Goal: Task Accomplishment & Management: Manage account settings

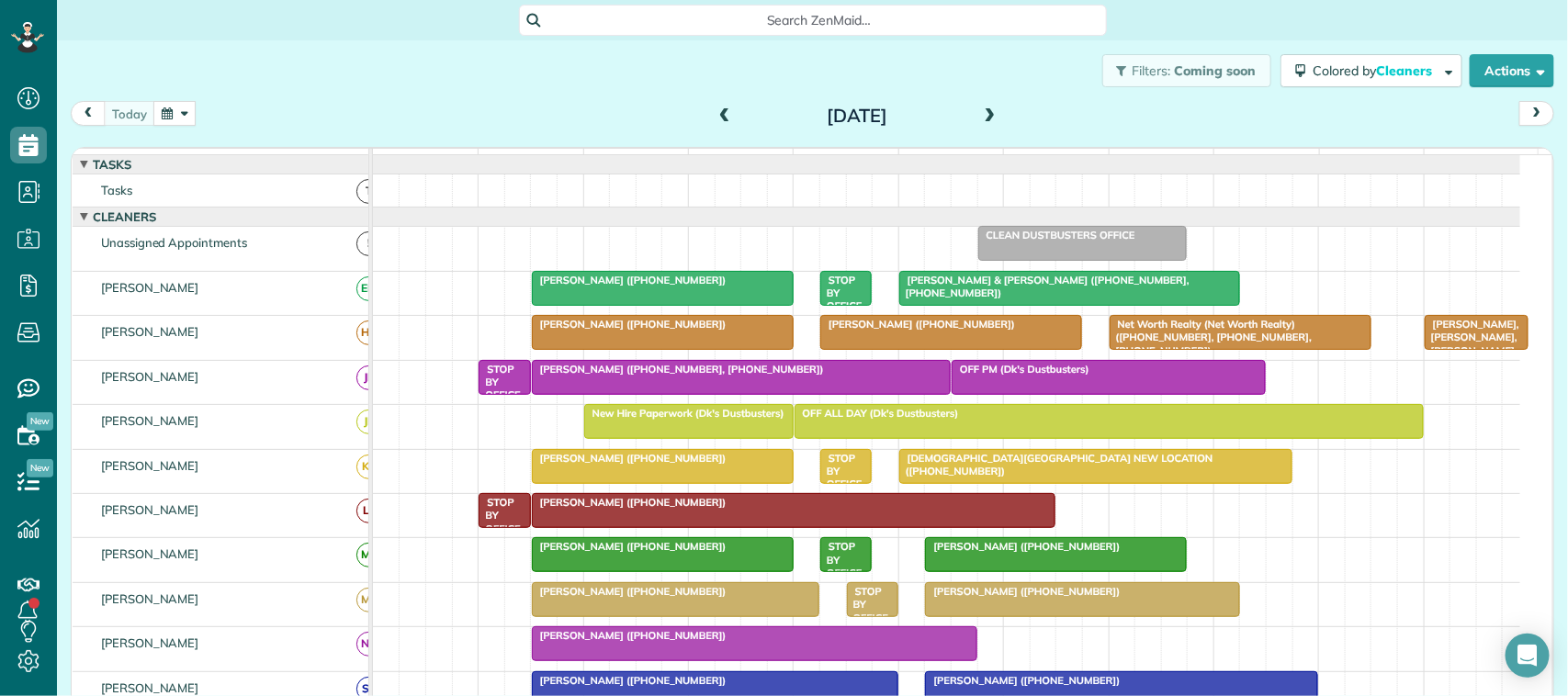
scroll to position [115, 0]
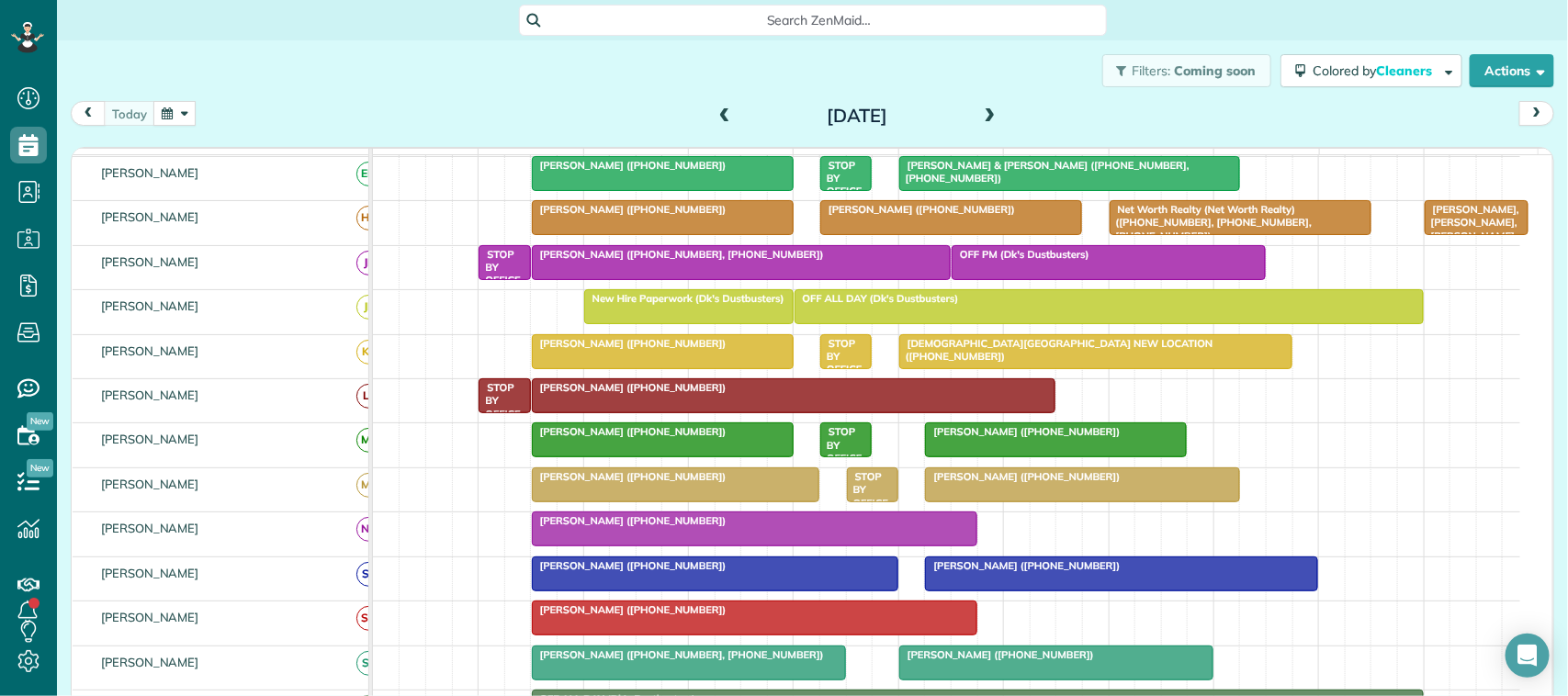
click at [704, 438] on div "[PERSON_NAME] ([PHONE_NUMBER])" at bounding box center [662, 431] width 250 height 13
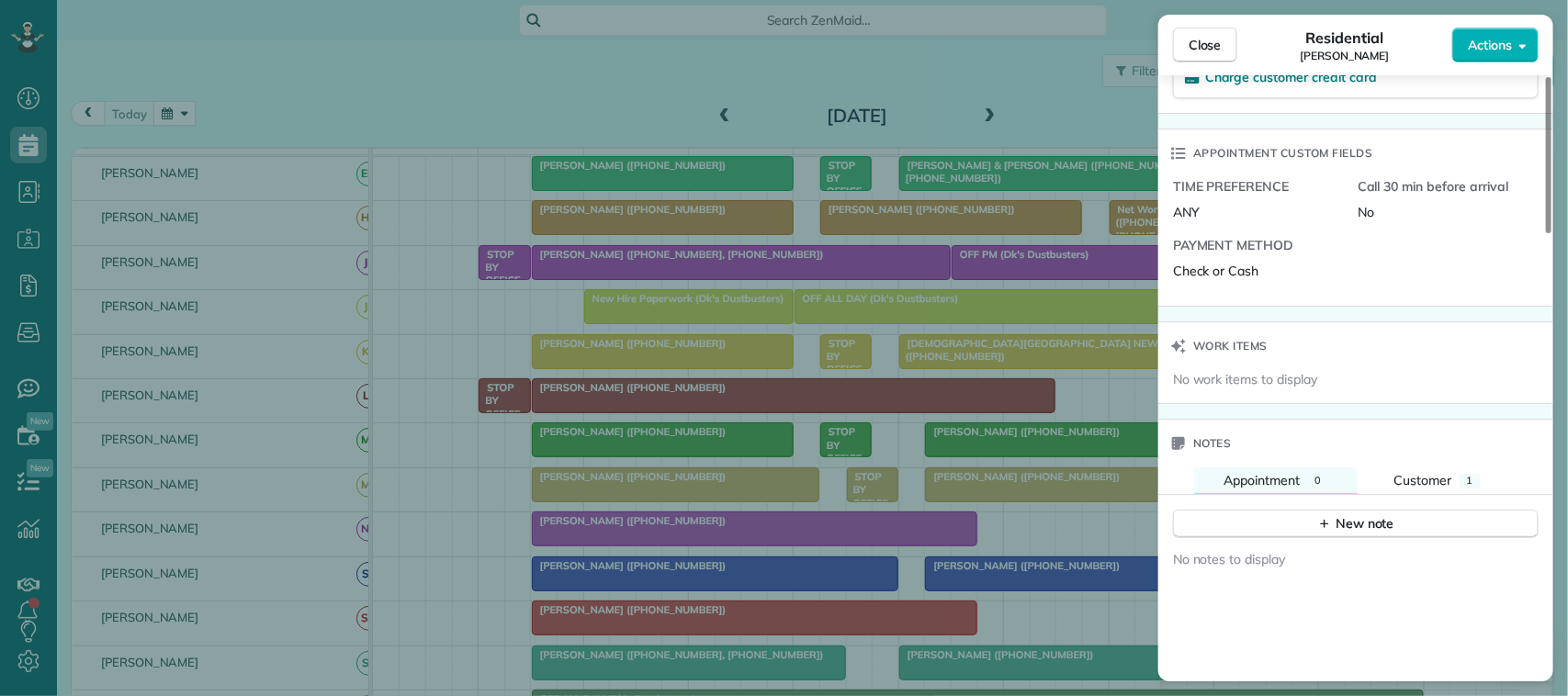
scroll to position [1035, 0]
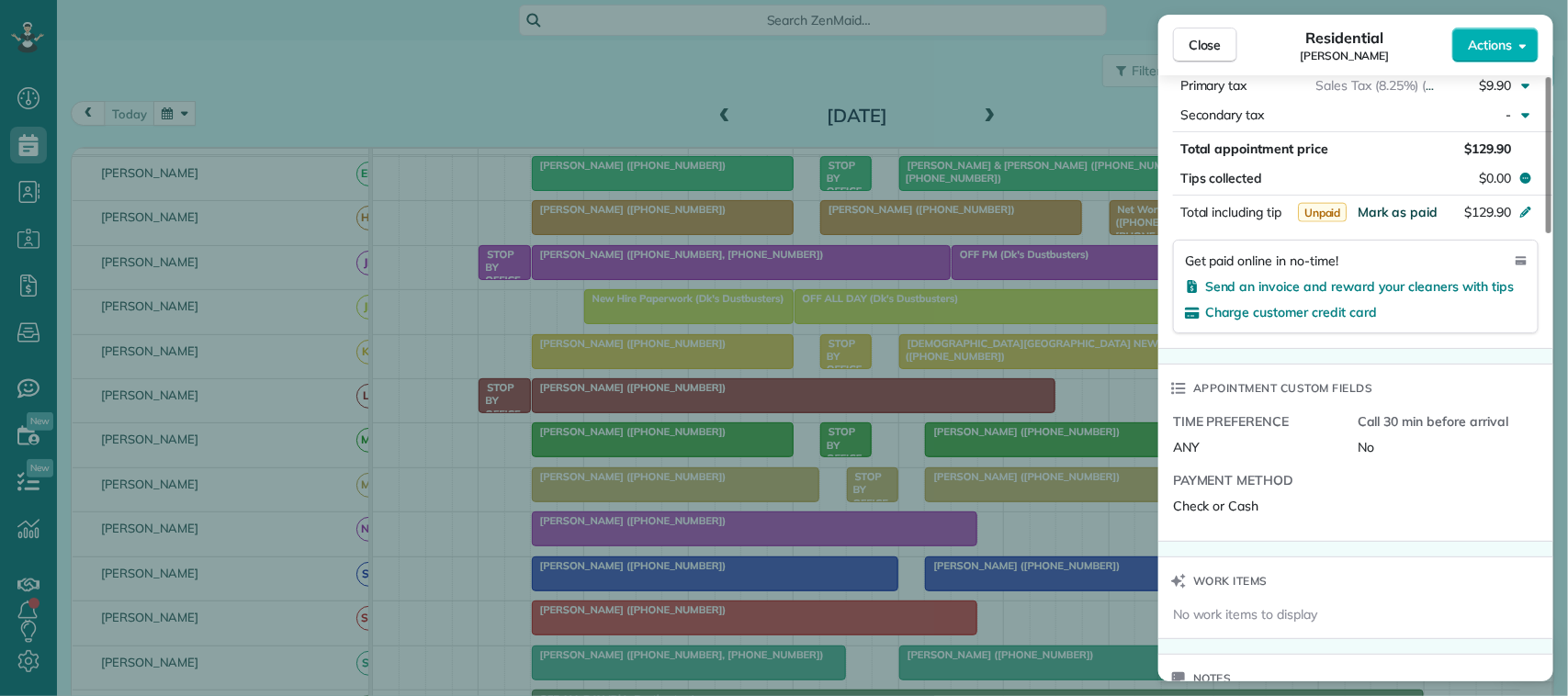
click at [1379, 217] on span "Mark as paid" at bounding box center [1397, 212] width 80 height 17
click at [1210, 44] on span "Close" at bounding box center [1206, 44] width 33 height 19
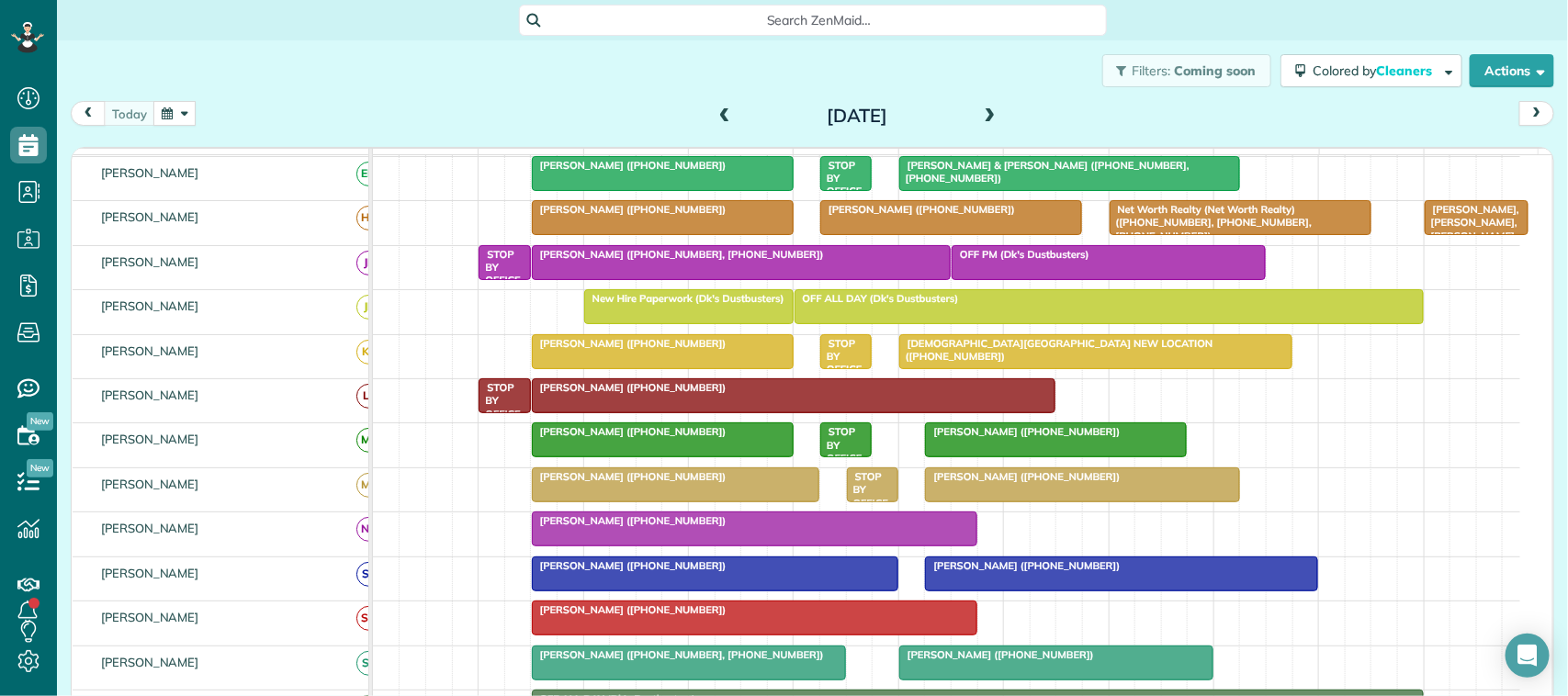
click at [710, 118] on div "[DATE]" at bounding box center [856, 116] width 294 height 29
click at [718, 116] on span at bounding box center [725, 116] width 21 height 17
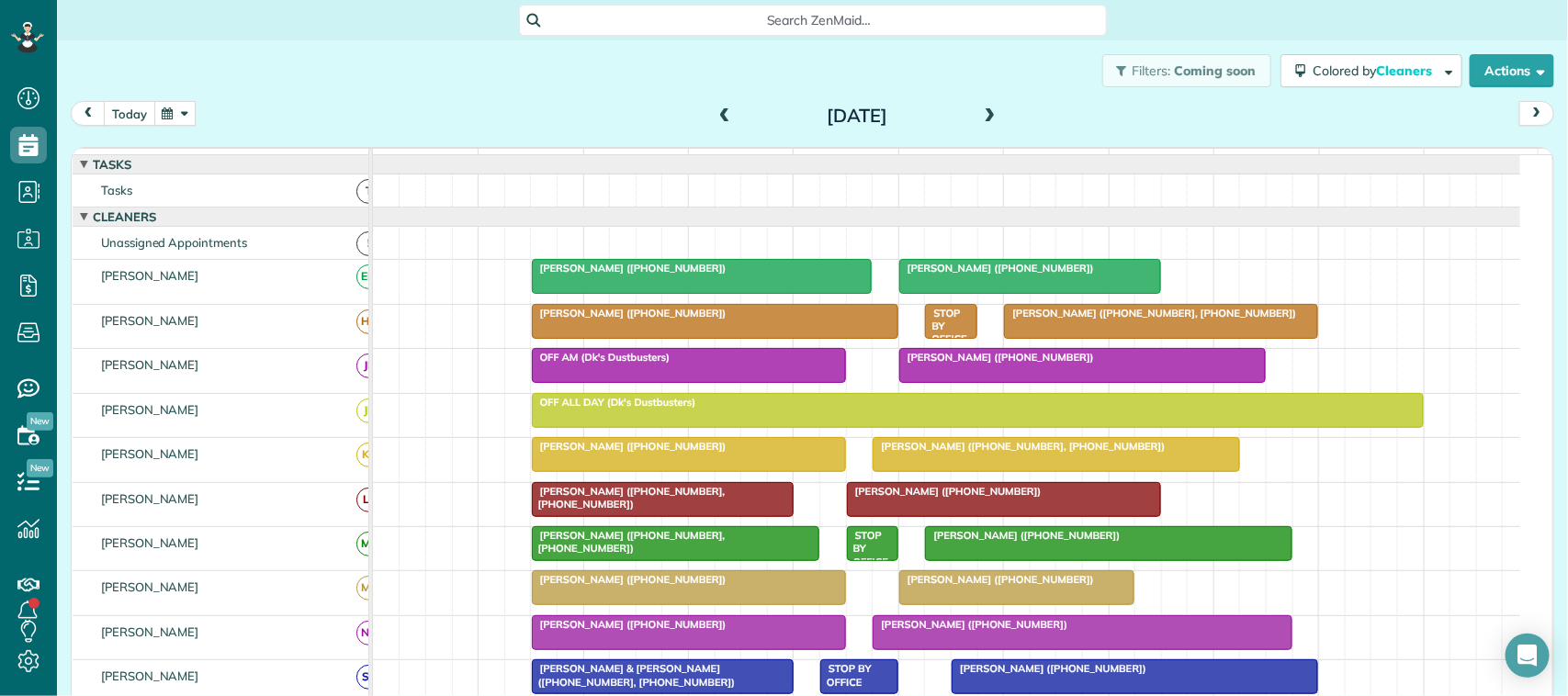
click at [127, 106] on button "today" at bounding box center [130, 113] width 51 height 25
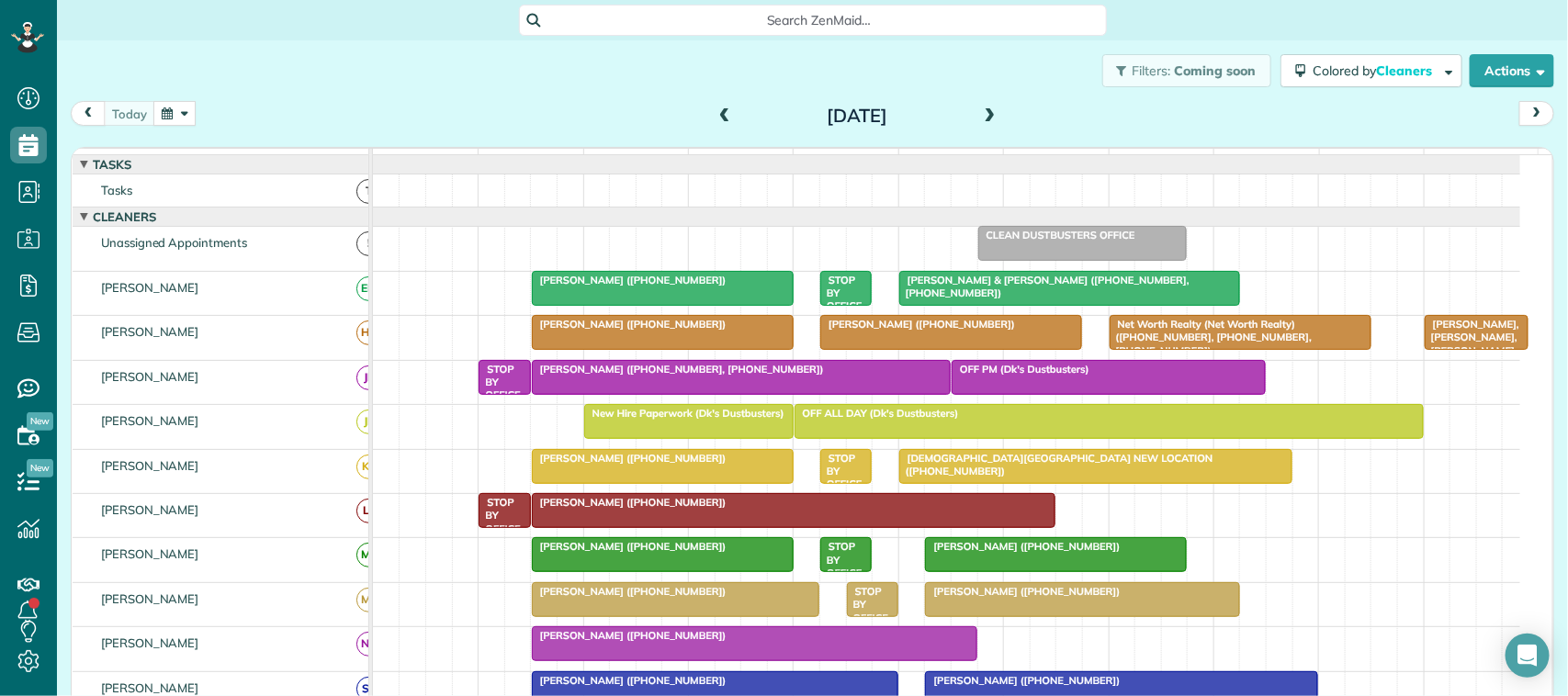
click at [1027, 71] on div "Filters: Coming soon Colored by Cleaners Color by Cleaner Color by Team Color b…" at bounding box center [812, 71] width 1511 height 61
click at [715, 112] on span at bounding box center [725, 116] width 21 height 17
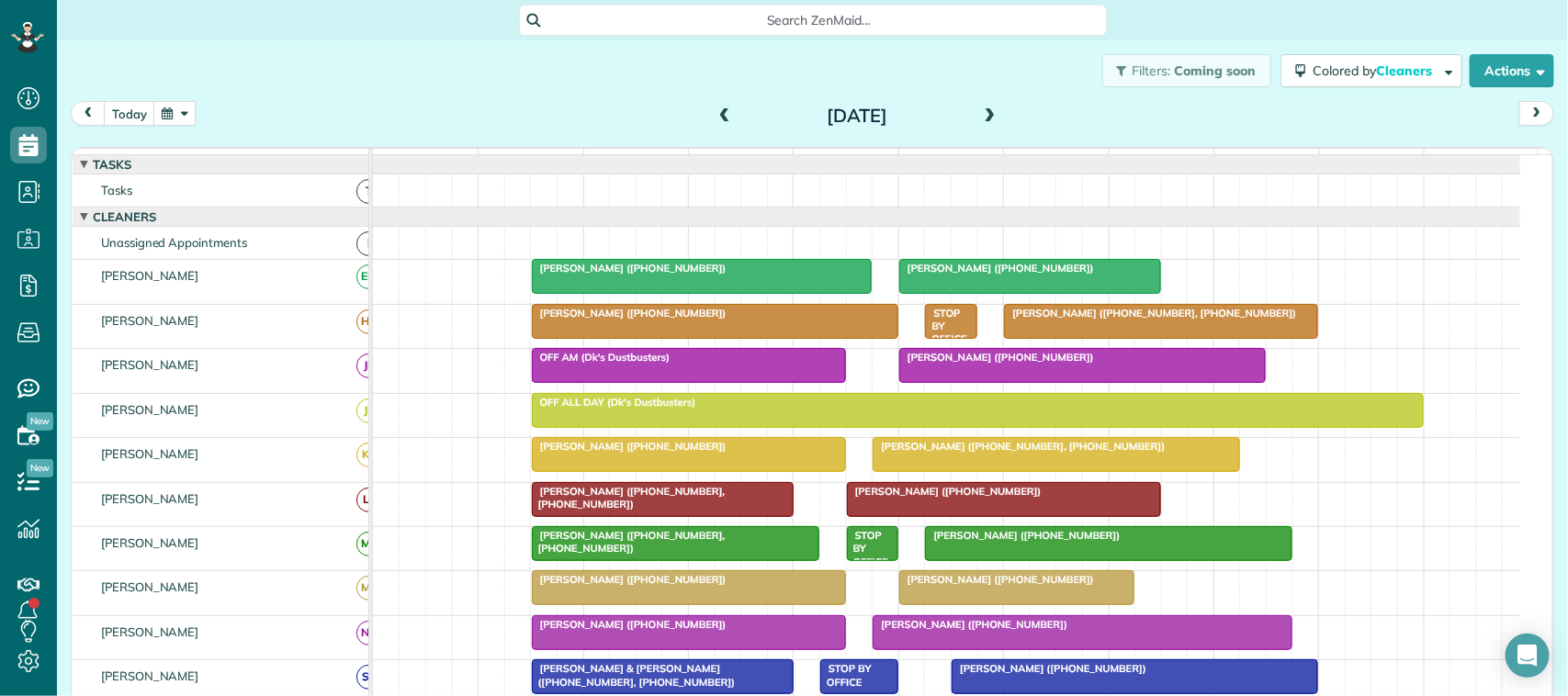
click at [974, 542] on span "[PERSON_NAME] ([PHONE_NUMBER])" at bounding box center [1022, 535] width 196 height 13
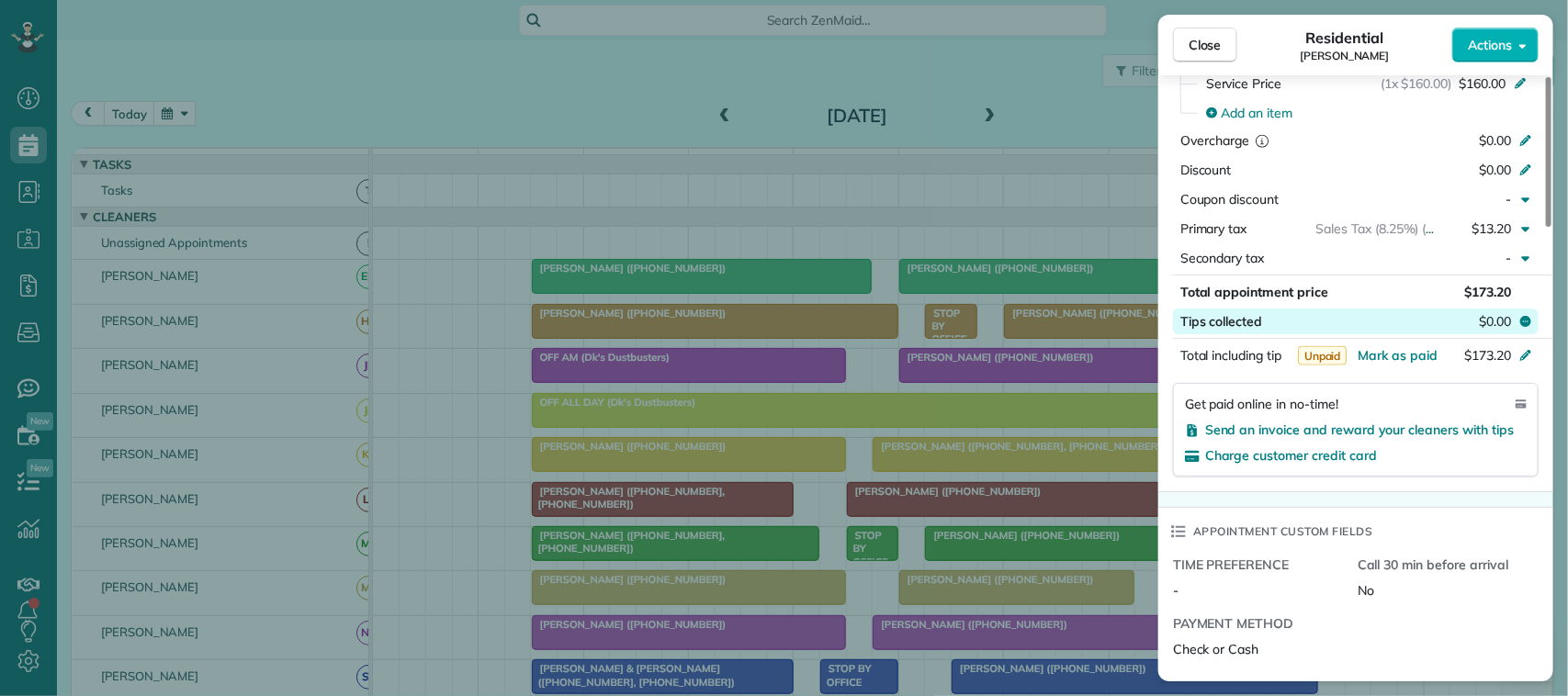
scroll to position [919, 0]
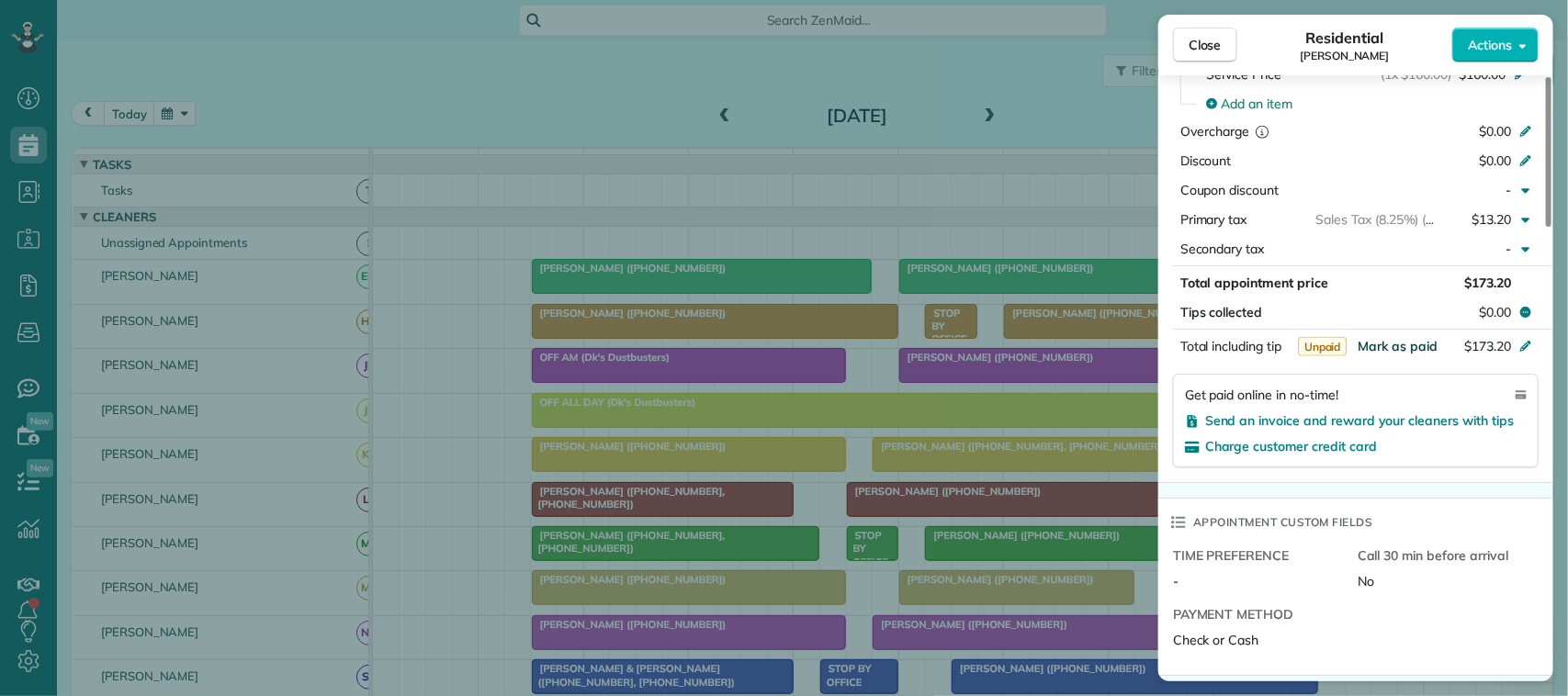
click at [1409, 338] on span "Mark as paid" at bounding box center [1397, 346] width 80 height 17
click at [1210, 49] on span "Close" at bounding box center [1206, 44] width 33 height 19
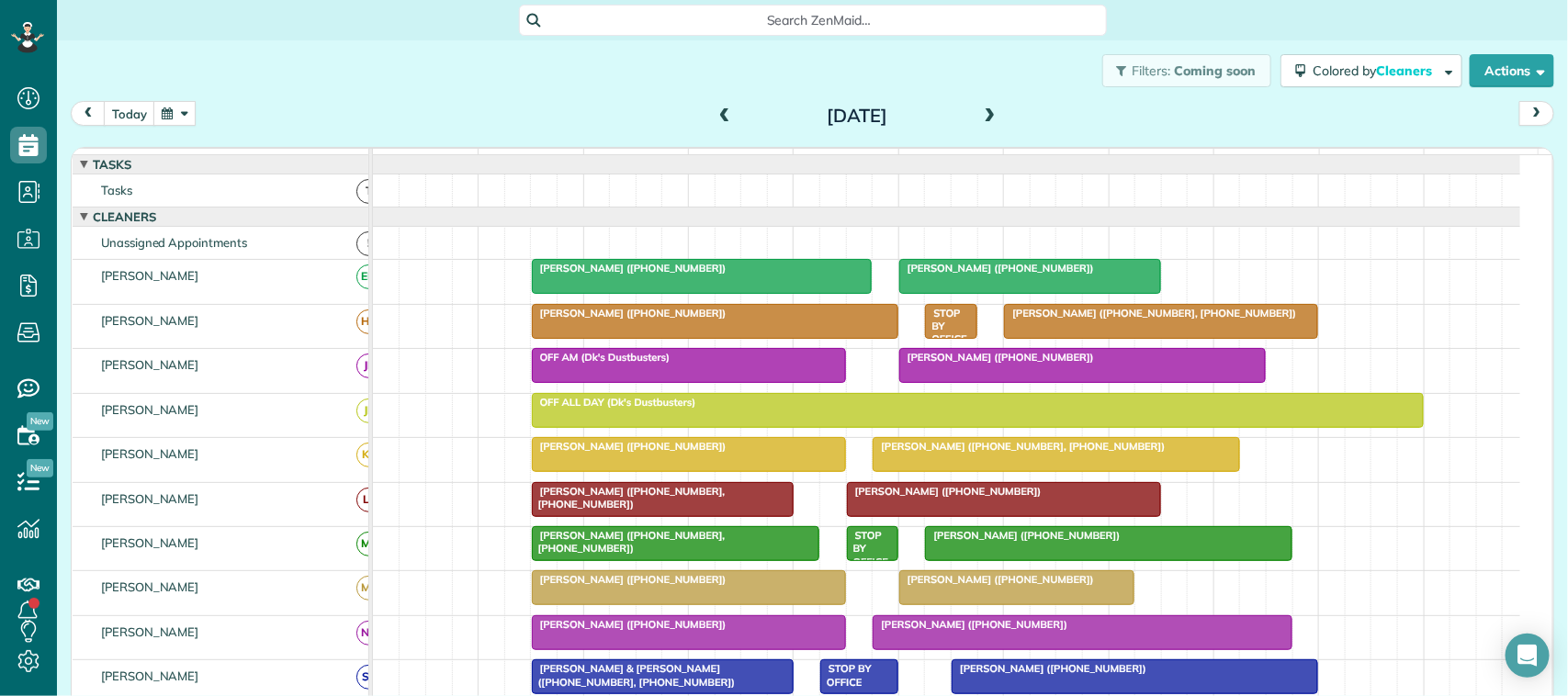
click at [723, 111] on span at bounding box center [725, 116] width 21 height 17
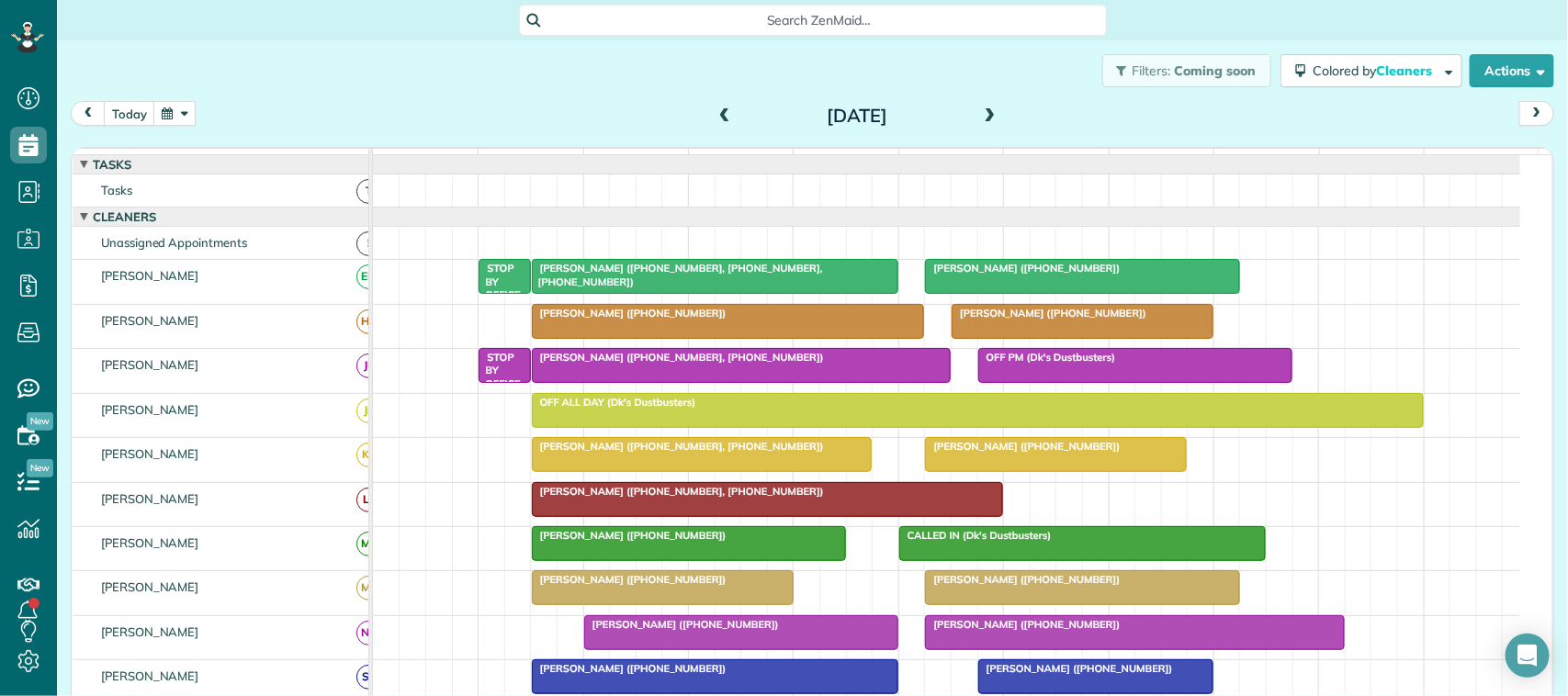
click at [976, 294] on div at bounding box center [1082, 277] width 312 height 33
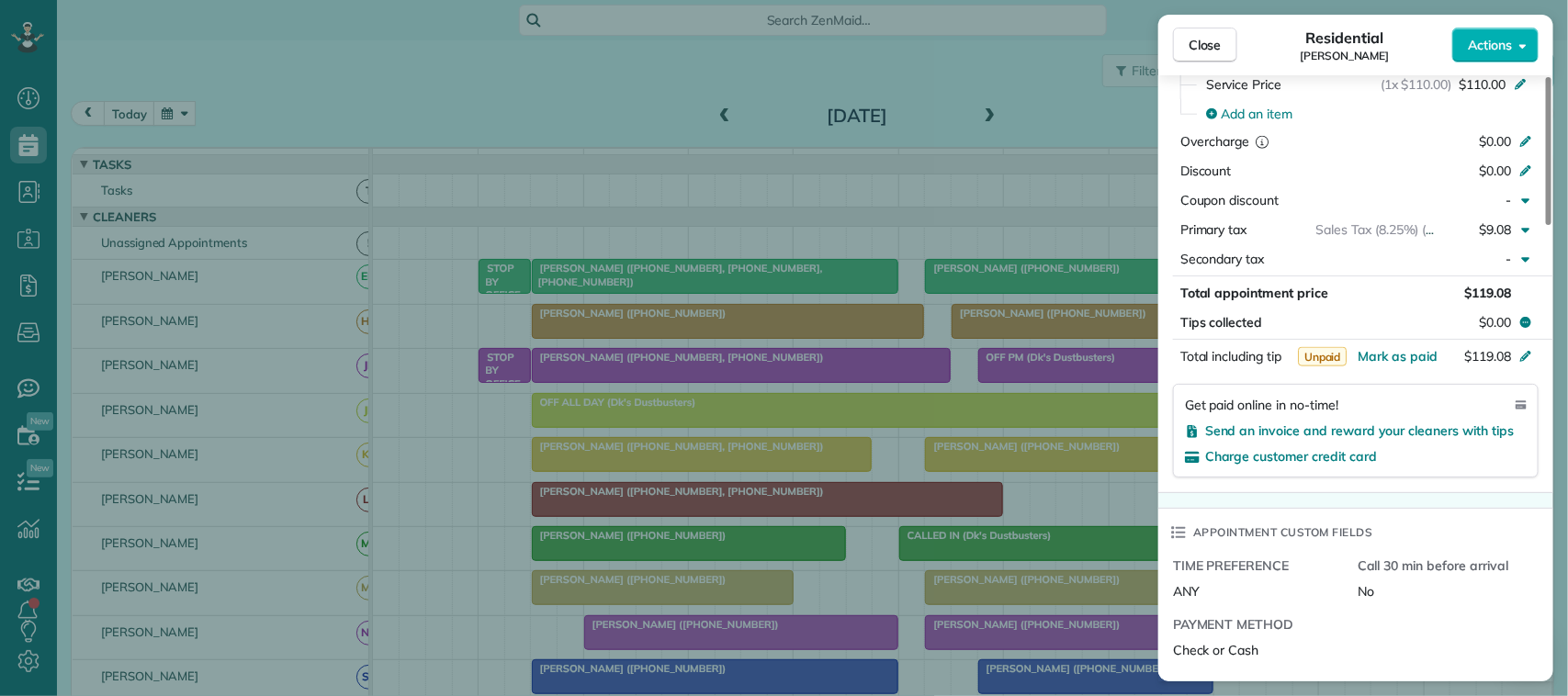
scroll to position [1034, 0]
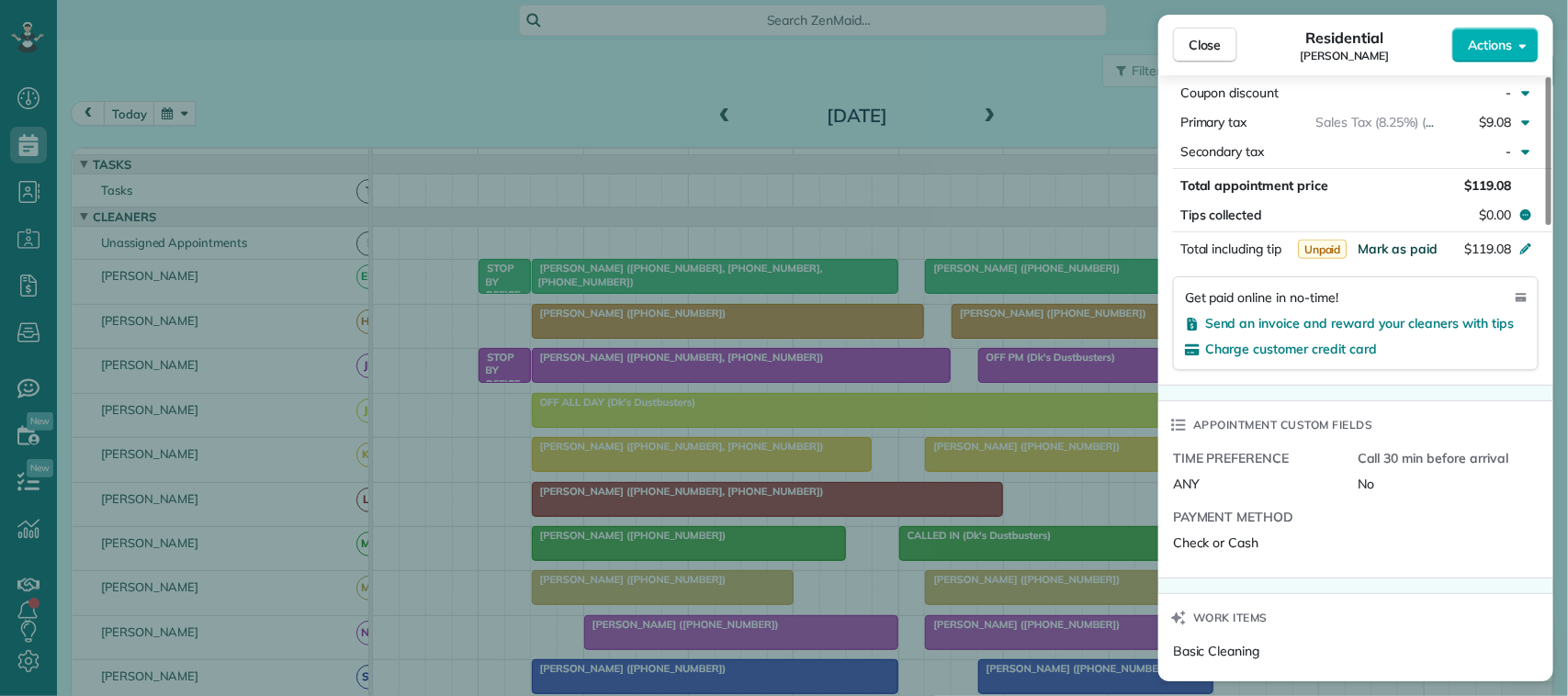
click at [1417, 241] on span "Mark as paid" at bounding box center [1397, 248] width 80 height 17
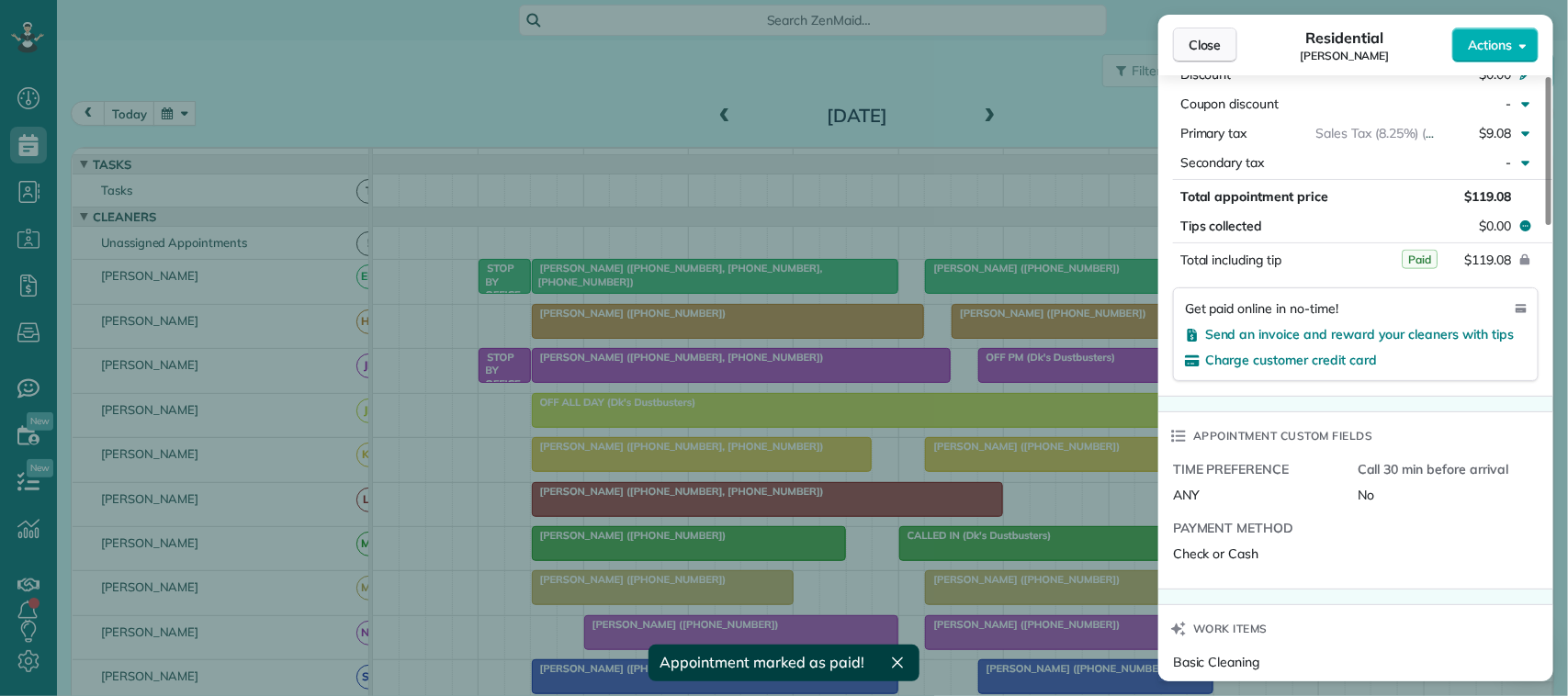
drag, startPoint x: 1202, startPoint y: 39, endPoint x: 1067, endPoint y: 72, distance: 139.0
click at [1204, 39] on span "Close" at bounding box center [1206, 44] width 33 height 19
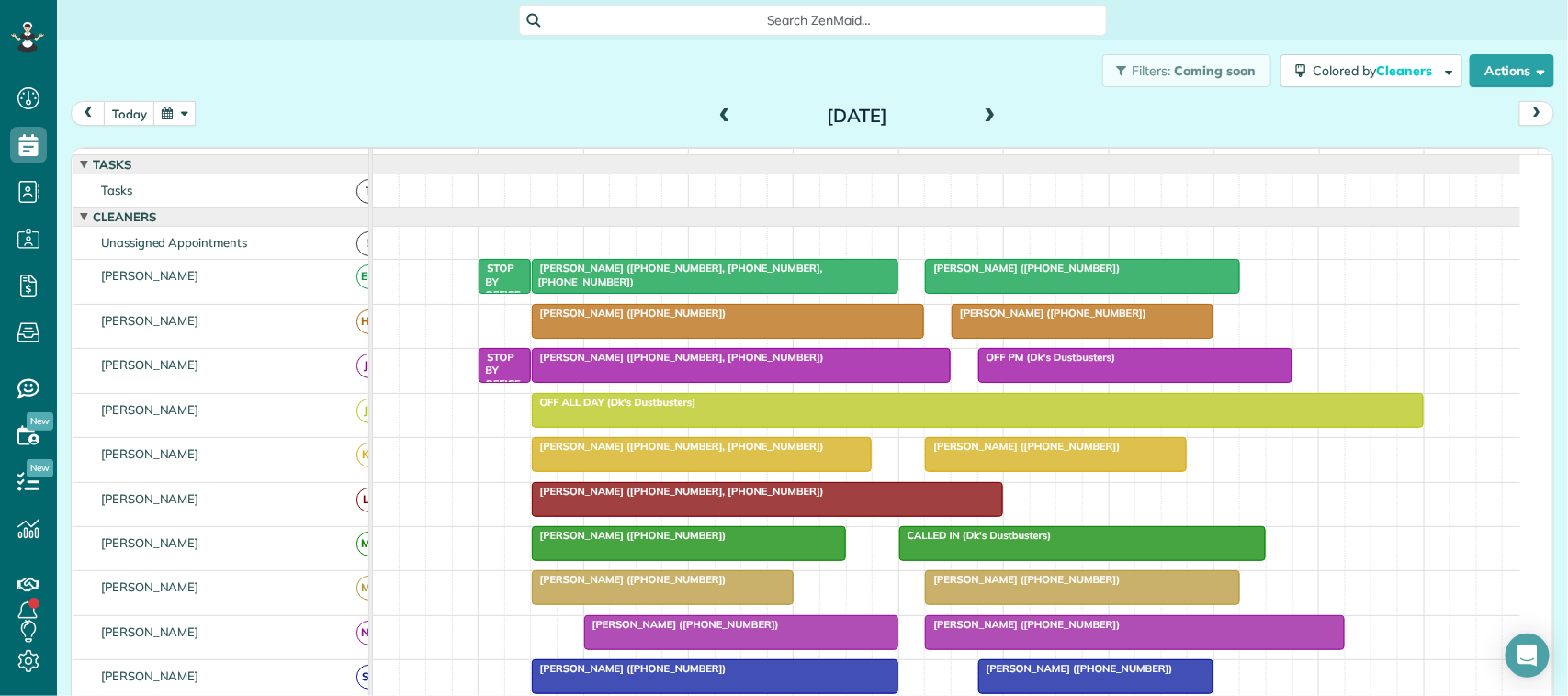
click at [983, 115] on span at bounding box center [991, 116] width 21 height 17
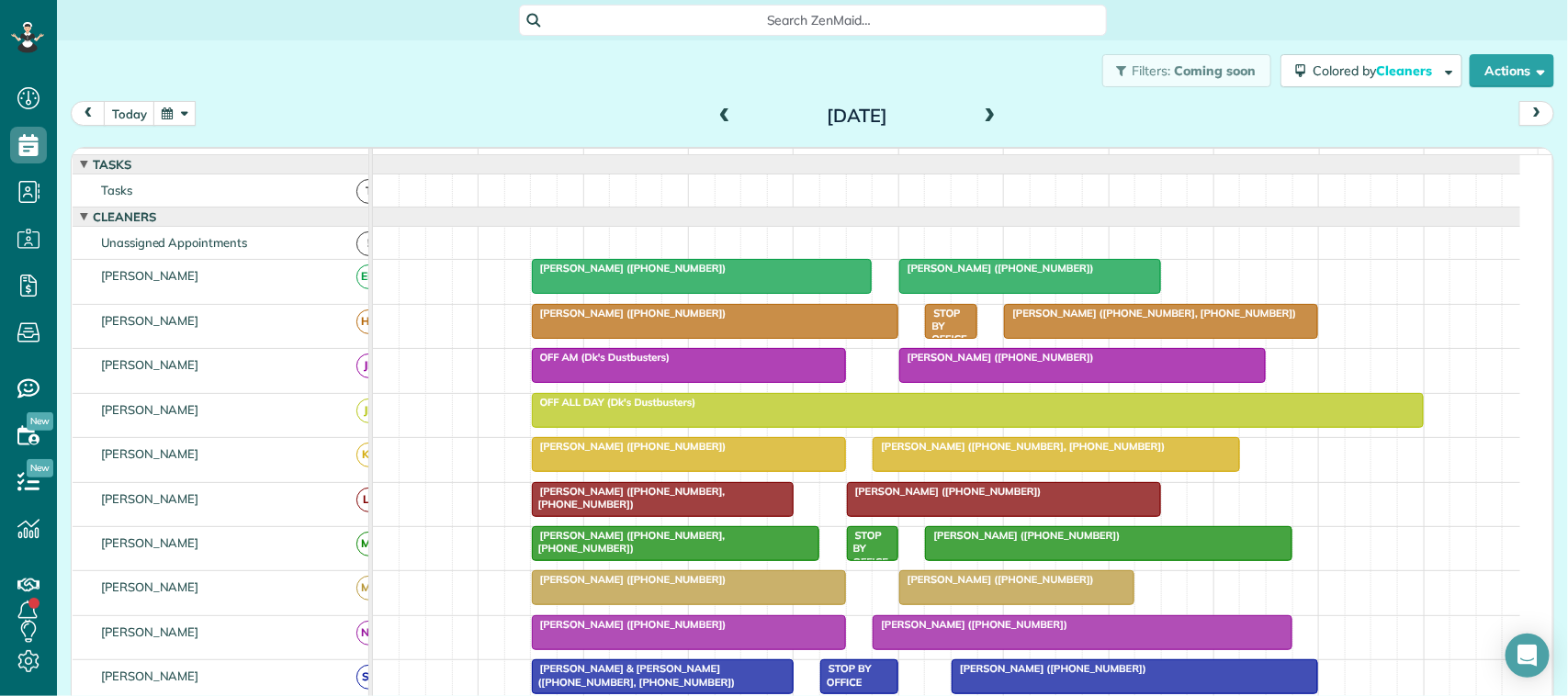
click at [678, 294] on div at bounding box center [702, 277] width 339 height 33
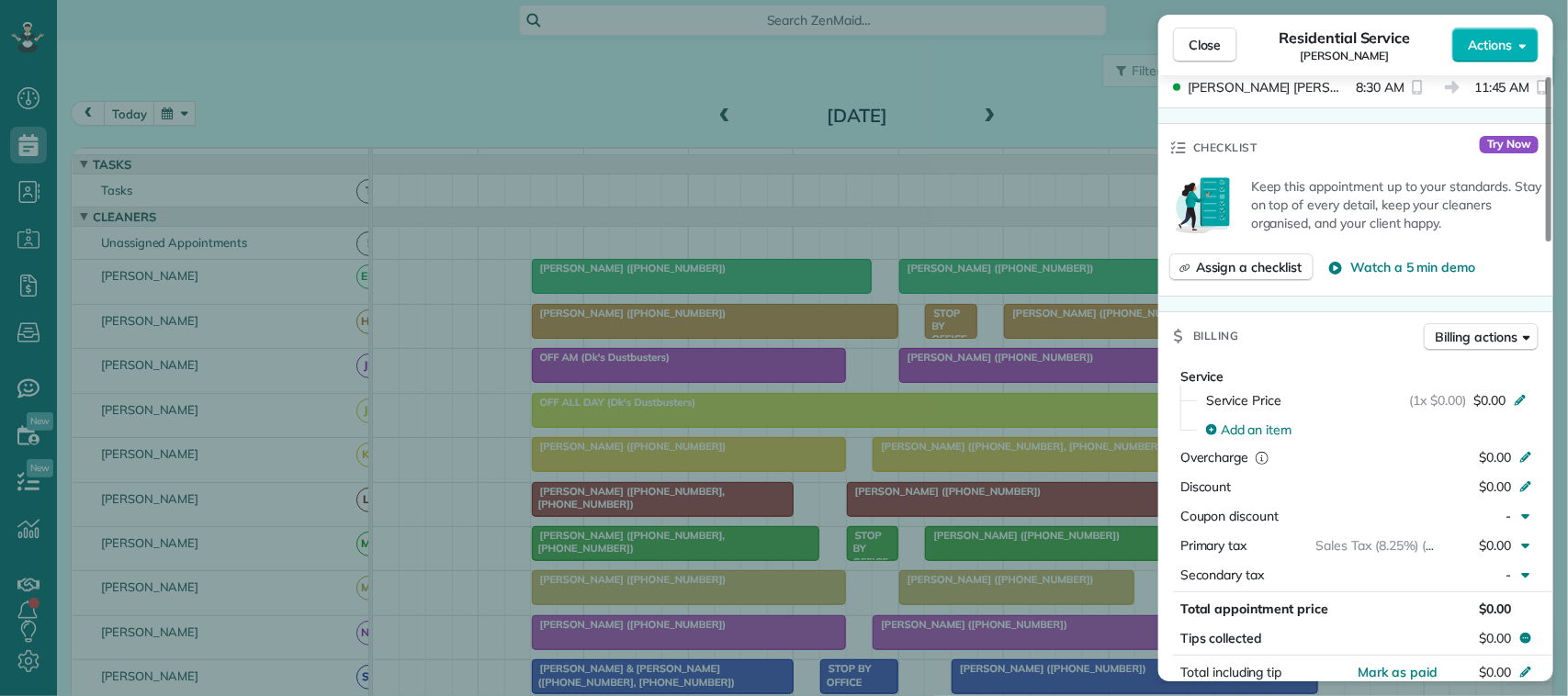
scroll to position [459, 0]
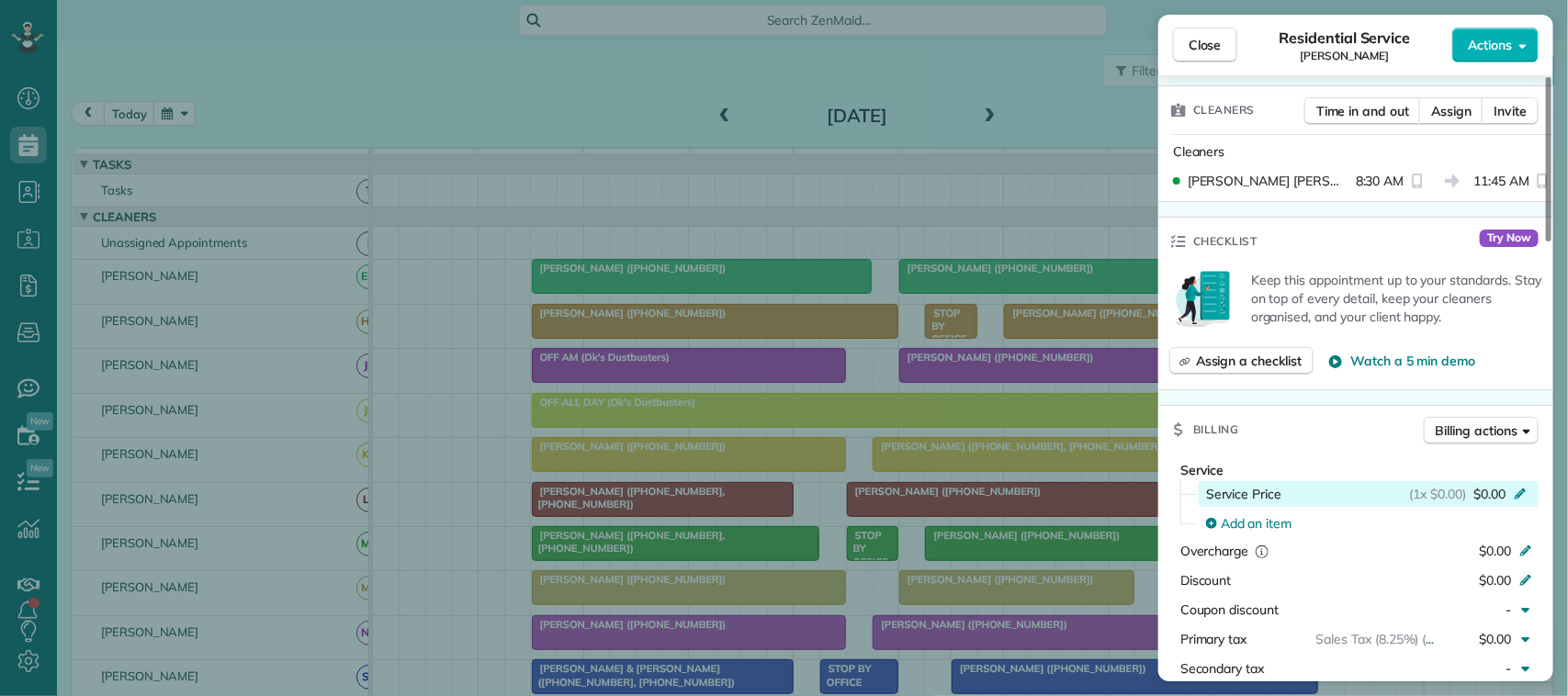
click at [1487, 502] on span "$0.00" at bounding box center [1489, 494] width 32 height 19
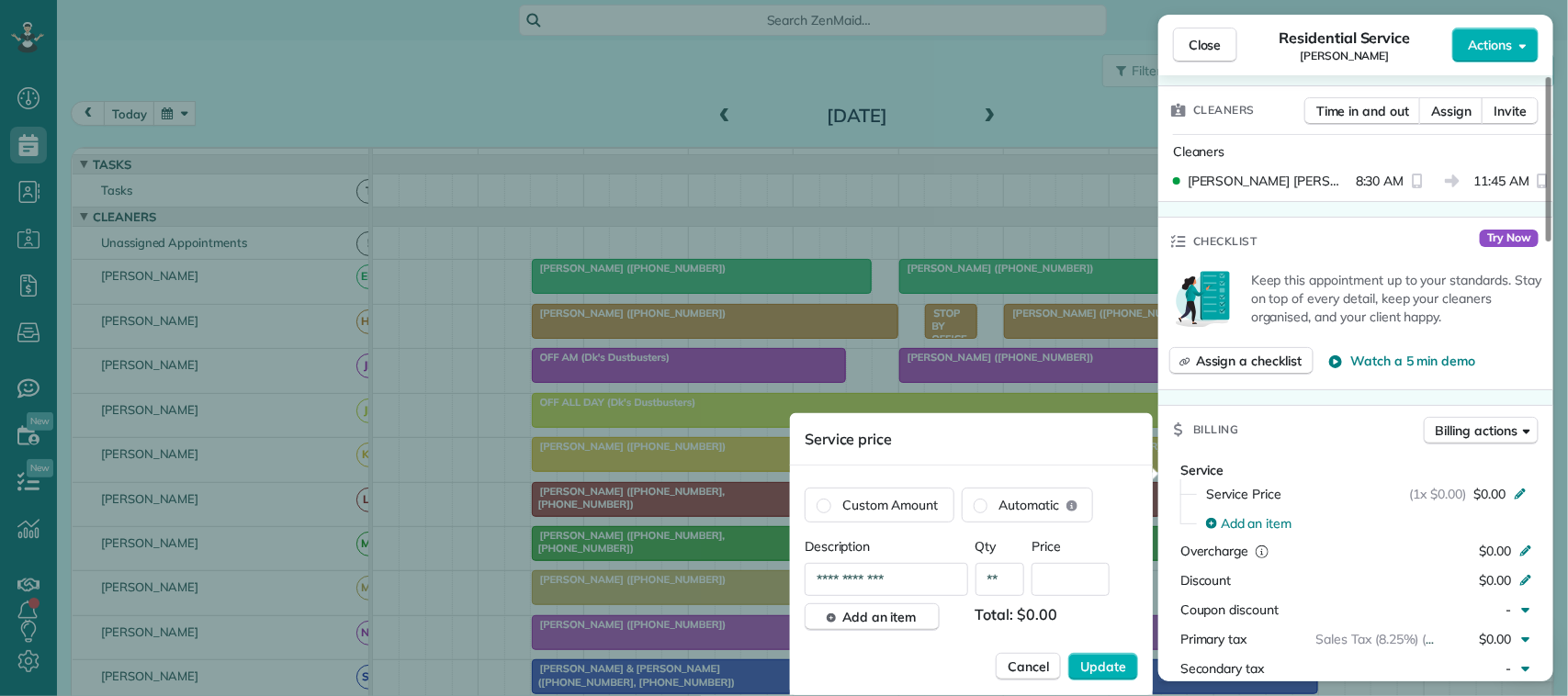
type input "**"
click at [1082, 576] on input "text" at bounding box center [1071, 580] width 79 height 33
type input "*******"
click at [1068, 653] on button "Update" at bounding box center [1103, 667] width 70 height 27
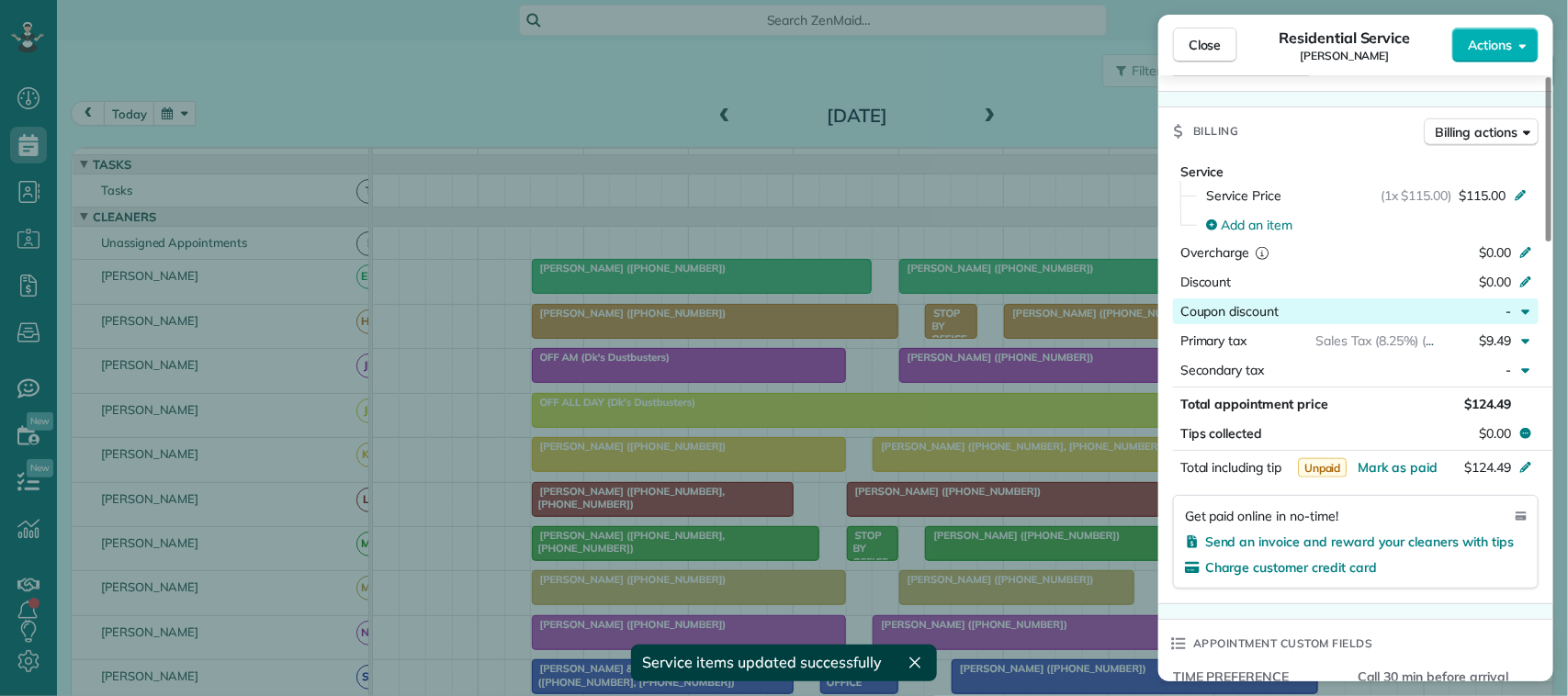
scroll to position [804, 0]
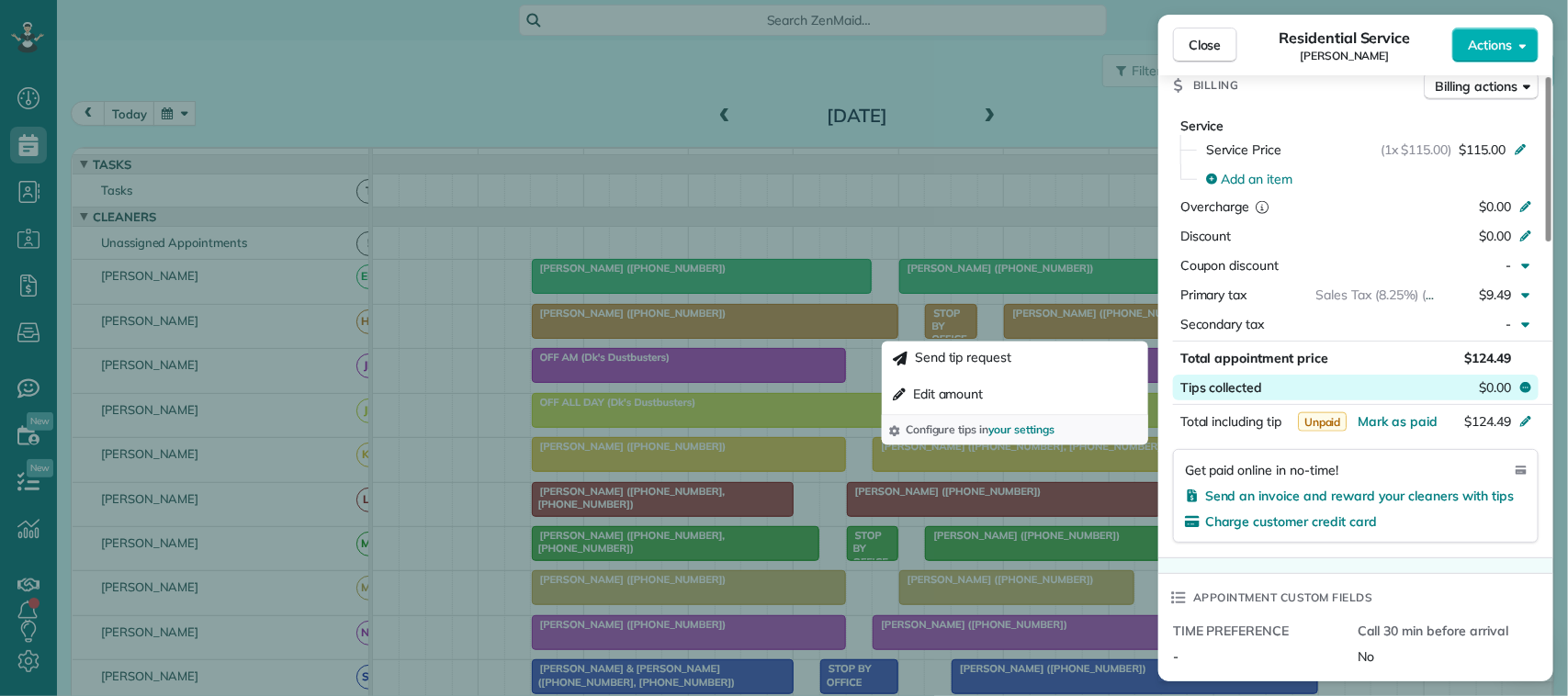
click at [1496, 392] on span "$0.00" at bounding box center [1495, 388] width 32 height 19
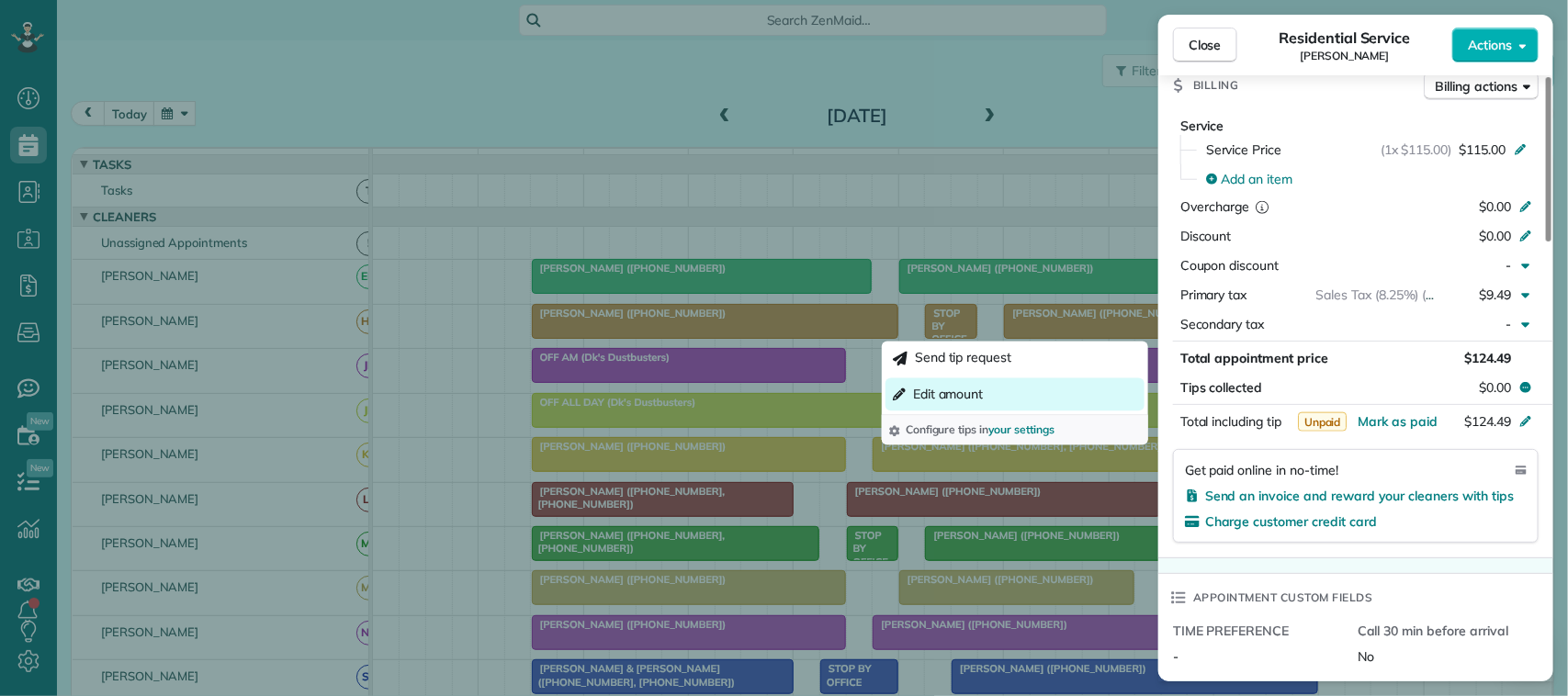
click at [969, 400] on span "Edit amount" at bounding box center [948, 395] width 71 height 19
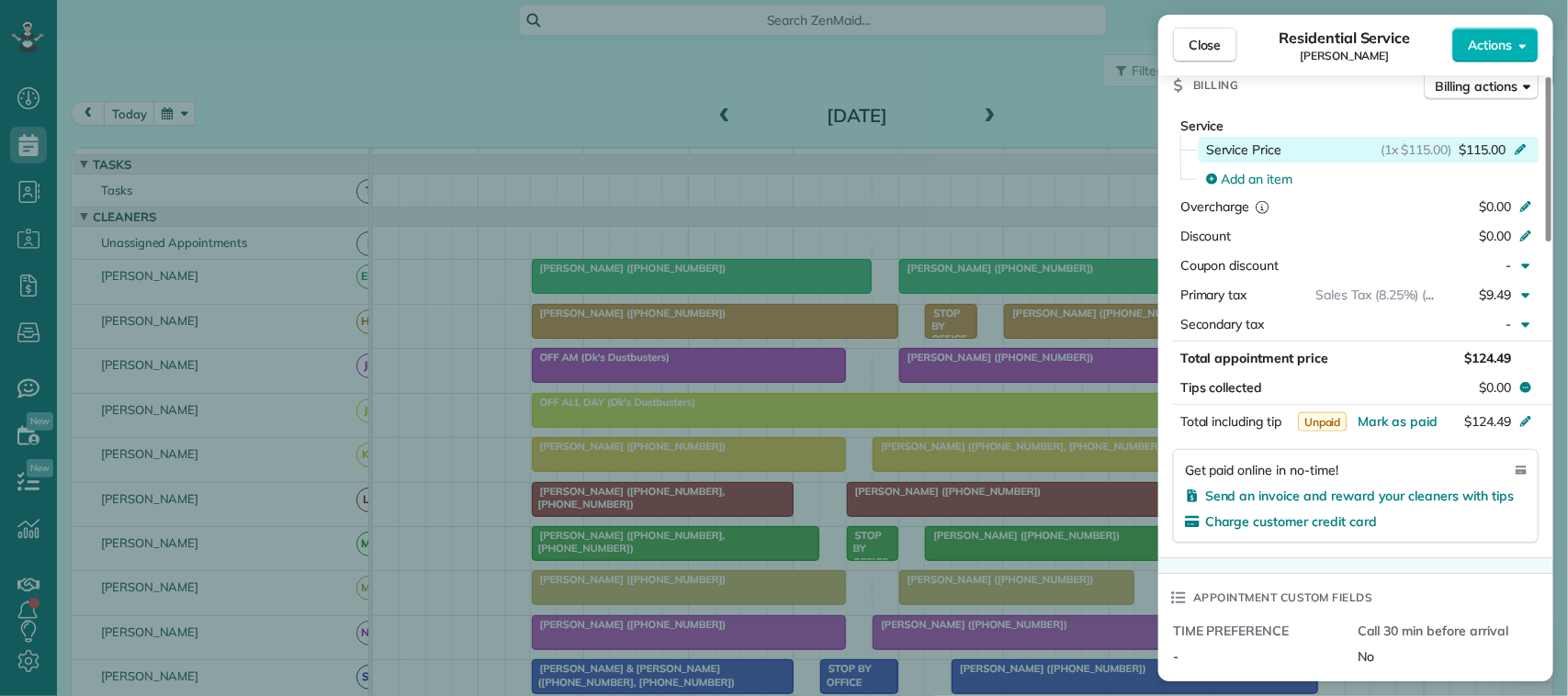
click at [1470, 151] on span "$115.00" at bounding box center [1483, 149] width 47 height 19
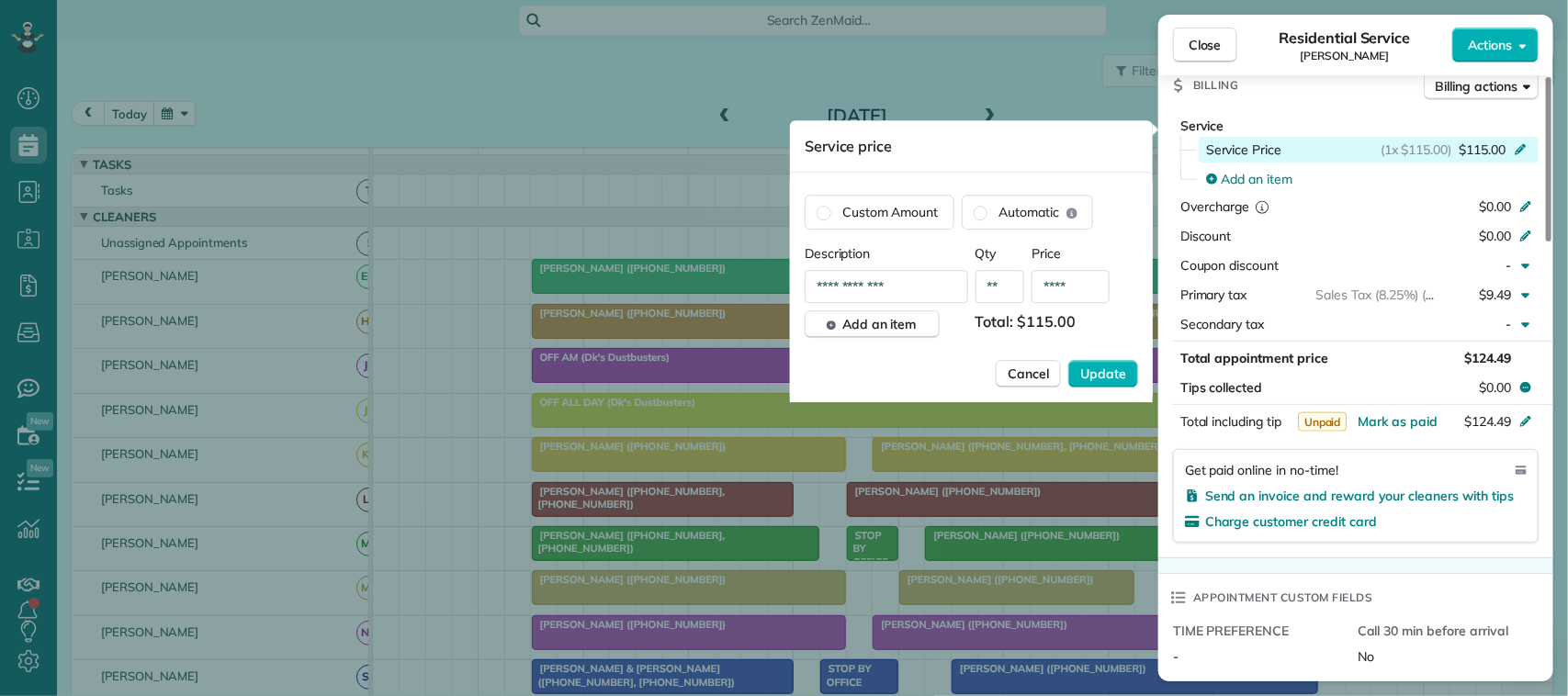
click at [1521, 153] on icon at bounding box center [1520, 149] width 11 height 11
type input "**"
click at [1053, 296] on input "text" at bounding box center [1071, 287] width 79 height 33
type input "*******"
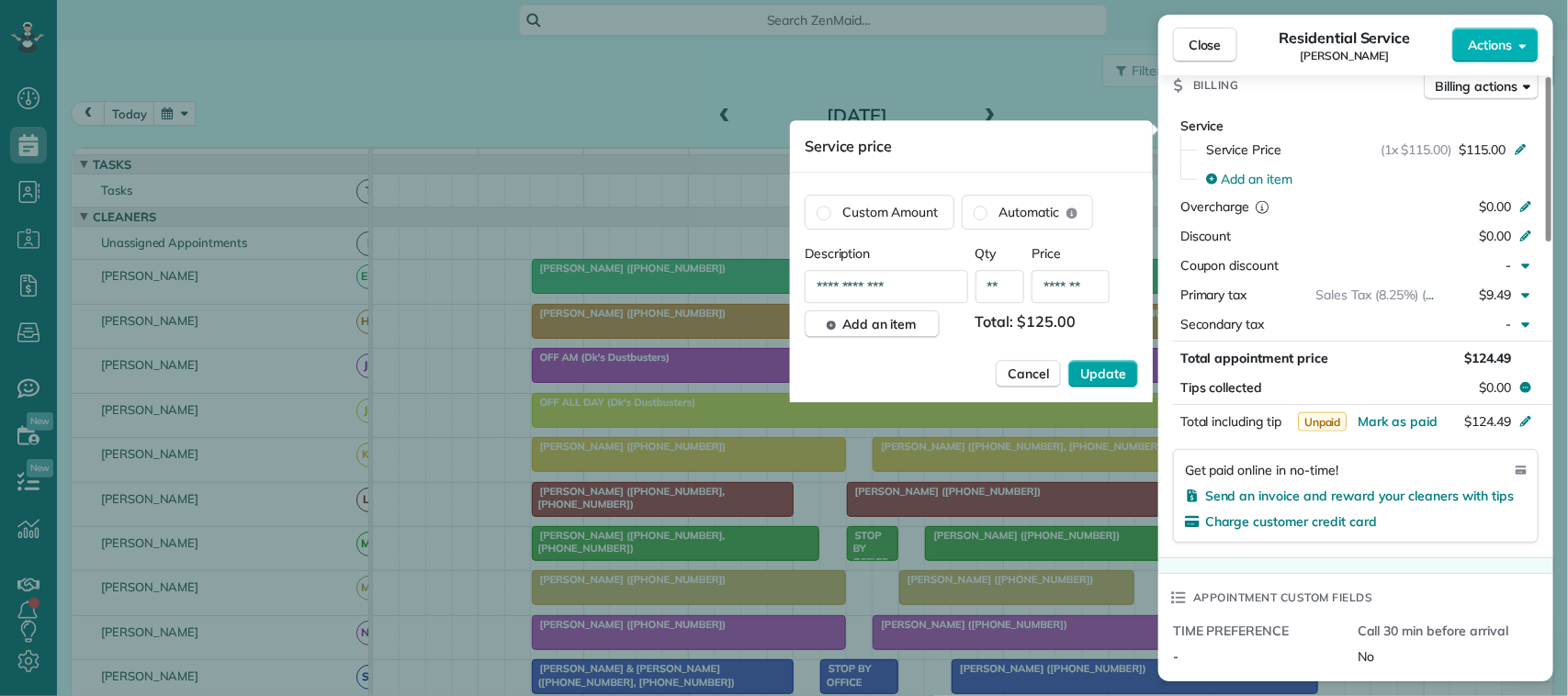
click at [1095, 368] on span "Update" at bounding box center [1104, 374] width 46 height 19
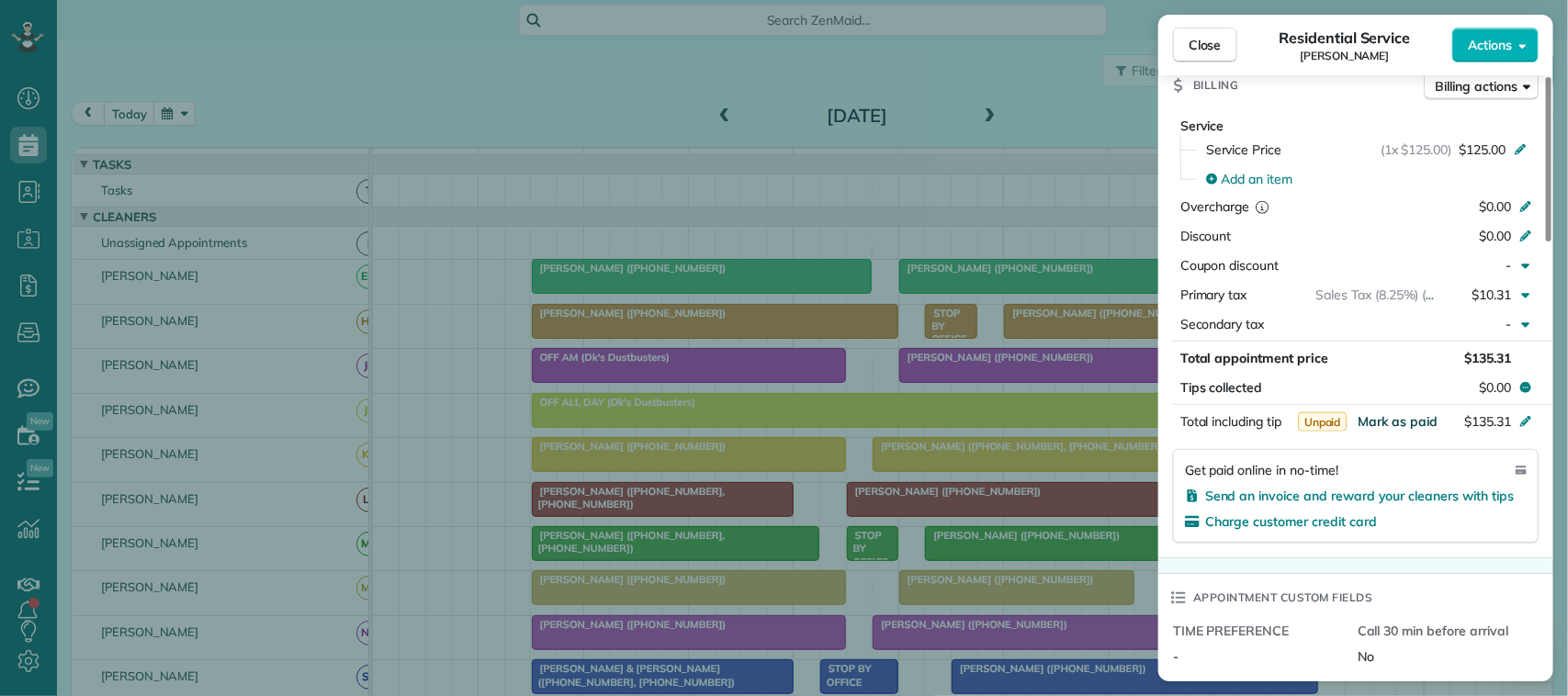
click at [1399, 424] on span "Mark as paid" at bounding box center [1397, 421] width 80 height 17
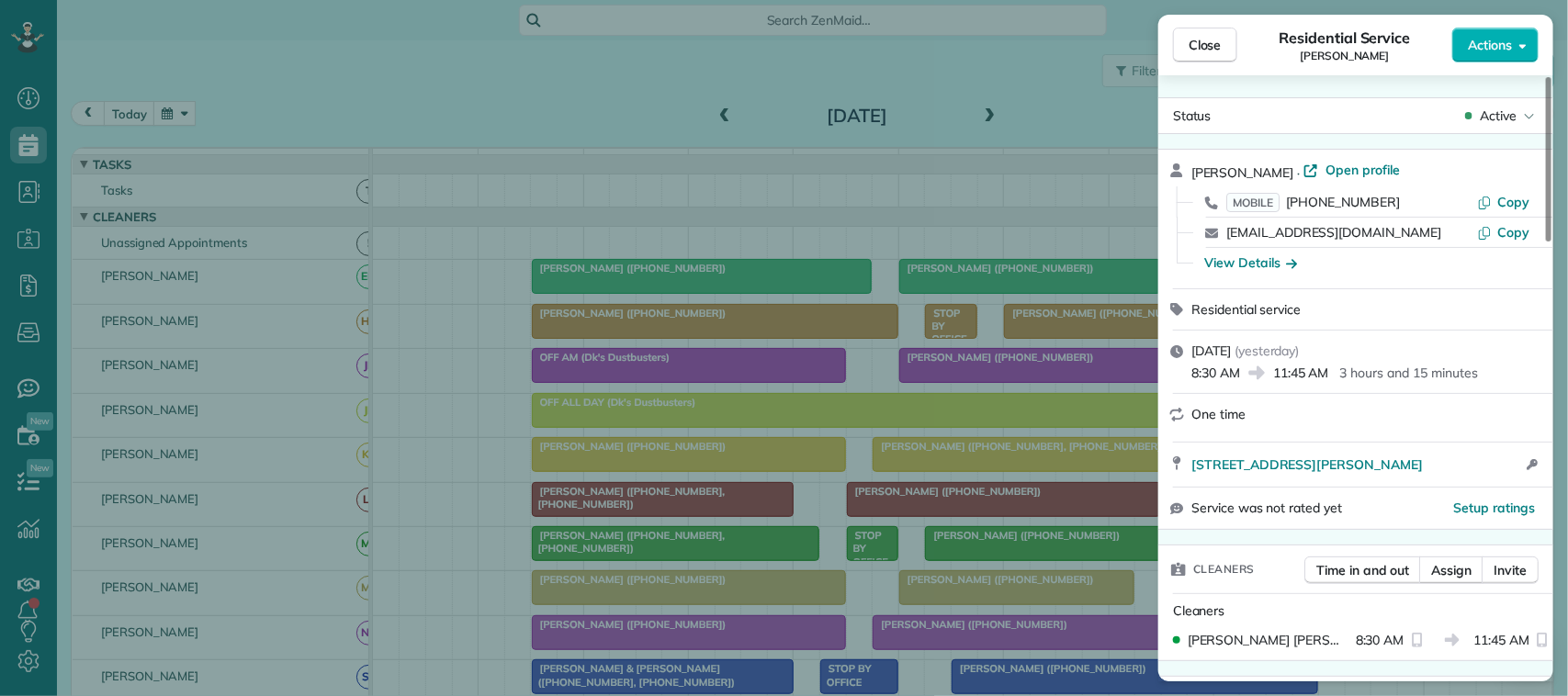
click at [1173, 22] on div "Close Residential Service [PERSON_NAME] Actions" at bounding box center [1356, 45] width 395 height 61
click at [1190, 52] on button "Close" at bounding box center [1206, 45] width 65 height 35
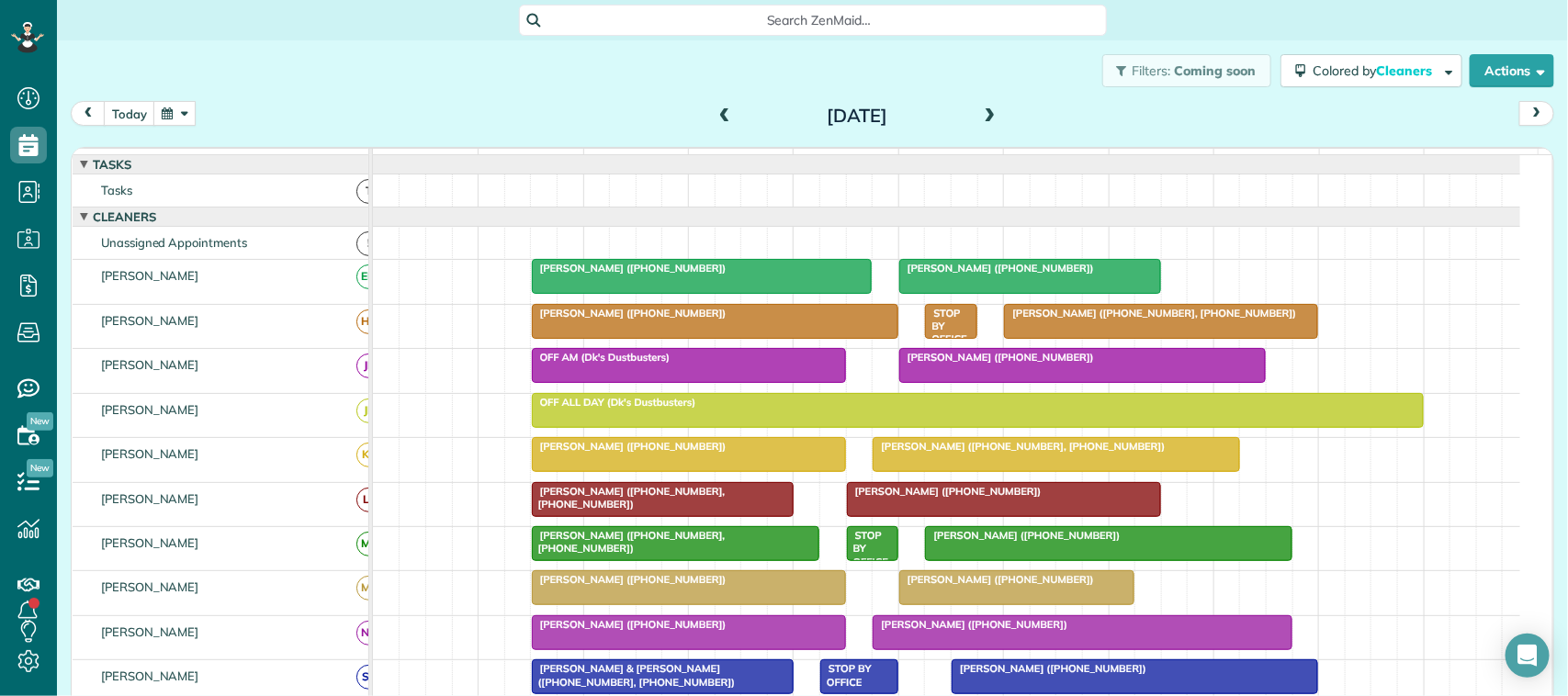
click at [981, 108] on span at bounding box center [991, 116] width 21 height 17
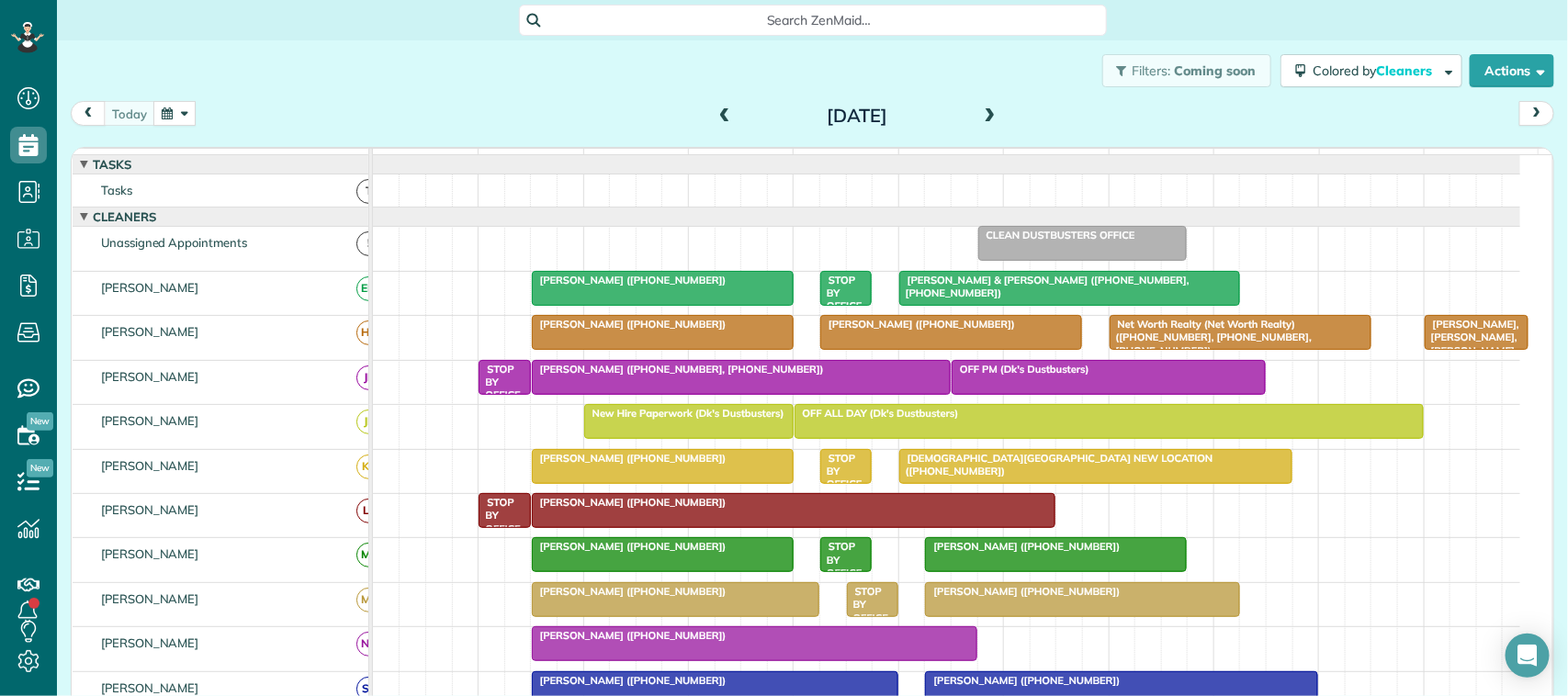
click at [687, 287] on span "[PERSON_NAME] ([PHONE_NUMBER])" at bounding box center [629, 280] width 196 height 13
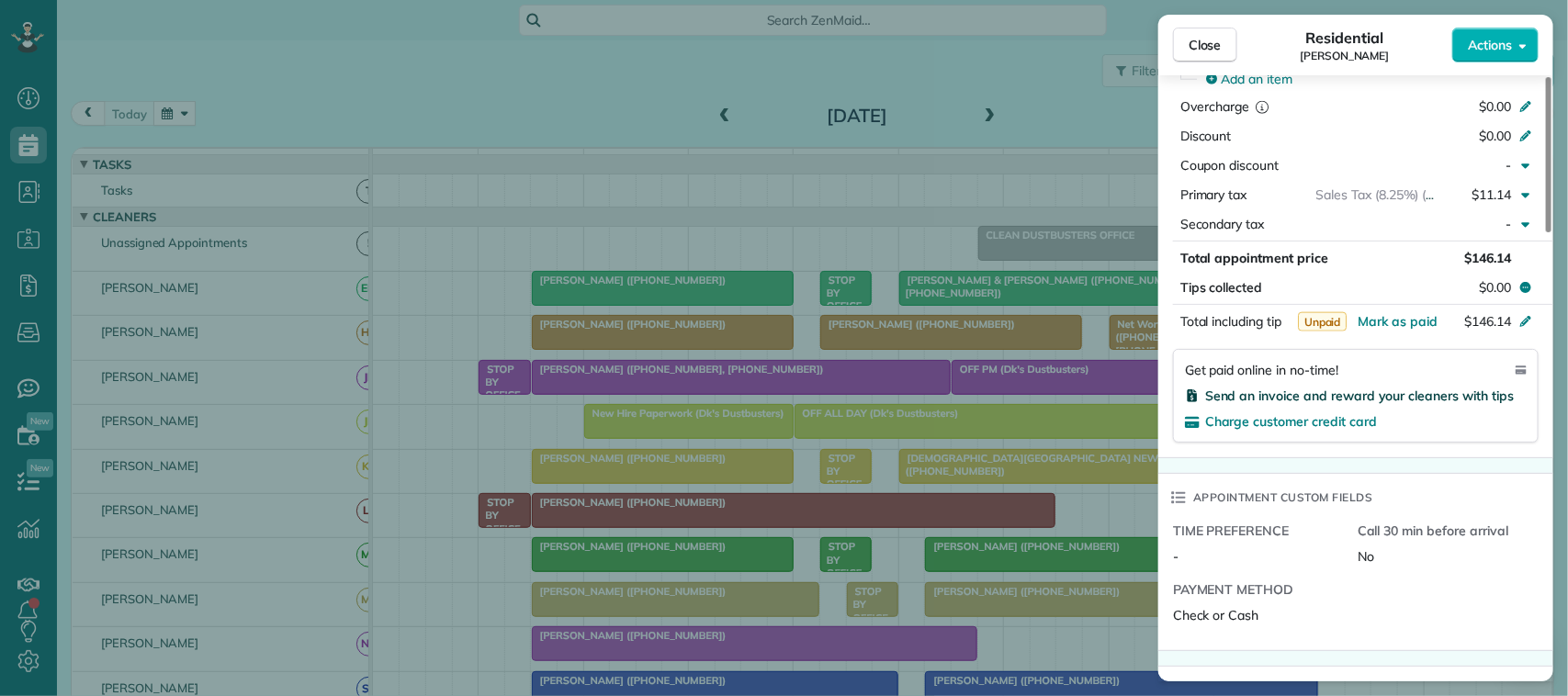
scroll to position [926, 0]
click at [1395, 329] on span "Mark as paid" at bounding box center [1397, 320] width 80 height 17
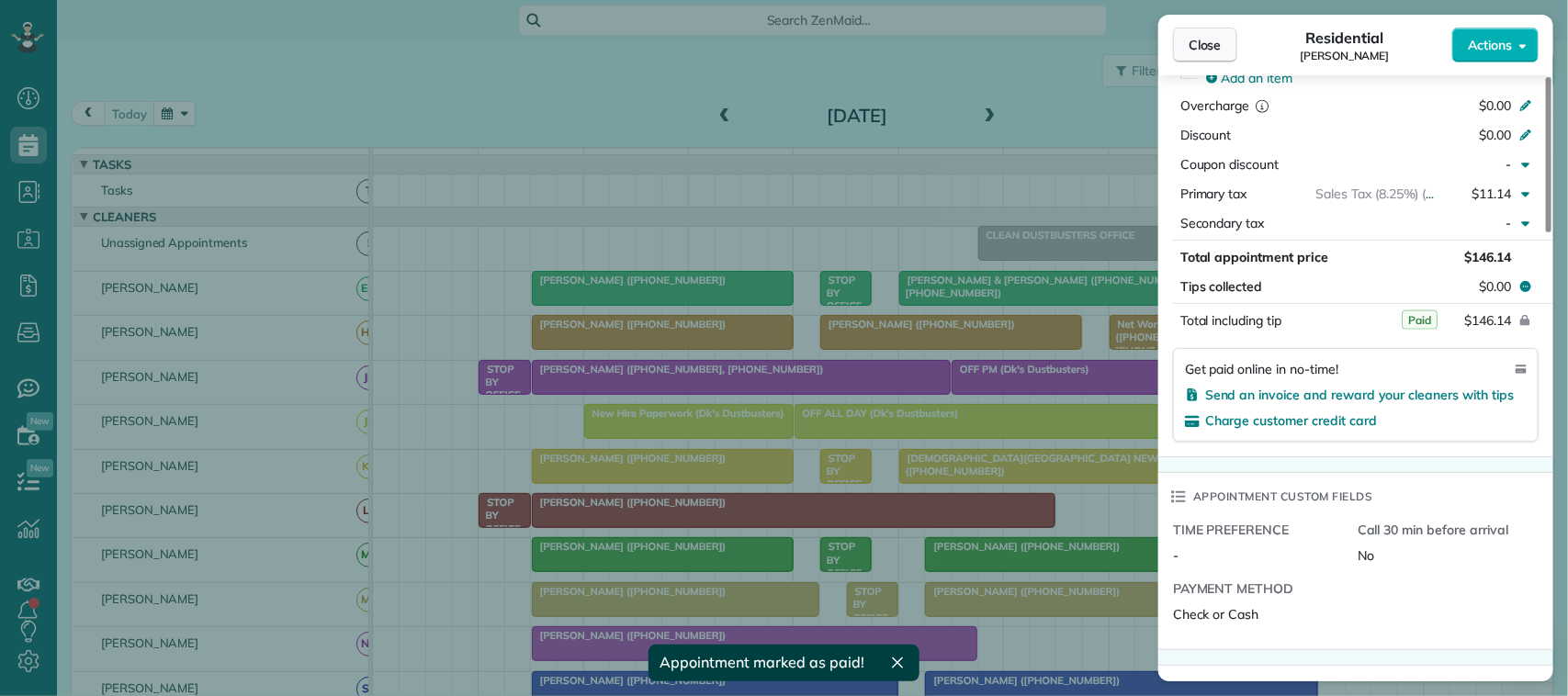
click at [1179, 41] on button "Close" at bounding box center [1206, 45] width 65 height 35
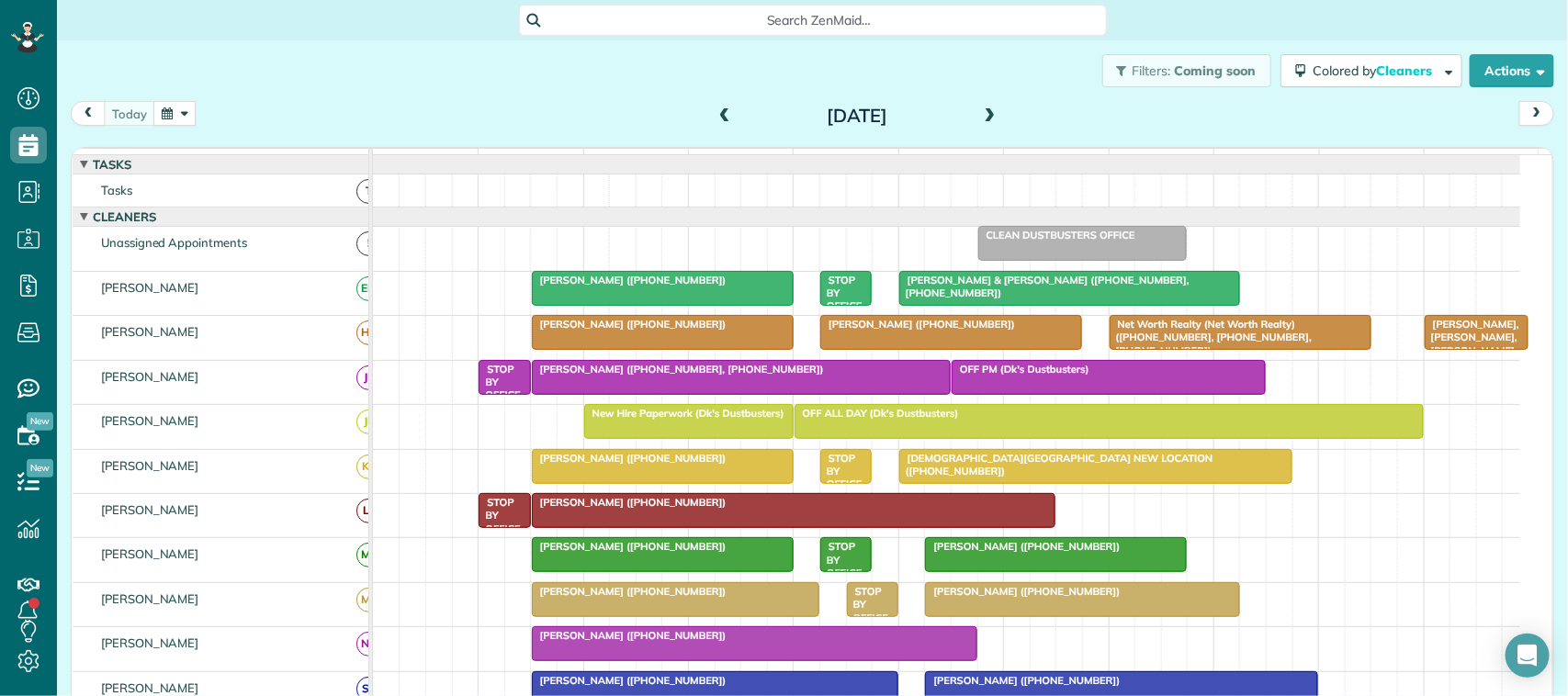
click at [180, 111] on button "button" at bounding box center [174, 113] width 42 height 25
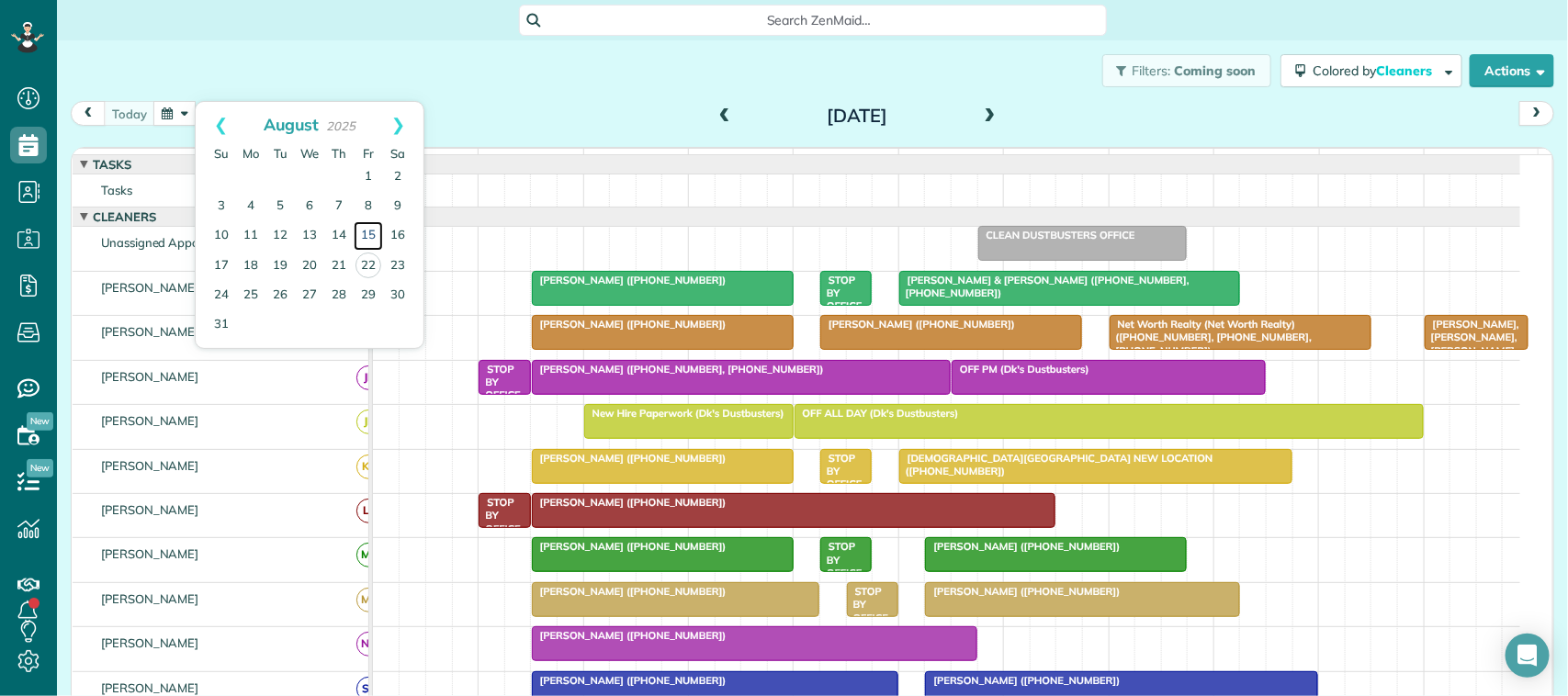
drag, startPoint x: 370, startPoint y: 235, endPoint x: 457, endPoint y: 254, distance: 89.1
click at [372, 235] on link "15" at bounding box center [368, 237] width 29 height 29
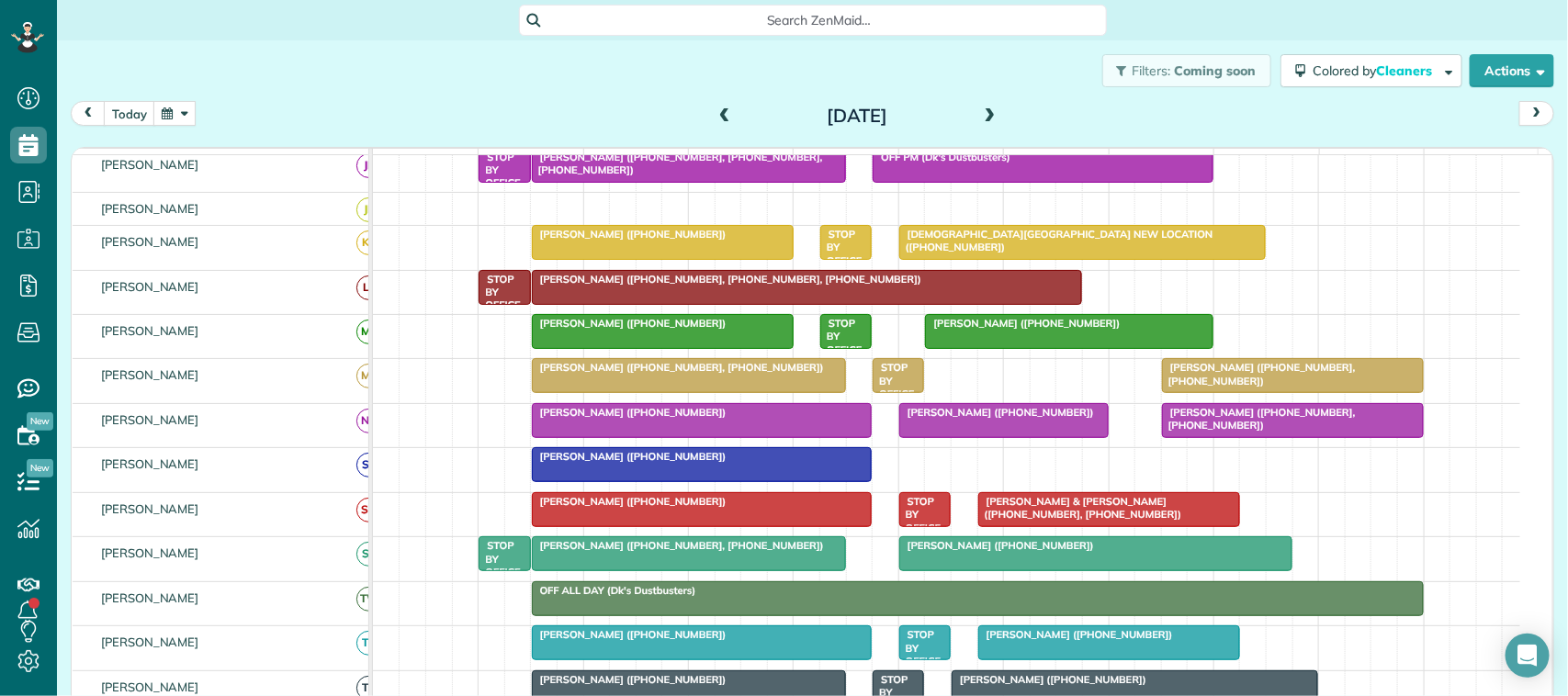
scroll to position [230, 0]
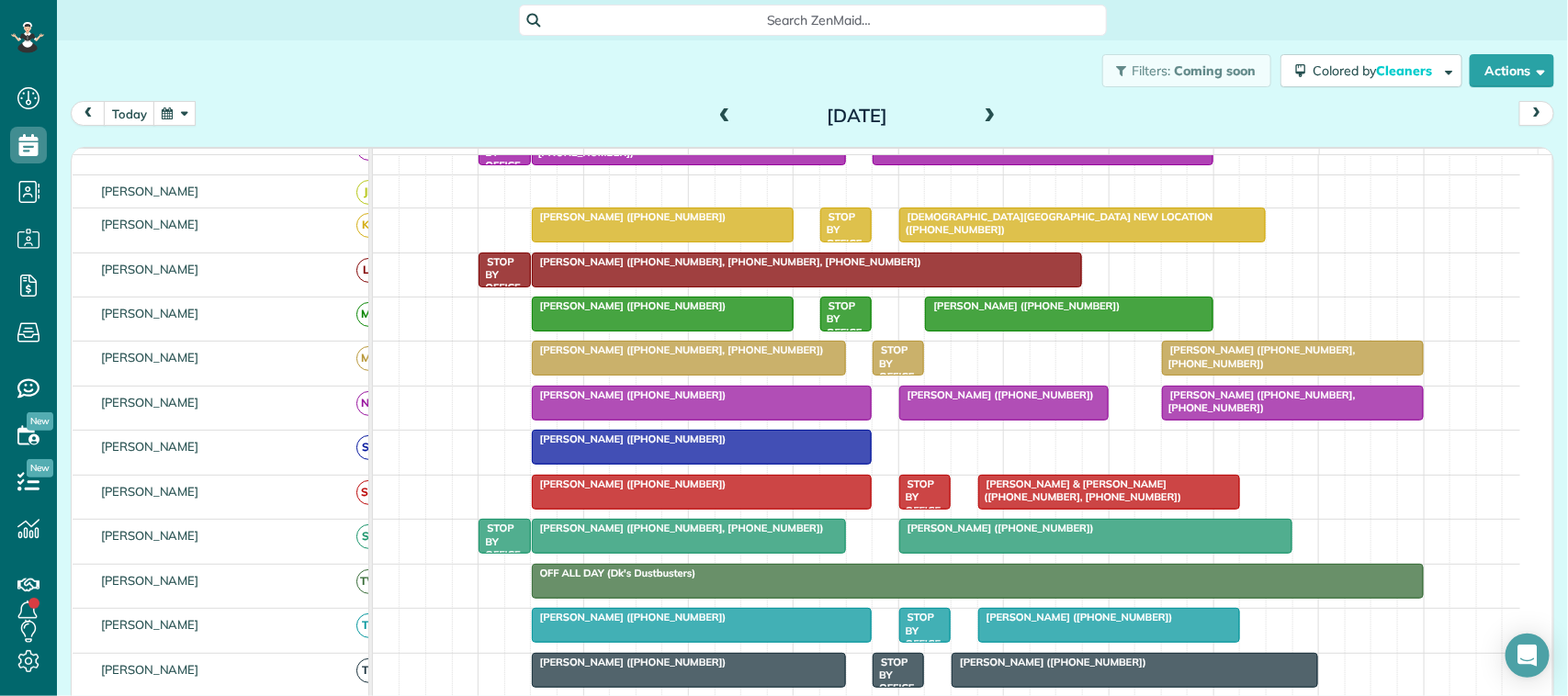
click at [1238, 369] on span "[PERSON_NAME] ([PHONE_NUMBER], [PHONE_NUMBER])" at bounding box center [1259, 356] width 194 height 26
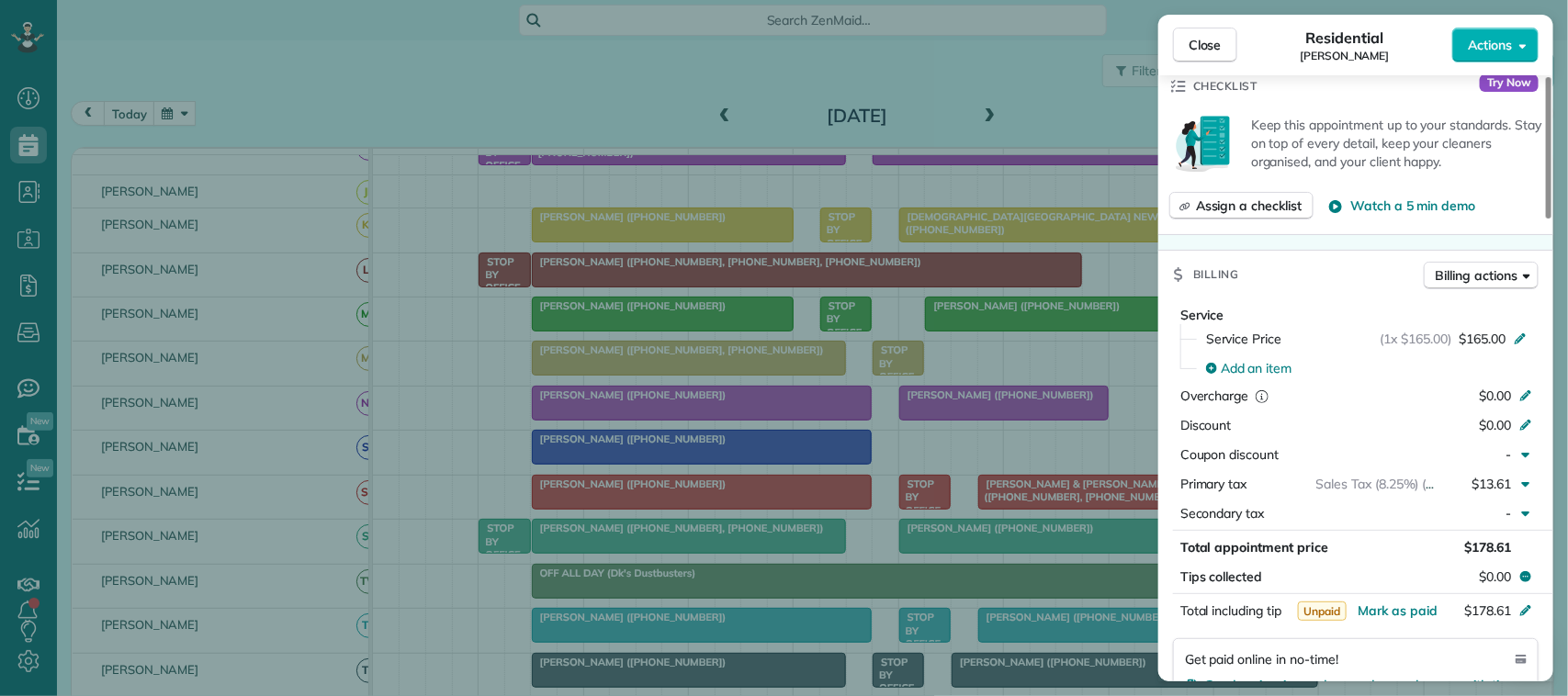
scroll to position [919, 0]
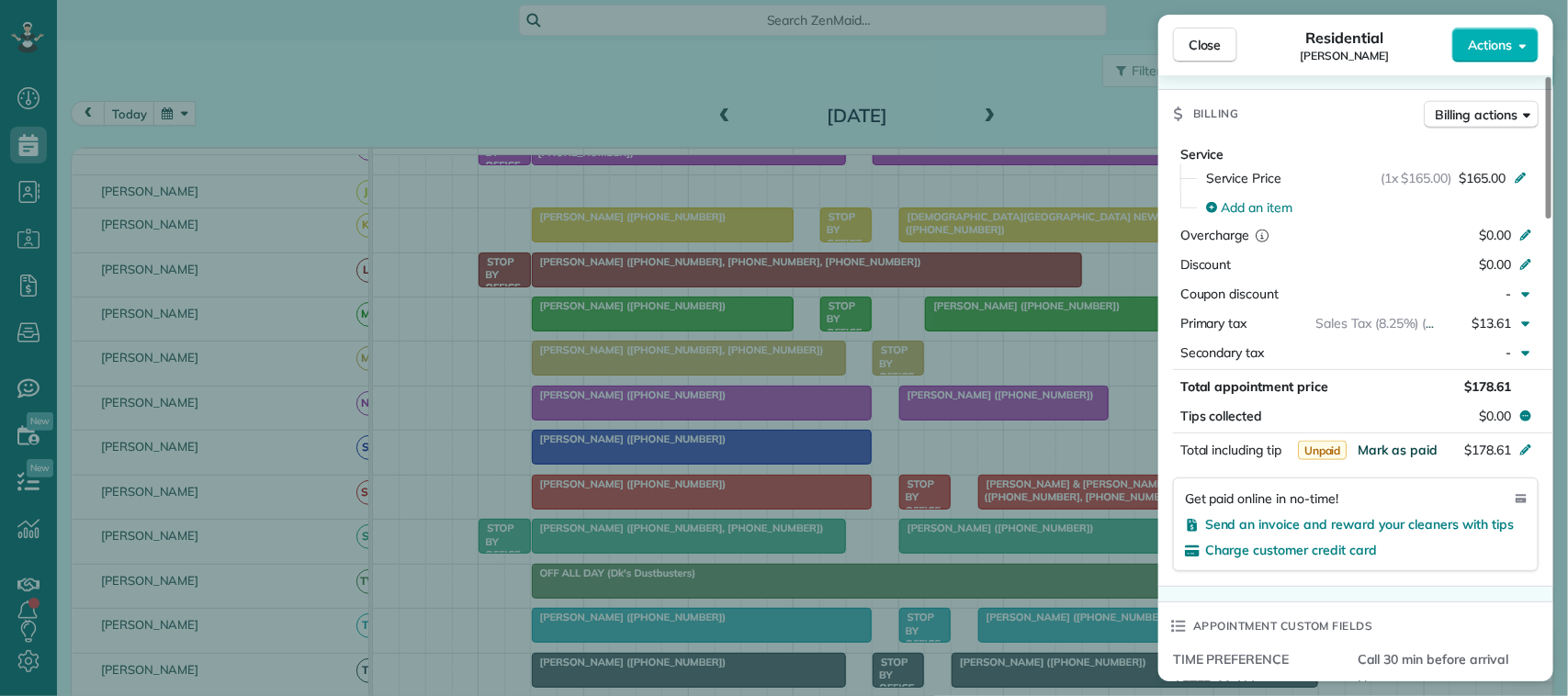
drag, startPoint x: 1410, startPoint y: 435, endPoint x: 1361, endPoint y: 360, distance: 89.6
click at [1413, 442] on span "Mark as paid" at bounding box center [1397, 450] width 80 height 17
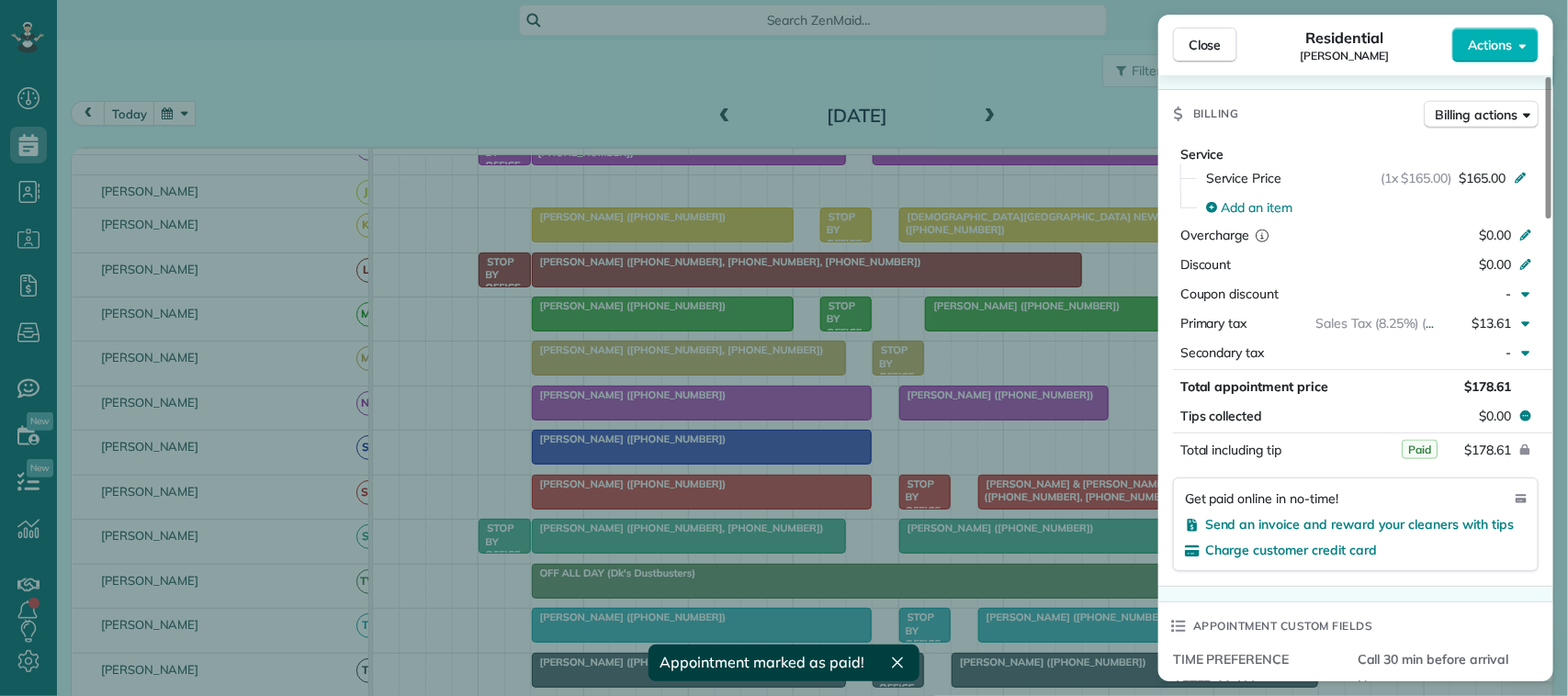
click at [1218, 63] on div "Close Residential [PERSON_NAME] Actions" at bounding box center [1356, 45] width 395 height 61
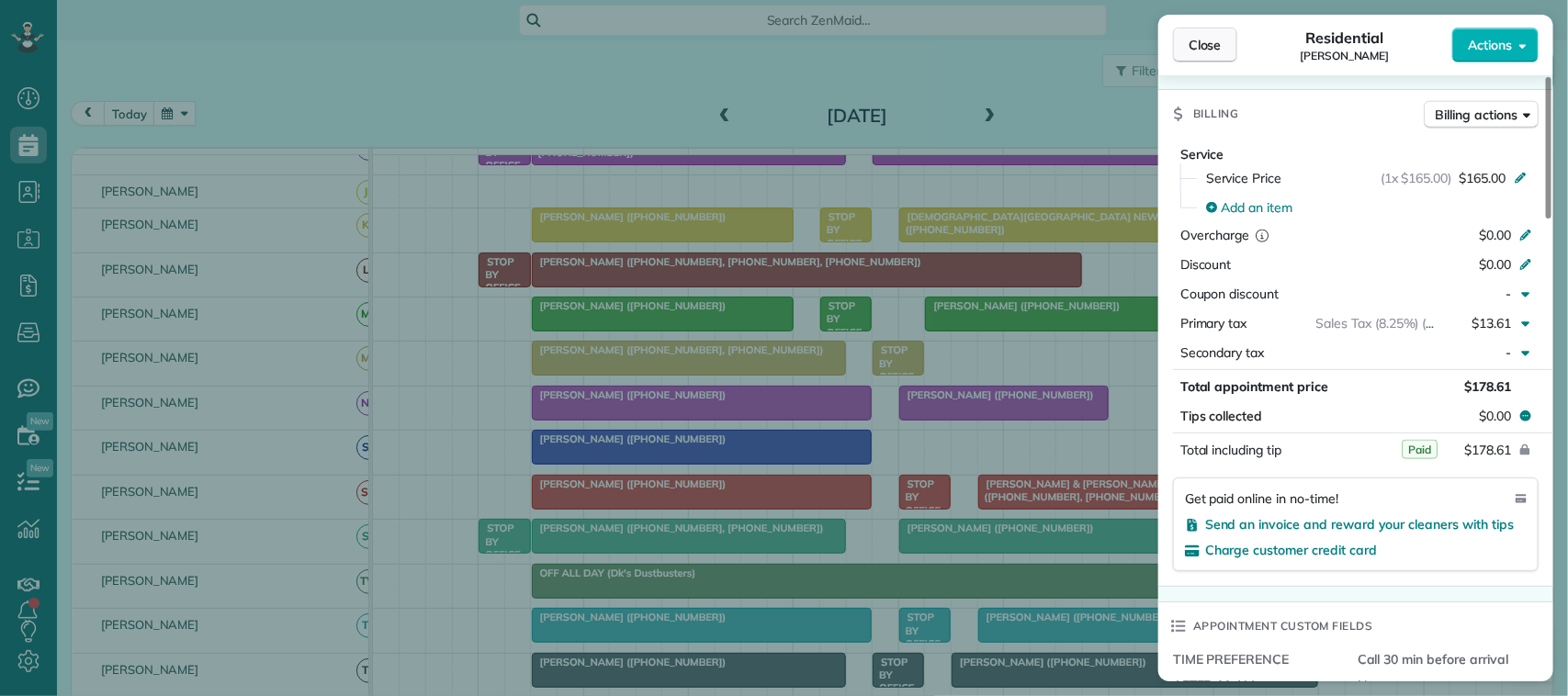
click at [1200, 48] on span "Close" at bounding box center [1206, 44] width 33 height 19
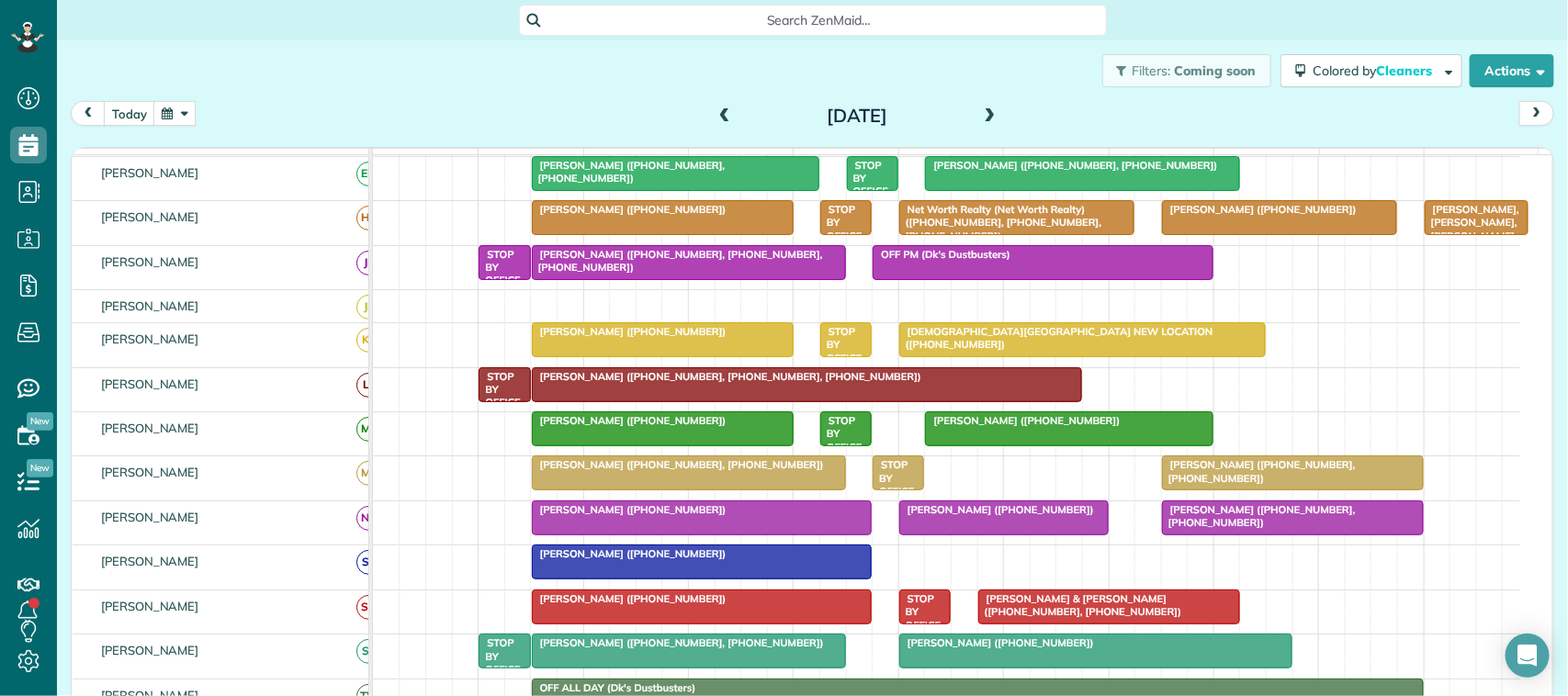
scroll to position [230, 0]
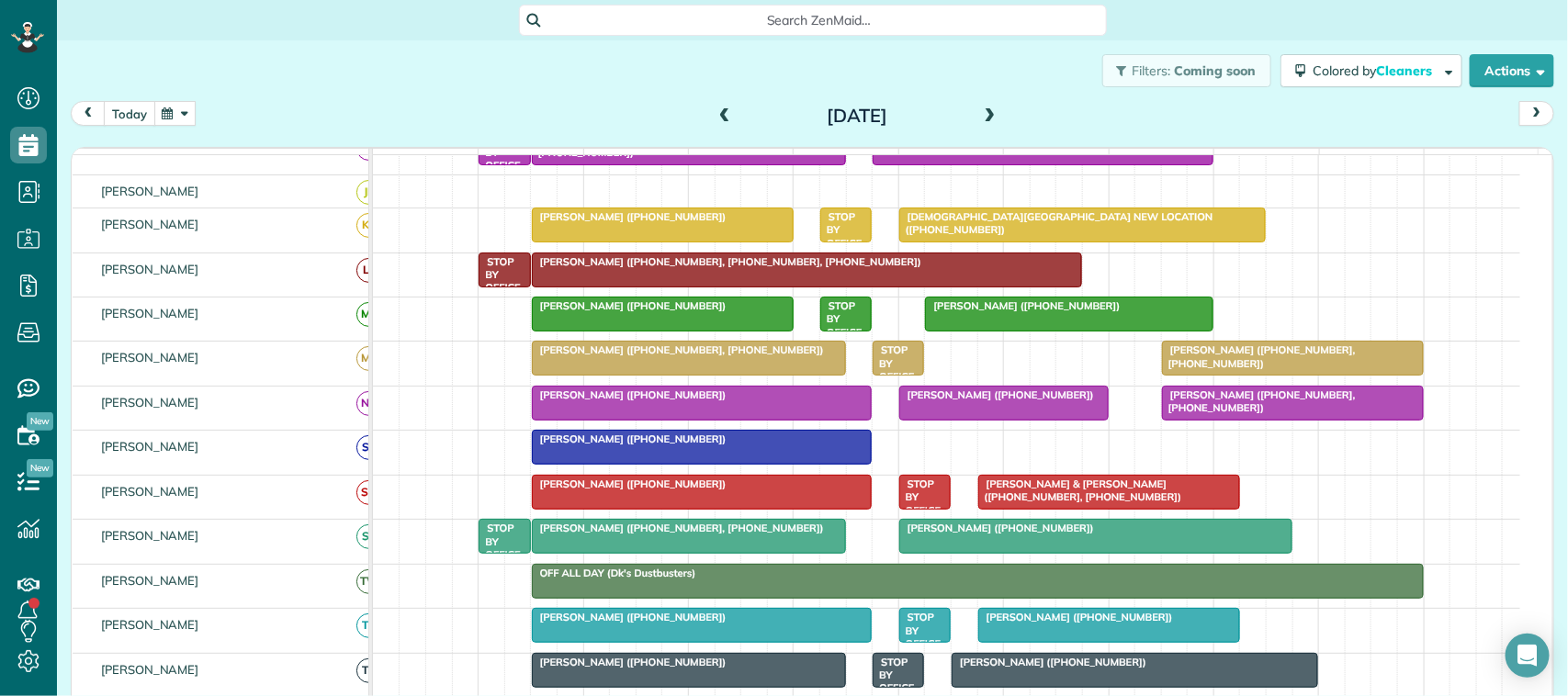
click at [135, 107] on button "today" at bounding box center [130, 113] width 51 height 25
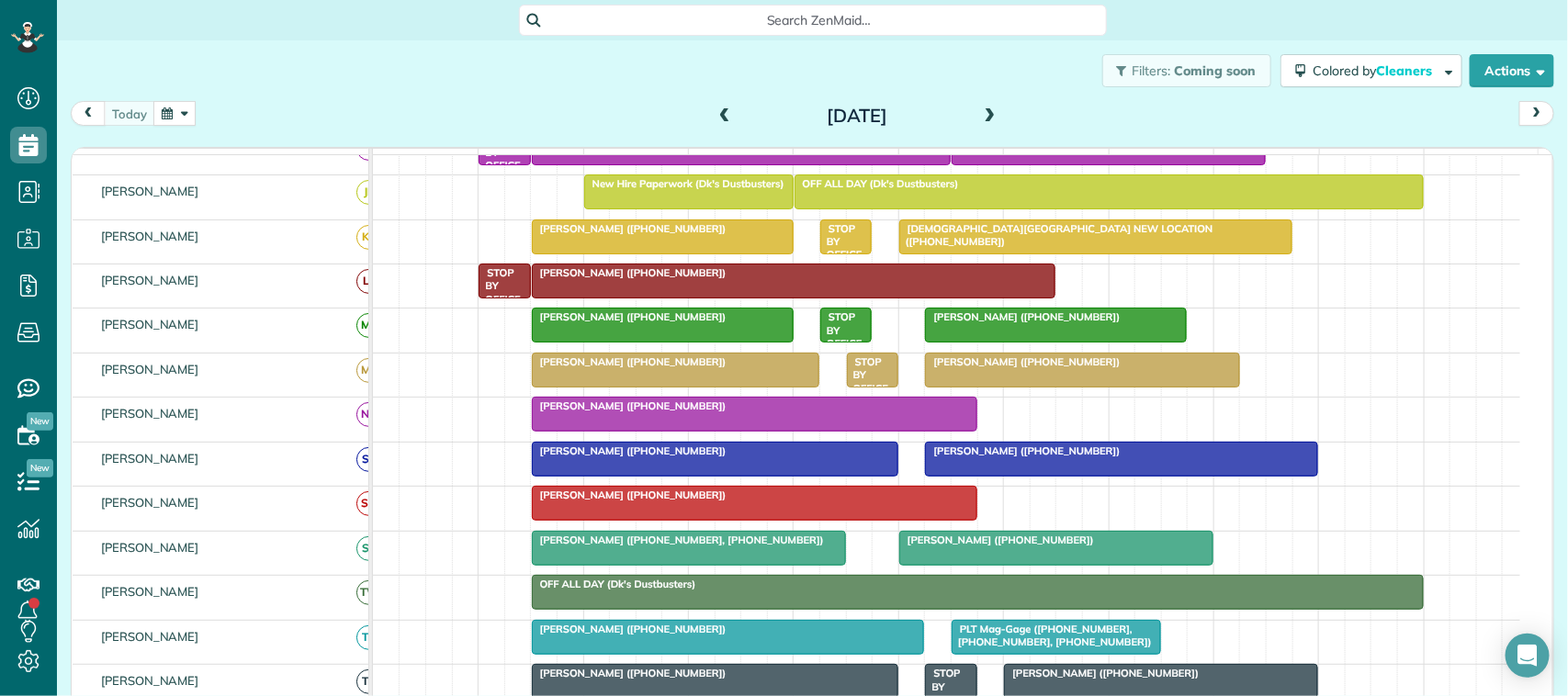
scroll to position [0, 0]
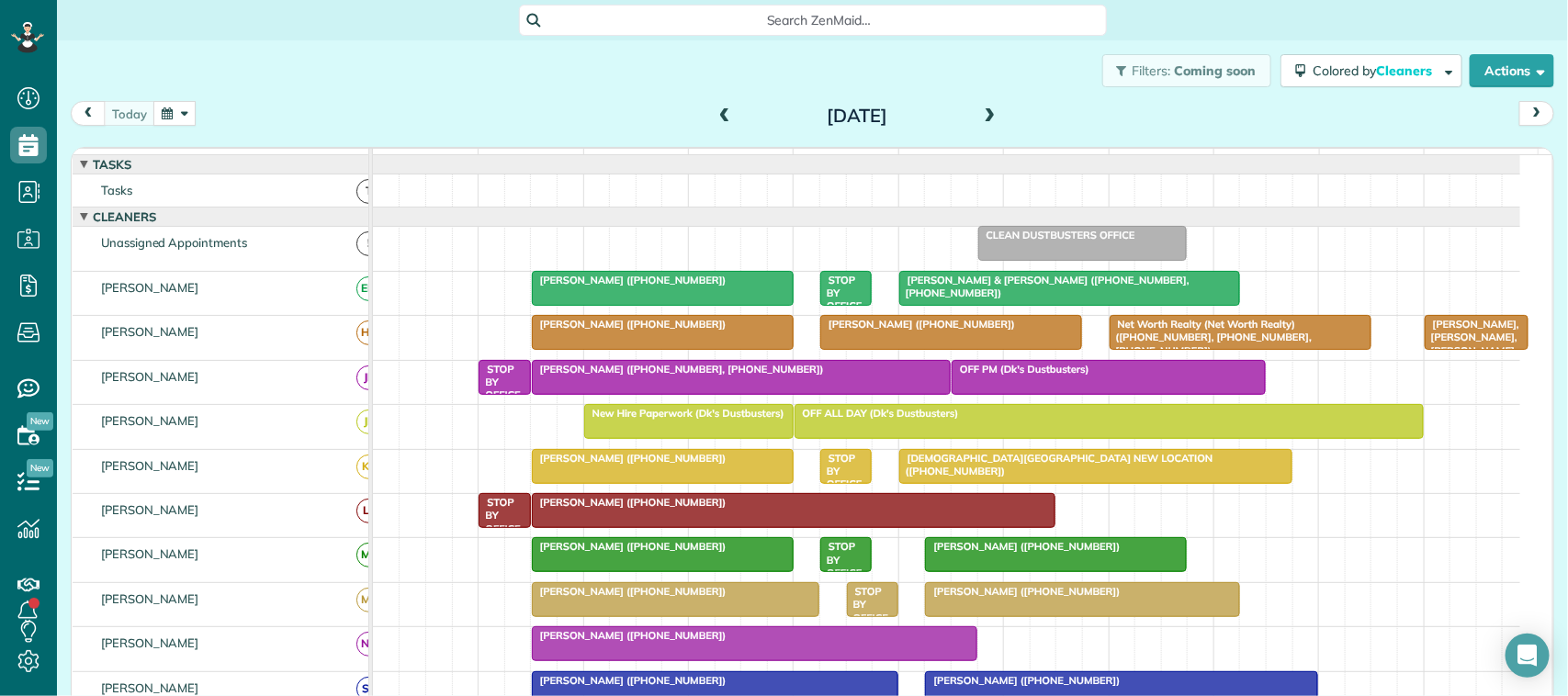
click at [715, 598] on div "[PERSON_NAME] ([PHONE_NUMBER])" at bounding box center [676, 591] width 278 height 13
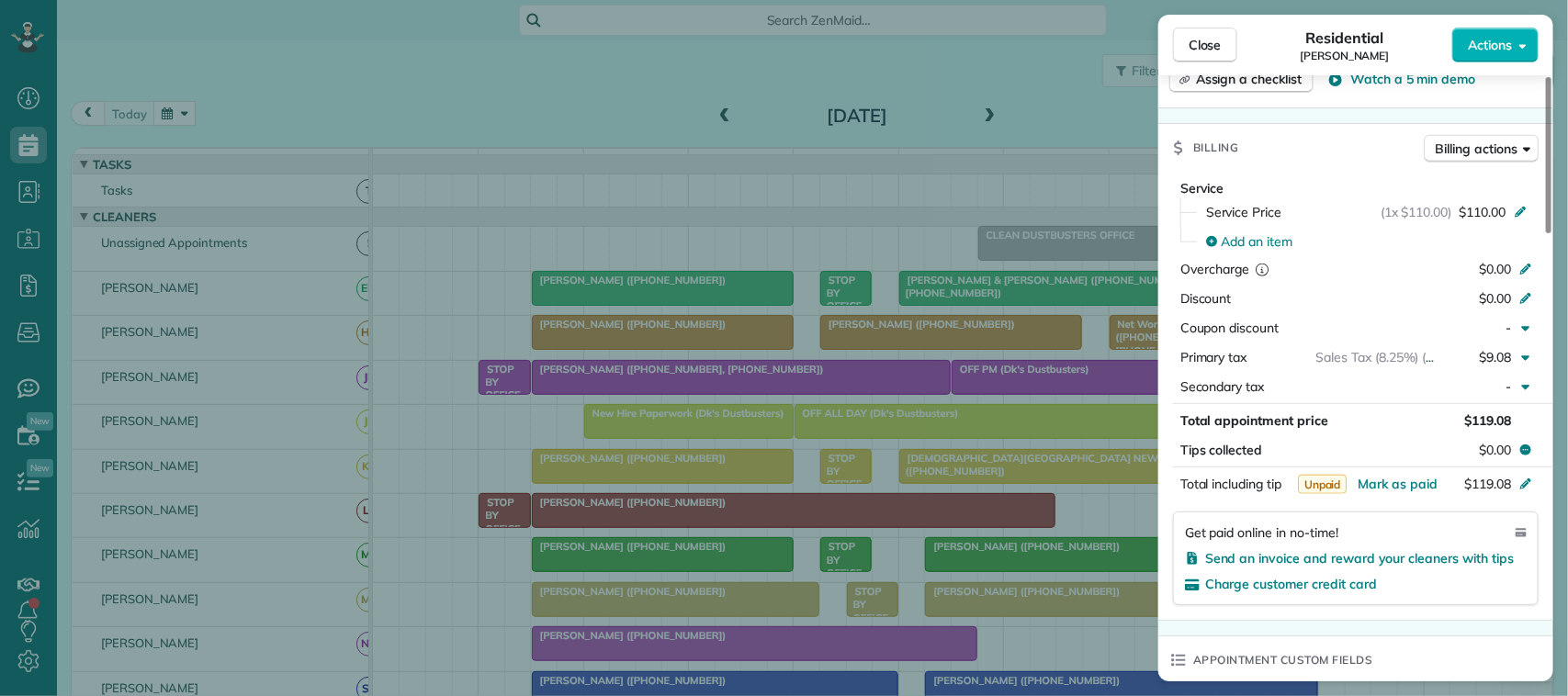
scroll to position [806, 0]
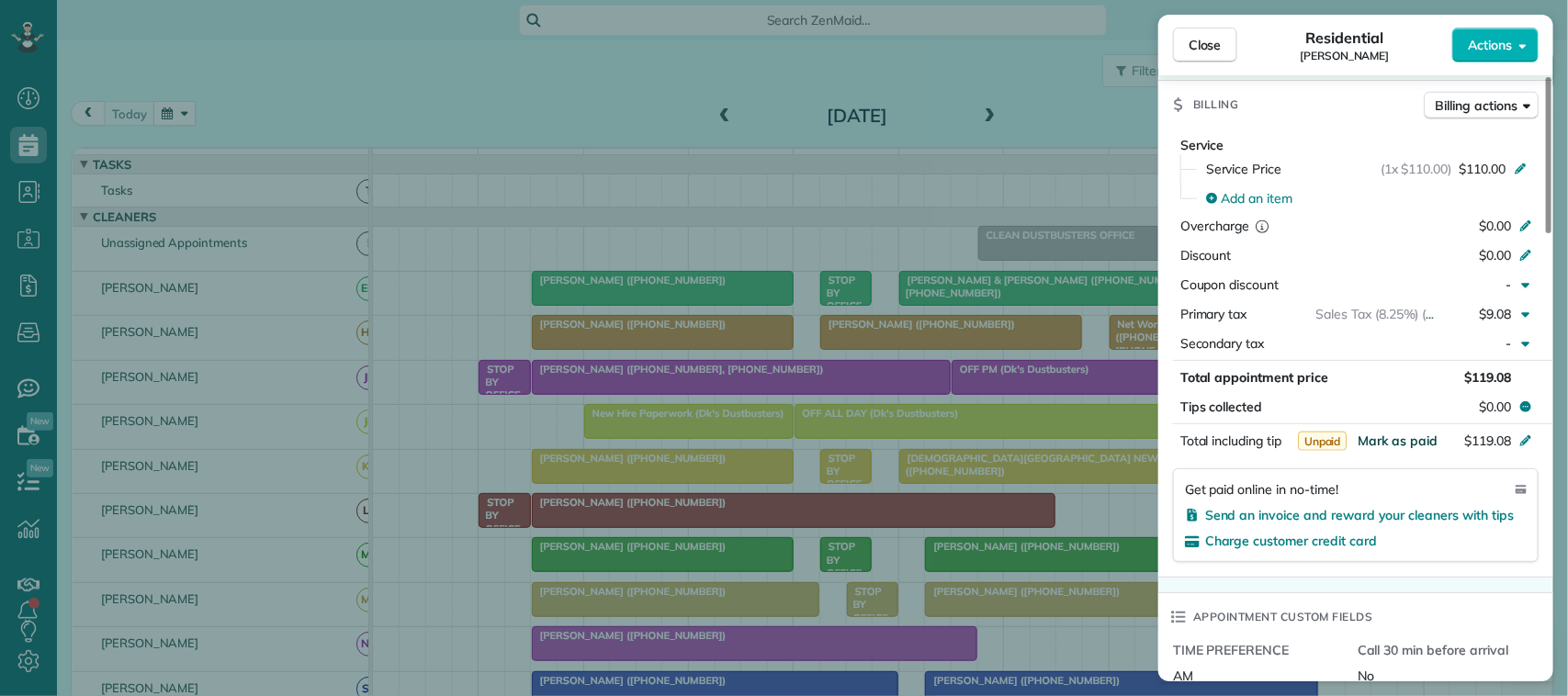
click at [1410, 447] on span "Mark as paid" at bounding box center [1397, 441] width 80 height 17
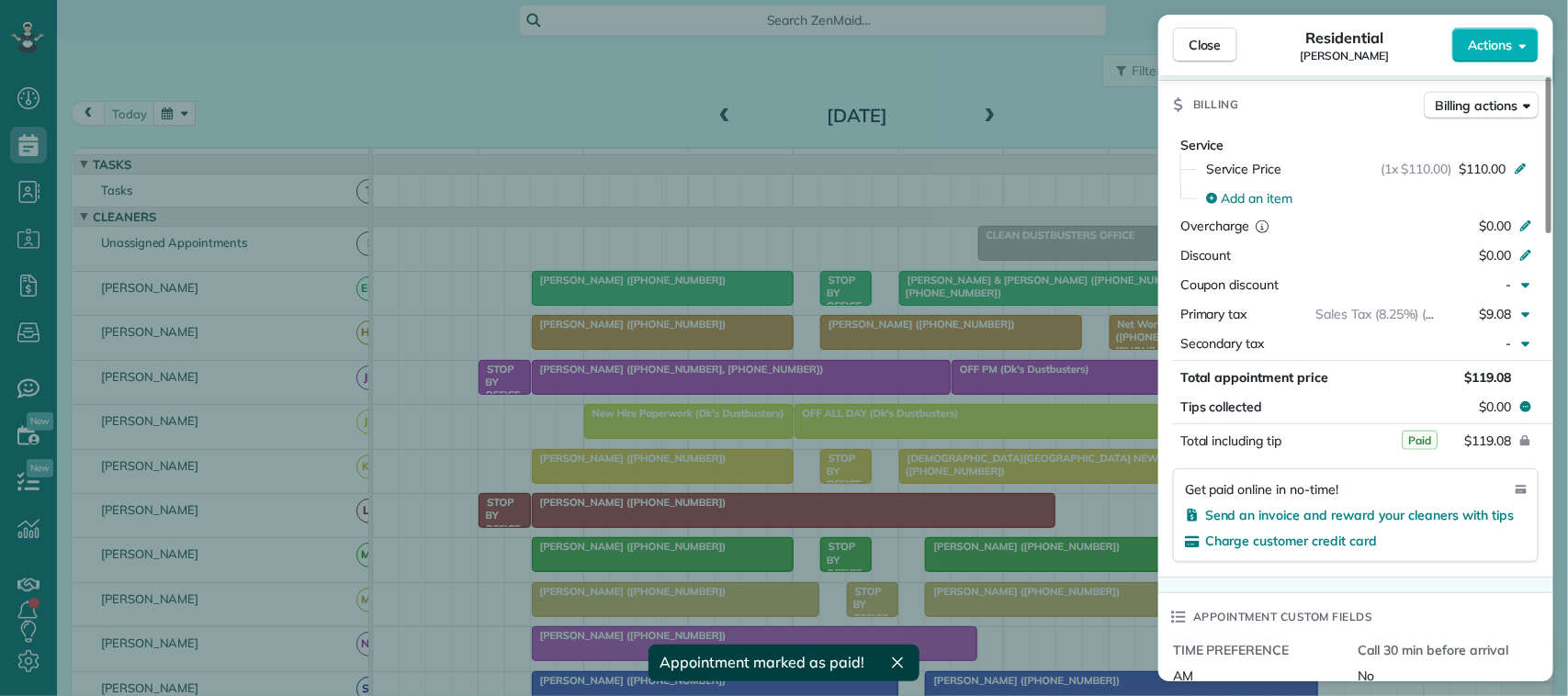
click at [1206, 48] on span "Close" at bounding box center [1206, 44] width 33 height 19
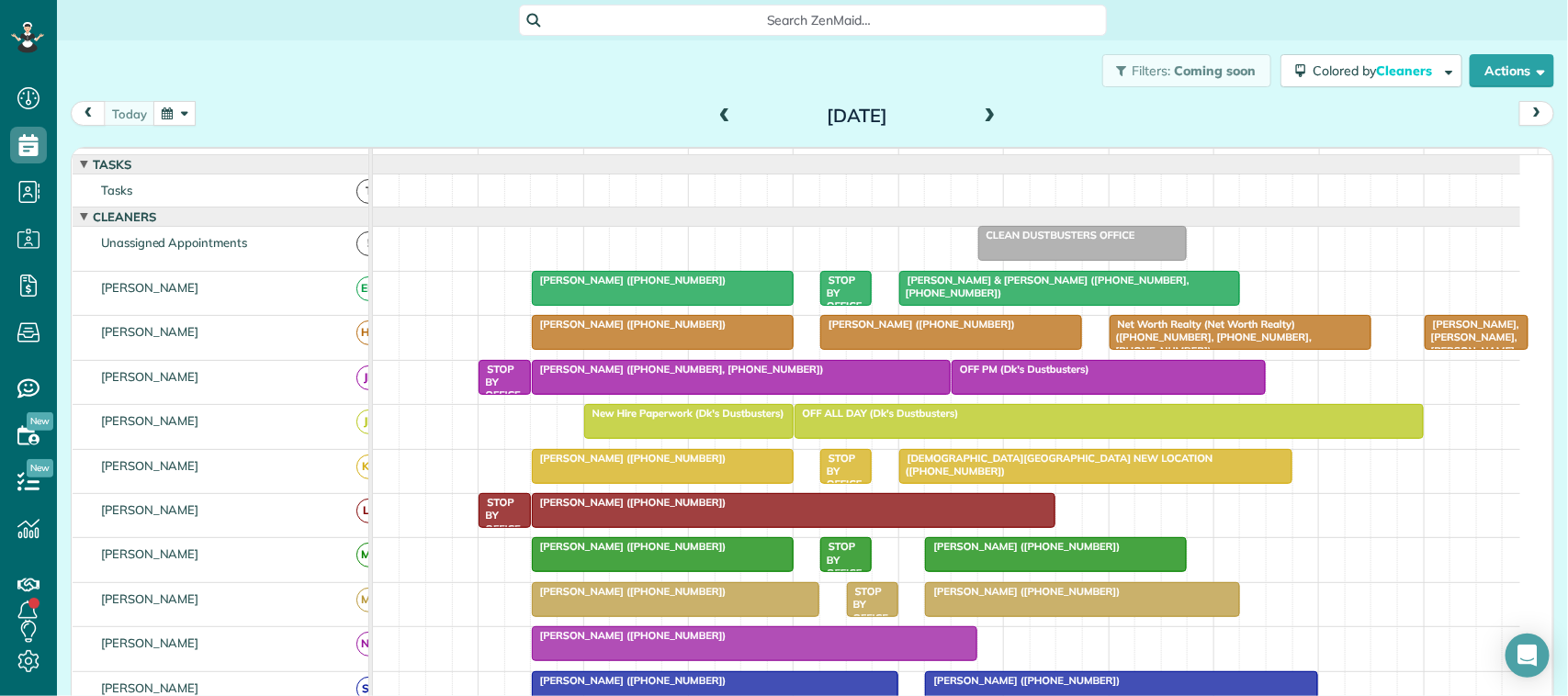
click at [715, 118] on span at bounding box center [725, 116] width 21 height 17
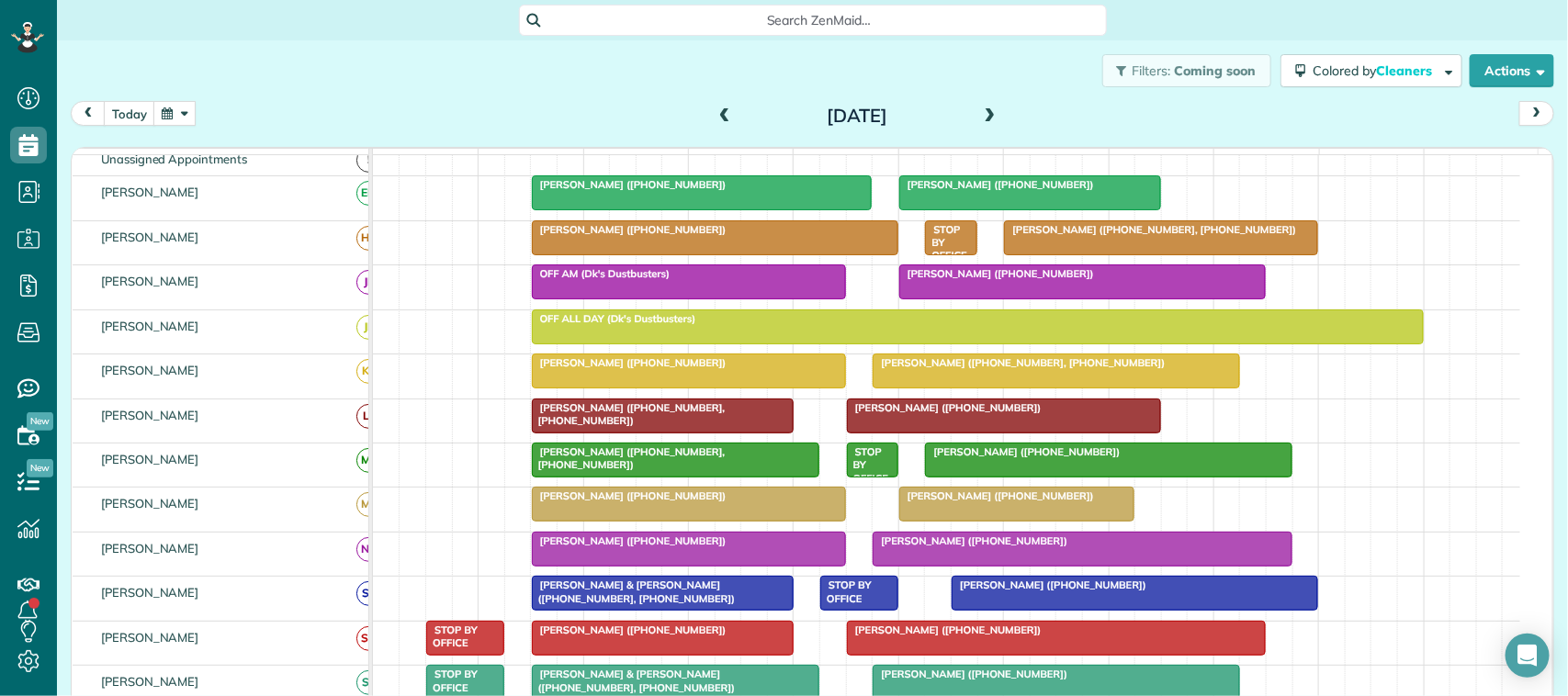
scroll to position [115, 0]
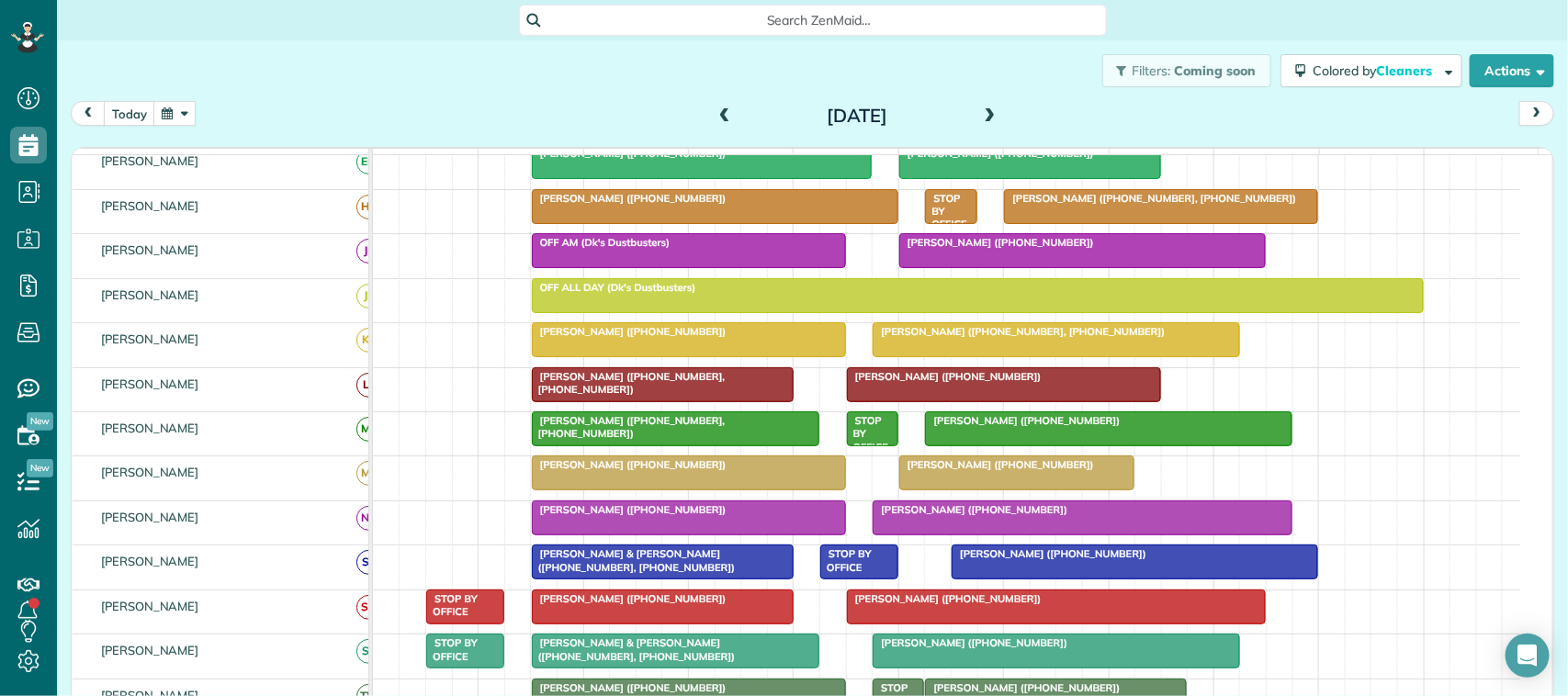
click at [715, 115] on span at bounding box center [725, 116] width 21 height 17
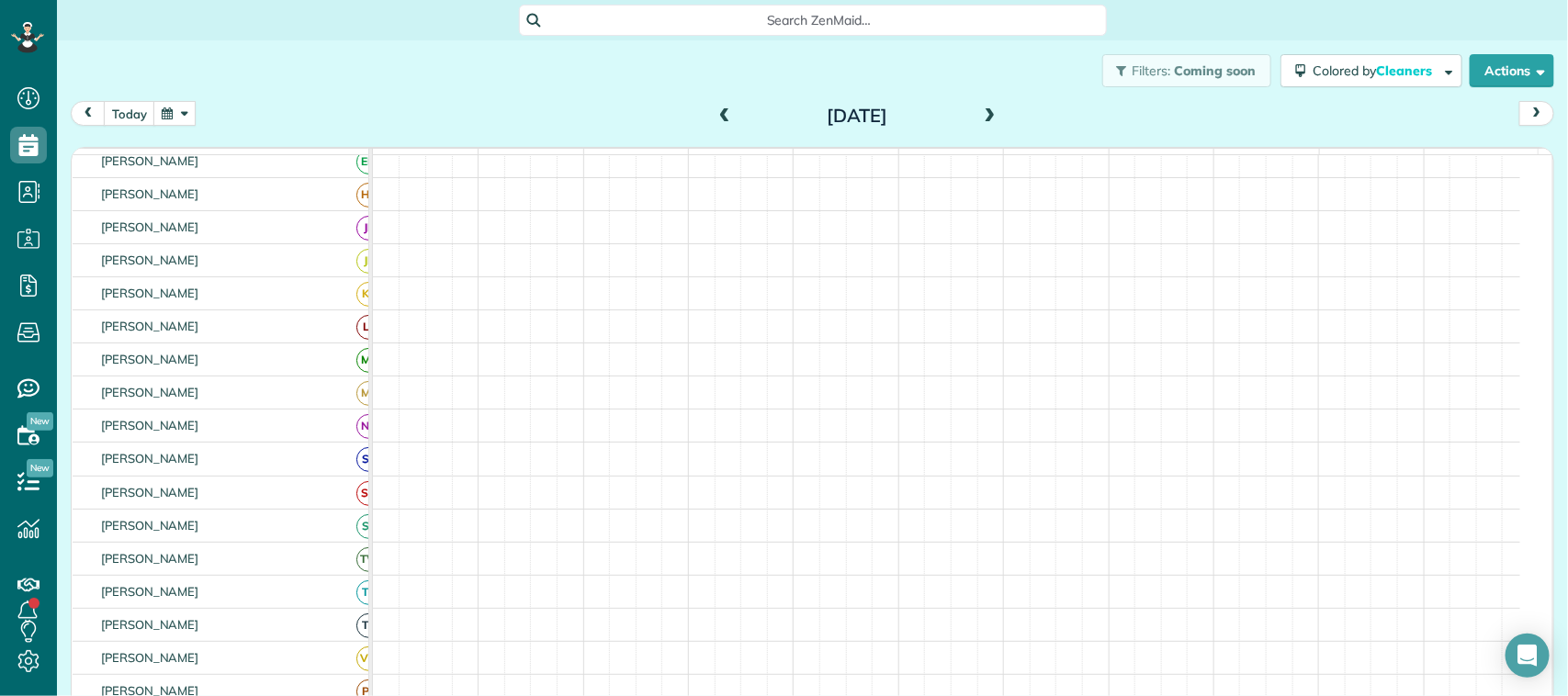
scroll to position [103, 0]
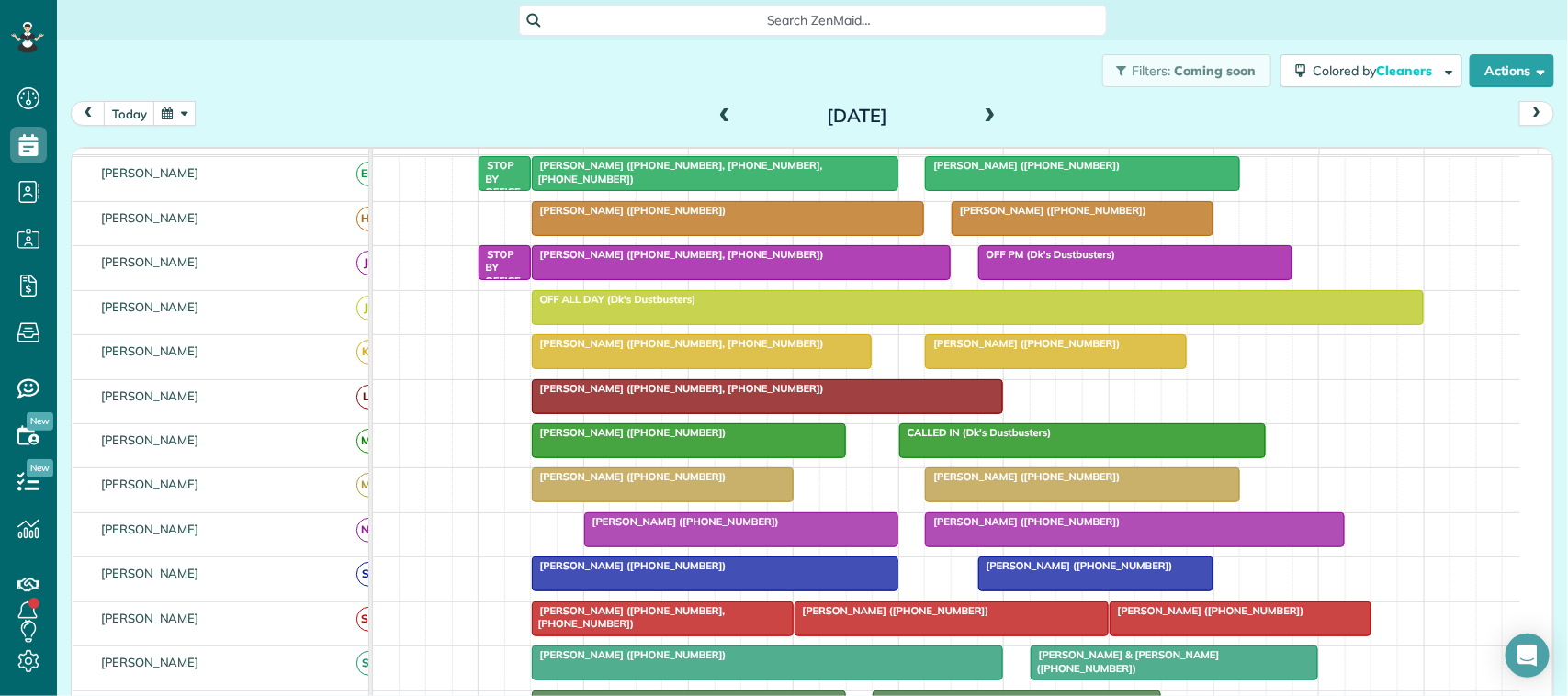
click at [649, 502] on div at bounding box center [663, 485] width 260 height 33
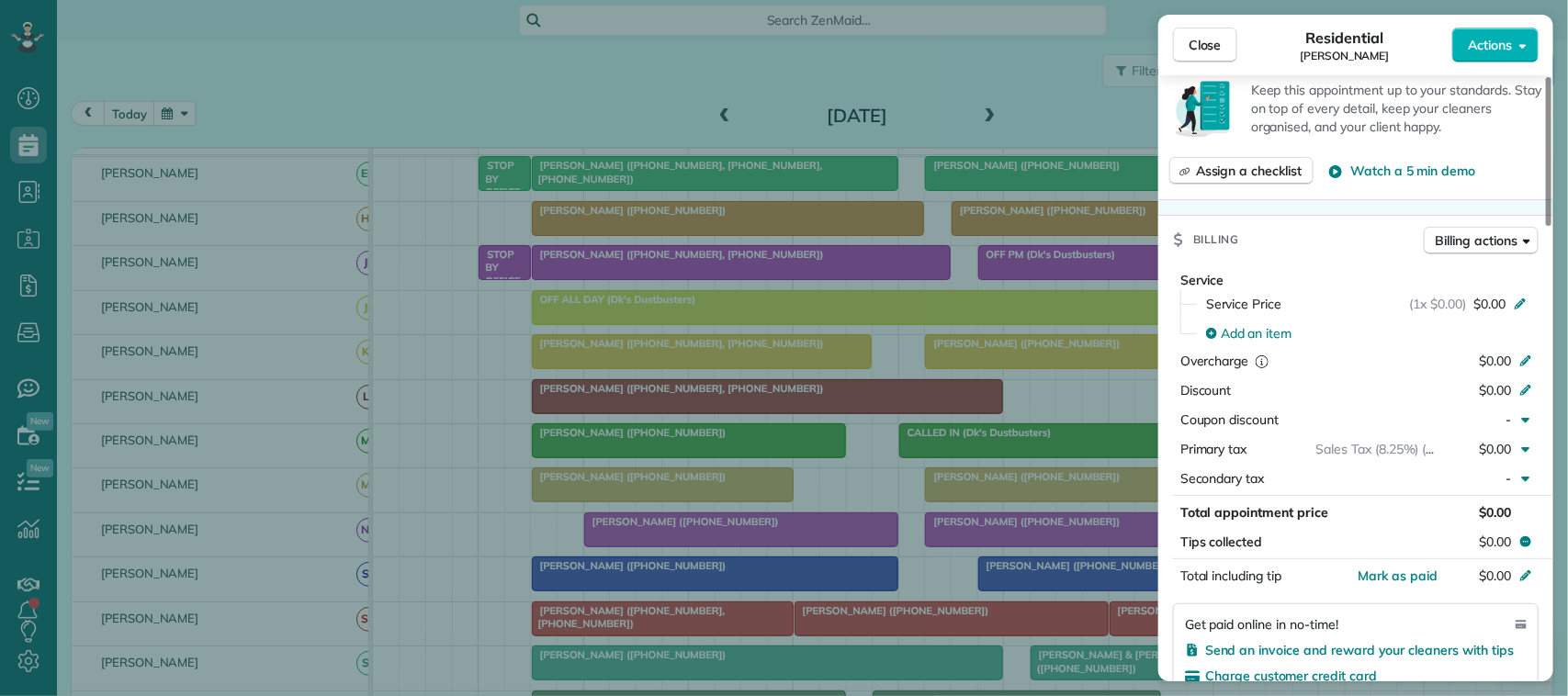
scroll to position [694, 0]
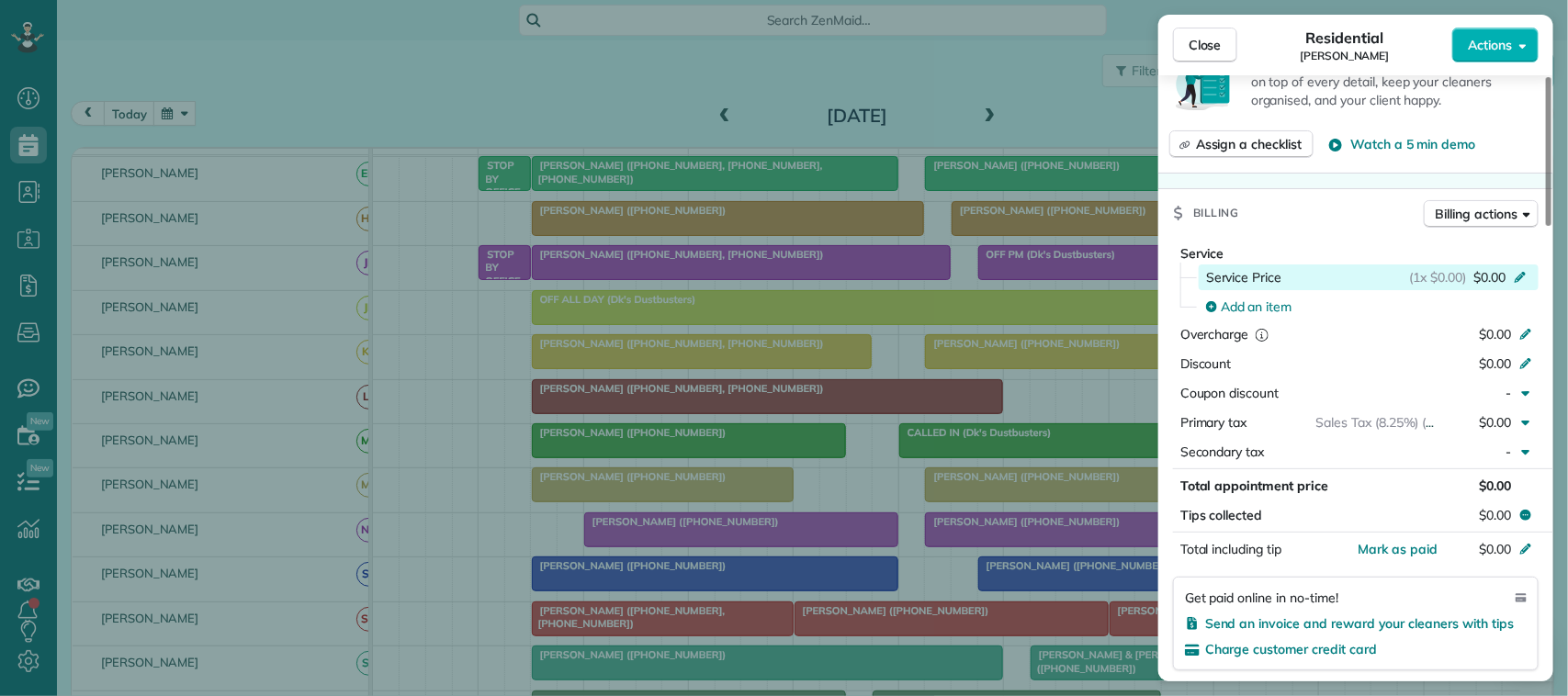
click at [1497, 287] on span "$0.00" at bounding box center [1489, 277] width 32 height 19
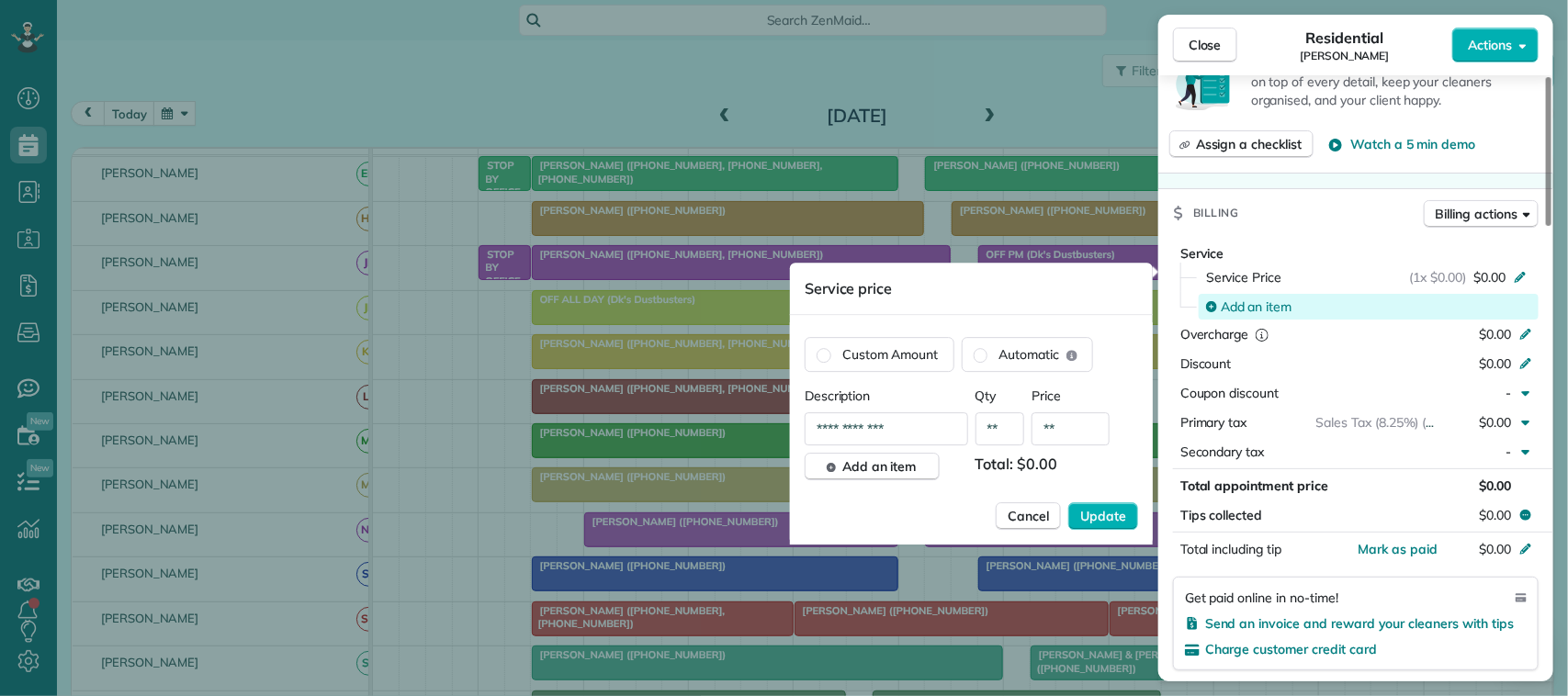
drag, startPoint x: 1497, startPoint y: 296, endPoint x: 1491, endPoint y: 328, distance: 32.6
click at [1491, 322] on div "Service Price (1x $0.00) $0.00 Add an item" at bounding box center [1360, 293] width 358 height 59
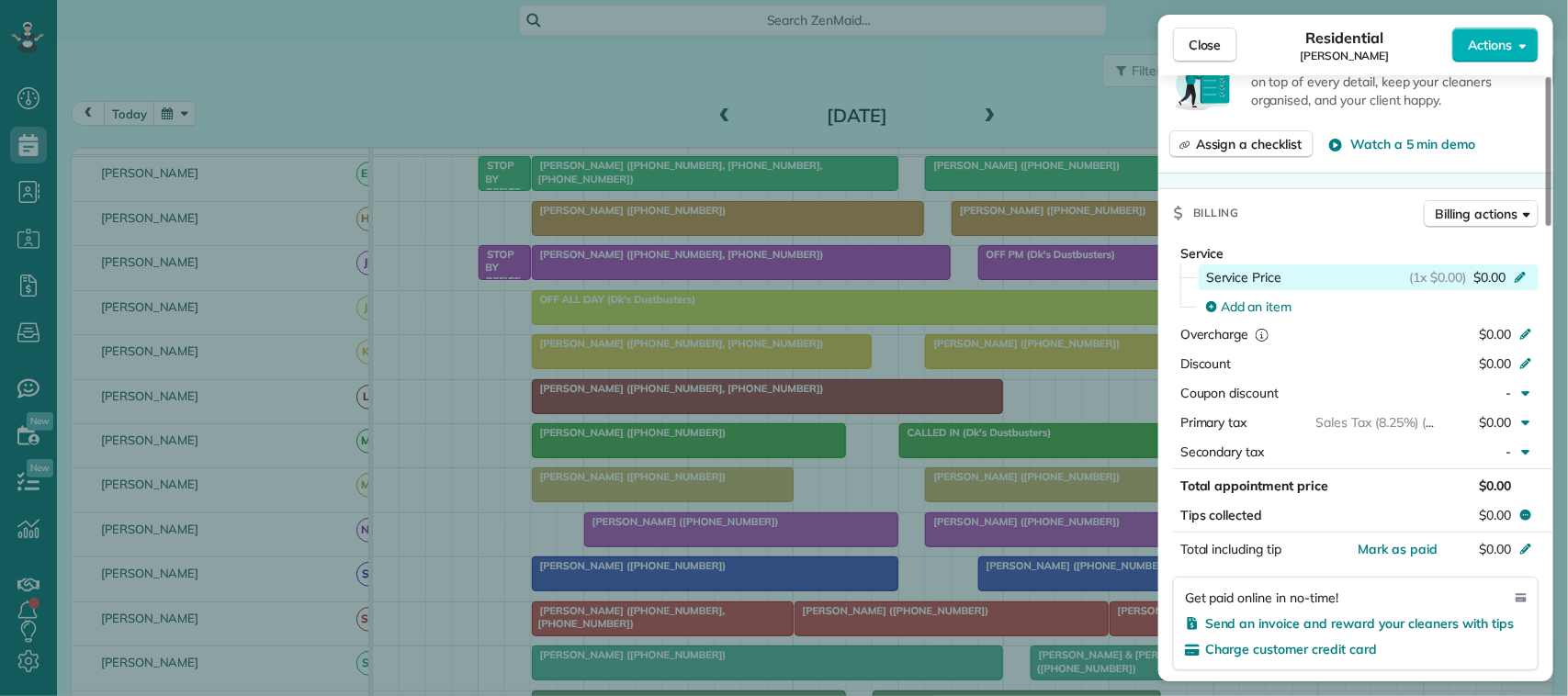
click at [1488, 287] on span "$0.00" at bounding box center [1489, 277] width 32 height 19
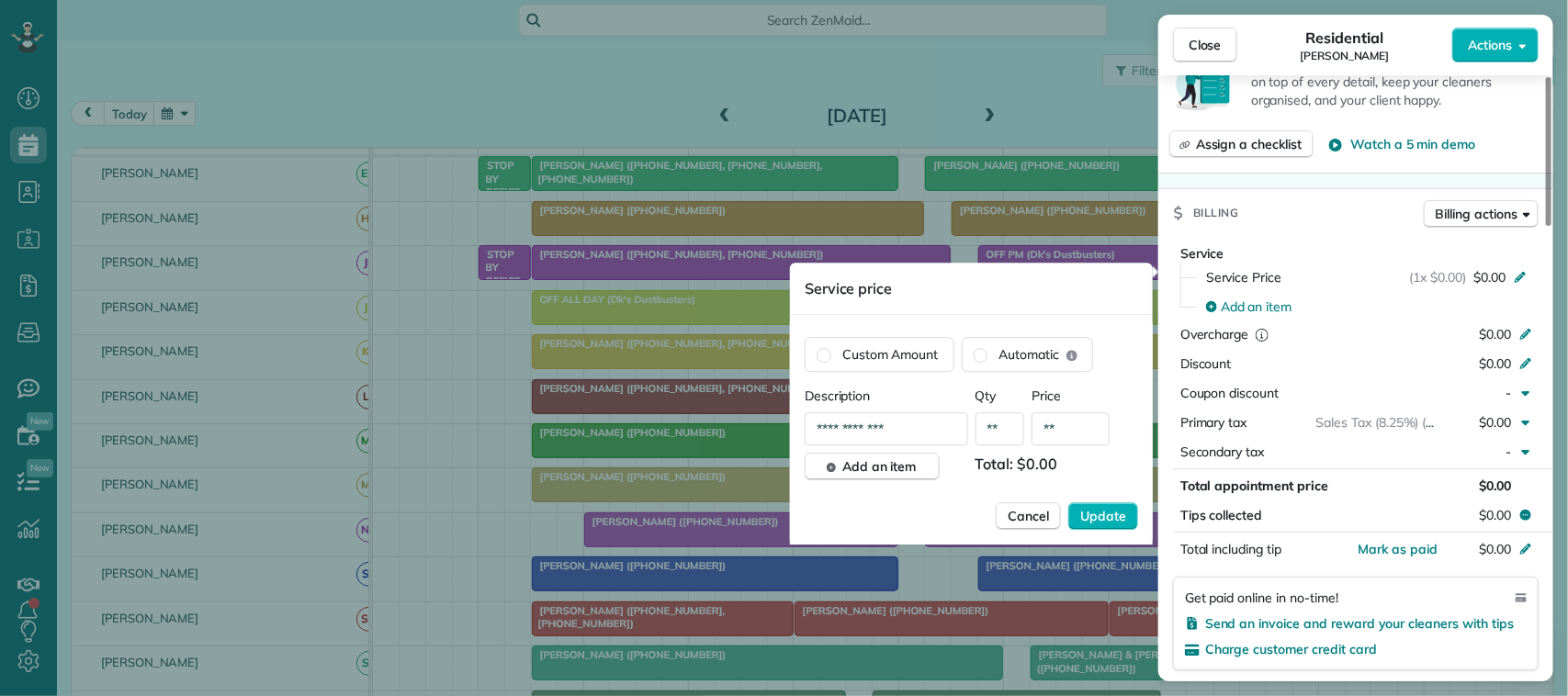
click at [1086, 429] on input "**" at bounding box center [1071, 429] width 79 height 33
type input "*******"
click at [1068, 503] on button "Update" at bounding box center [1103, 516] width 70 height 27
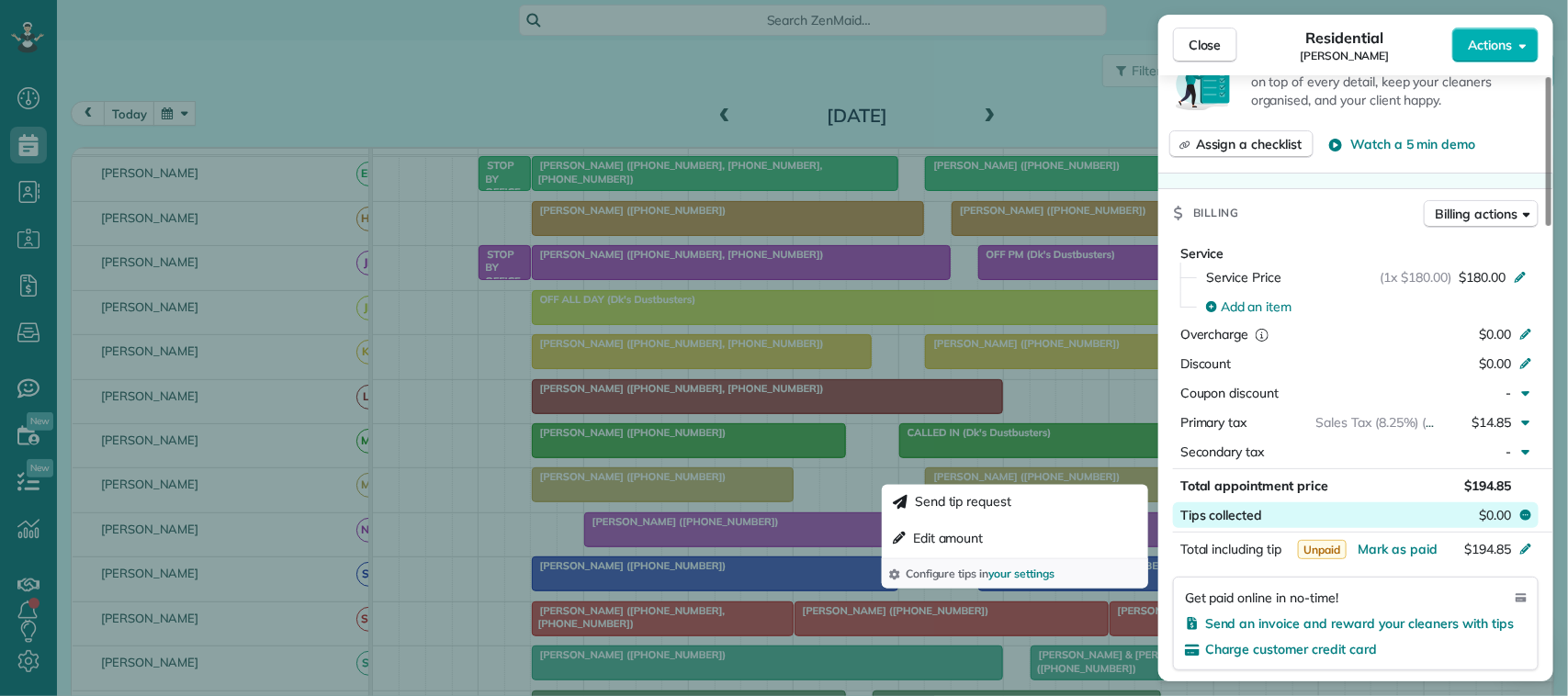
click at [1280, 528] on button "Tips collected $0.00" at bounding box center [1356, 515] width 365 height 26
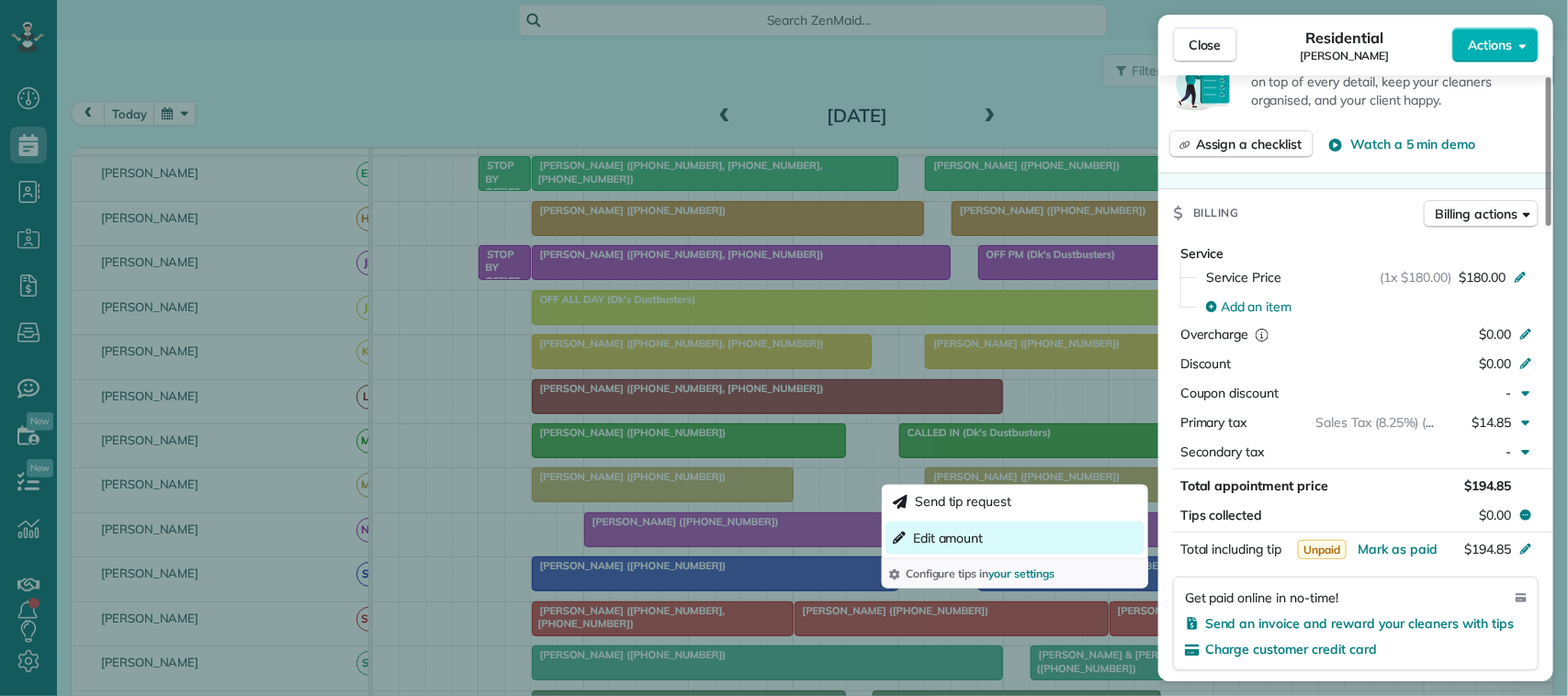
click at [928, 544] on span "Edit amount" at bounding box center [948, 538] width 71 height 19
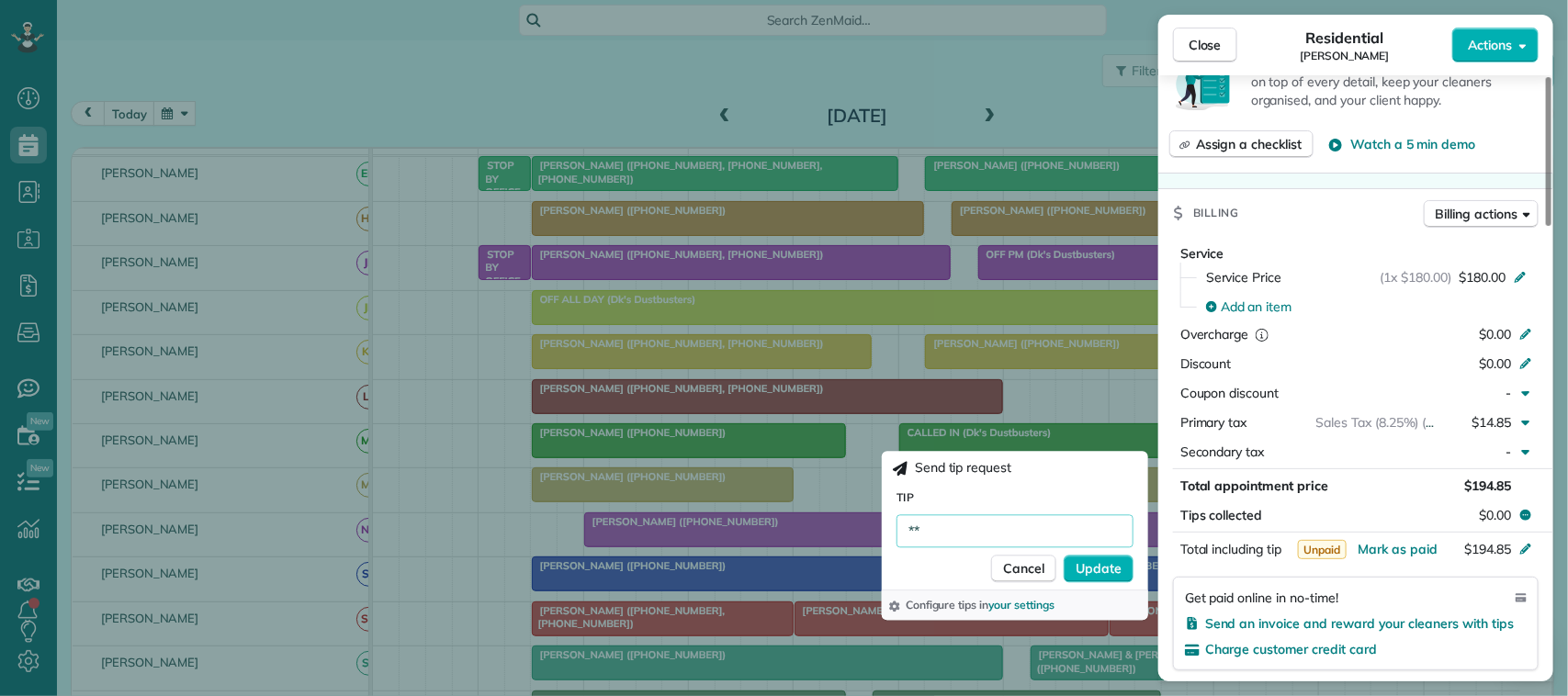
click at [972, 523] on input "**" at bounding box center [1014, 532] width 237 height 33
type input "*****"
click at [1077, 575] on span "Update" at bounding box center [1099, 569] width 46 height 19
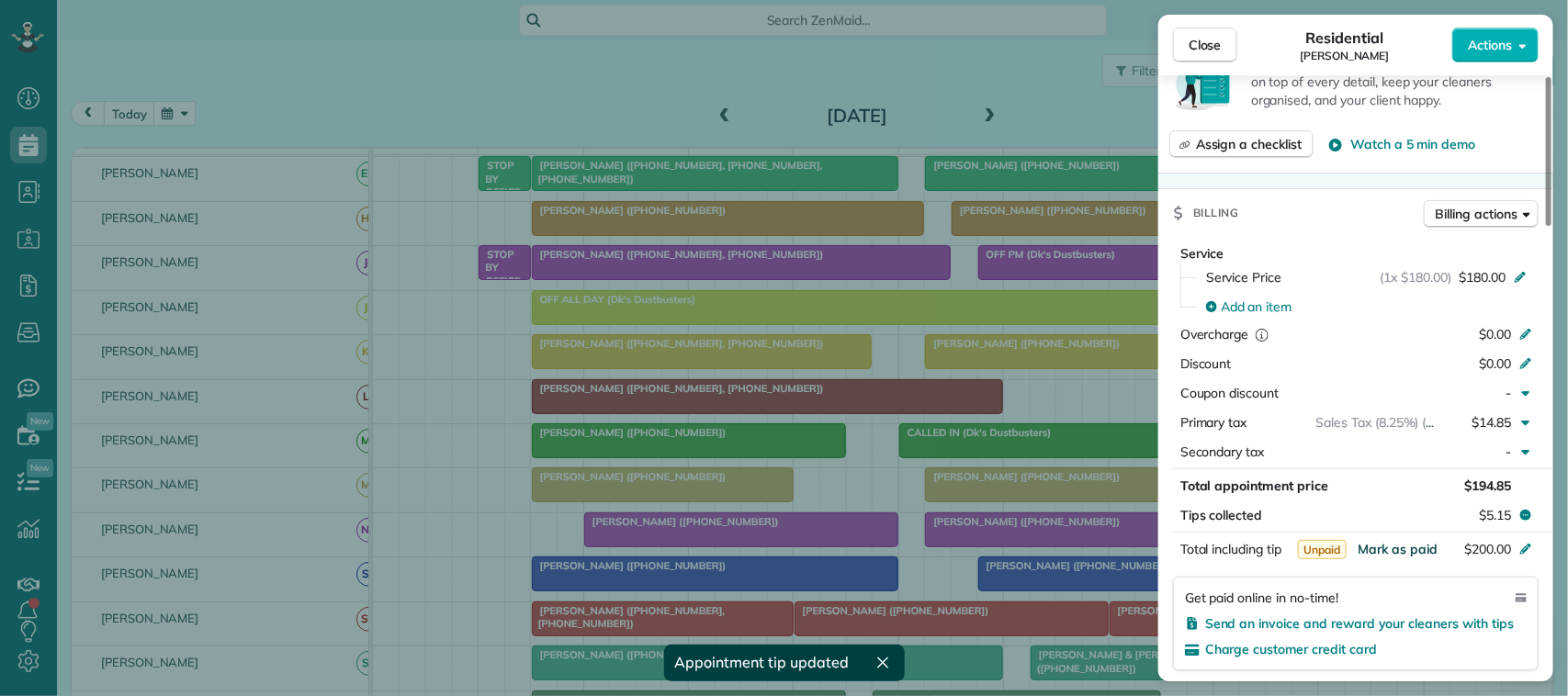
click at [1379, 558] on span "Mark as paid" at bounding box center [1397, 549] width 80 height 17
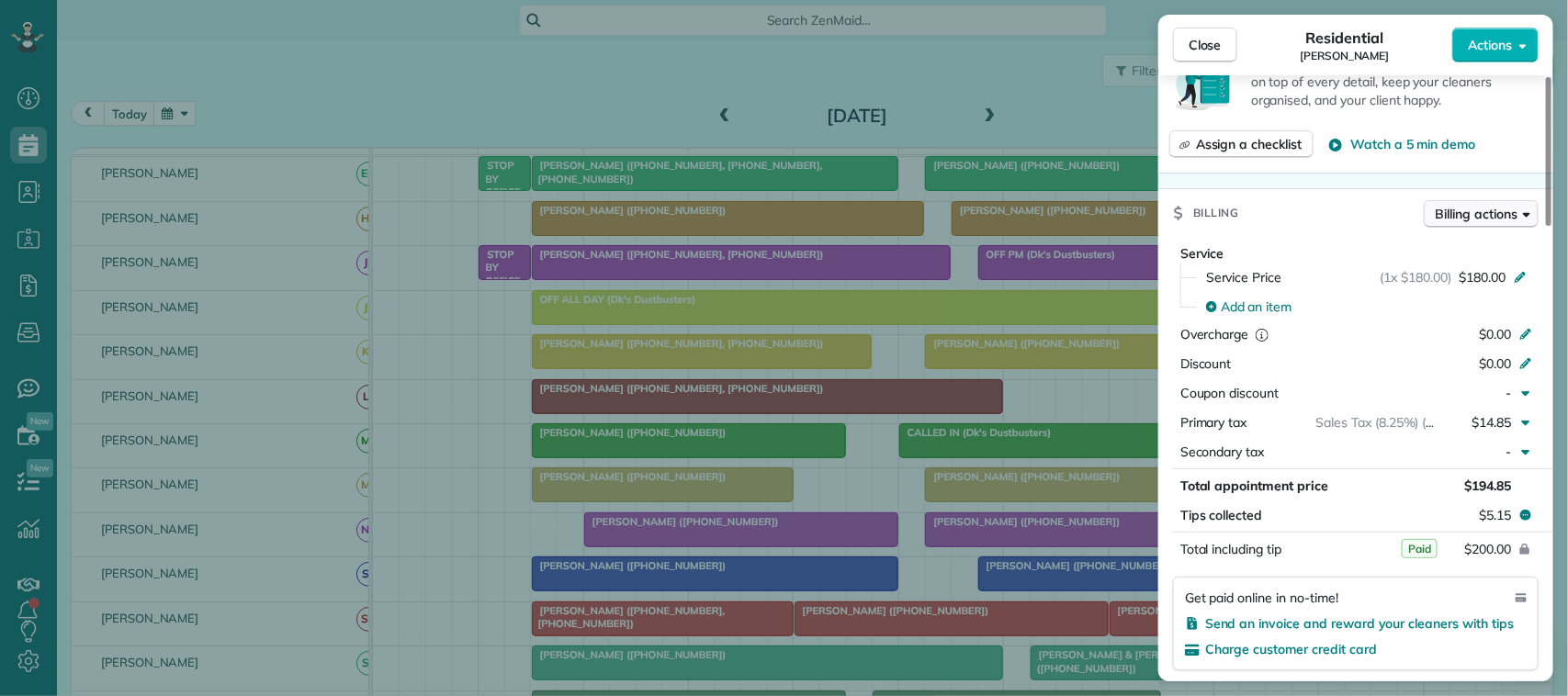
click at [1503, 223] on span "Billing actions" at bounding box center [1477, 214] width 81 height 19
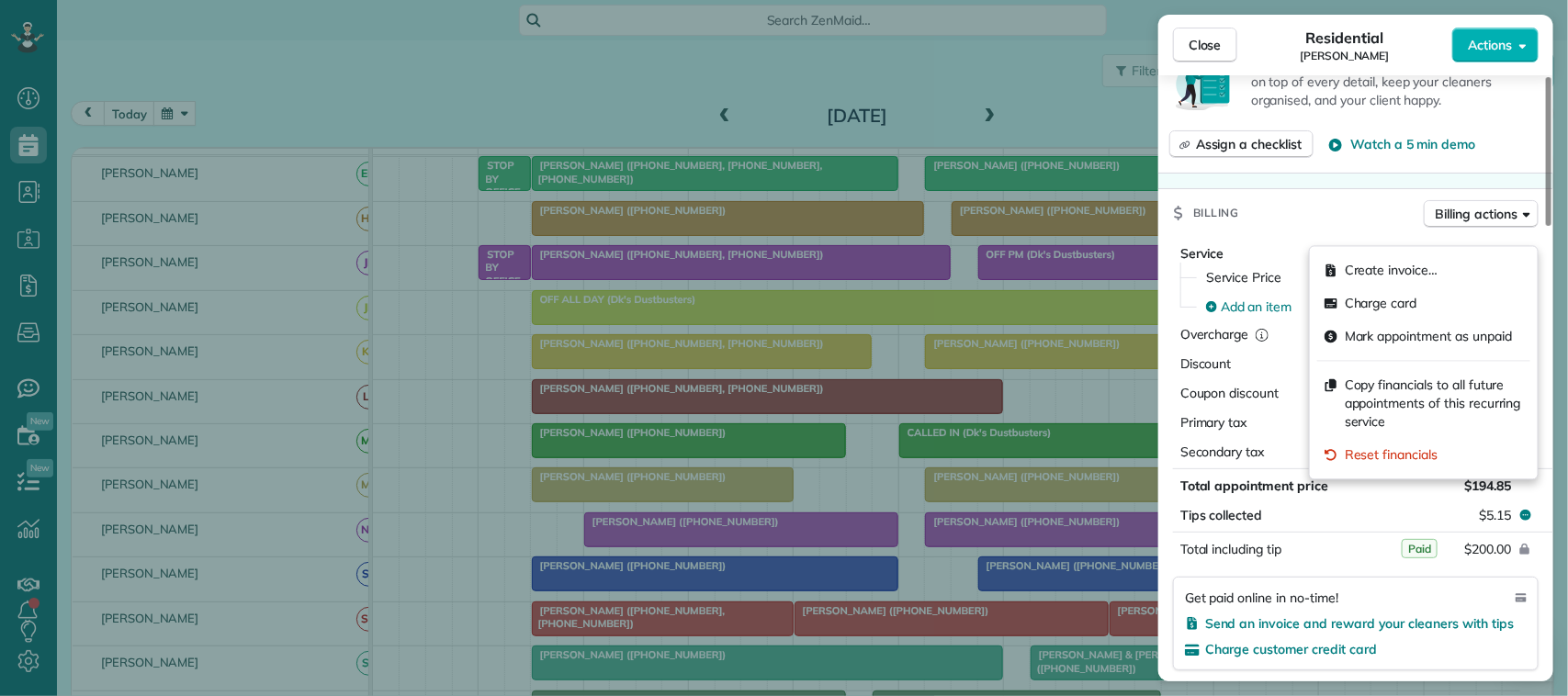
click at [1344, 495] on div "Total appointment price" at bounding box center [1314, 486] width 265 height 19
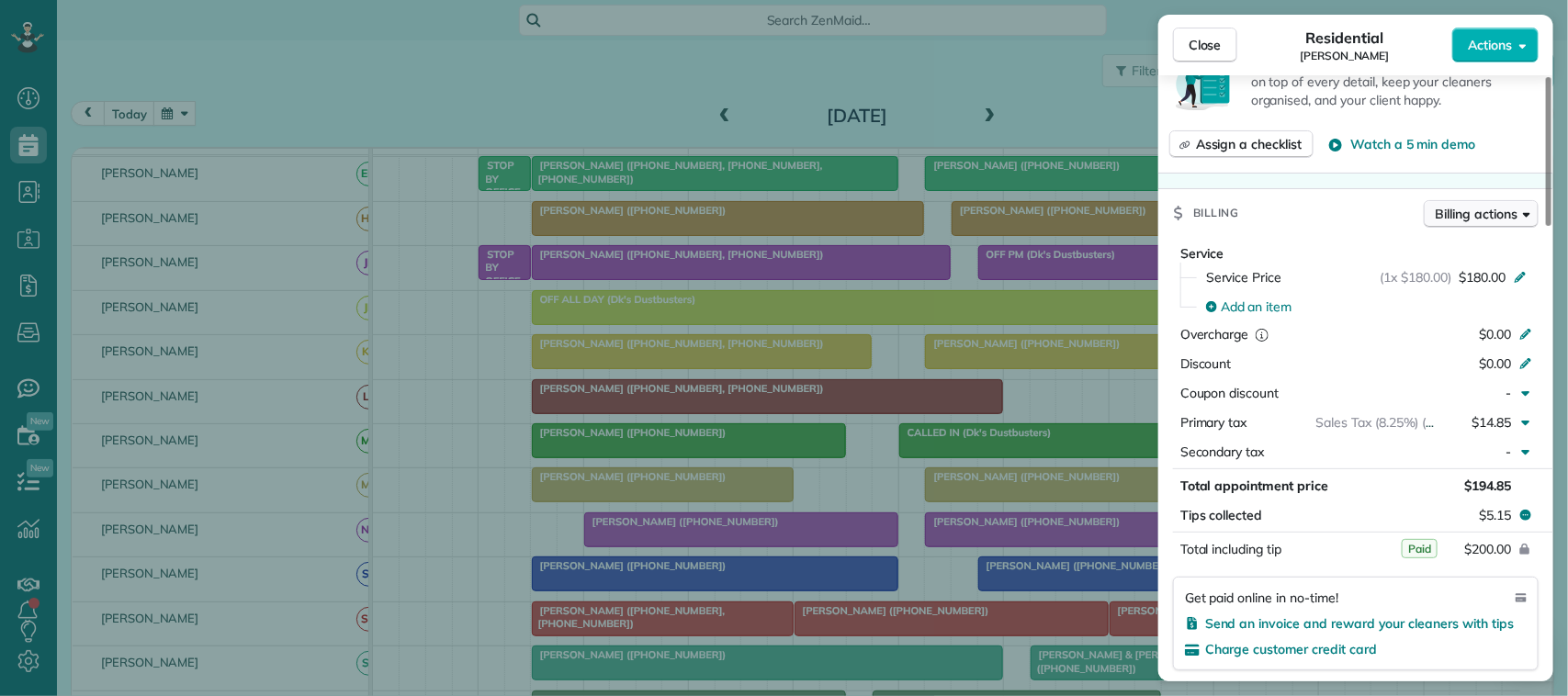
click at [1440, 228] on button "Billing actions" at bounding box center [1482, 214] width 115 height 27
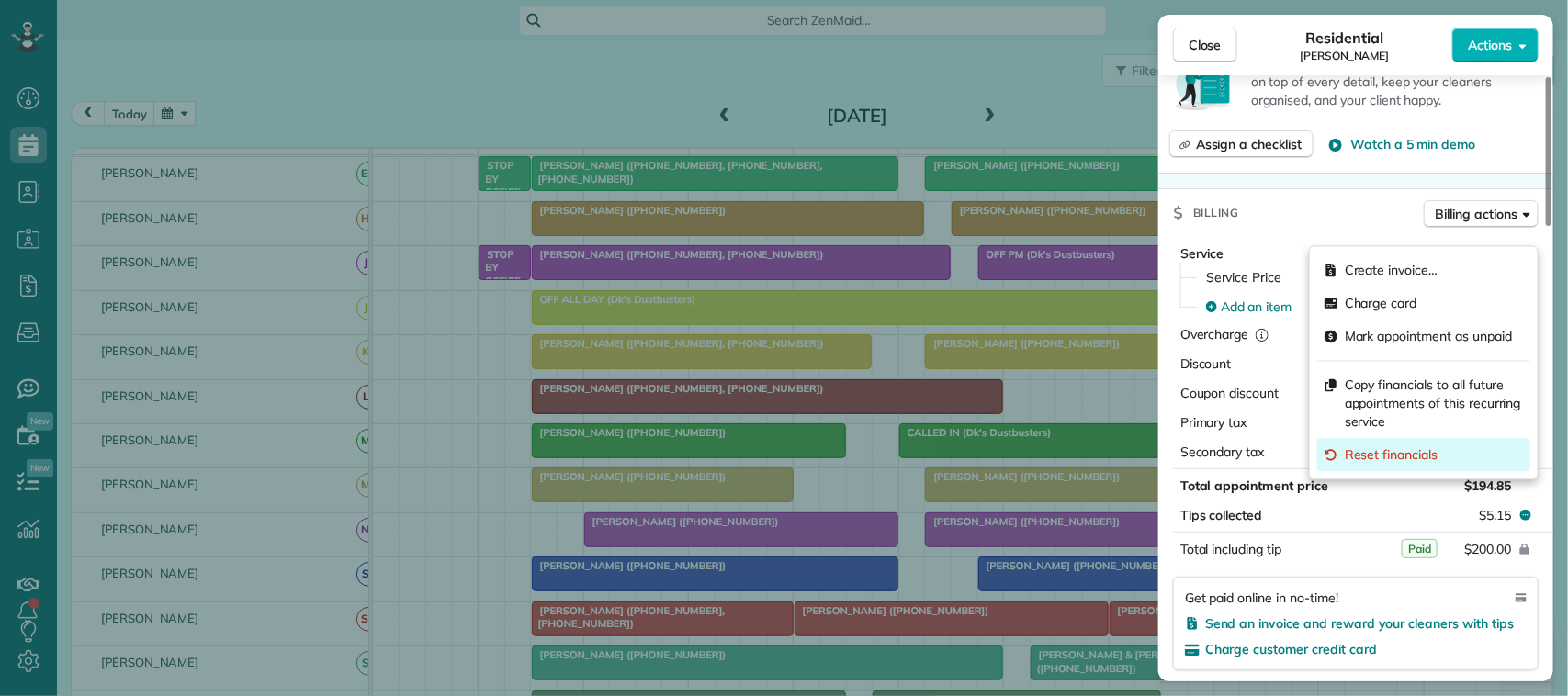
click at [1392, 451] on span "Reset financials" at bounding box center [1391, 455] width 93 height 19
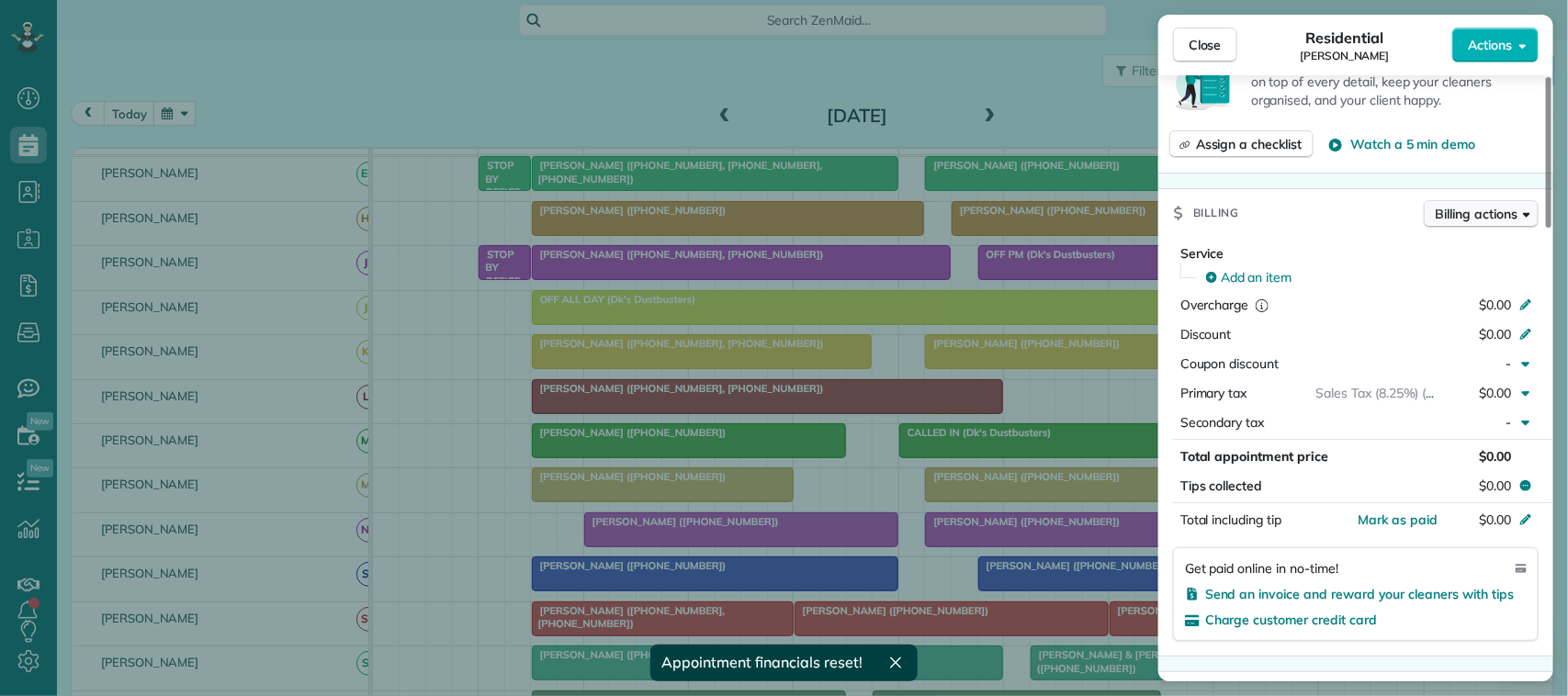
click at [1477, 223] on span "Billing actions" at bounding box center [1477, 214] width 81 height 19
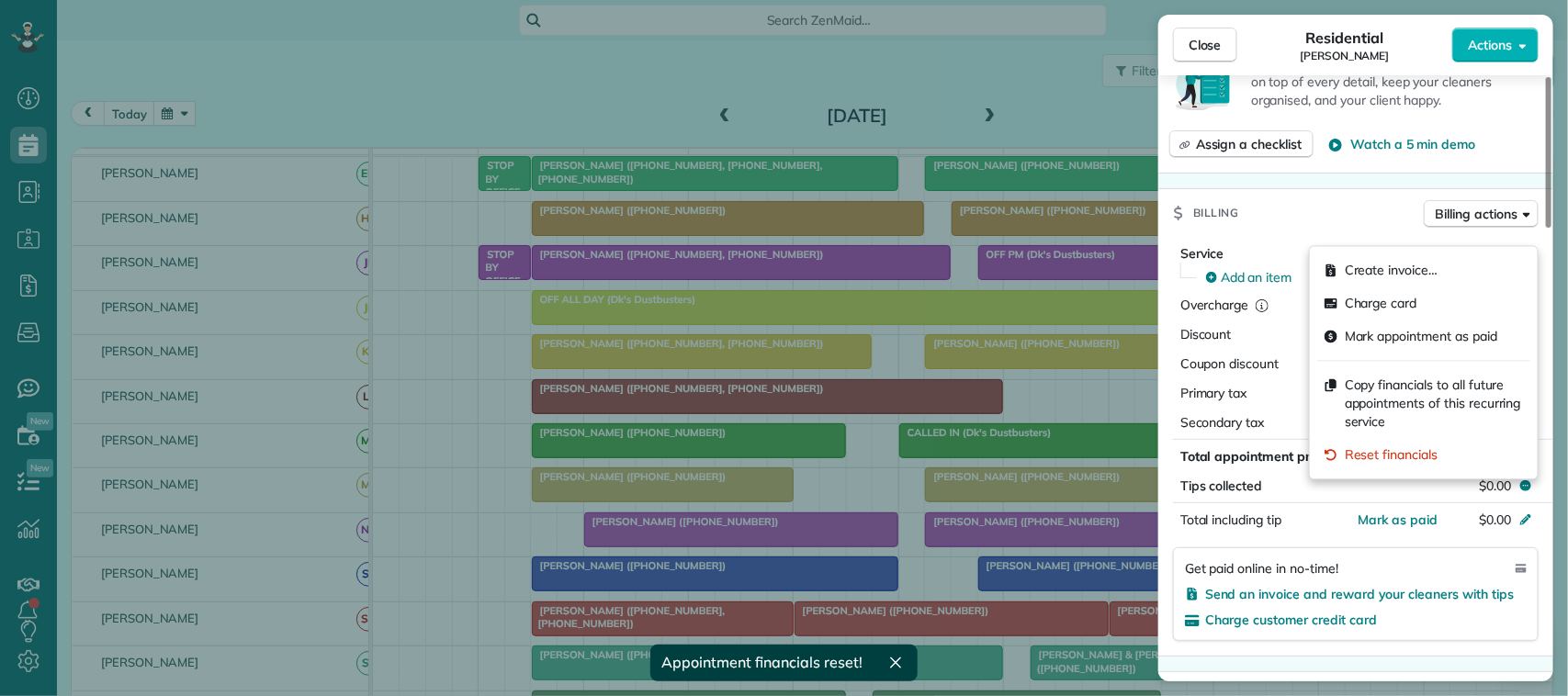
click at [1300, 233] on div "Billing Billing actions" at bounding box center [1356, 213] width 395 height 48
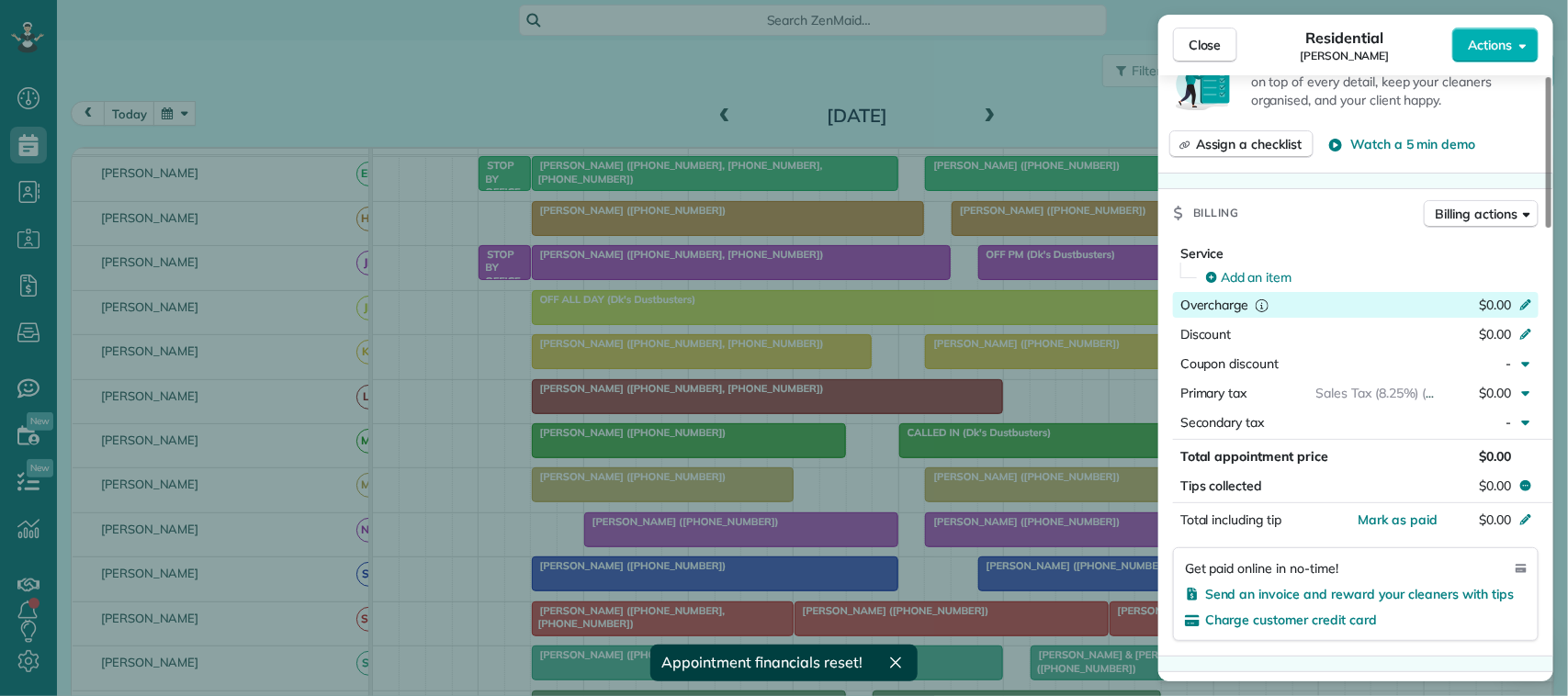
click at [1503, 313] on span "$0.00" at bounding box center [1495, 304] width 32 height 17
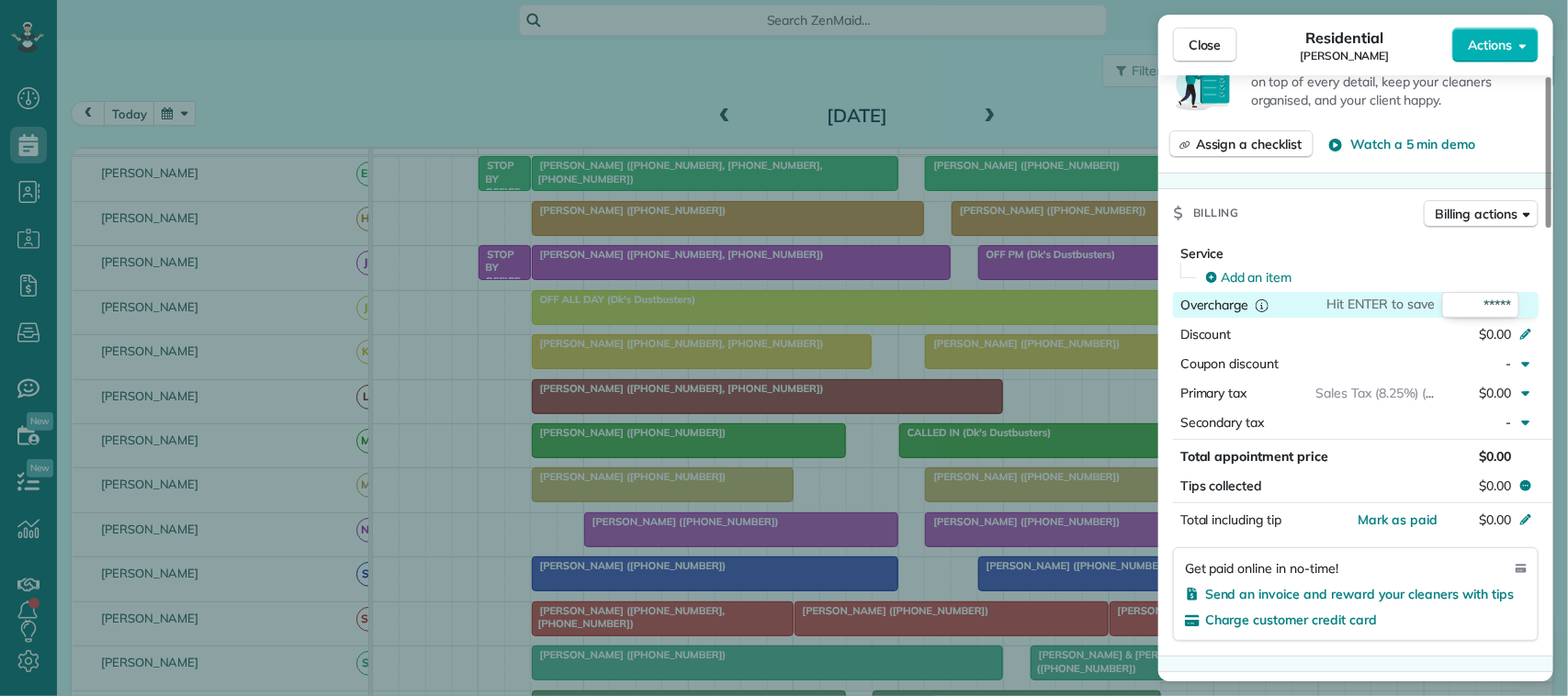
type input "******"
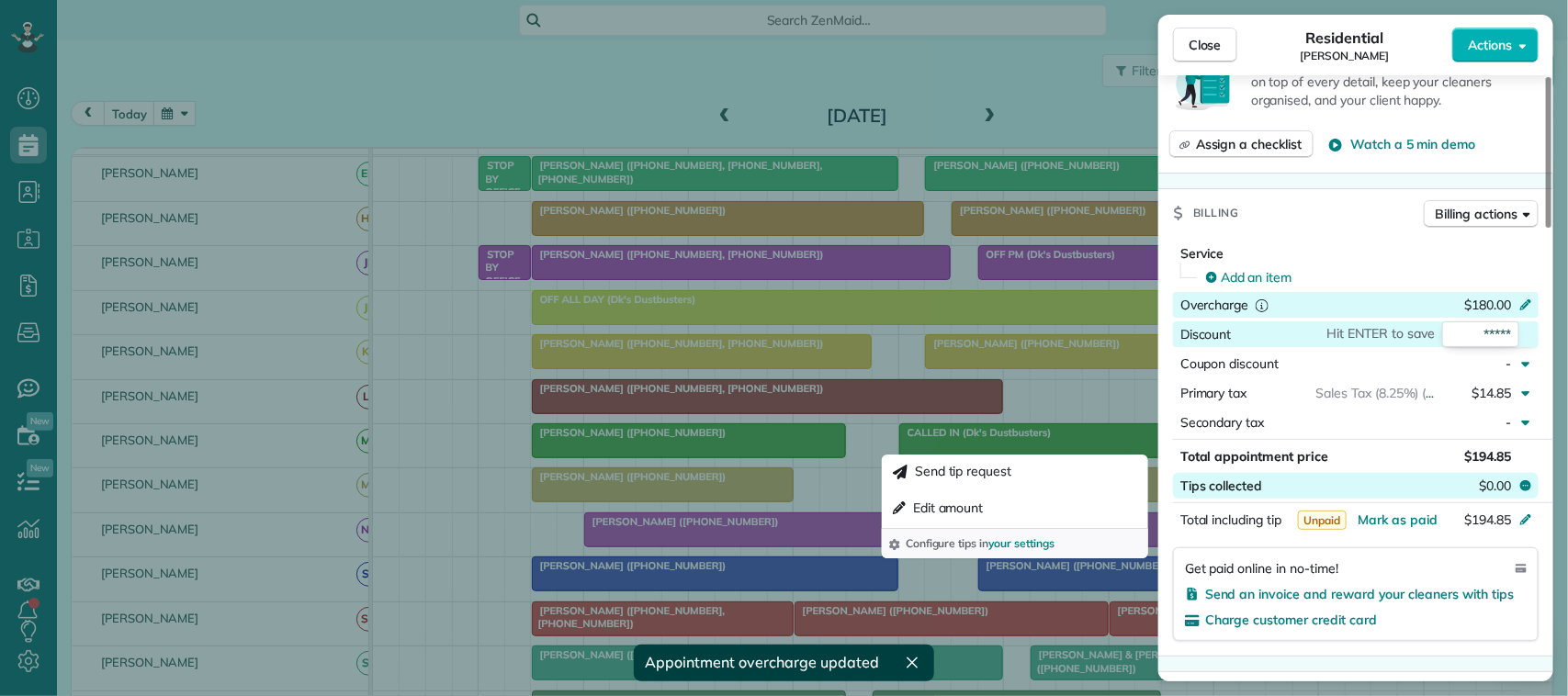
click at [1468, 499] on button "Tips collected $0.00" at bounding box center [1356, 486] width 365 height 26
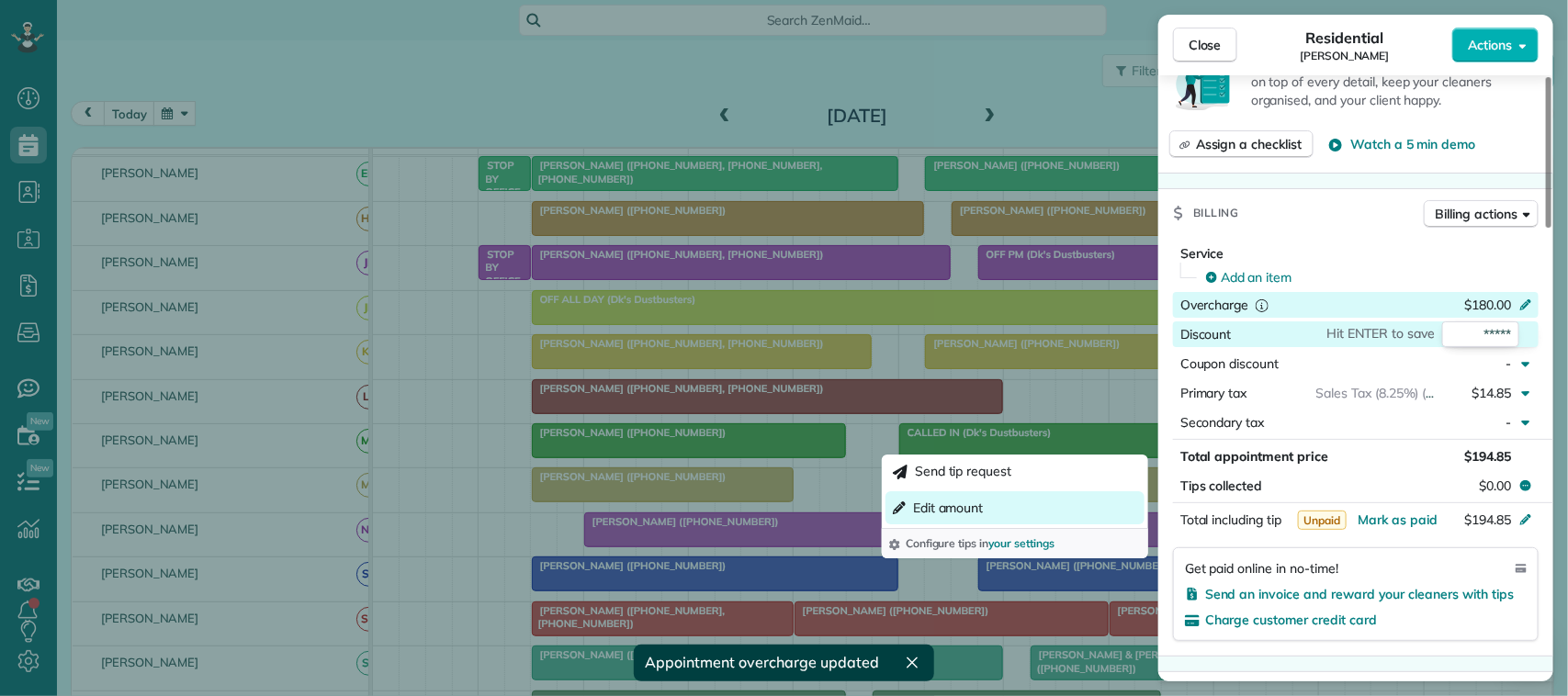
click at [1009, 508] on button "Edit amount" at bounding box center [1015, 509] width 259 height 33
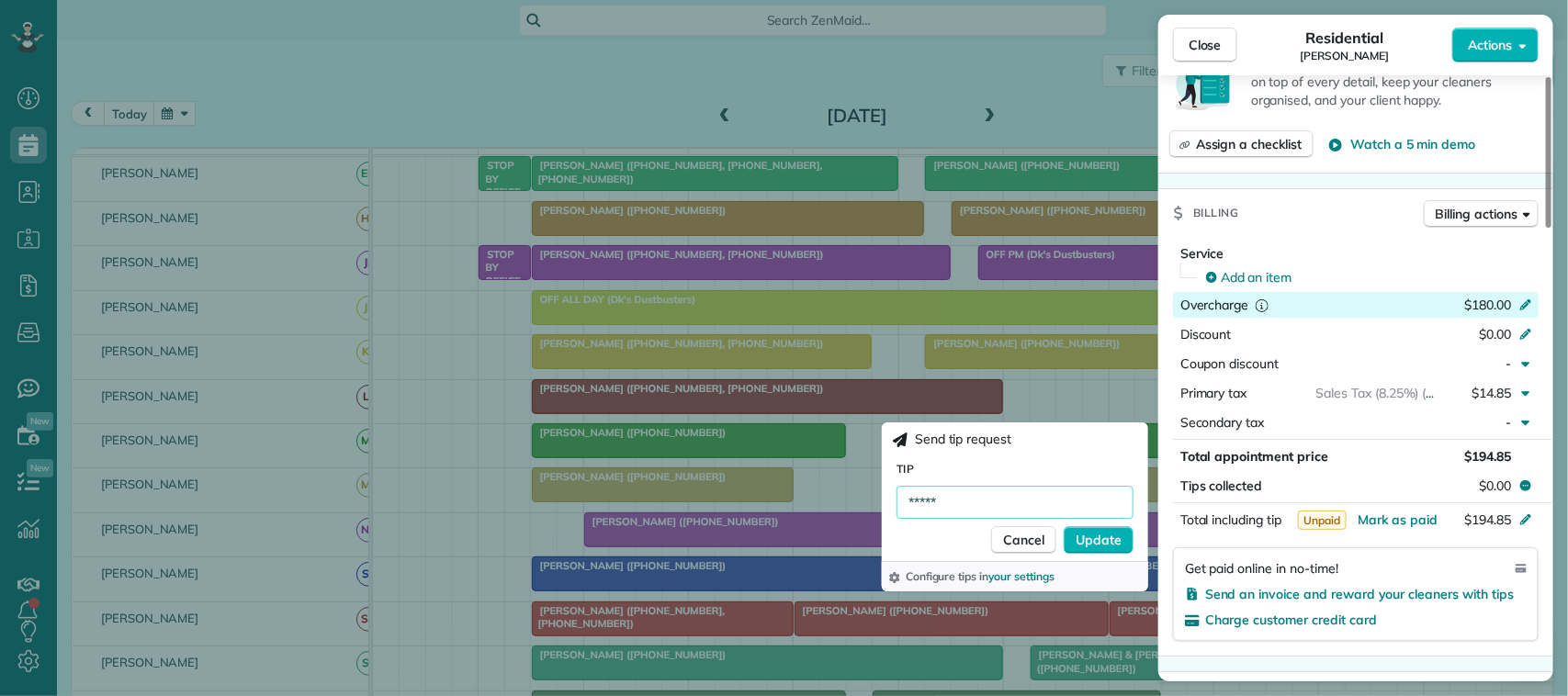
click at [911, 496] on input "*****" at bounding box center [1014, 503] width 237 height 33
click at [915, 497] on input "*****" at bounding box center [1014, 503] width 237 height 33
type input "******"
click at [1095, 536] on span "Update" at bounding box center [1099, 540] width 46 height 19
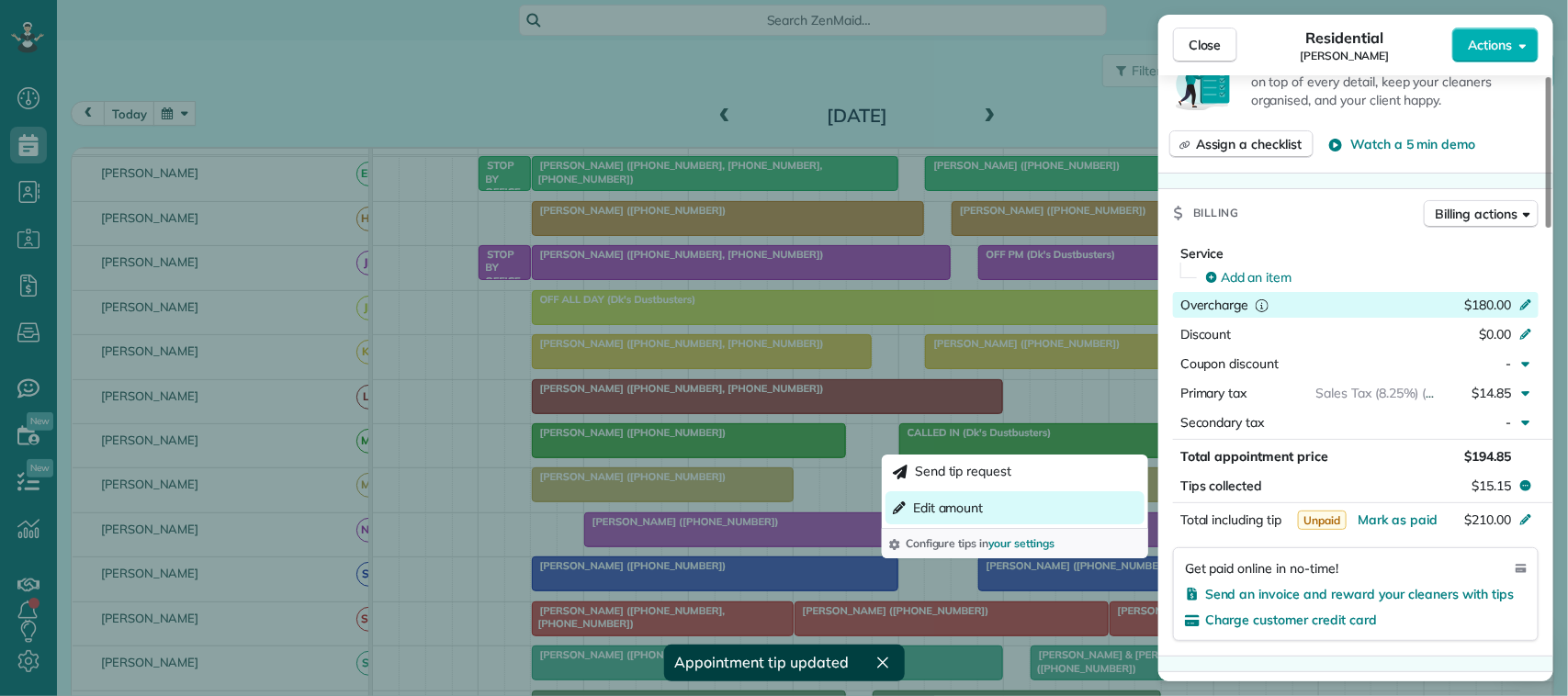
click at [975, 509] on span "Edit amount" at bounding box center [948, 508] width 71 height 19
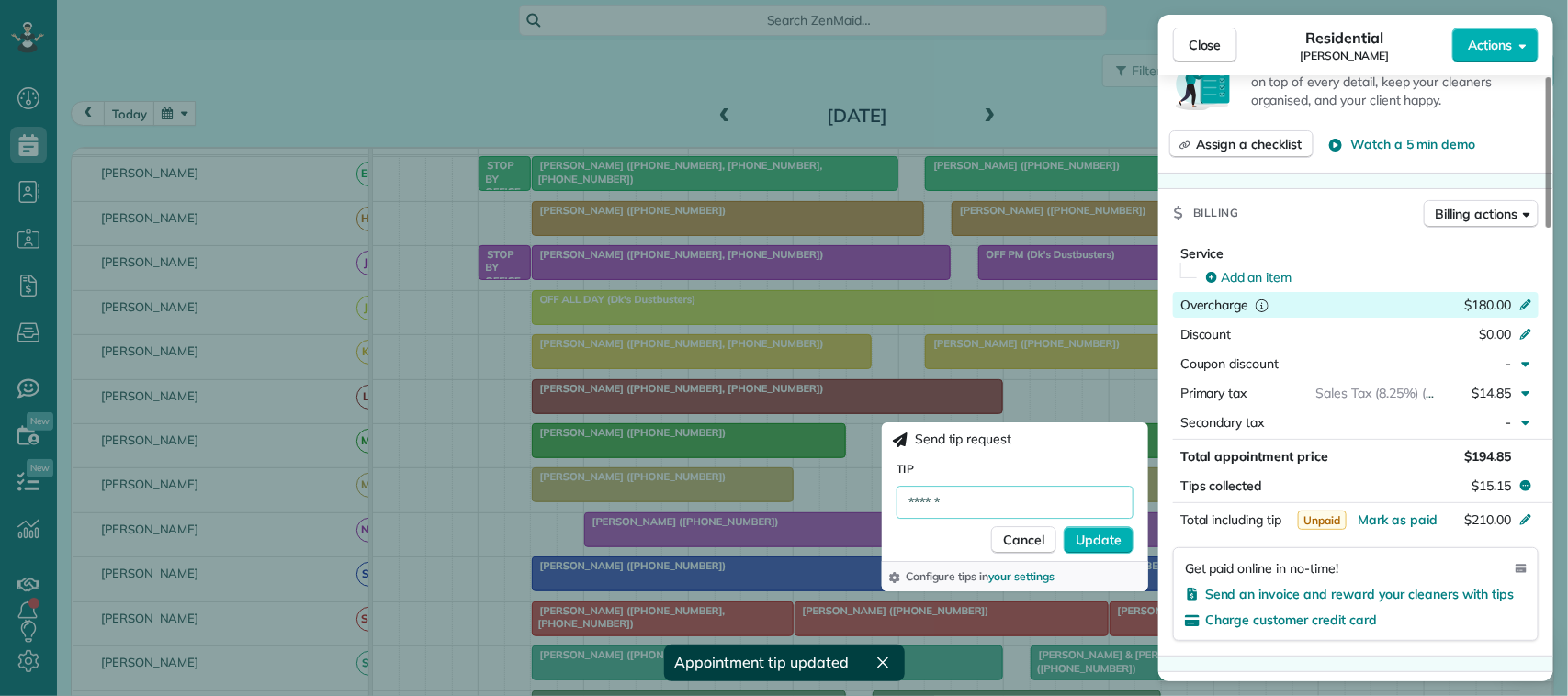
click at [931, 501] on input "******" at bounding box center [1014, 503] width 237 height 33
type input "******"
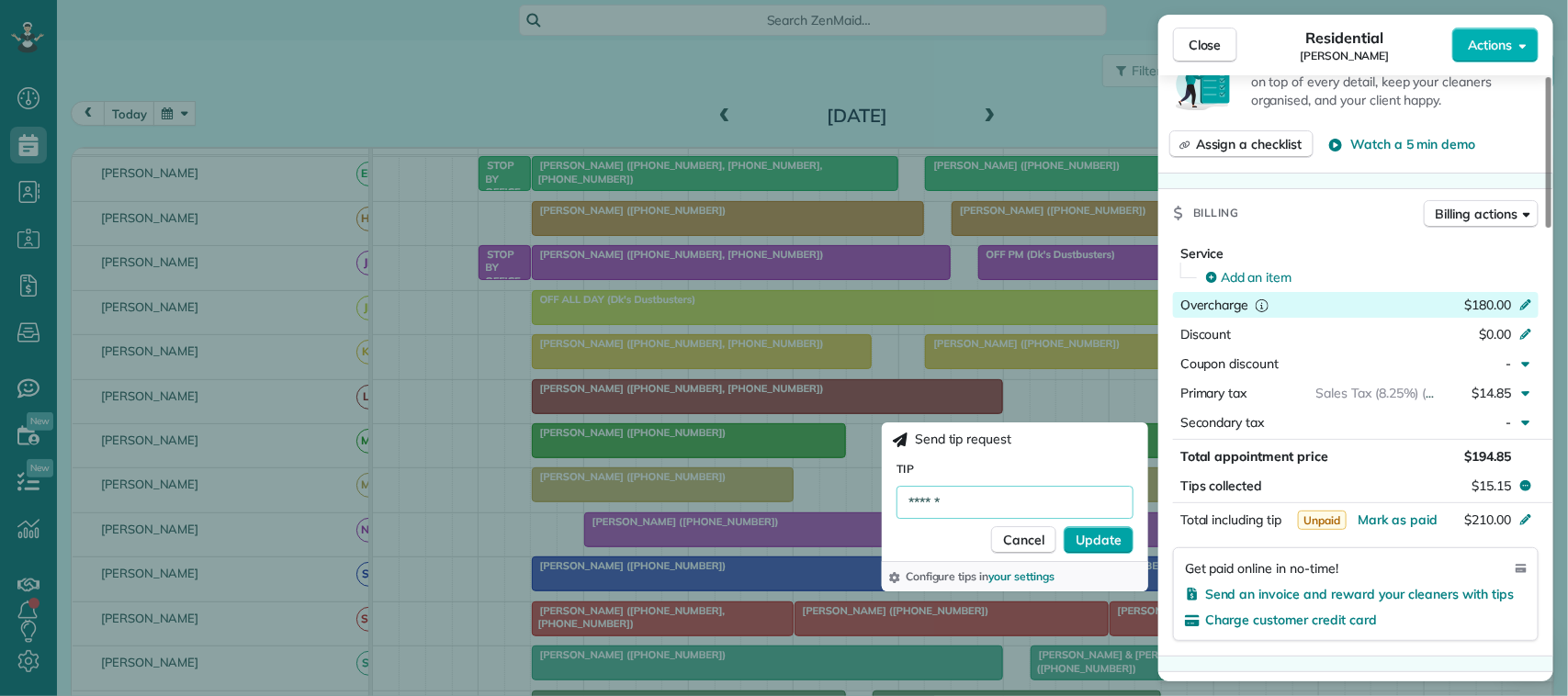
click at [1094, 540] on span "Update" at bounding box center [1099, 540] width 46 height 19
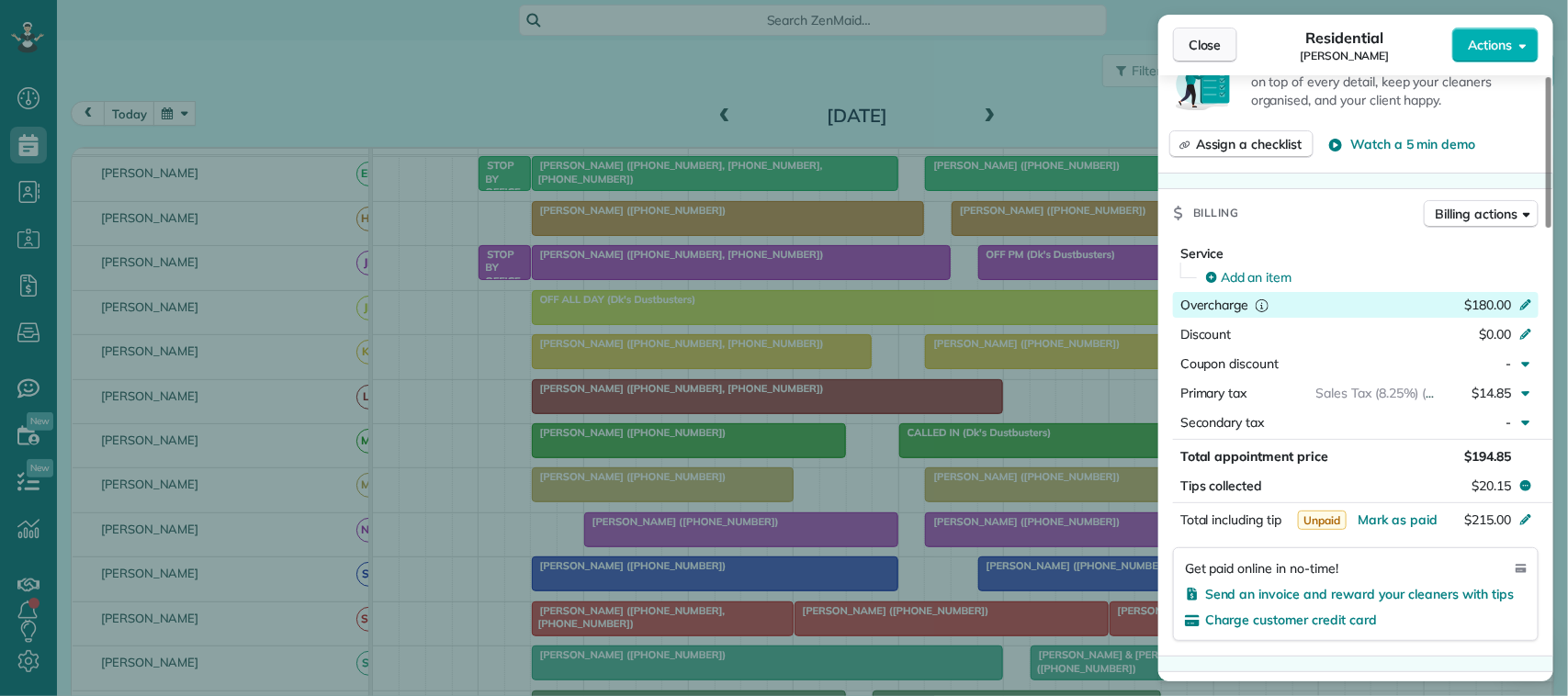
click at [1209, 48] on span "Close" at bounding box center [1206, 44] width 33 height 19
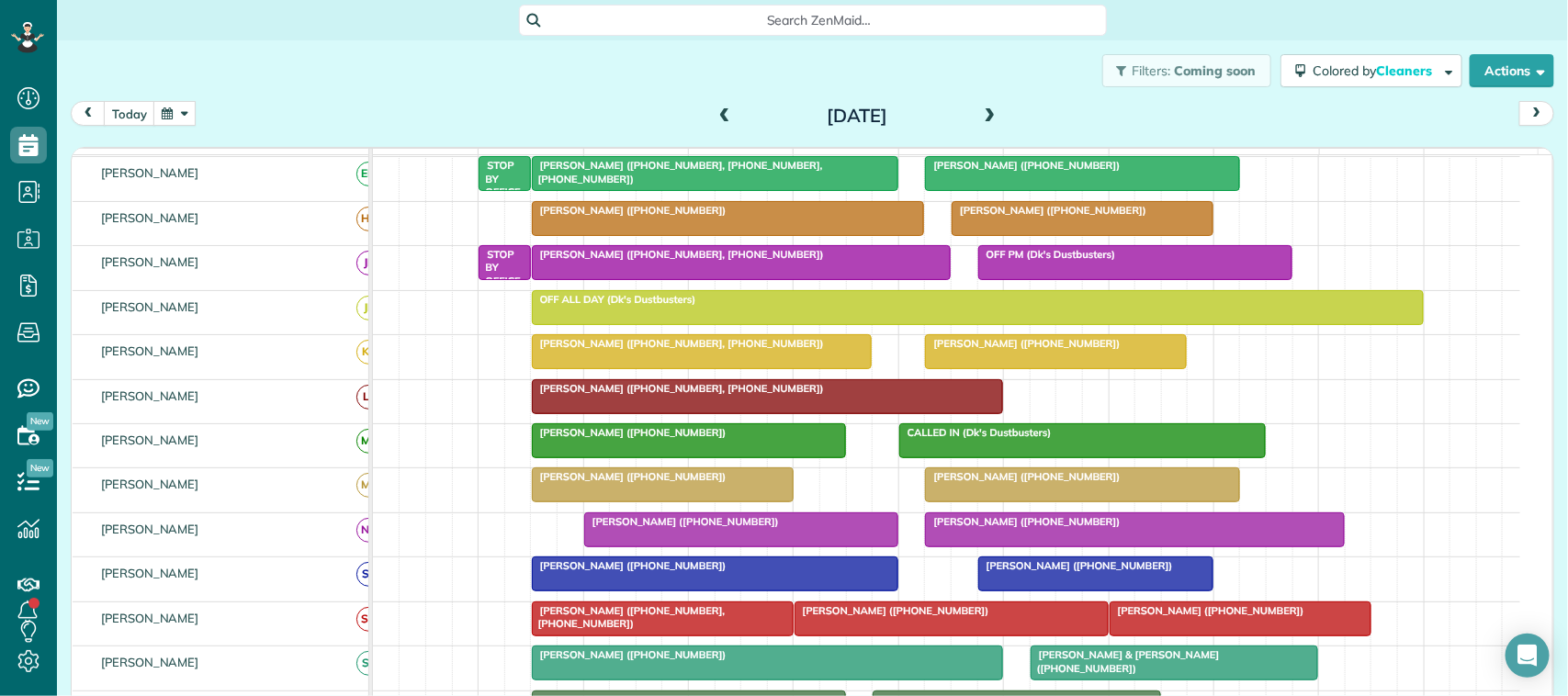
click at [719, 116] on span at bounding box center [725, 116] width 21 height 17
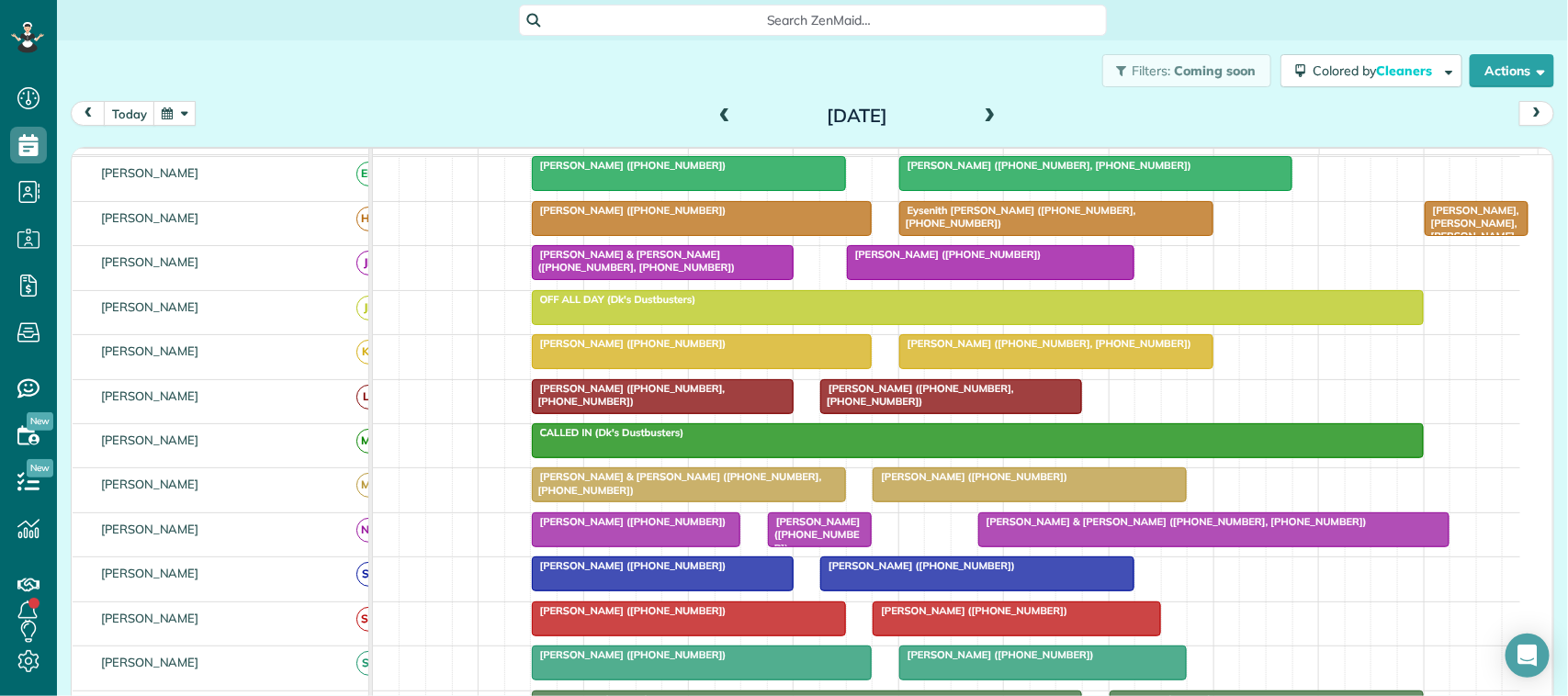
click at [1000, 483] on span "[PERSON_NAME] ([PHONE_NUMBER])" at bounding box center [970, 476] width 196 height 13
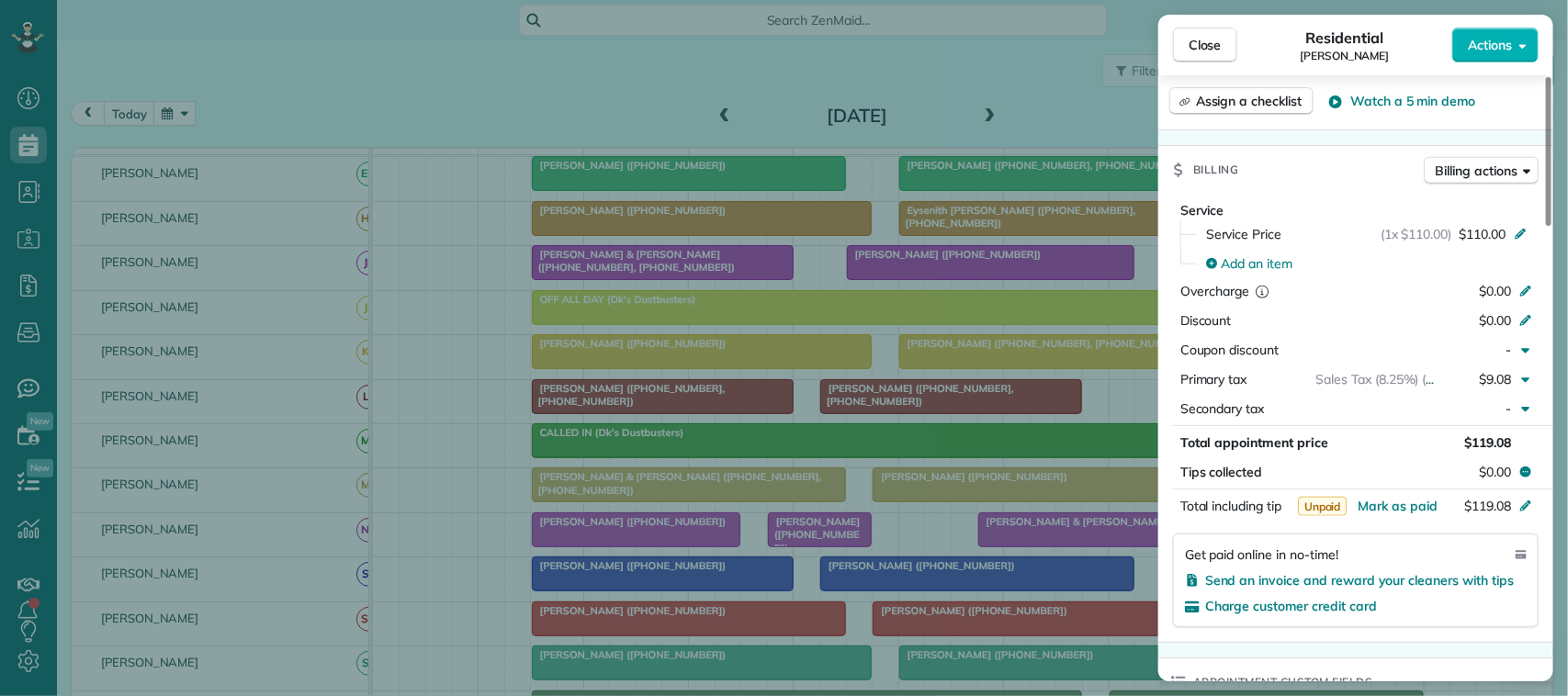
scroll to position [804, 0]
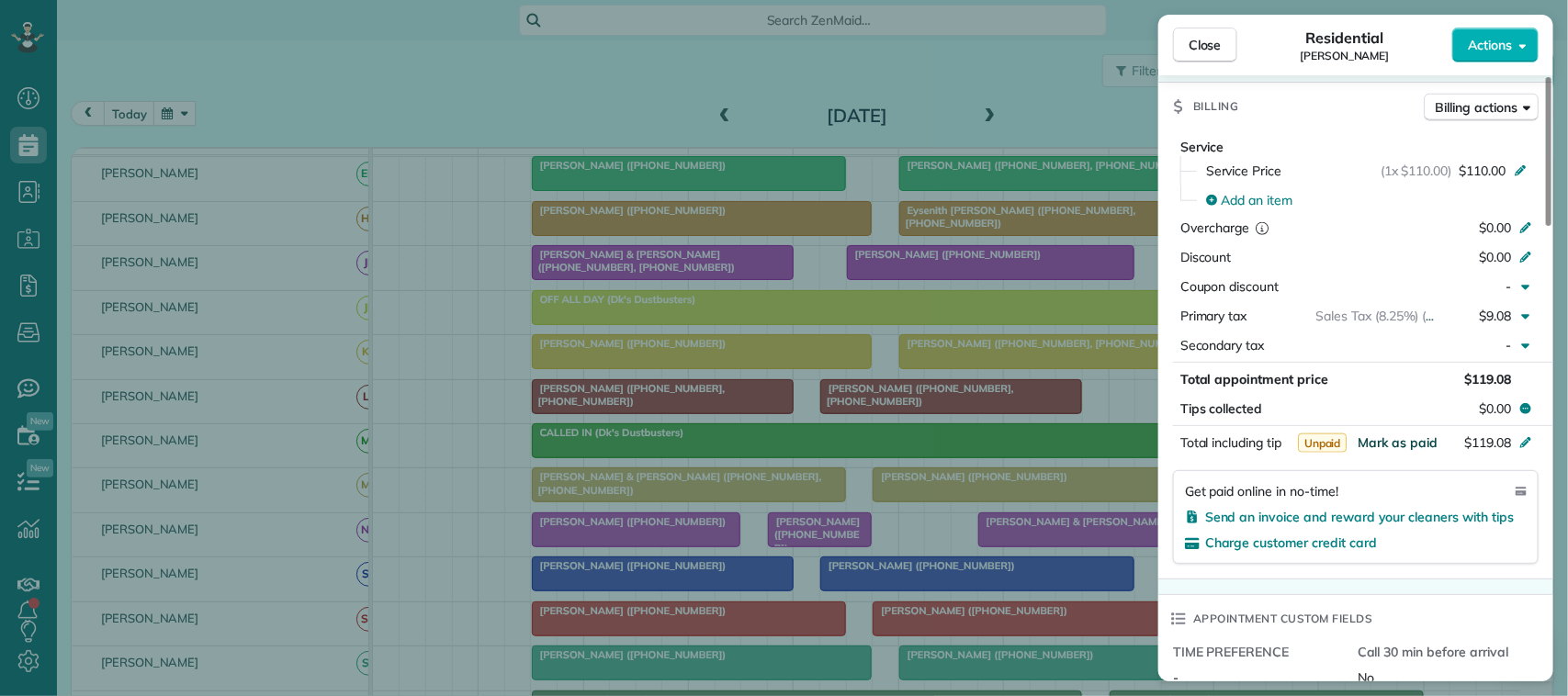
click at [1402, 444] on span "Mark as paid" at bounding box center [1397, 443] width 80 height 17
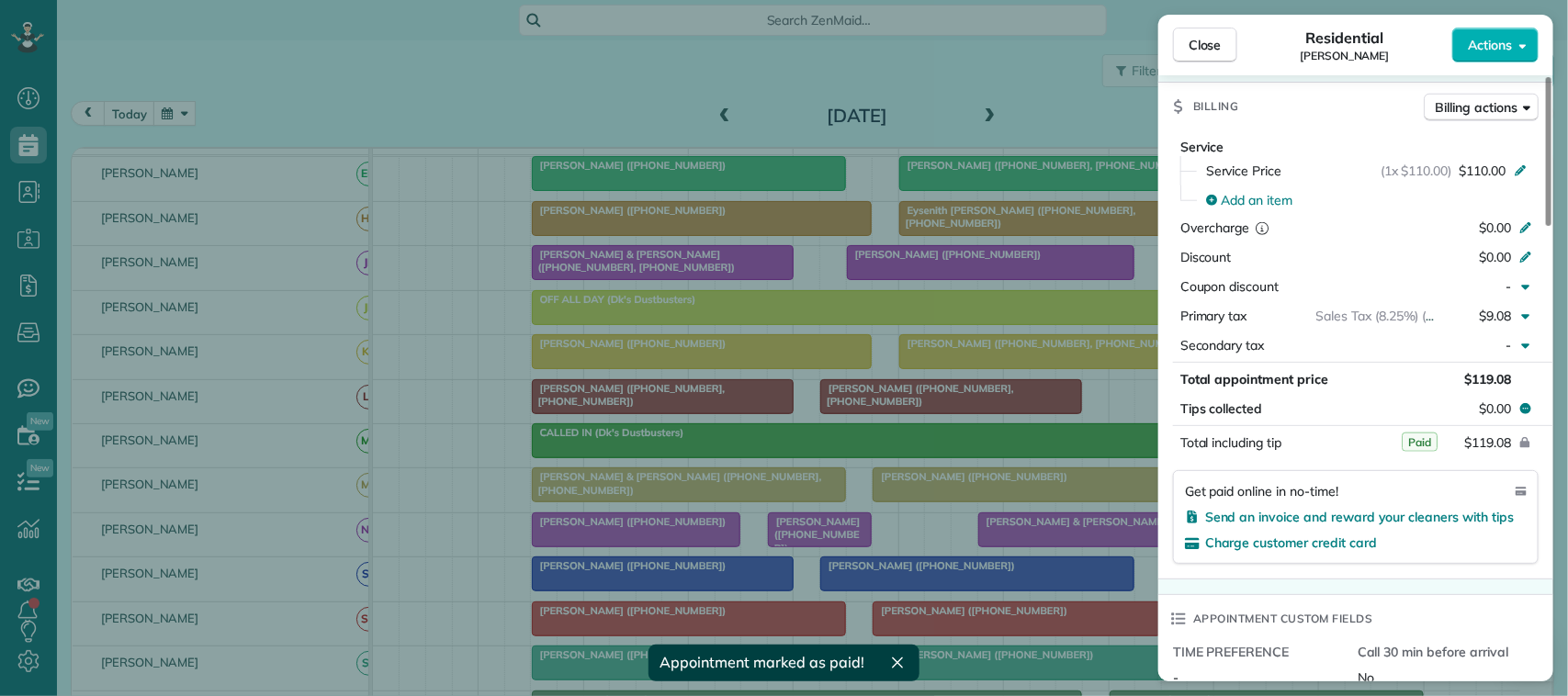
click at [1204, 24] on div "Close Residential [PERSON_NAME] Actions" at bounding box center [1356, 45] width 395 height 61
click at [1210, 58] on button "Close" at bounding box center [1206, 45] width 65 height 35
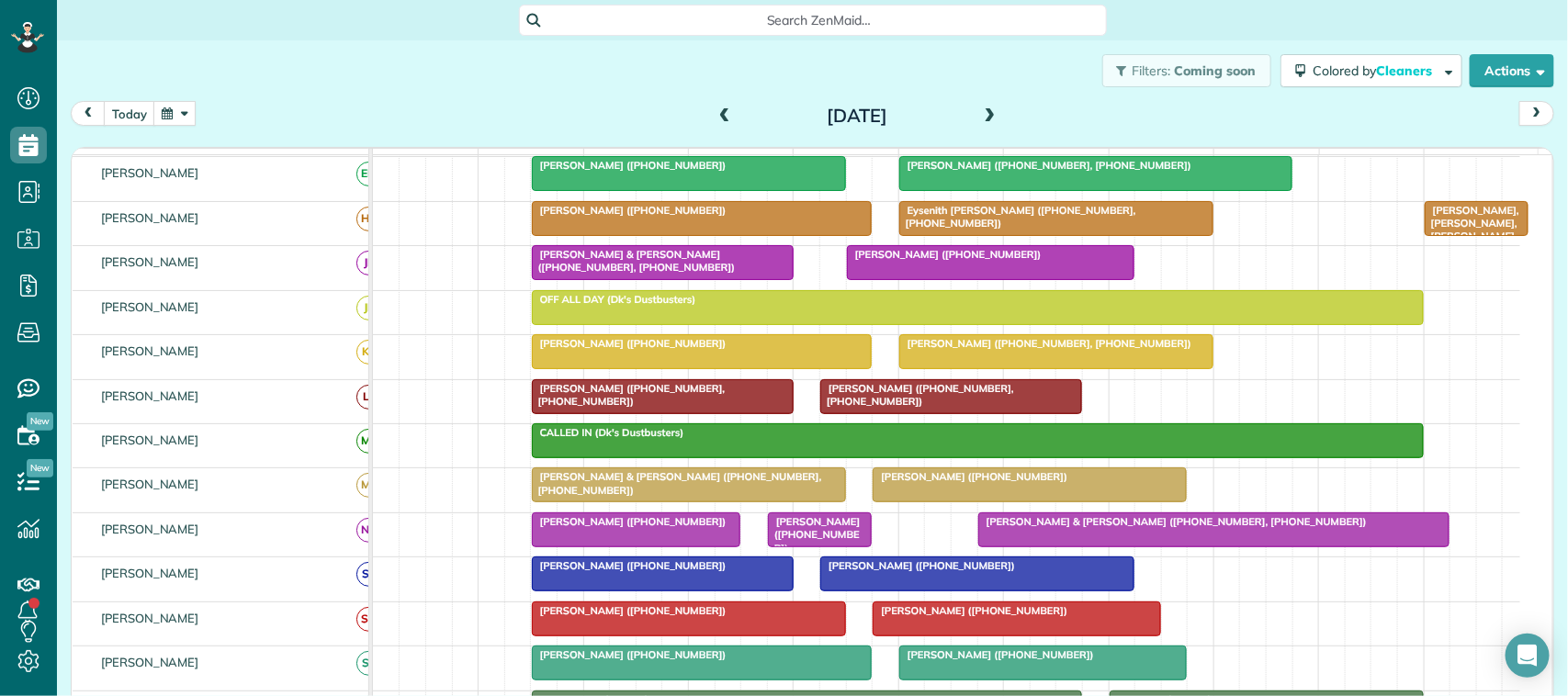
click at [722, 118] on span at bounding box center [725, 116] width 21 height 17
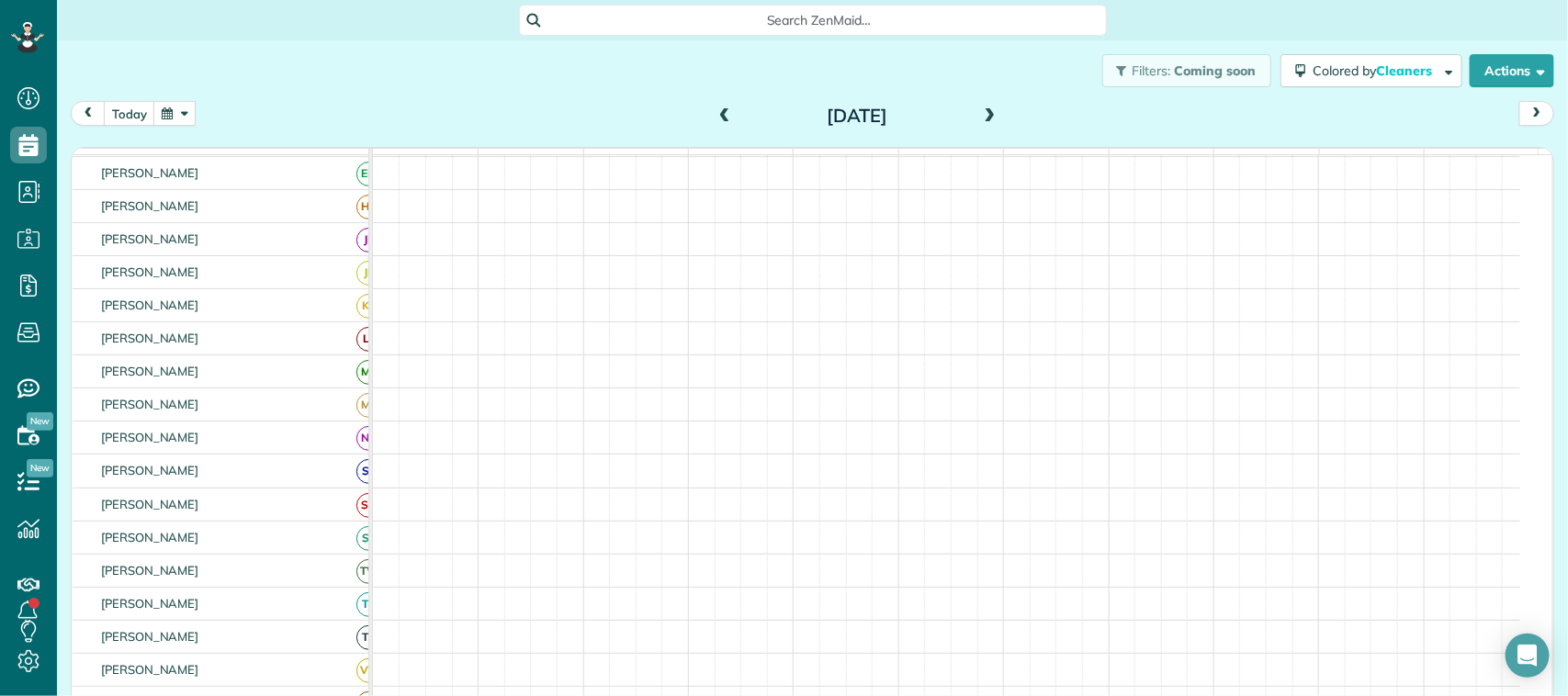
scroll to position [115, 0]
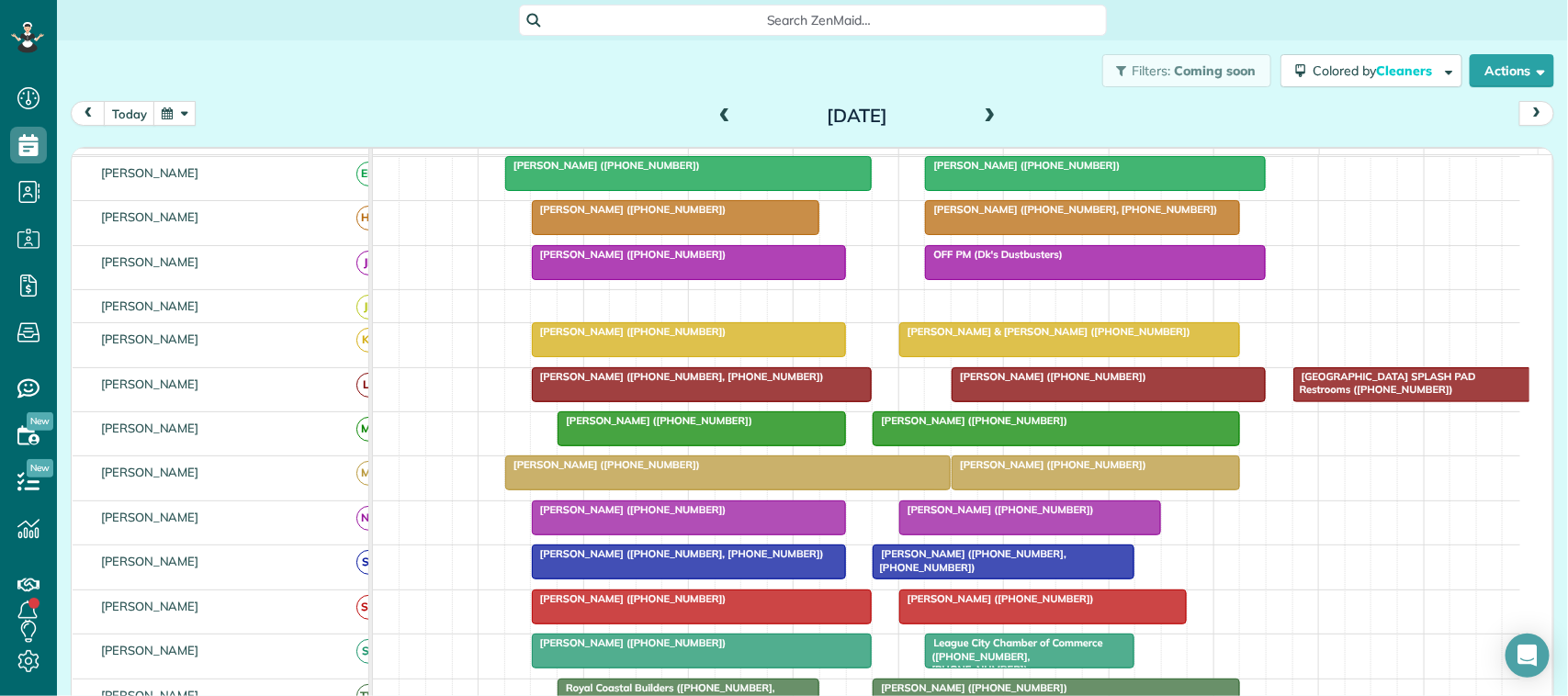
click at [997, 490] on div at bounding box center [1096, 473] width 287 height 33
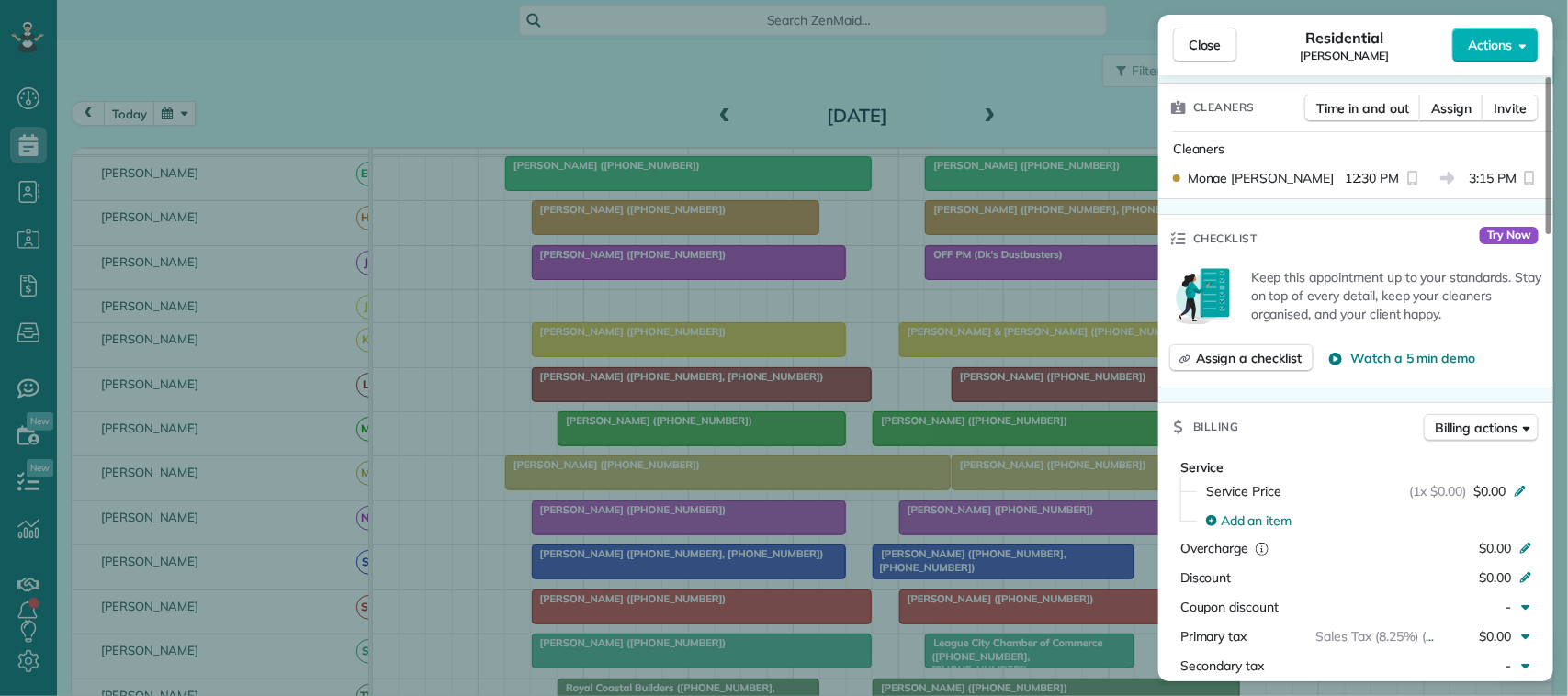
scroll to position [577, 0]
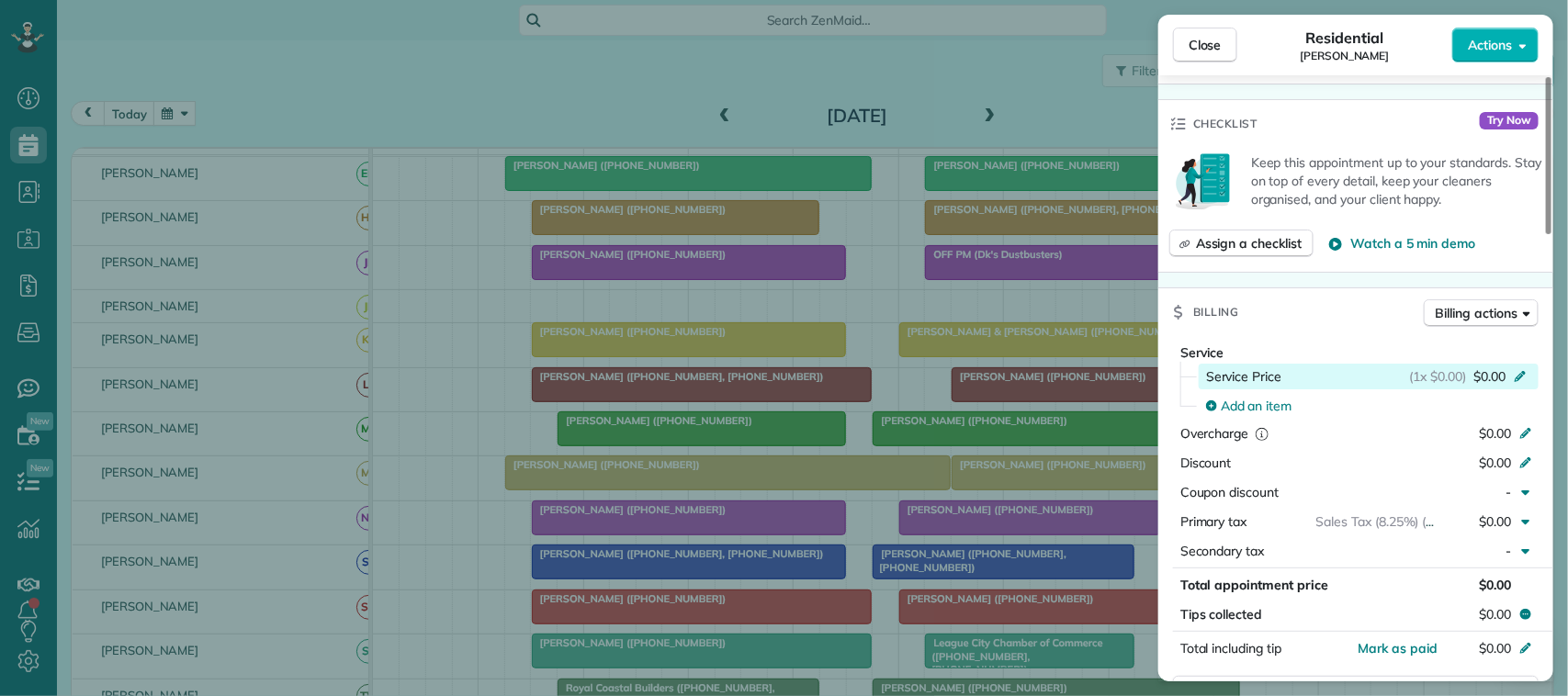
click at [1487, 379] on span "$0.00" at bounding box center [1489, 376] width 32 height 19
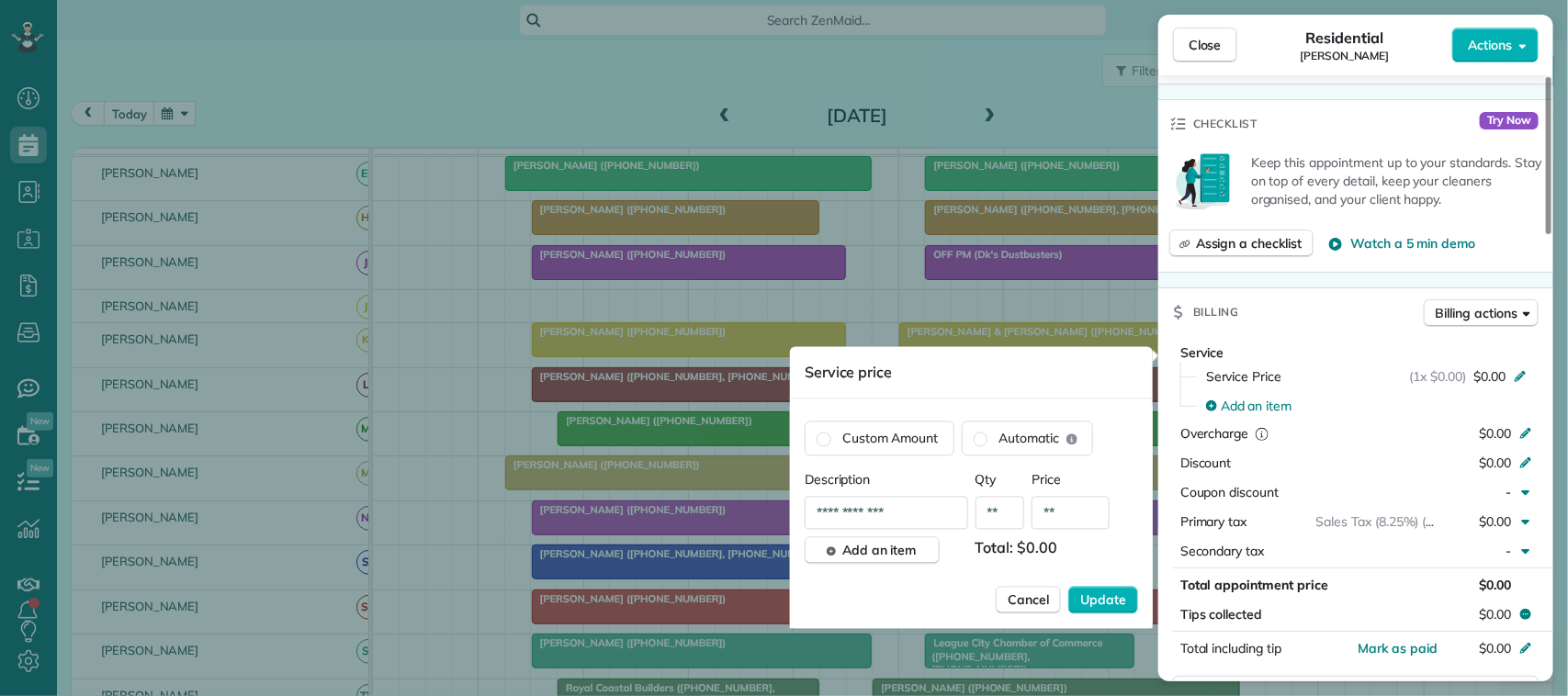
click at [1071, 524] on input "**" at bounding box center [1071, 513] width 79 height 33
type input "*******"
click at [1089, 607] on span "Update" at bounding box center [1104, 601] width 46 height 19
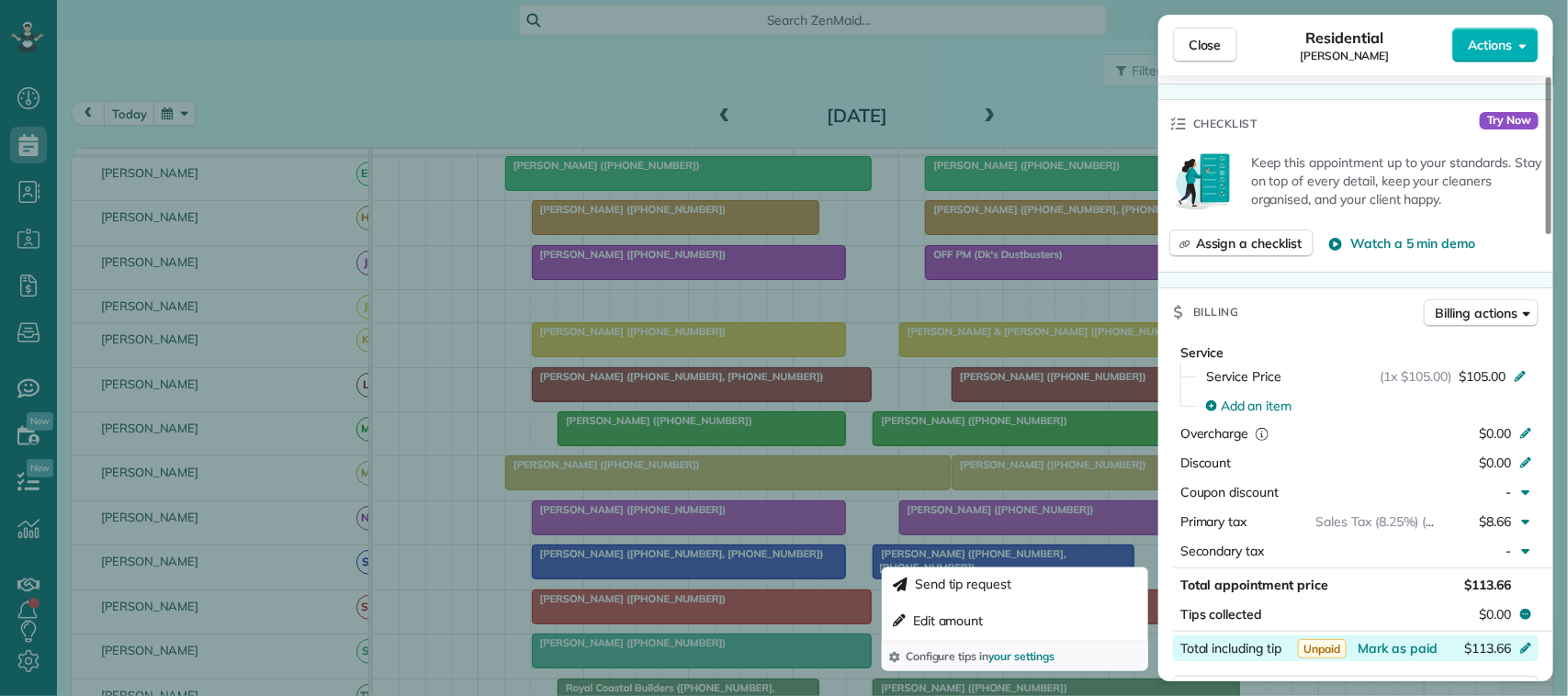
click at [1395, 640] on div "Total including tip $113.66" at bounding box center [1356, 649] width 365 height 26
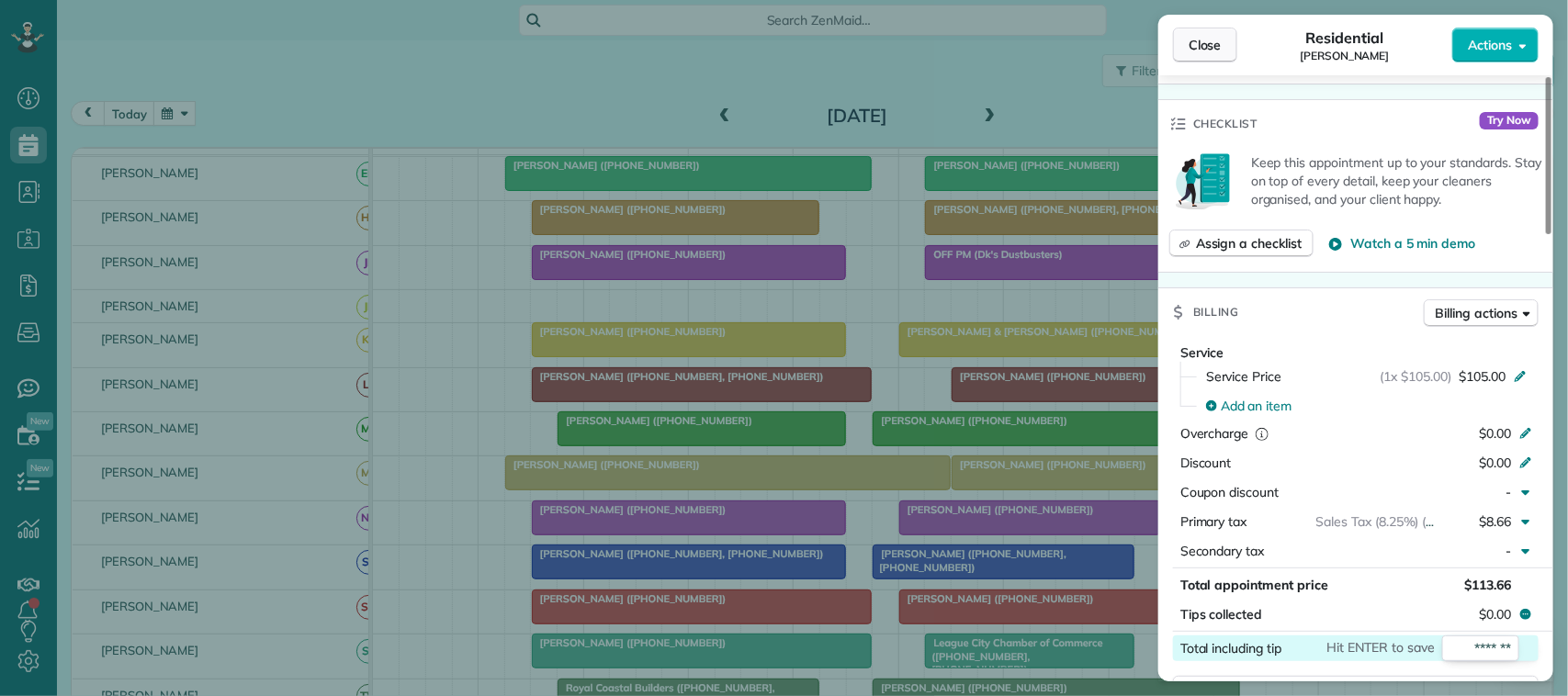
click at [1216, 42] on span "Close" at bounding box center [1206, 44] width 33 height 19
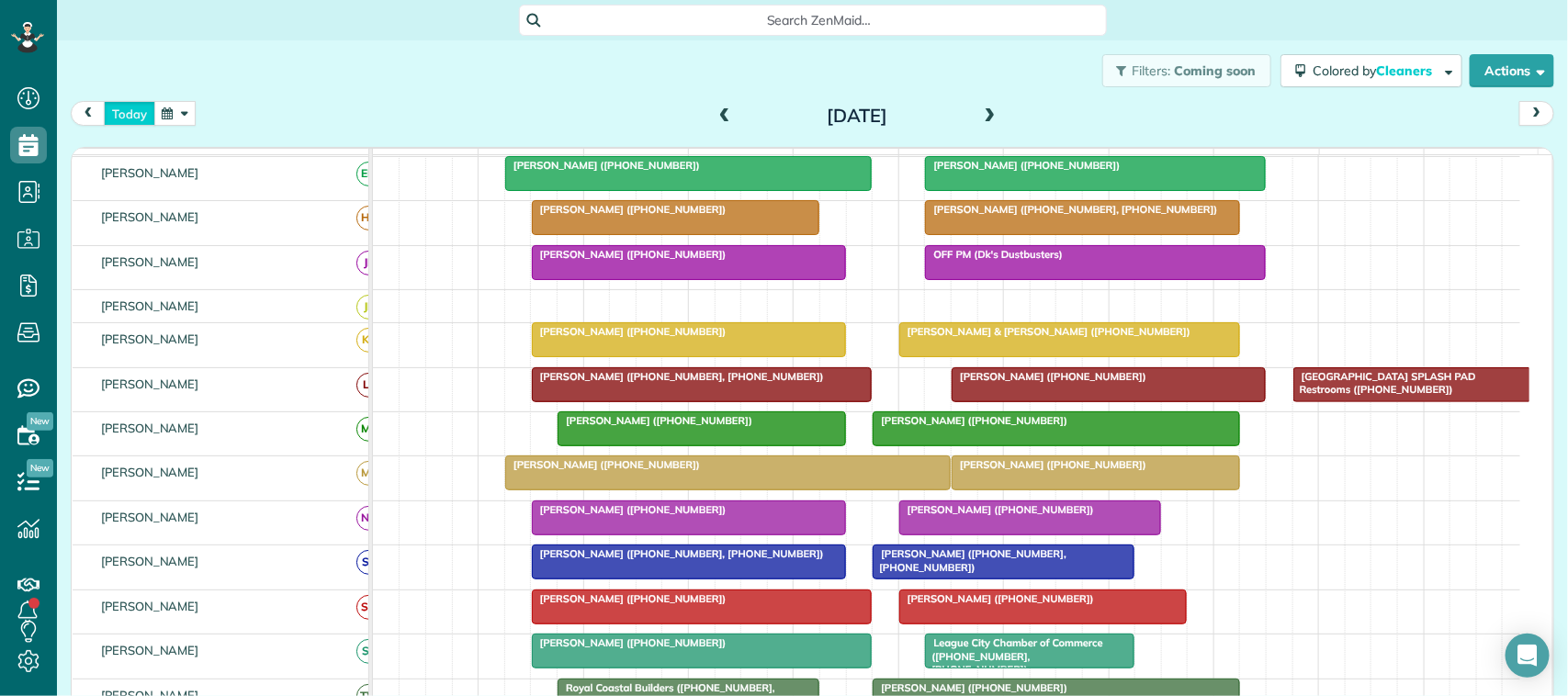
click at [131, 111] on button "today" at bounding box center [130, 113] width 51 height 25
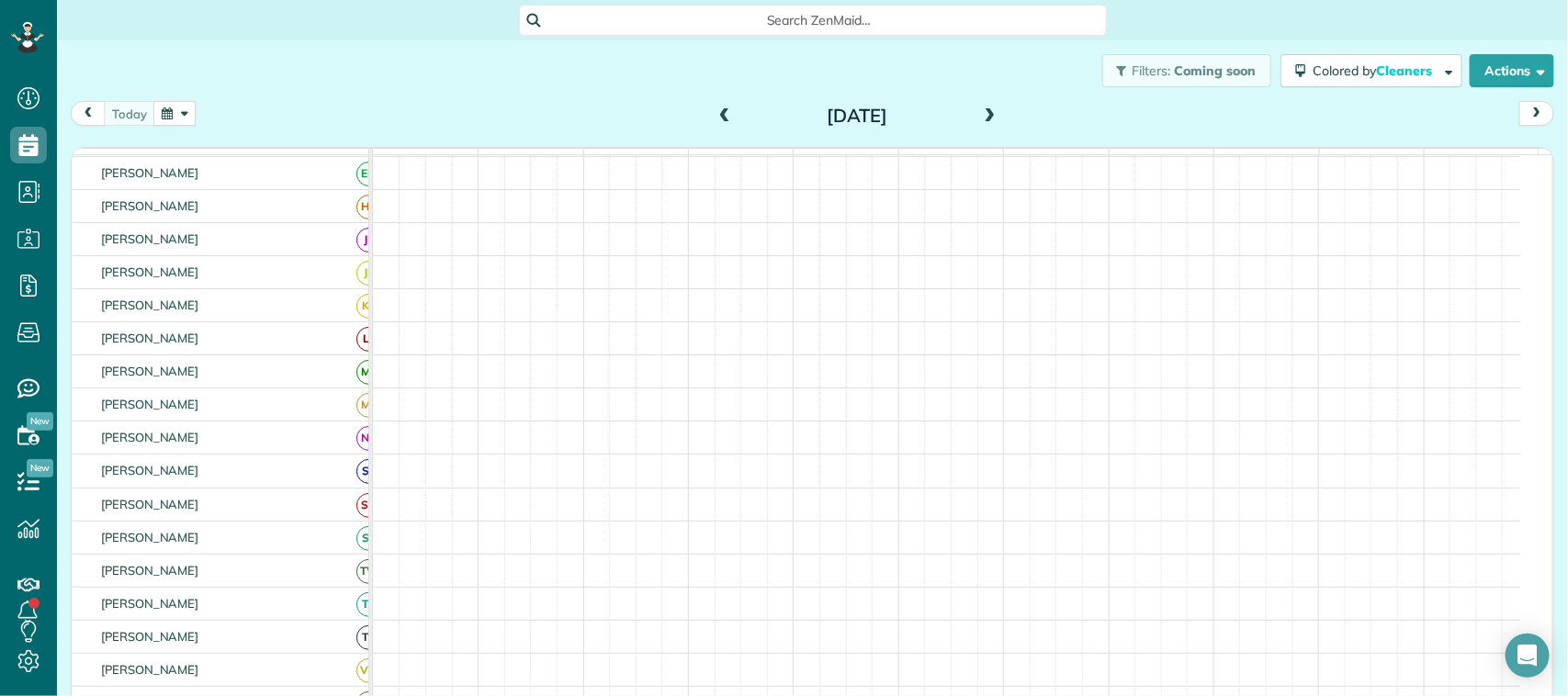
scroll to position [115, 0]
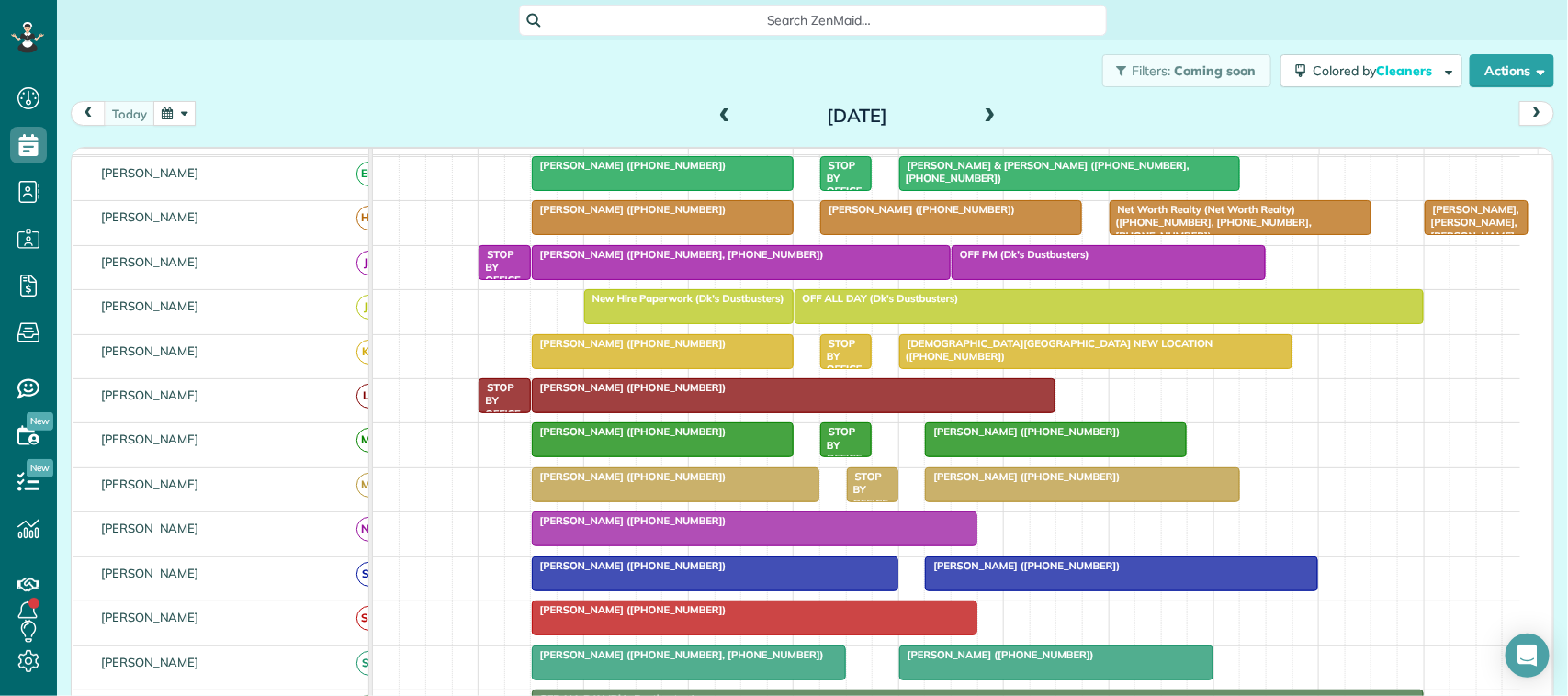
click at [726, 125] on span at bounding box center [725, 117] width 21 height 27
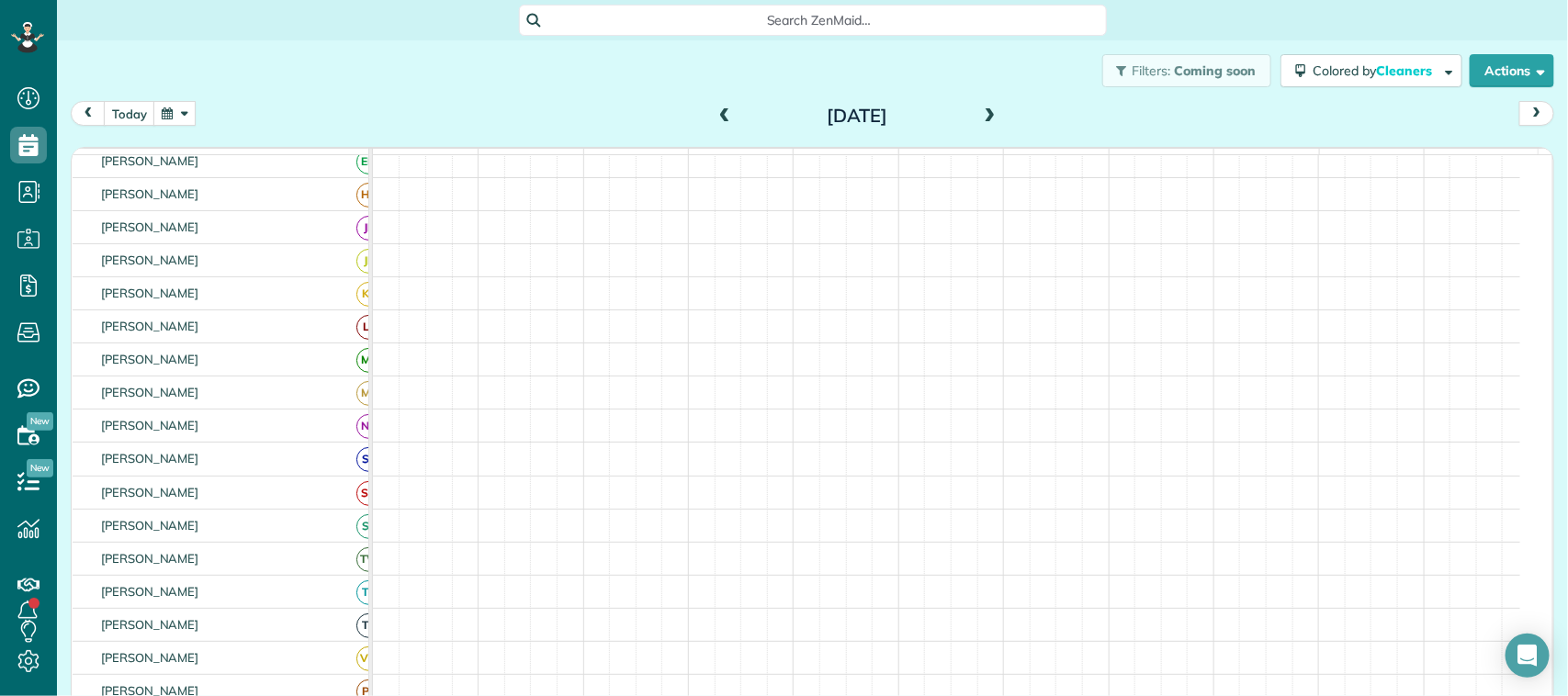
scroll to position [103, 0]
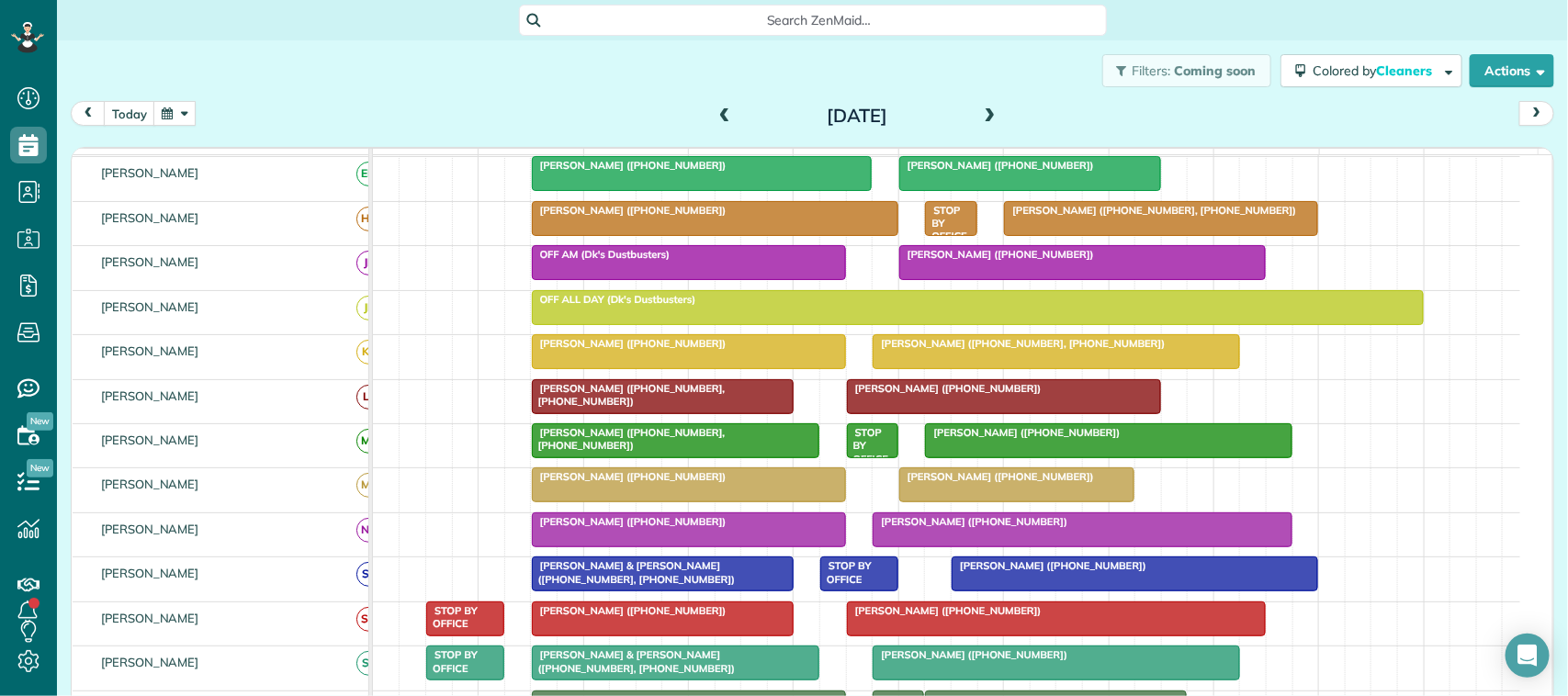
click at [898, 636] on div at bounding box center [1057, 619] width 418 height 33
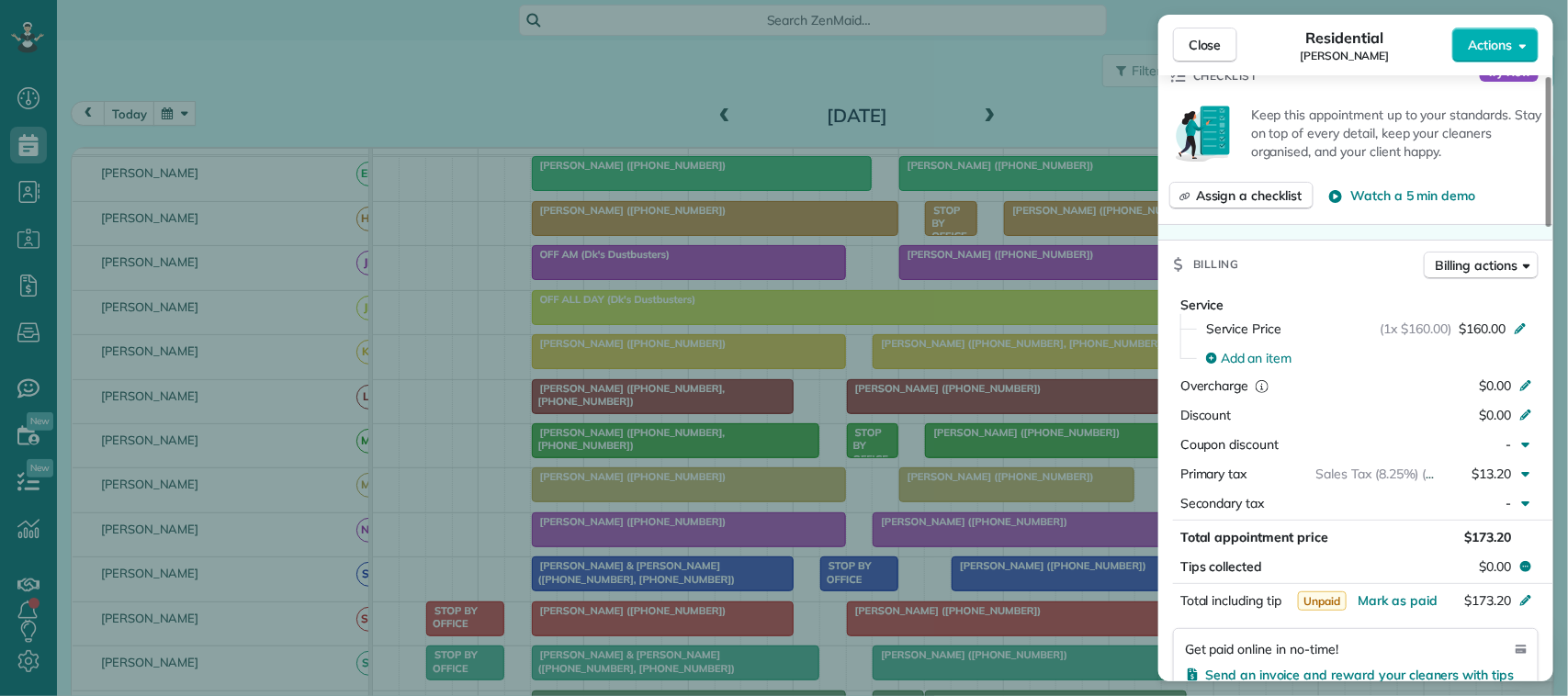
scroll to position [689, 0]
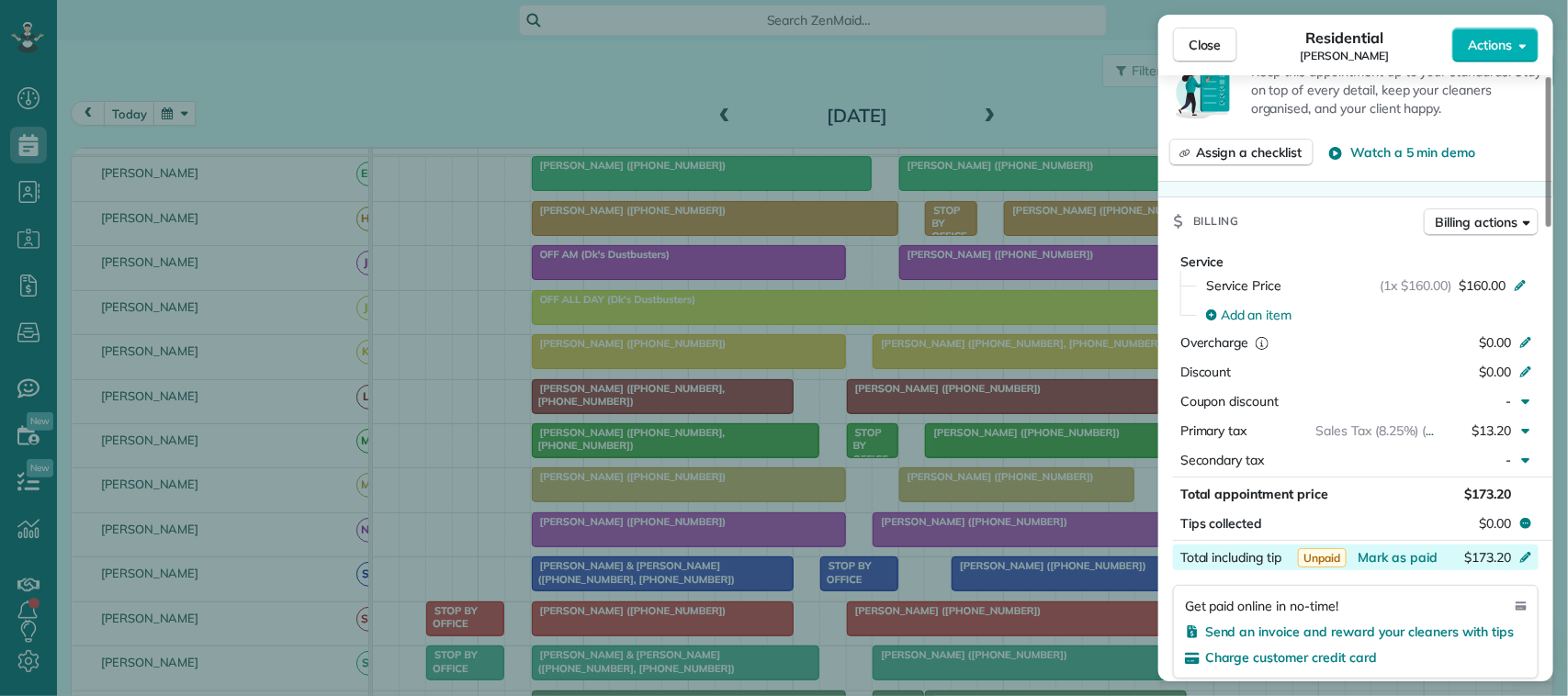
click at [1406, 557] on button "Mark as paid" at bounding box center [1397, 558] width 80 height 19
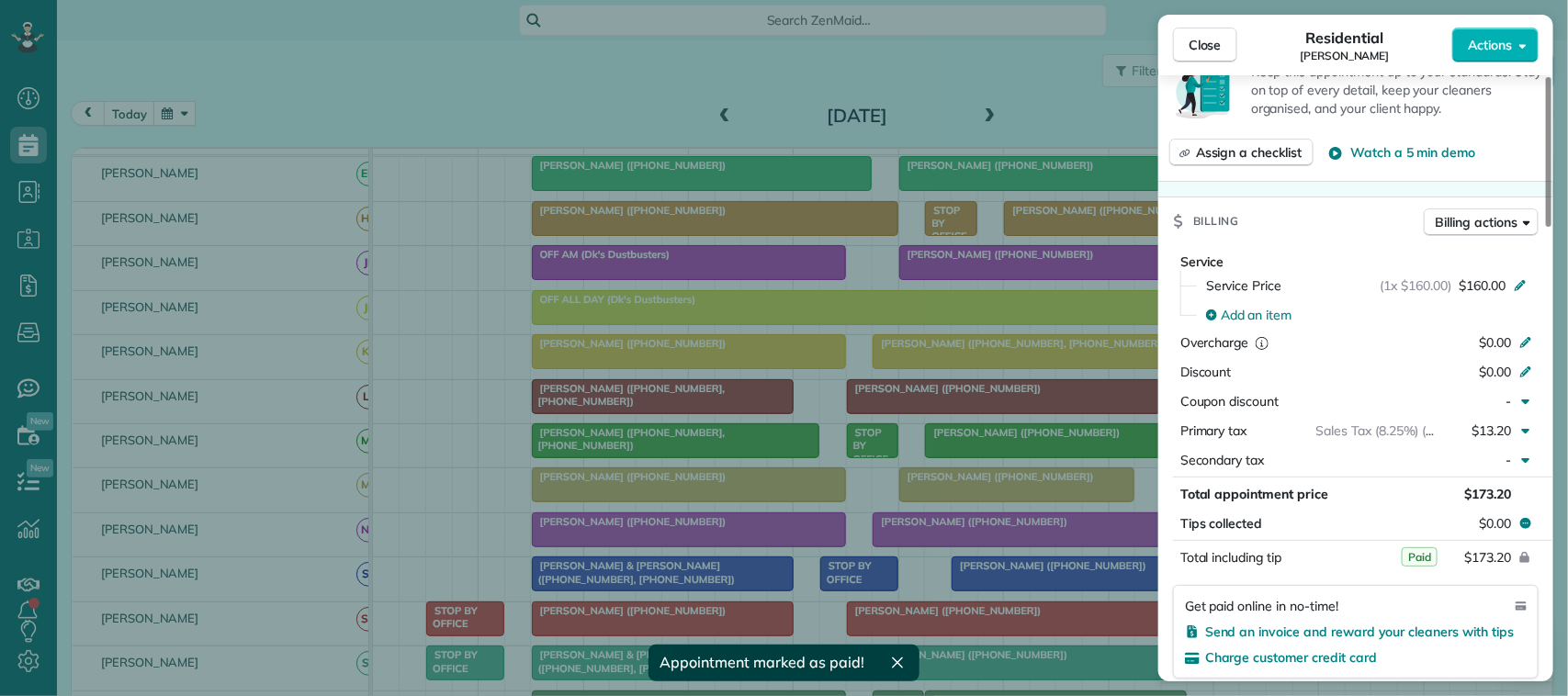
drag, startPoint x: 1234, startPoint y: 37, endPoint x: 1207, endPoint y: 79, distance: 49.9
click at [1229, 37] on button "Close" at bounding box center [1206, 45] width 65 height 35
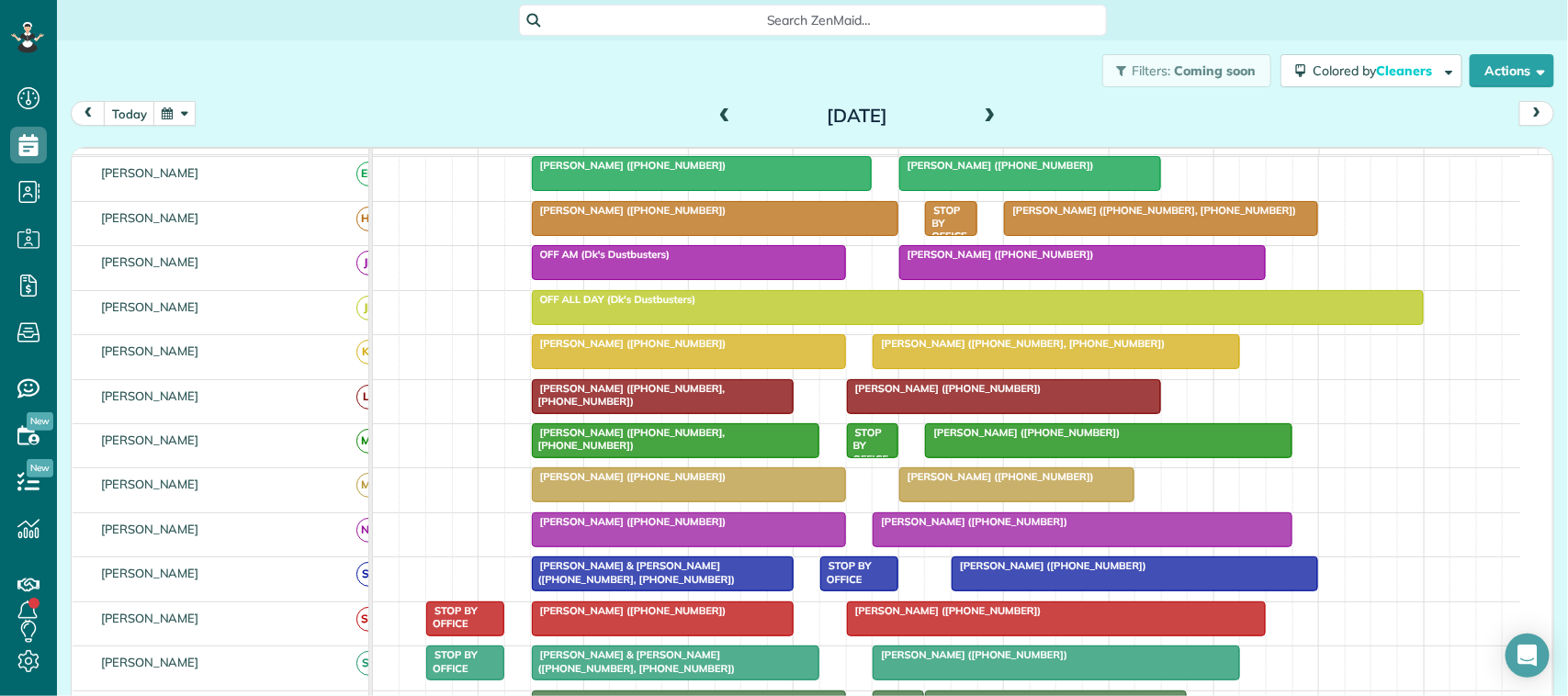
click at [723, 622] on div at bounding box center [663, 619] width 260 height 33
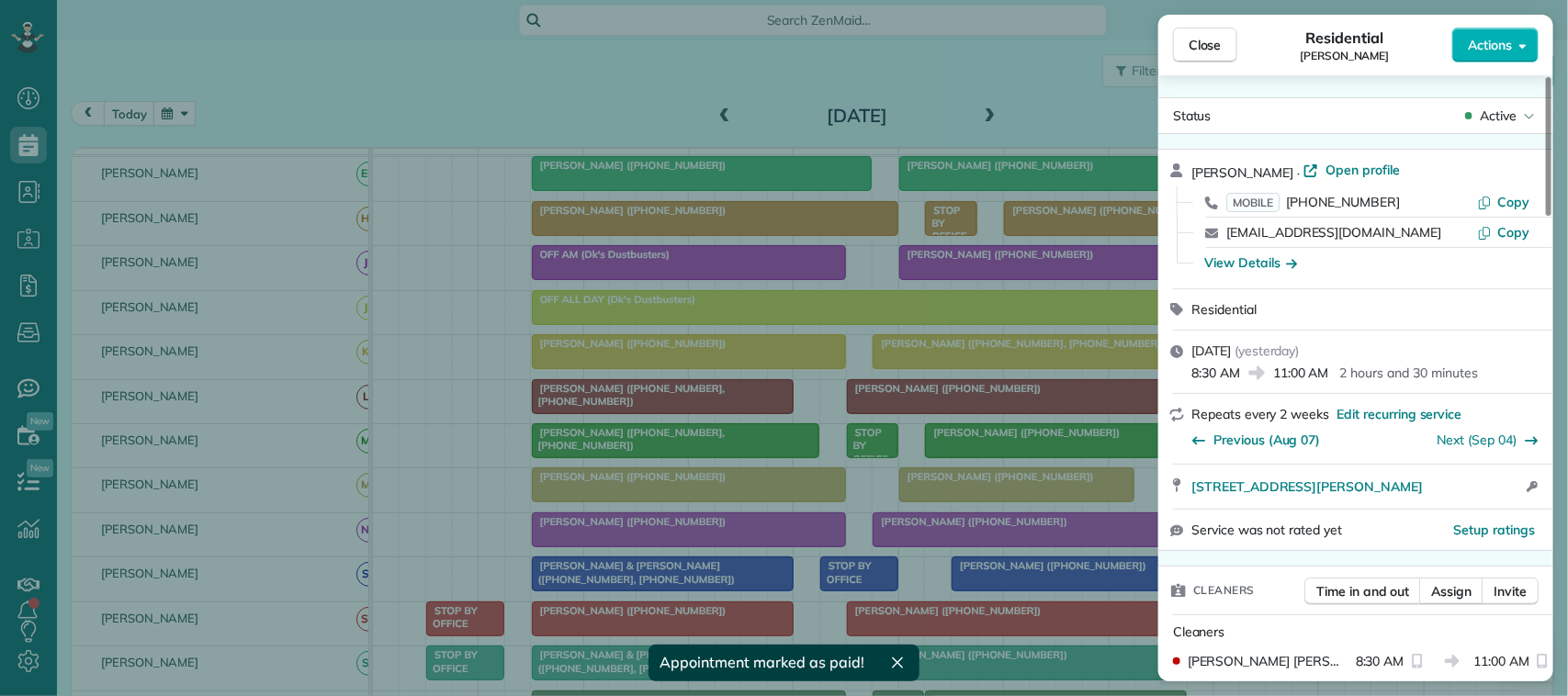
scroll to position [689, 0]
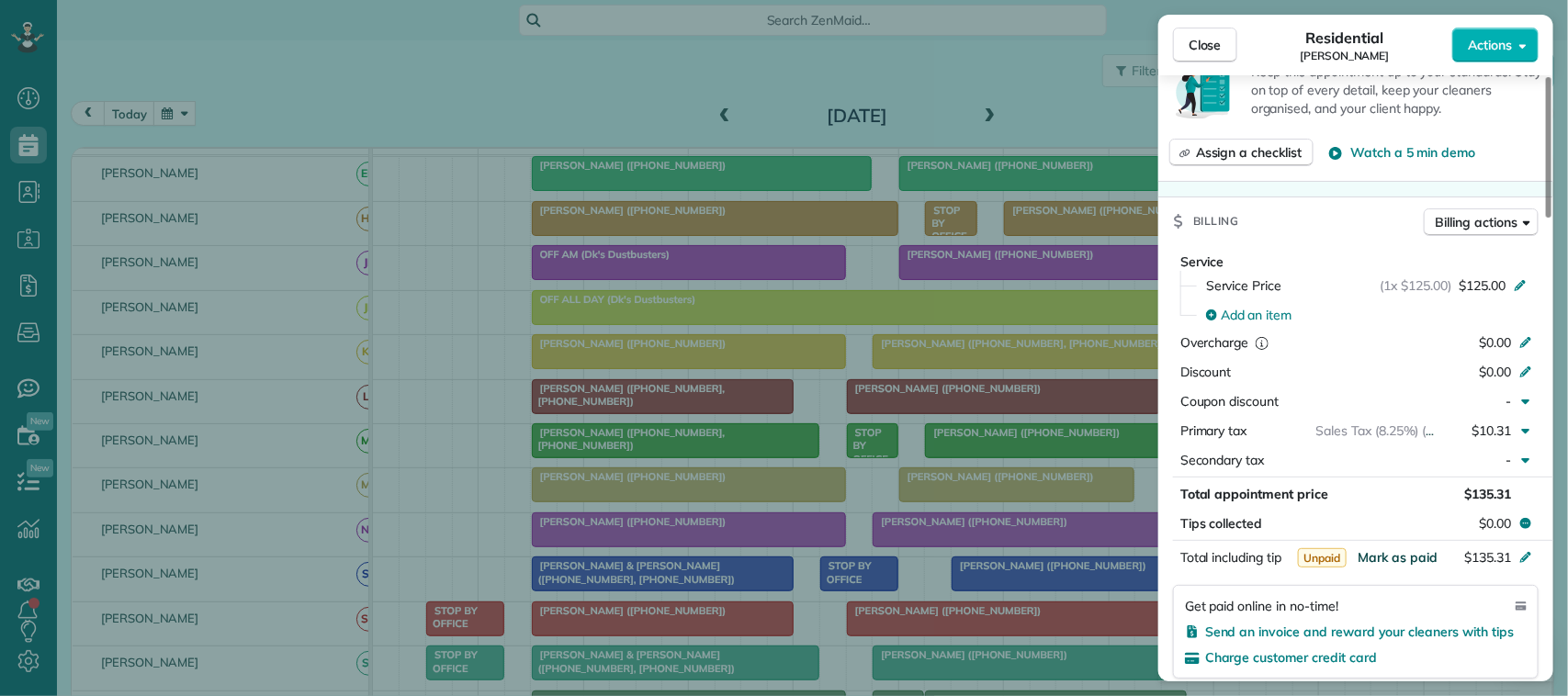
click at [1418, 557] on span "Mark as paid" at bounding box center [1397, 558] width 80 height 17
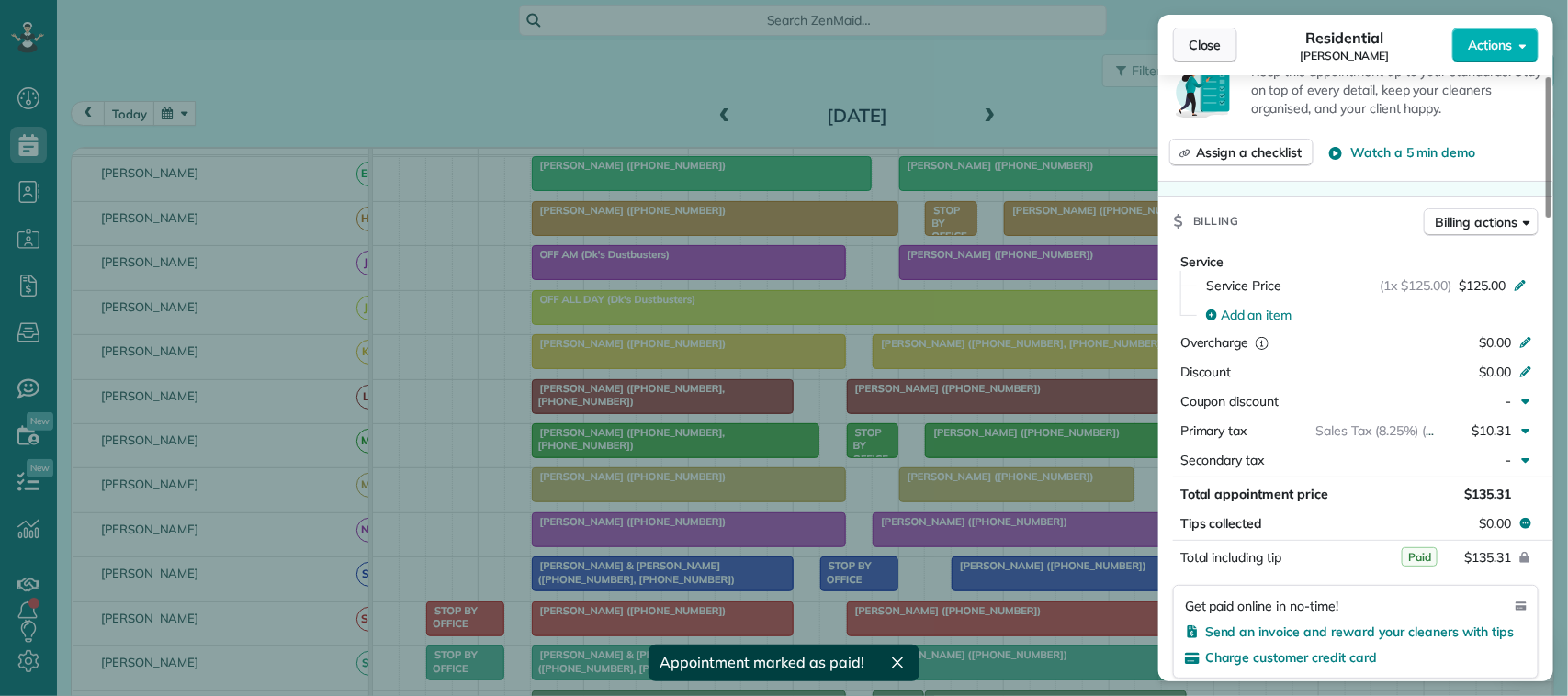
click at [1197, 37] on span "Close" at bounding box center [1206, 44] width 33 height 19
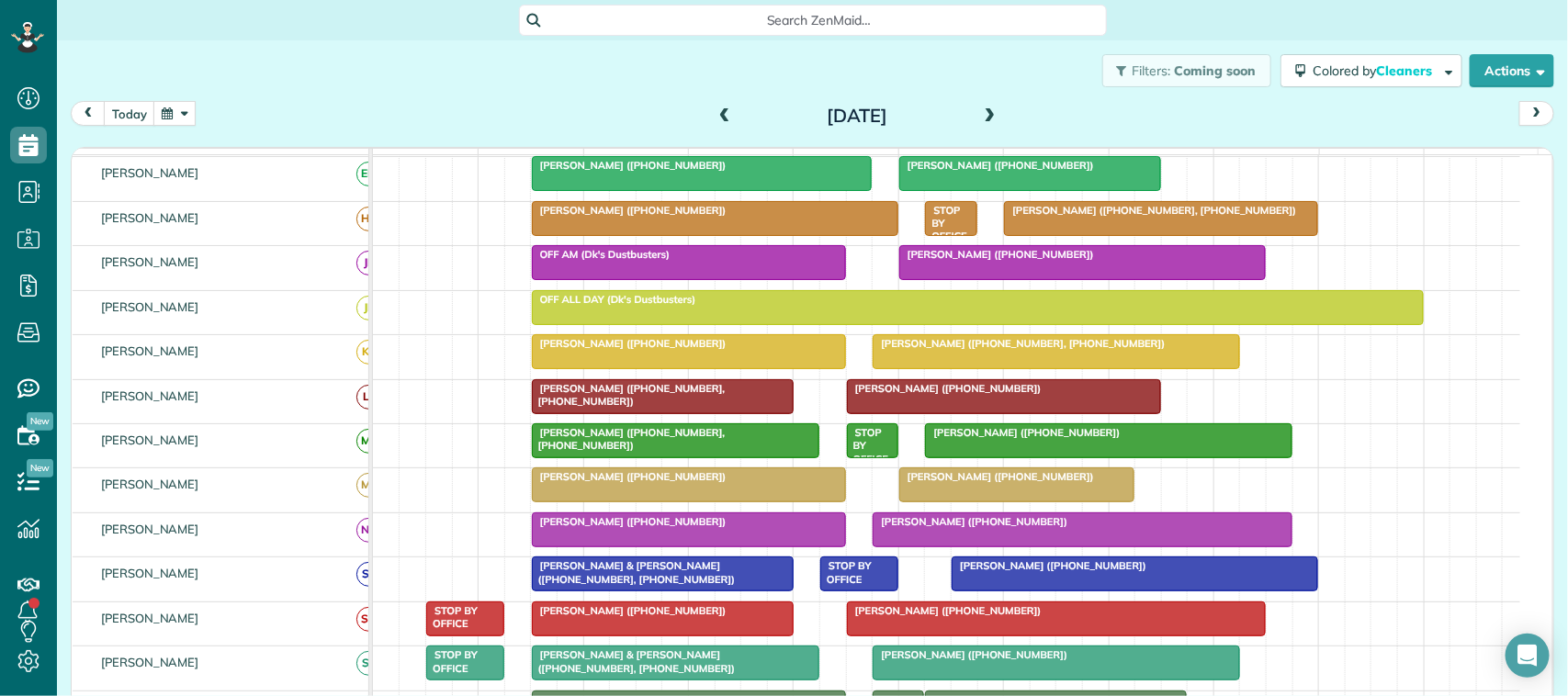
click at [981, 115] on span at bounding box center [991, 116] width 21 height 17
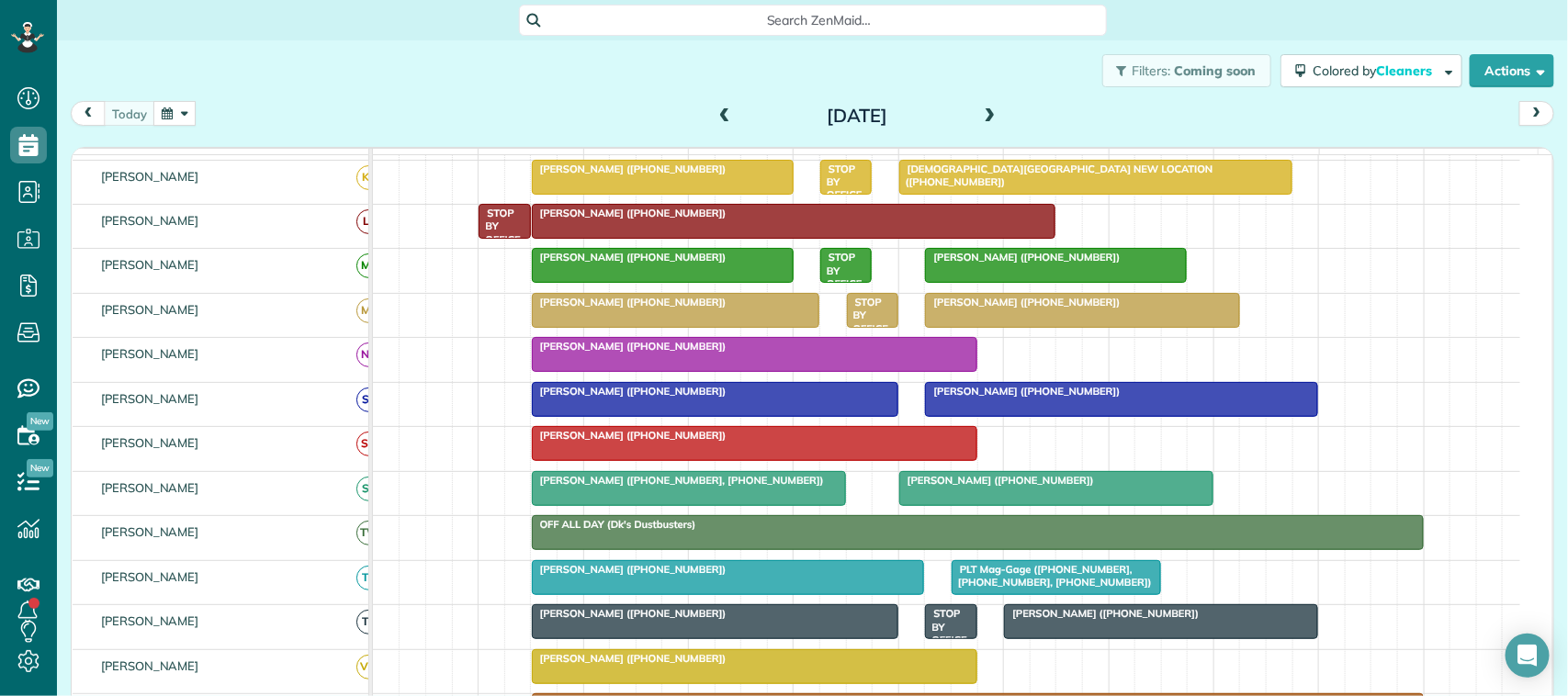
scroll to position [345, 0]
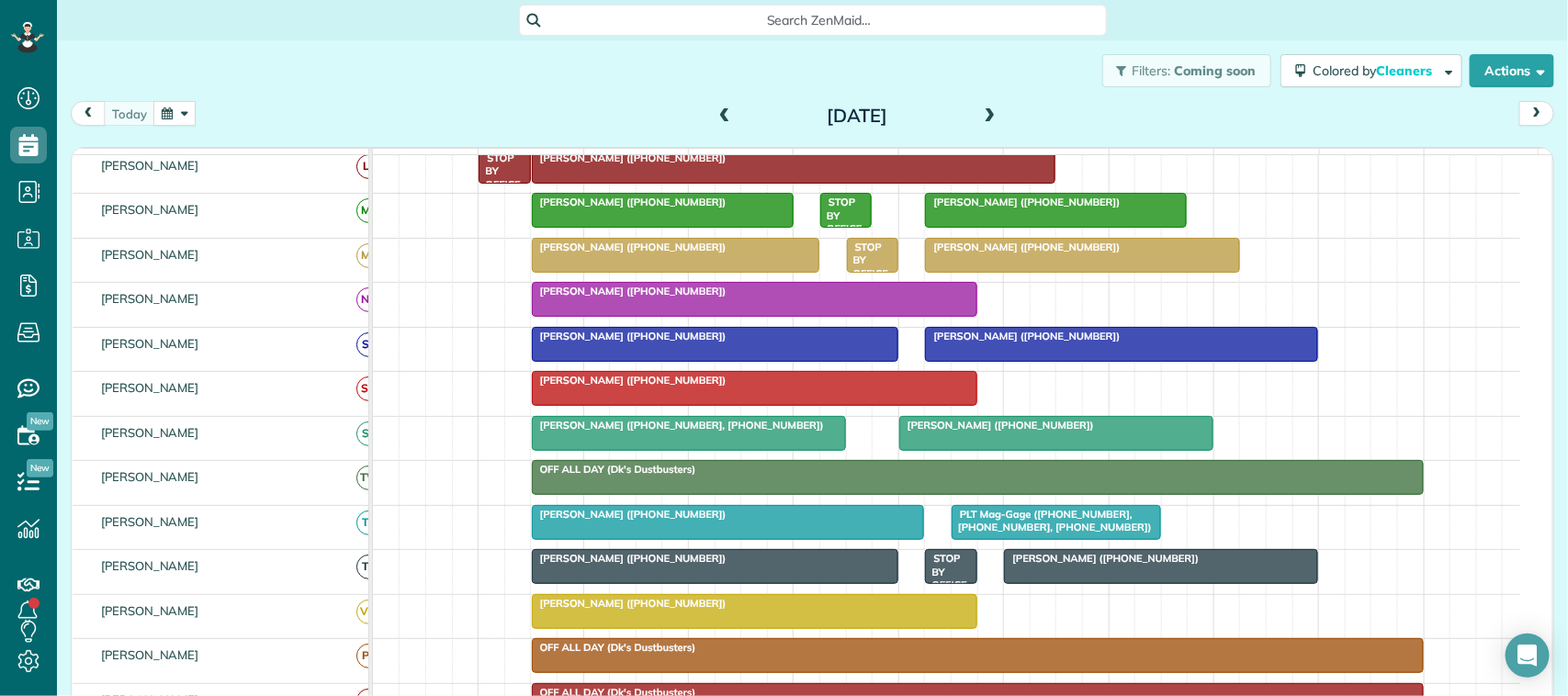
click at [608, 565] on span "[PERSON_NAME] ([PHONE_NUMBER])" at bounding box center [629, 558] width 196 height 13
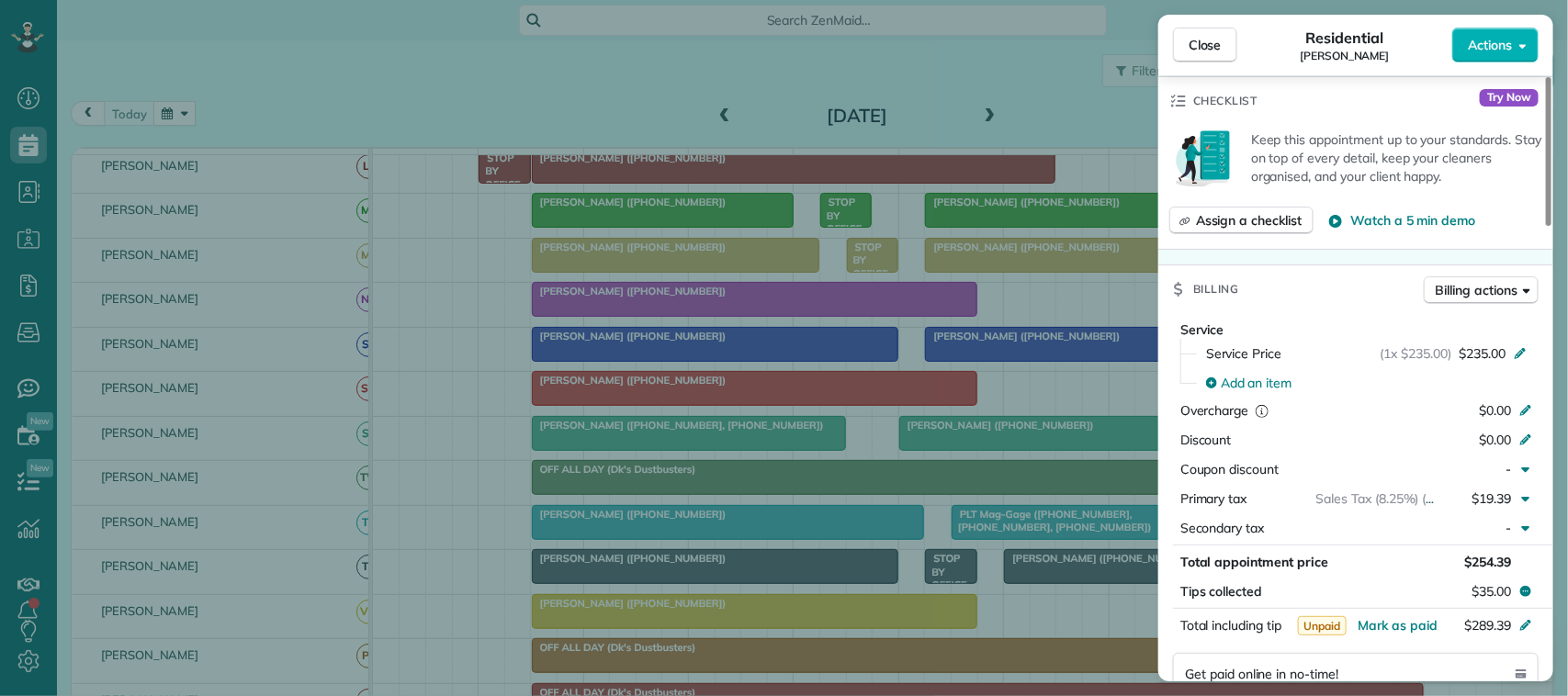
scroll to position [689, 0]
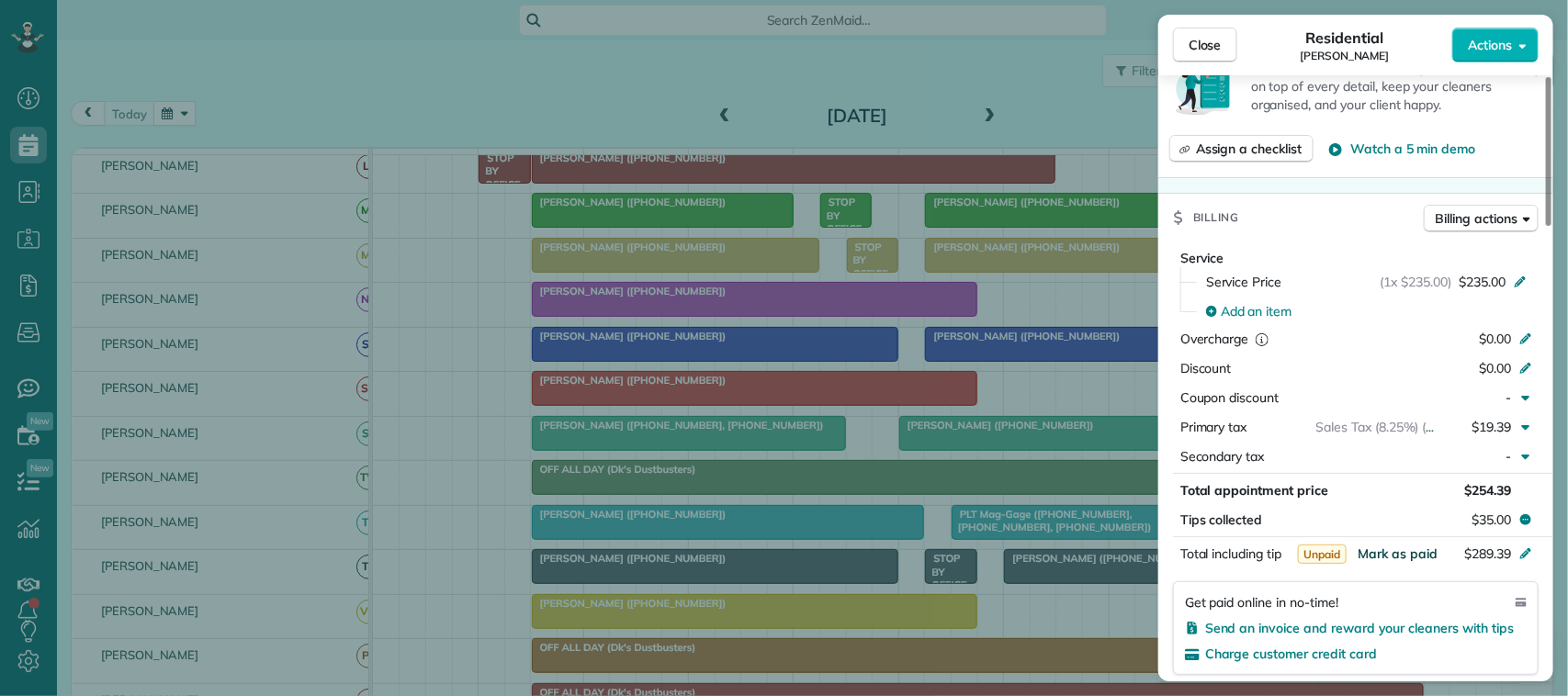
click at [1390, 562] on span "Mark as paid" at bounding box center [1397, 554] width 80 height 17
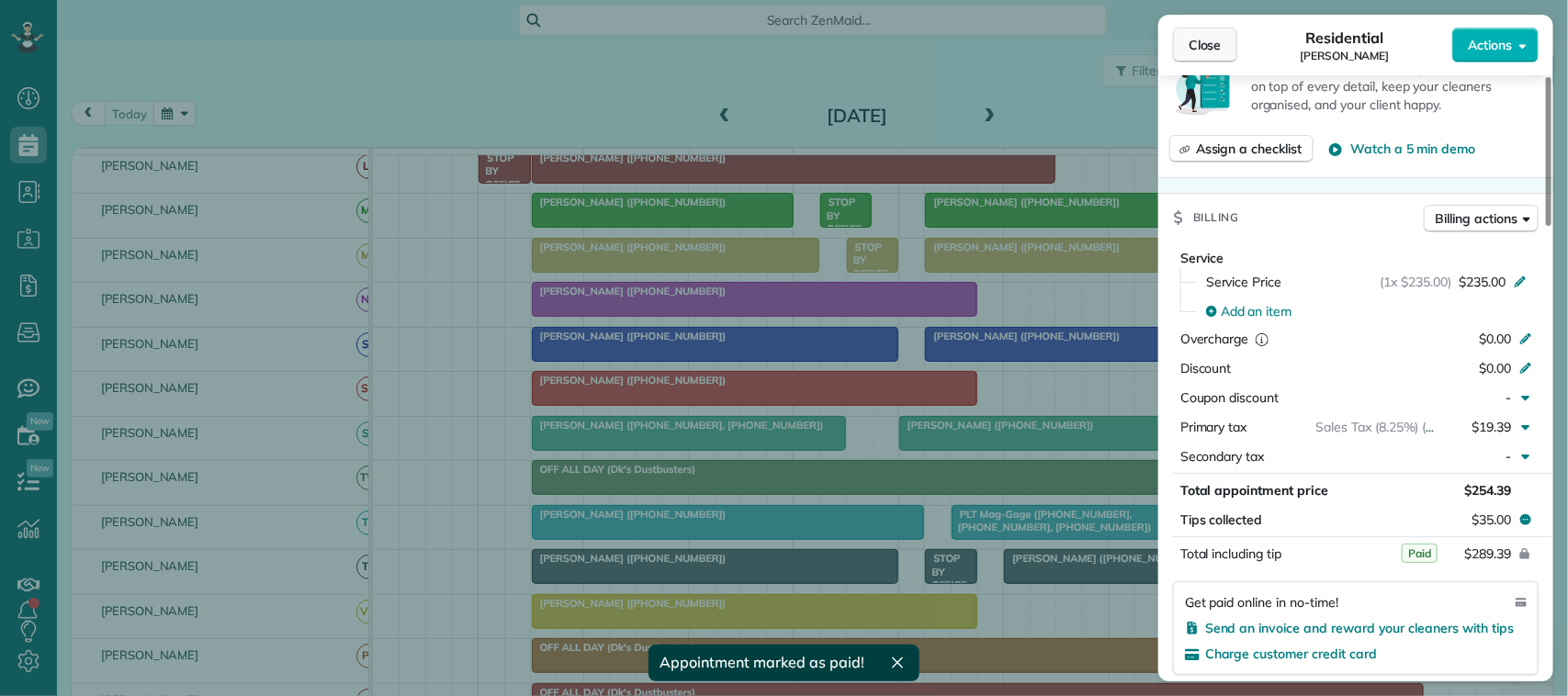
click at [1207, 46] on span "Close" at bounding box center [1206, 44] width 33 height 19
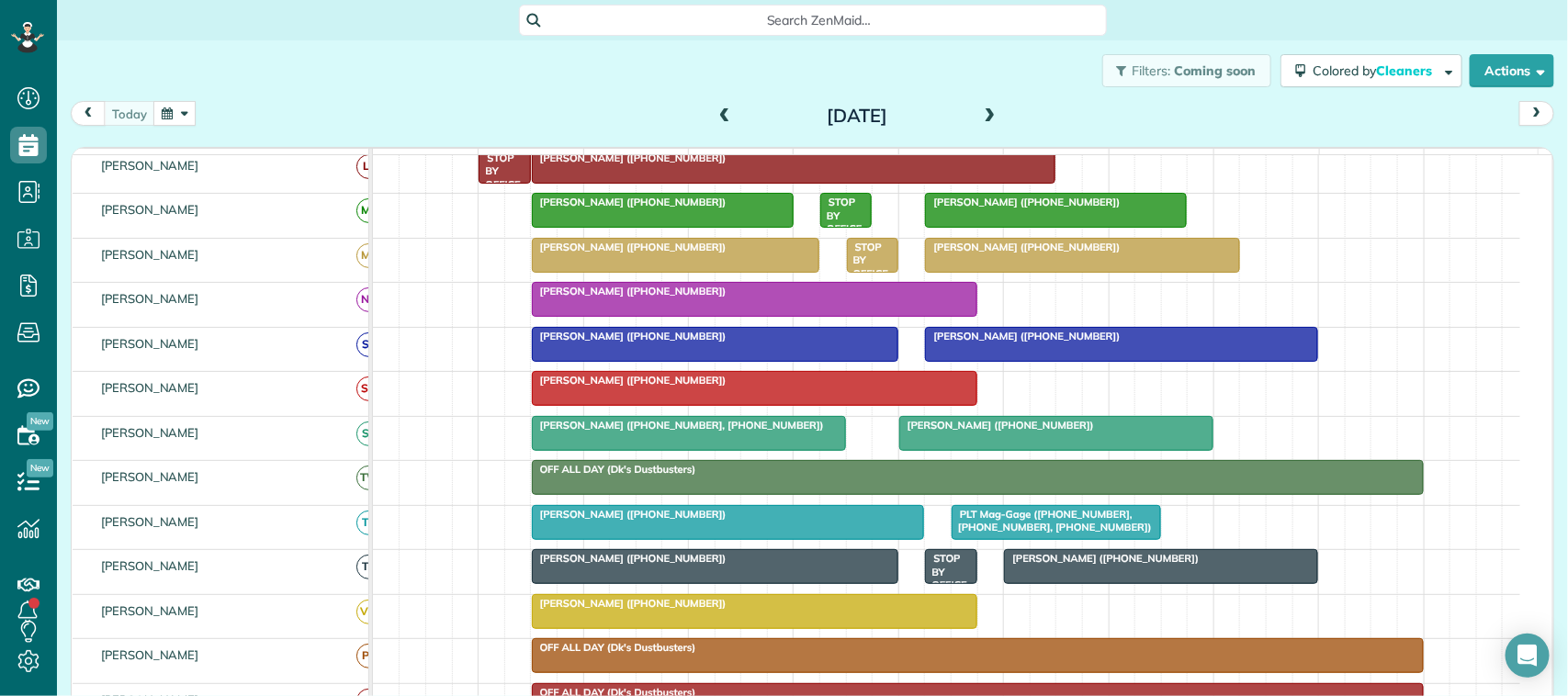
click at [717, 110] on span at bounding box center [725, 117] width 21 height 27
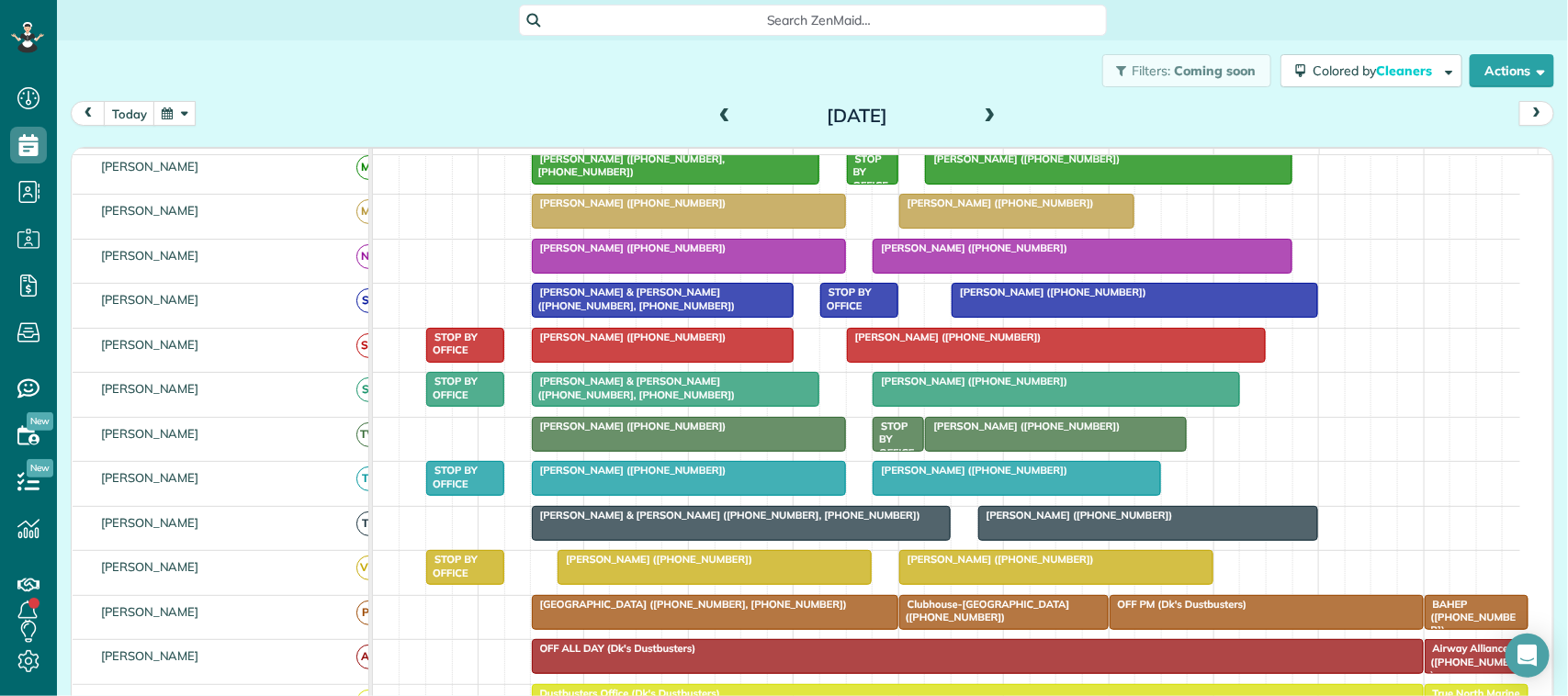
scroll to position [379, 0]
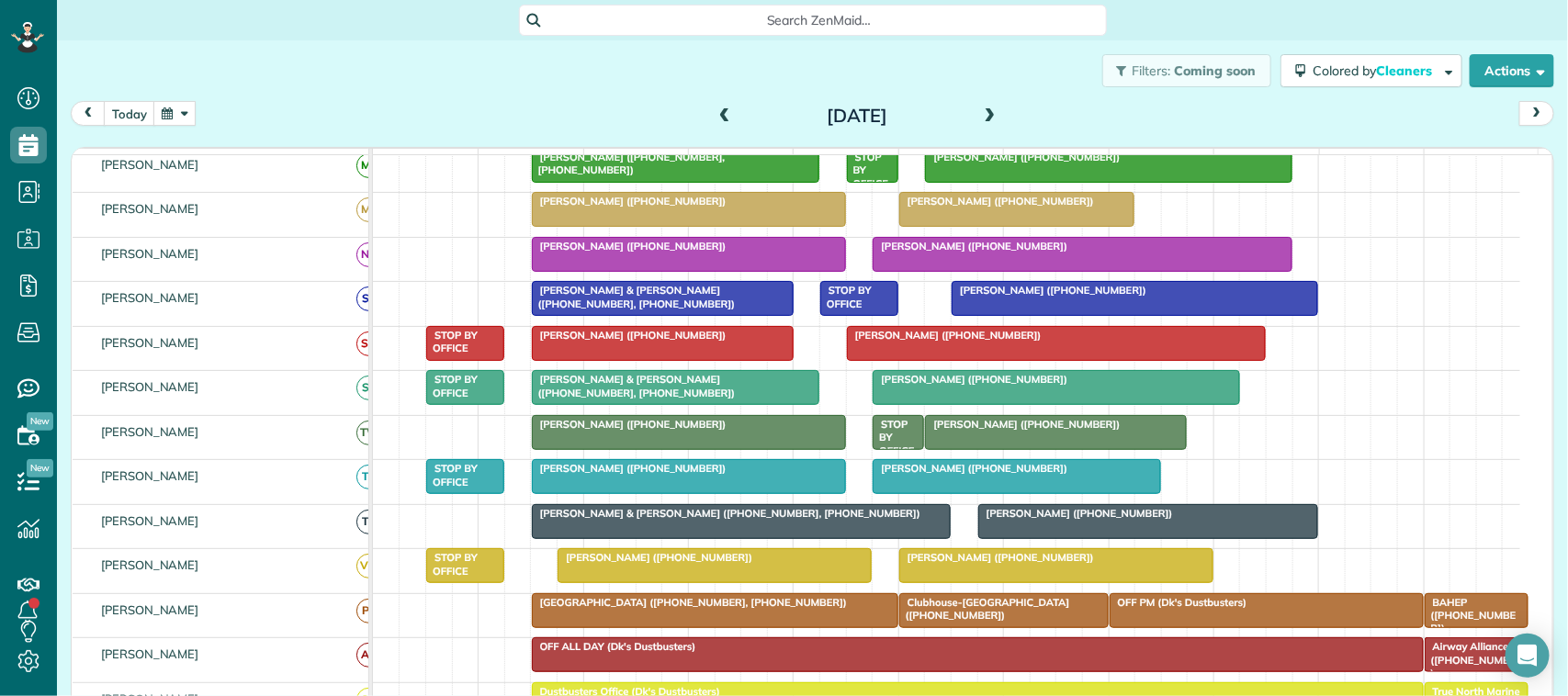
click at [1025, 538] on div at bounding box center [1149, 522] width 339 height 33
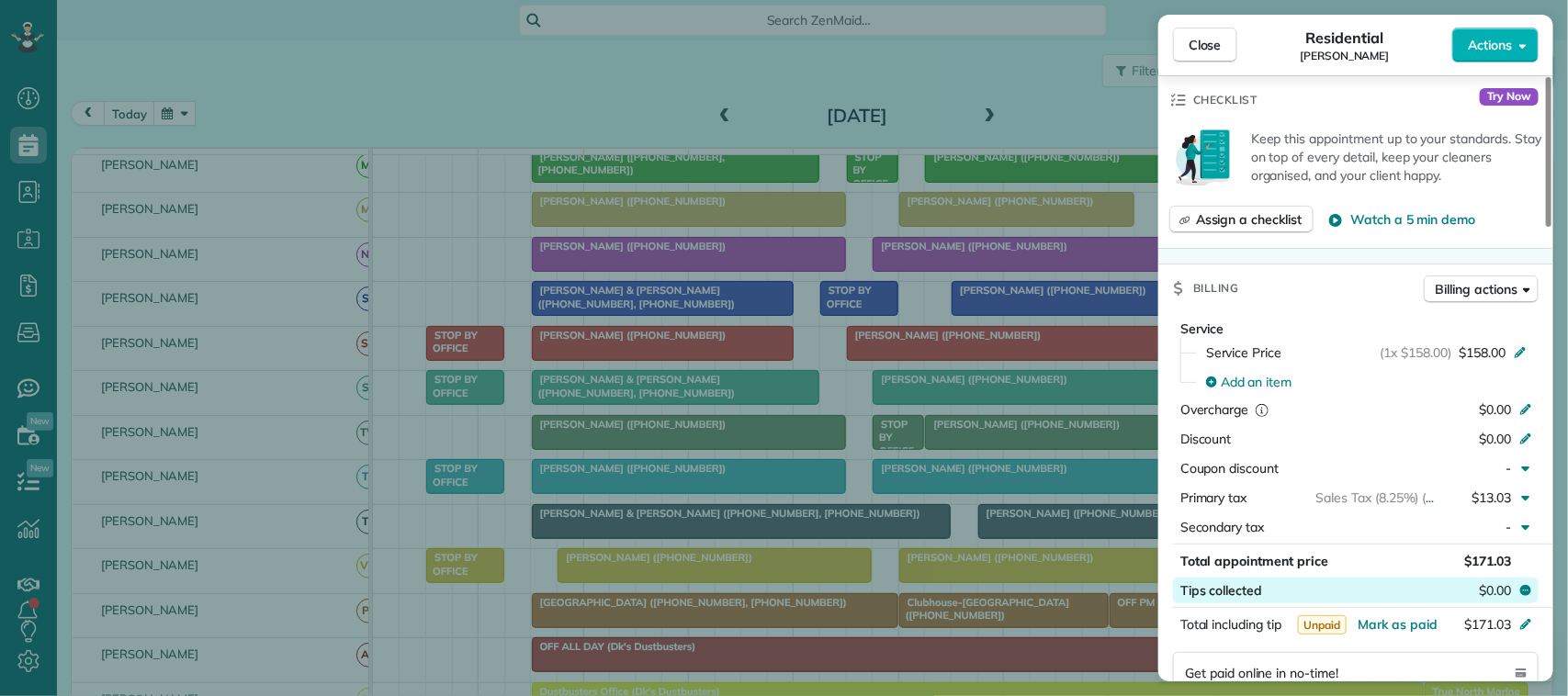
scroll to position [689, 0]
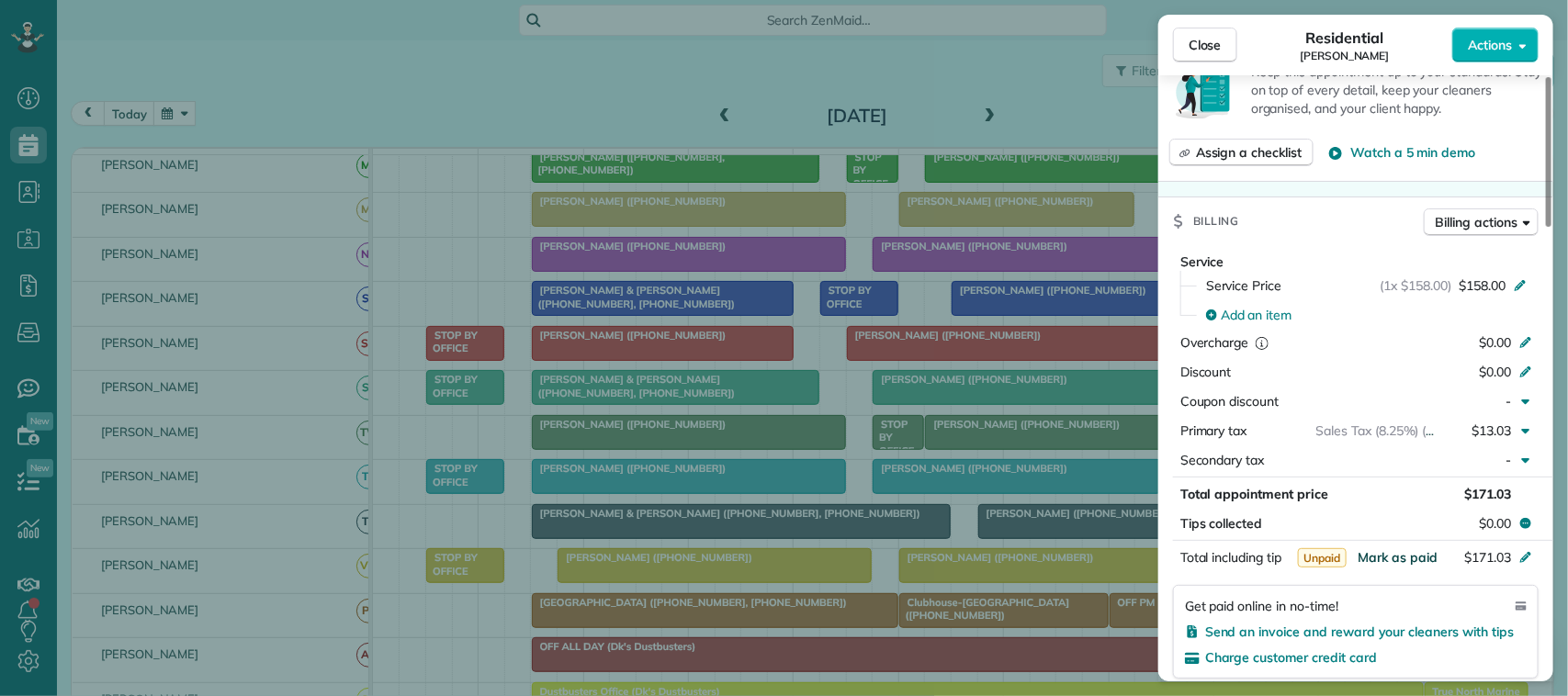
click at [1410, 562] on span "Mark as paid" at bounding box center [1397, 558] width 80 height 17
click at [1206, 32] on button "Close" at bounding box center [1206, 45] width 65 height 35
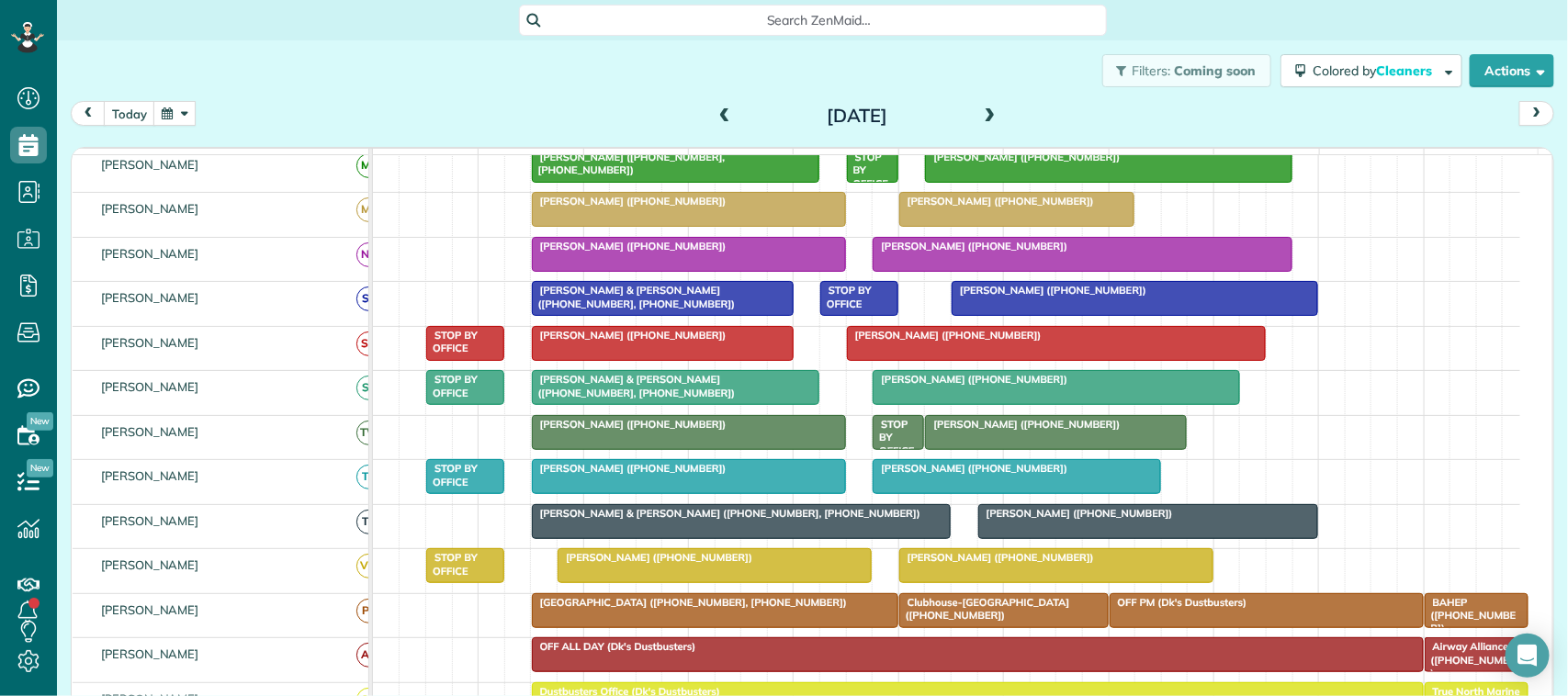
drag, startPoint x: 659, startPoint y: 535, endPoint x: 678, endPoint y: 534, distance: 19.0
click at [659, 520] on span "[PERSON_NAME] & [PERSON_NAME] ([PHONE_NUMBER], [PHONE_NUMBER])" at bounding box center [727, 513] width 391 height 13
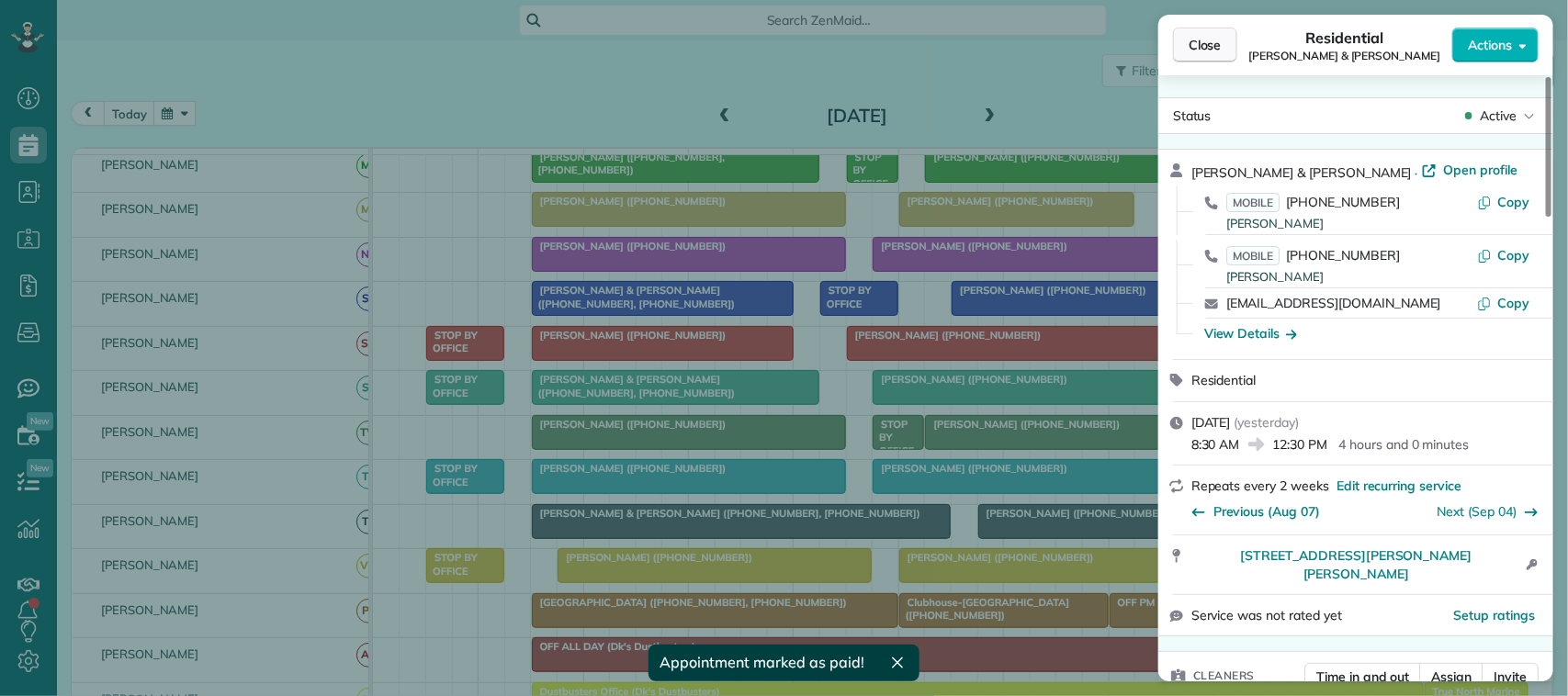
click at [1222, 52] on span "Close" at bounding box center [1206, 44] width 33 height 19
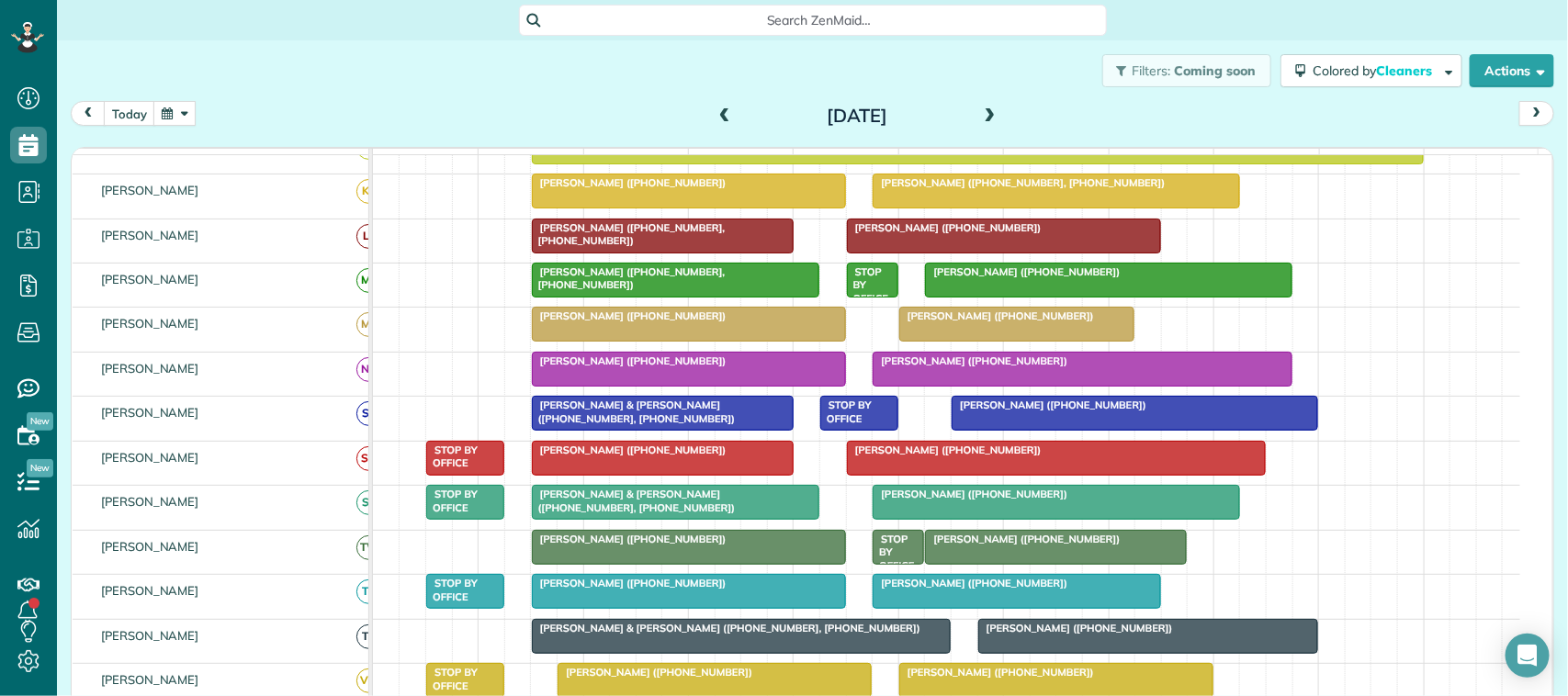
click at [714, 386] on div at bounding box center [689, 369] width 312 height 33
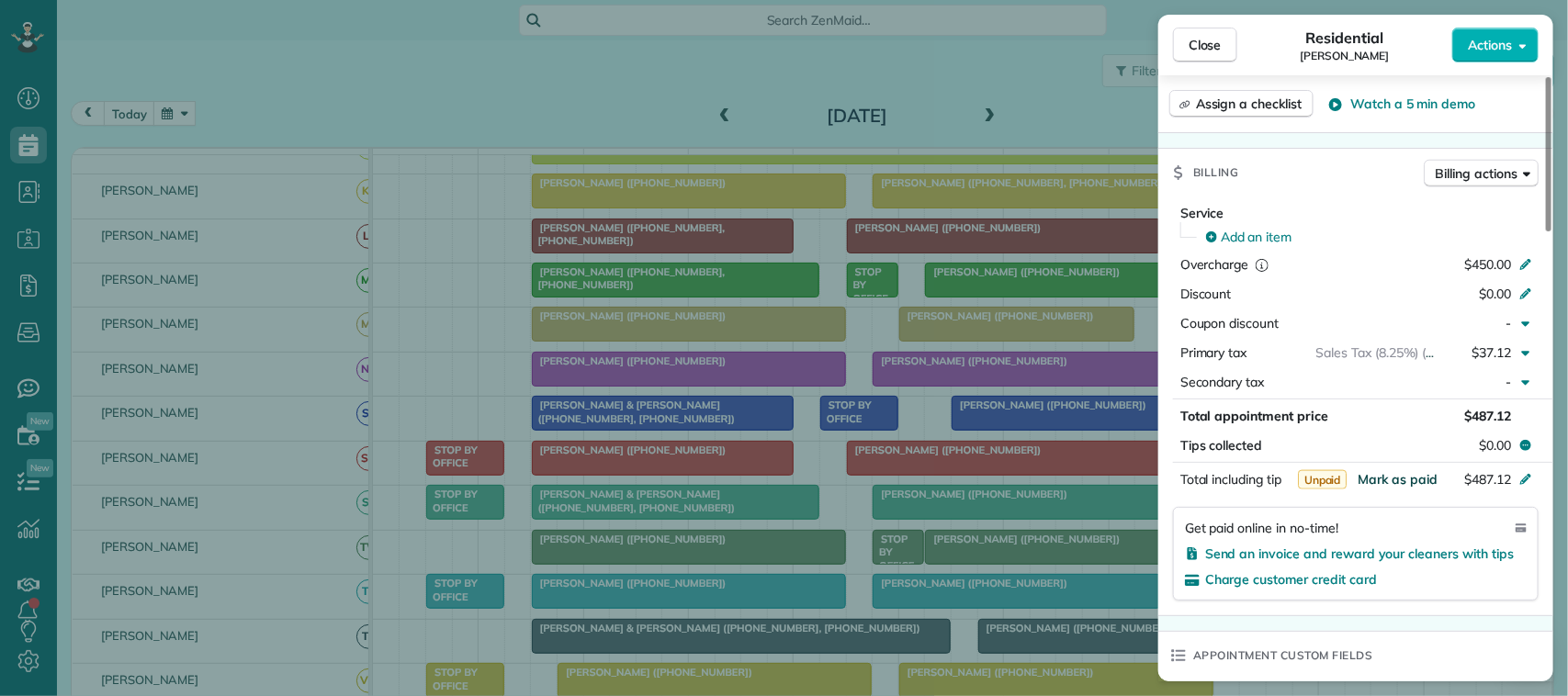
click at [1416, 488] on span "Mark as paid" at bounding box center [1397, 479] width 80 height 17
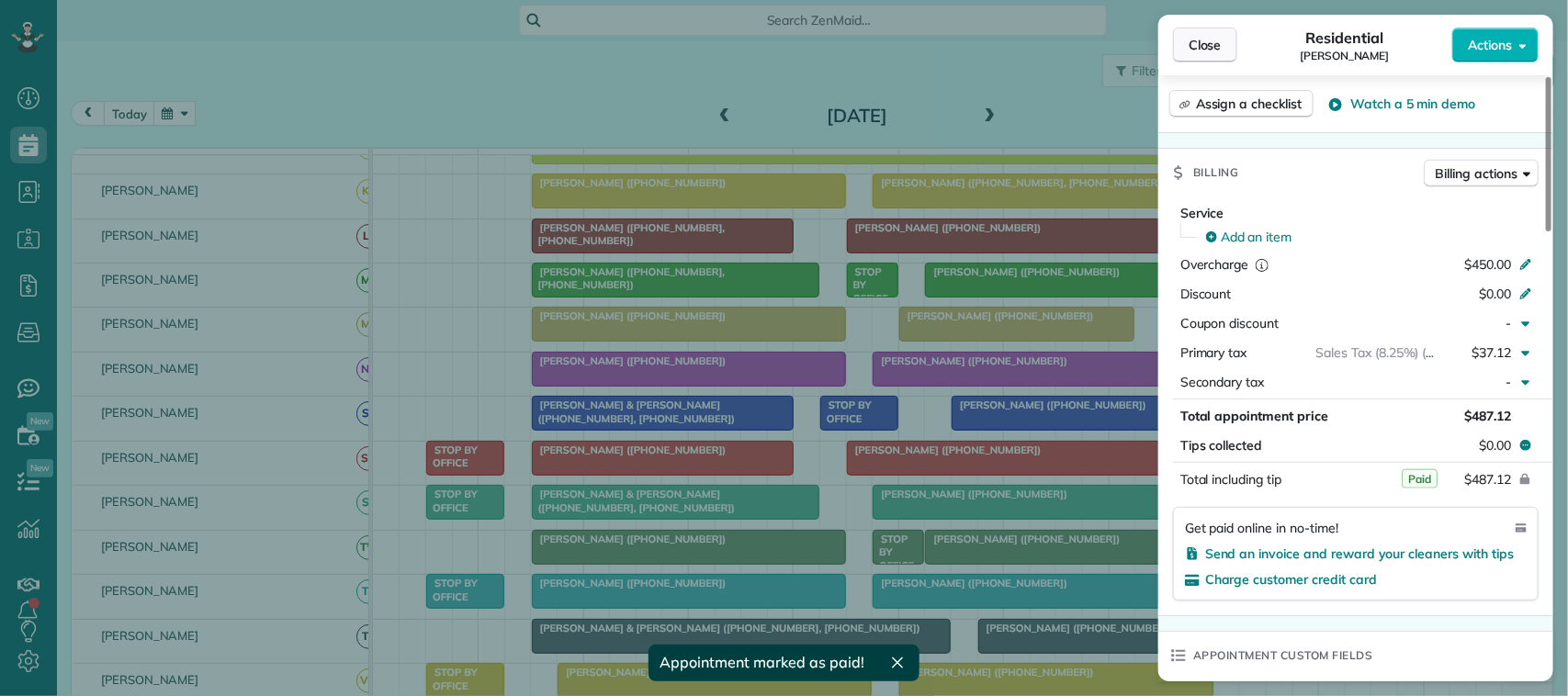
click at [1219, 39] on span "Close" at bounding box center [1206, 44] width 33 height 19
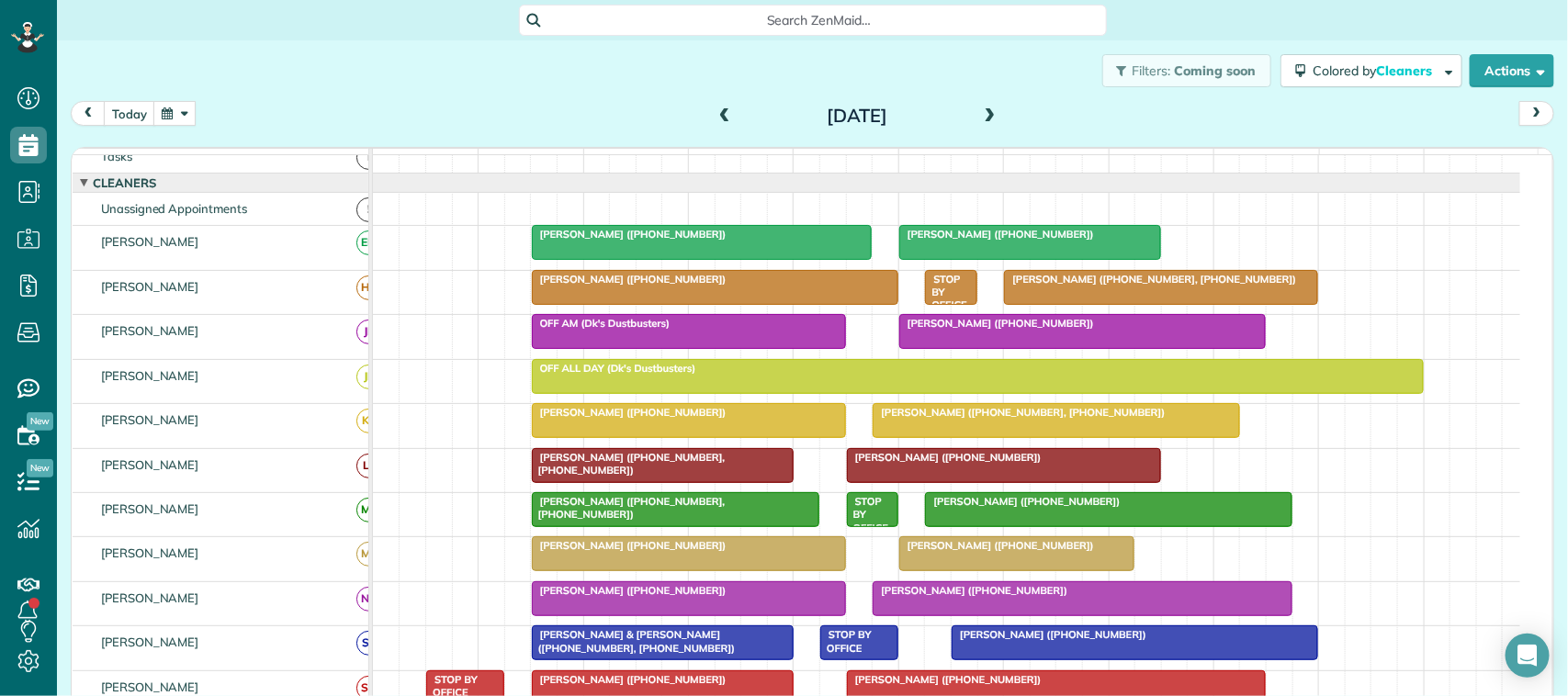
click at [715, 120] on span at bounding box center [725, 116] width 21 height 17
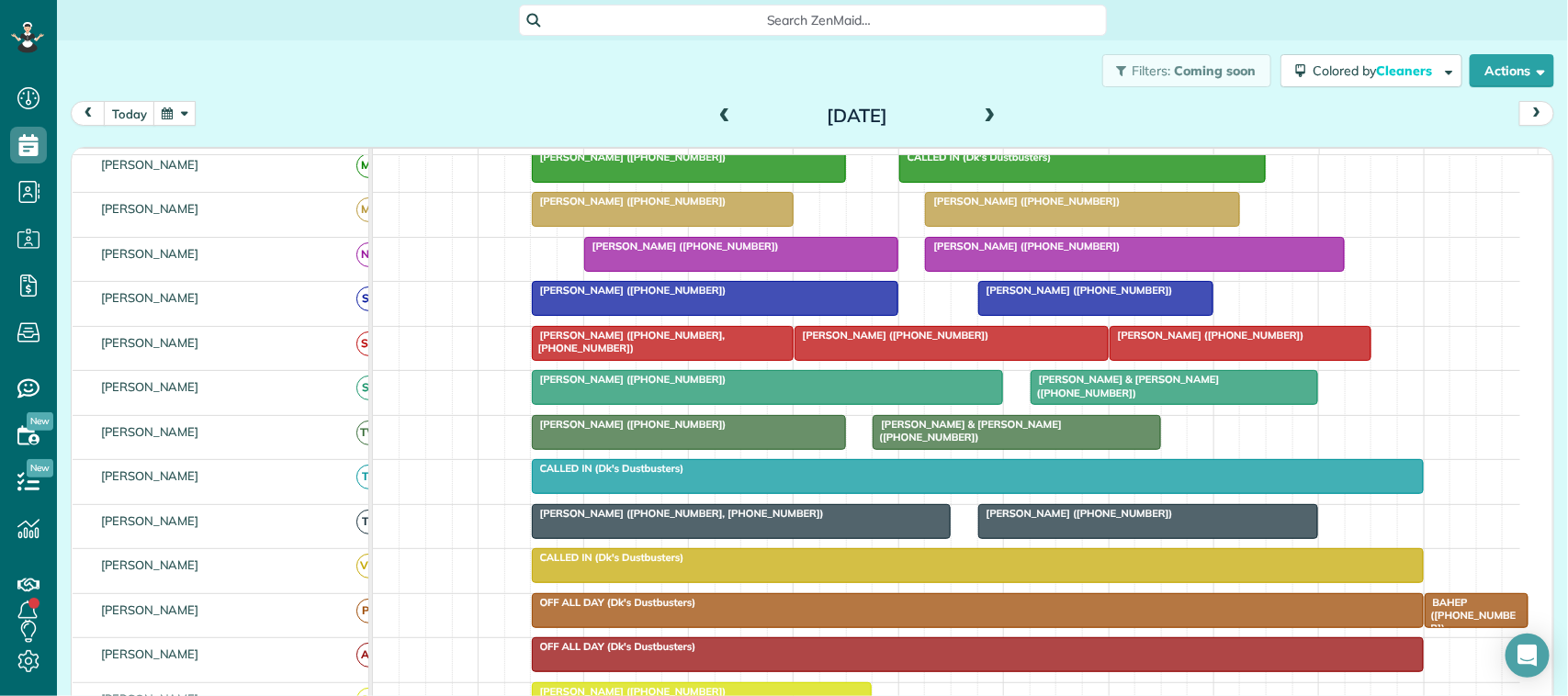
click at [723, 350] on span "[PERSON_NAME] ([PHONE_NUMBER], [PHONE_NUMBER])" at bounding box center [628, 342] width 194 height 26
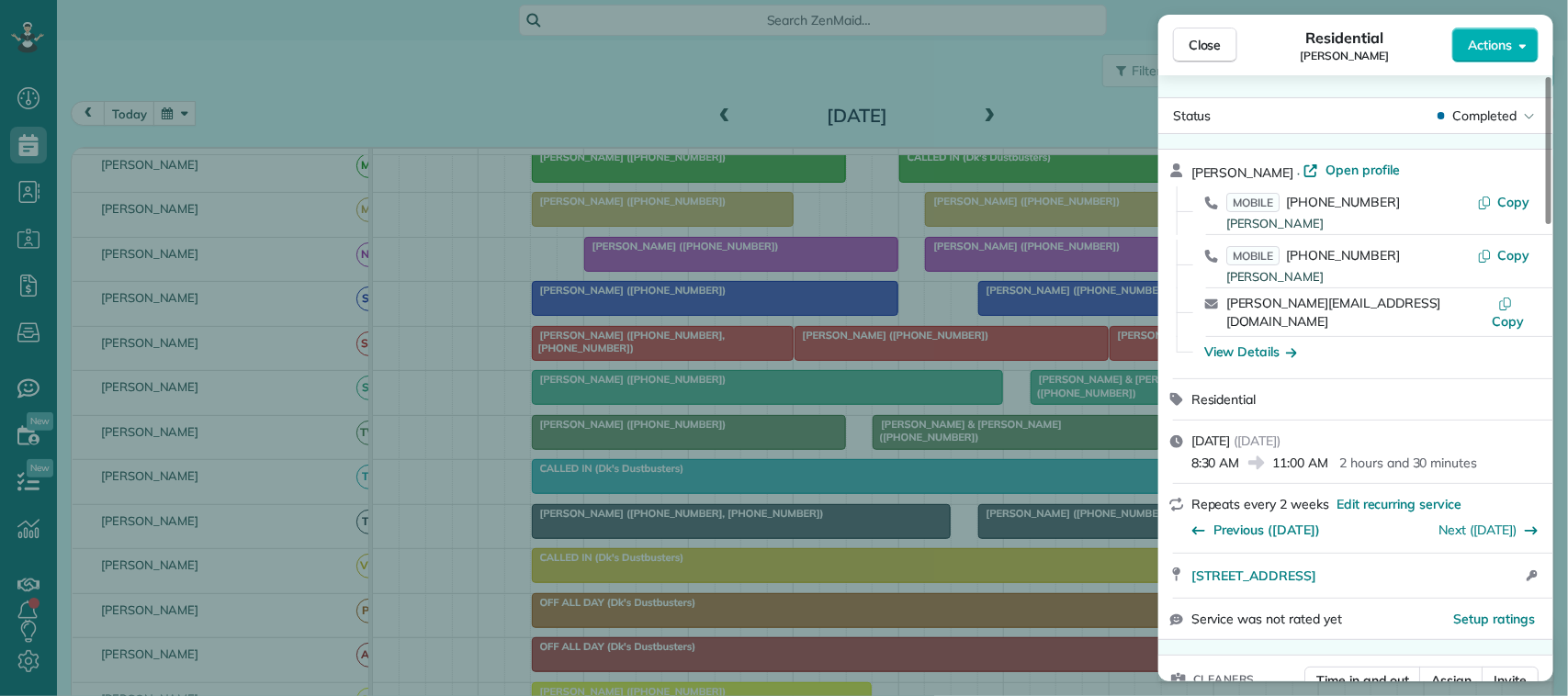
drag, startPoint x: 1223, startPoint y: 43, endPoint x: 1078, endPoint y: 170, distance: 192.8
click at [1222, 43] on button "Close" at bounding box center [1206, 45] width 65 height 35
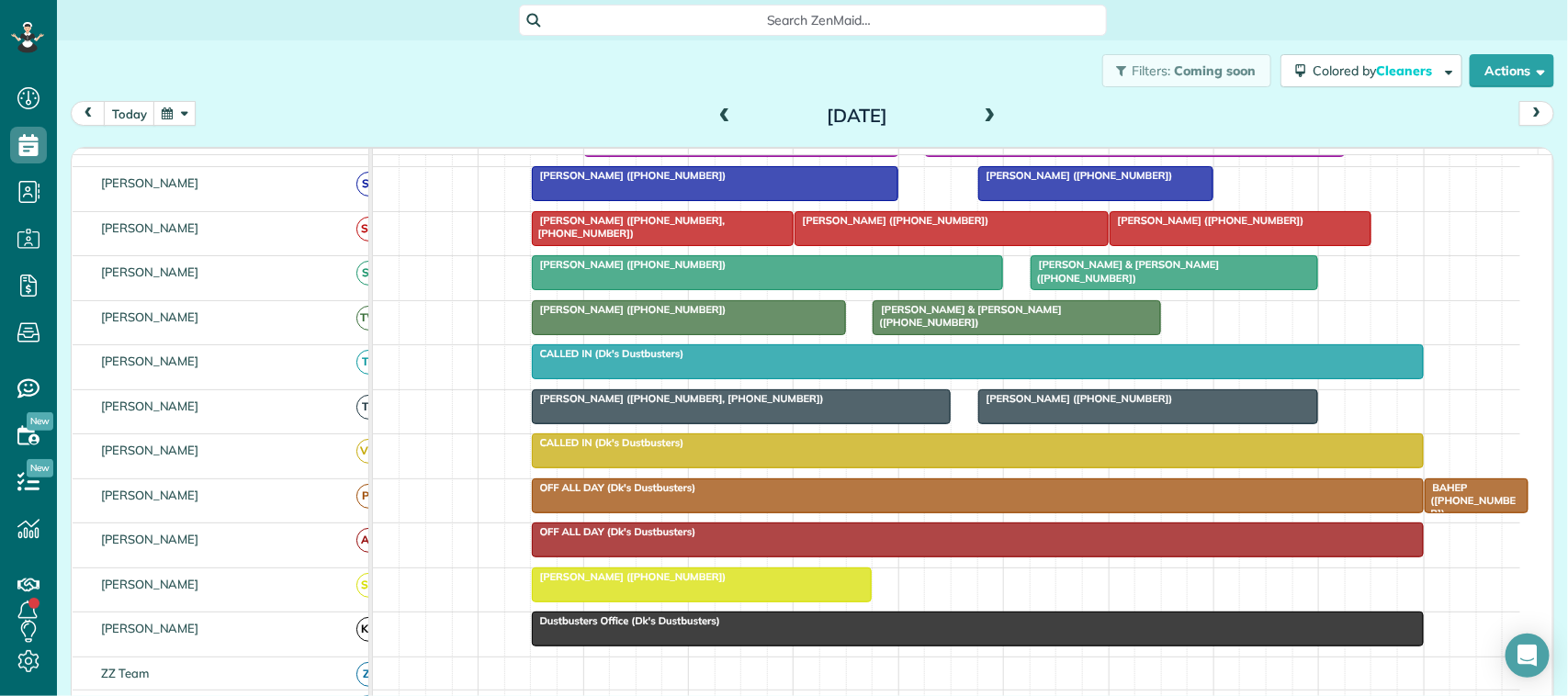
click at [879, 405] on div "[PERSON_NAME] ([PHONE_NUMBER], [PHONE_NUMBER])" at bounding box center [741, 399] width 408 height 13
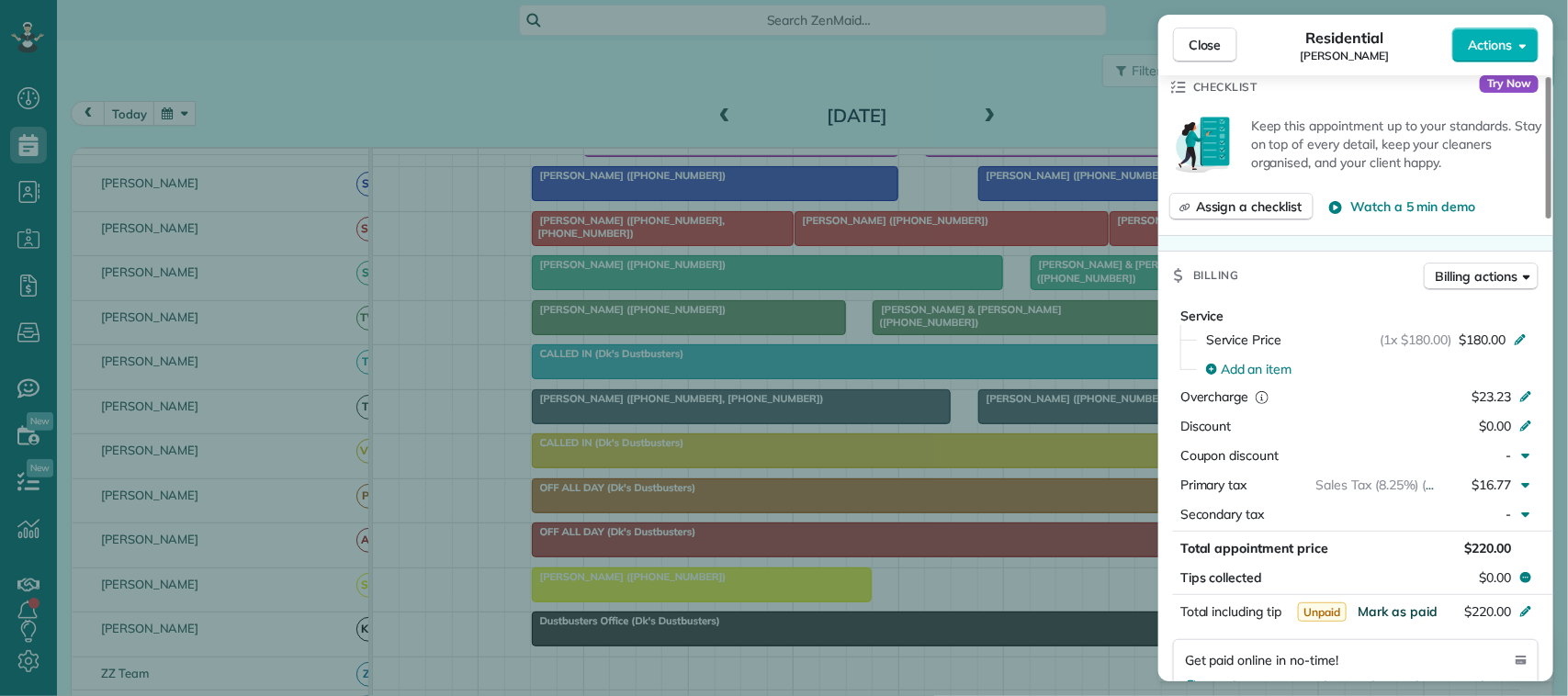
click at [1415, 604] on span "Mark as paid" at bounding box center [1397, 612] width 80 height 17
click at [1206, 37] on span "Close" at bounding box center [1206, 44] width 33 height 19
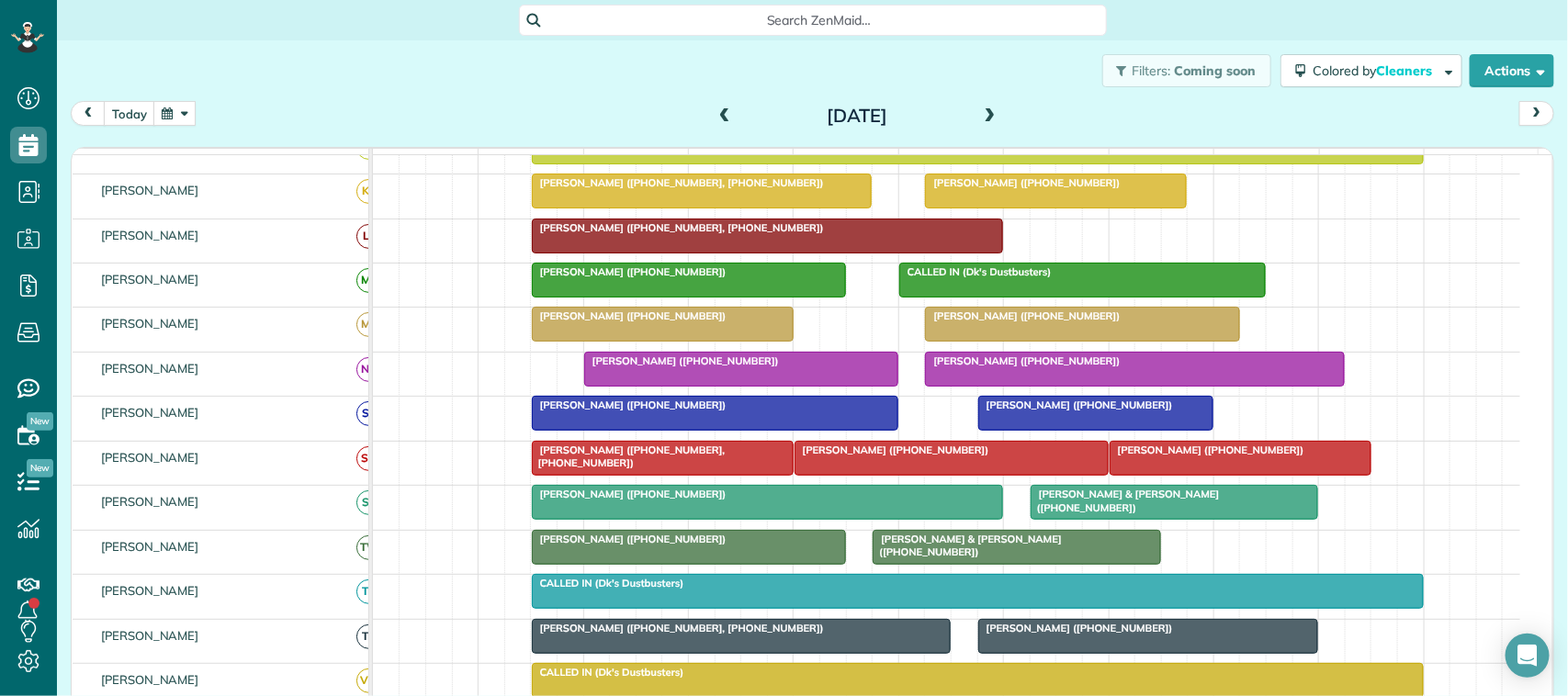
click at [794, 386] on div at bounding box center [741, 369] width 312 height 33
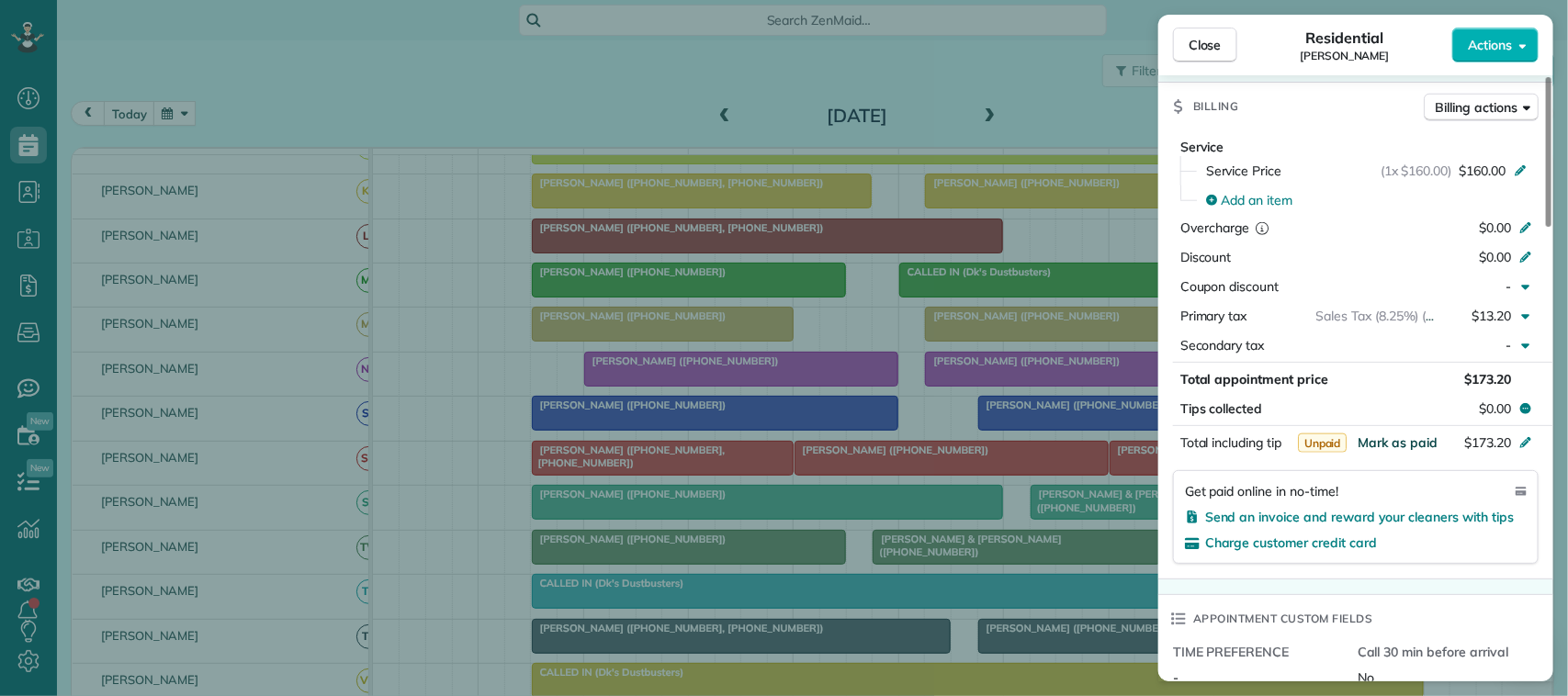
click at [1398, 446] on span "Mark as paid" at bounding box center [1397, 443] width 80 height 17
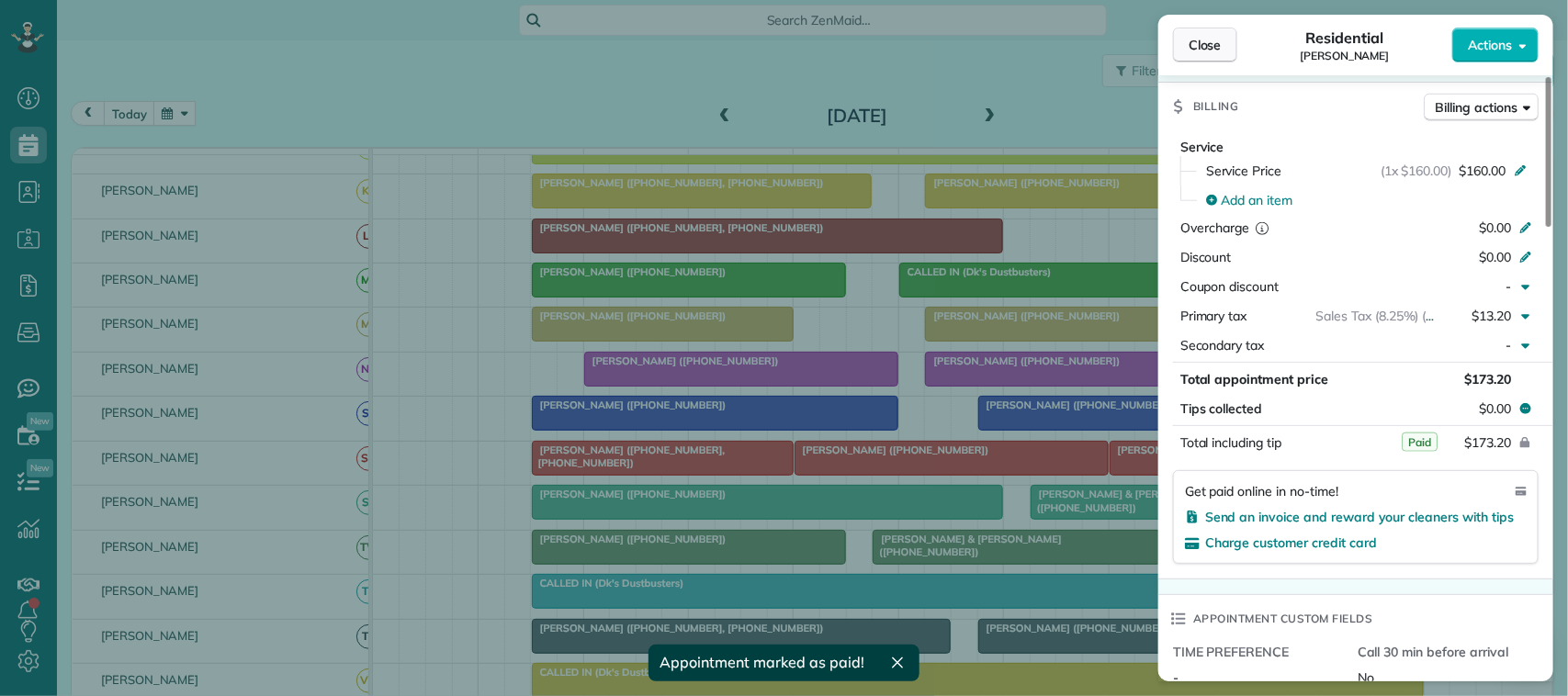
click at [1217, 57] on button "Close" at bounding box center [1206, 45] width 65 height 35
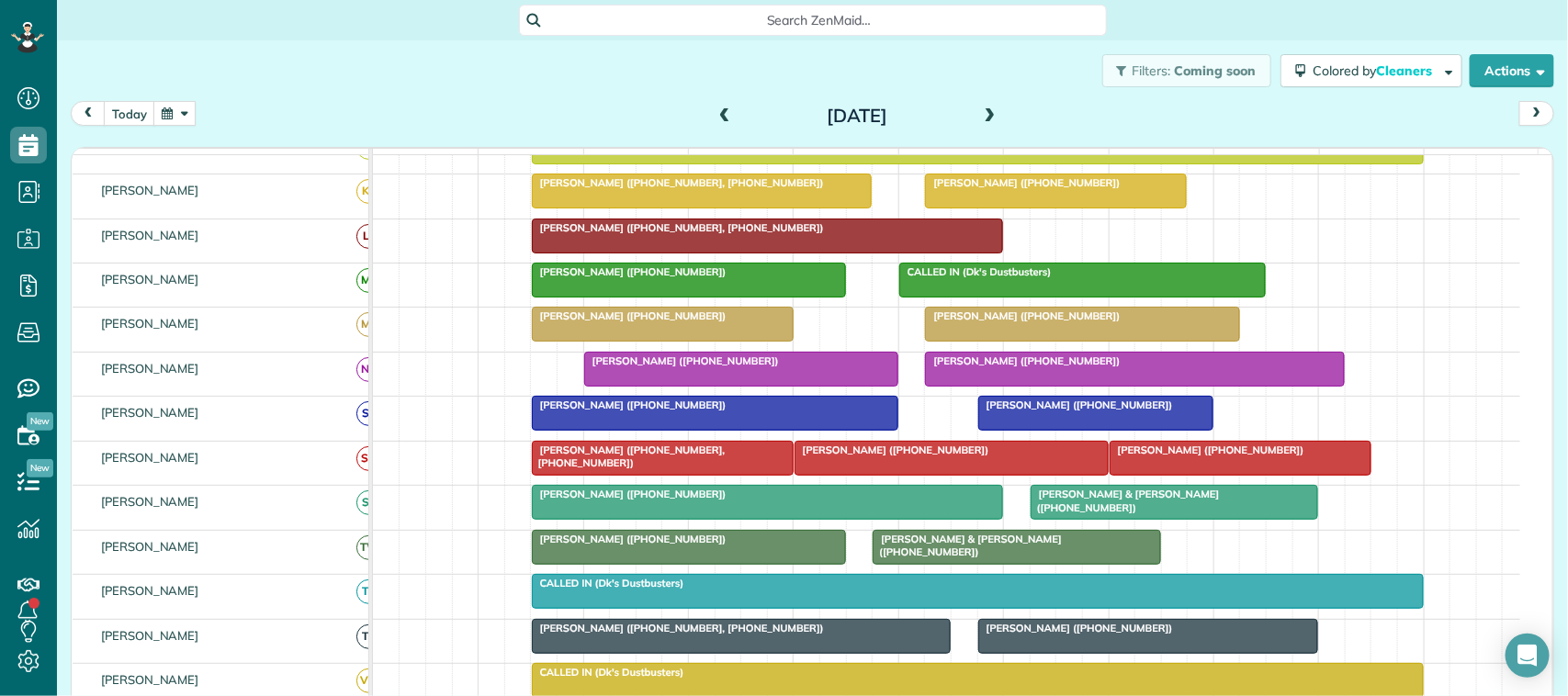
click at [1022, 367] on div "[PERSON_NAME] ([PHONE_NUMBER])" at bounding box center [1135, 360] width 408 height 13
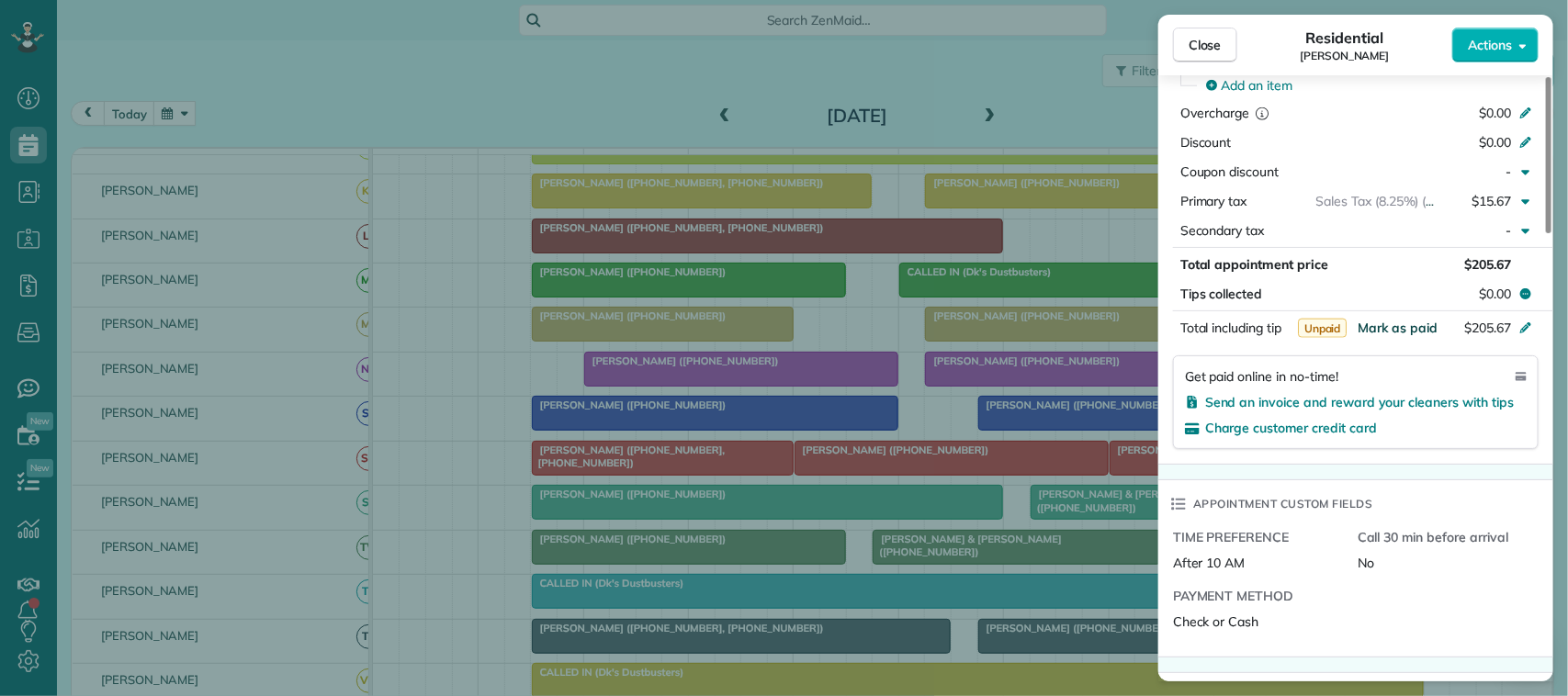
click at [1412, 333] on span "Mark as paid" at bounding box center [1397, 328] width 80 height 17
click at [1204, 43] on span "Close" at bounding box center [1206, 44] width 33 height 19
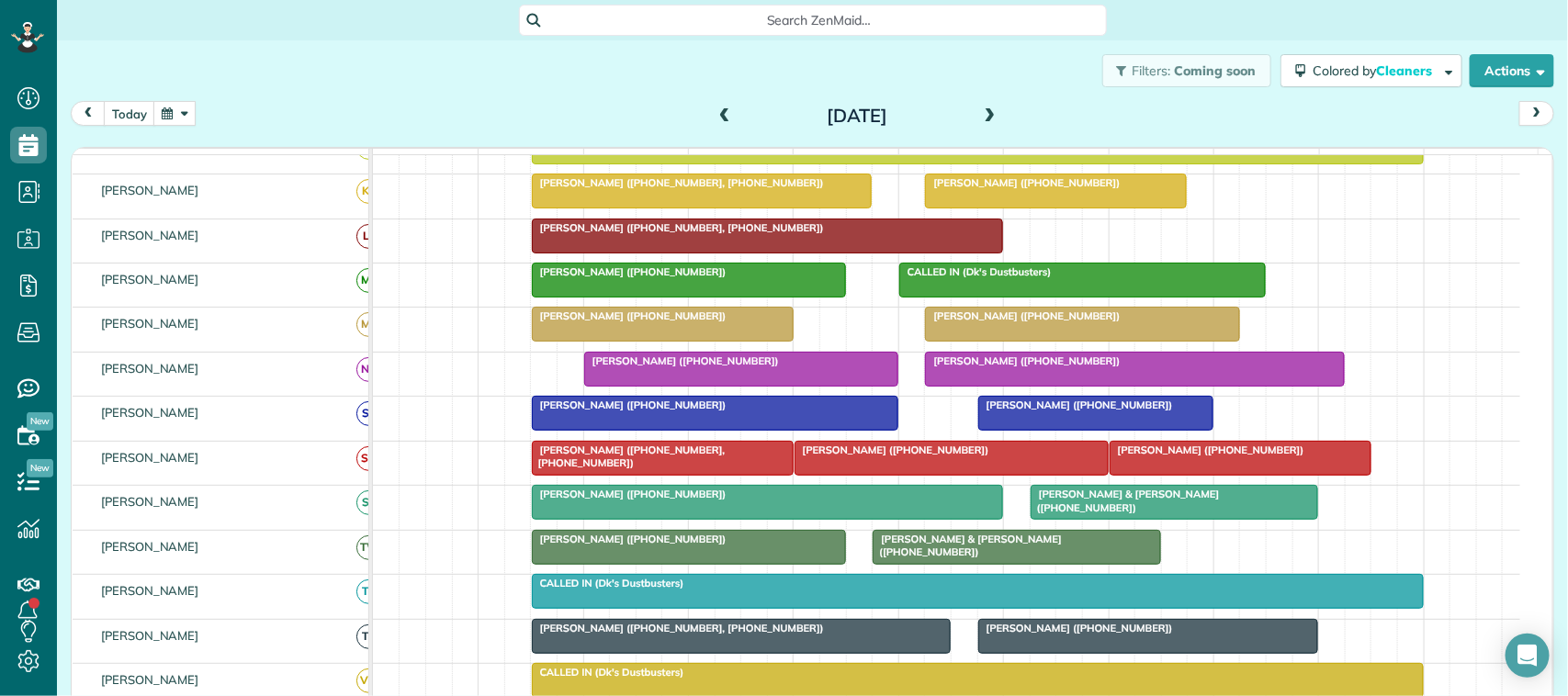
click at [715, 111] on span at bounding box center [725, 116] width 21 height 17
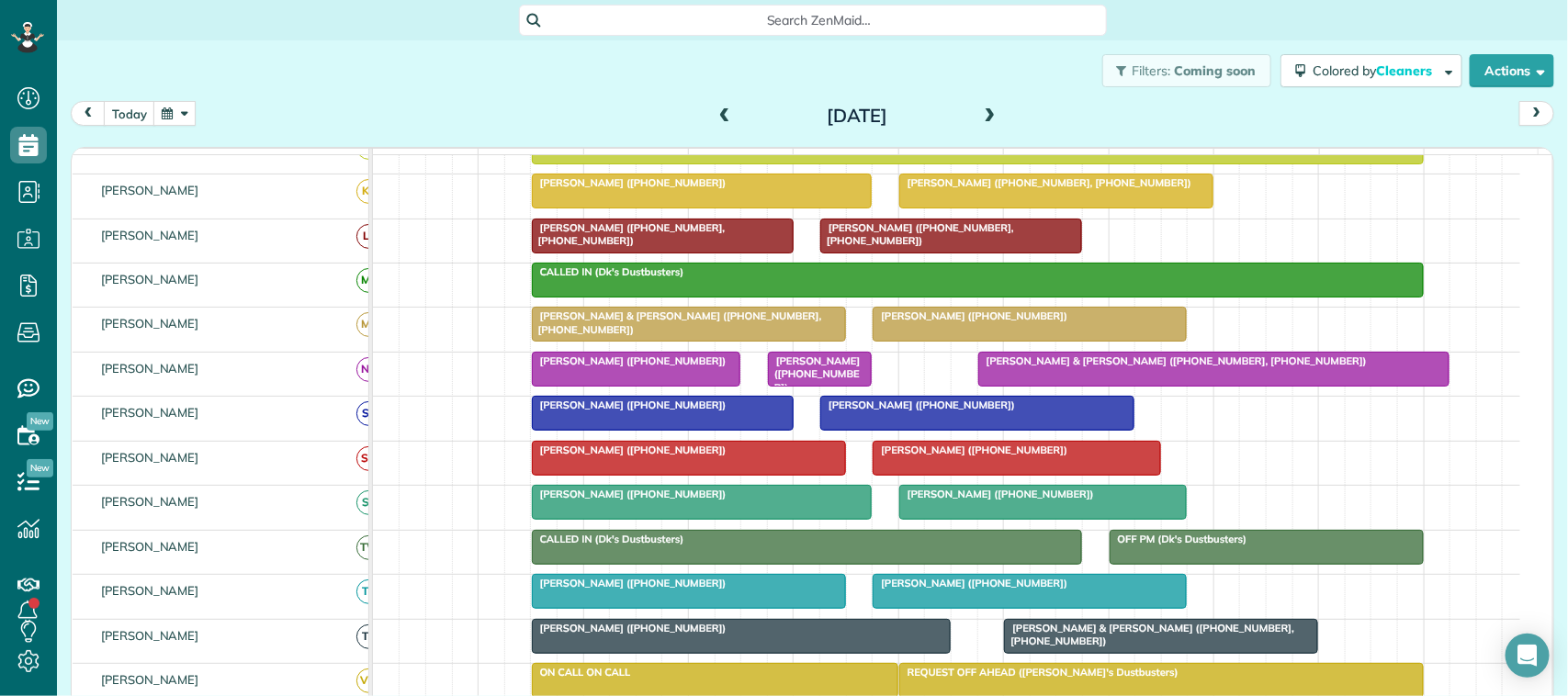
click at [660, 367] on span "[PERSON_NAME] ([PHONE_NUMBER])" at bounding box center [629, 360] width 196 height 13
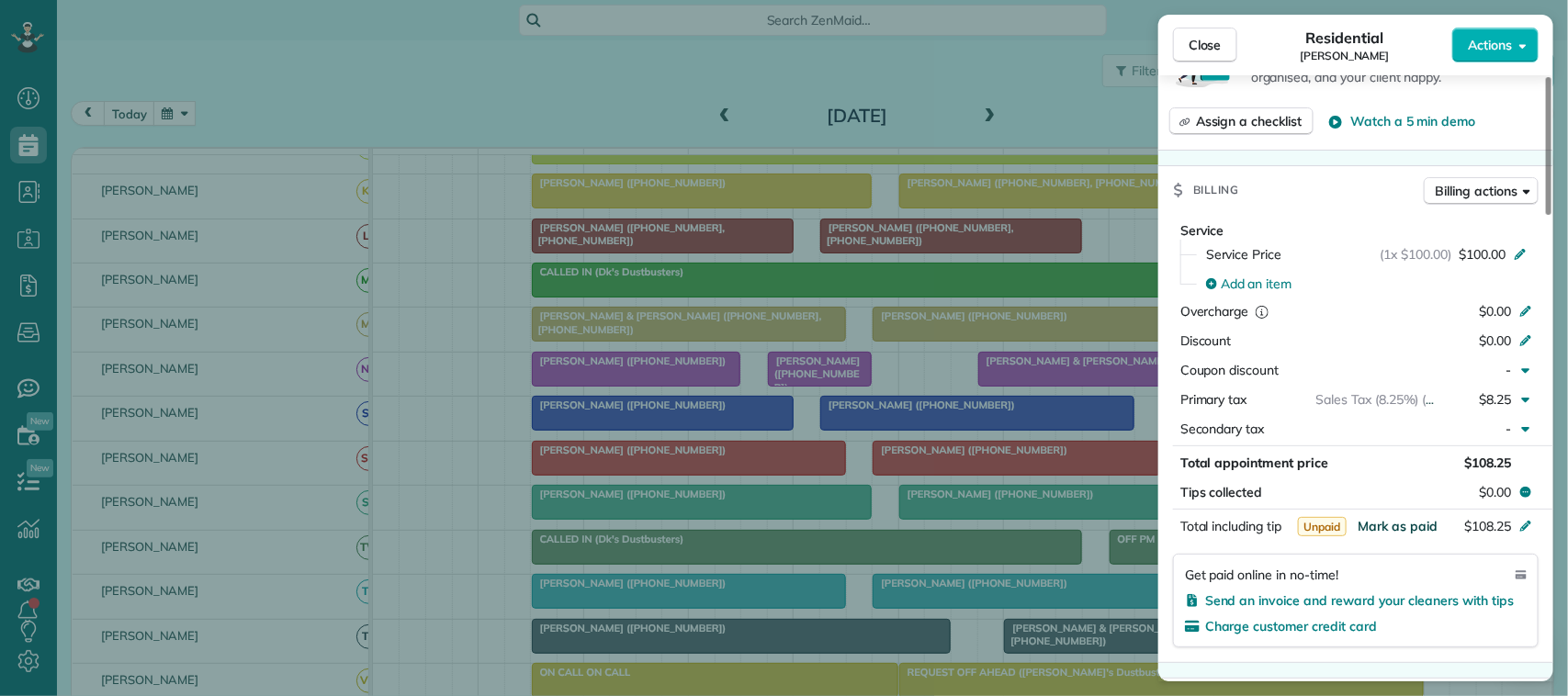
click at [1416, 524] on span "Mark as paid" at bounding box center [1397, 526] width 80 height 17
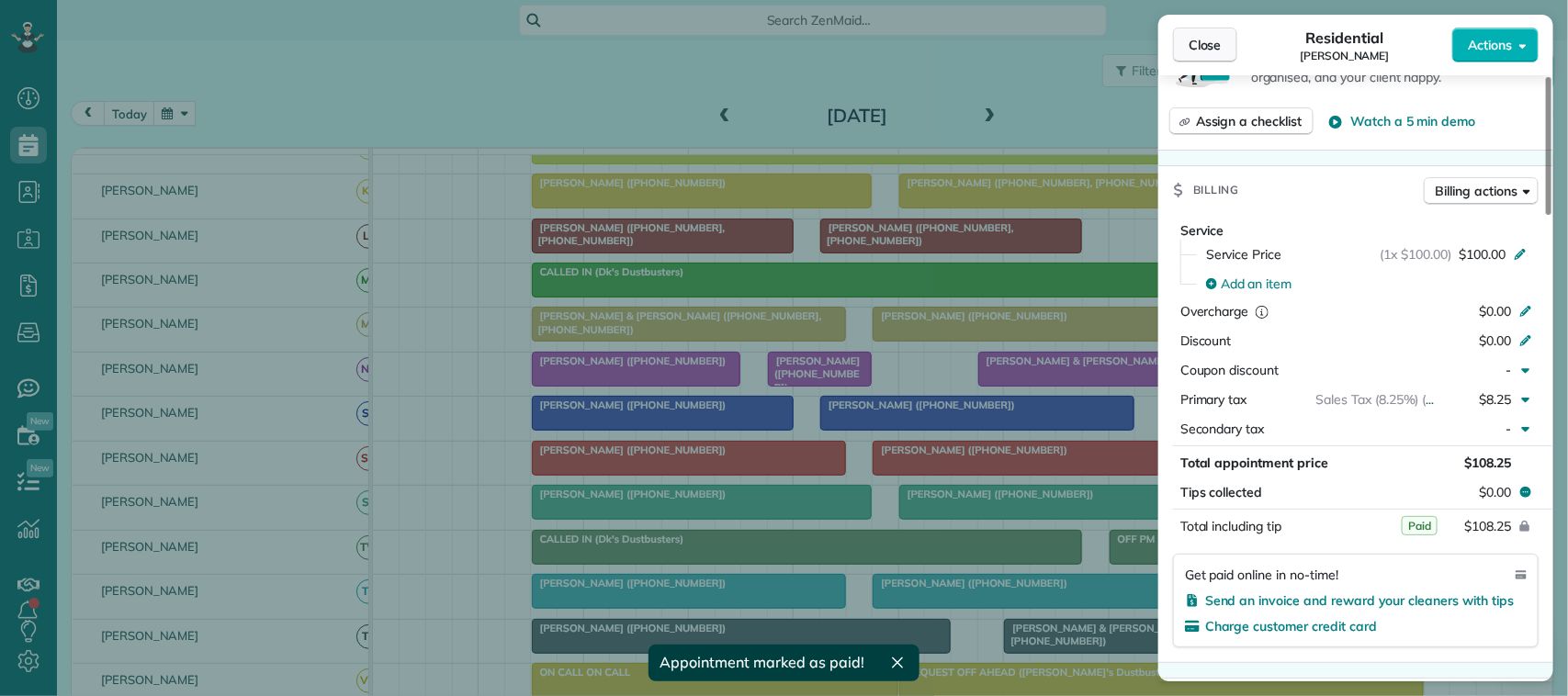
click at [1219, 56] on button "Close" at bounding box center [1206, 45] width 65 height 35
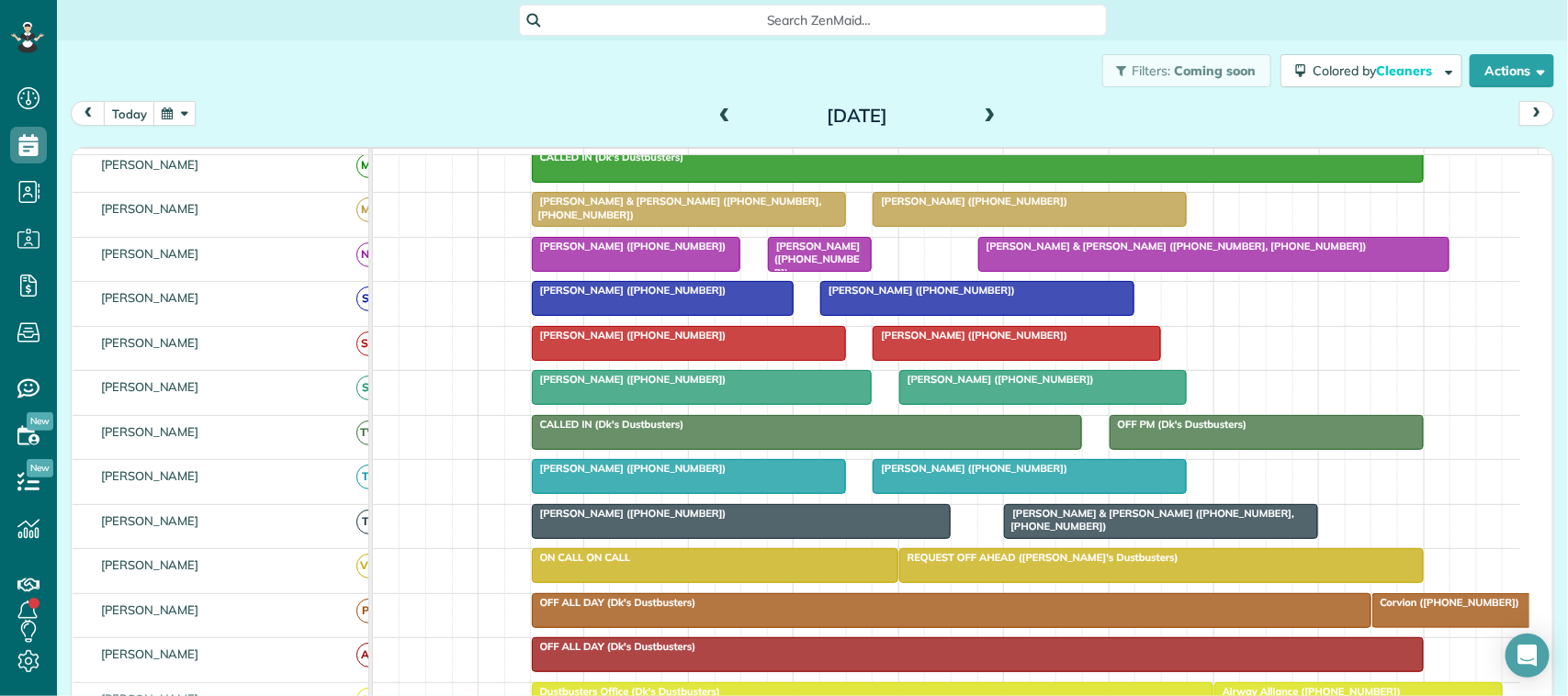
click at [1064, 533] on span "[PERSON_NAME] & [PERSON_NAME] ([PHONE_NUMBER], [PHONE_NUMBER])" at bounding box center [1149, 520] width 292 height 26
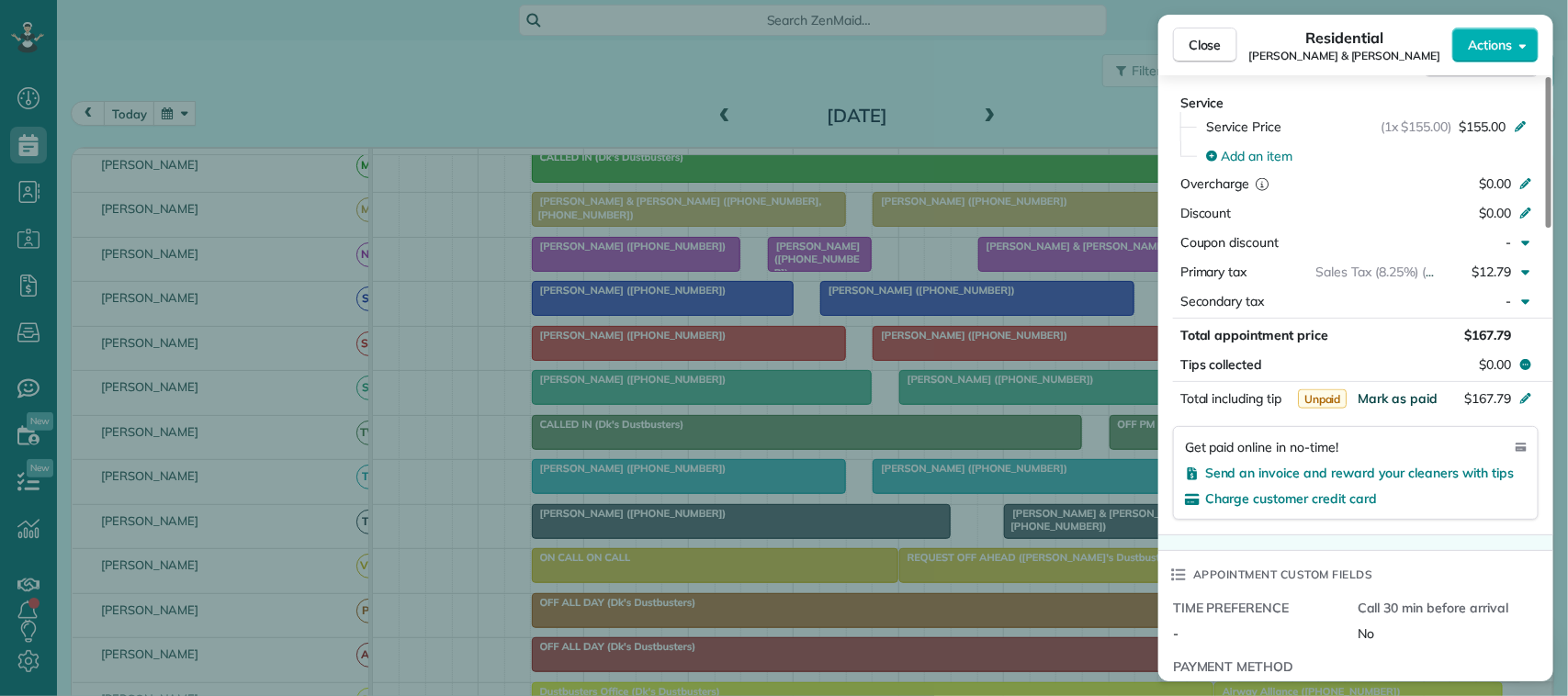
click at [1387, 407] on span "Mark as paid" at bounding box center [1397, 399] width 80 height 17
click at [1224, 47] on button "Close" at bounding box center [1206, 45] width 65 height 35
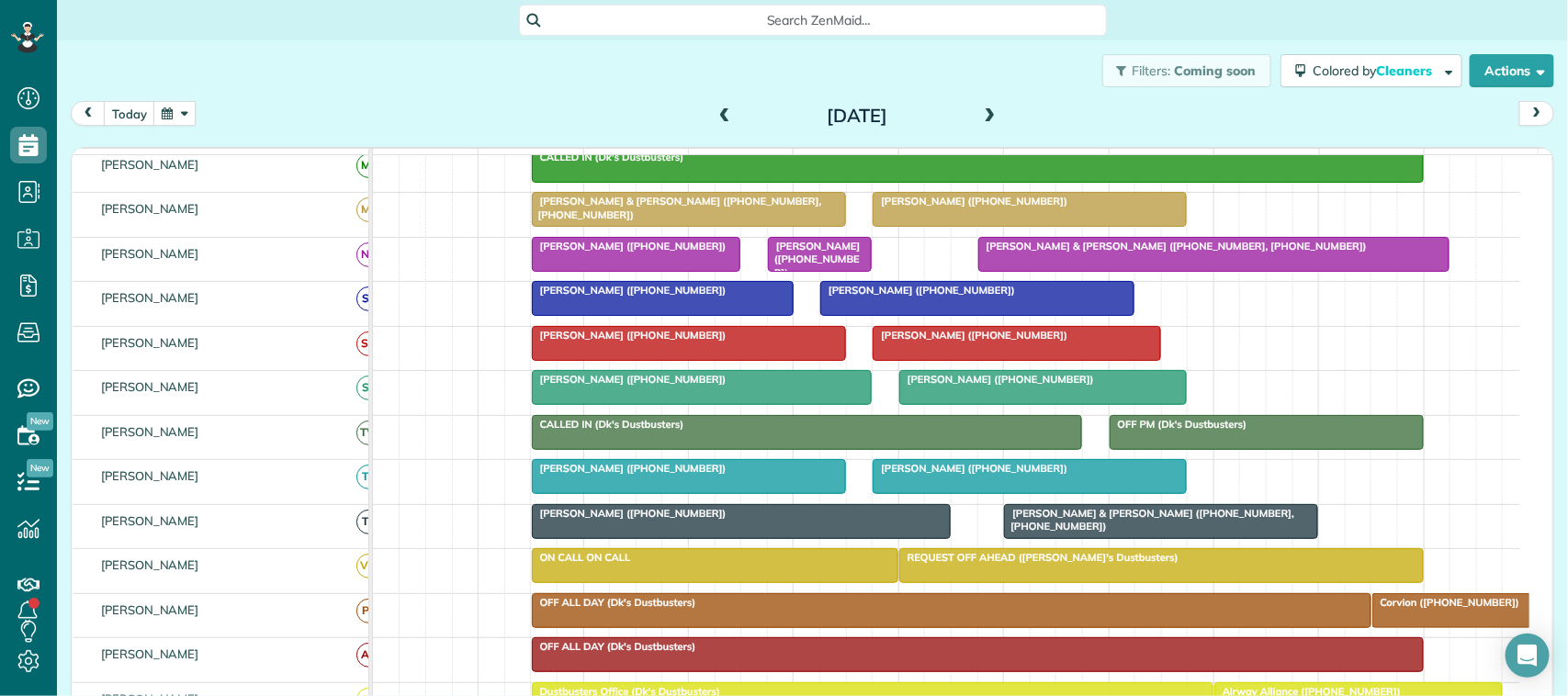
click at [821, 520] on div "[PERSON_NAME] ([PHONE_NUMBER])" at bounding box center [741, 513] width 408 height 13
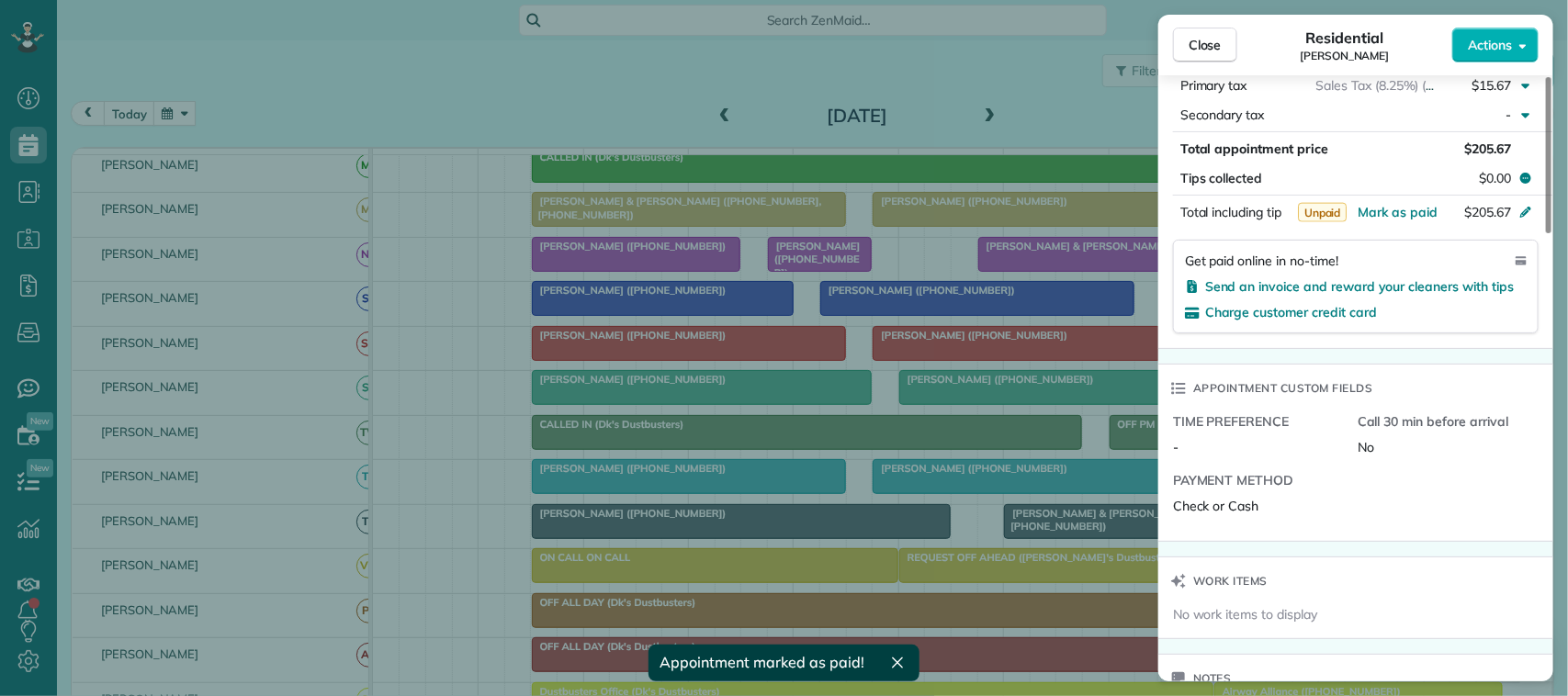
drag, startPoint x: 1395, startPoint y: 218, endPoint x: 1352, endPoint y: 212, distance: 43.4
click at [1395, 219] on span "Mark as paid" at bounding box center [1397, 212] width 80 height 17
click at [1218, 44] on span "Close" at bounding box center [1206, 44] width 33 height 19
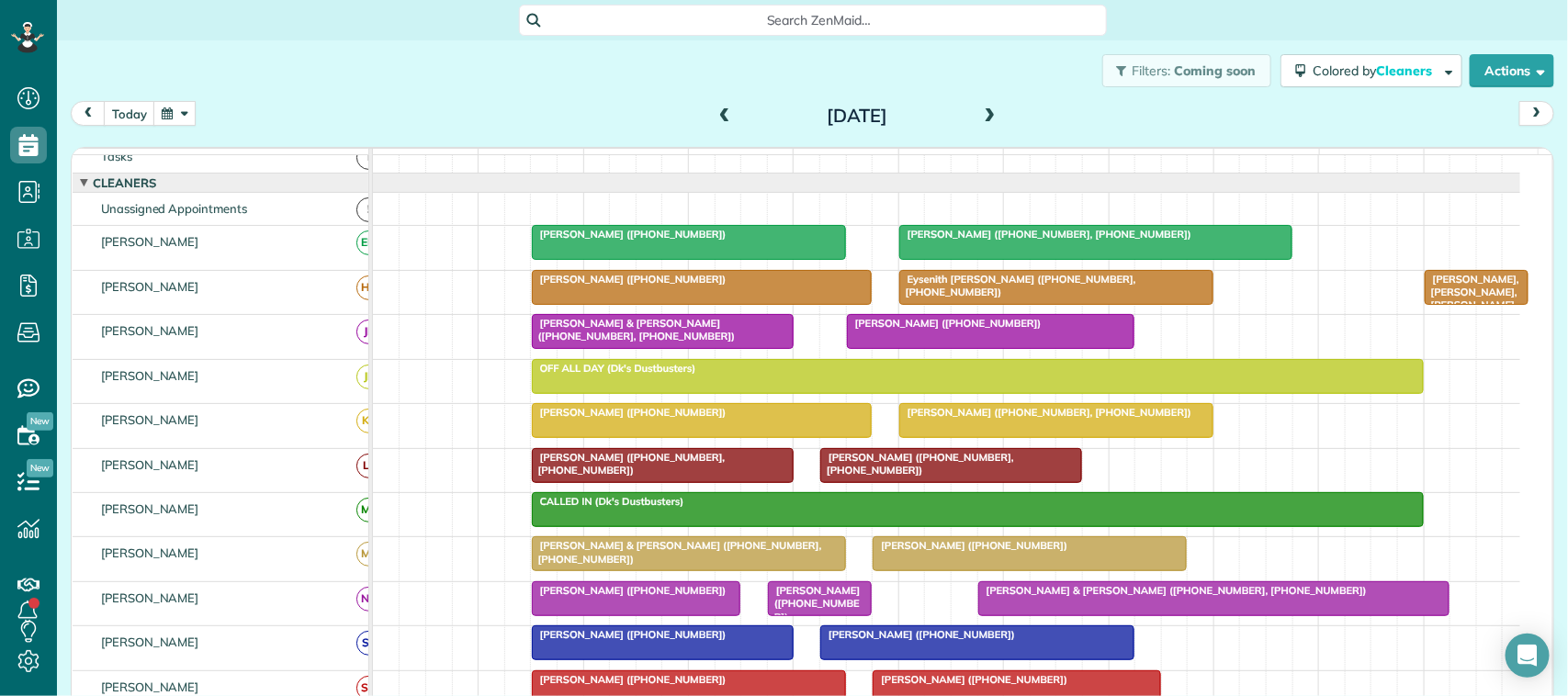
click at [723, 108] on span at bounding box center [725, 116] width 21 height 17
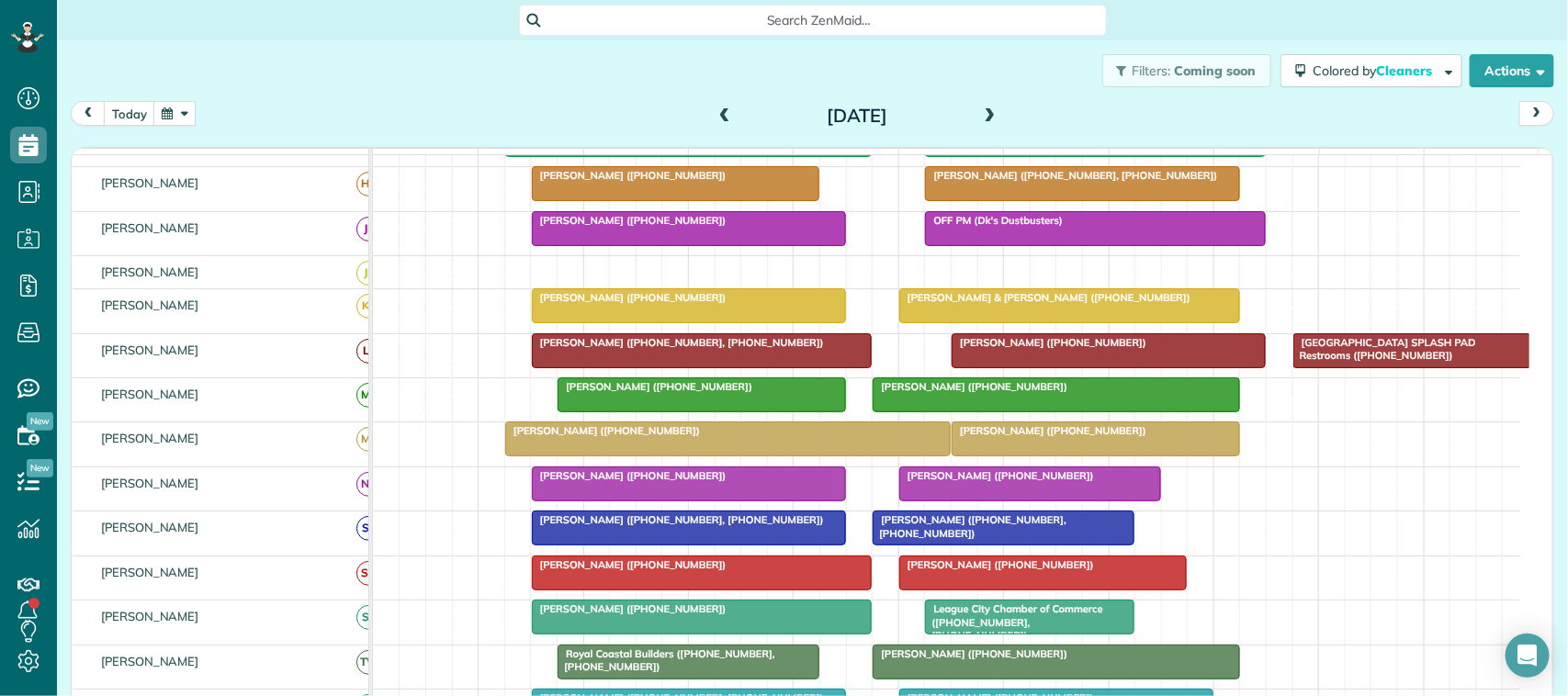
click at [676, 501] on div at bounding box center [689, 484] width 312 height 33
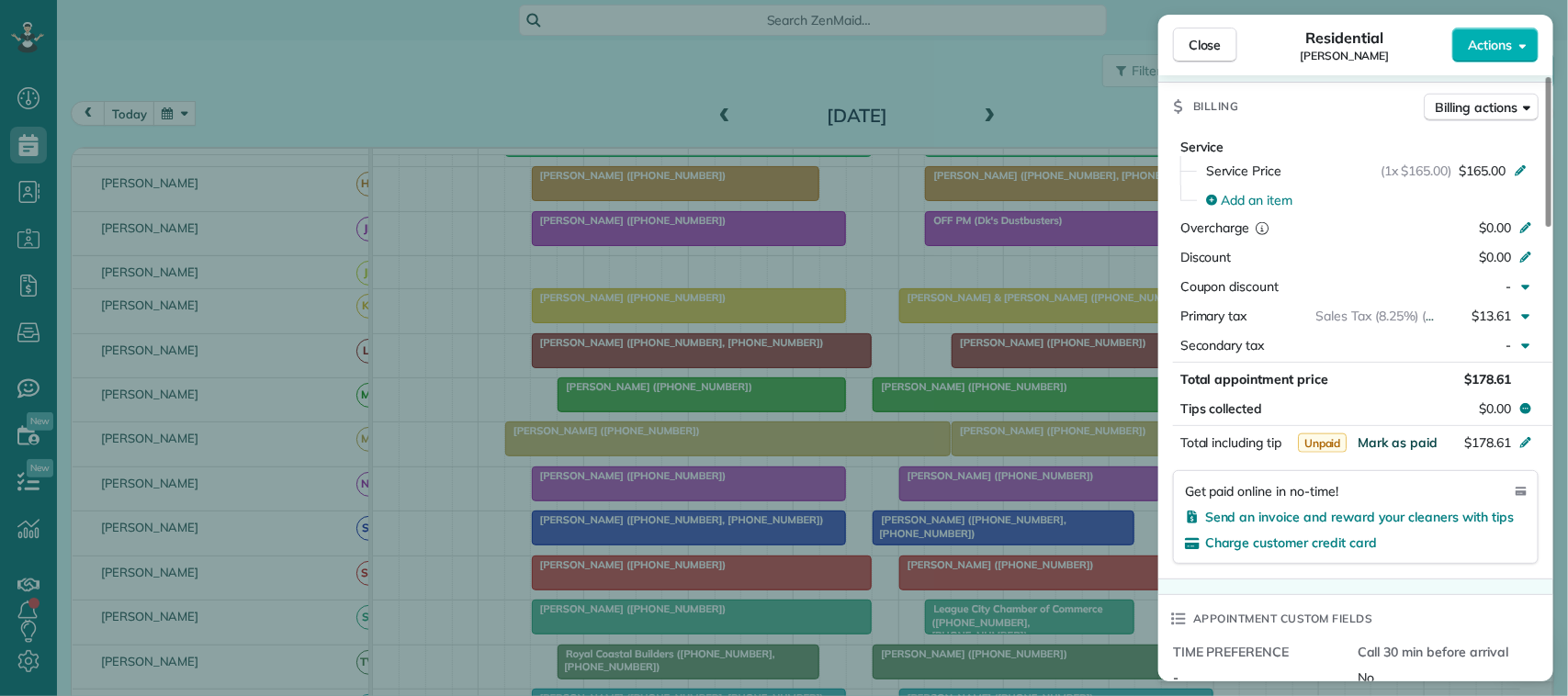
click at [1394, 446] on span "Mark as paid" at bounding box center [1397, 443] width 80 height 17
click at [1197, 39] on span "Close" at bounding box center [1206, 44] width 33 height 19
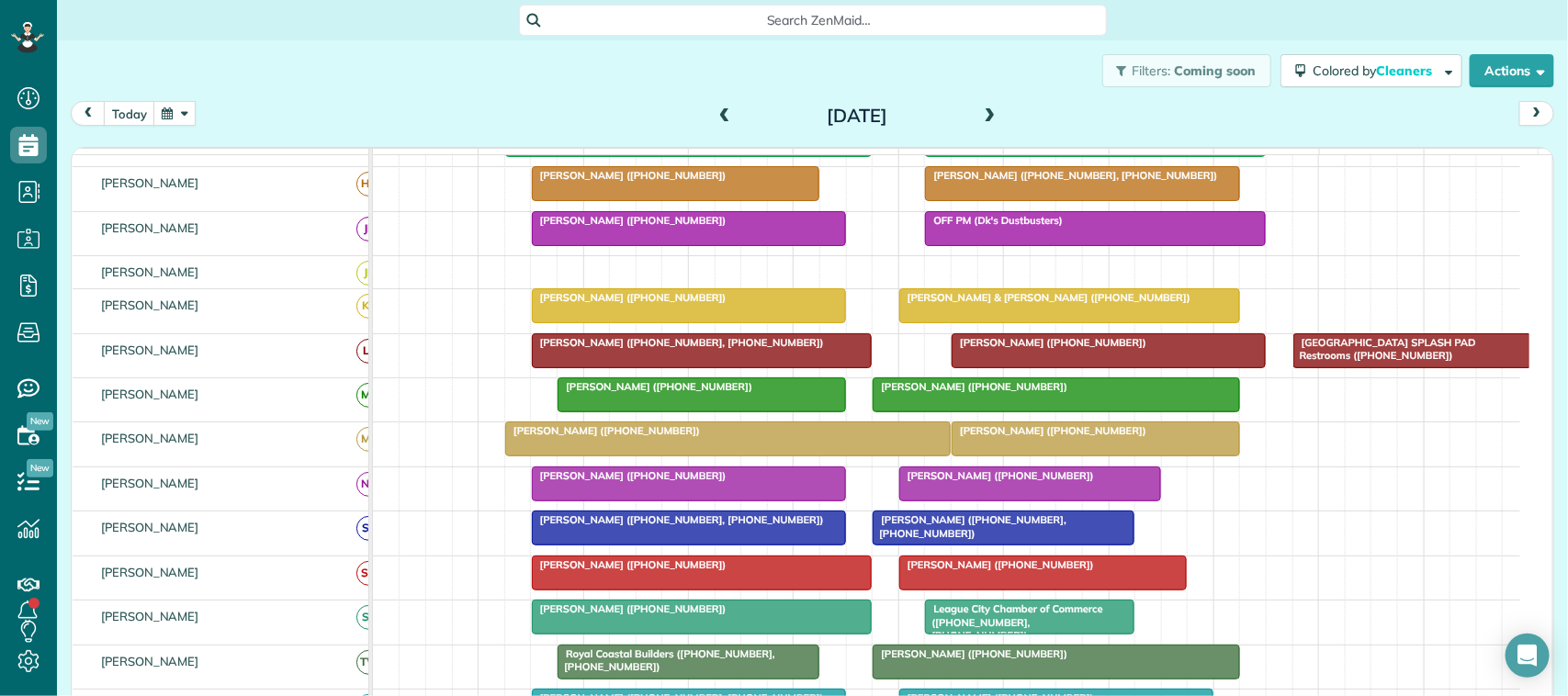
click at [692, 482] on div "[PERSON_NAME] ([PHONE_NUMBER])" at bounding box center [688, 475] width 303 height 13
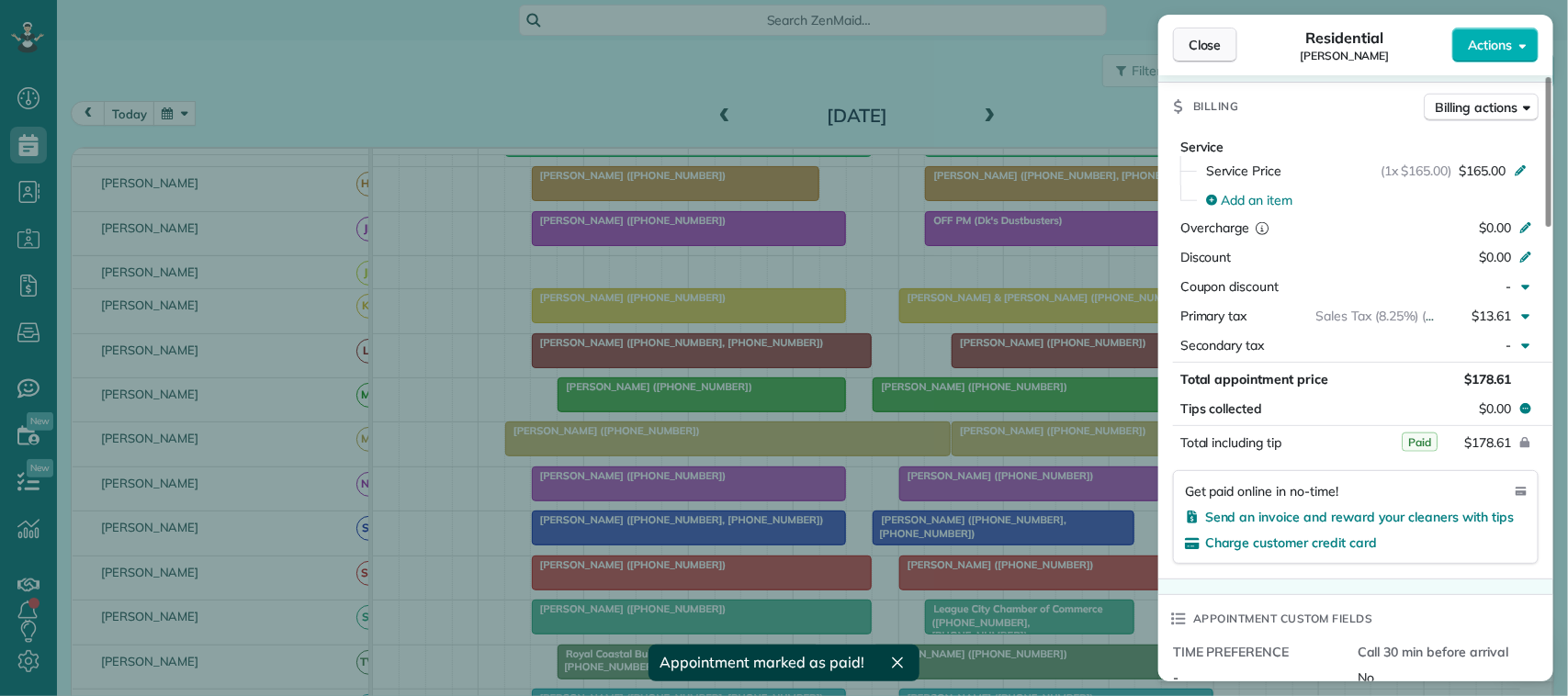
click at [1226, 50] on button "Close" at bounding box center [1206, 45] width 65 height 35
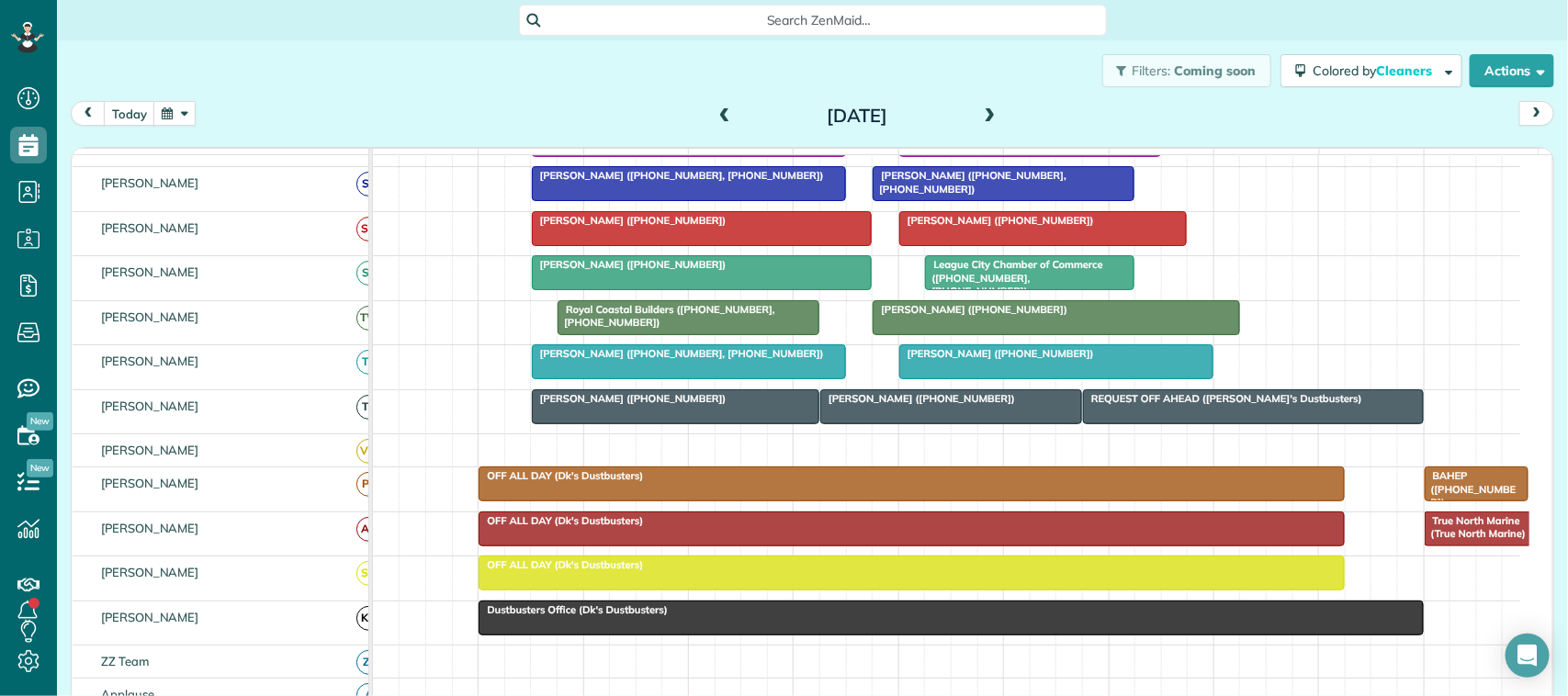
click at [1002, 423] on div at bounding box center [951, 407] width 260 height 33
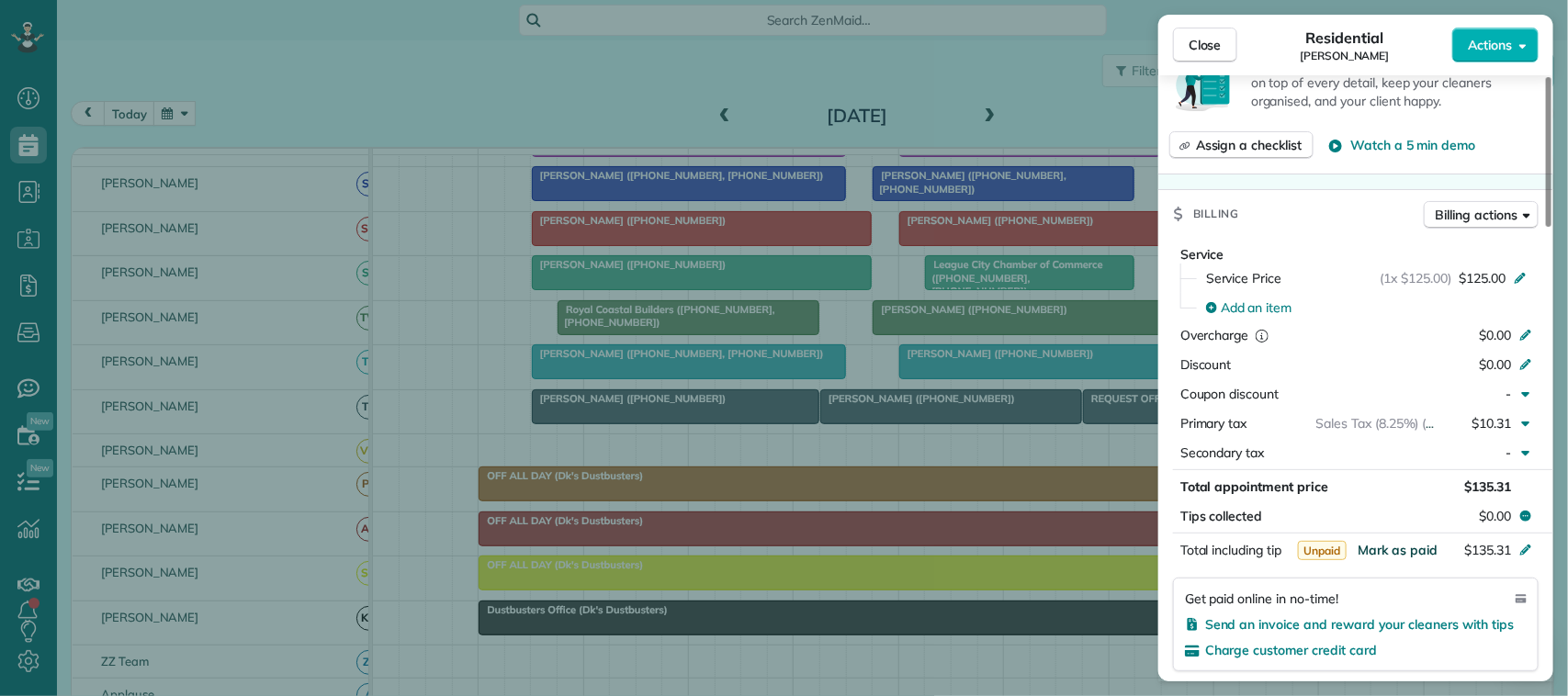
click at [1408, 548] on span "Mark as paid" at bounding box center [1397, 550] width 80 height 17
click at [673, 425] on div "Close Residential [PERSON_NAME] Actions Status Completed [PERSON_NAME] · Open p…" at bounding box center [784, 348] width 1568 height 696
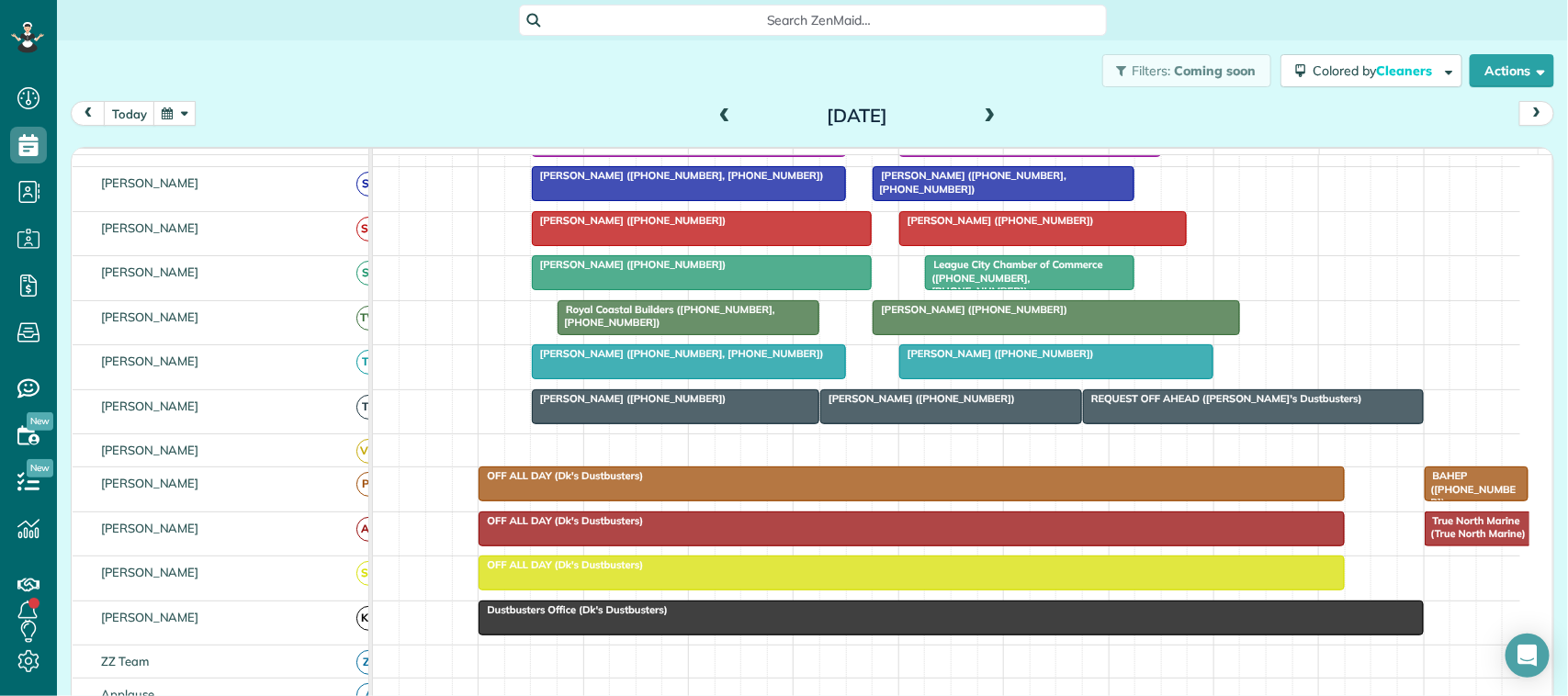
click at [706, 423] on div at bounding box center [676, 407] width 287 height 33
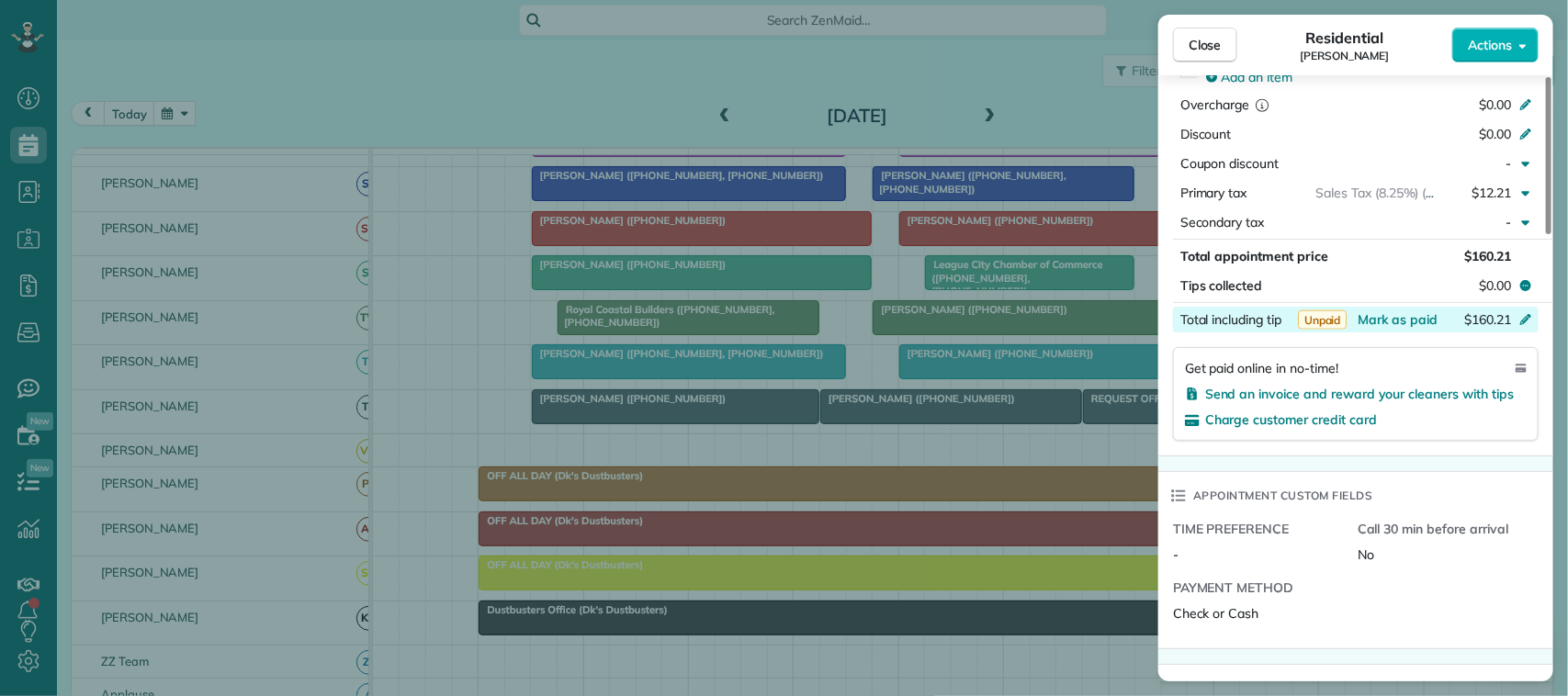
click at [1390, 328] on span "Mark as paid" at bounding box center [1397, 319] width 80 height 17
drag, startPoint x: 1185, startPoint y: 30, endPoint x: 1219, endPoint y: 39, distance: 35.2
click at [1192, 39] on button "Close" at bounding box center [1206, 45] width 65 height 35
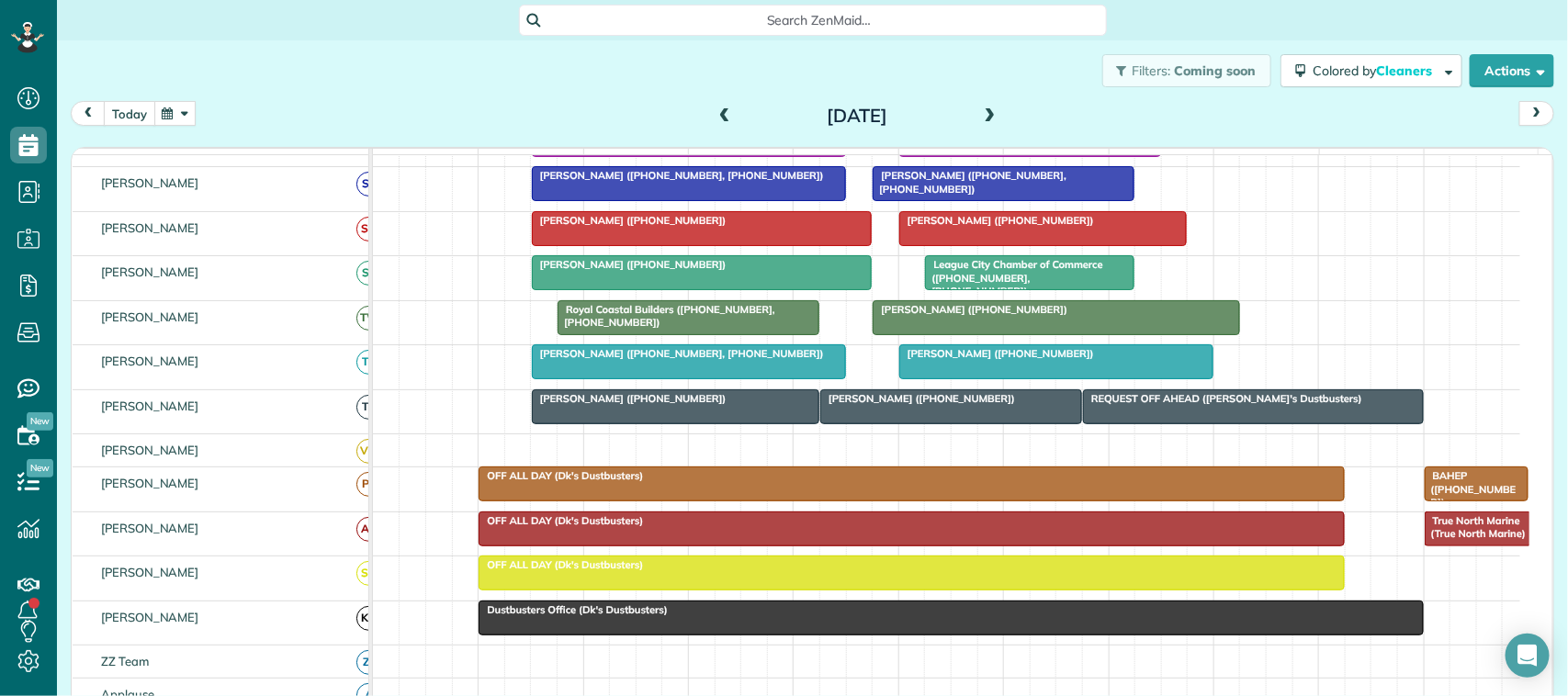
click at [125, 113] on button "today" at bounding box center [130, 113] width 51 height 25
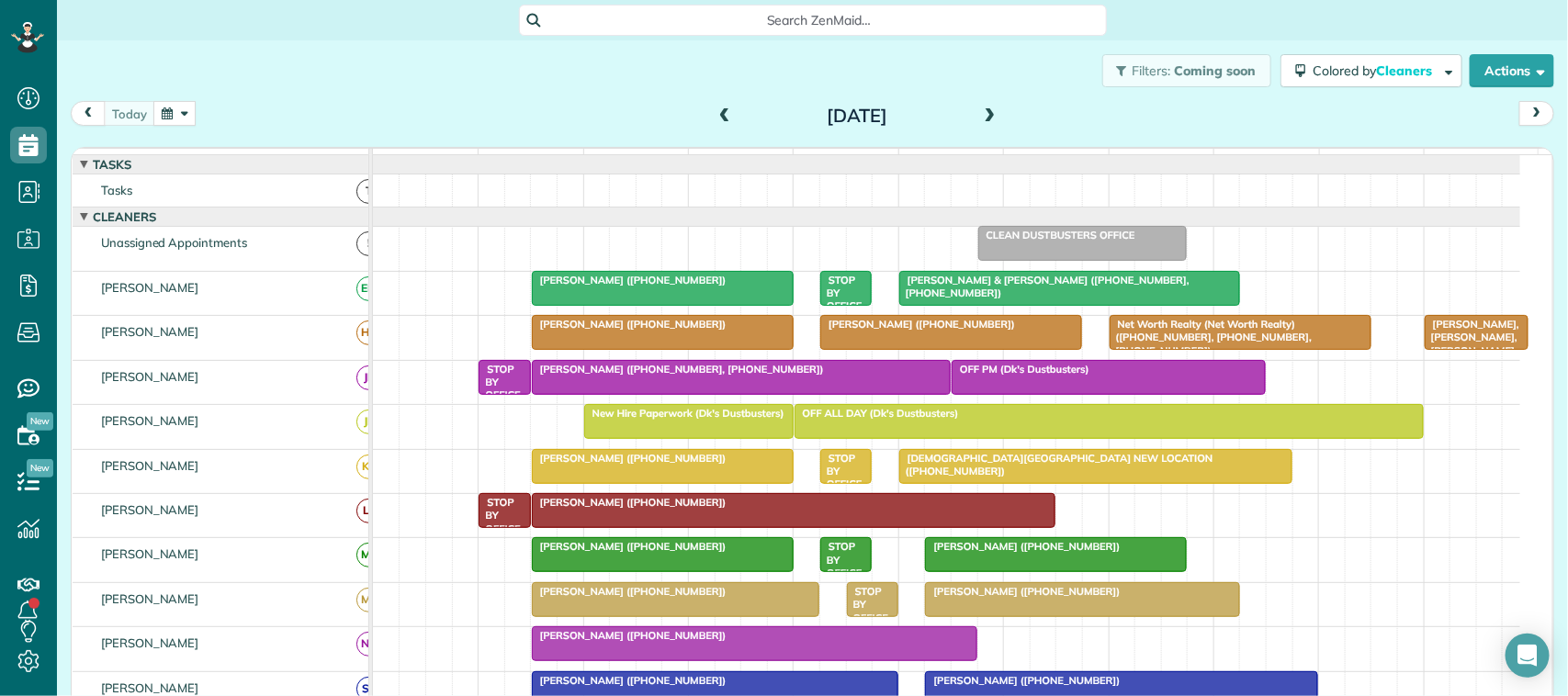
click at [1018, 260] on div at bounding box center [1083, 243] width 207 height 33
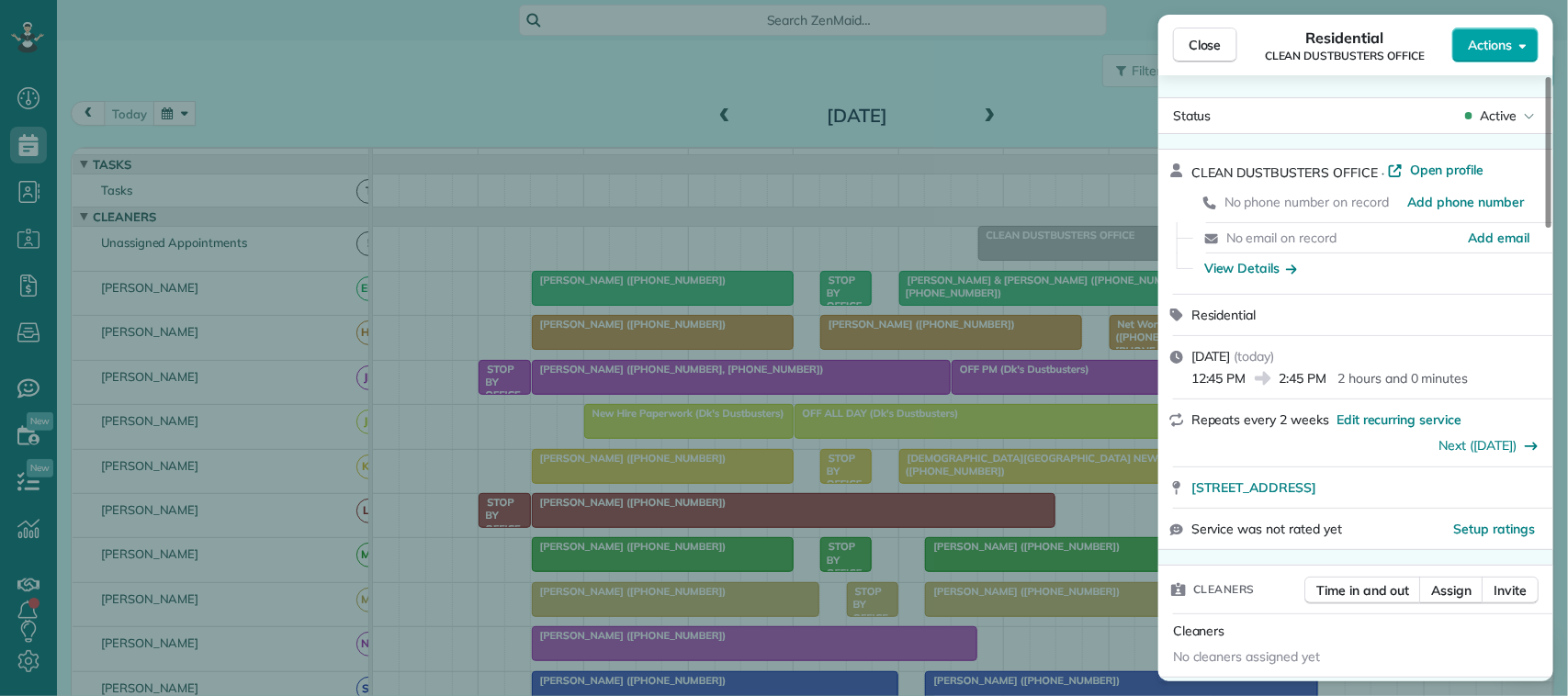
click at [1504, 41] on span "Actions" at bounding box center [1489, 44] width 44 height 19
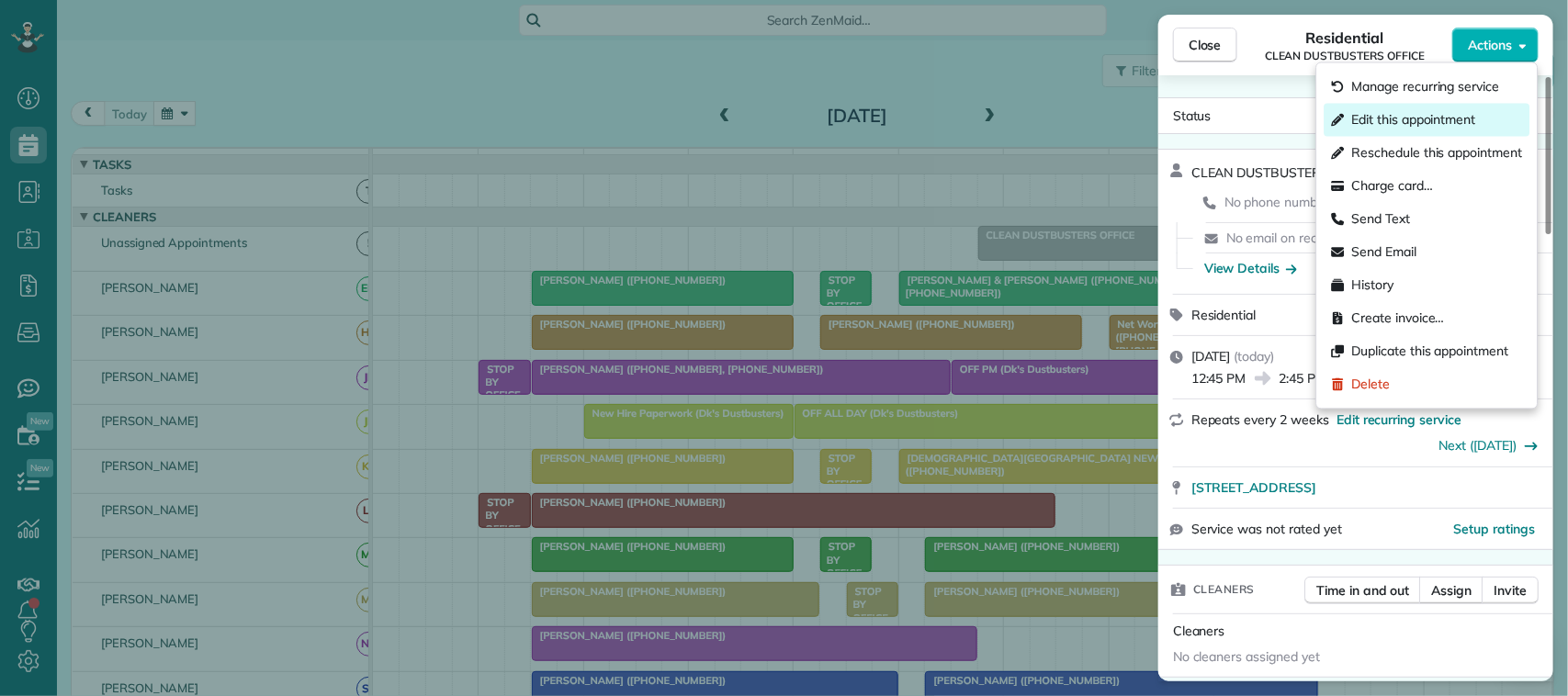
click at [1477, 116] on span "Edit this appointment" at bounding box center [1415, 120] width 124 height 19
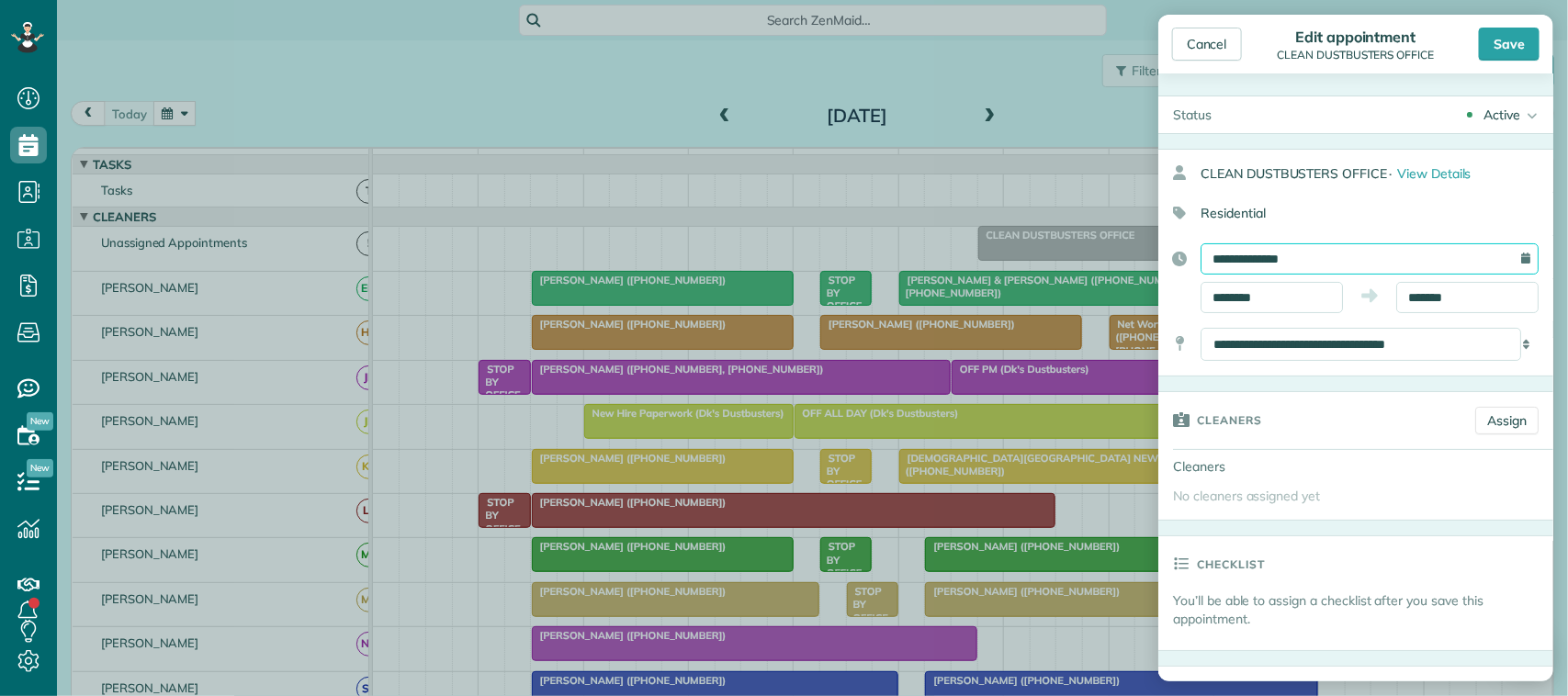
click at [1341, 260] on input "**********" at bounding box center [1370, 259] width 338 height 31
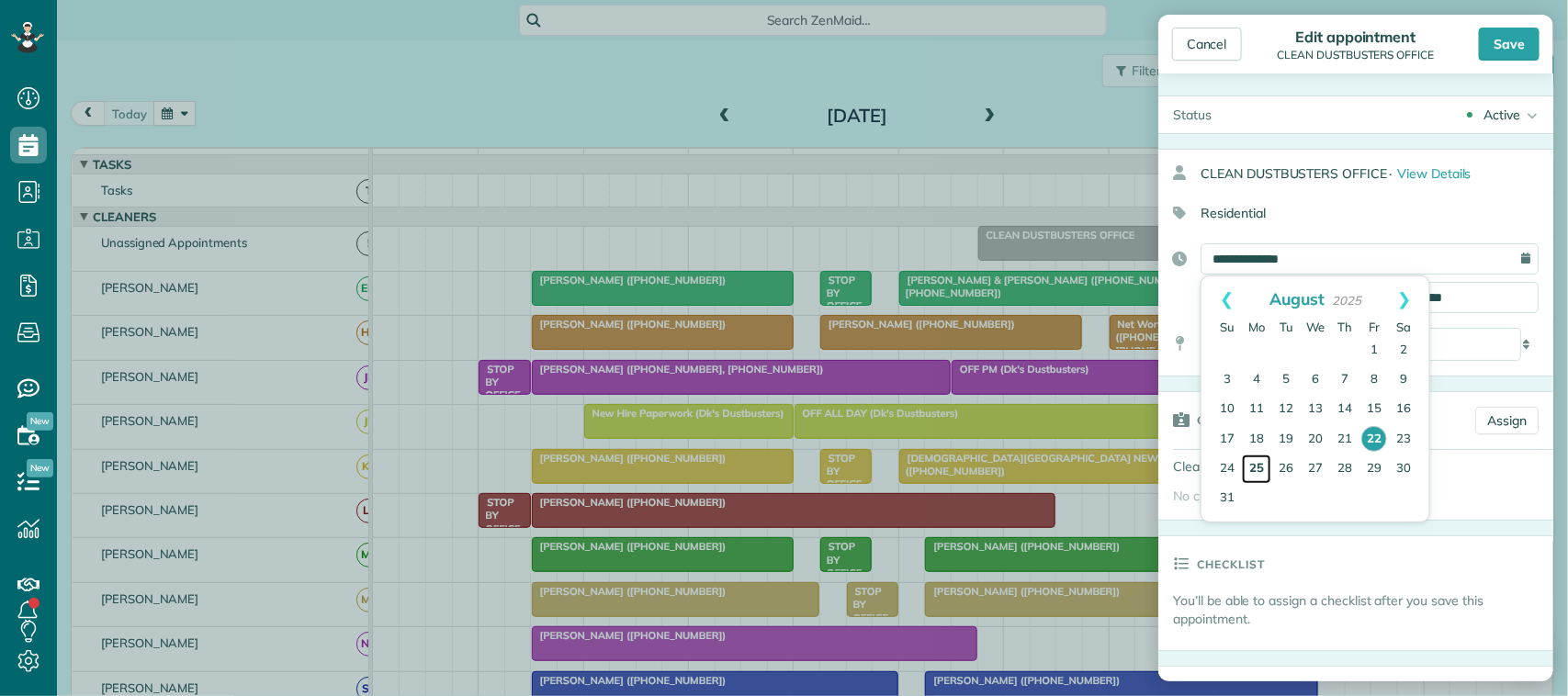
click at [1259, 468] on link "25" at bounding box center [1257, 469] width 29 height 29
type input "**********"
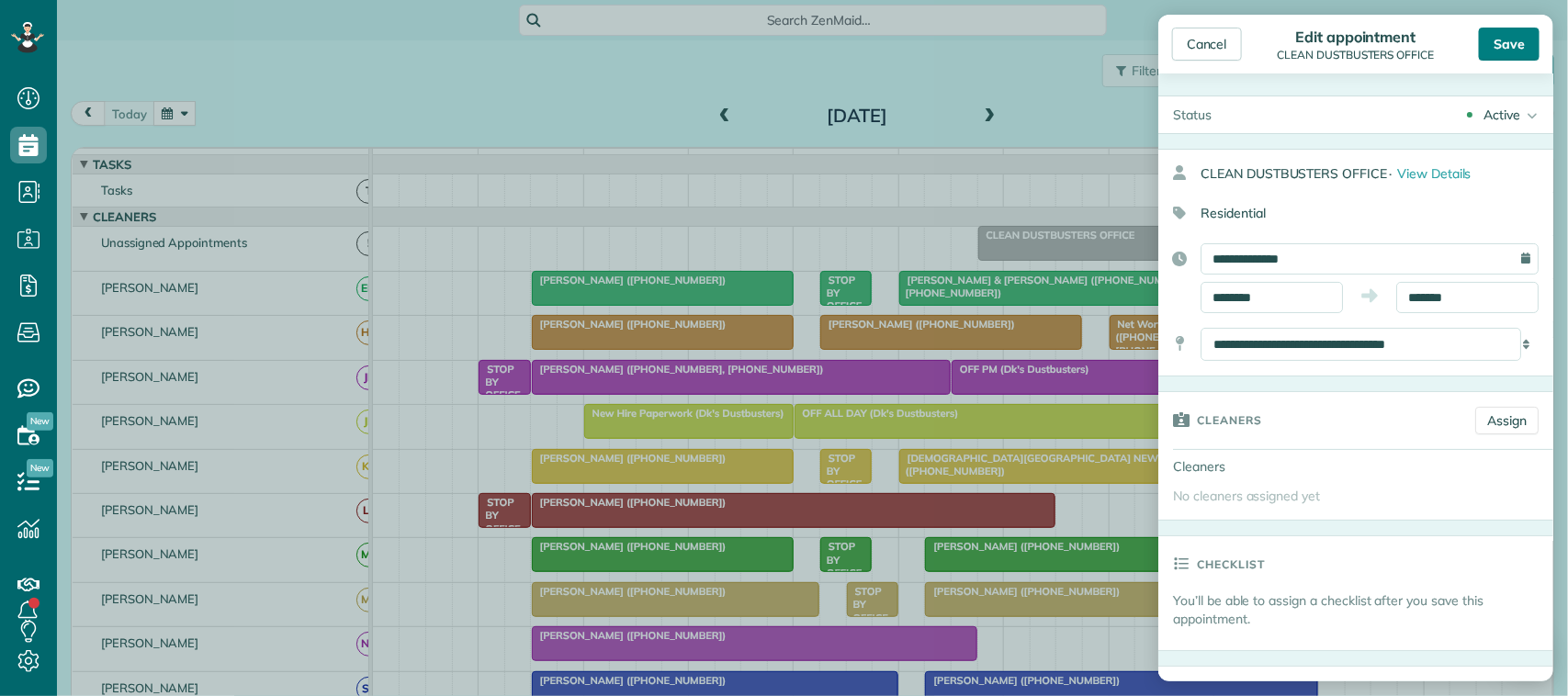
click at [1509, 39] on div "Save" at bounding box center [1510, 44] width 61 height 33
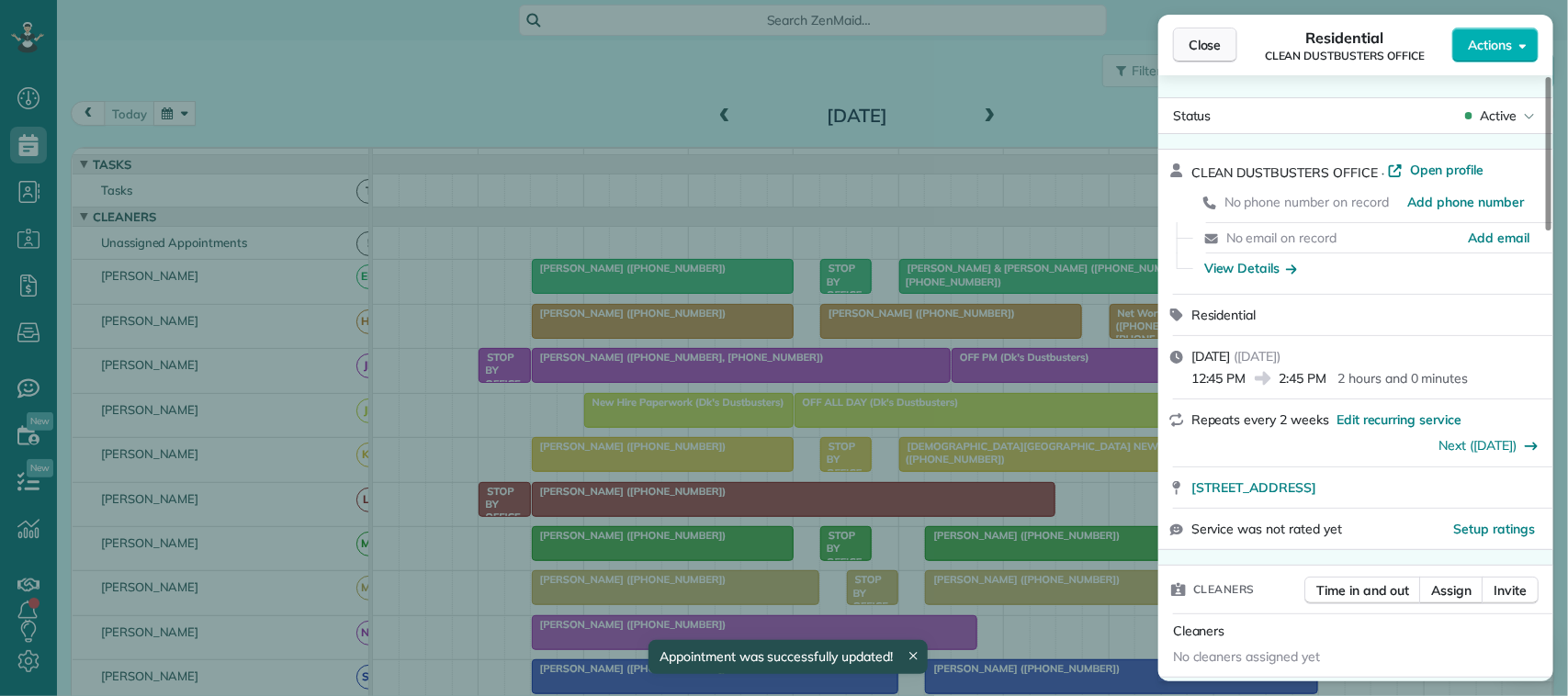
click at [1223, 53] on button "Close" at bounding box center [1206, 45] width 65 height 35
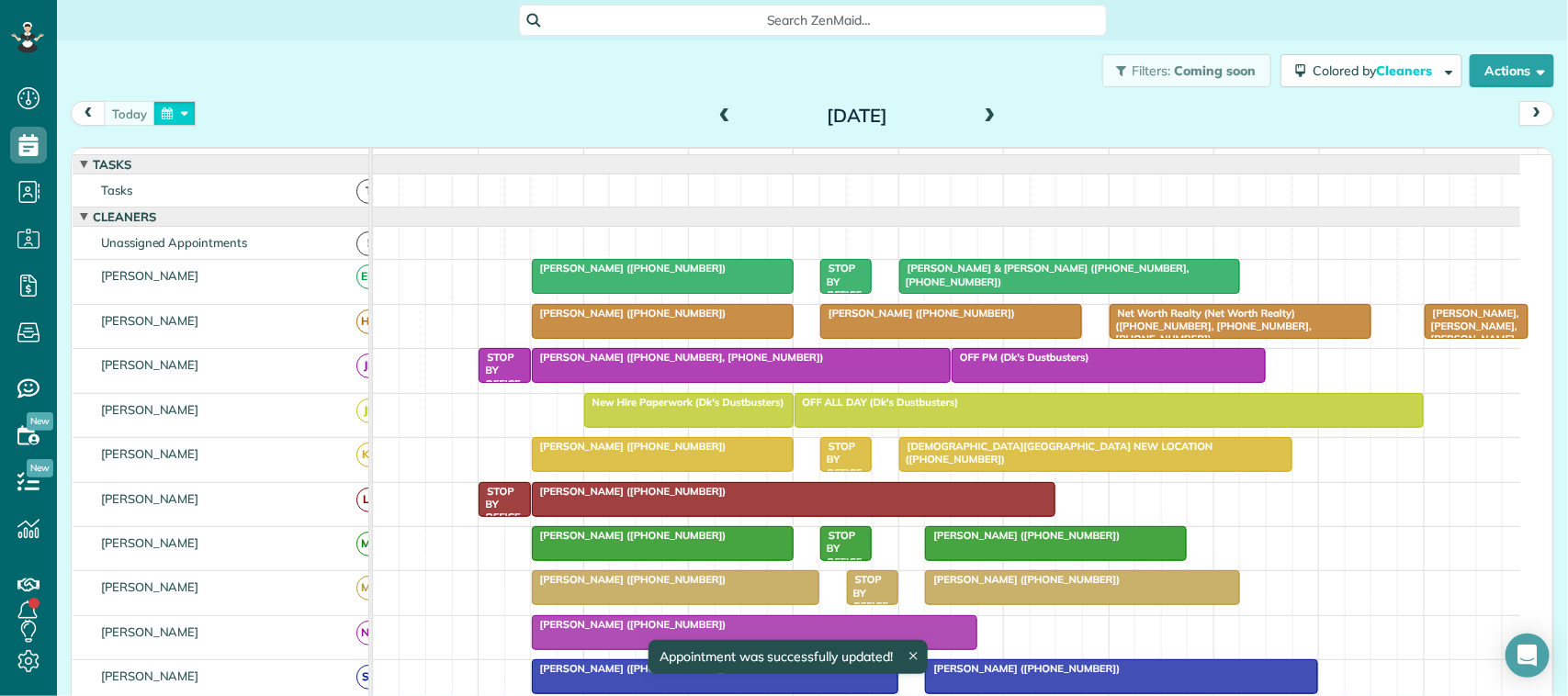
click at [181, 104] on button "button" at bounding box center [174, 113] width 42 height 25
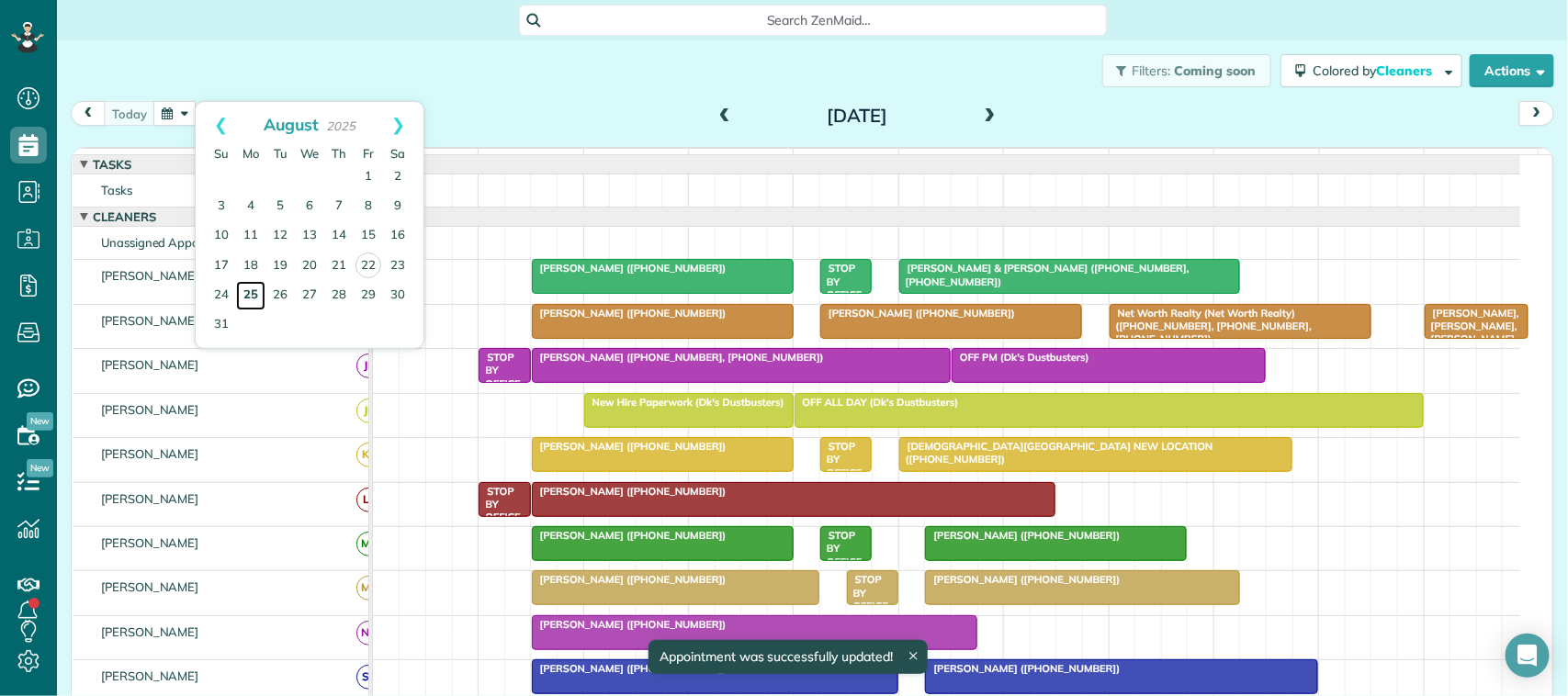
click at [249, 299] on link "25" at bounding box center [251, 295] width 29 height 29
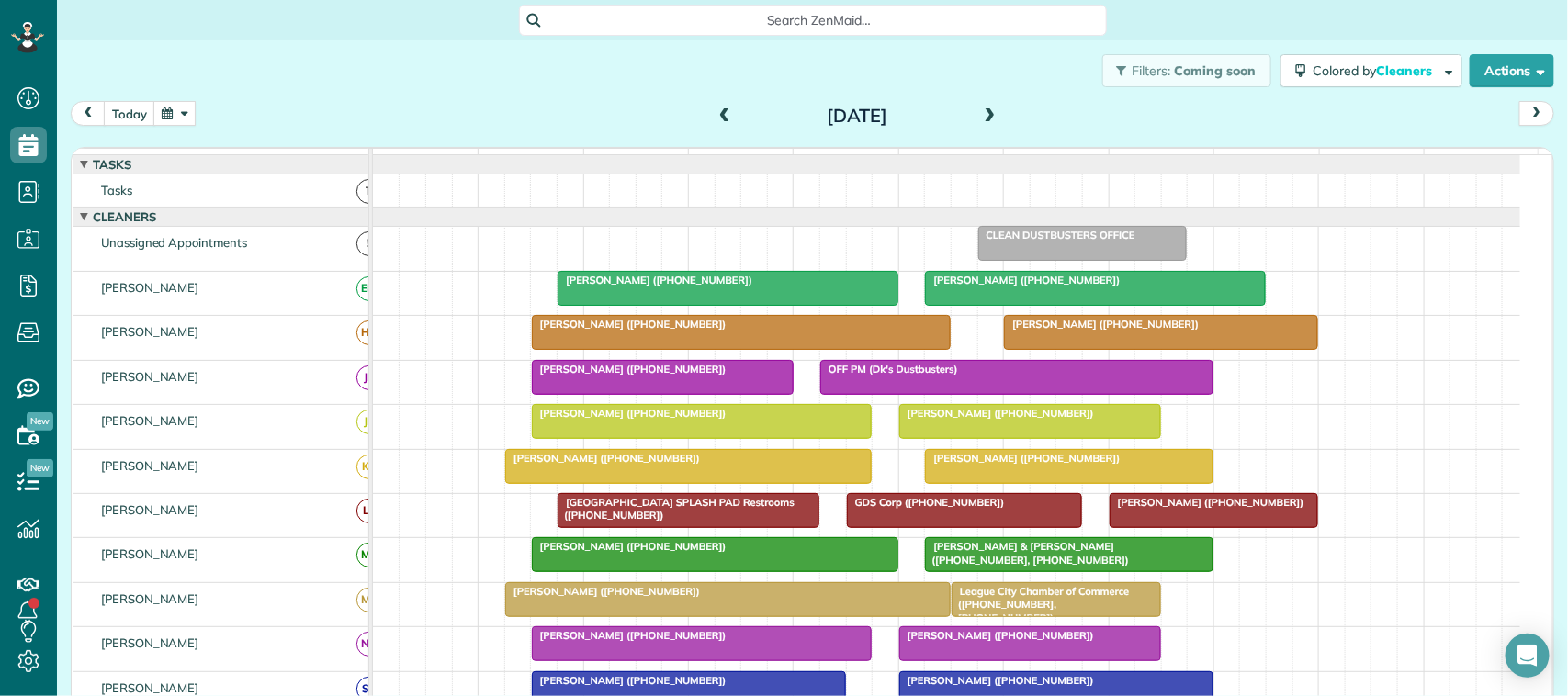
click at [179, 83] on div "Filters: Coming soon Colored by Cleaners Color by Cleaner Color by Team Color b…" at bounding box center [812, 71] width 1511 height 61
click at [179, 117] on button "button" at bounding box center [174, 113] width 42 height 25
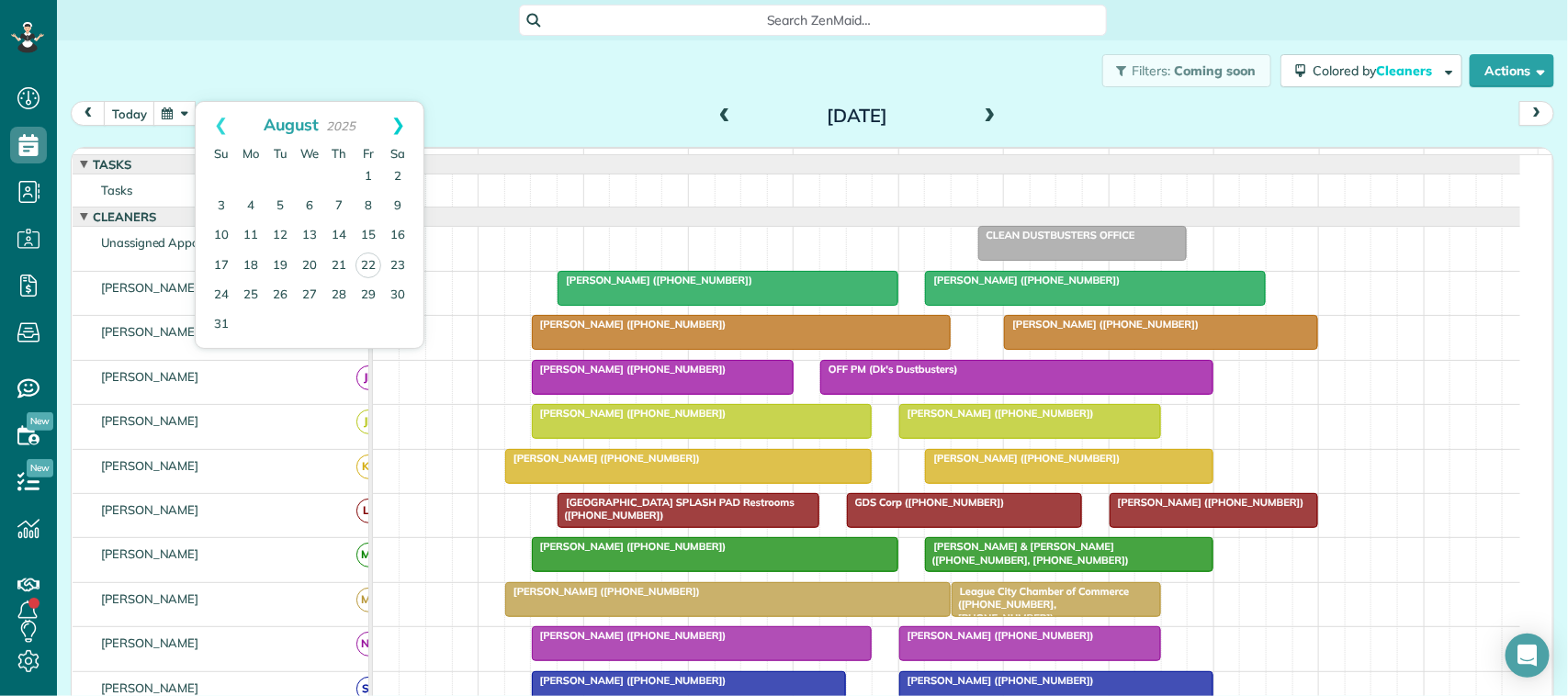
click at [405, 139] on link "Next" at bounding box center [398, 125] width 50 height 46
click at [257, 185] on link "1" at bounding box center [251, 178] width 29 height 29
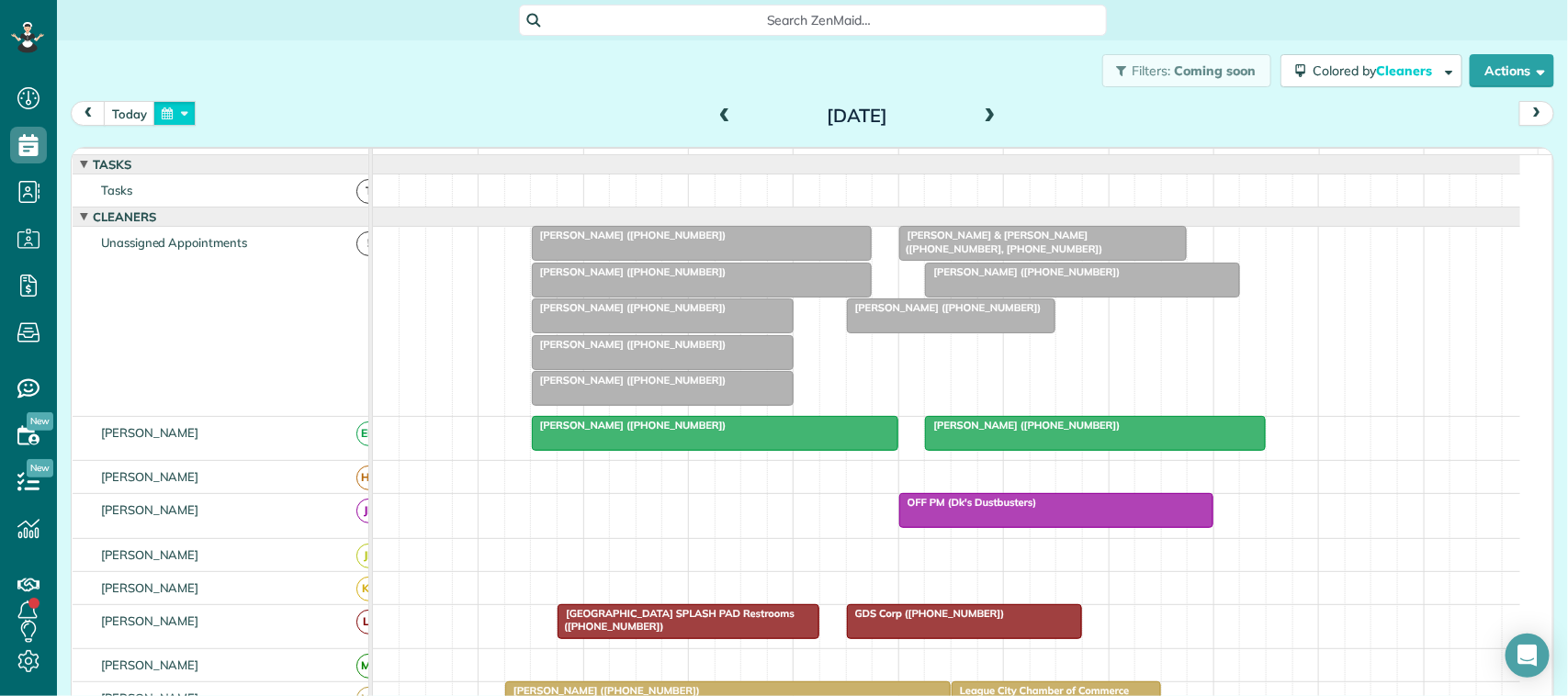
click at [189, 124] on button "button" at bounding box center [174, 113] width 42 height 25
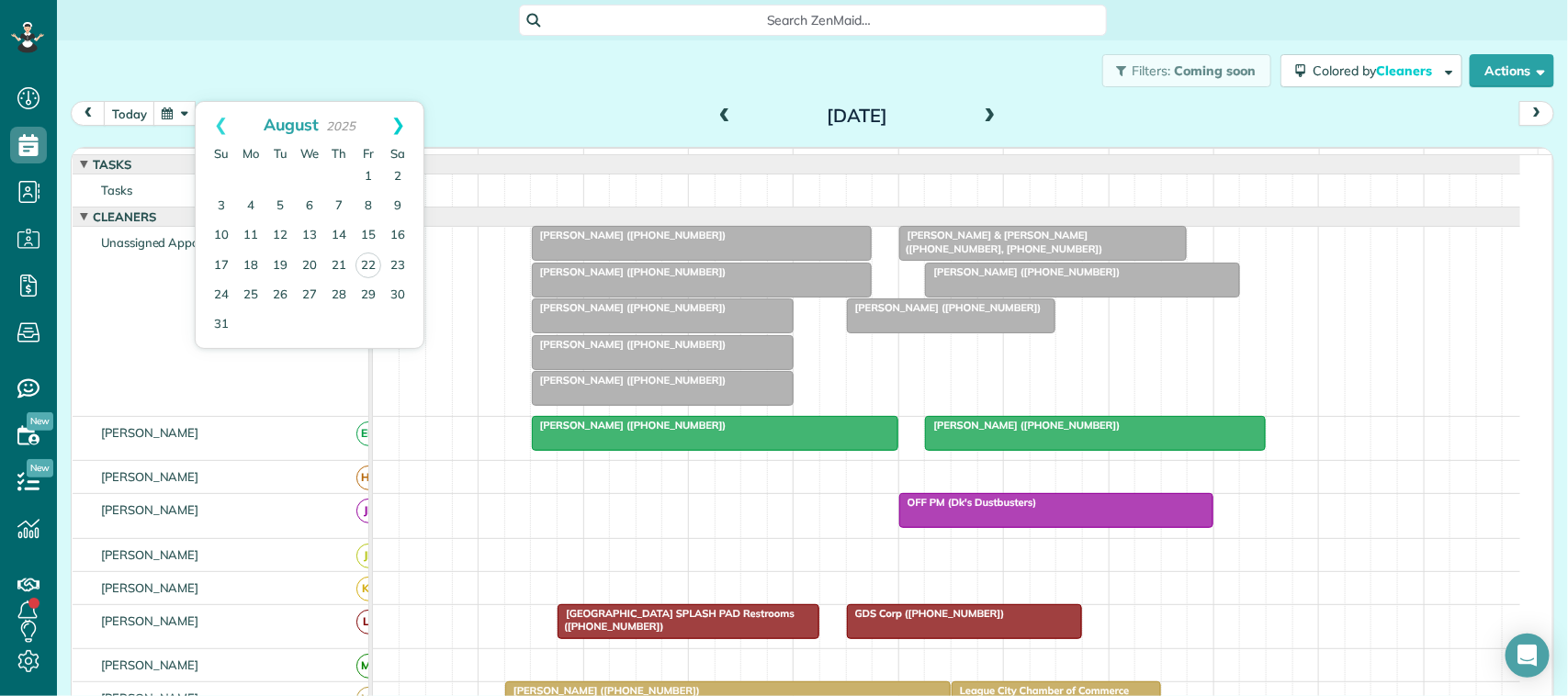
click at [400, 124] on link "Next" at bounding box center [398, 125] width 50 height 46
click at [400, 127] on link "Next" at bounding box center [398, 125] width 50 height 46
click at [207, 134] on link "Prev" at bounding box center [220, 125] width 50 height 46
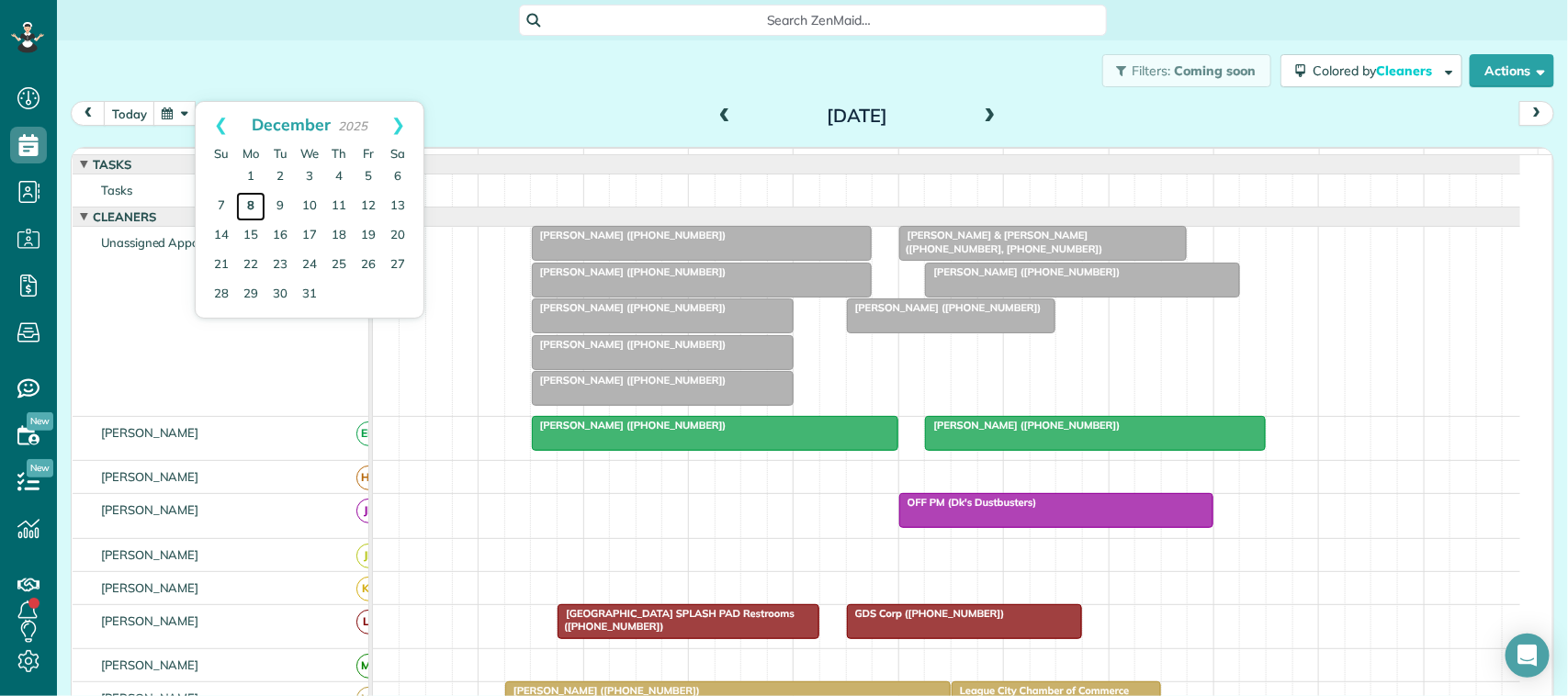
click at [249, 203] on link "8" at bounding box center [251, 207] width 29 height 29
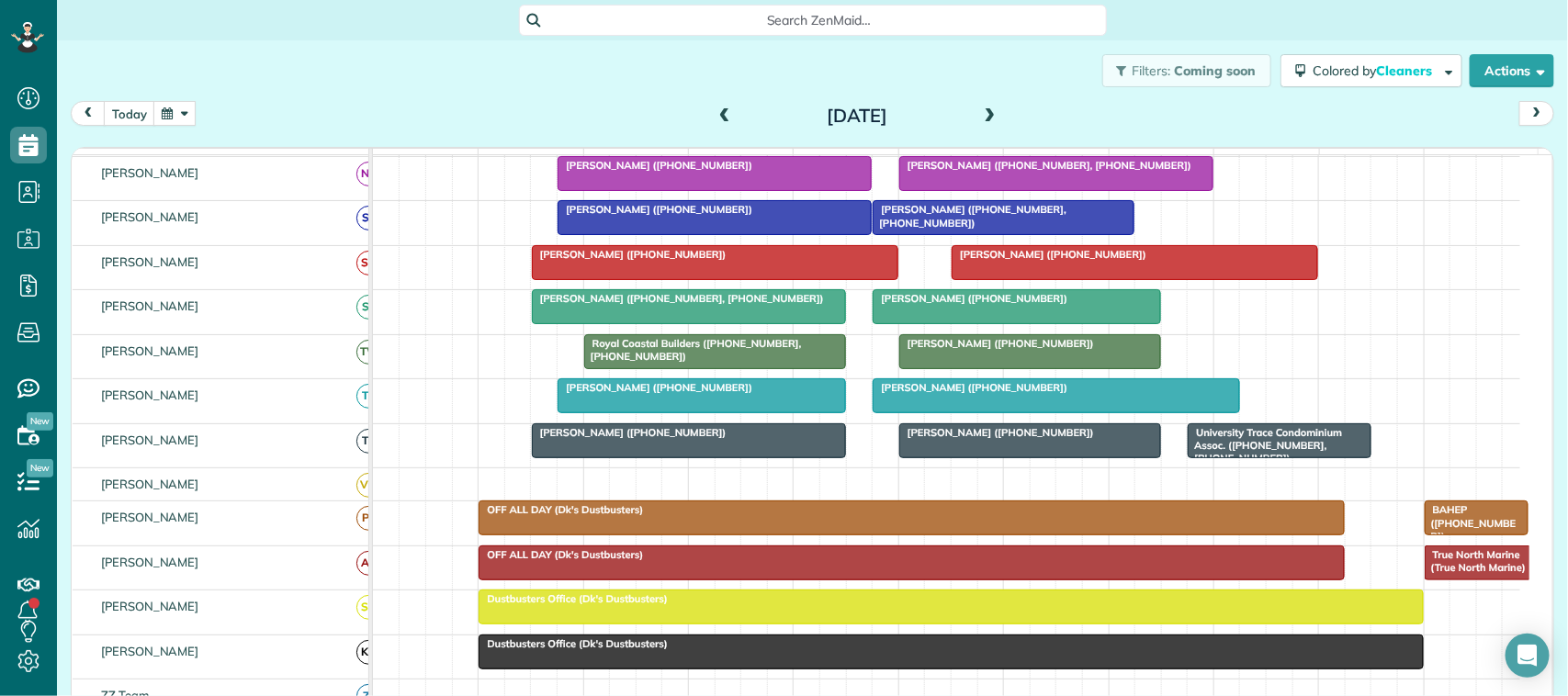
scroll to position [381, 0]
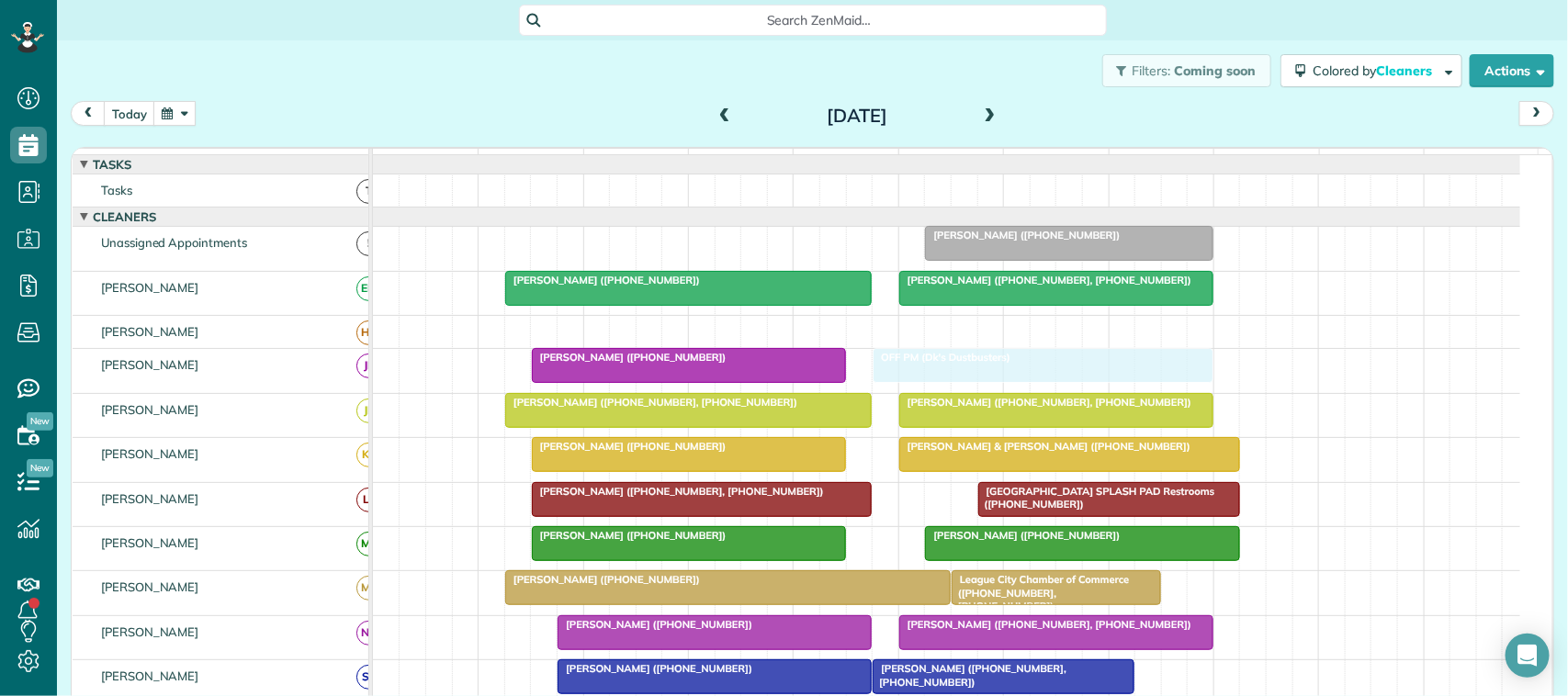
drag, startPoint x: 1119, startPoint y: 382, endPoint x: 1066, endPoint y: 383, distance: 53.0
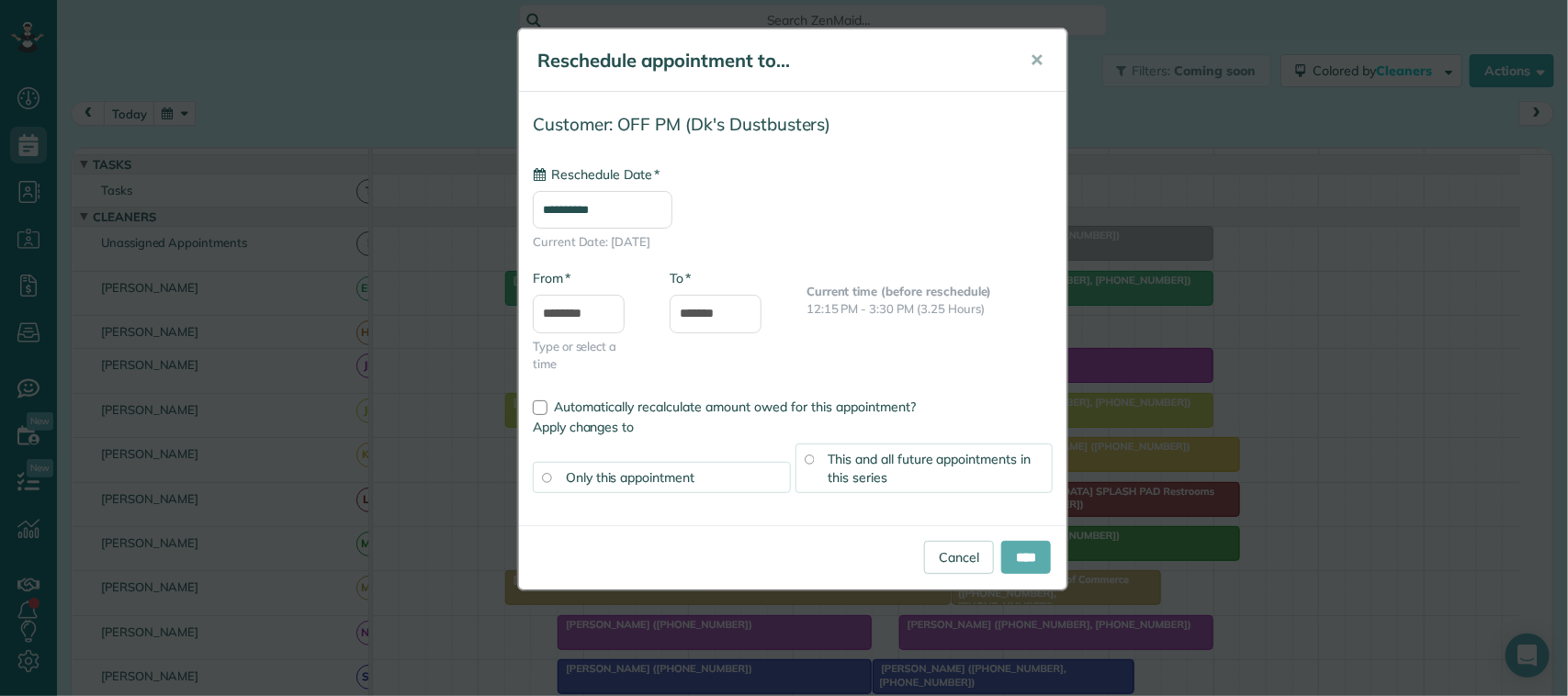
type input "**********"
click at [1024, 556] on input "****" at bounding box center [1026, 558] width 50 height 33
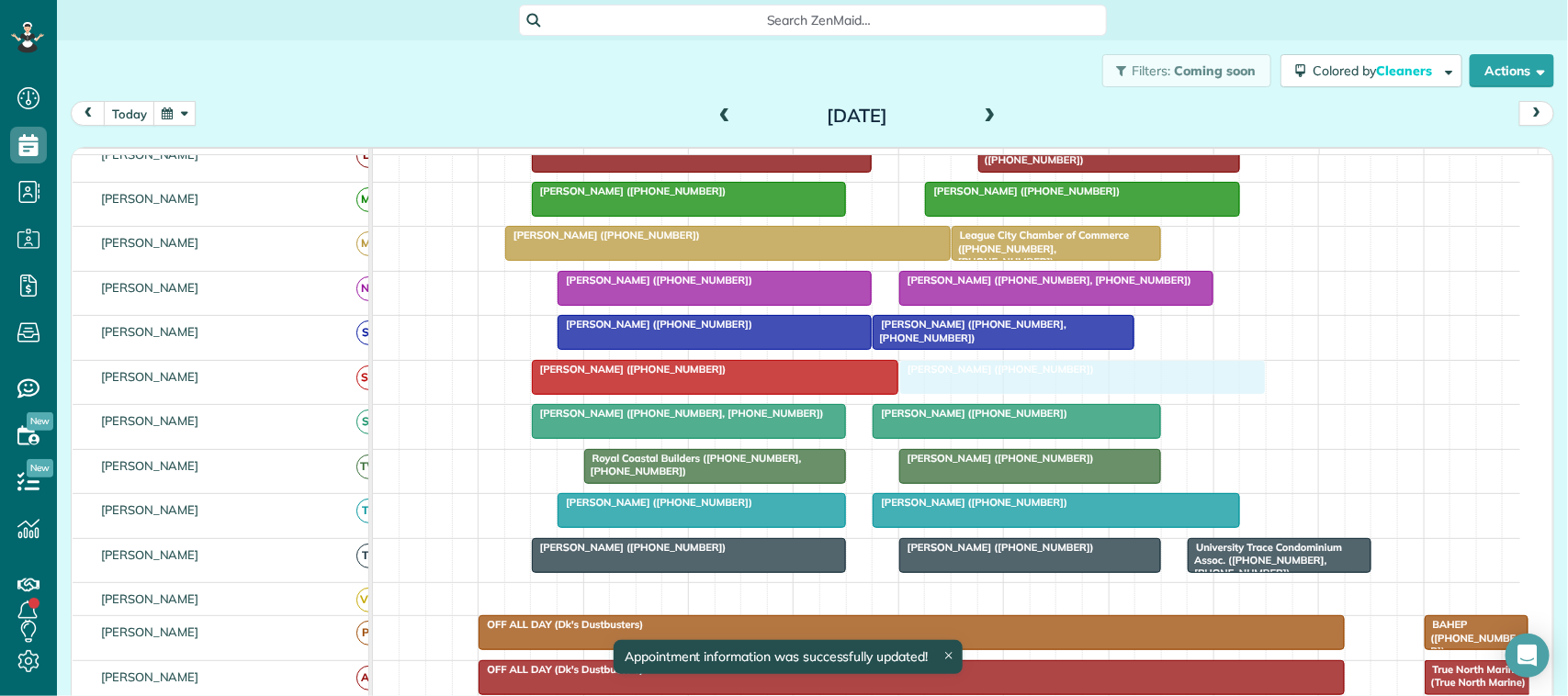
drag, startPoint x: 1196, startPoint y: 409, endPoint x: 1186, endPoint y: 407, distance: 10.2
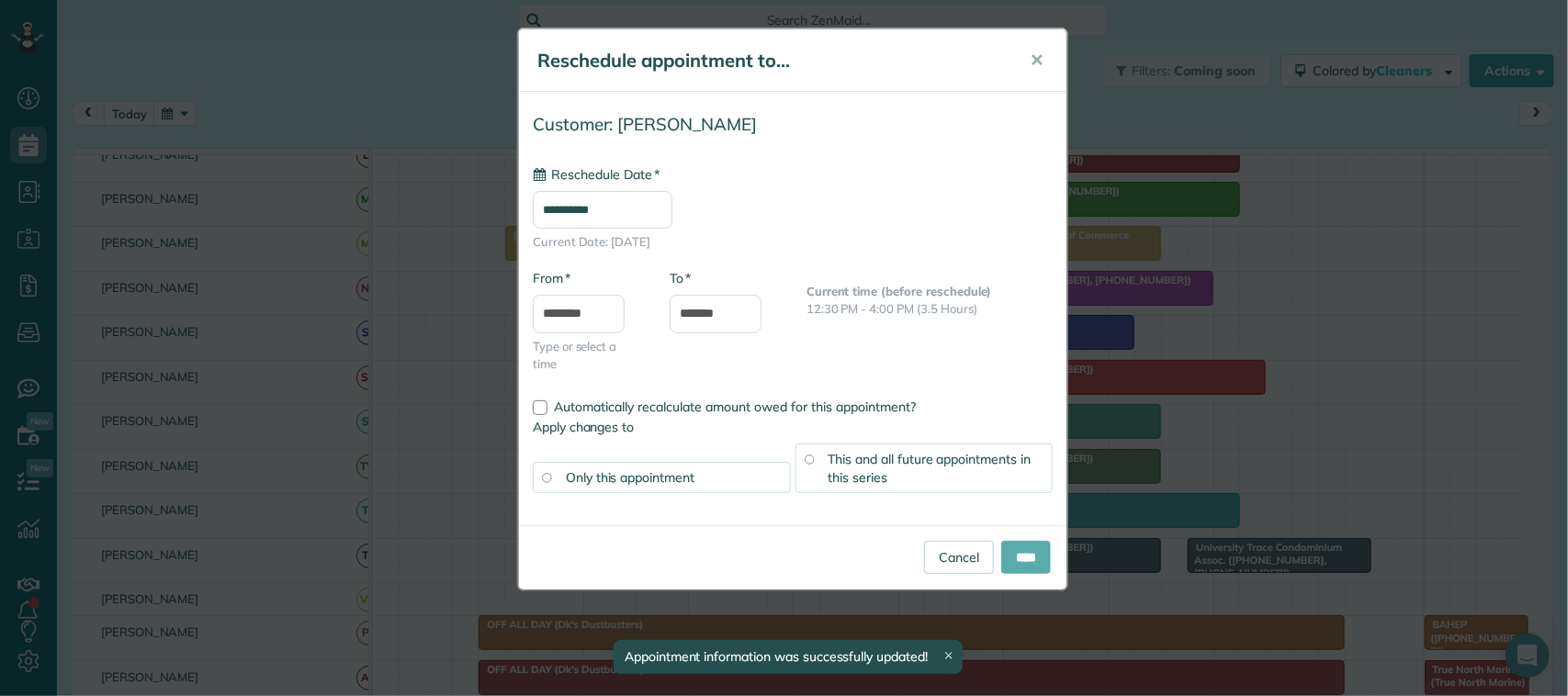
type input "**********"
click at [1015, 551] on input "****" at bounding box center [1026, 558] width 50 height 33
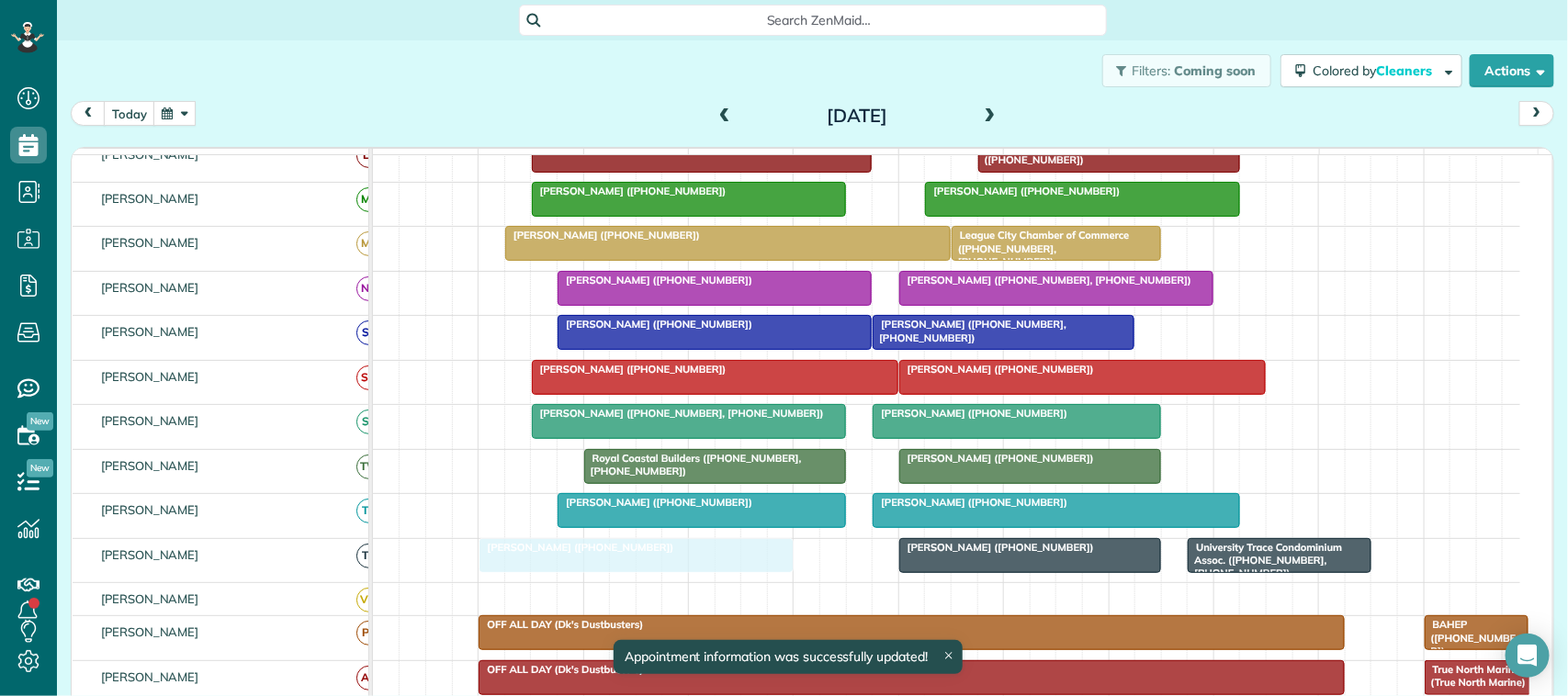
drag, startPoint x: 727, startPoint y: 579, endPoint x: 664, endPoint y: 576, distance: 63.1
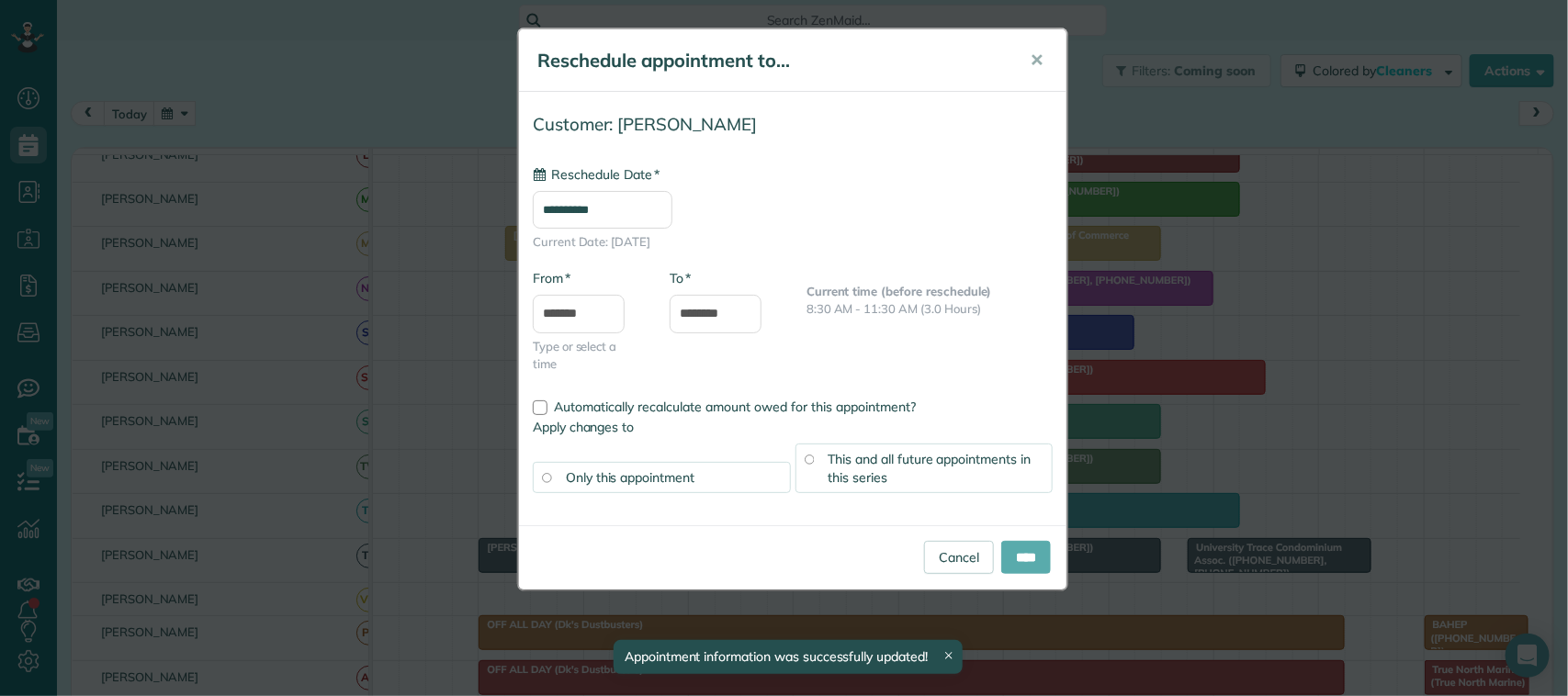
type input "**********"
click at [1021, 562] on input "****" at bounding box center [1026, 558] width 50 height 33
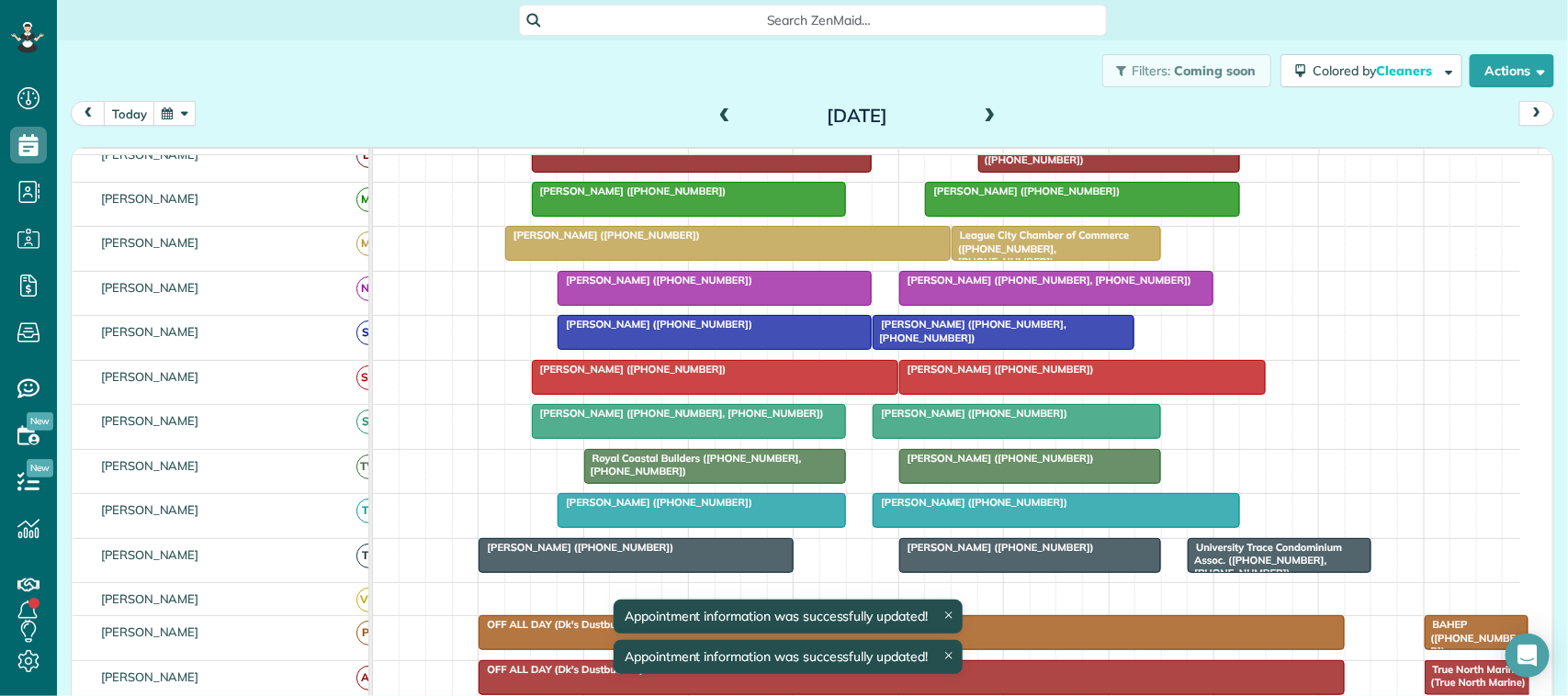
drag, startPoint x: 1054, startPoint y: 572, endPoint x: 925, endPoint y: 577, distance: 129.1
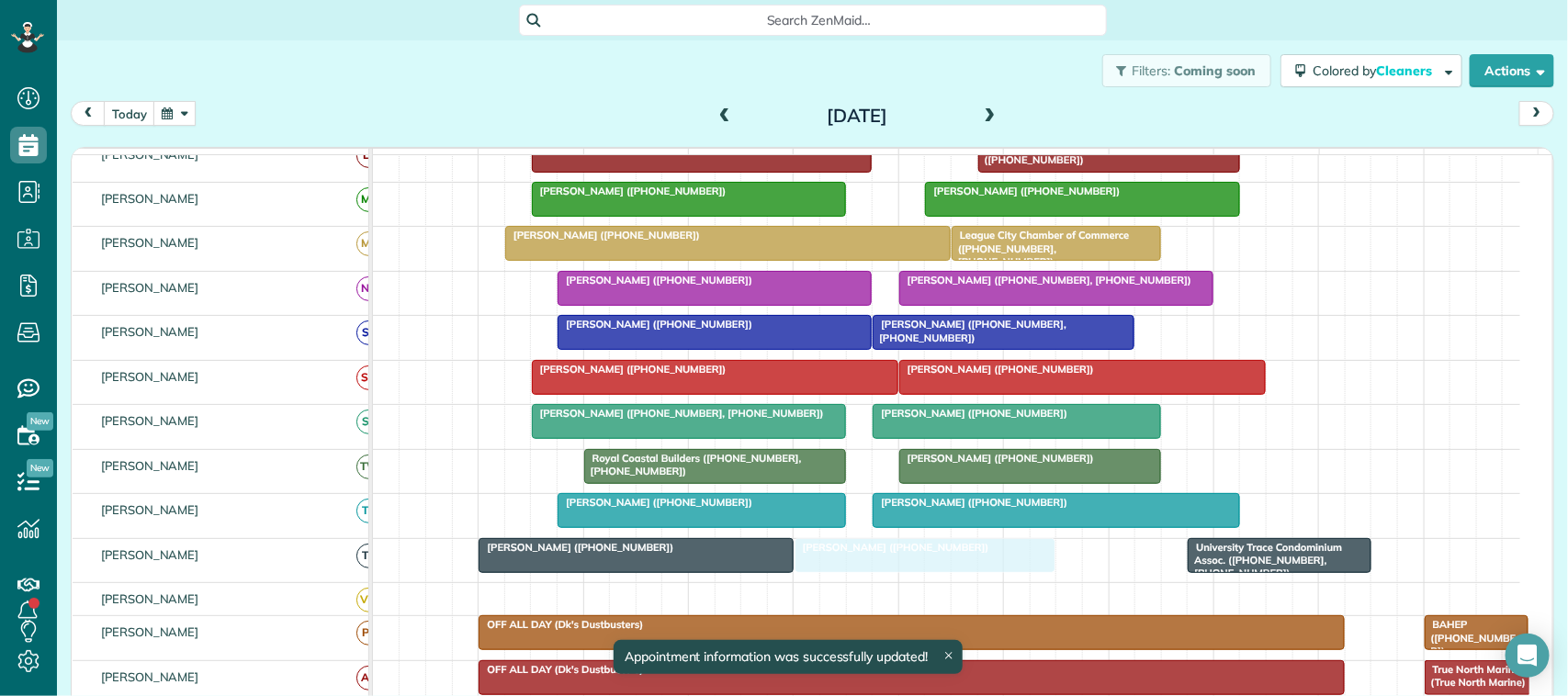
drag, startPoint x: 1048, startPoint y: 570, endPoint x: 946, endPoint y: 577, distance: 102.2
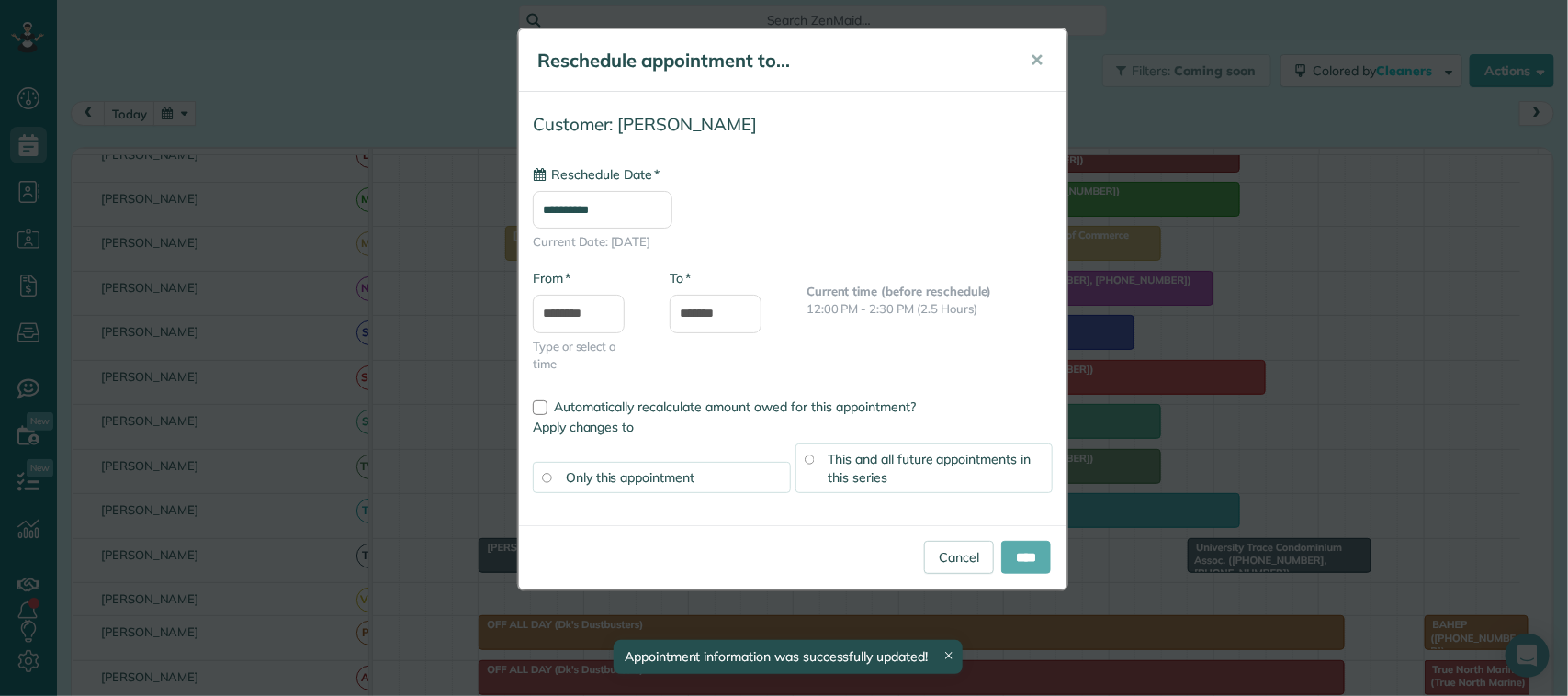
type input "**********"
click at [1017, 558] on input "****" at bounding box center [1026, 558] width 50 height 33
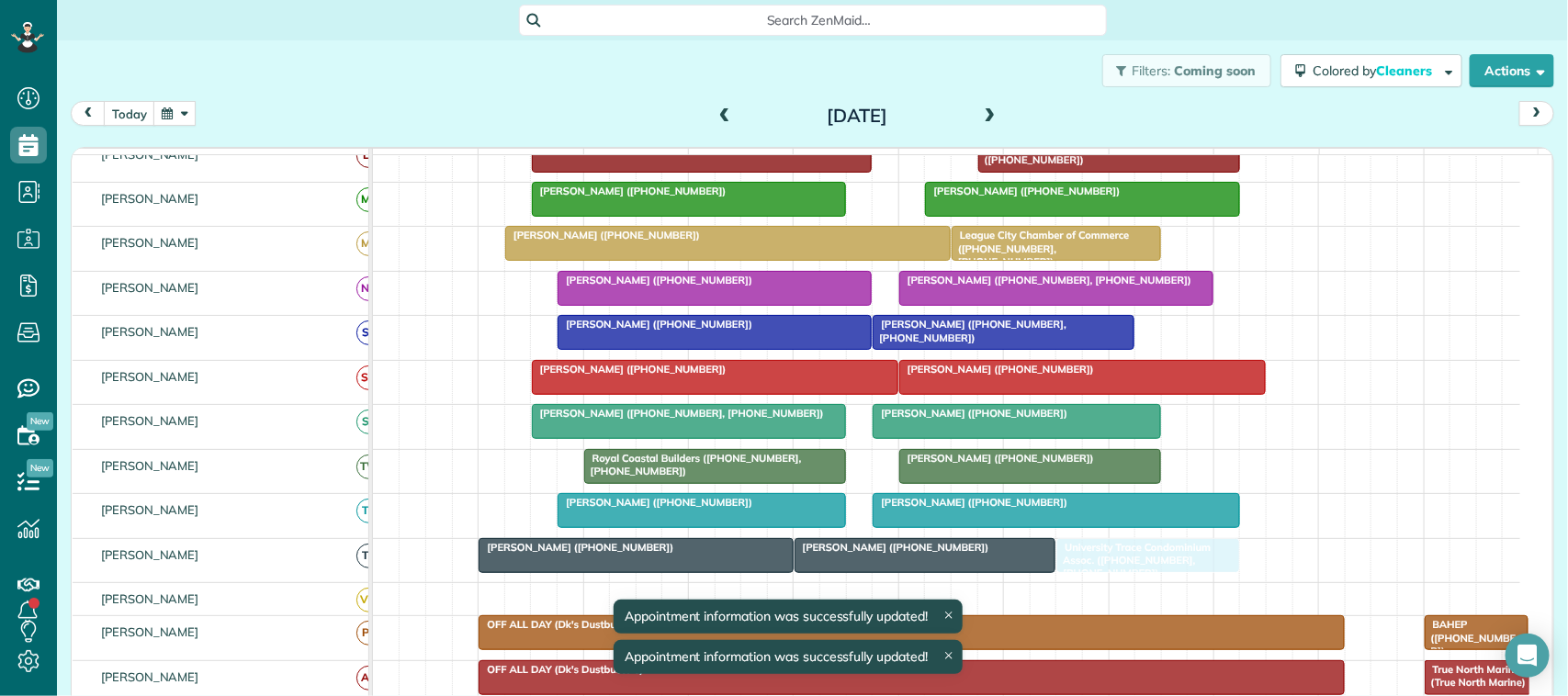
drag, startPoint x: 1245, startPoint y: 572, endPoint x: 1128, endPoint y: 572, distance: 117.0
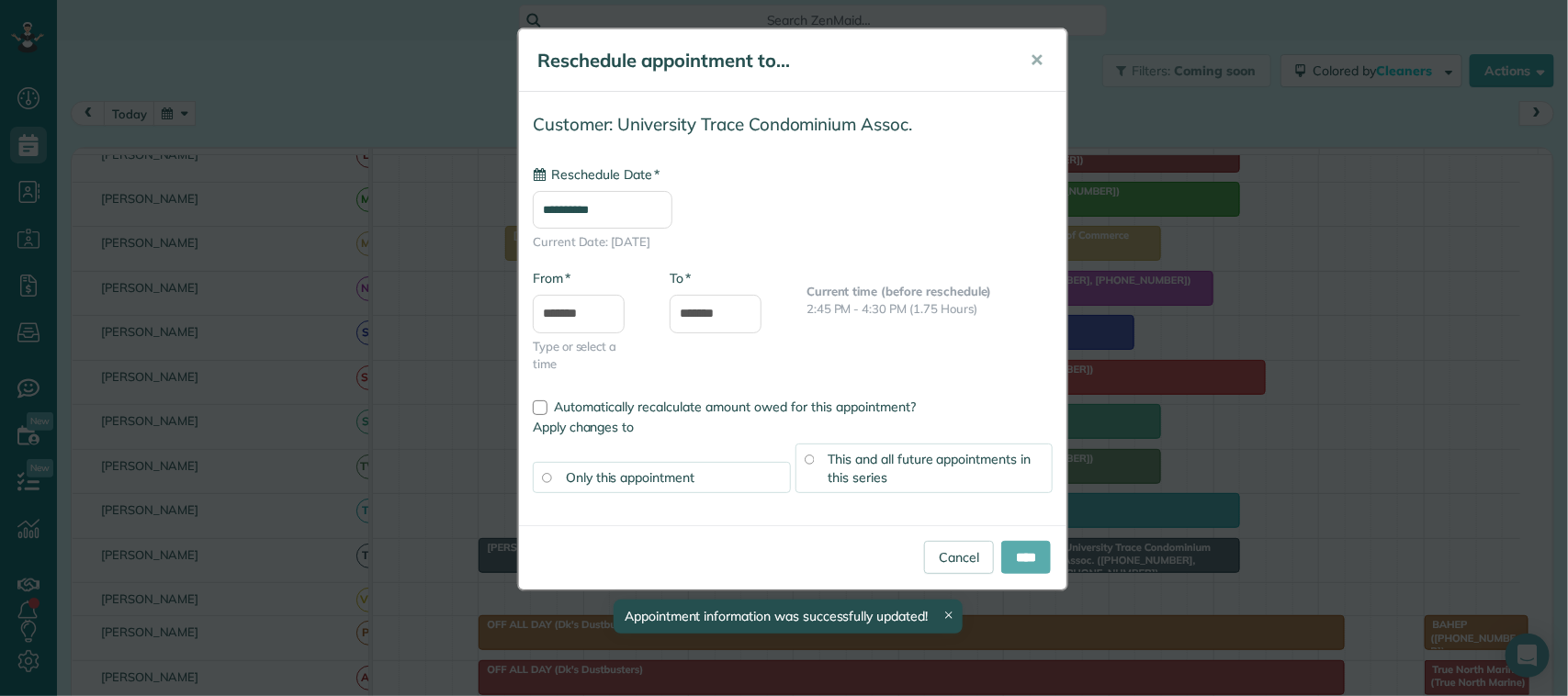
click at [1026, 550] on input "****" at bounding box center [1026, 558] width 50 height 33
type input "**********"
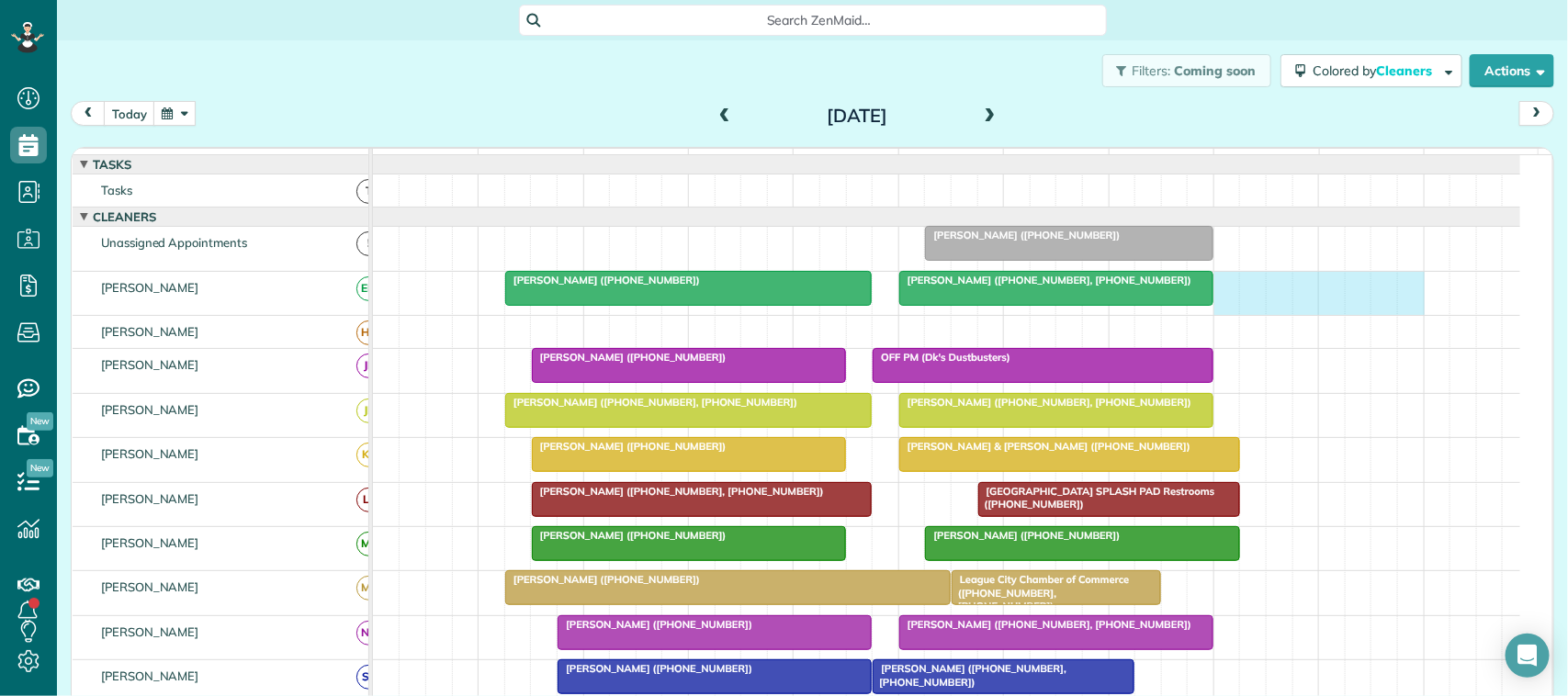
drag, startPoint x: 1229, startPoint y: 306, endPoint x: 1444, endPoint y: 309, distance: 215.0
click at [1421, 307] on div "[PERSON_NAME] ([PHONE_NUMBER]) [PERSON_NAME] ([PHONE_NUMBER], [PHONE_NUMBER])" at bounding box center [946, 294] width 1148 height 43
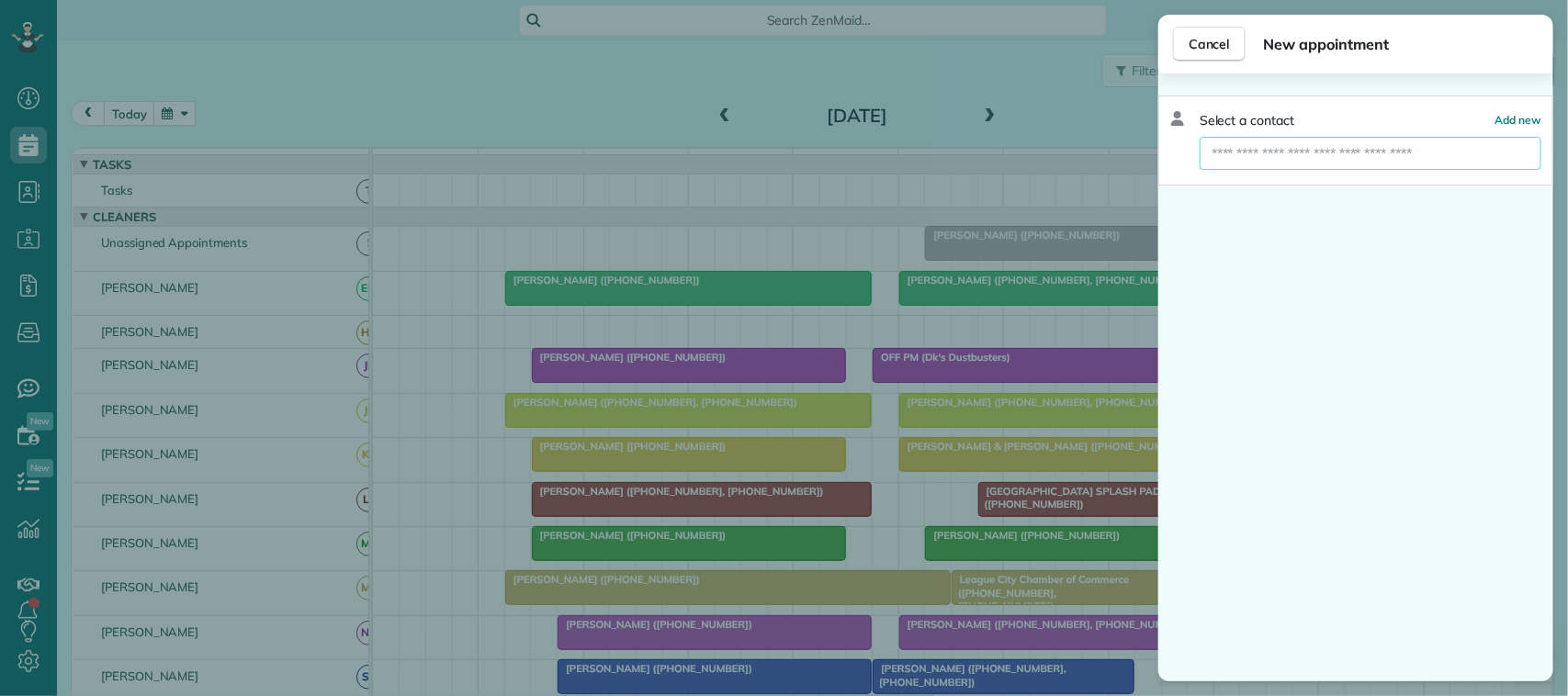
click at [1279, 145] on input "text" at bounding box center [1371, 153] width 342 height 33
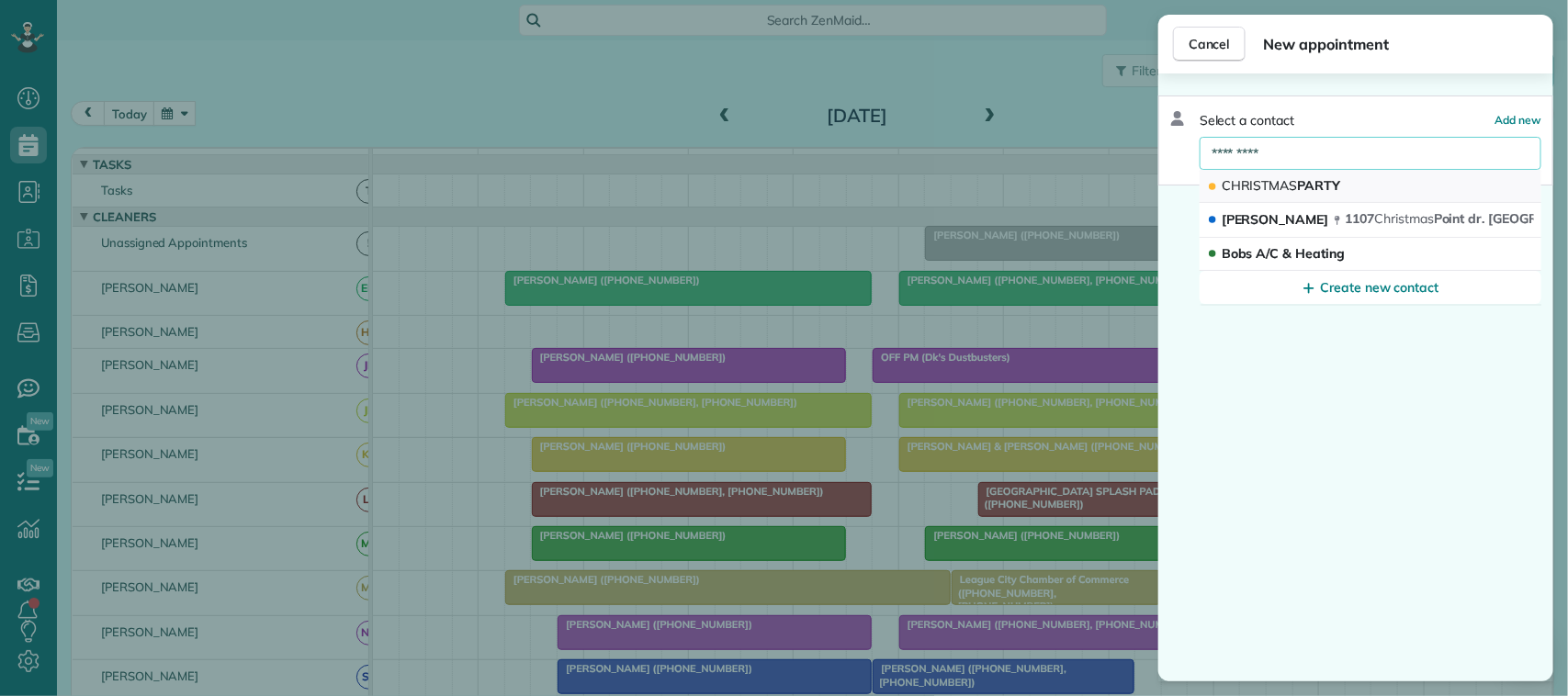
type input "*********"
click at [1302, 179] on button "CHRISTMAS PARTY" at bounding box center [1371, 187] width 342 height 33
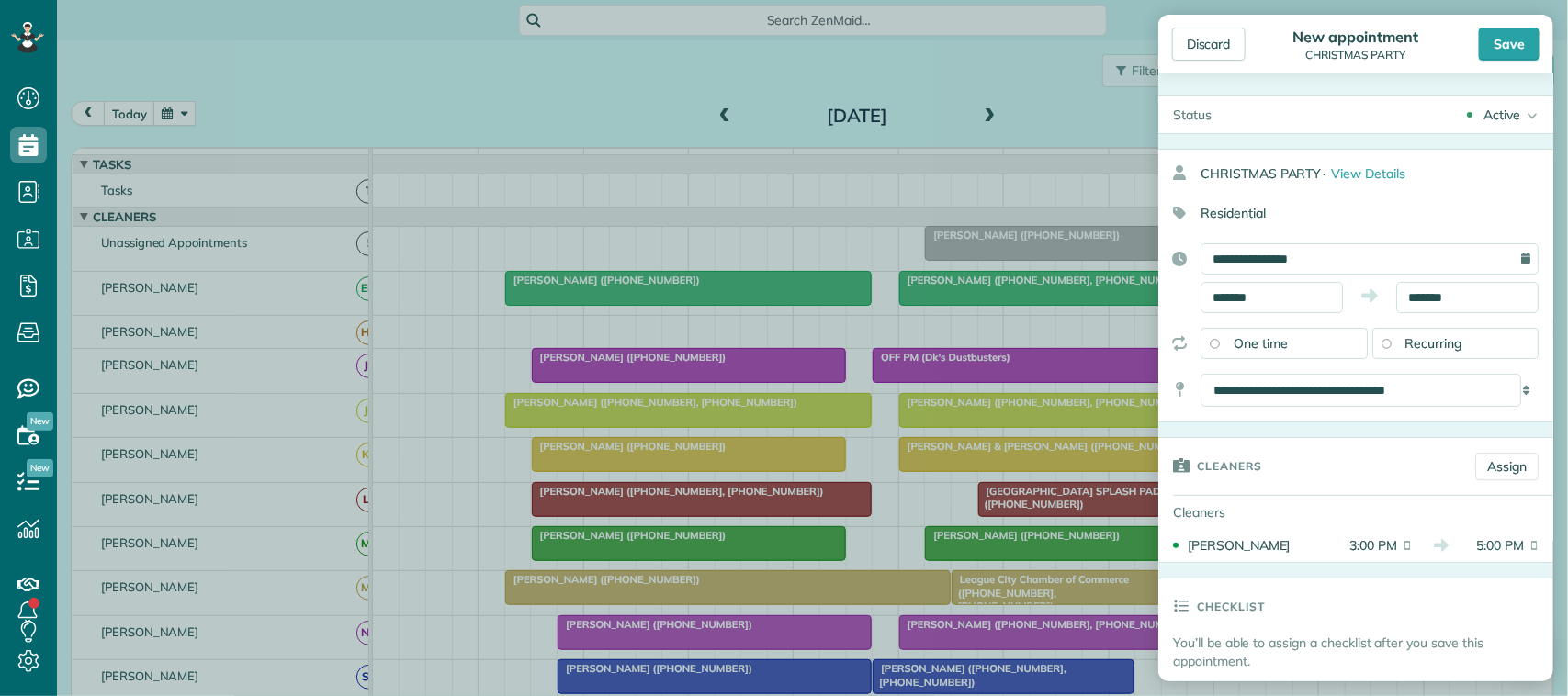
click at [1489, 453] on div "Cleaners Assign" at bounding box center [1356, 466] width 395 height 57
click at [1490, 459] on link "Assign" at bounding box center [1507, 466] width 64 height 27
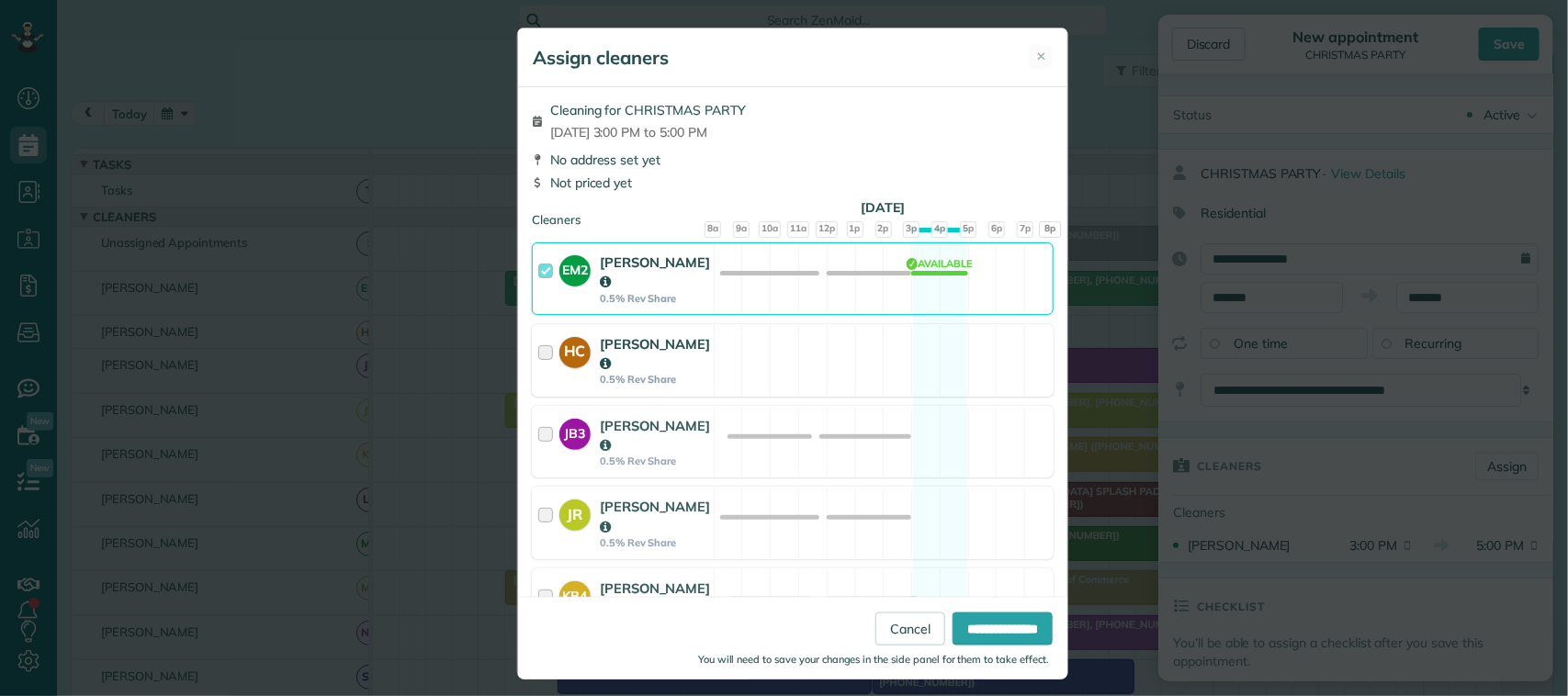
click at [701, 355] on div "HC [PERSON_NAME] 0.5% Rev Share Available" at bounding box center [793, 360] width 522 height 73
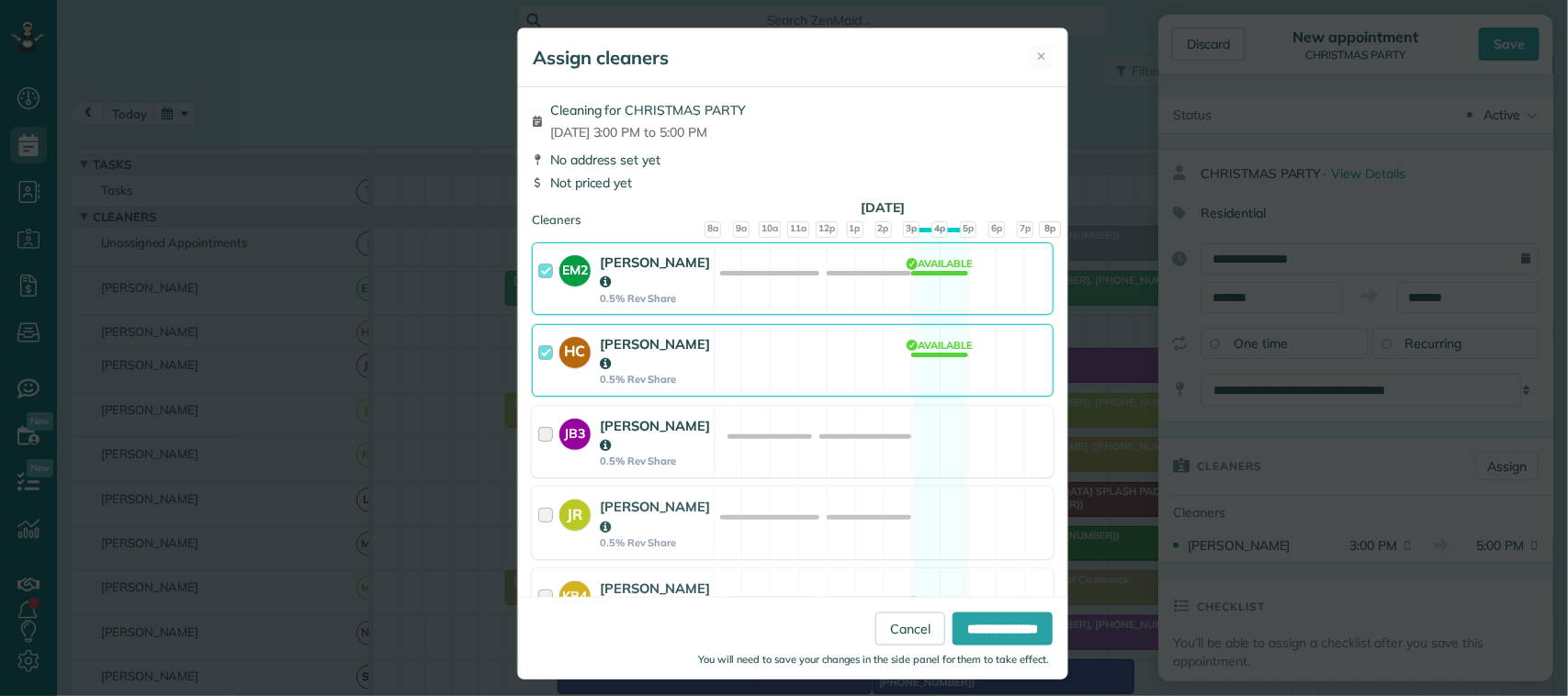
click at [714, 433] on div "JB3 [PERSON_NAME] 0.5% Rev Share Available" at bounding box center [793, 443] width 522 height 73
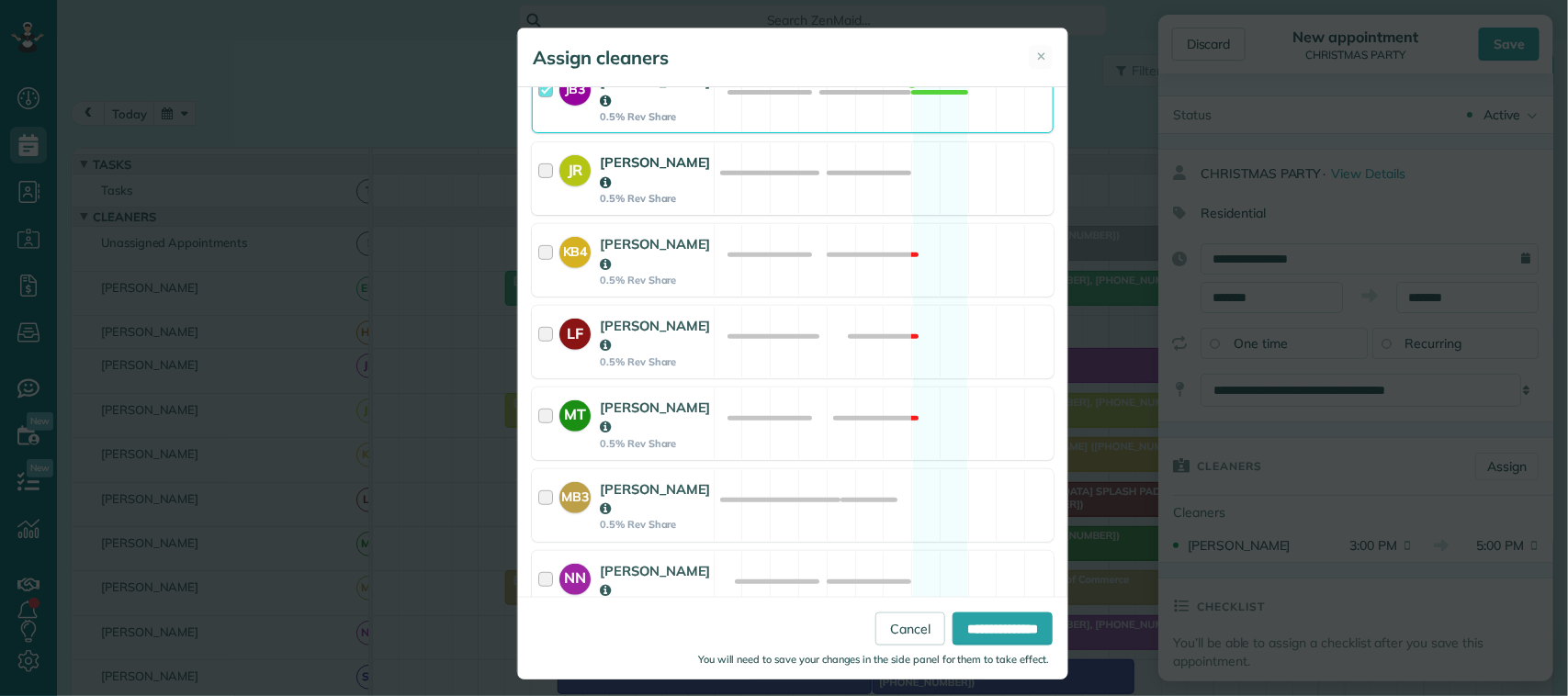
click at [695, 170] on div "JR [PERSON_NAME] 0.5% Rev Share" at bounding box center [623, 179] width 181 height 71
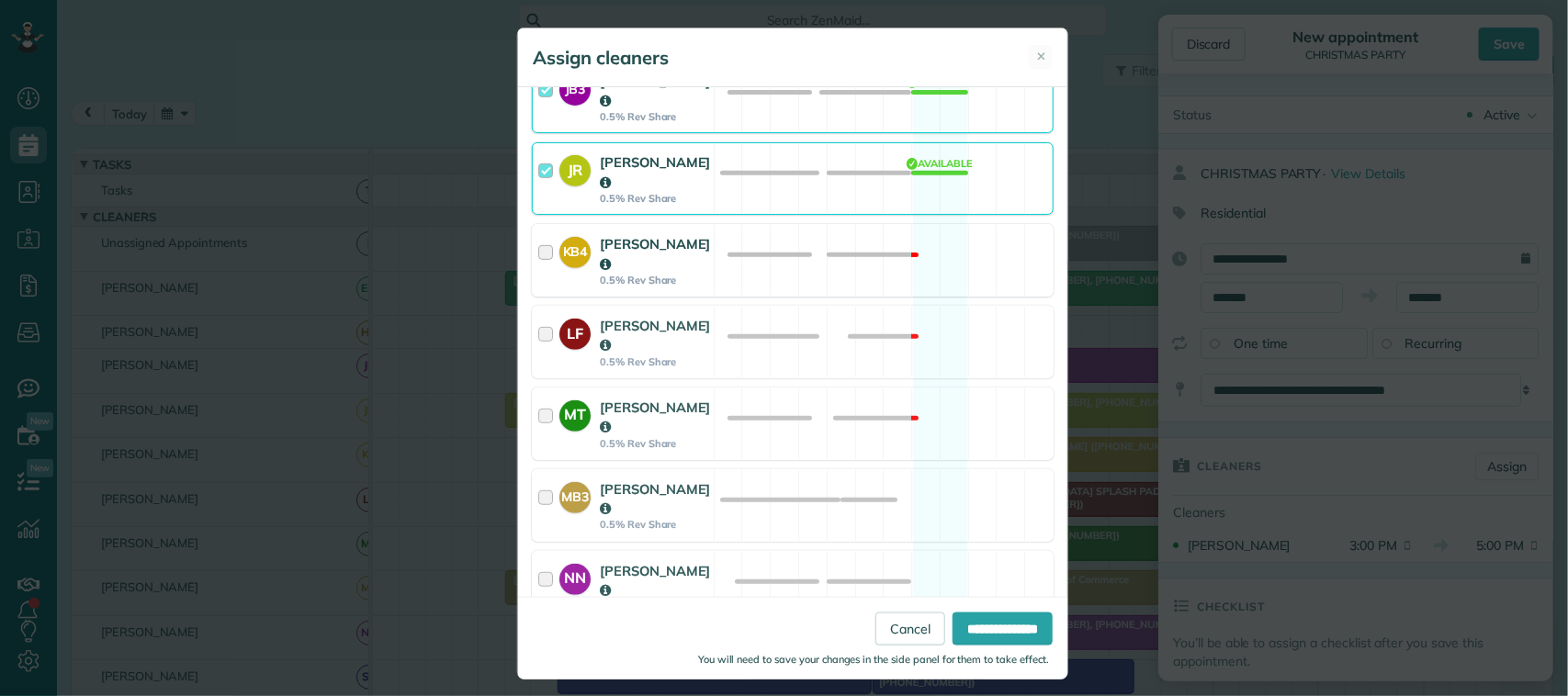
click at [694, 237] on div "KB4 [PERSON_NAME] 0.5% Rev Share" at bounding box center [623, 260] width 181 height 71
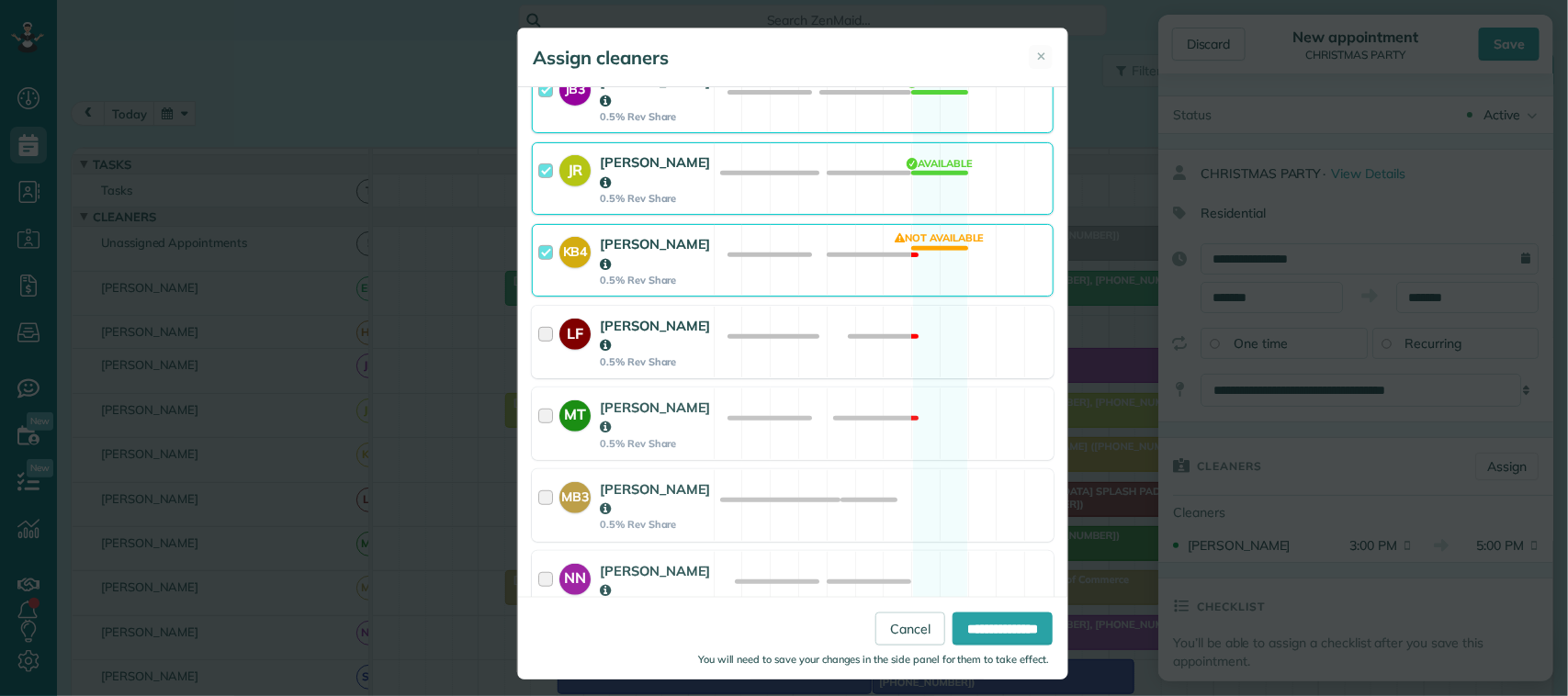
click at [690, 316] on div "[PERSON_NAME]" at bounding box center [655, 336] width 111 height 39
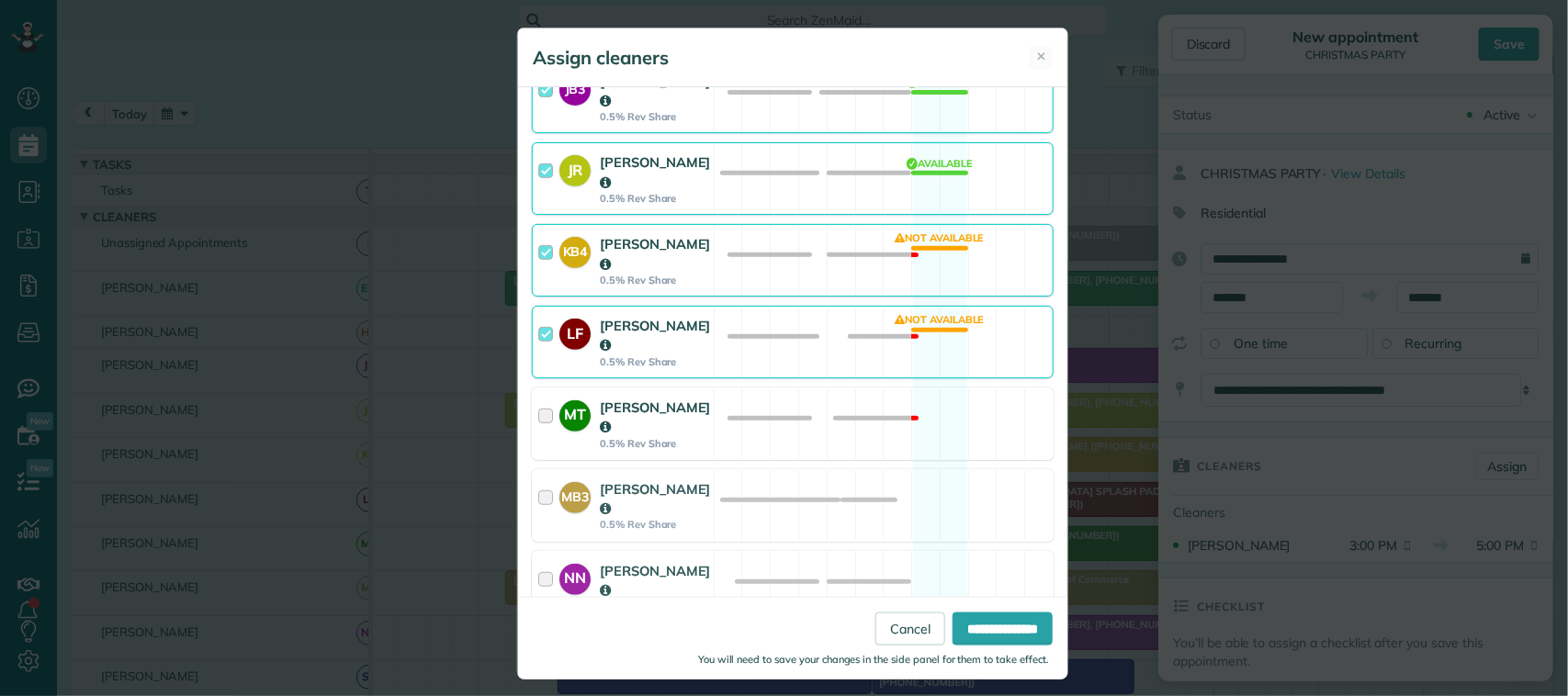
click at [689, 398] on div "[PERSON_NAME]" at bounding box center [655, 417] width 111 height 39
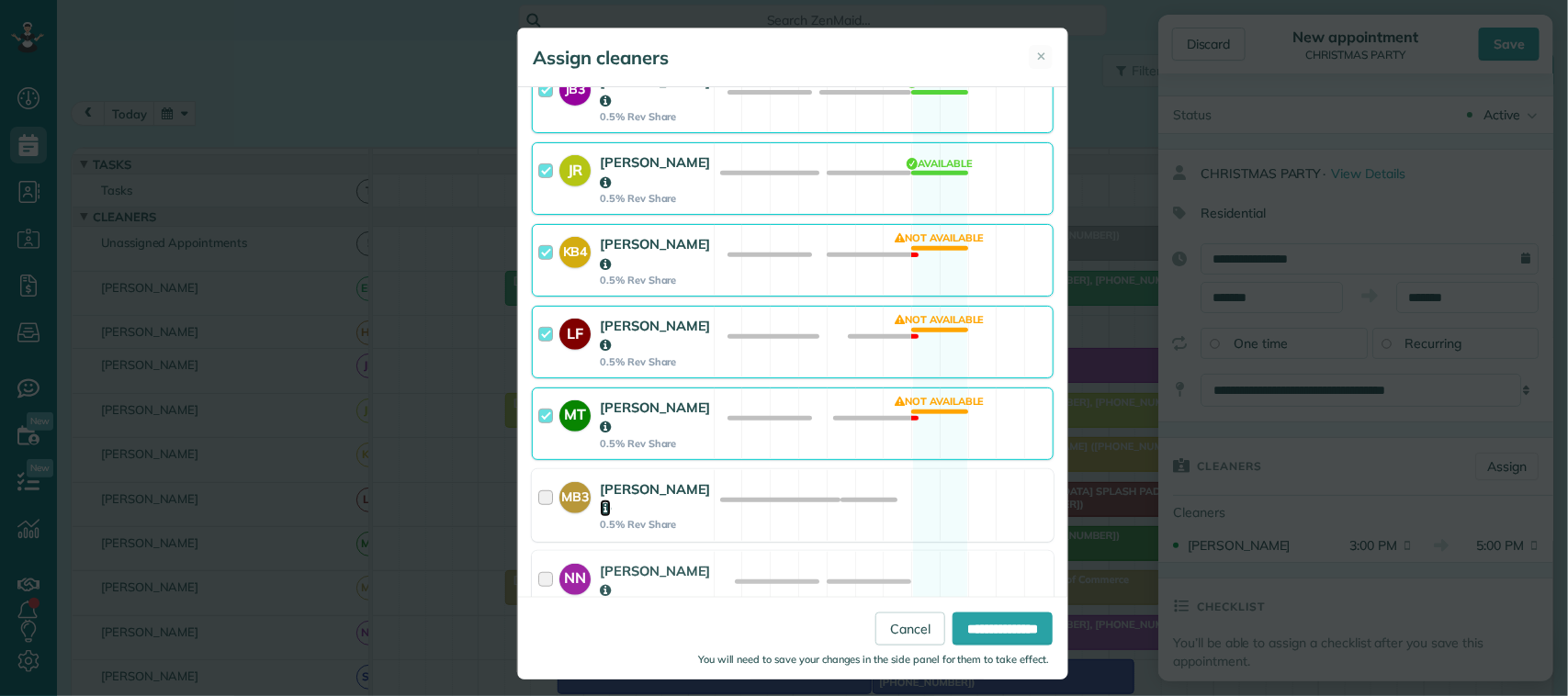
click at [611, 503] on icon at bounding box center [605, 509] width 11 height 13
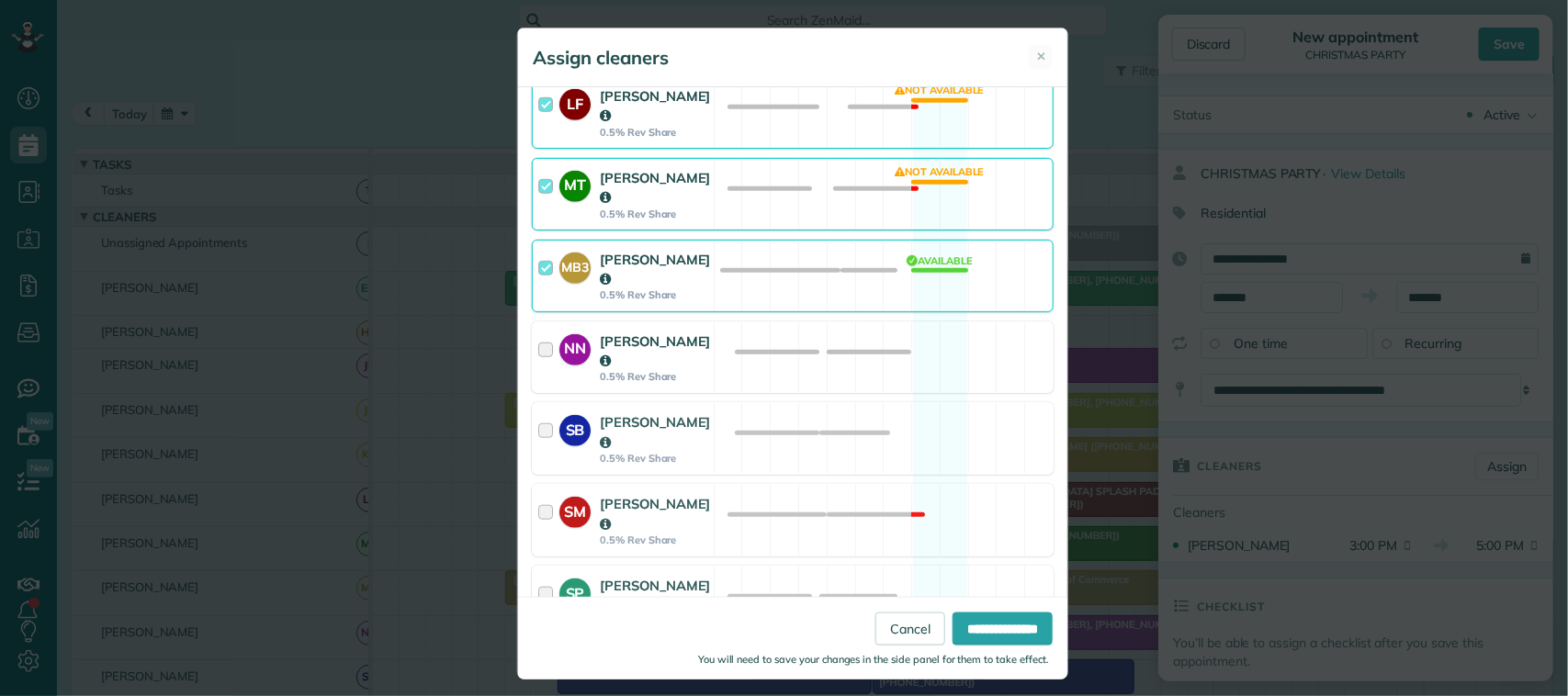
click at [694, 322] on div "NN [PERSON_NAME] 0.5% Rev Share" at bounding box center [623, 357] width 181 height 71
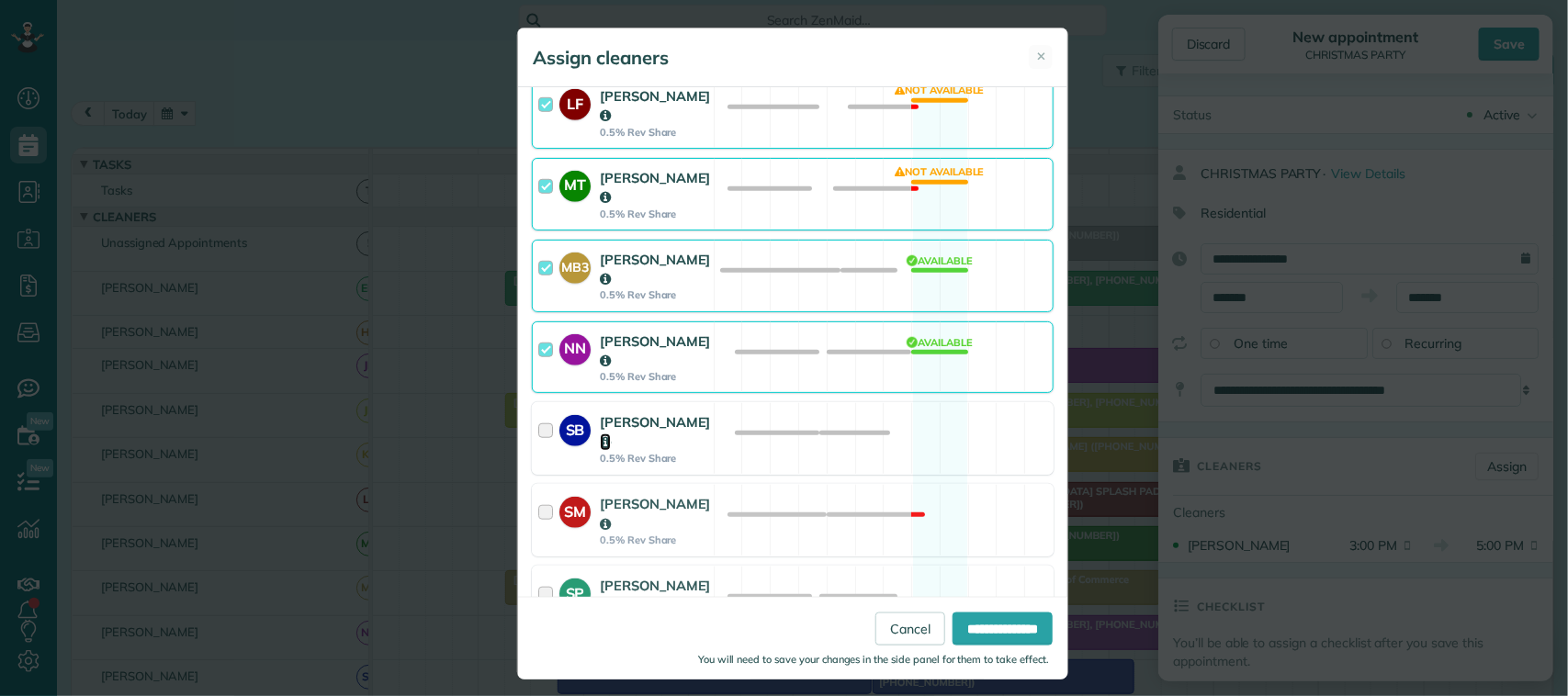
click at [611, 437] on icon at bounding box center [605, 443] width 11 height 13
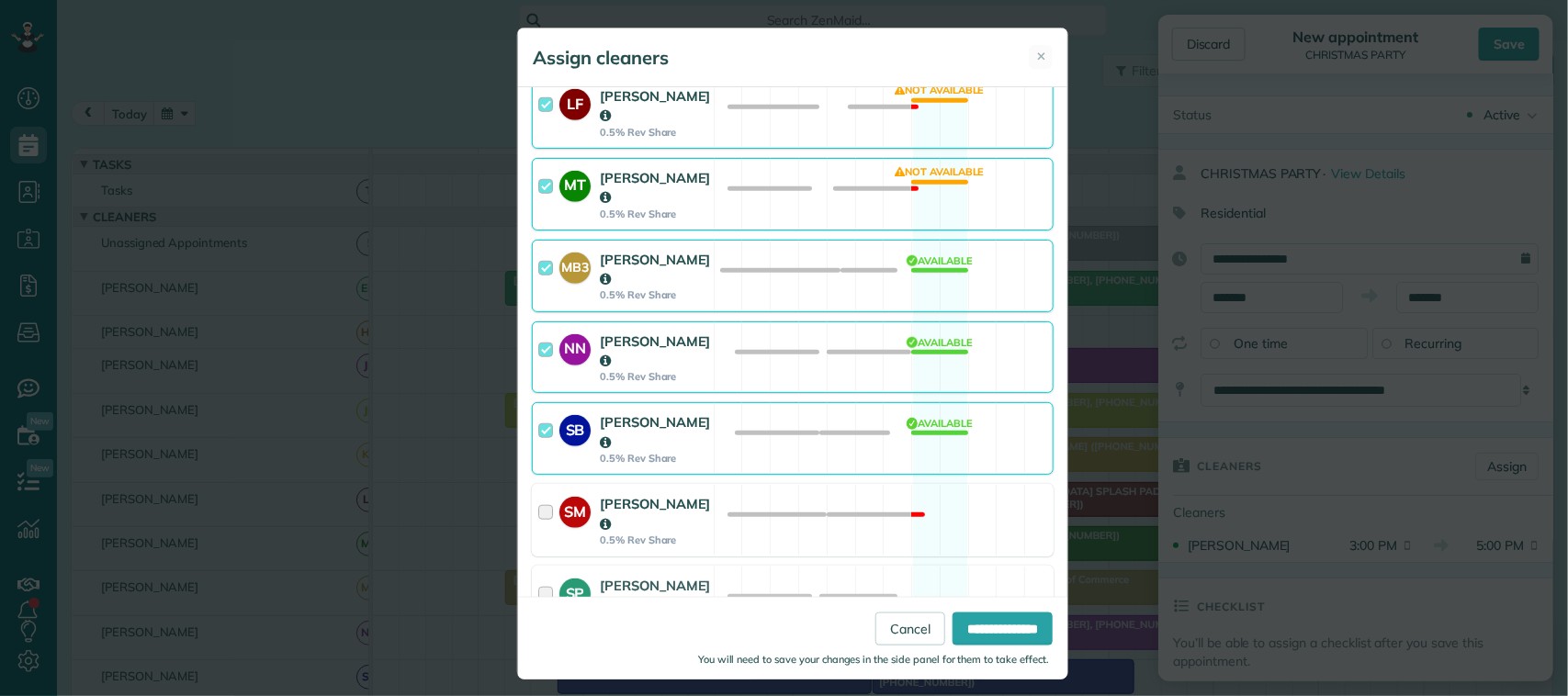
click at [685, 494] on div "[PERSON_NAME]" at bounding box center [655, 513] width 111 height 39
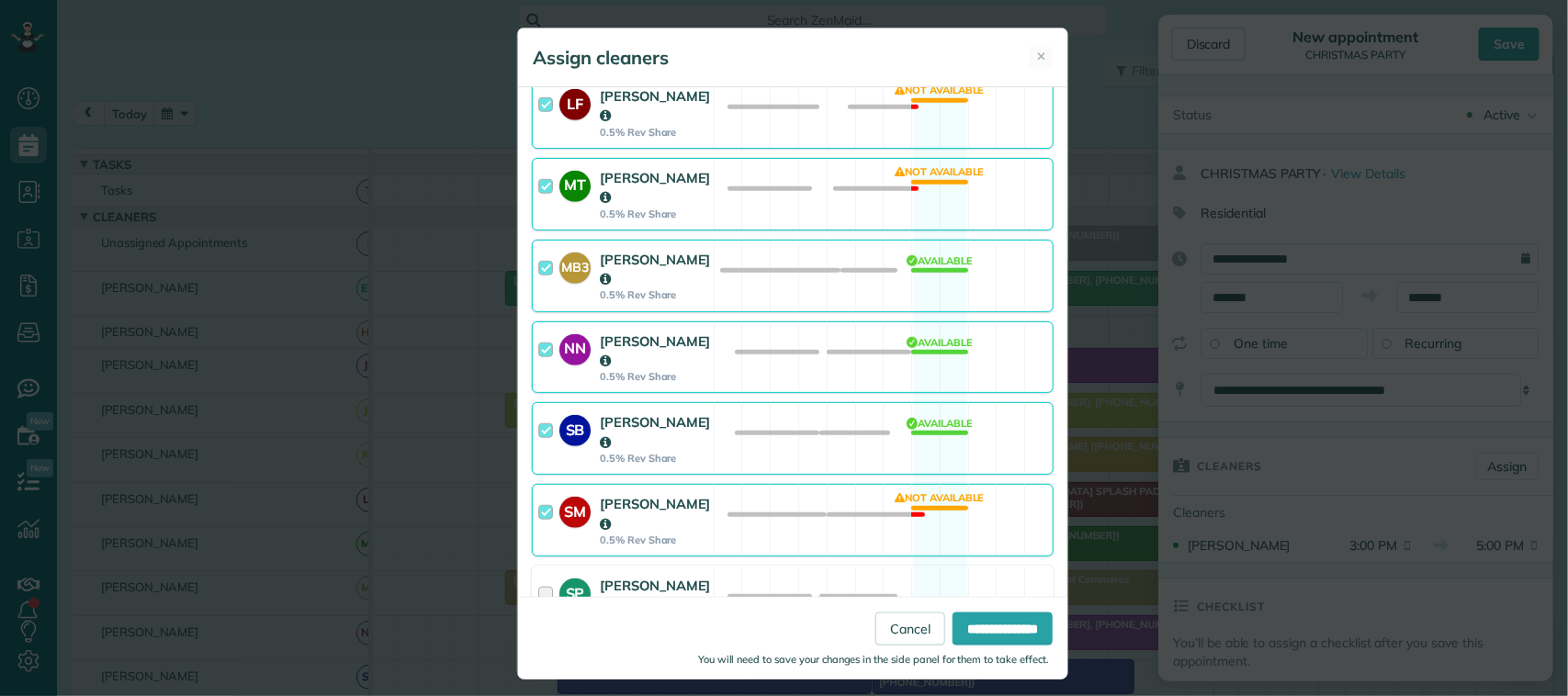
click at [692, 577] on strong "[PERSON_NAME]" at bounding box center [655, 595] width 111 height 36
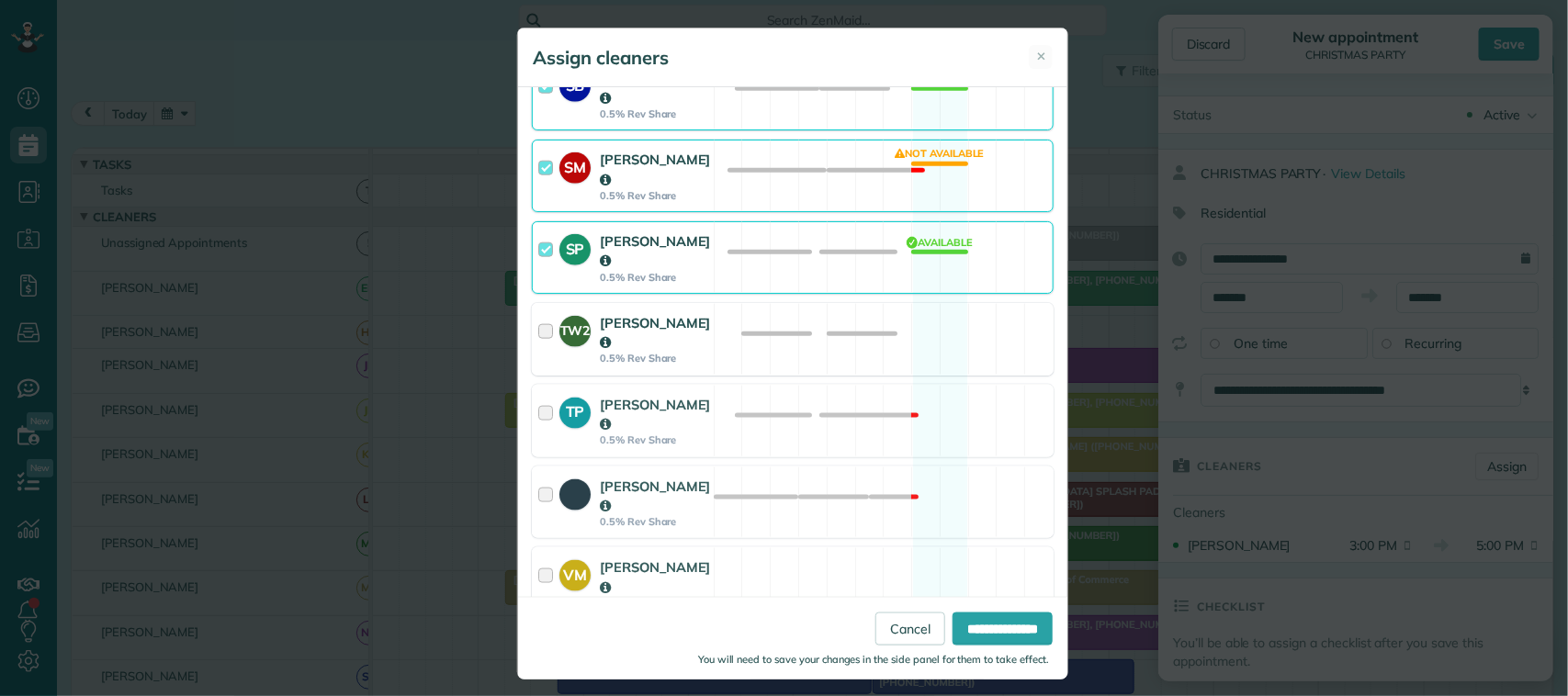
click at [704, 303] on div "TW2 [PERSON_NAME] 0.5% Rev Share Available" at bounding box center [793, 340] width 522 height 73
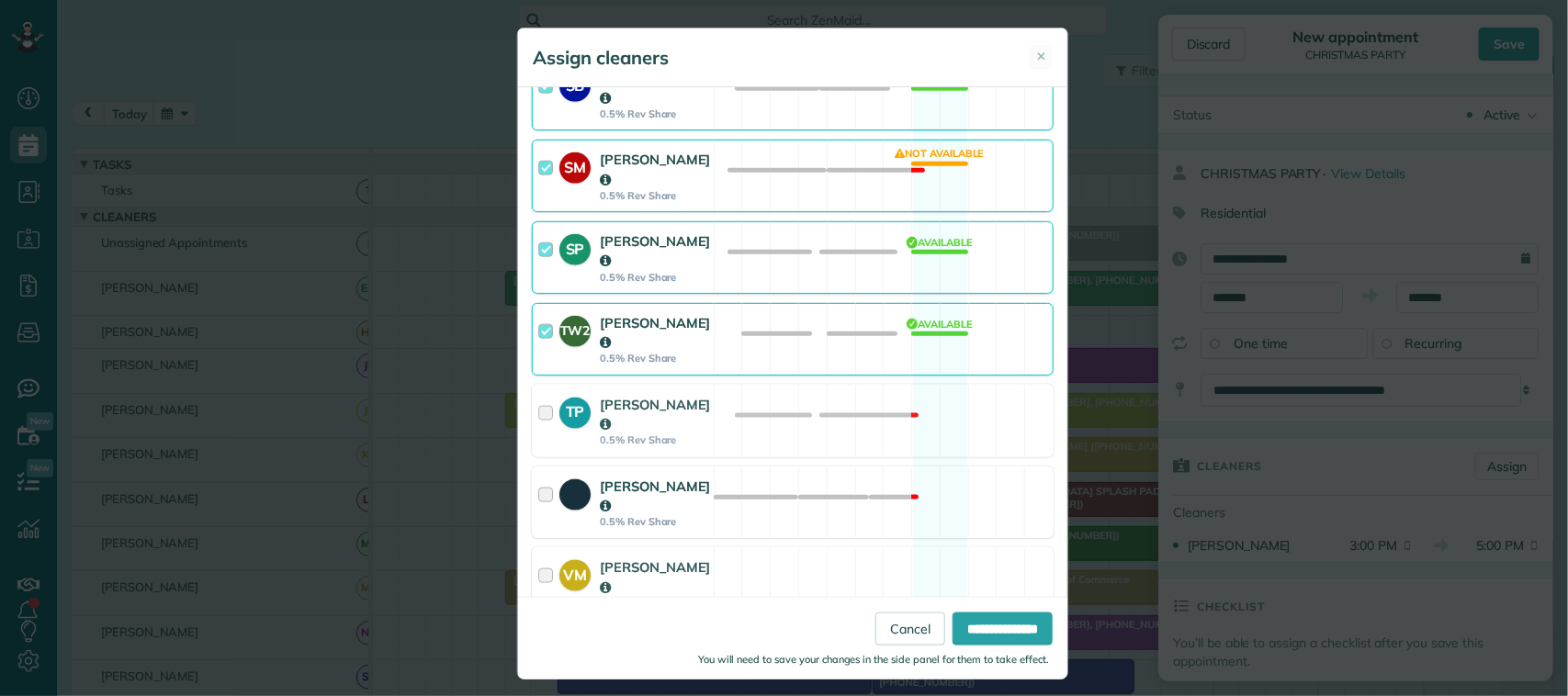
click at [694, 467] on div "[PERSON_NAME] 0.5% Rev Share" at bounding box center [623, 503] width 181 height 71
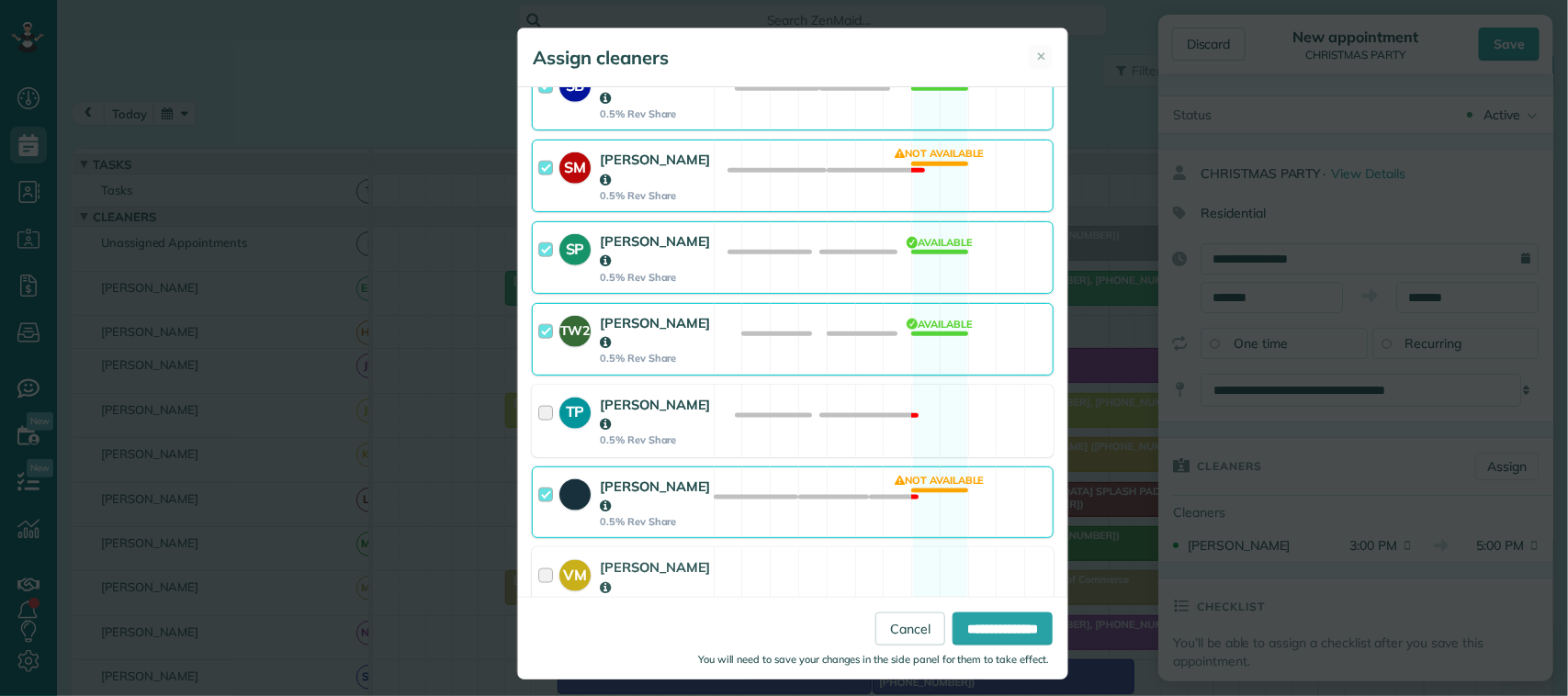
click at [695, 386] on div "TP [PERSON_NAME] 0.5% Rev Share" at bounding box center [623, 421] width 181 height 71
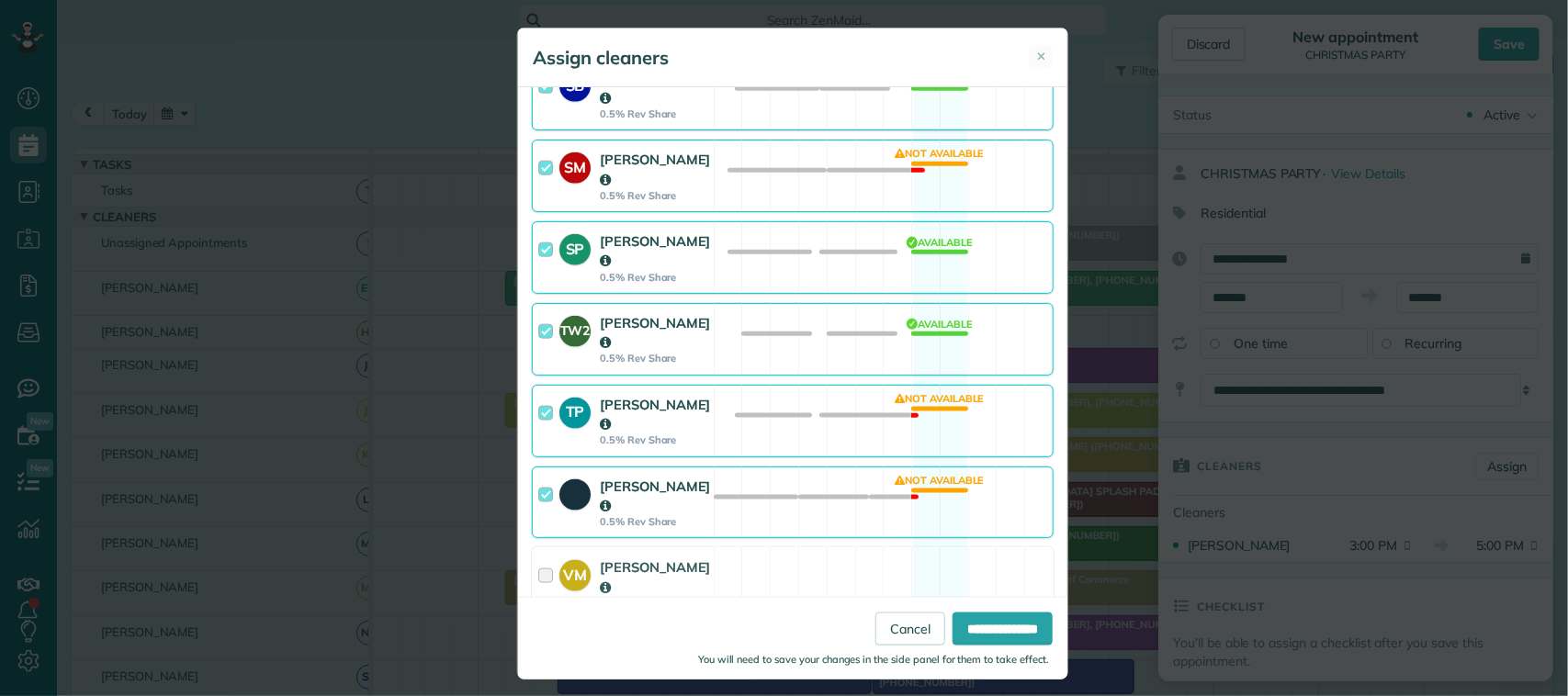
click at [701, 466] on div "[PERSON_NAME] 0.5% Rev Share Not available" at bounding box center [793, 503] width 522 height 73
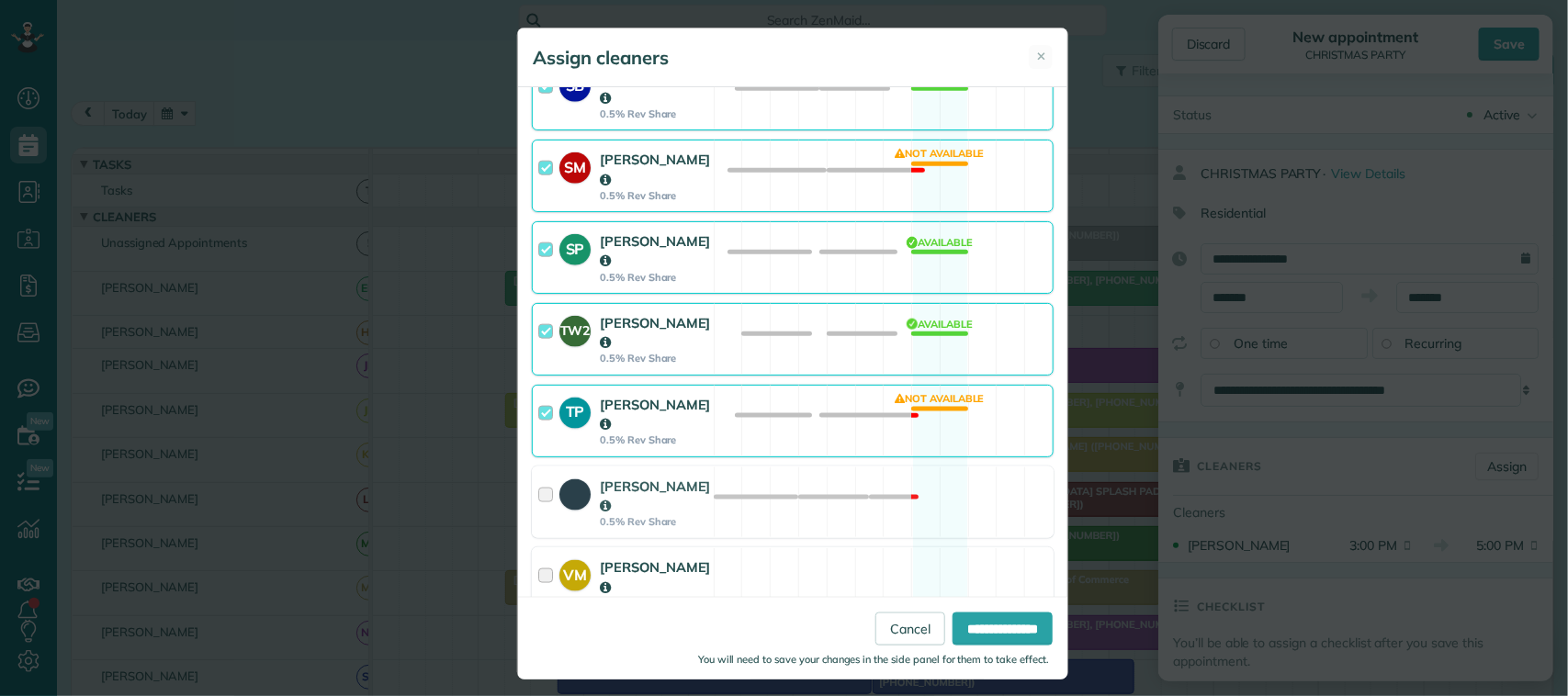
click at [698, 549] on div "VM [PERSON_NAME] 0.5% Rev Share" at bounding box center [623, 584] width 181 height 71
click at [699, 467] on div "[PERSON_NAME] 0.5% Rev Share" at bounding box center [623, 503] width 181 height 71
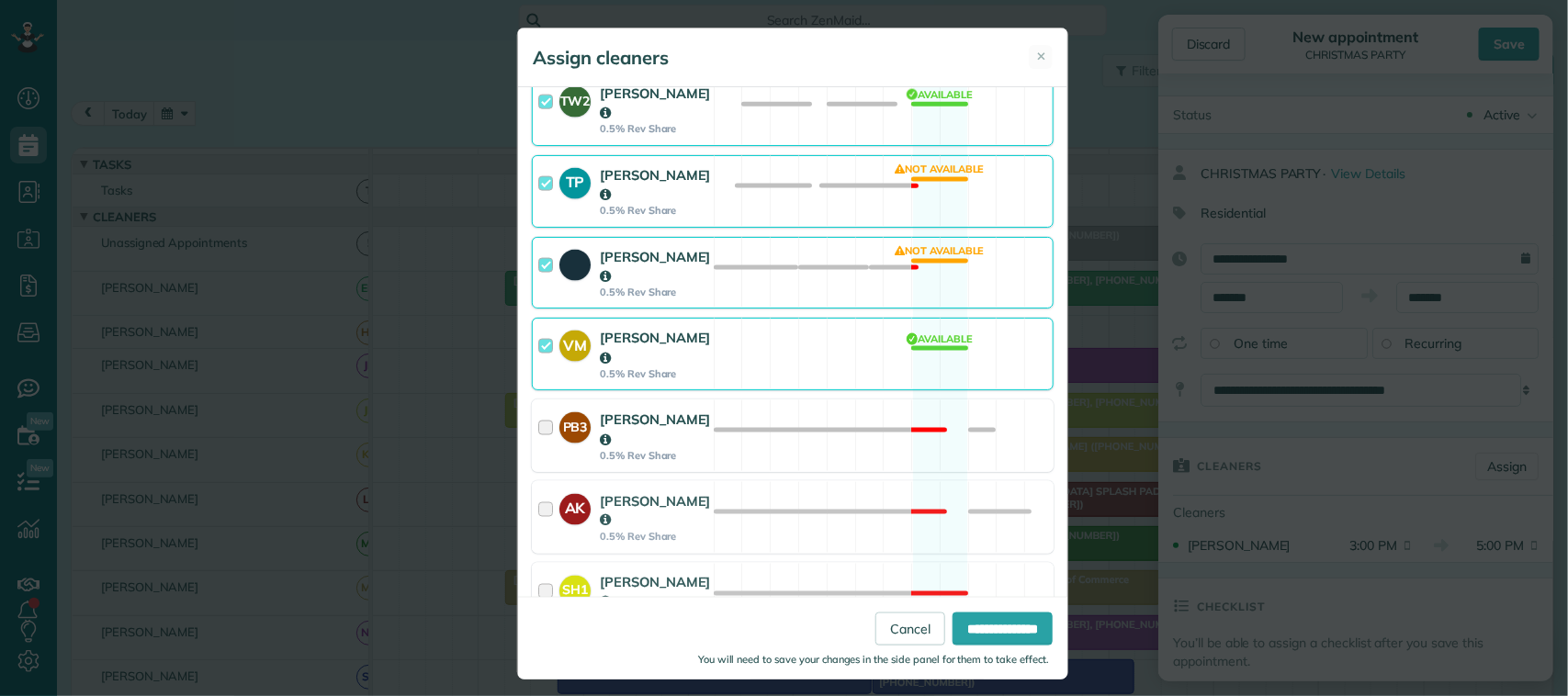
click at [695, 401] on div "PB3 [PERSON_NAME] 0.5% Rev Share" at bounding box center [623, 436] width 181 height 71
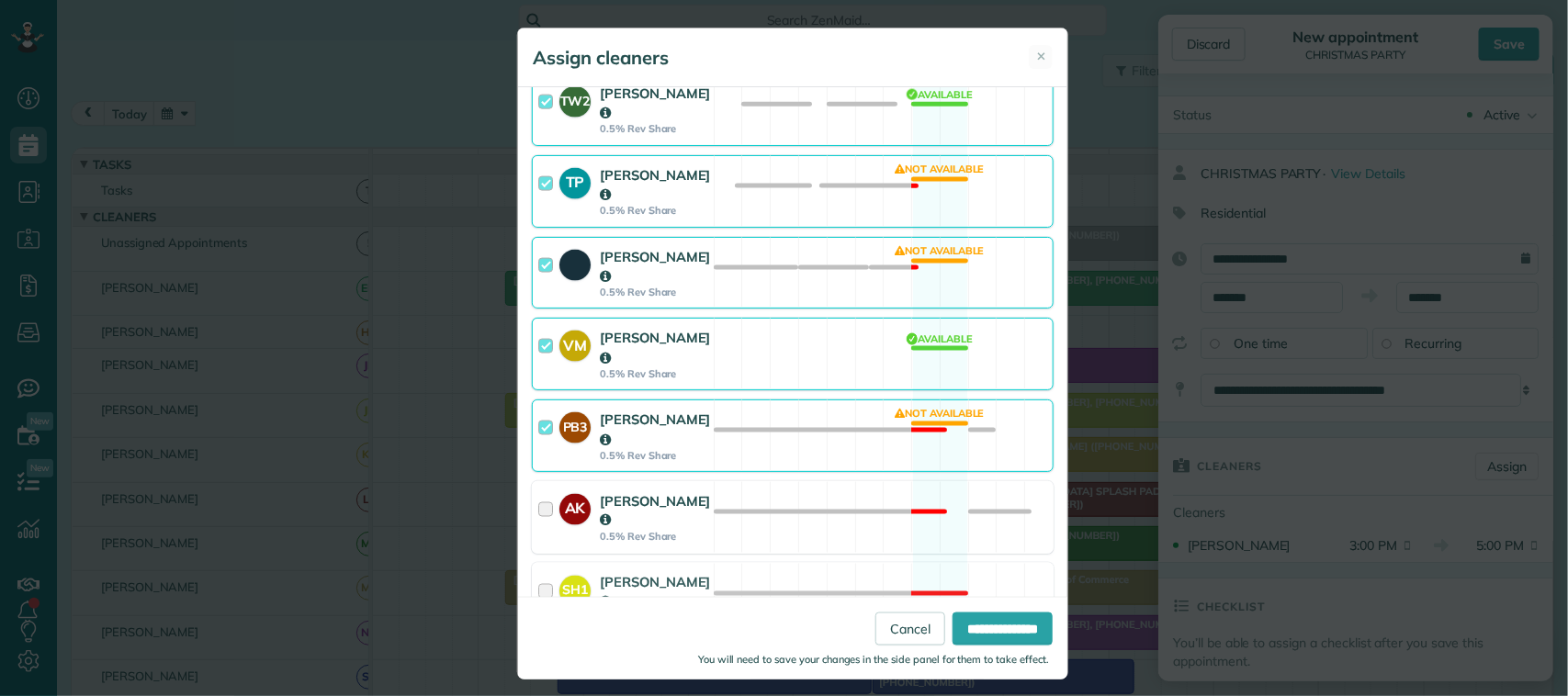
click at [695, 482] on div "AK [PERSON_NAME] 0.5% Rev Share" at bounding box center [623, 517] width 181 height 71
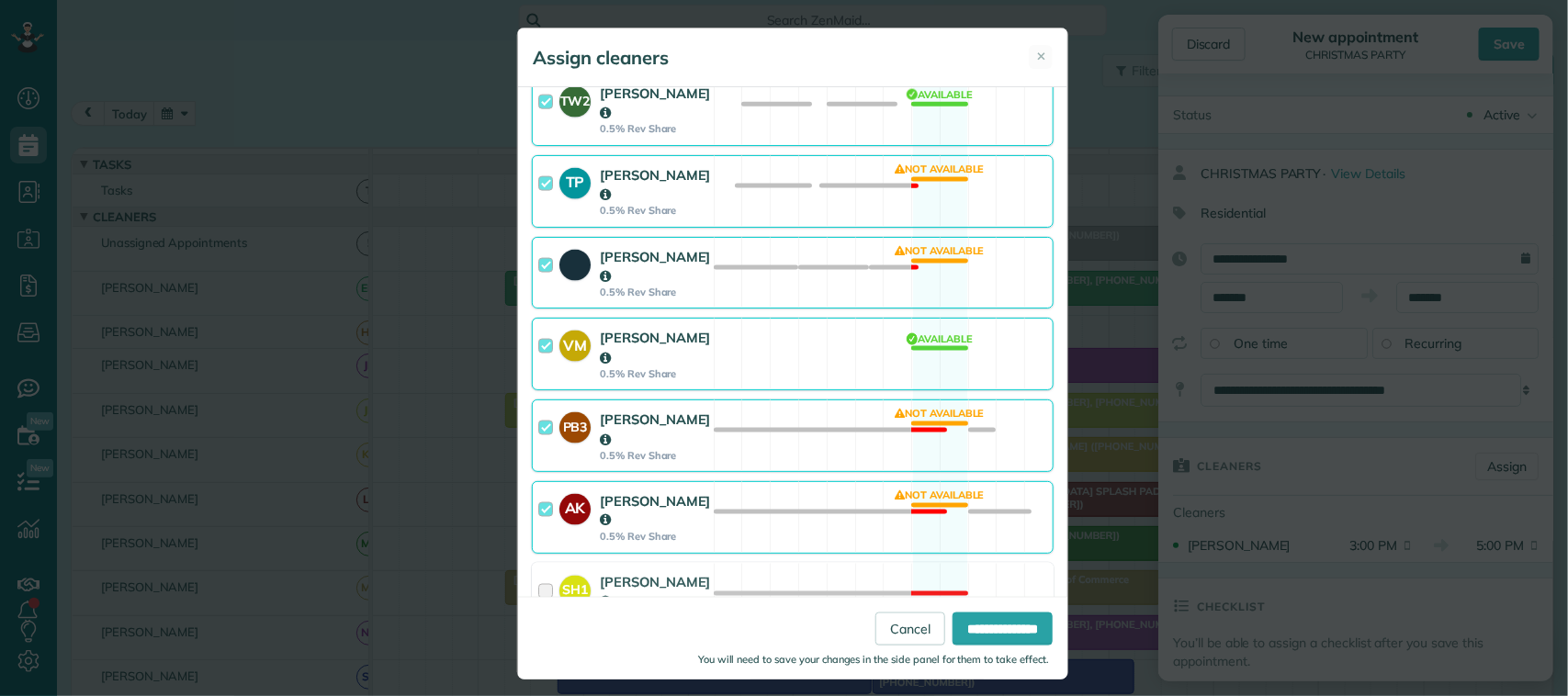
drag, startPoint x: 705, startPoint y: 421, endPoint x: 709, endPoint y: 449, distance: 28.3
click at [705, 563] on div "SH1 [PERSON_NAME] 0.5% Rev Share Not available" at bounding box center [793, 600] width 522 height 73
click at [709, 645] on div "KN1 [PERSON_NAME] No pay rate set Not available" at bounding box center [793, 681] width 522 height 73
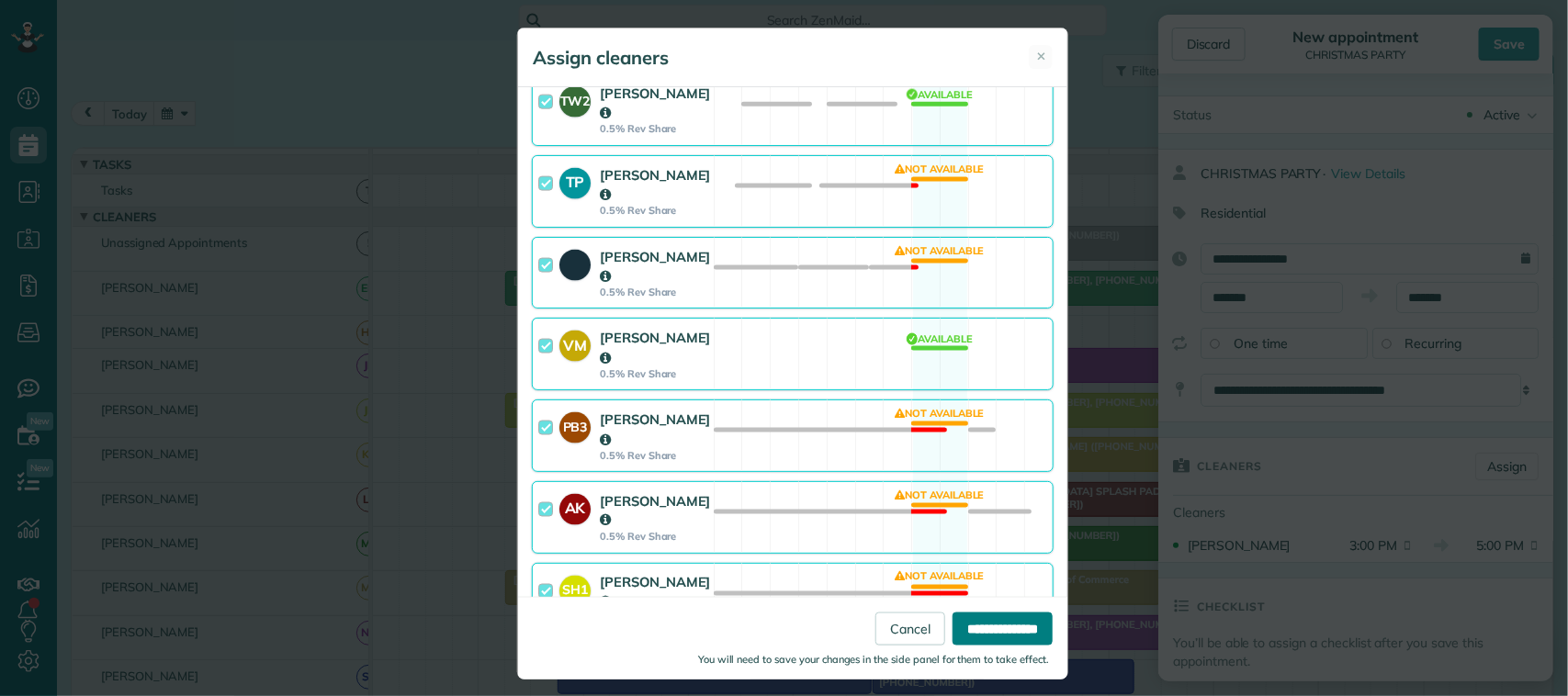
click at [952, 625] on input "**********" at bounding box center [1002, 628] width 100 height 33
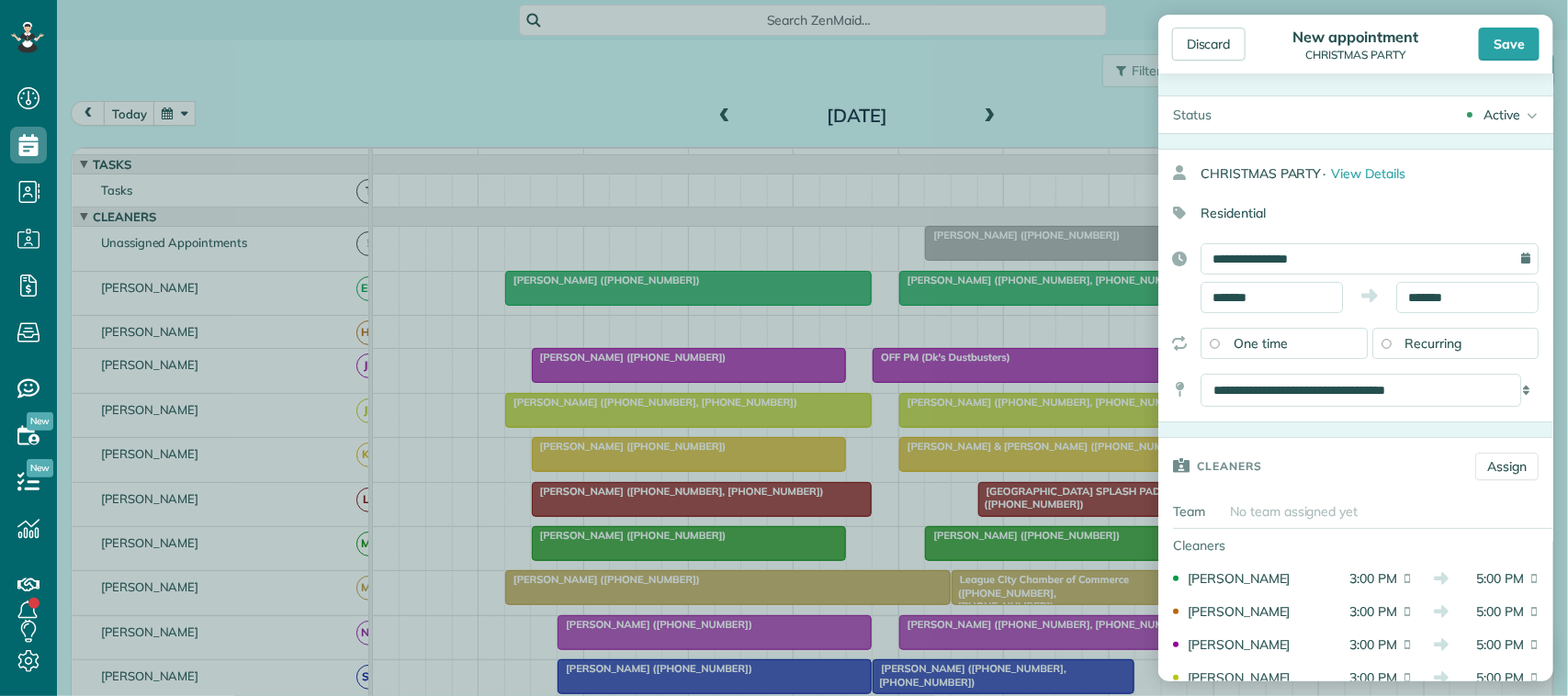
click at [1517, 62] on div "Discard New appointment CHRISTMAS PARTY Save" at bounding box center [1356, 44] width 395 height 59
click at [1510, 53] on div "Save" at bounding box center [1510, 44] width 61 height 33
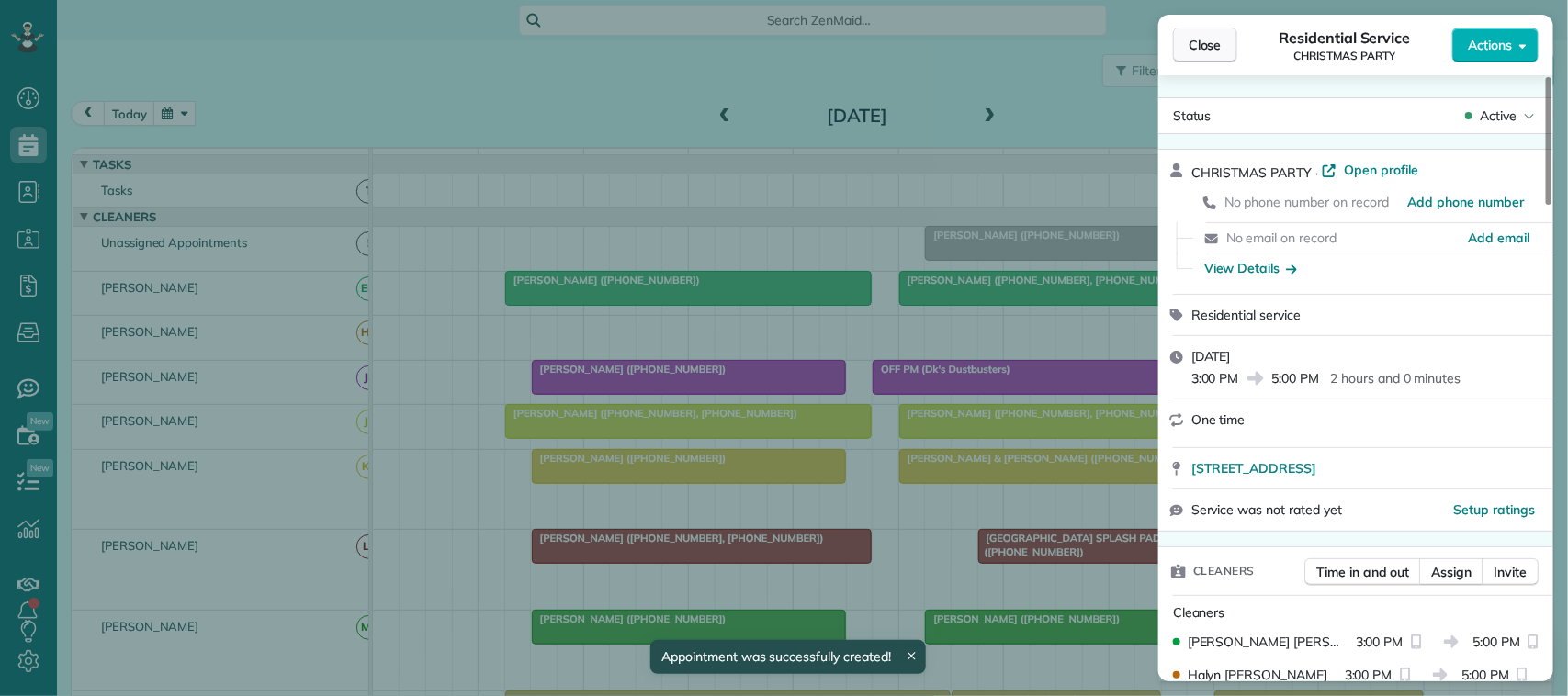
click at [1211, 36] on span "Close" at bounding box center [1206, 44] width 33 height 19
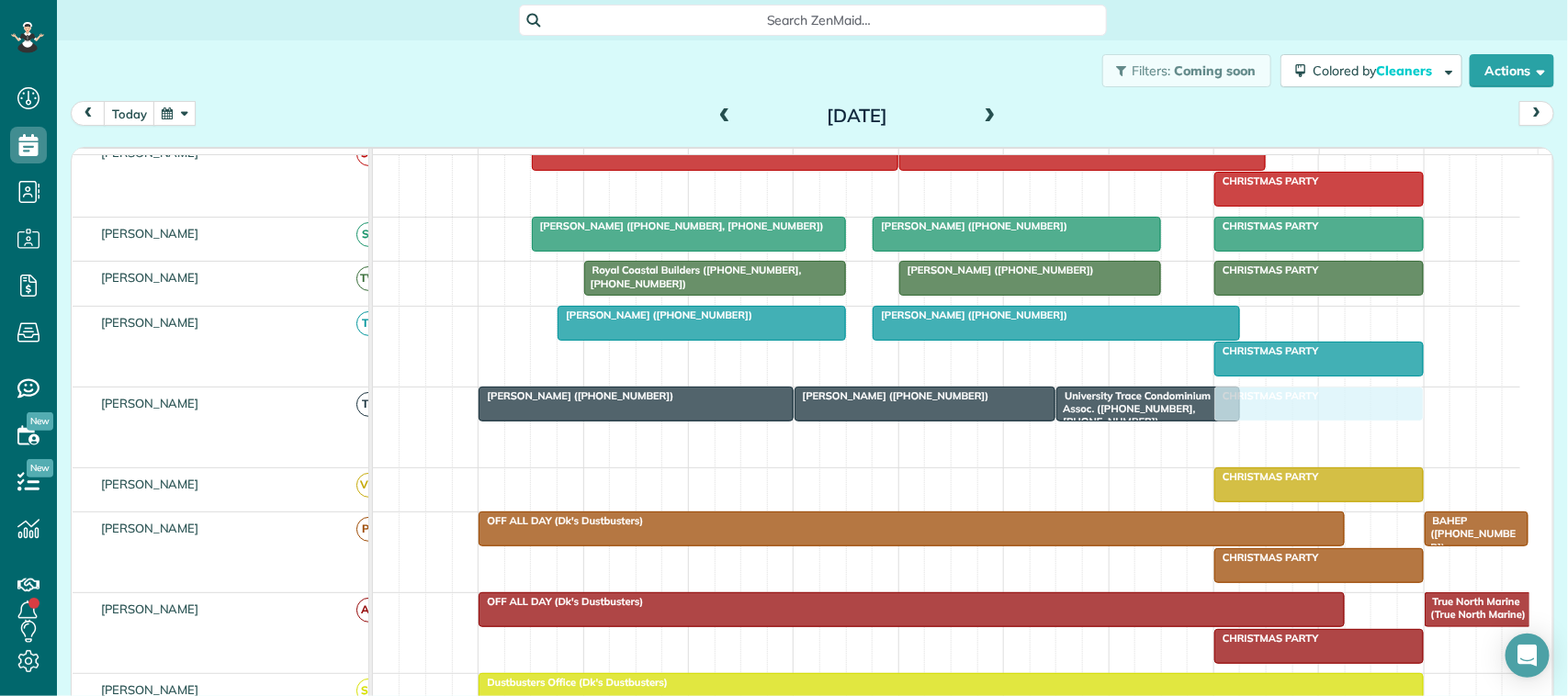
drag, startPoint x: 1272, startPoint y: 462, endPoint x: 1270, endPoint y: 487, distance: 25.1
click at [1270, 467] on div "University Trace Condominium Assoc. ([PHONE_NUMBER], [PHONE_NUMBER]) [PERSON_NA…" at bounding box center [946, 427] width 1148 height 80
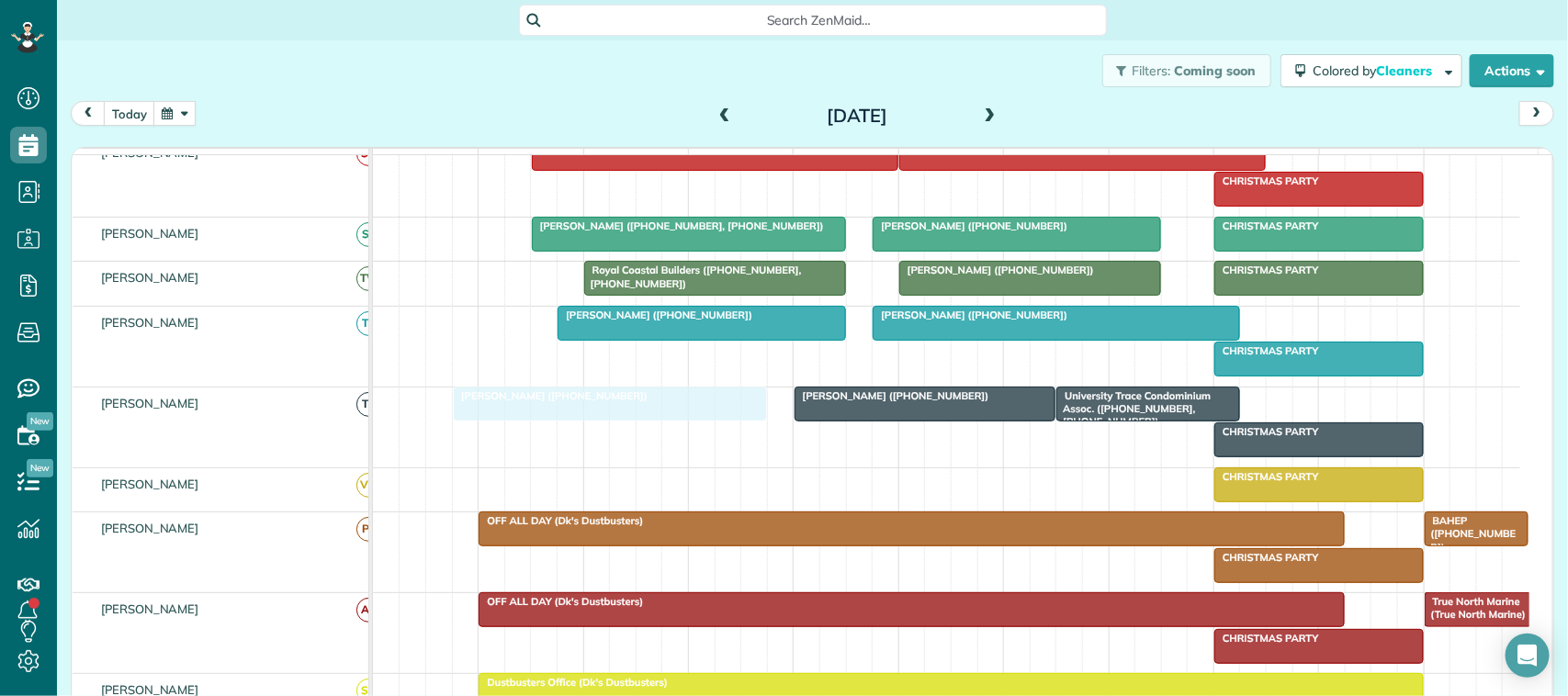
drag, startPoint x: 681, startPoint y: 438, endPoint x: 652, endPoint y: 433, distance: 29.4
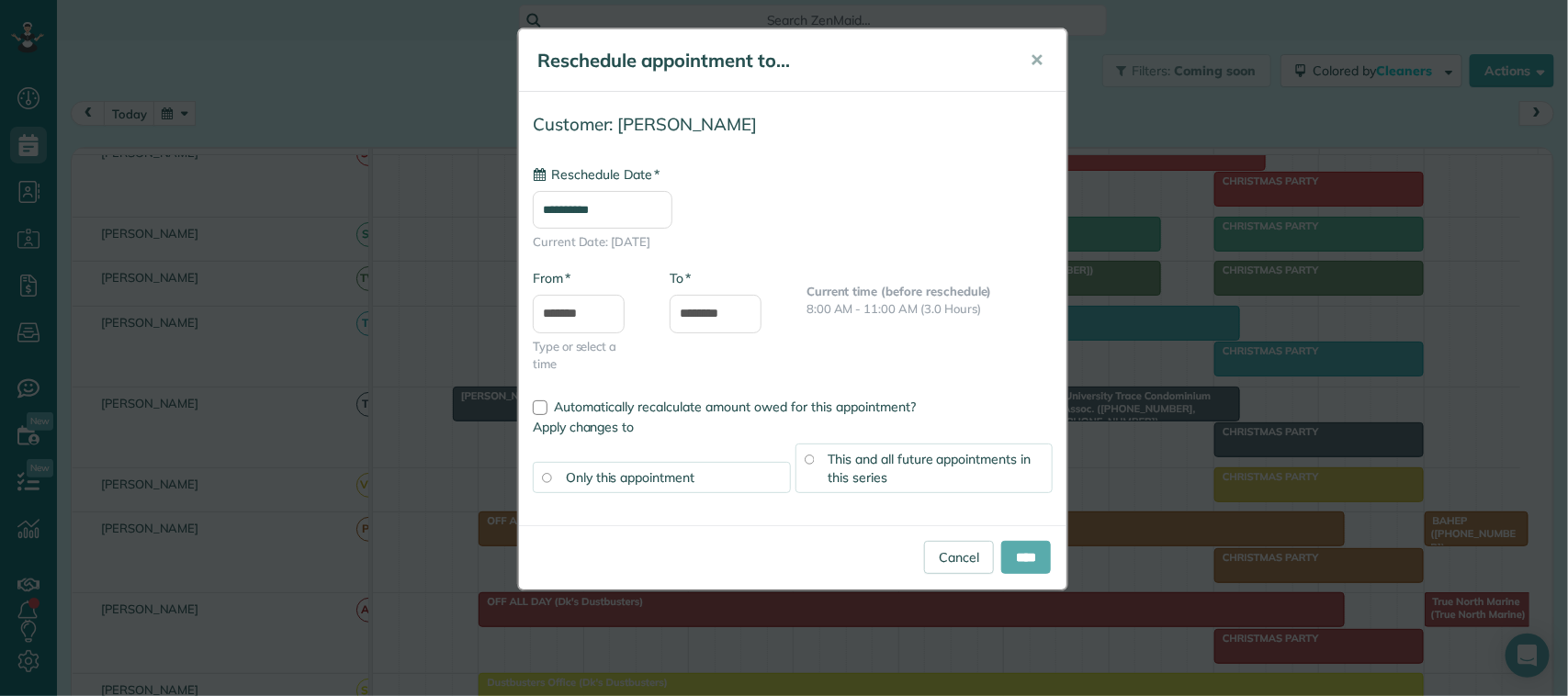
type input "**********"
click at [1034, 557] on input "****" at bounding box center [1026, 558] width 50 height 33
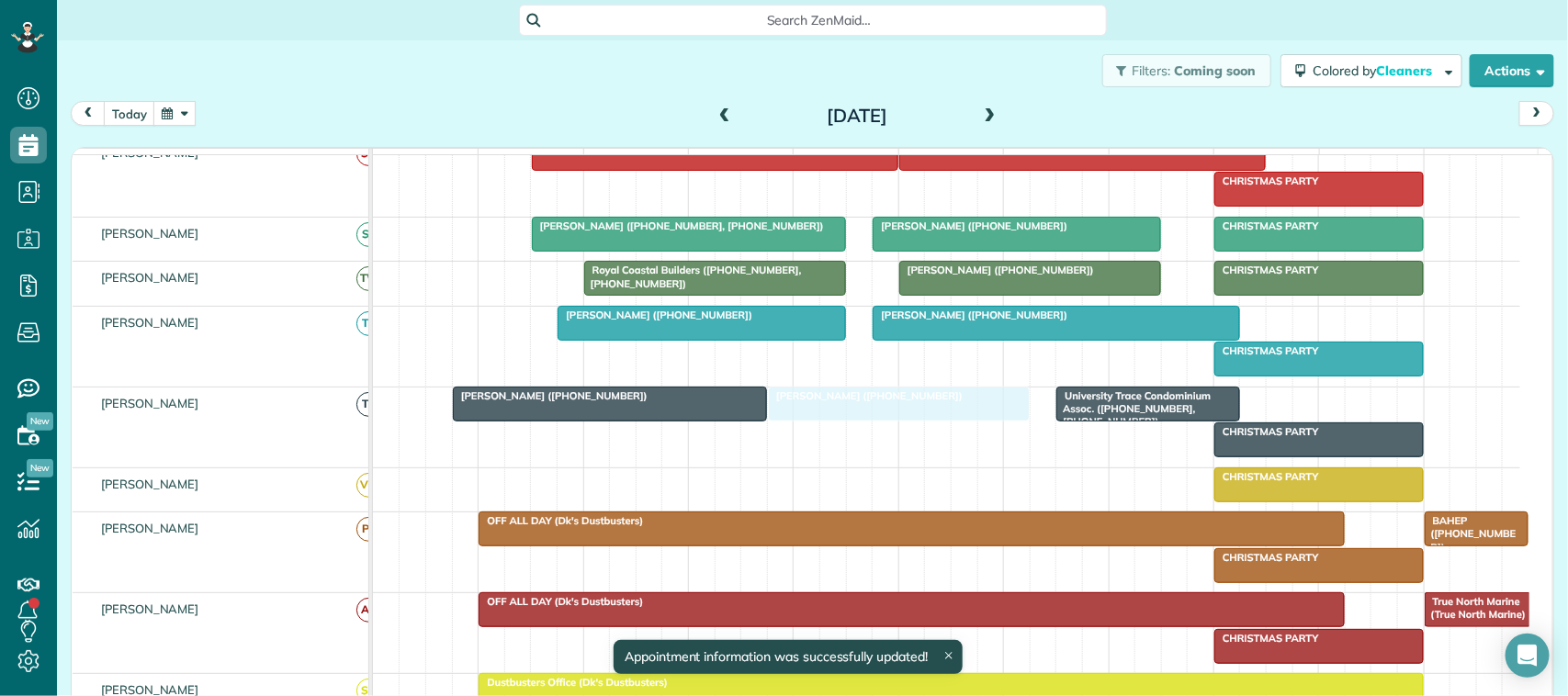
drag, startPoint x: 926, startPoint y: 432, endPoint x: 906, endPoint y: 429, distance: 20.2
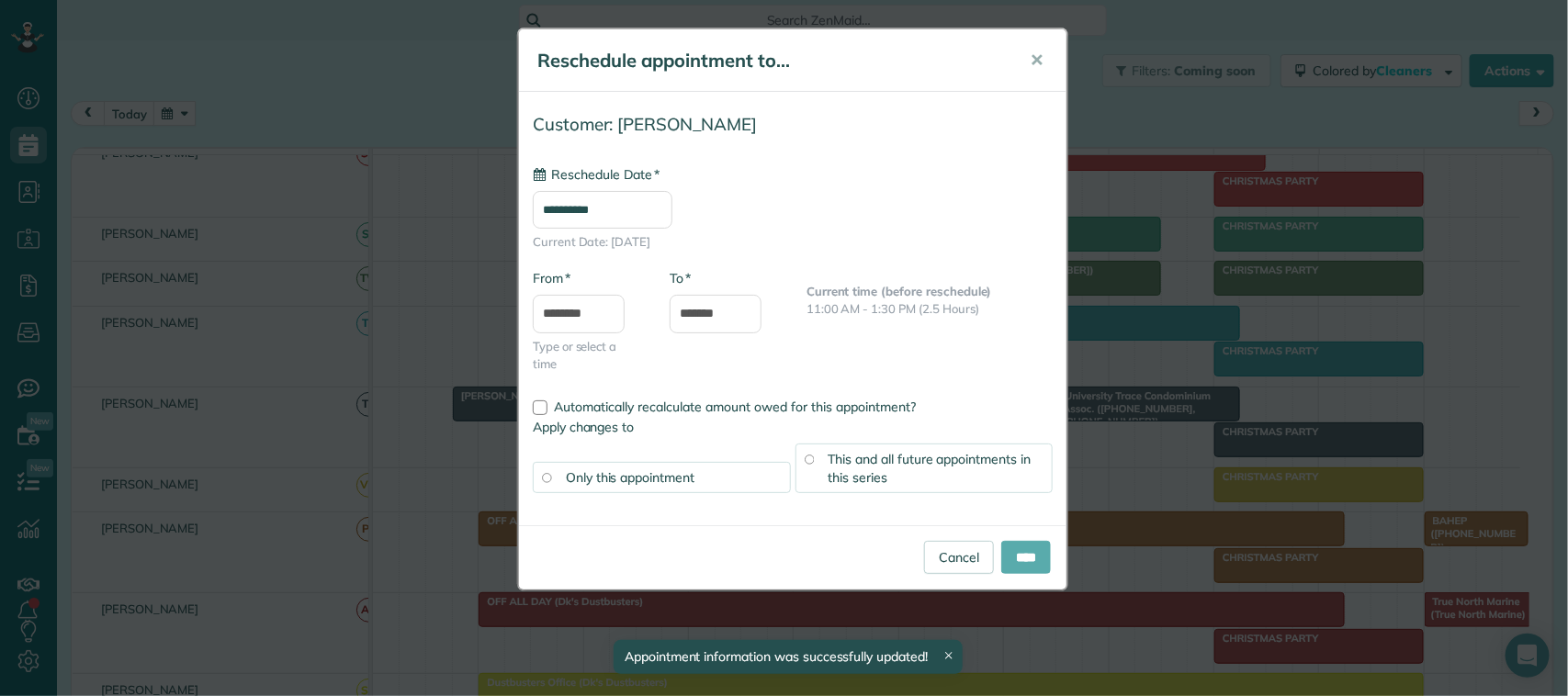
type input "**********"
click at [1036, 565] on input "****" at bounding box center [1026, 558] width 50 height 33
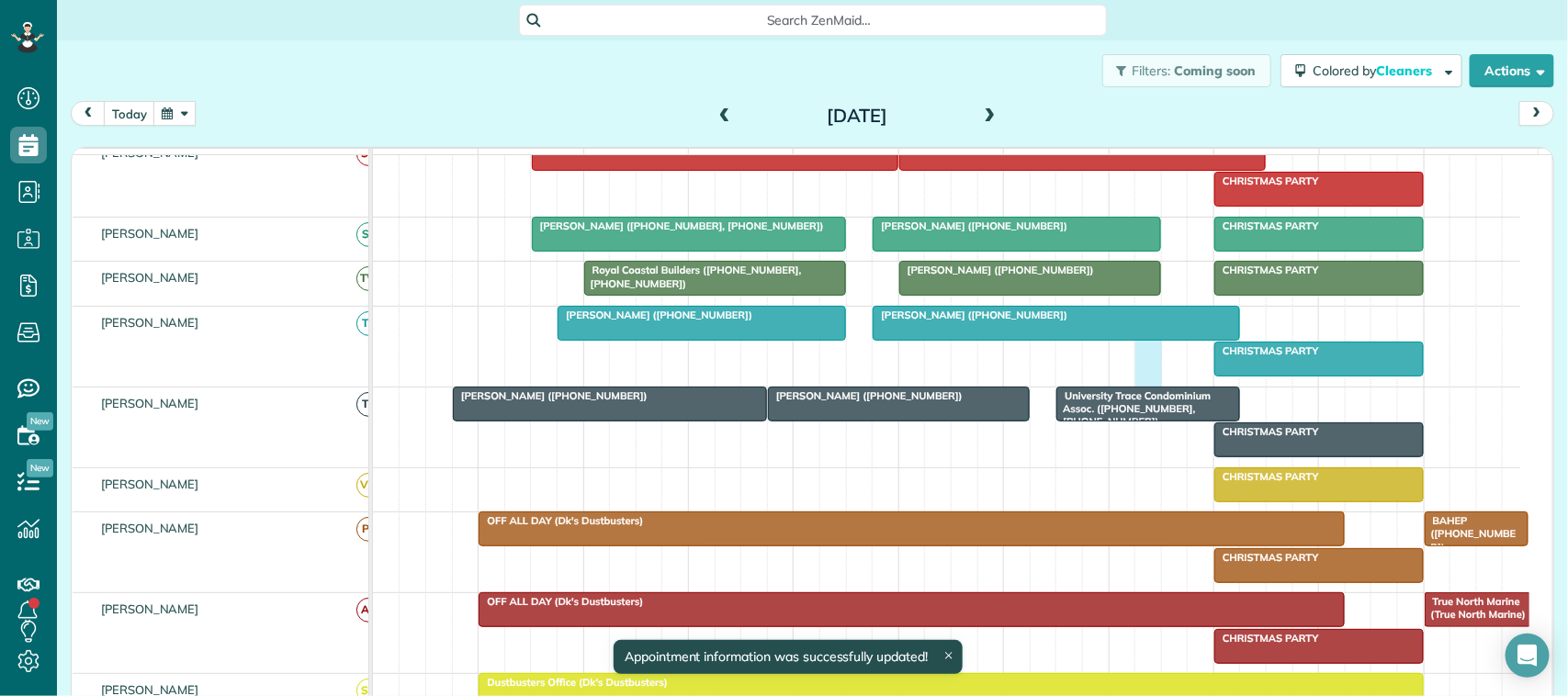
click at [1137, 387] on div "[PERSON_NAME] (+12403288865) CHRISTMAS PARTY [PERSON_NAME] ([PHONE_NUMBER])" at bounding box center [946, 347] width 1148 height 80
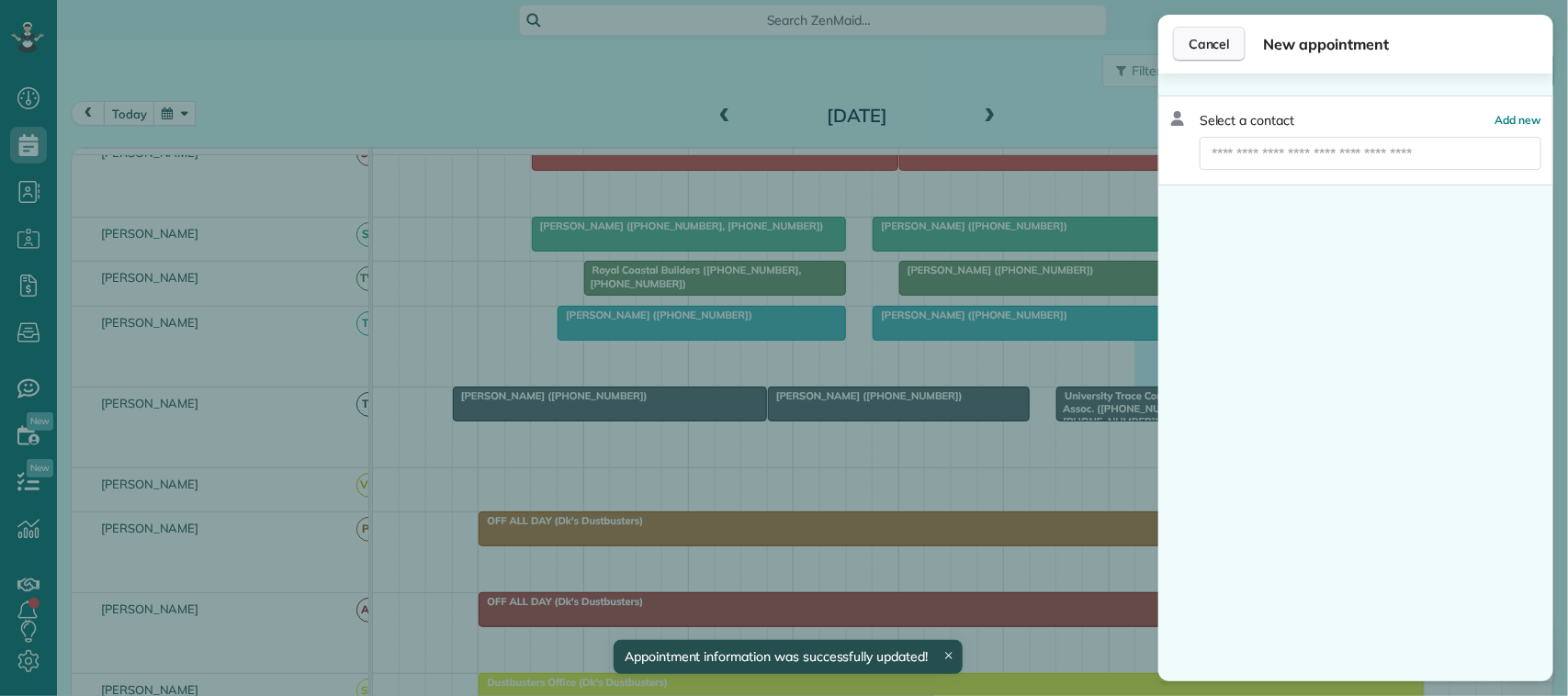
click at [1204, 43] on span "Cancel" at bounding box center [1210, 44] width 41 height 19
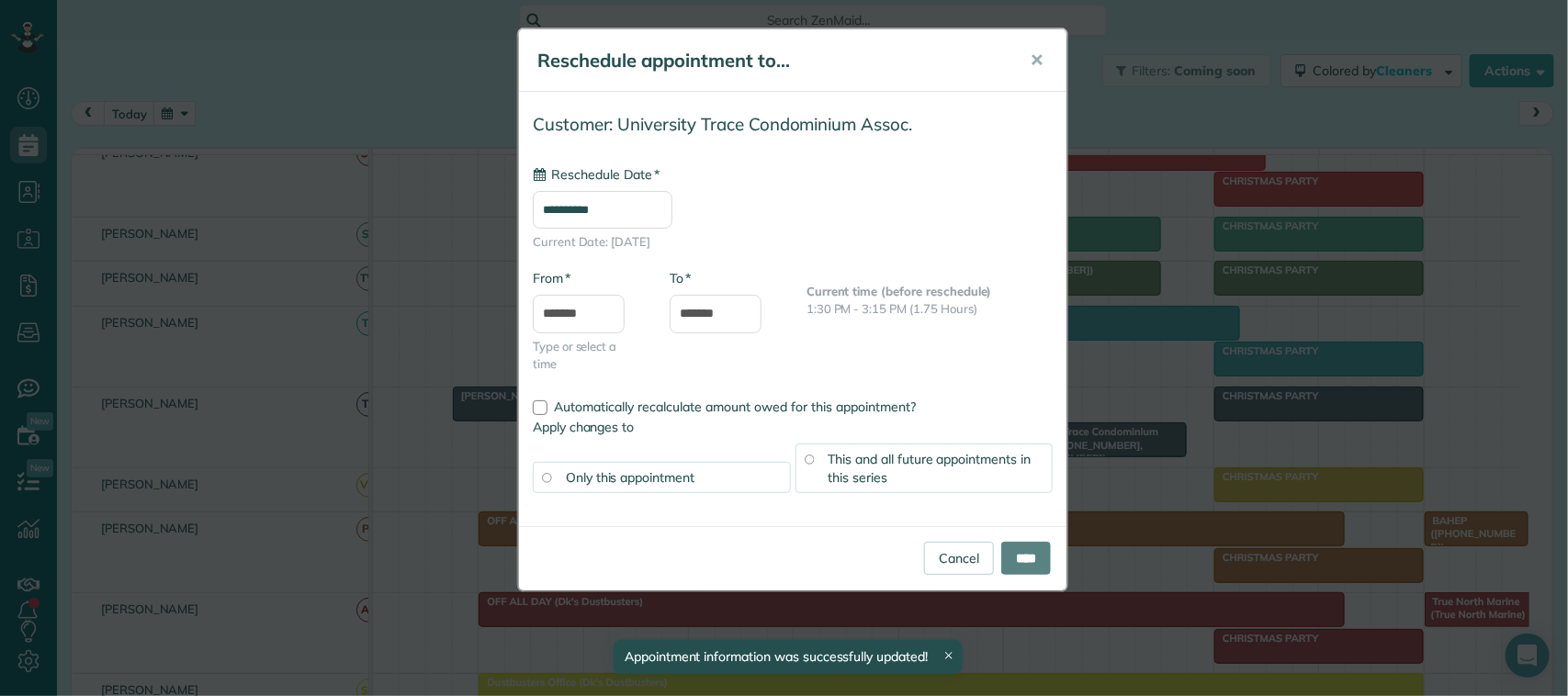
drag, startPoint x: 1121, startPoint y: 438, endPoint x: 1094, endPoint y: 438, distance: 27.0
type input "**********"
click at [1023, 65] on button "✕" at bounding box center [1037, 60] width 41 height 44
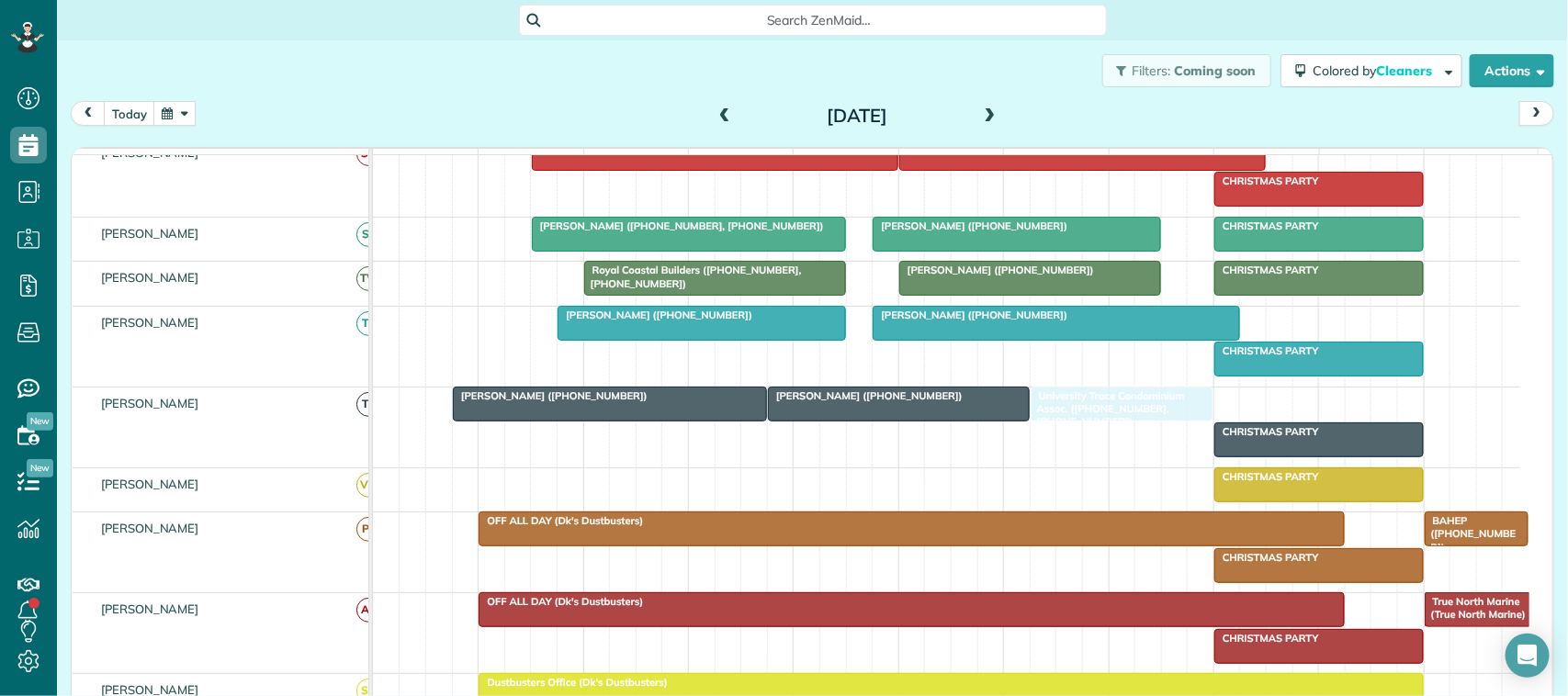
drag, startPoint x: 1117, startPoint y: 429, endPoint x: 1095, endPoint y: 427, distance: 22.1
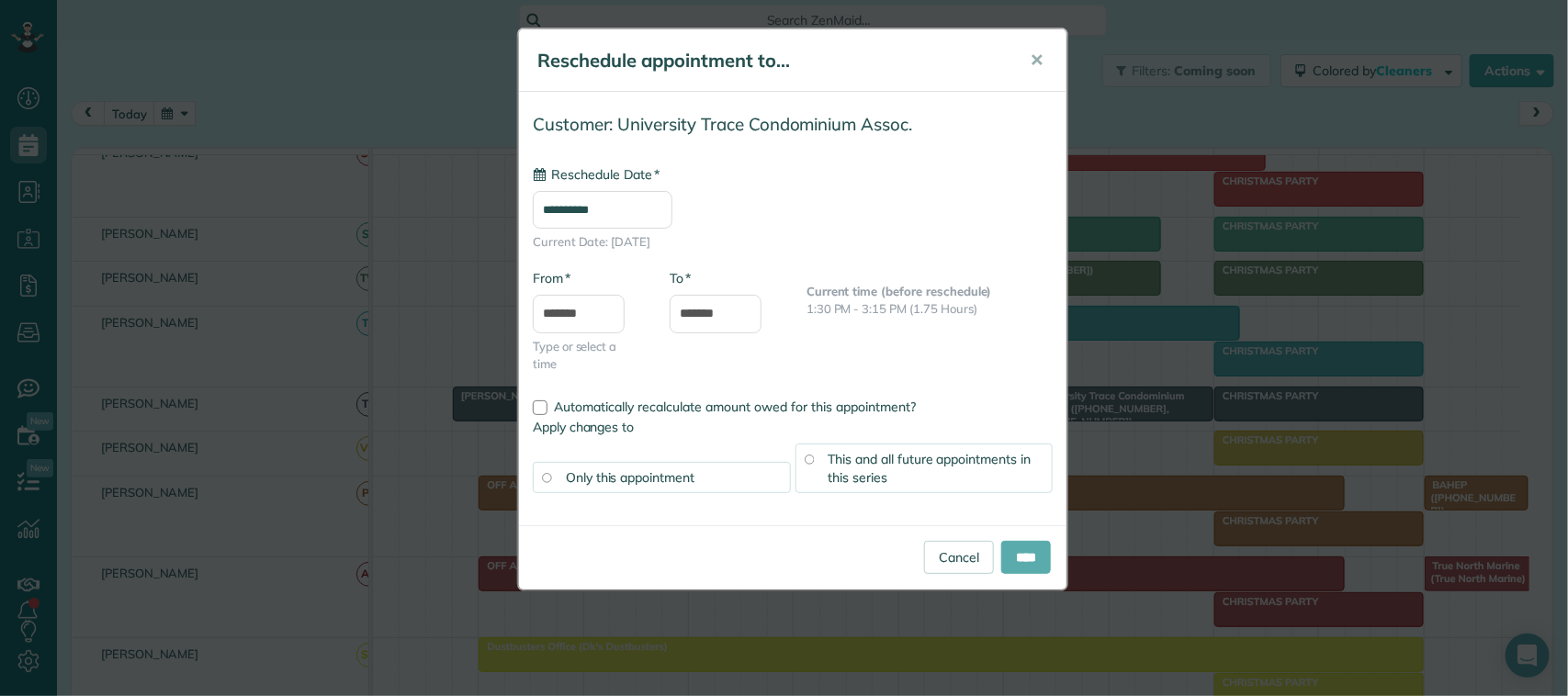
type input "**********"
click at [1021, 562] on input "****" at bounding box center [1026, 558] width 50 height 33
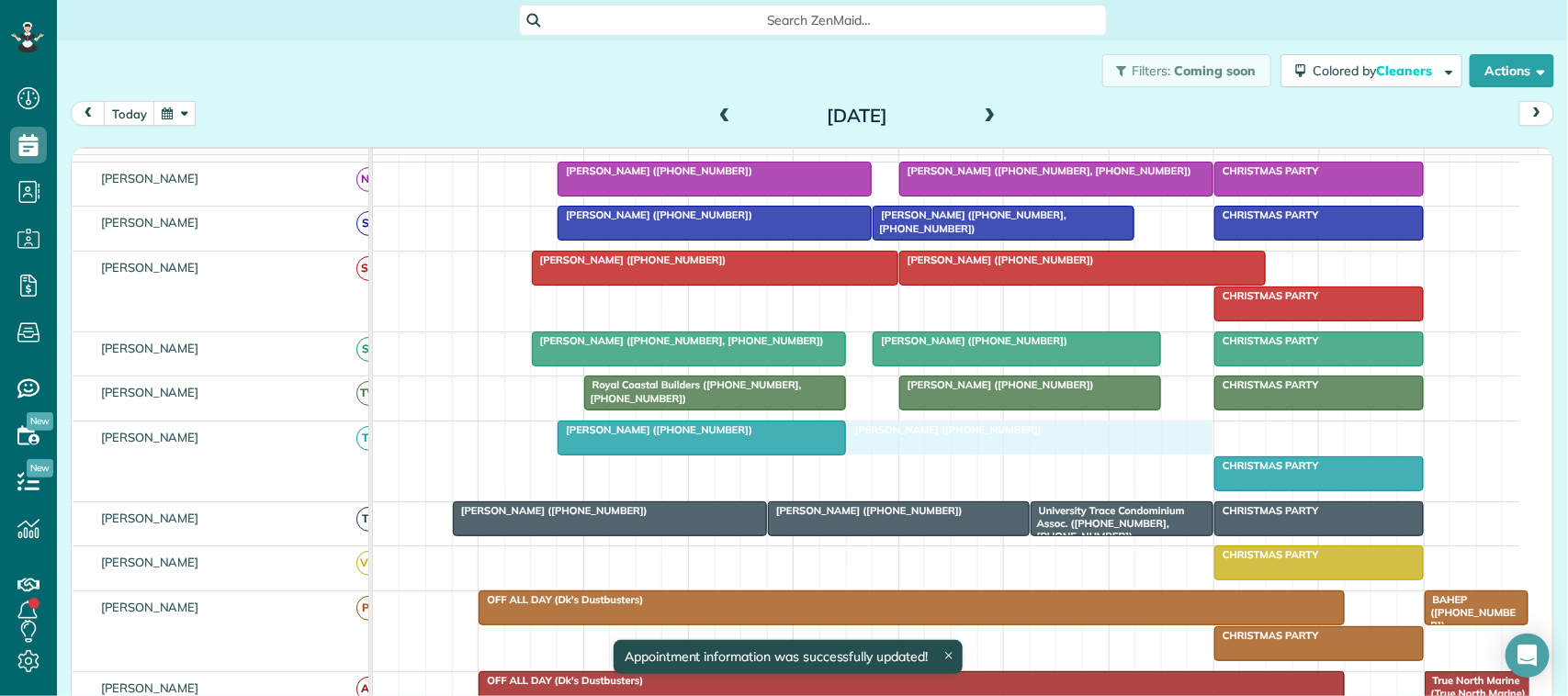
drag, startPoint x: 1135, startPoint y: 451, endPoint x: 1099, endPoint y: 448, distance: 36.1
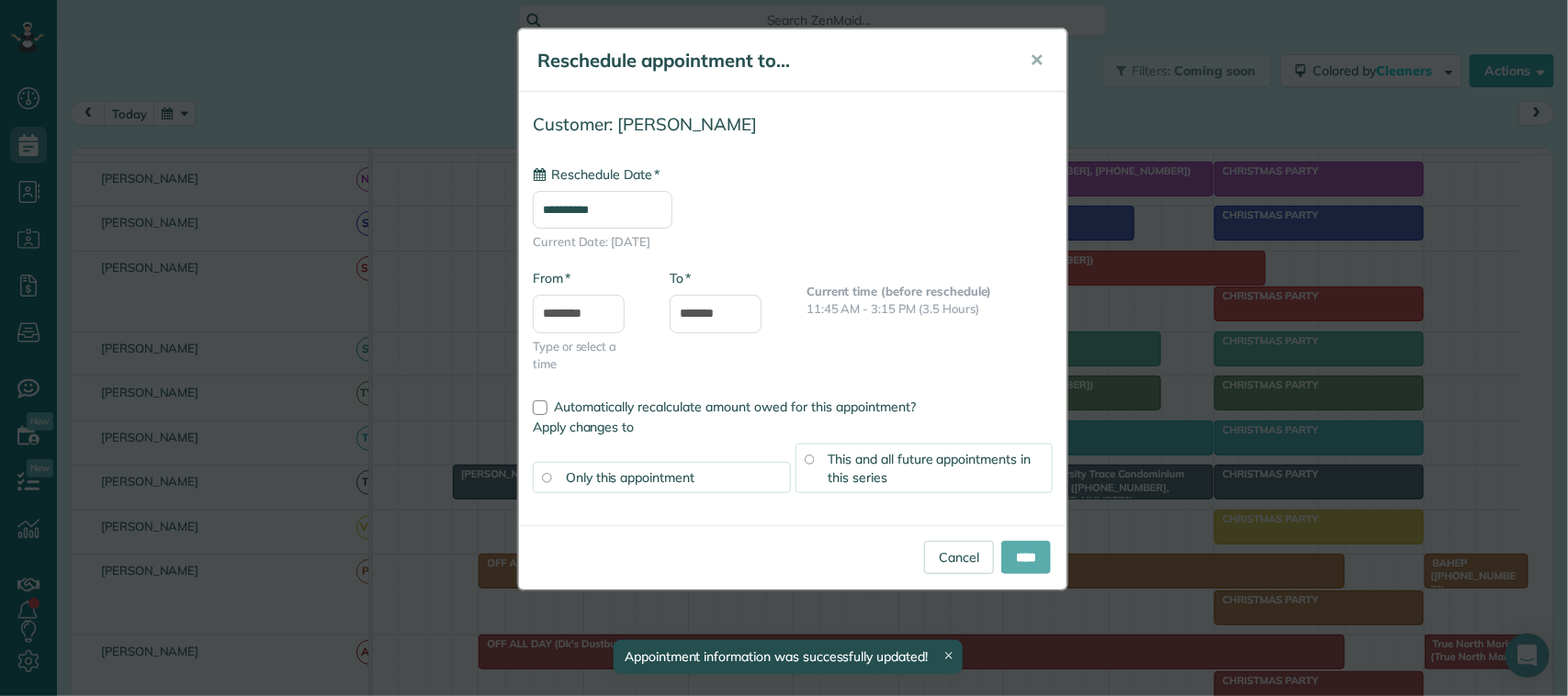
type input "**********"
click at [1034, 562] on input "****" at bounding box center [1026, 558] width 50 height 33
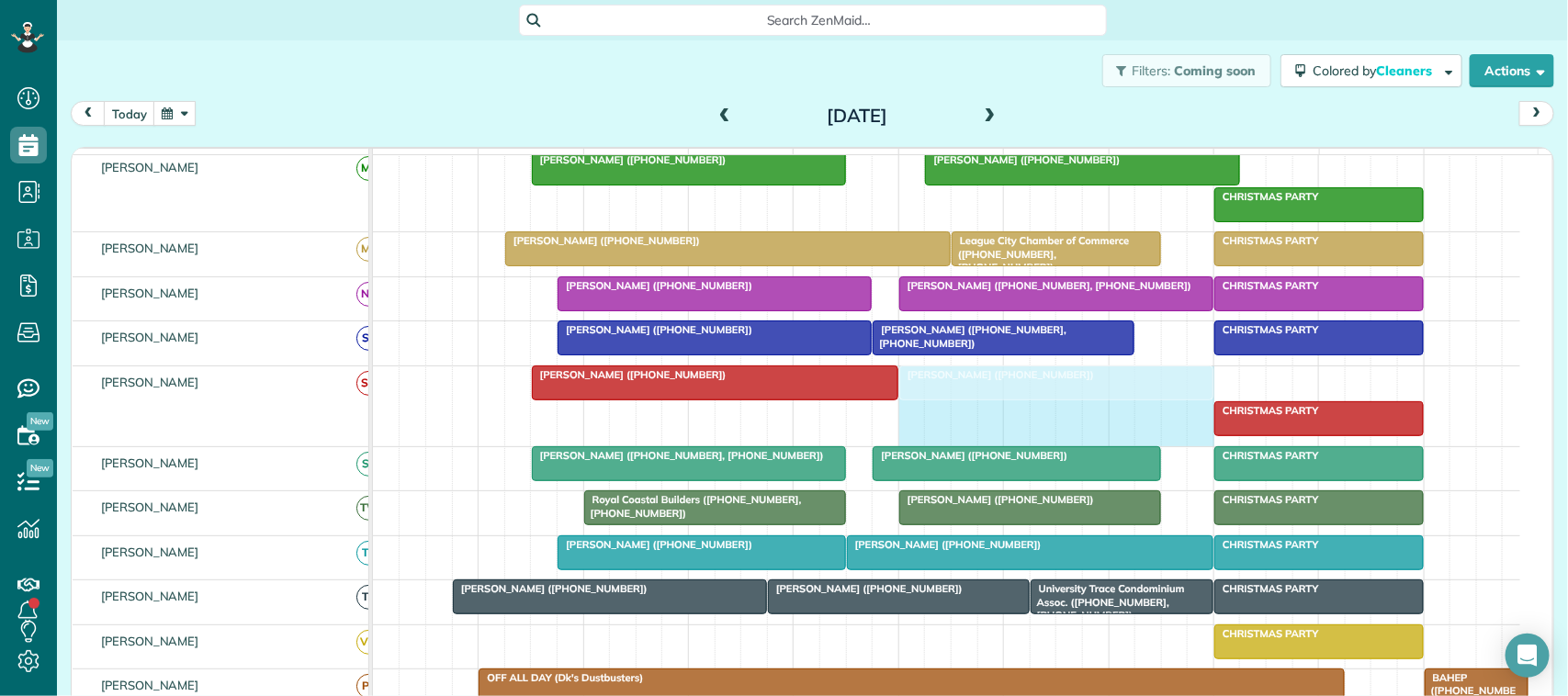
drag, startPoint x: 1260, startPoint y: 409, endPoint x: 1196, endPoint y: 407, distance: 64.0
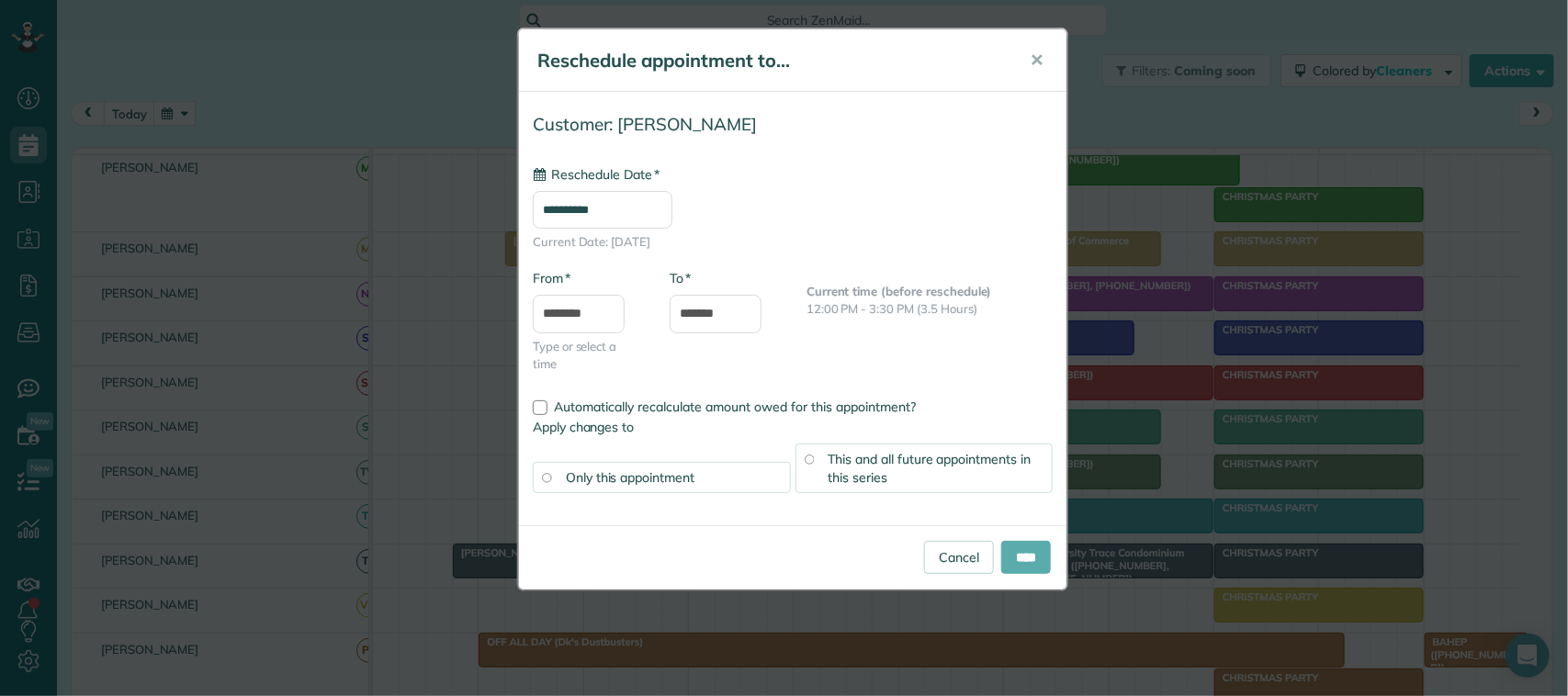
type input "**********"
click at [1007, 554] on input "****" at bounding box center [1026, 558] width 50 height 33
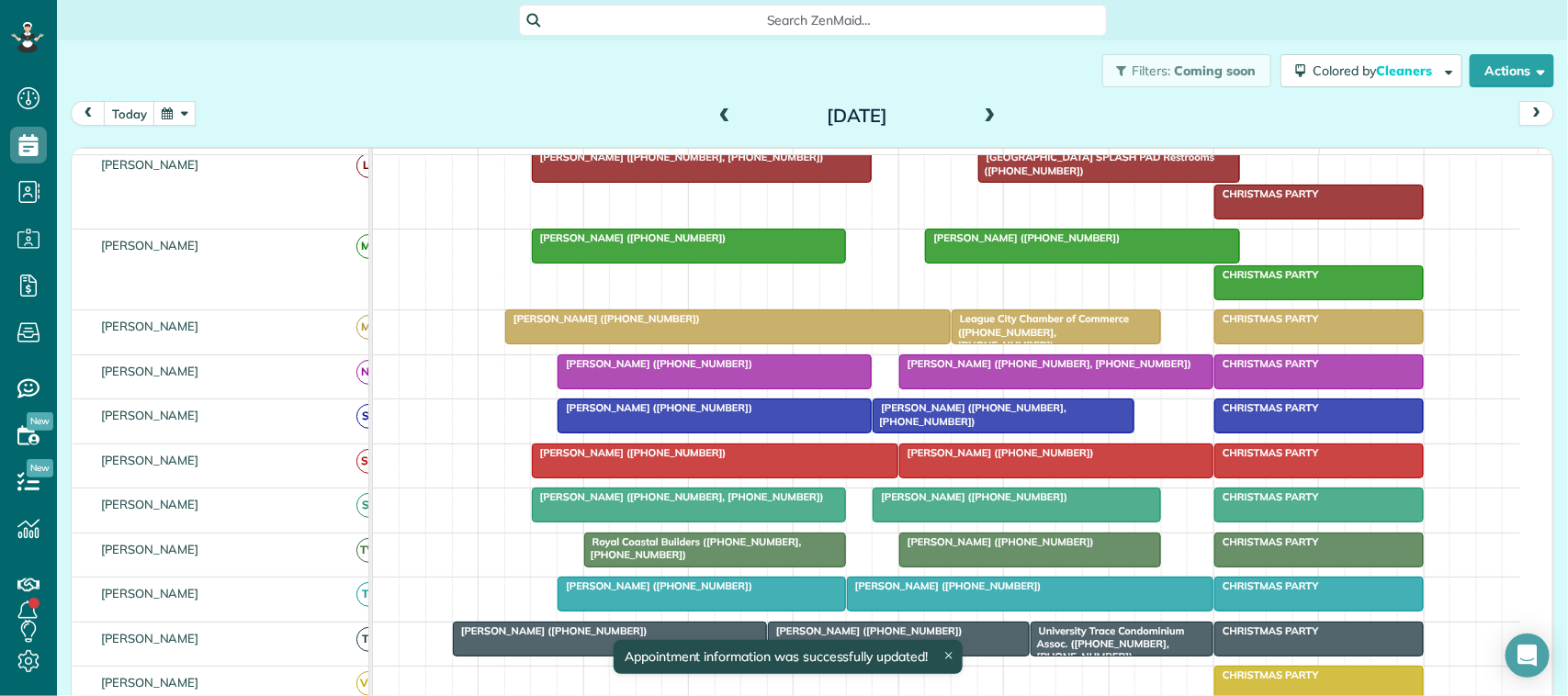
scroll to position [345, 0]
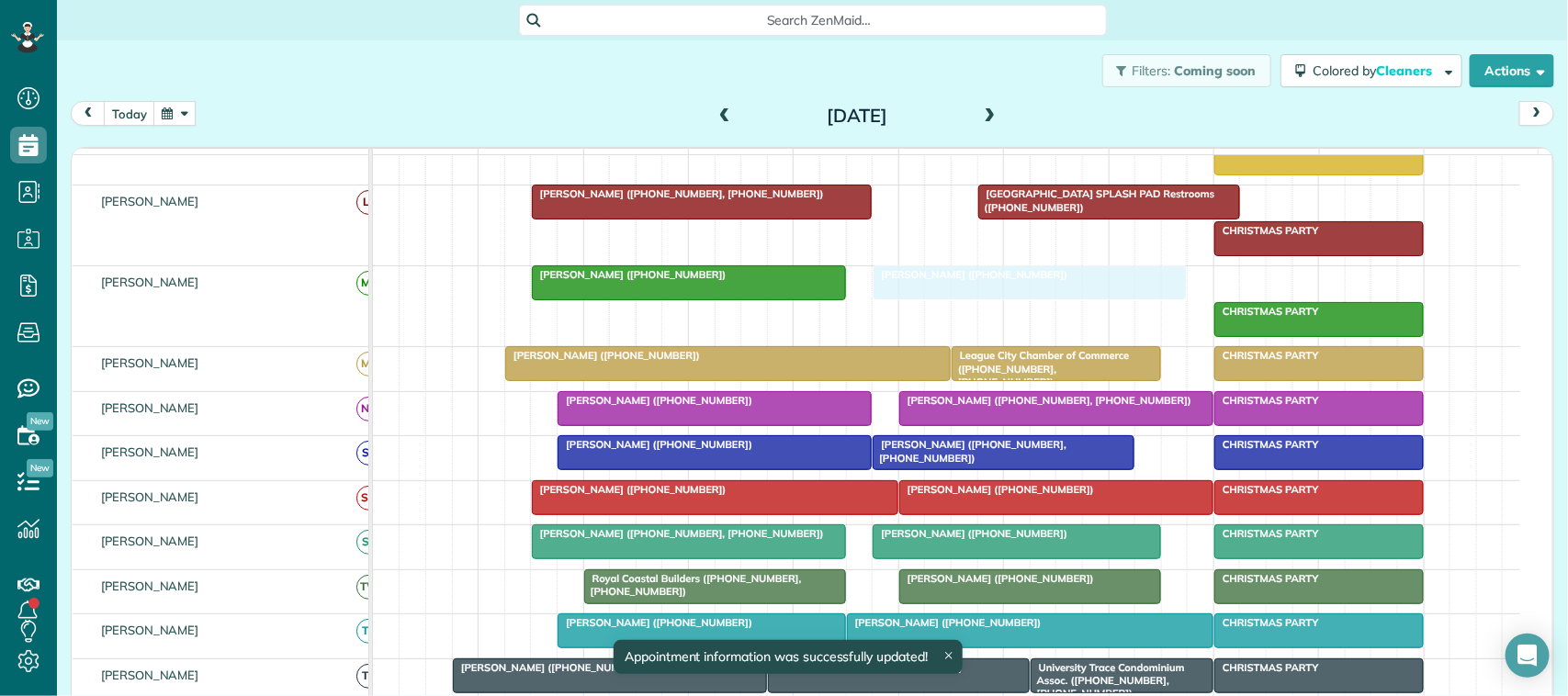
drag, startPoint x: 1206, startPoint y: 305, endPoint x: 1165, endPoint y: 301, distance: 41.2
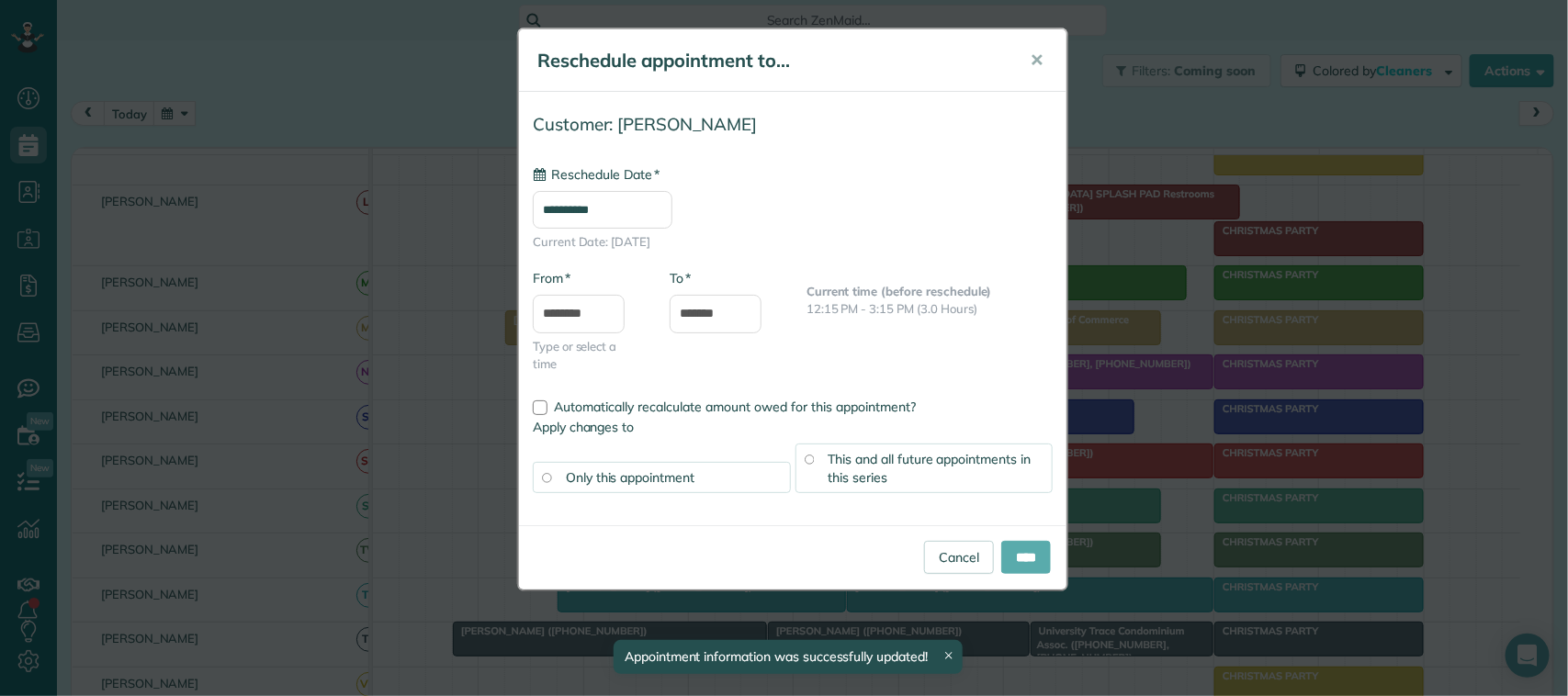
type input "**********"
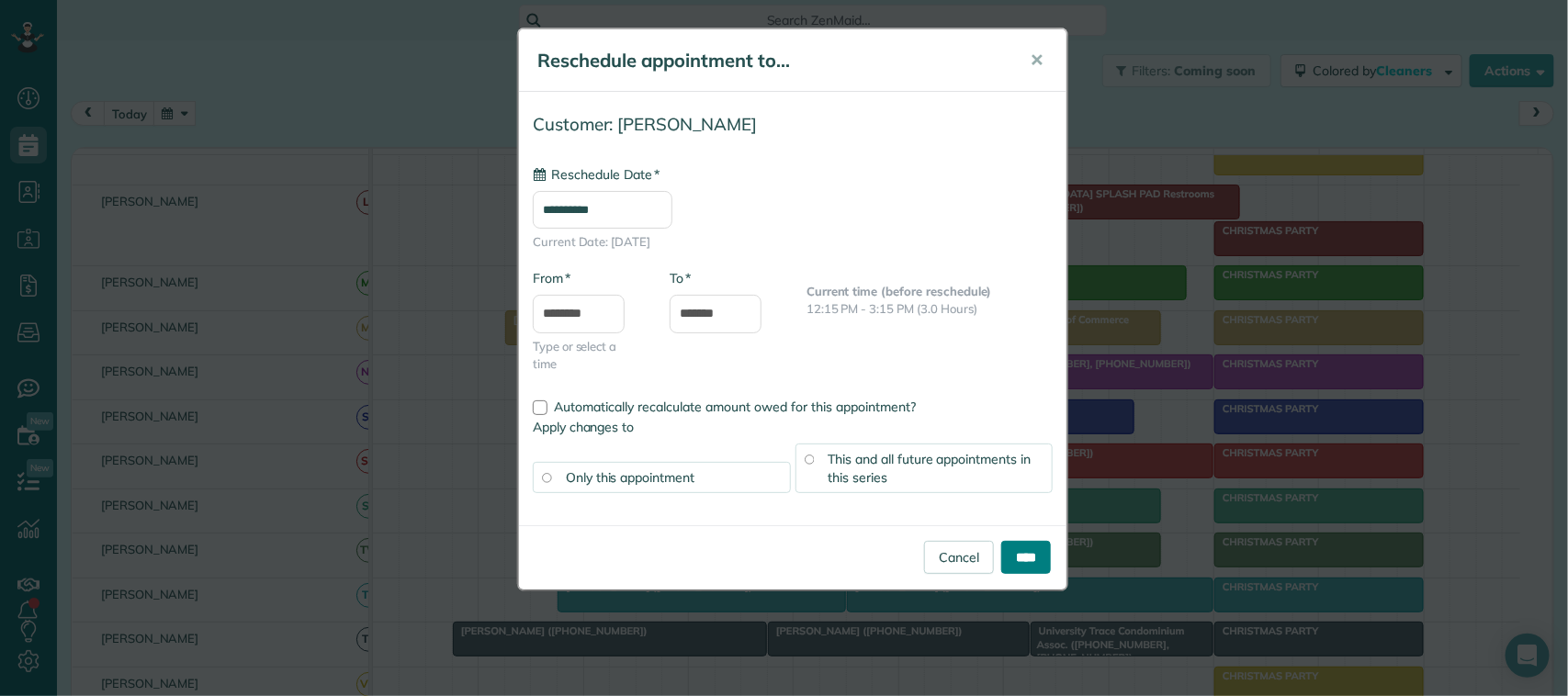
click at [1039, 550] on input "****" at bounding box center [1026, 558] width 50 height 33
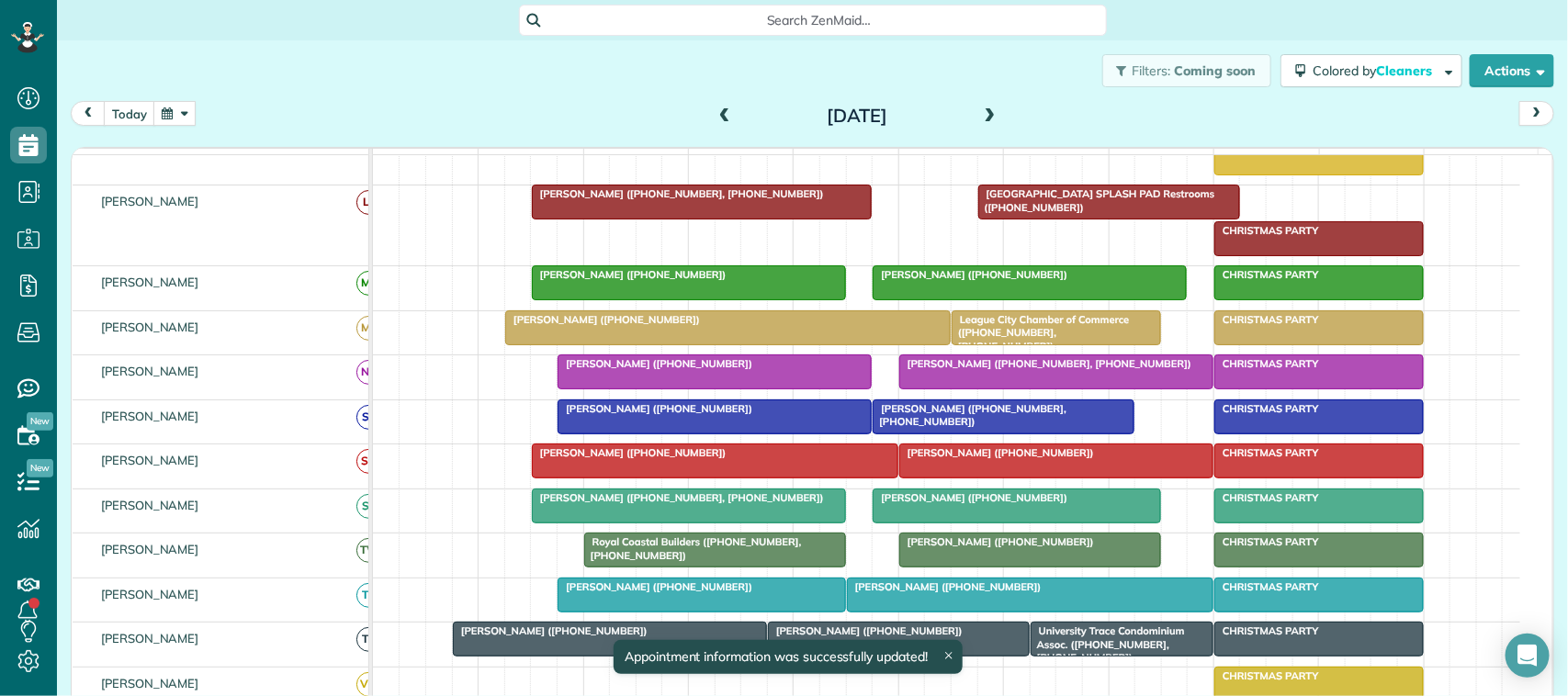
scroll to position [115, 0]
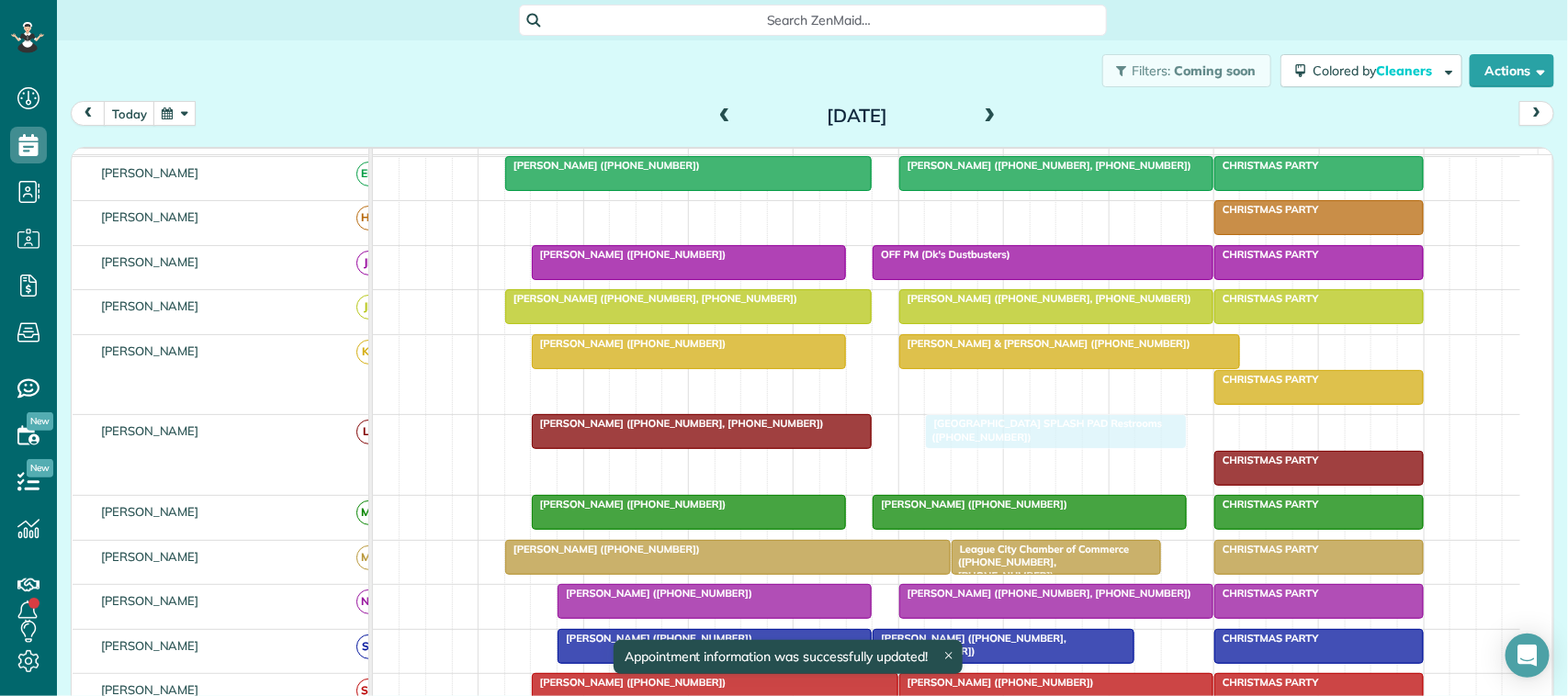
drag, startPoint x: 1163, startPoint y: 455, endPoint x: 1150, endPoint y: 455, distance: 13.0
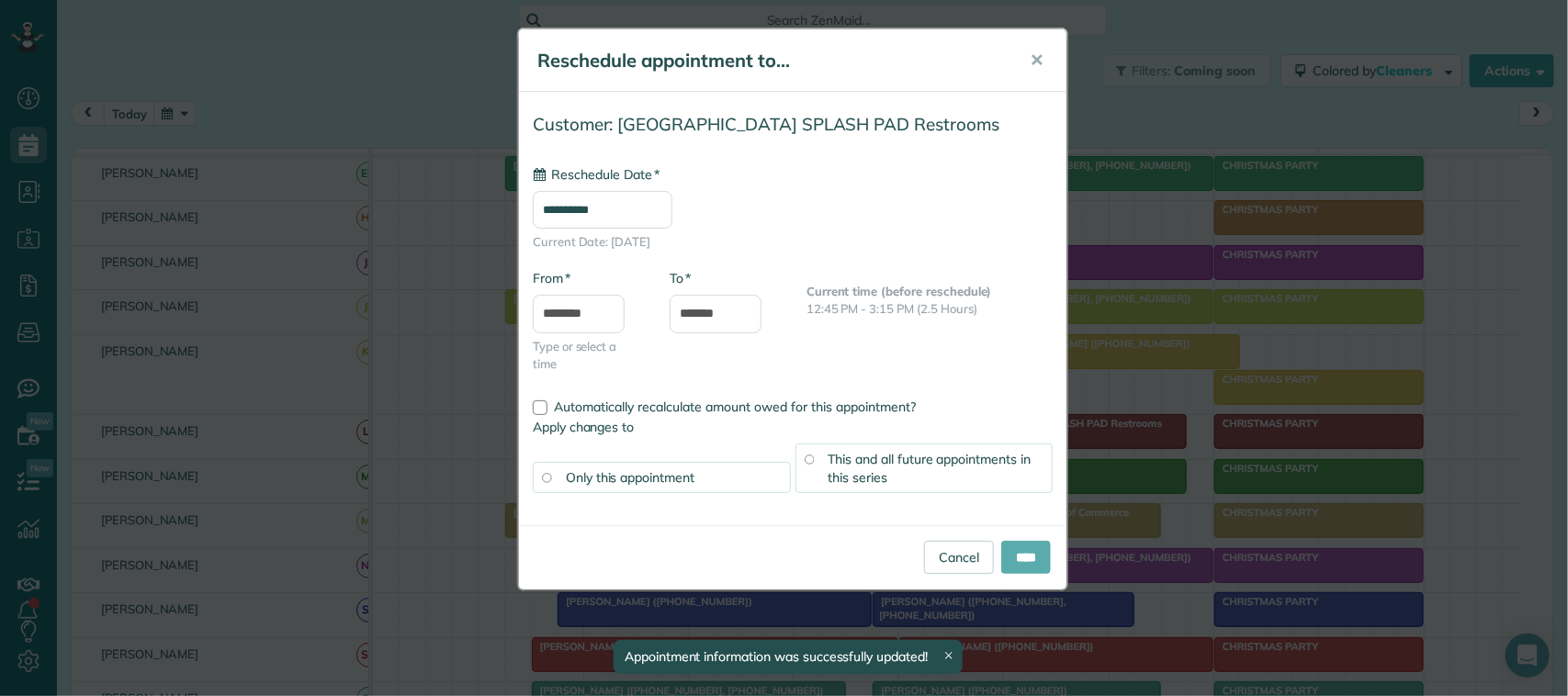
type input "**********"
click at [1040, 552] on input "****" at bounding box center [1026, 558] width 50 height 33
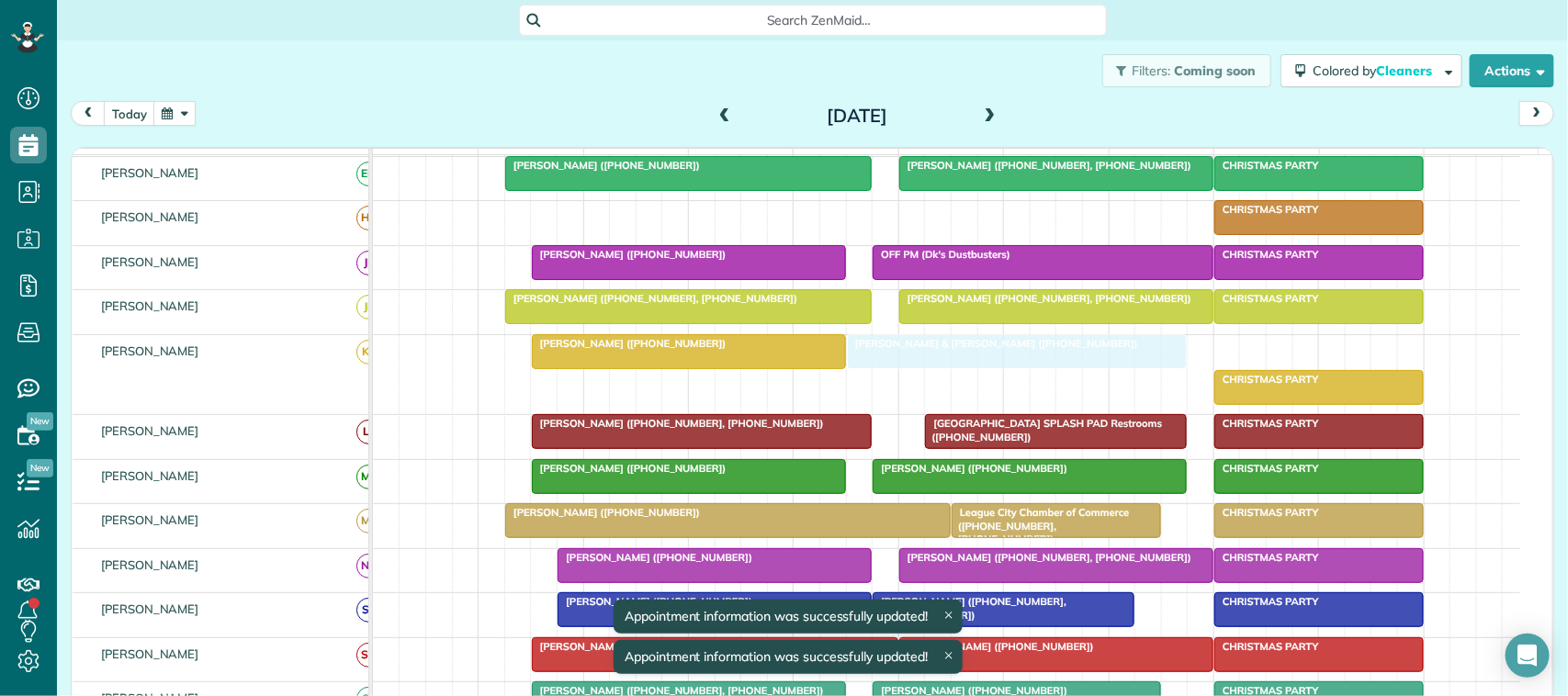
drag, startPoint x: 1158, startPoint y: 377, endPoint x: 1114, endPoint y: 377, distance: 44.0
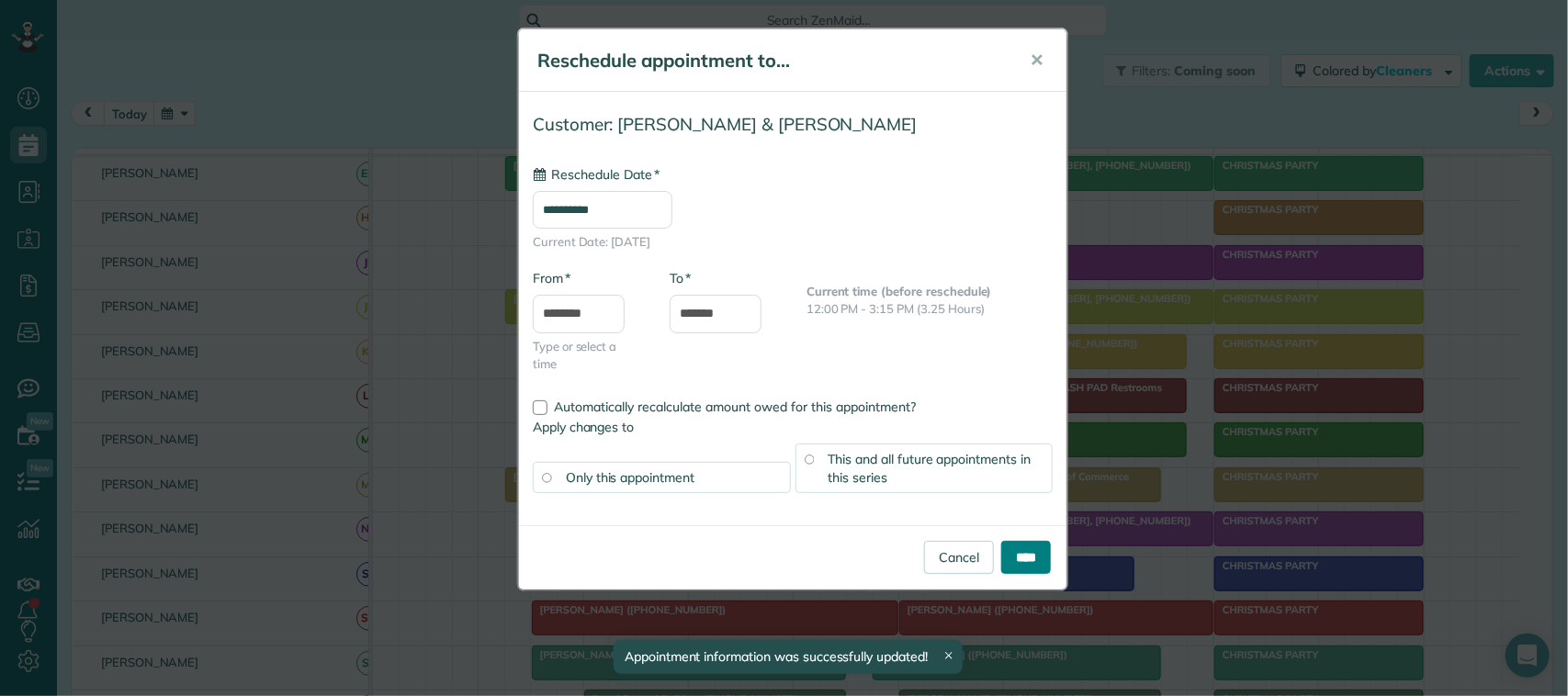
type input "**********"
click at [1023, 559] on input "****" at bounding box center [1026, 558] width 50 height 33
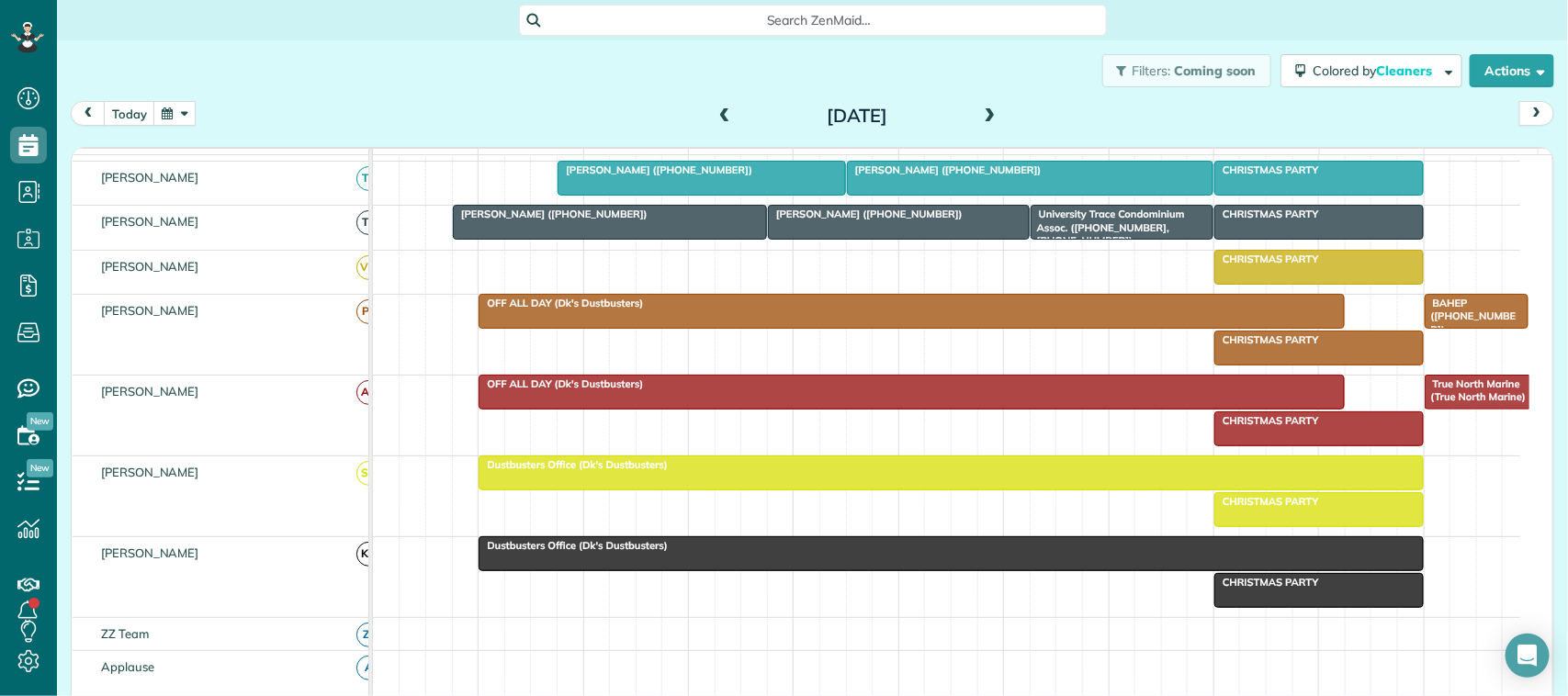
scroll to position [531, 0]
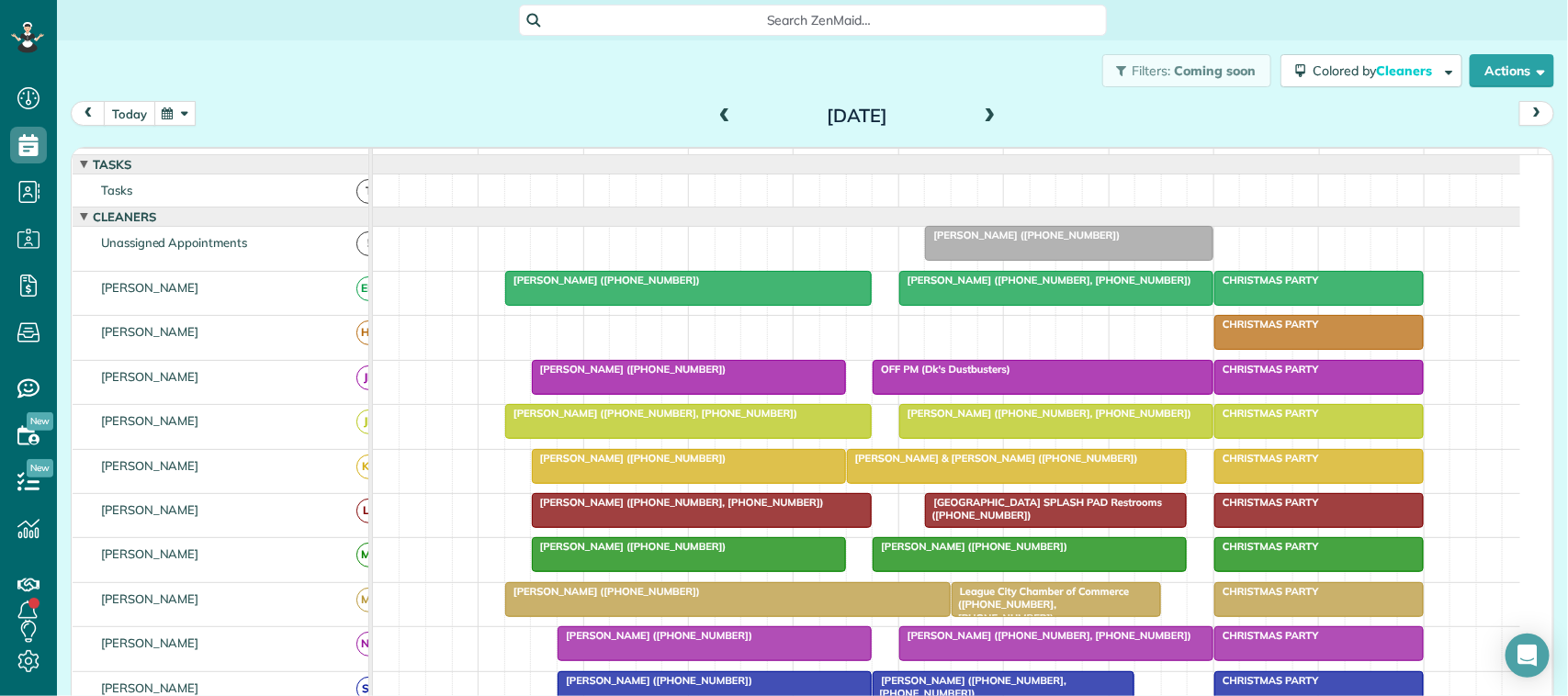
click at [142, 113] on button "today" at bounding box center [130, 113] width 51 height 25
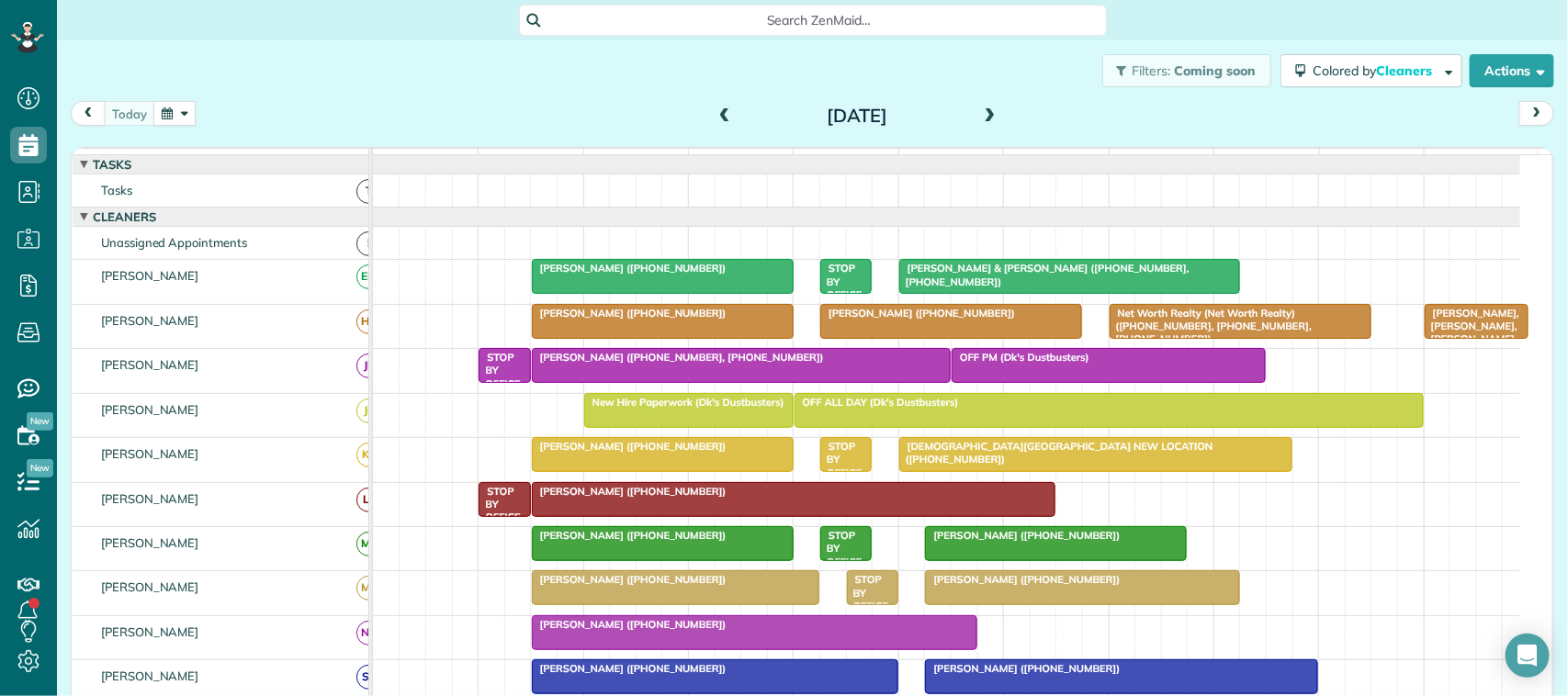
click at [173, 121] on button "button" at bounding box center [174, 113] width 42 height 25
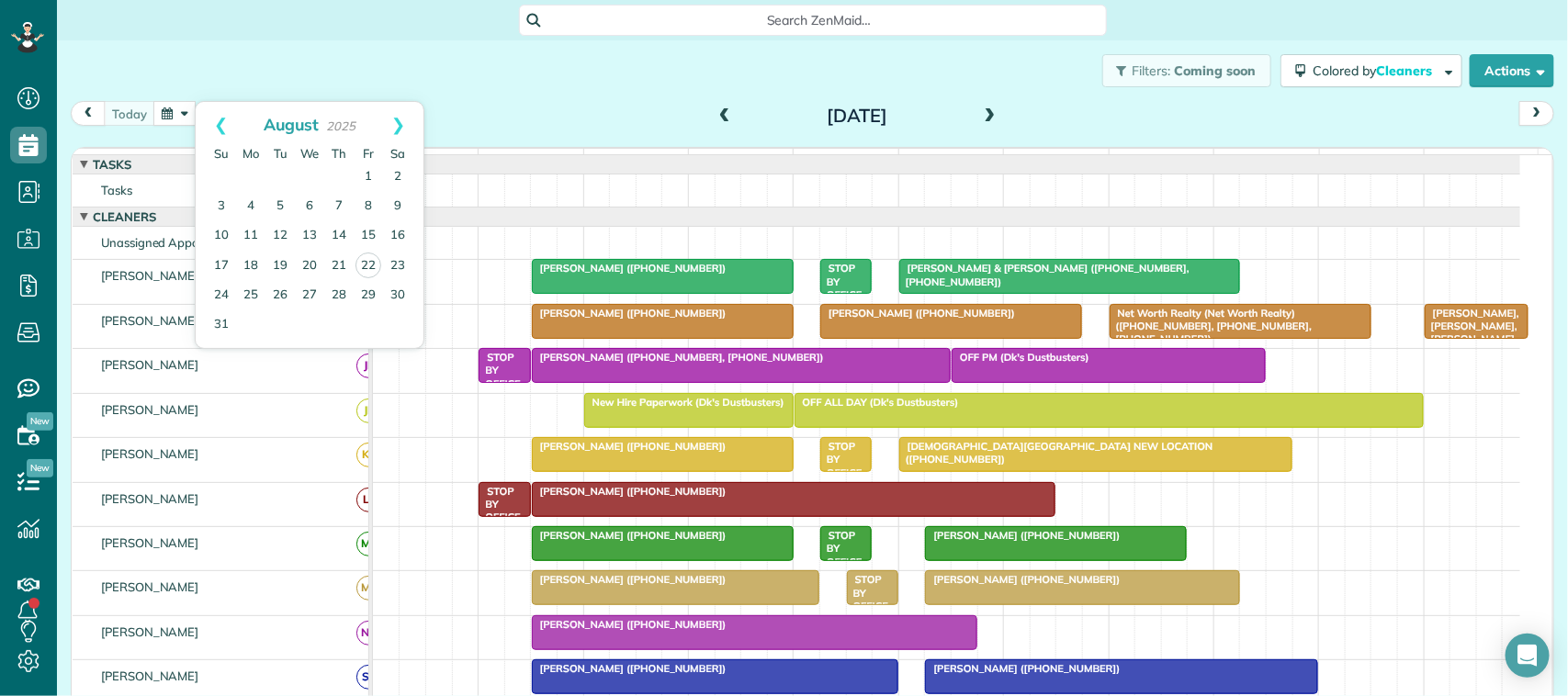
click at [319, 89] on div "Filters: Coming soon Colored by Cleaners Color by Cleaner Color by Team Color b…" at bounding box center [812, 71] width 1511 height 61
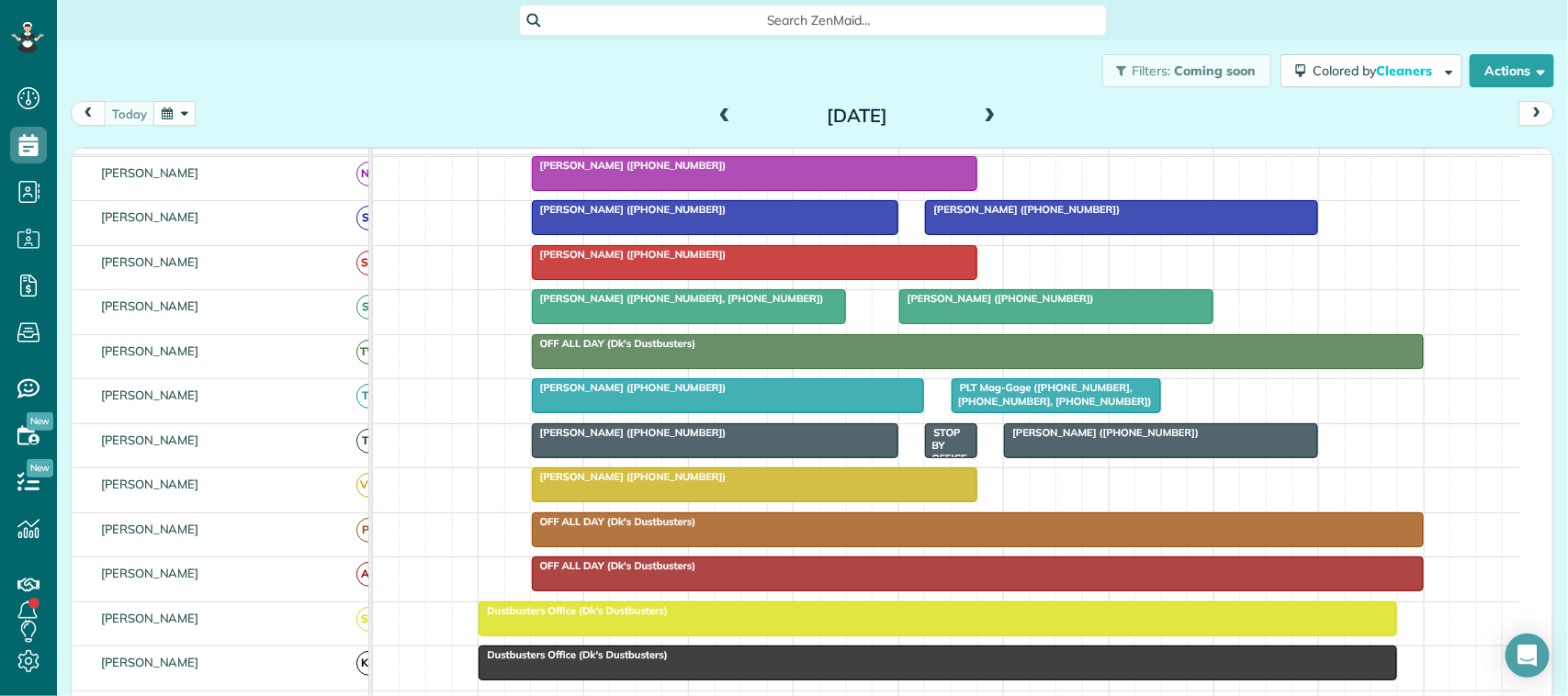
scroll to position [0, 0]
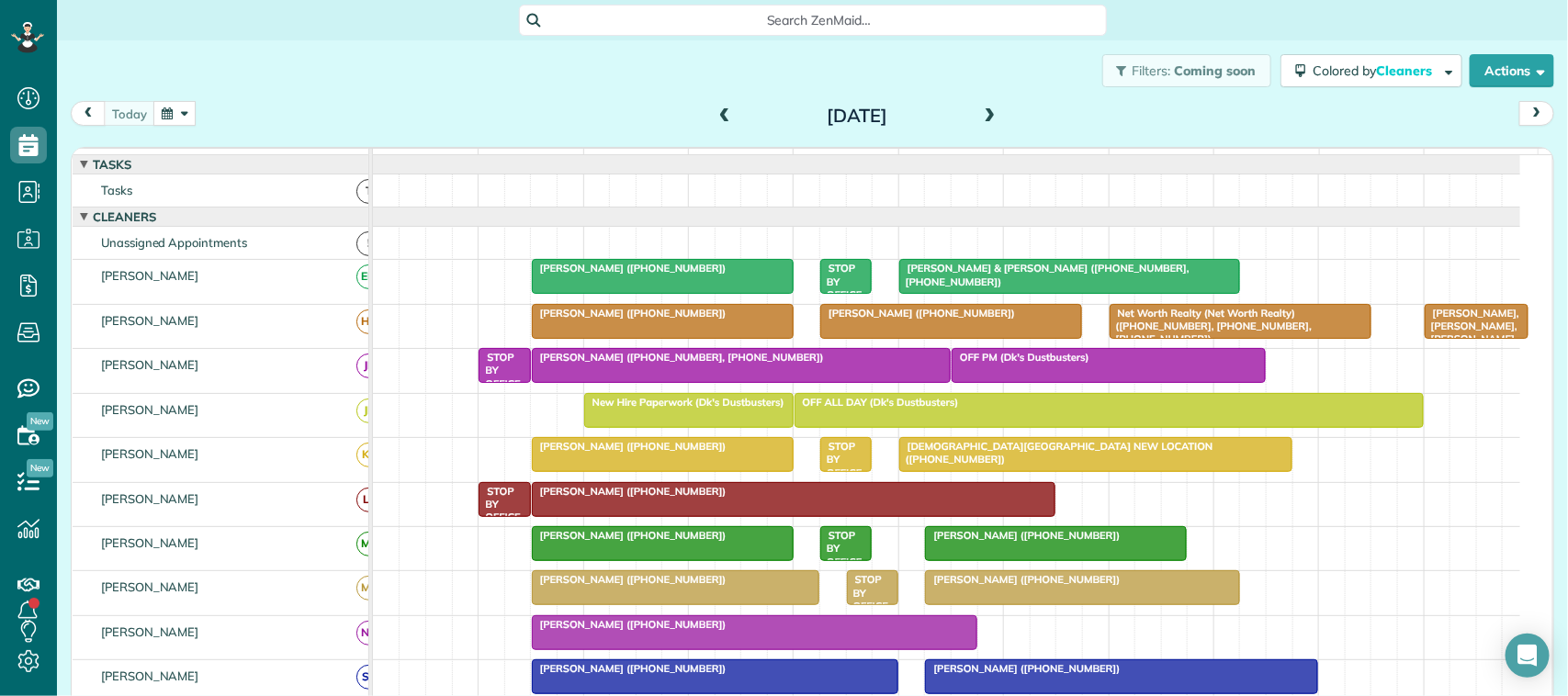
click at [585, 92] on div "Filters: Coming soon Colored by Cleaners Color by Cleaner Color by Team Color b…" at bounding box center [812, 71] width 1511 height 61
click at [161, 108] on button "button" at bounding box center [174, 113] width 42 height 25
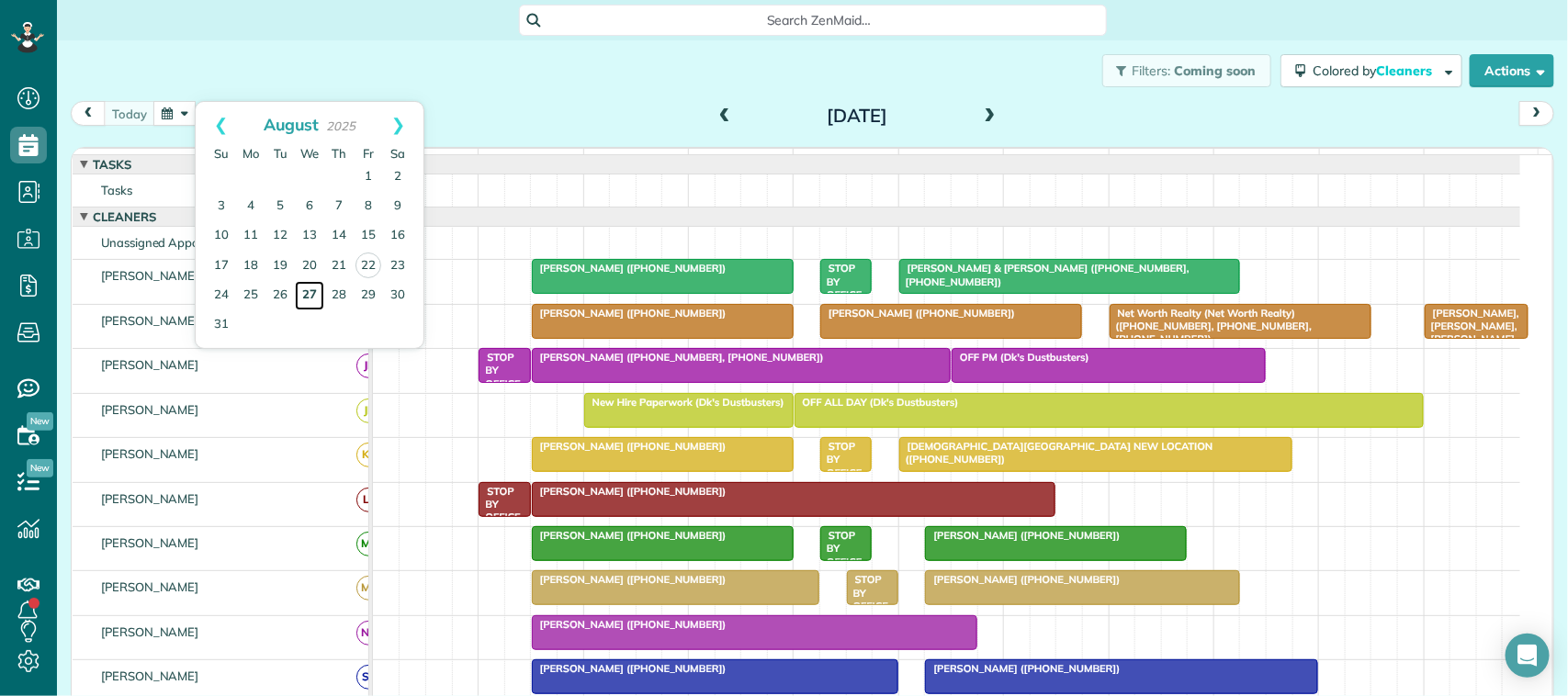
click at [312, 298] on link "27" at bounding box center [309, 295] width 29 height 29
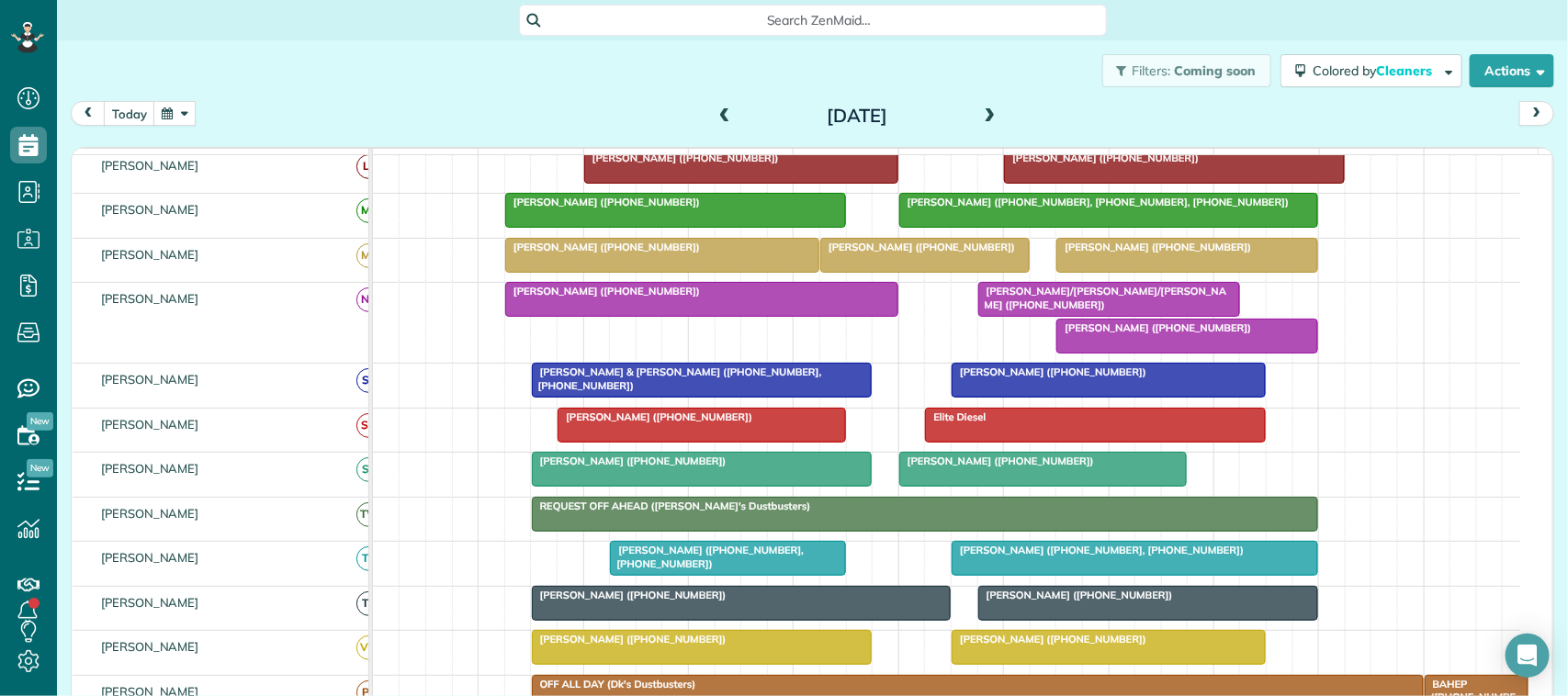
scroll to position [428, 0]
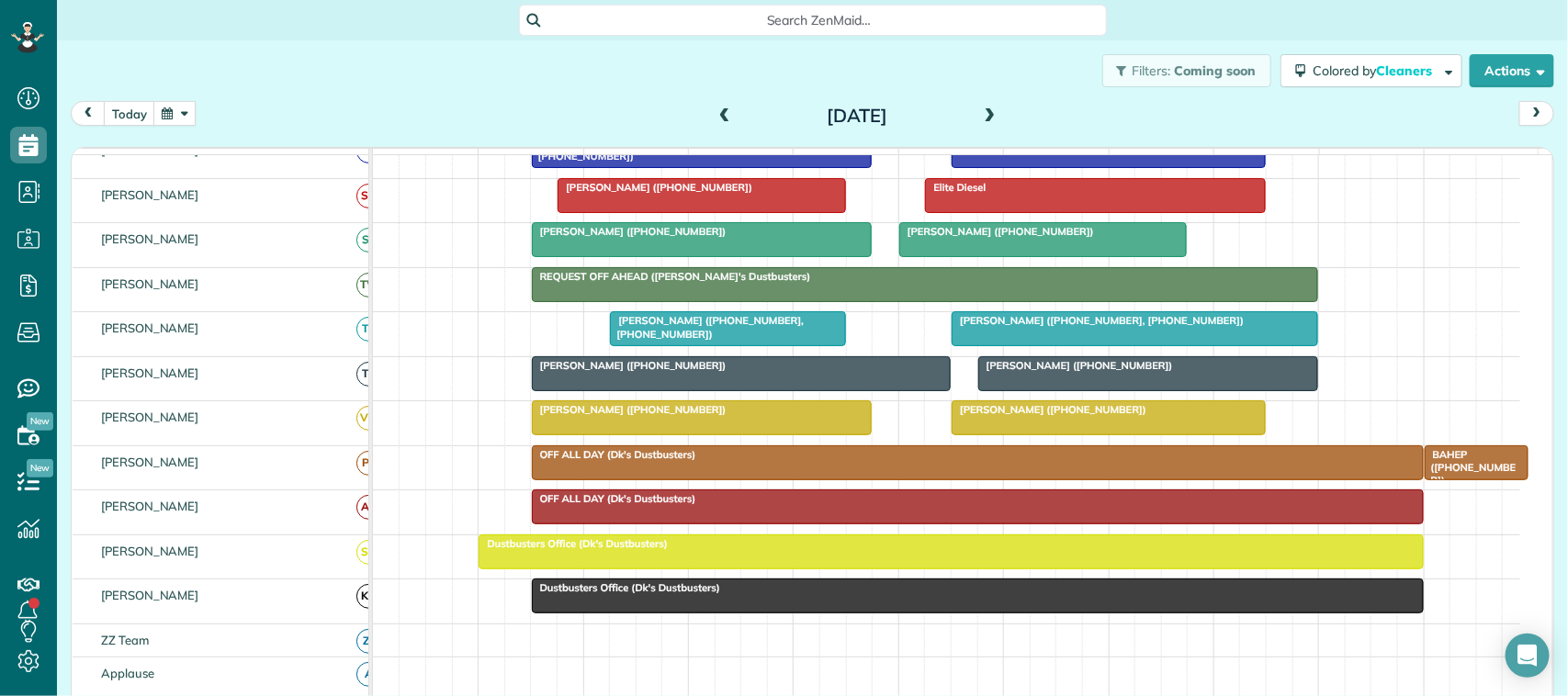
click at [184, 115] on button "button" at bounding box center [174, 113] width 42 height 25
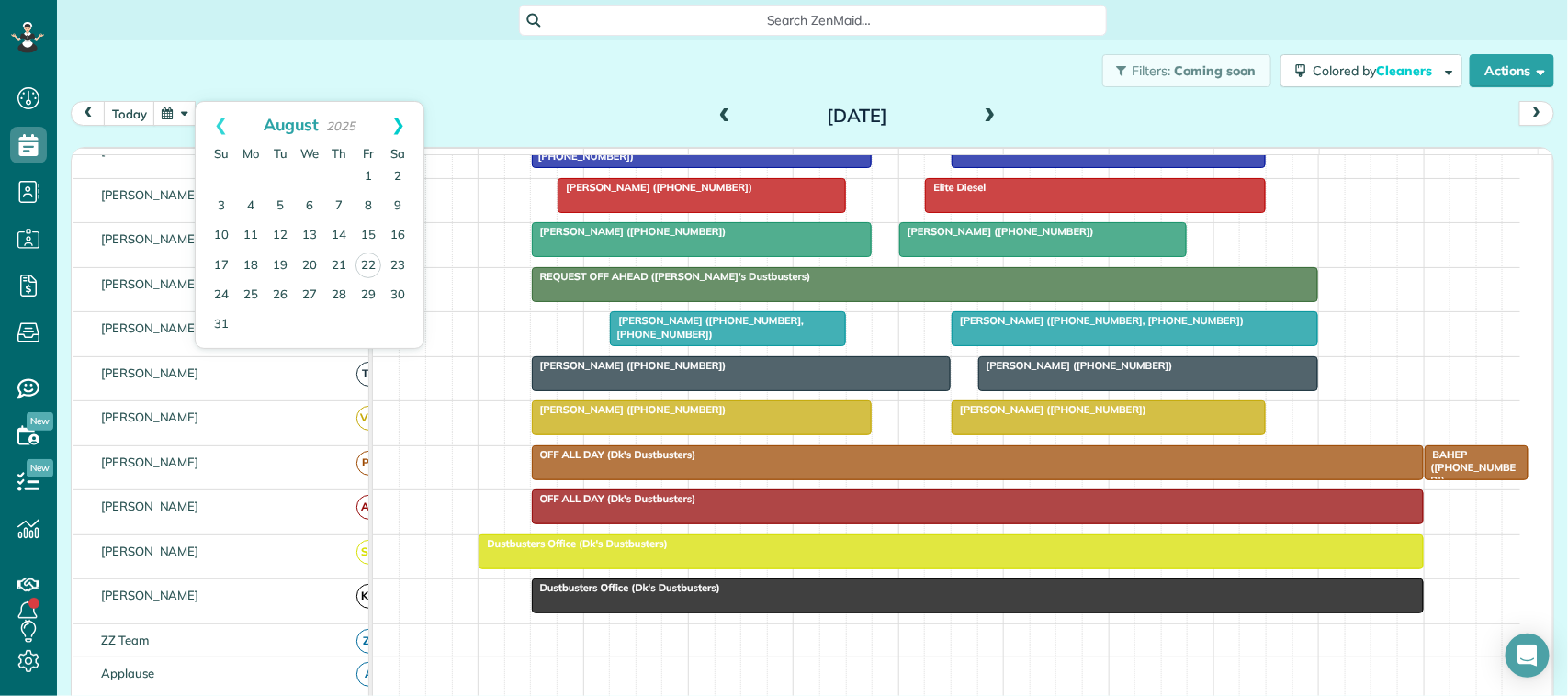
click at [400, 116] on link "Next" at bounding box center [398, 125] width 50 height 46
click at [260, 237] on link "15" at bounding box center [251, 237] width 29 height 29
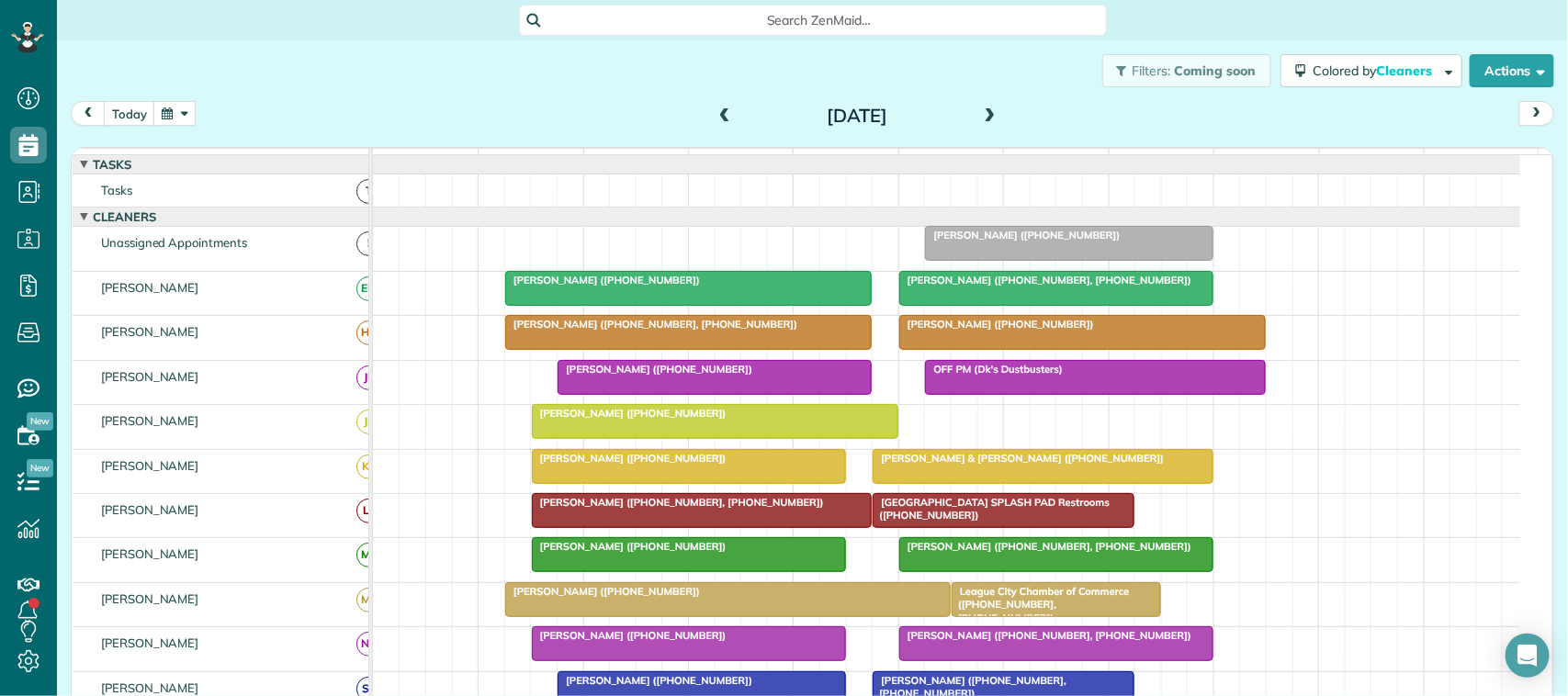
click at [971, 113] on div "[DATE]" at bounding box center [856, 116] width 294 height 29
click at [1004, 63] on div "Filters: Coming soon Colored by Cleaners Color by Cleaner Color by Team Color b…" at bounding box center [812, 71] width 1511 height 61
click at [981, 111] on span at bounding box center [991, 116] width 21 height 17
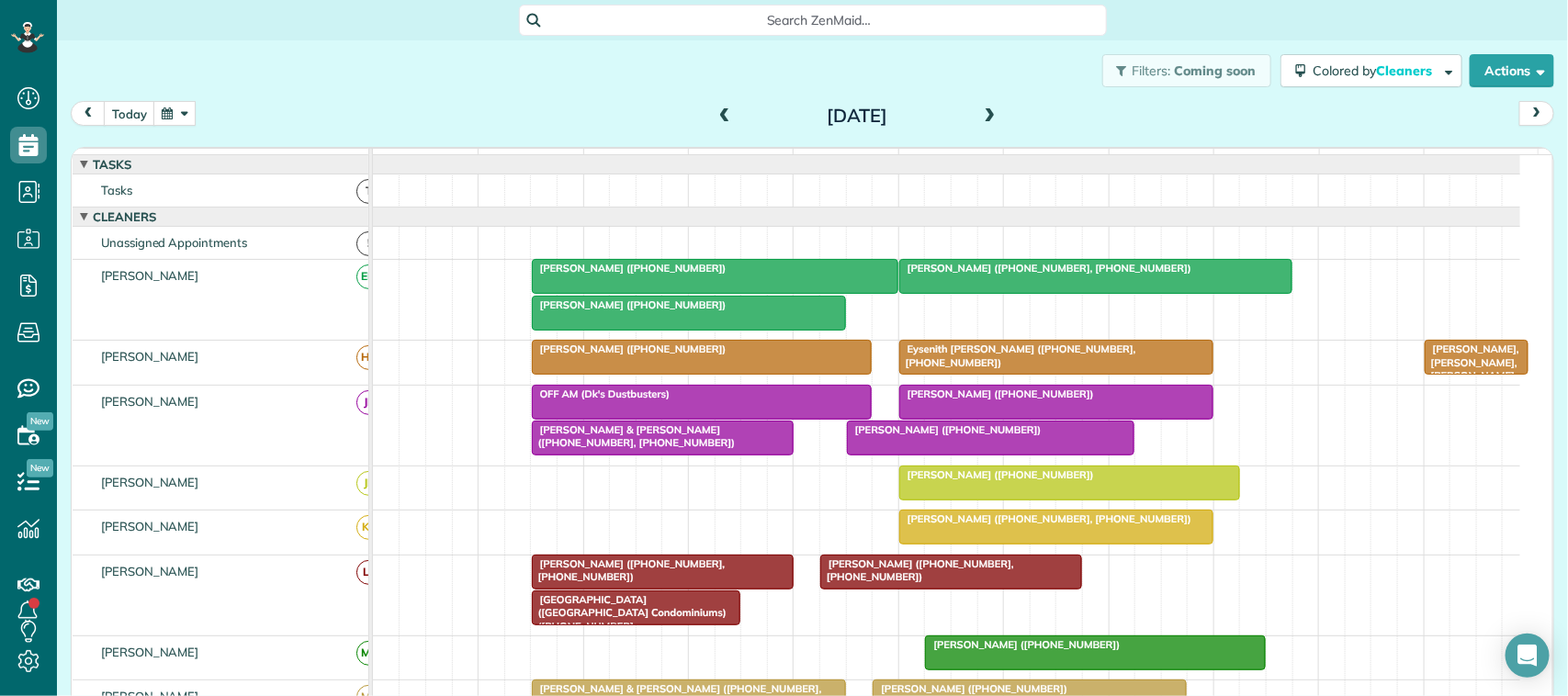
click at [981, 121] on span at bounding box center [991, 116] width 21 height 17
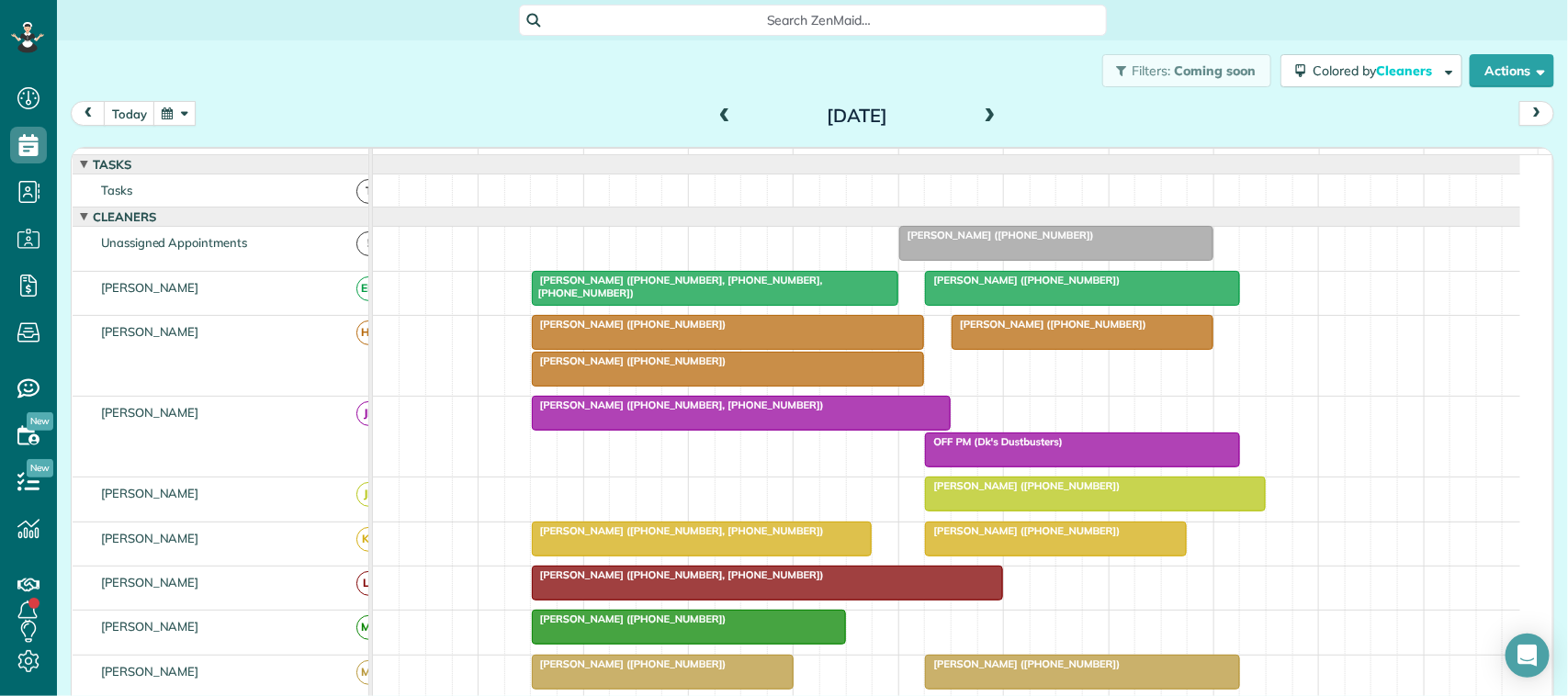
click at [990, 108] on span at bounding box center [991, 116] width 21 height 17
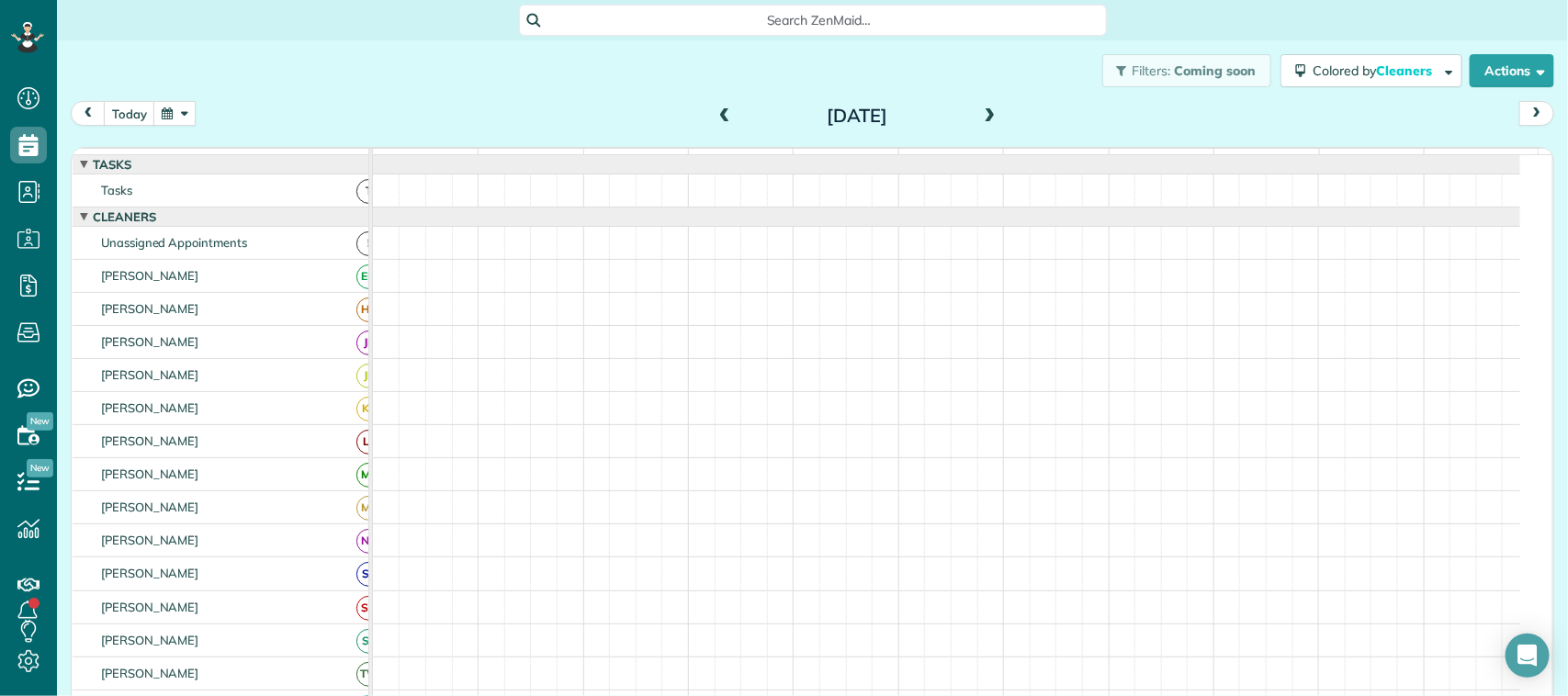
click at [981, 115] on span at bounding box center [991, 116] width 21 height 17
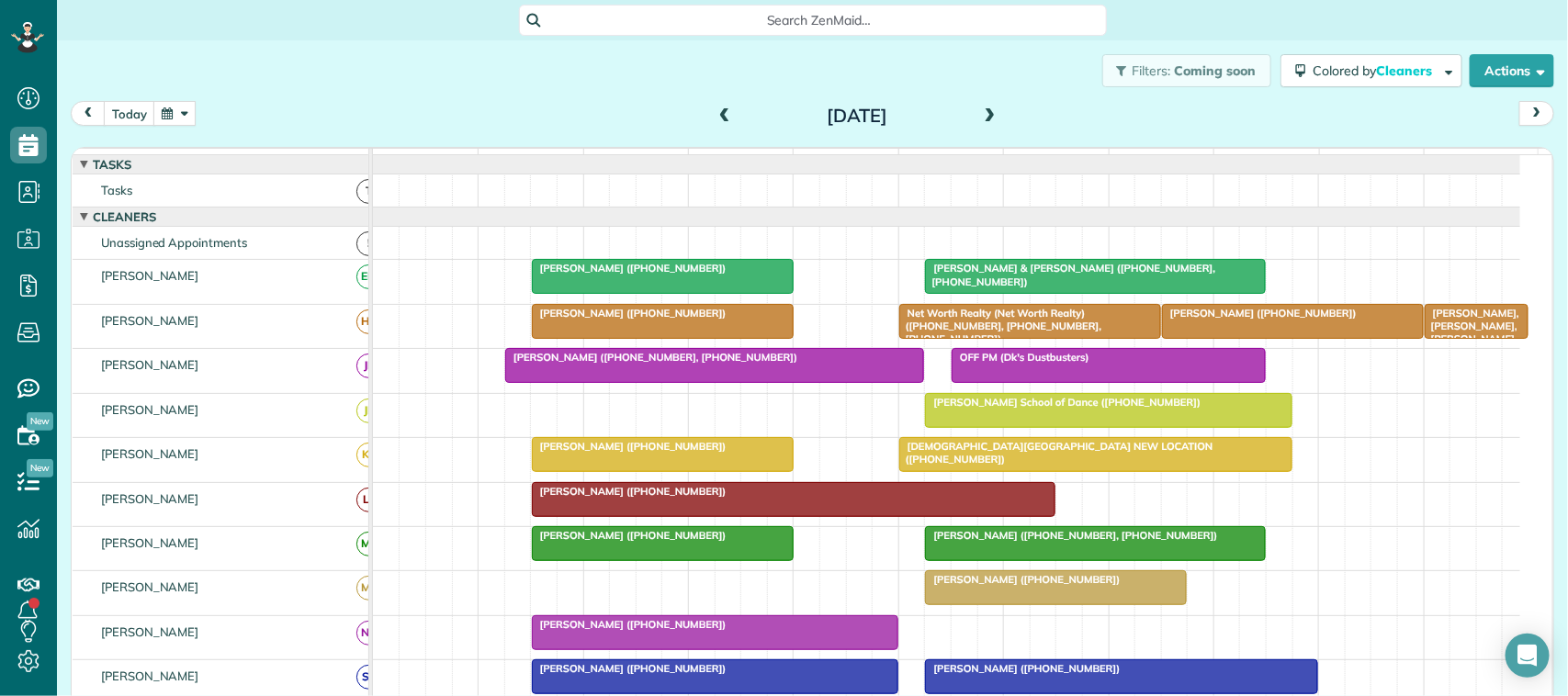
click at [981, 117] on span at bounding box center [991, 116] width 21 height 17
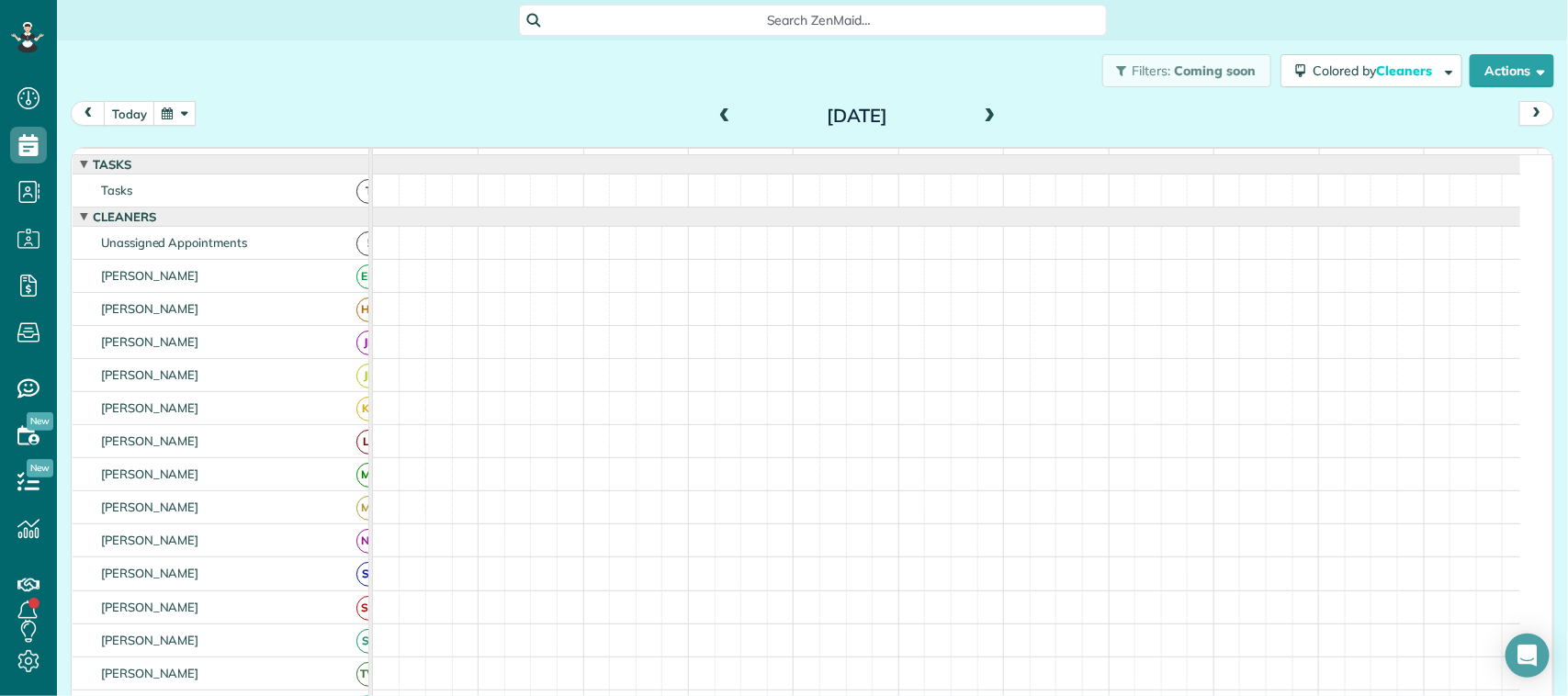
click at [981, 116] on span at bounding box center [991, 116] width 21 height 17
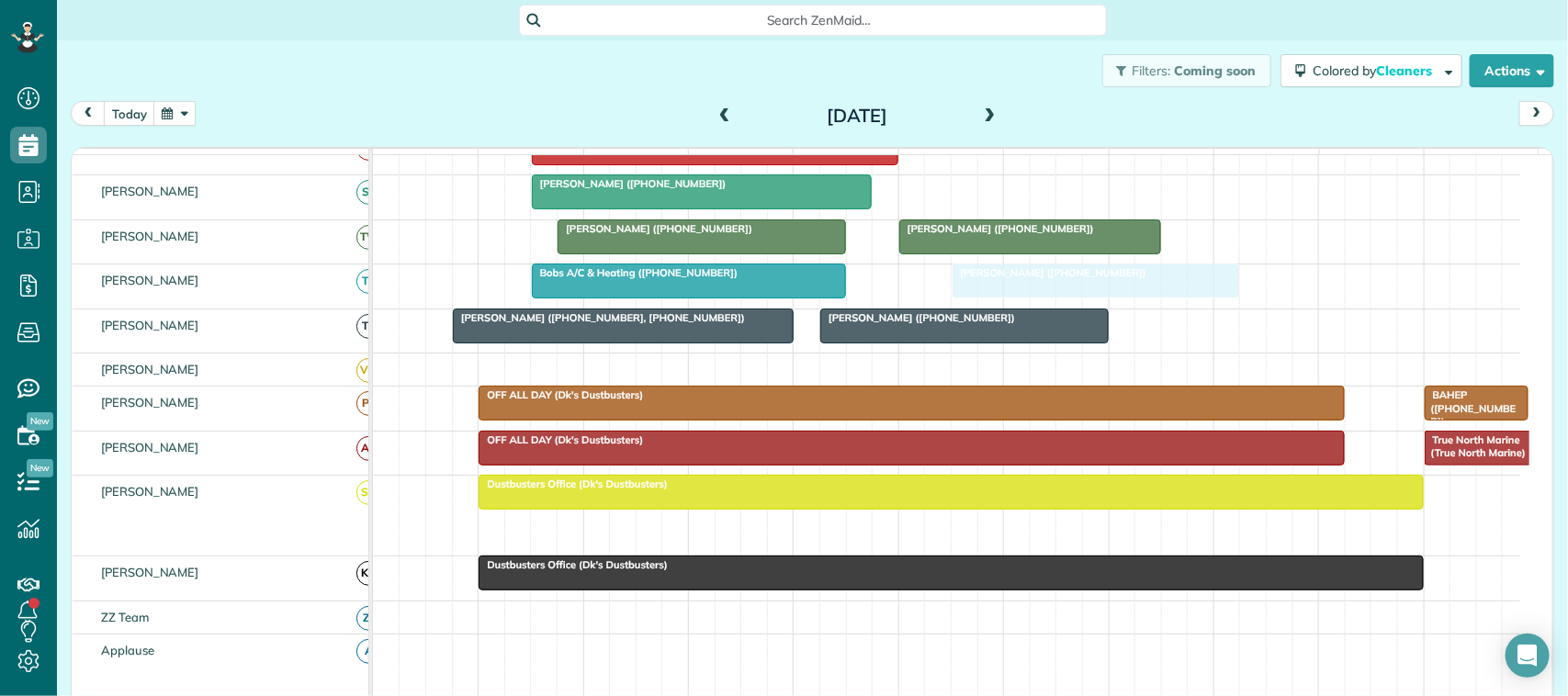
drag, startPoint x: 988, startPoint y: 562, endPoint x: 1036, endPoint y: 324, distance: 242.8
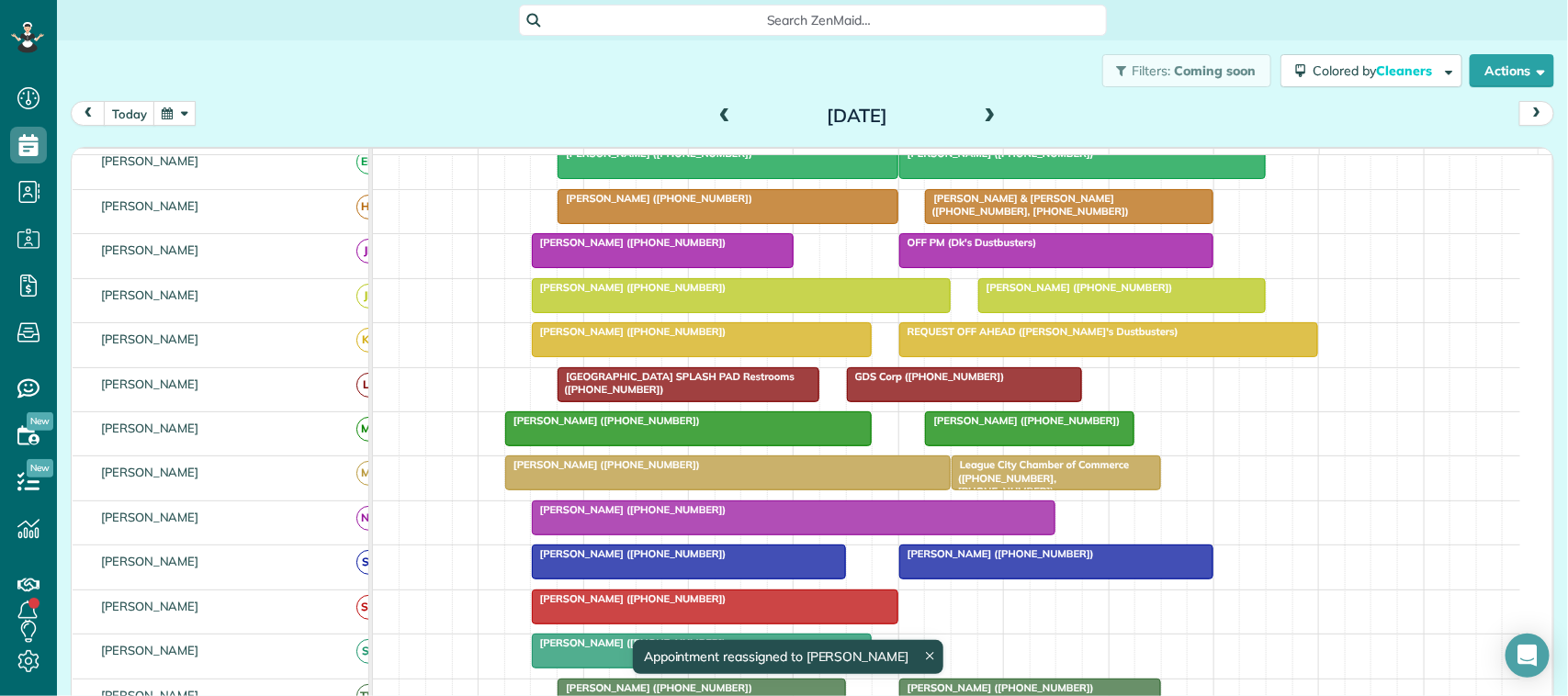
click at [981, 130] on span at bounding box center [991, 117] width 21 height 27
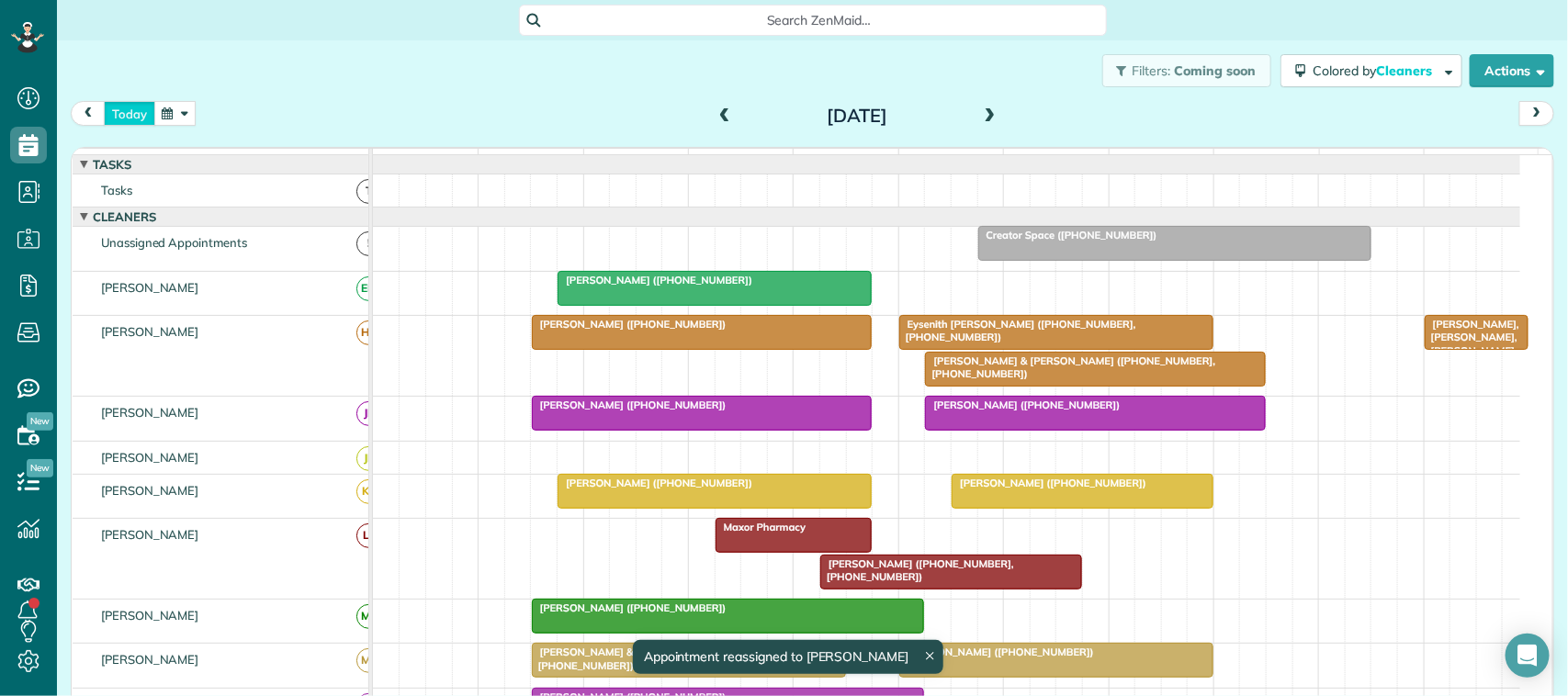
click at [130, 108] on button "today" at bounding box center [130, 113] width 51 height 25
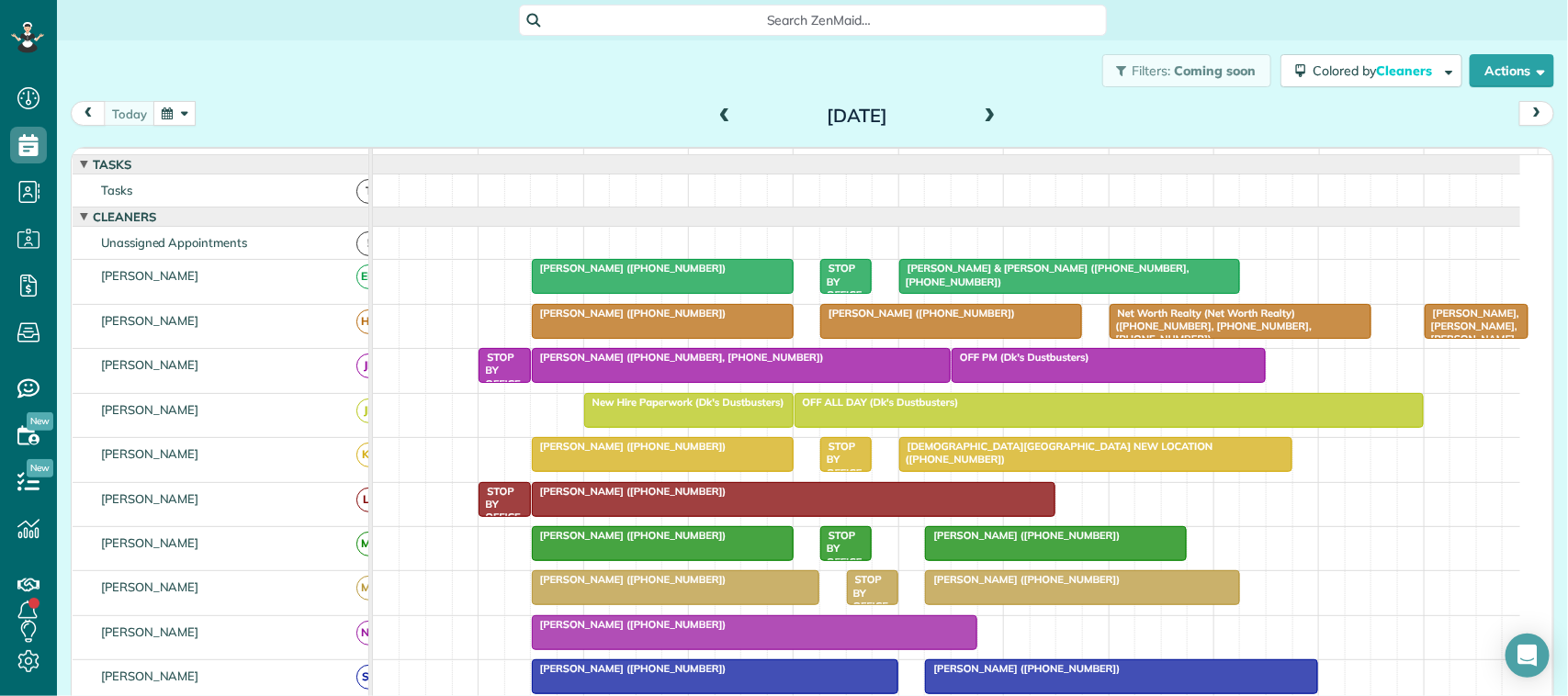
click at [150, 149] on td "function(groupId) { return _("Cleaners"); }" at bounding box center [221, 152] width 297 height 7
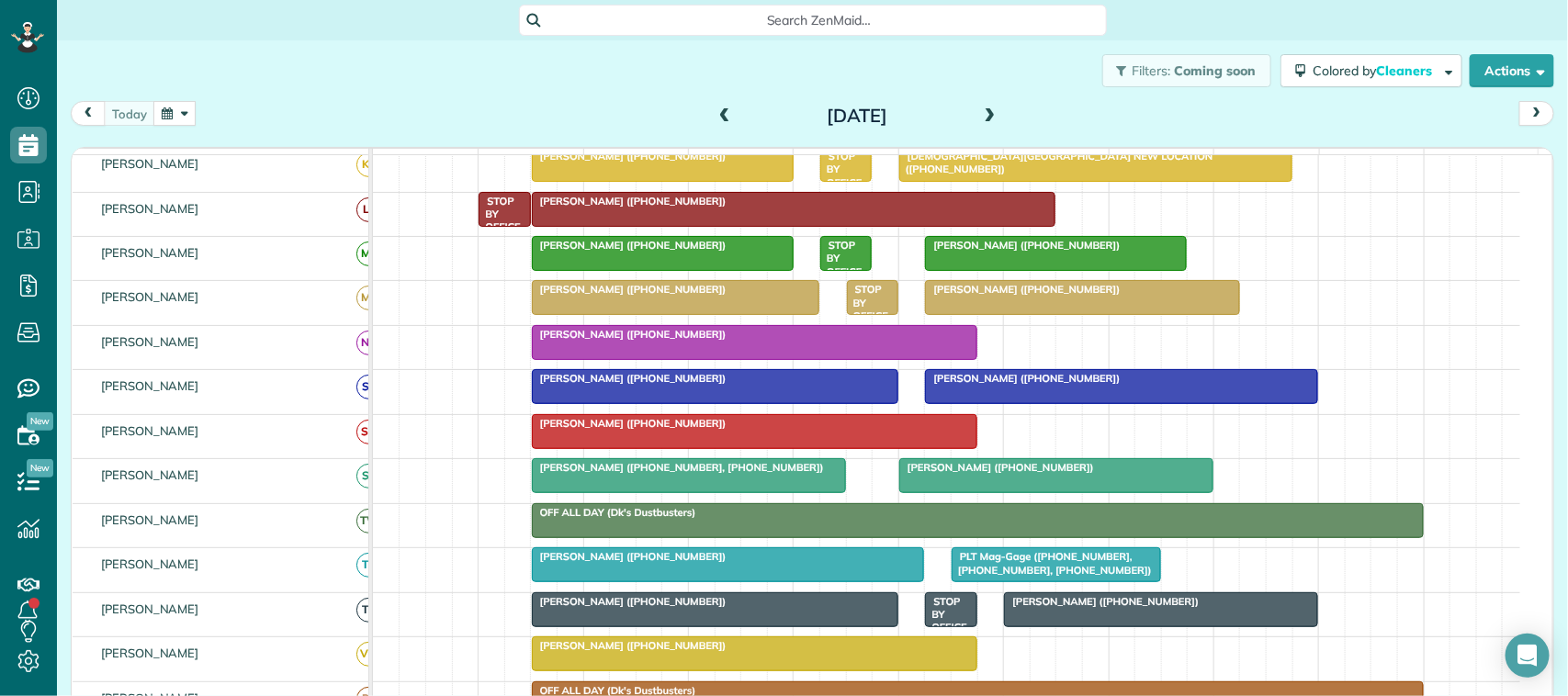
scroll to position [345, 0]
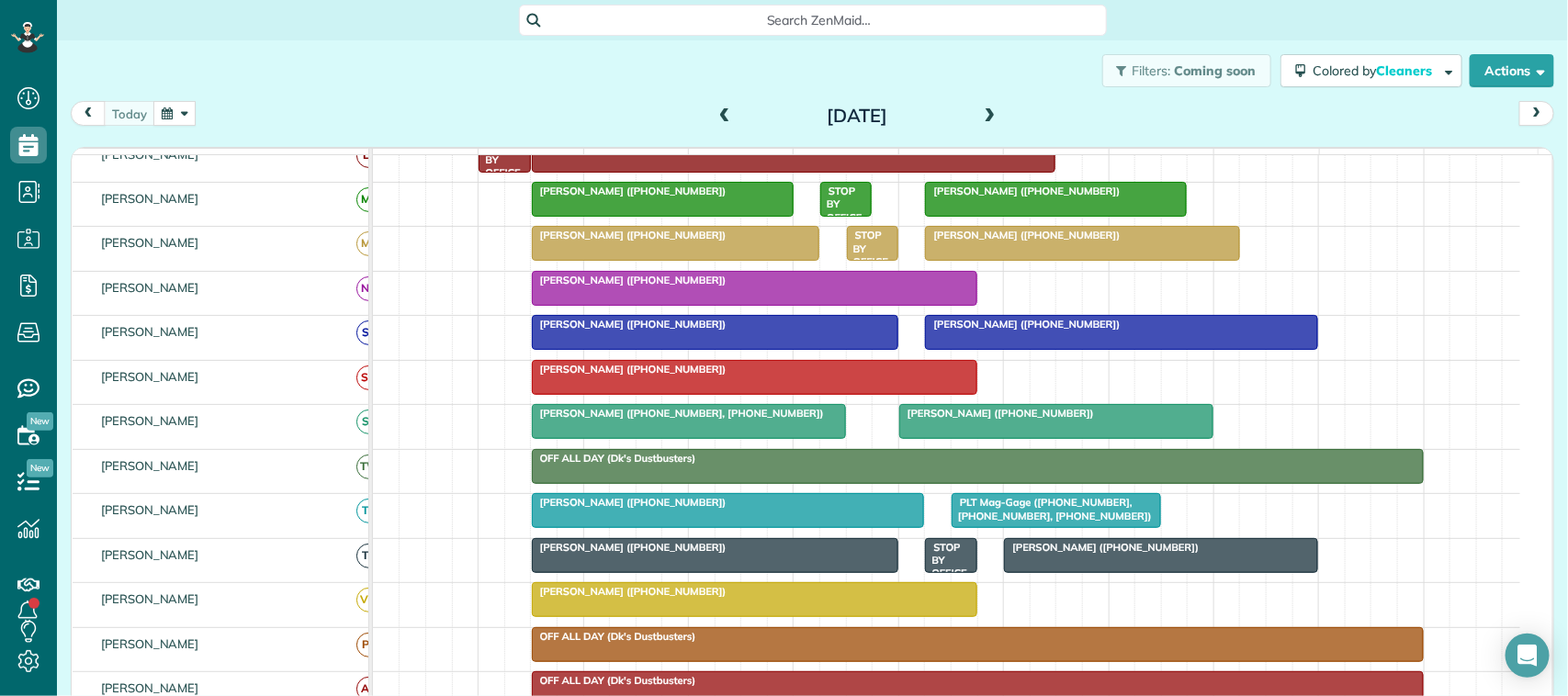
click at [604, 376] on span "[PERSON_NAME] ([PHONE_NUMBER])" at bounding box center [629, 369] width 196 height 13
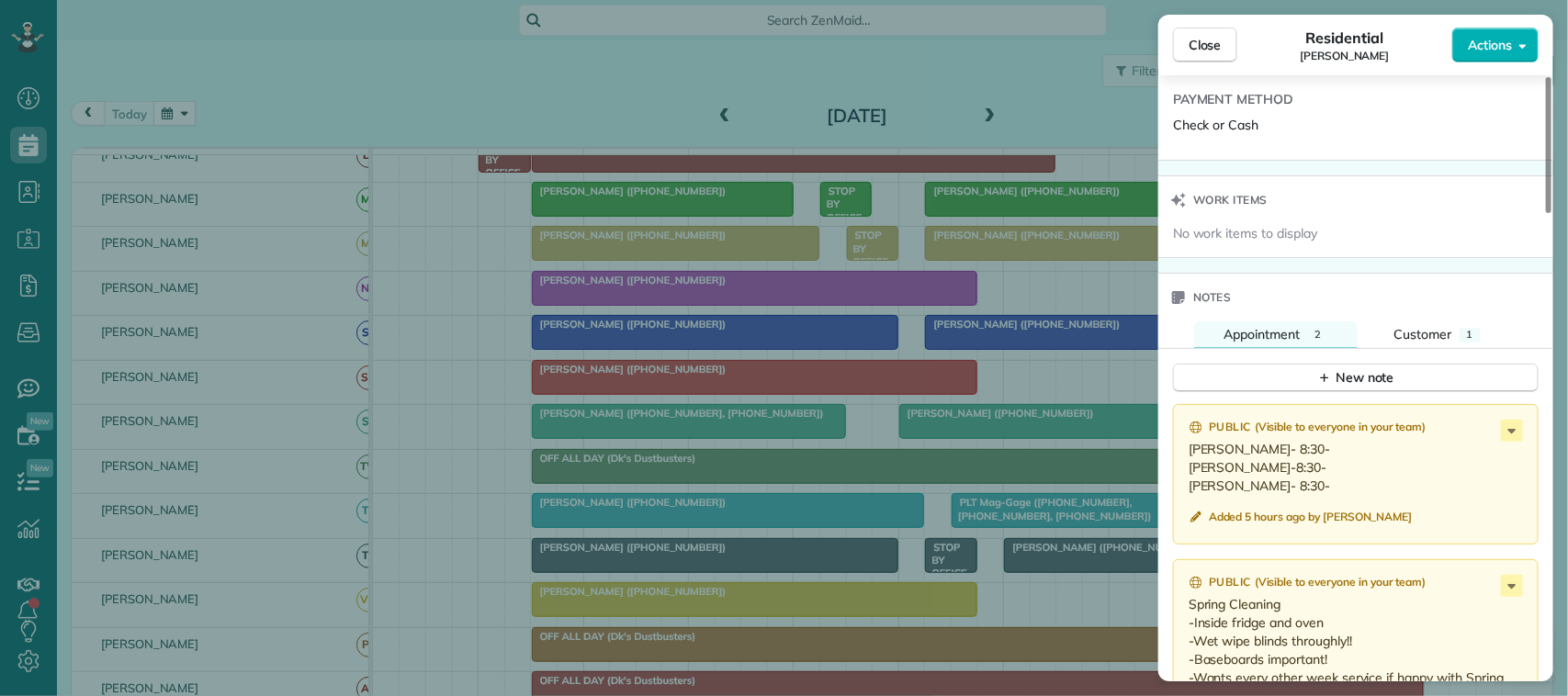
scroll to position [1497, 0]
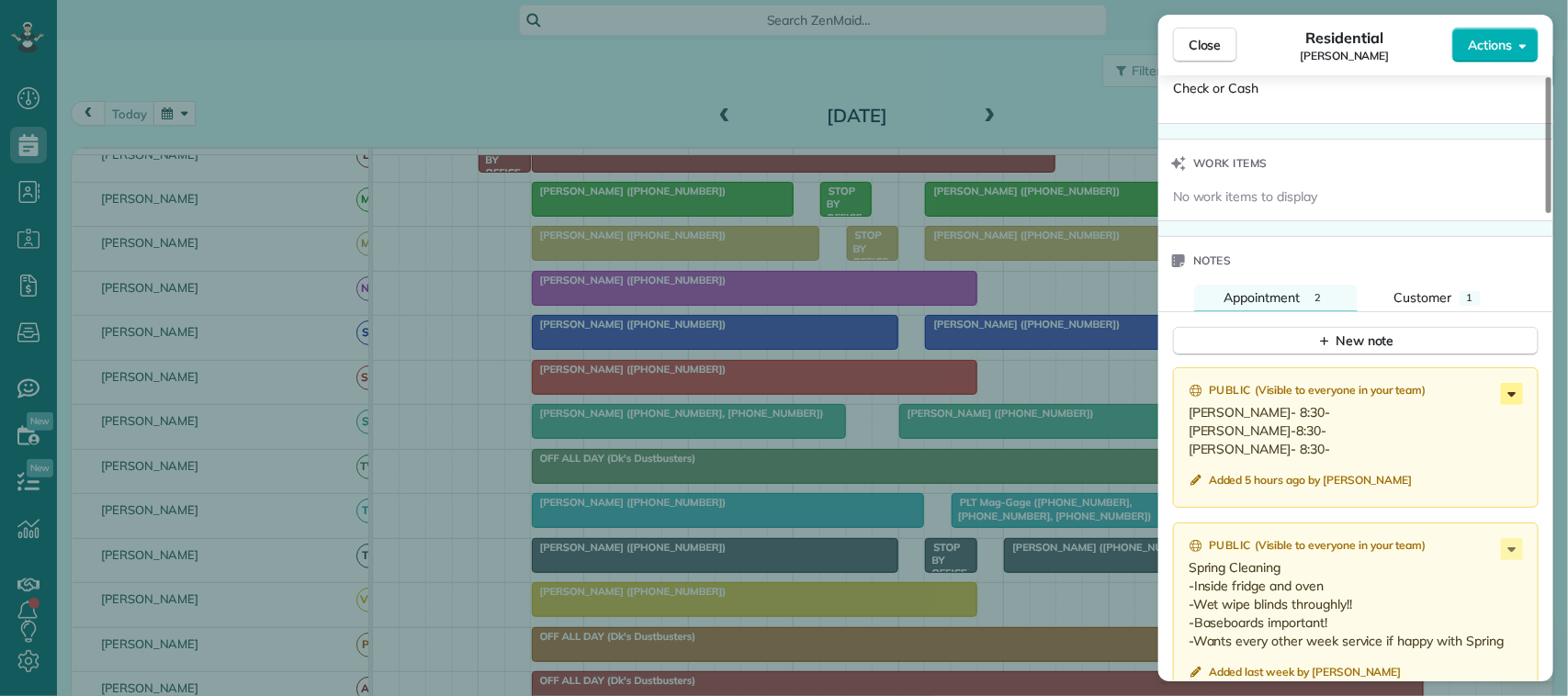
click at [1513, 394] on icon at bounding box center [1512, 394] width 22 height 22
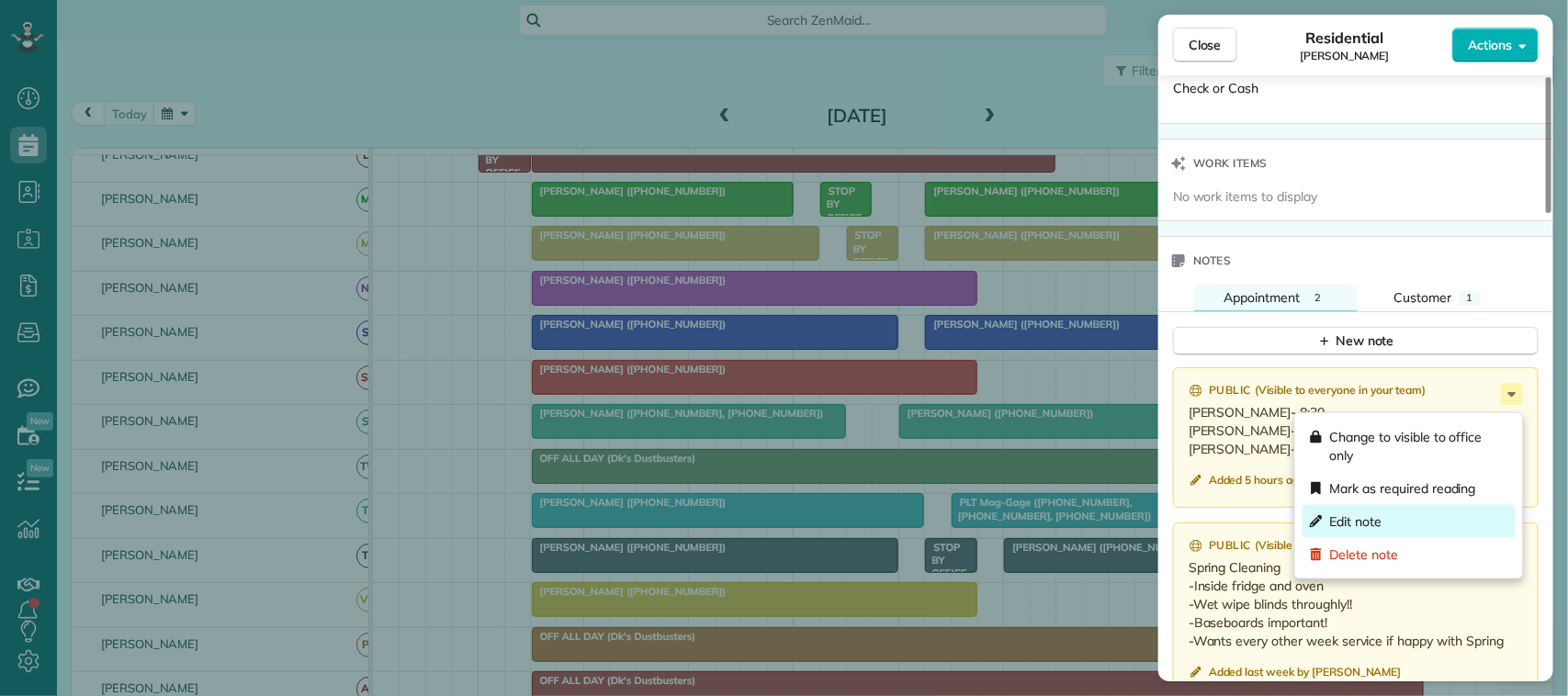
click at [1413, 519] on div "Edit note" at bounding box center [1409, 522] width 213 height 33
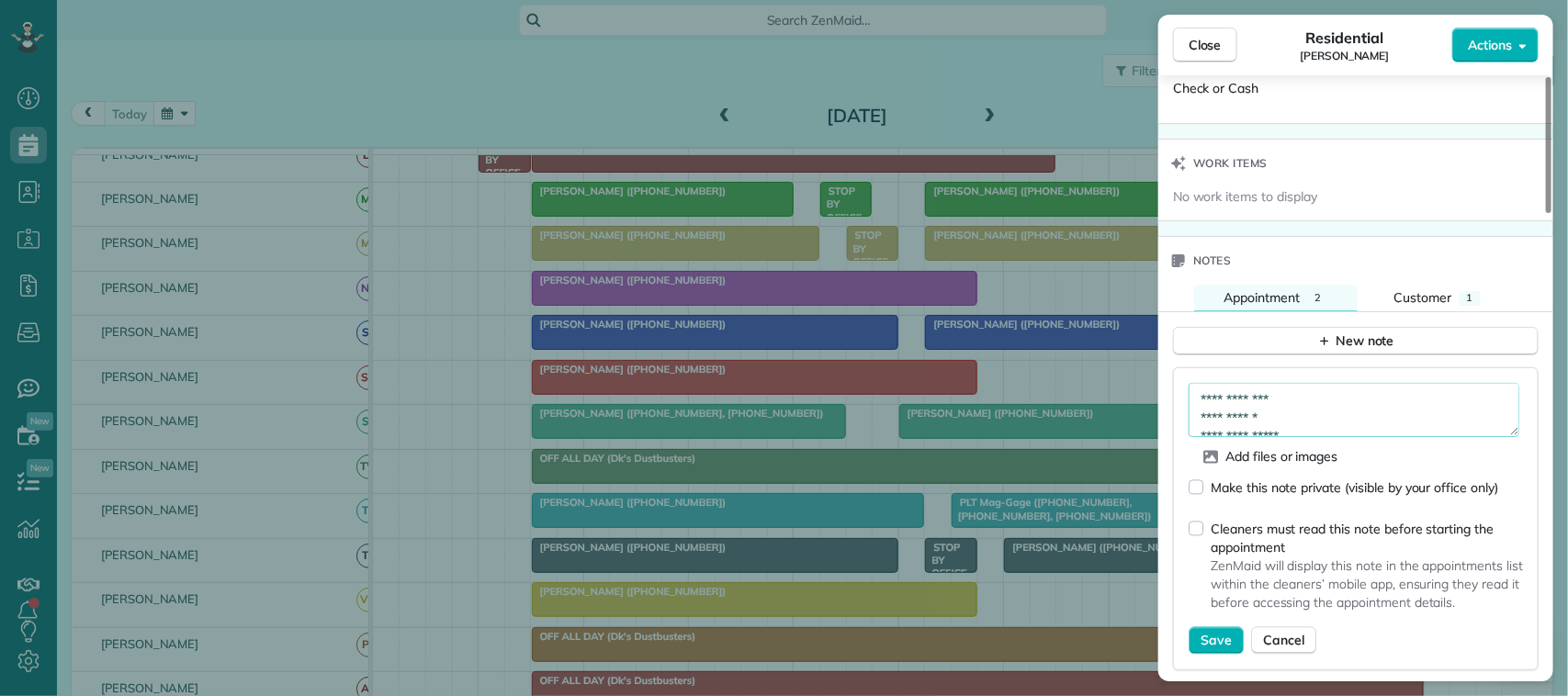
click at [1334, 405] on textarea "**********" at bounding box center [1354, 409] width 331 height 53
click at [1314, 408] on textarea "**********" at bounding box center [1354, 409] width 331 height 53
click at [1468, 409] on textarea "**********" at bounding box center [1354, 409] width 331 height 53
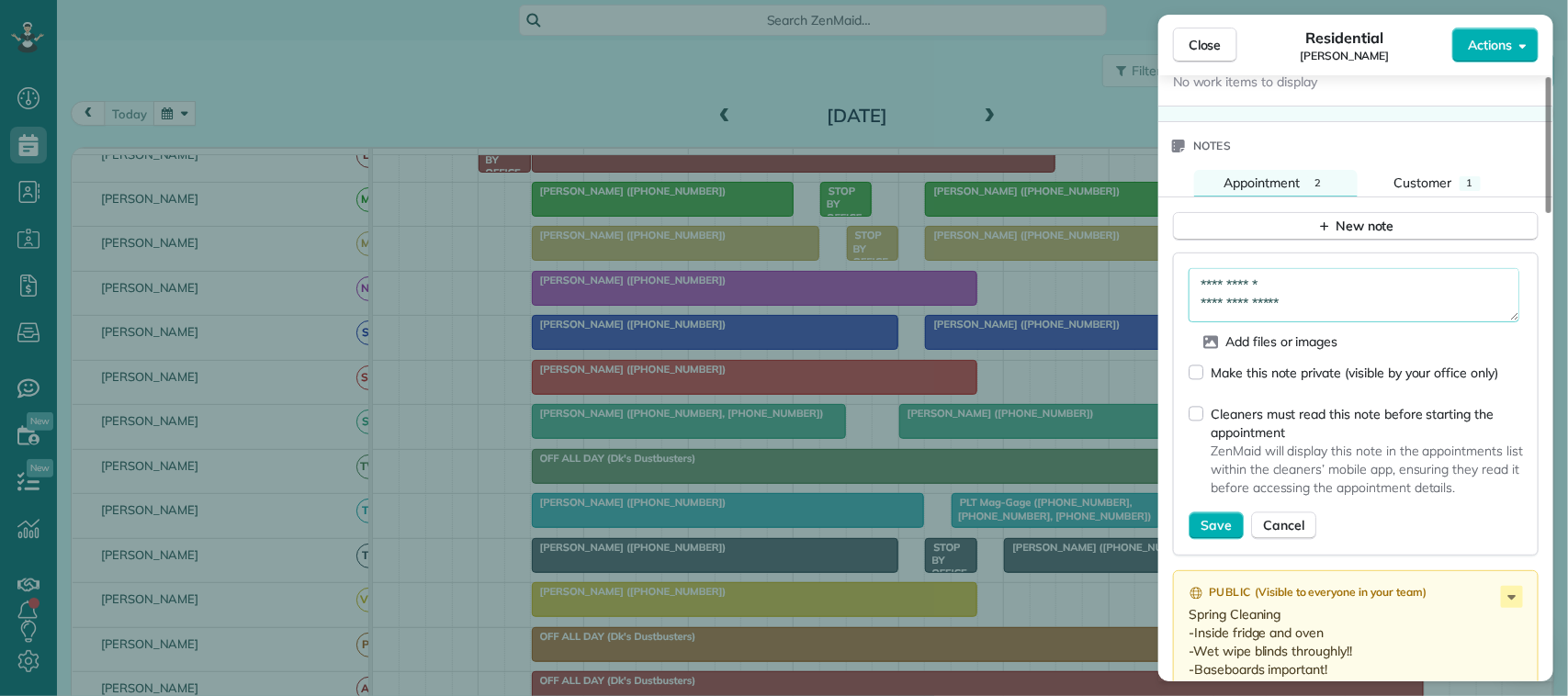
scroll to position [0, 0]
drag, startPoint x: 1246, startPoint y: 313, endPoint x: 1250, endPoint y: 294, distance: 19.4
click at [1250, 294] on textarea "**********" at bounding box center [1354, 294] width 331 height 53
click at [1317, 315] on textarea "**********" at bounding box center [1354, 294] width 331 height 53
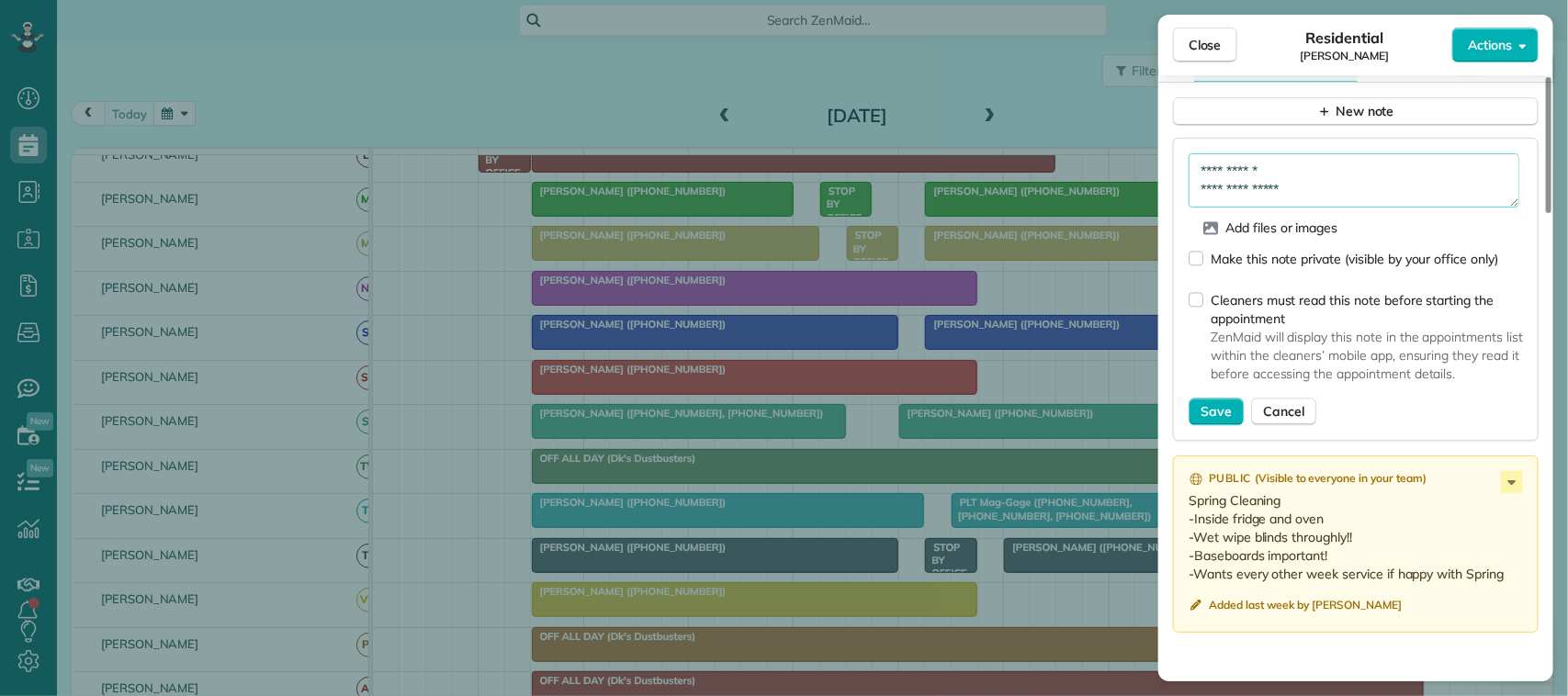
click at [1310, 172] on textarea "**********" at bounding box center [1354, 180] width 331 height 53
paste textarea "**********"
click at [1320, 207] on textarea "**********" at bounding box center [1354, 180] width 331 height 53
click at [1321, 202] on textarea "**********" at bounding box center [1354, 180] width 331 height 53
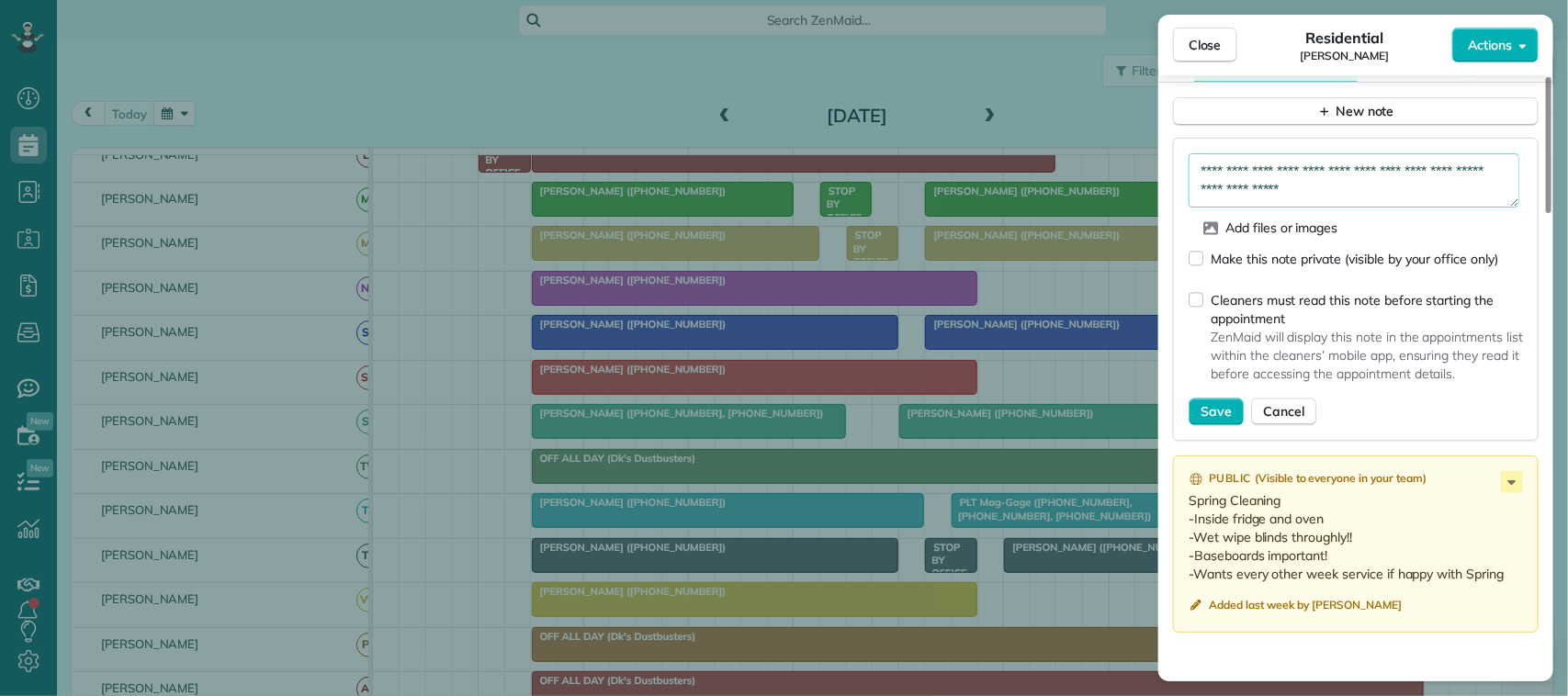
paste textarea "**********"
type textarea "**********"
click at [1205, 425] on button "Save" at bounding box center [1217, 411] width 55 height 27
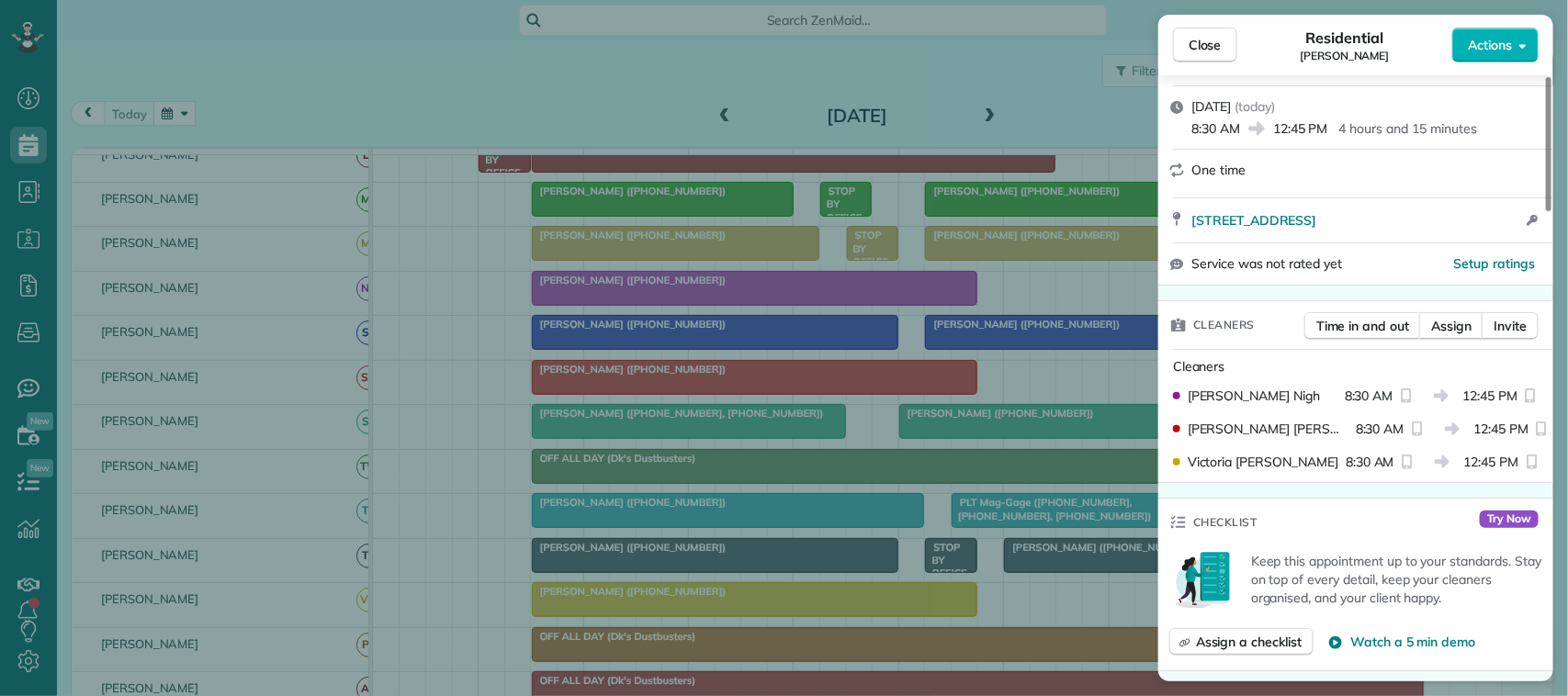
scroll to position [235, 0]
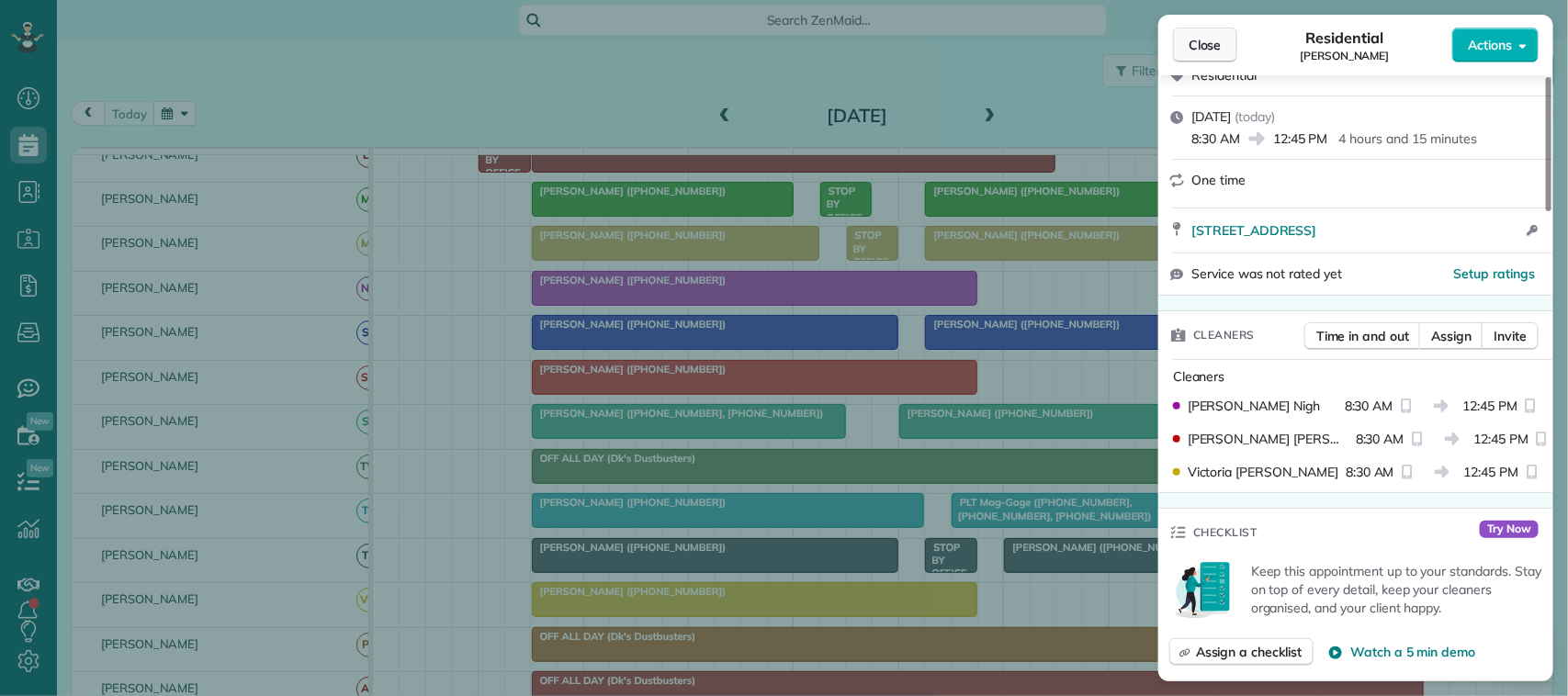
click at [1188, 29] on button "Close" at bounding box center [1206, 45] width 65 height 35
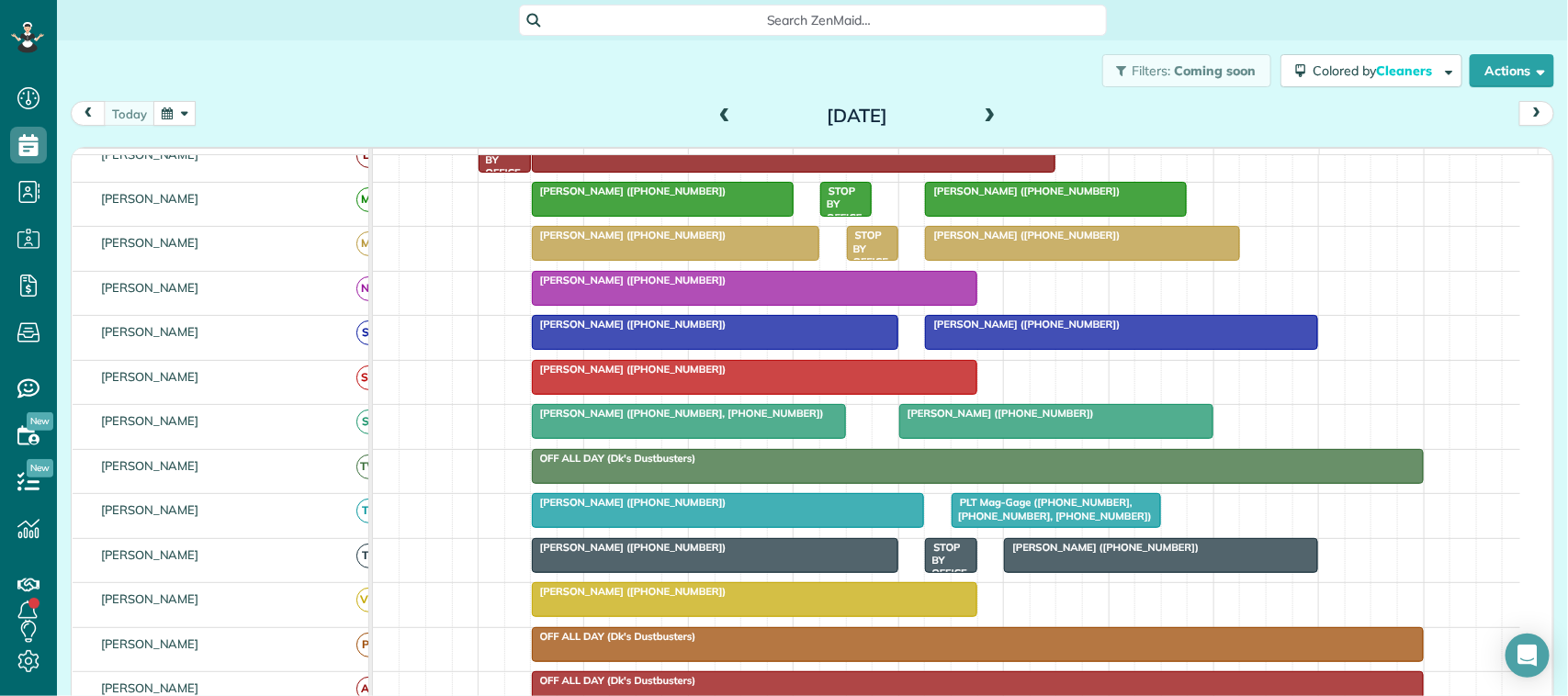
click at [528, 65] on div "Filters: Coming soon Colored by Cleaners Color by Cleaner Color by Team Color b…" at bounding box center [812, 71] width 1511 height 61
click at [654, 394] on div at bounding box center [755, 378] width 444 height 33
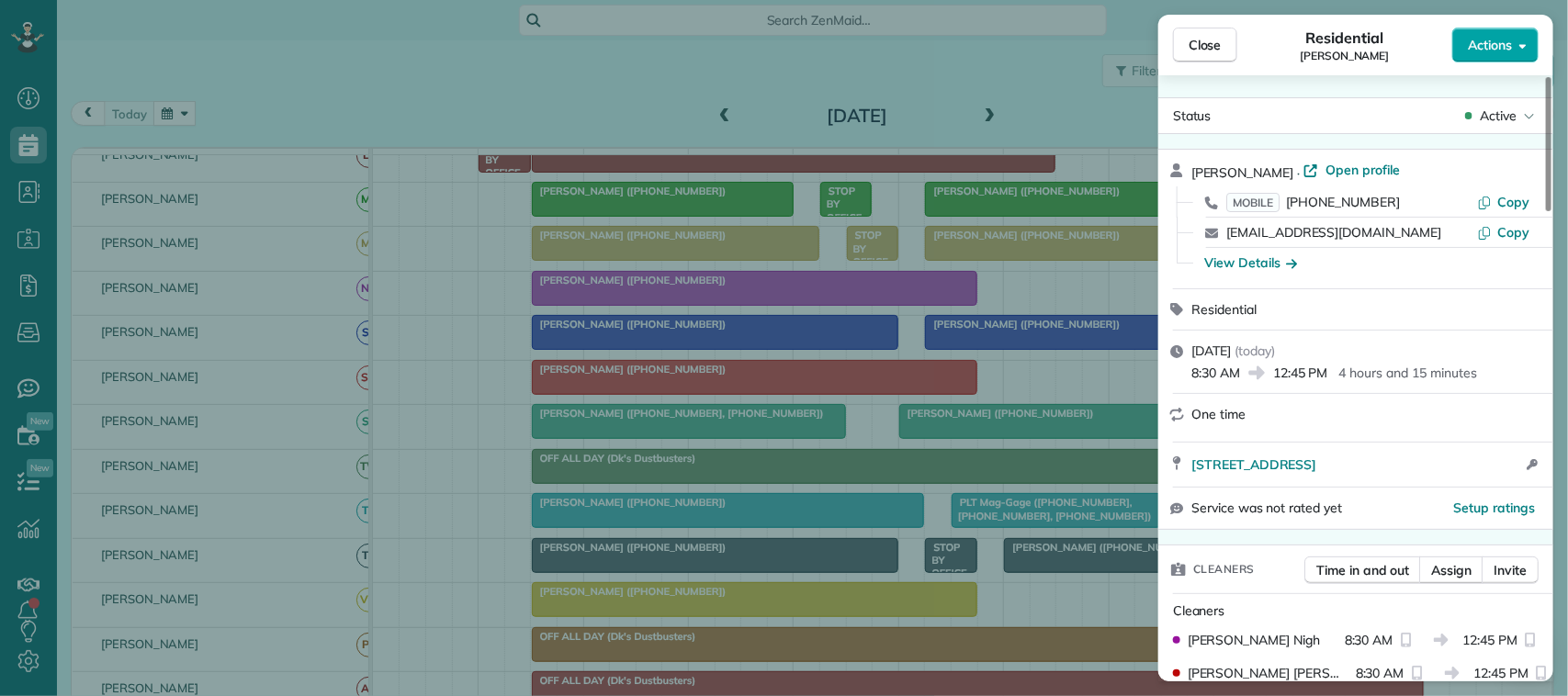
click at [1476, 49] on span "Actions" at bounding box center [1489, 44] width 44 height 19
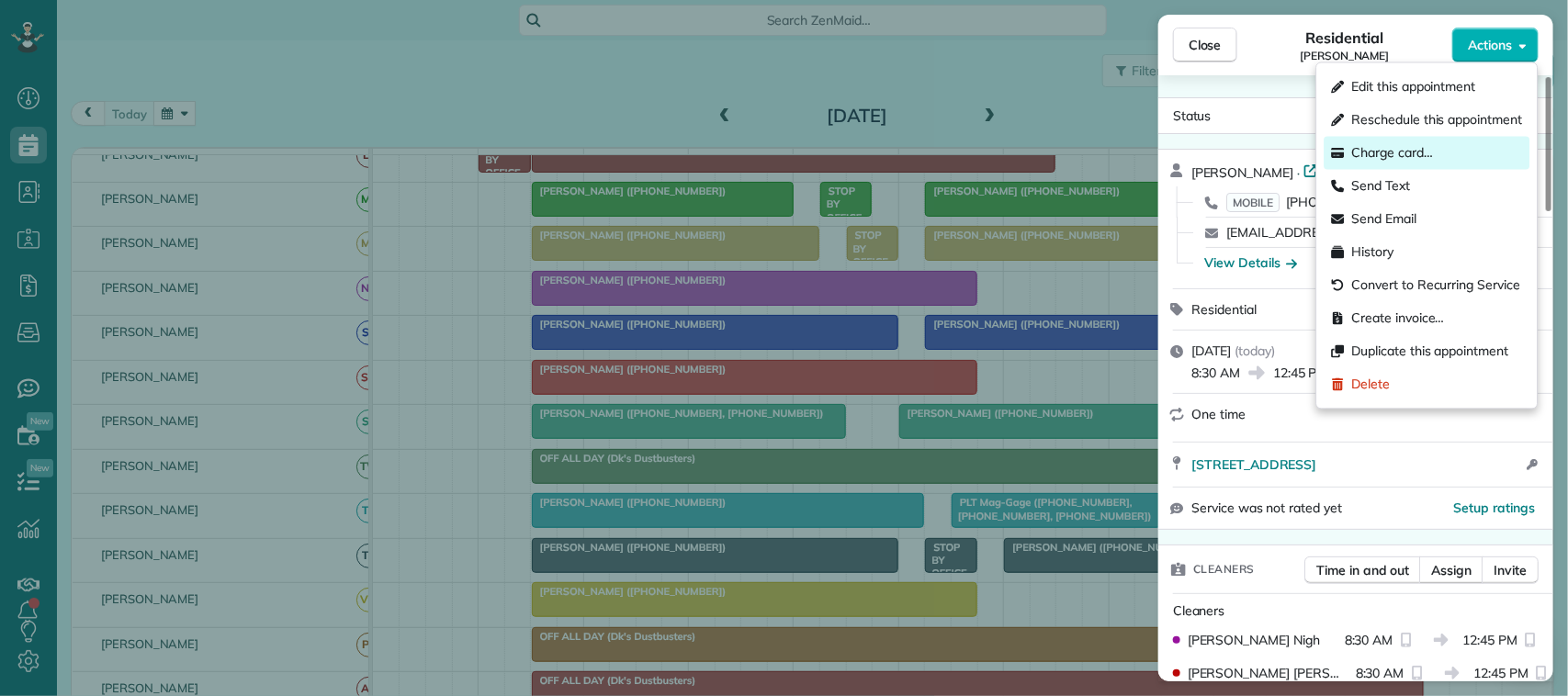
click at [1435, 164] on div "Charge card…" at bounding box center [1428, 153] width 206 height 33
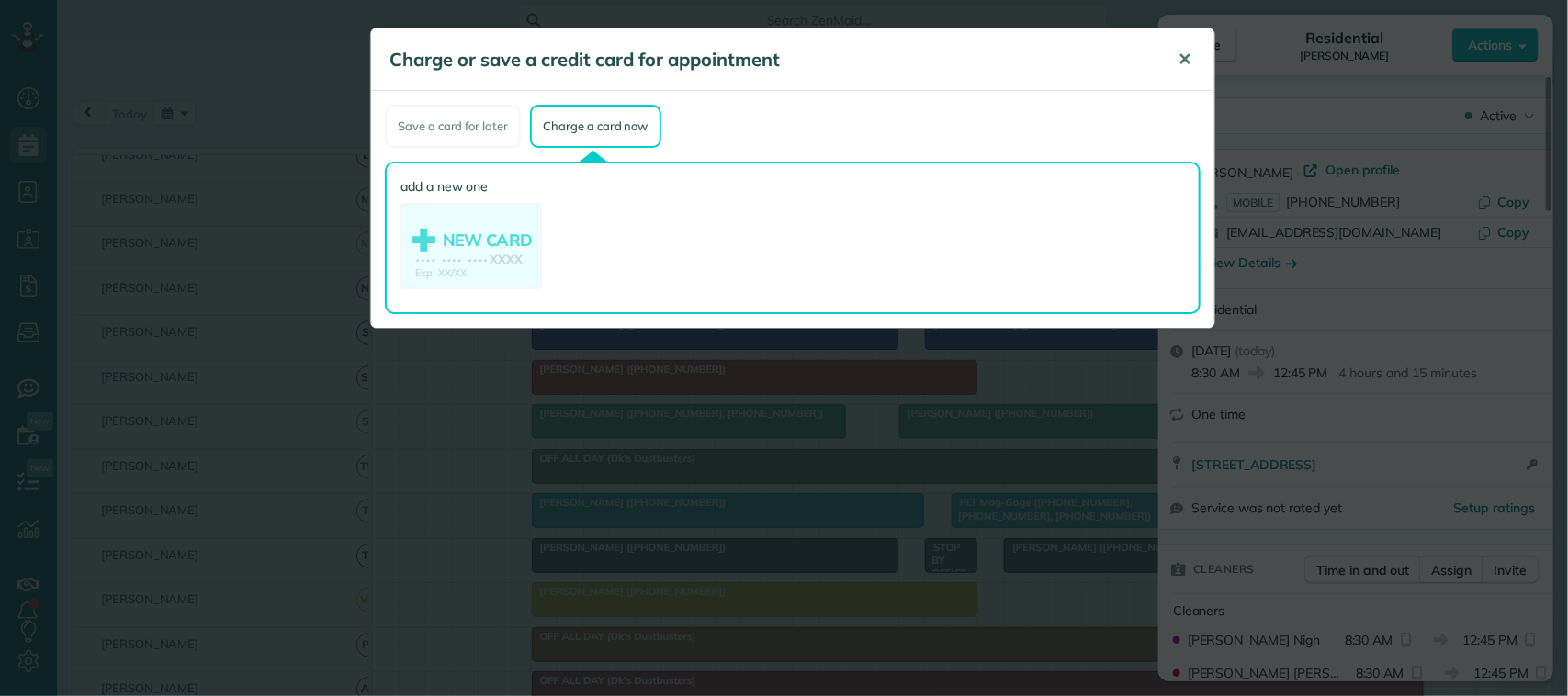
click at [1176, 67] on button "✕" at bounding box center [1185, 59] width 41 height 44
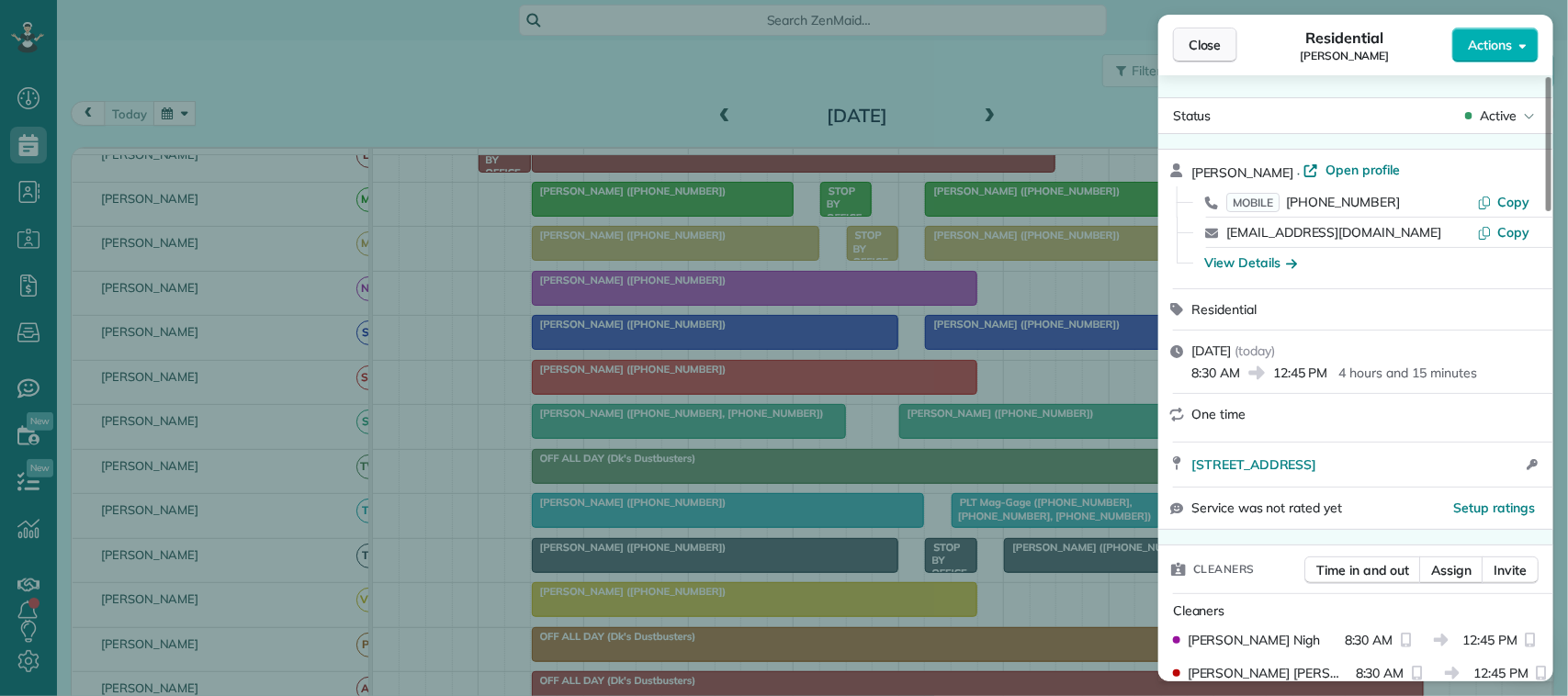
click at [1218, 46] on span "Close" at bounding box center [1206, 44] width 33 height 19
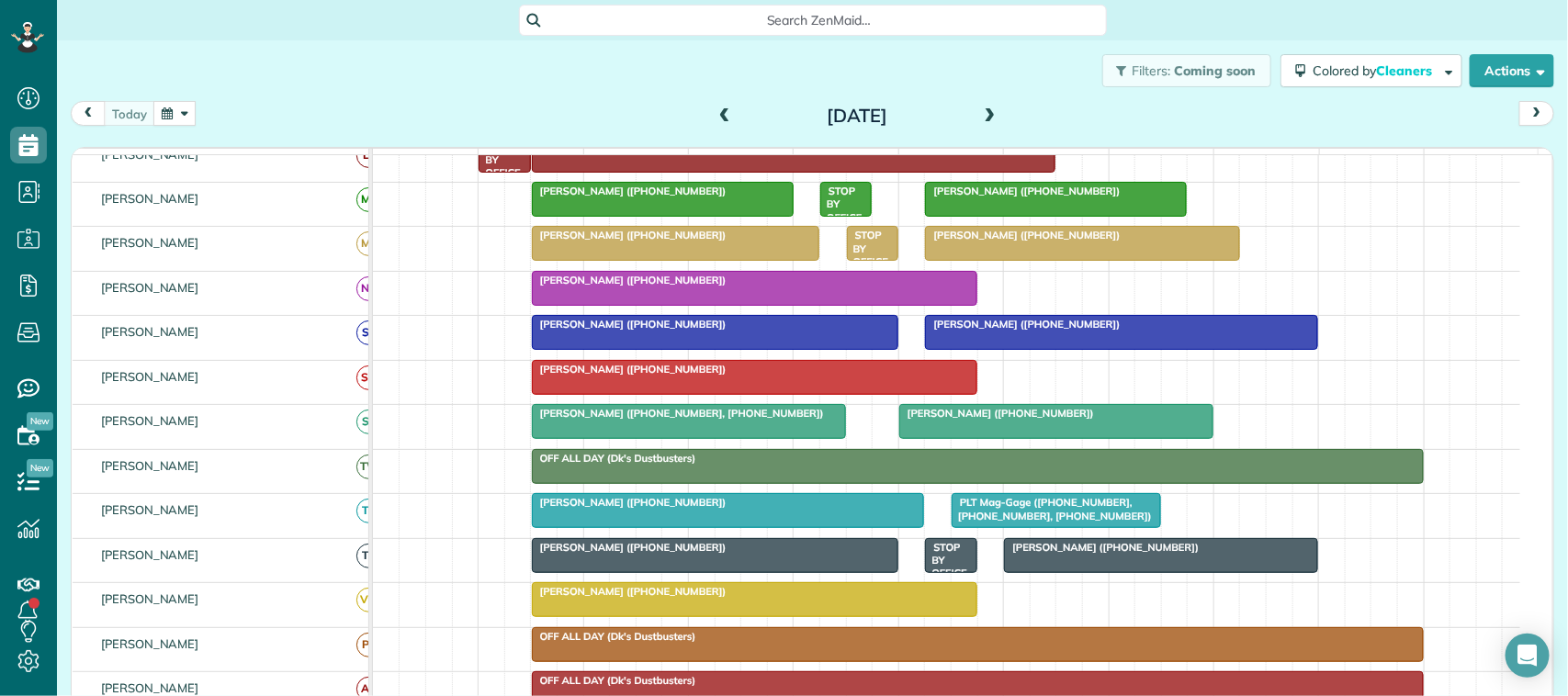
click at [593, 376] on span "[PERSON_NAME] ([PHONE_NUMBER])" at bounding box center [629, 369] width 196 height 13
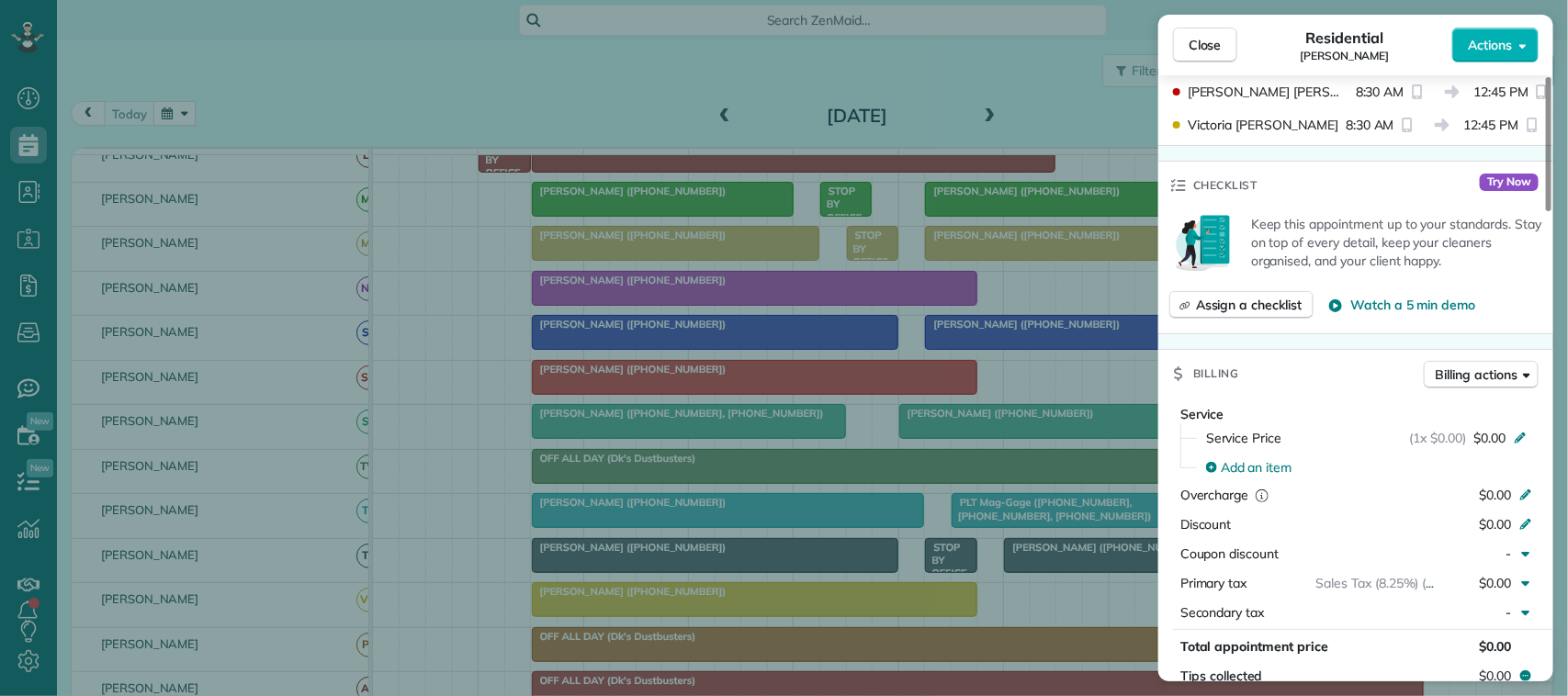
scroll to position [689, 0]
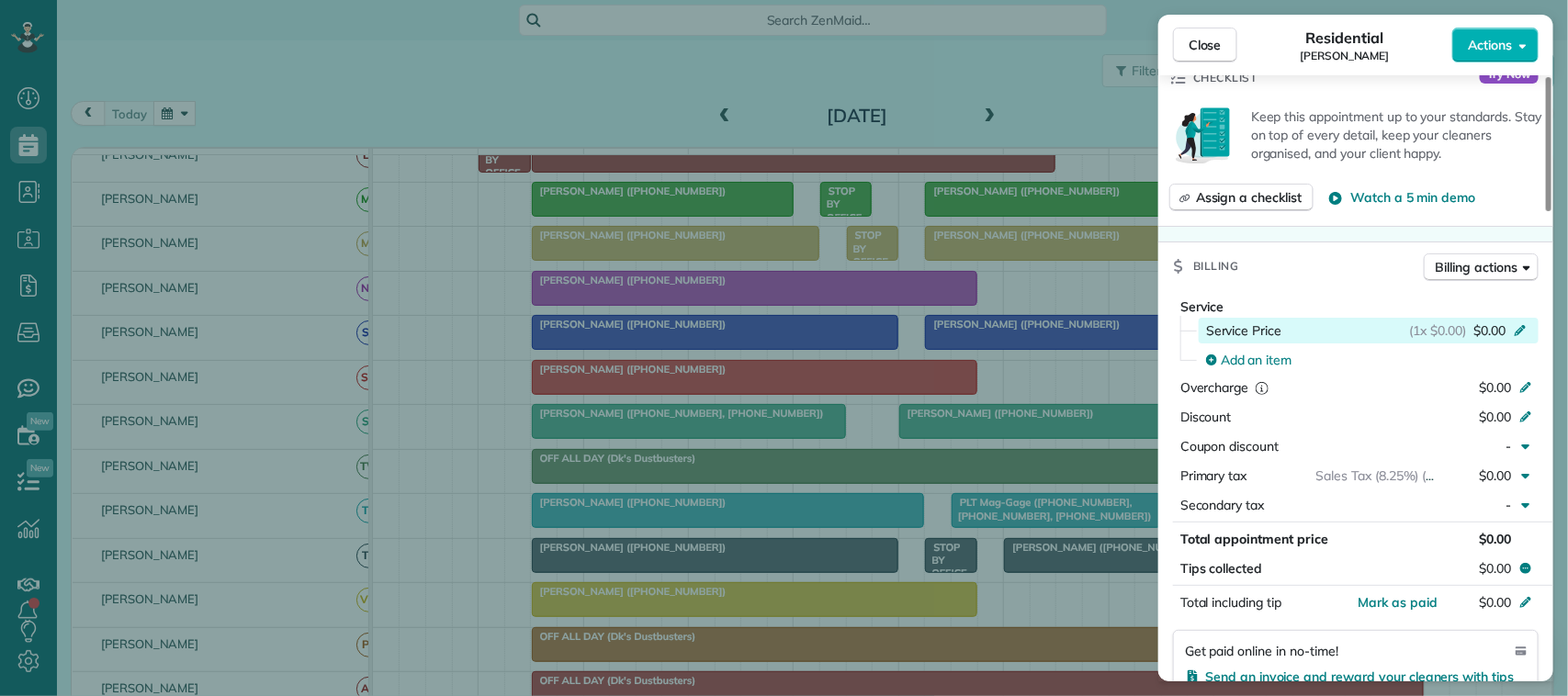
click at [1495, 344] on div "Service Price (1x $0.00) $0.00" at bounding box center [1369, 331] width 340 height 26
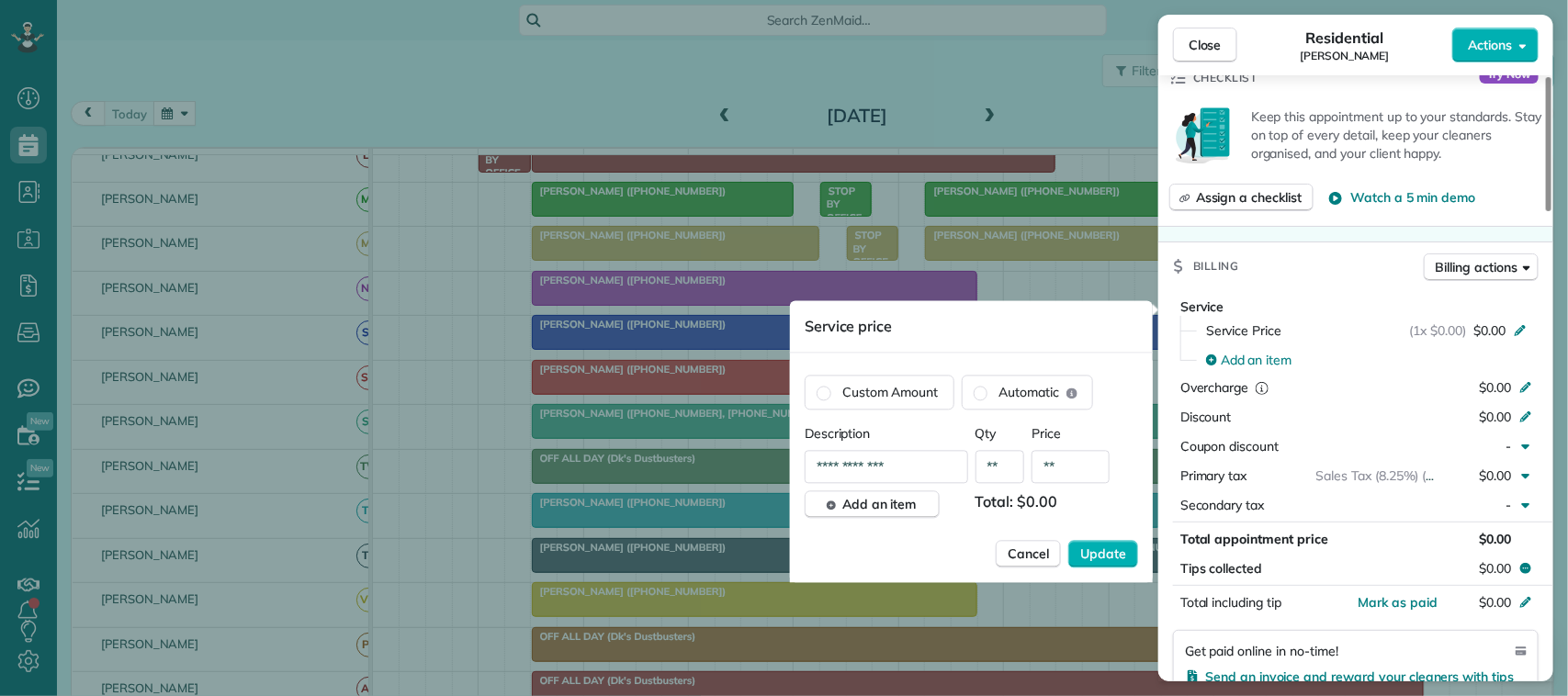
click at [1080, 461] on input "**" at bounding box center [1071, 467] width 79 height 33
type input "****"
click at [1108, 558] on span "Update" at bounding box center [1104, 555] width 46 height 19
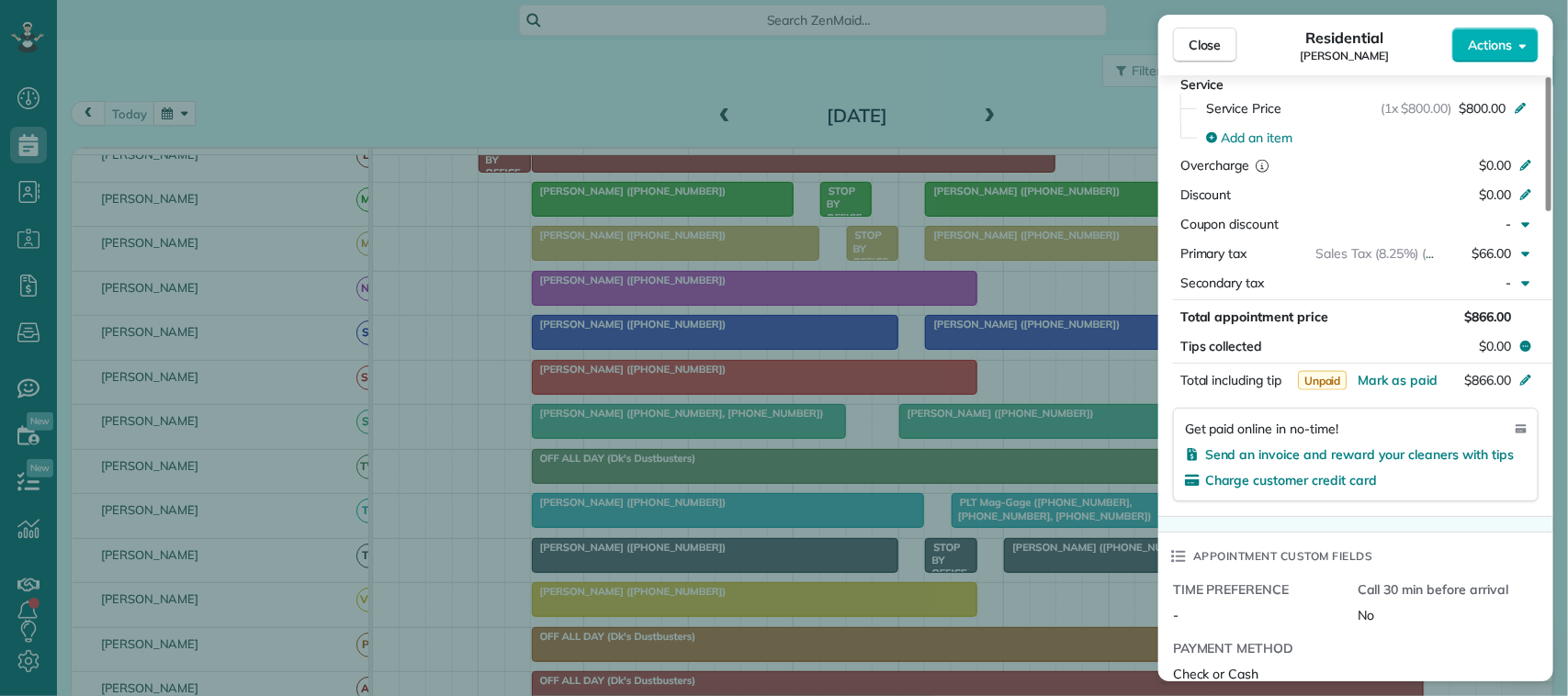
scroll to position [919, 0]
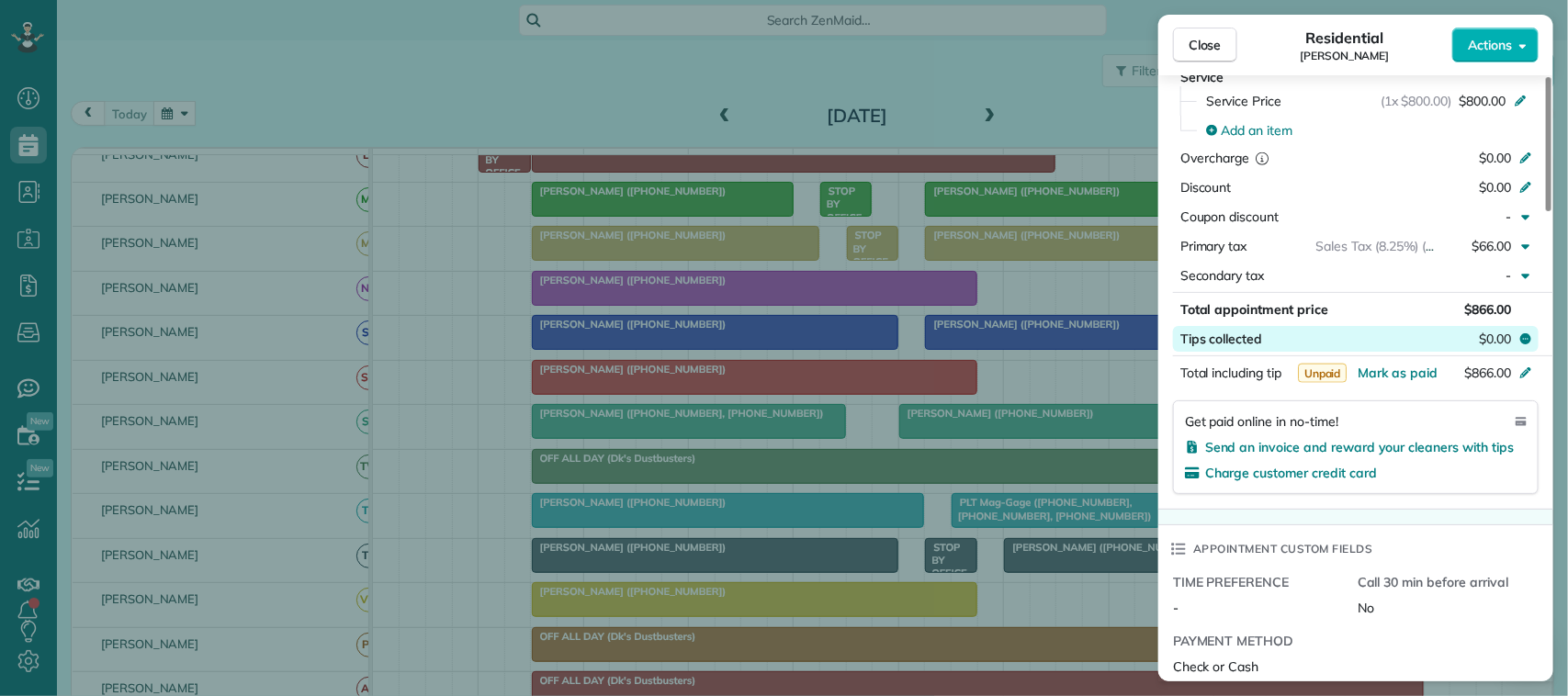
click at [1482, 348] on span "$0.00" at bounding box center [1495, 339] width 32 height 19
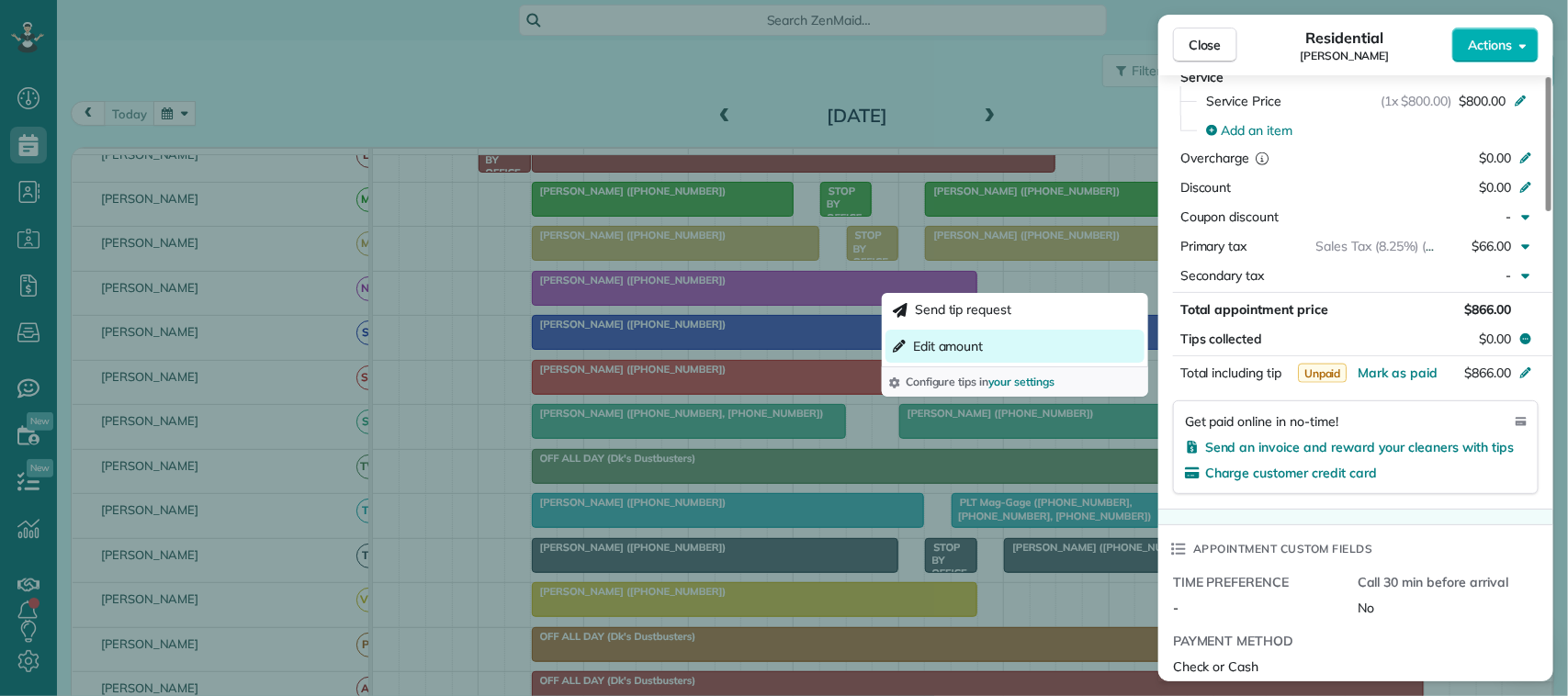
click at [1025, 340] on button "Edit amount" at bounding box center [1015, 347] width 259 height 33
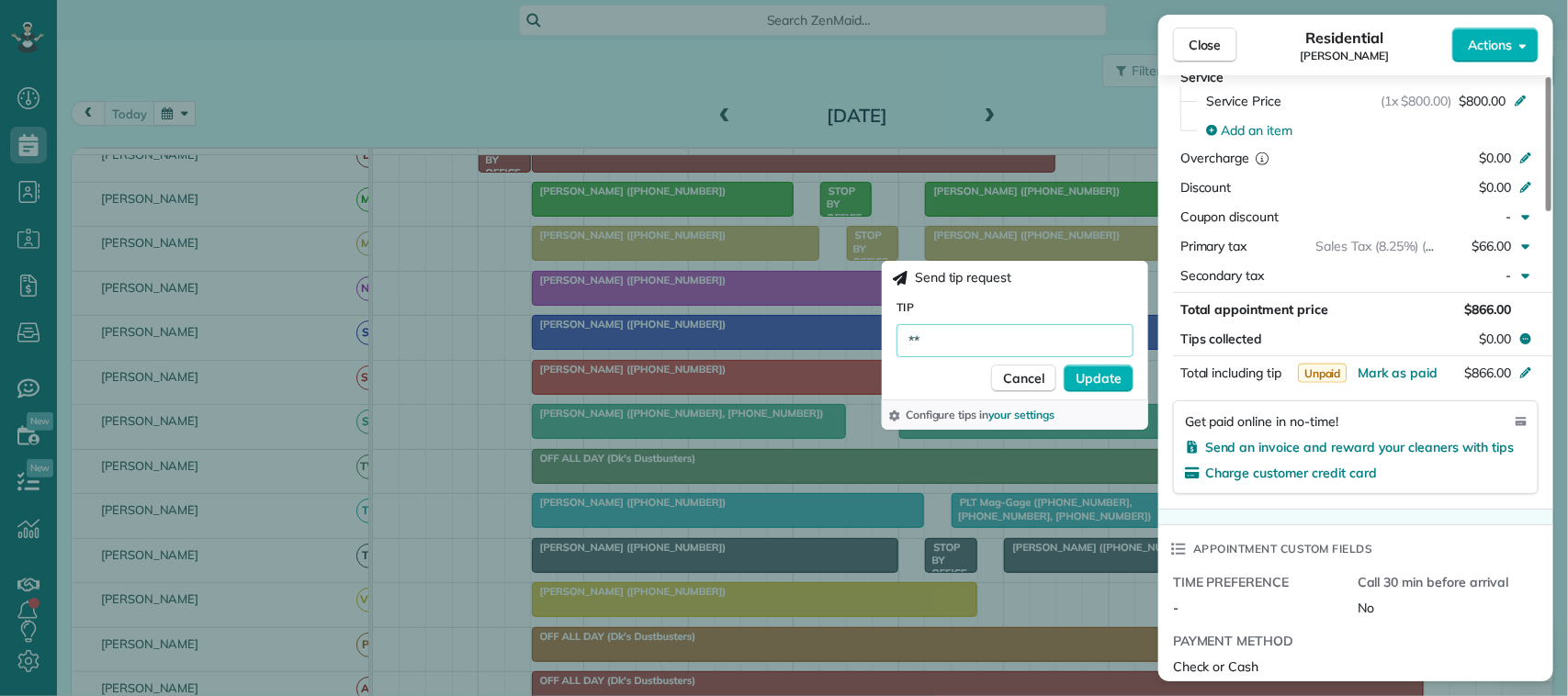
click at [1024, 338] on input "**" at bounding box center [1014, 341] width 237 height 33
type input "******"
click at [1108, 370] on span "Update" at bounding box center [1099, 378] width 46 height 19
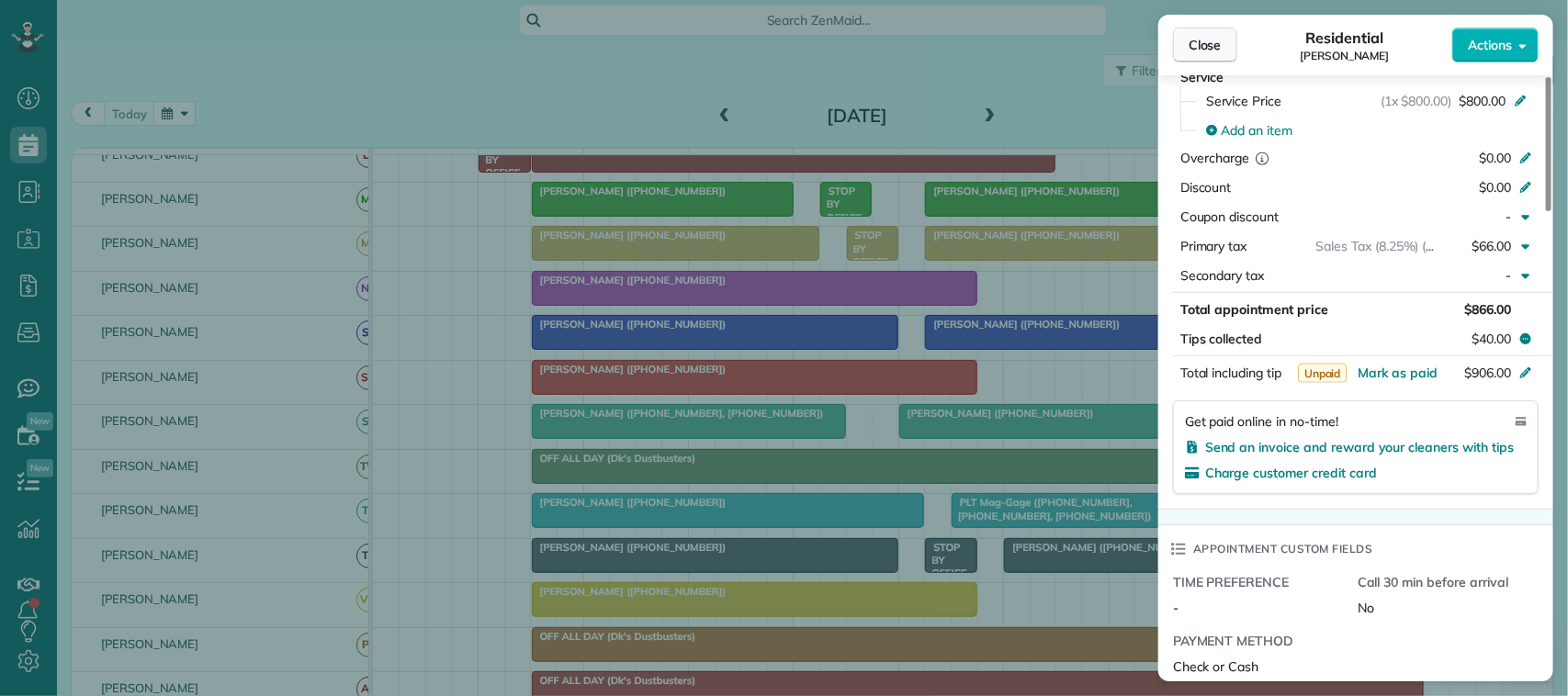
click at [1213, 42] on span "Close" at bounding box center [1206, 44] width 33 height 19
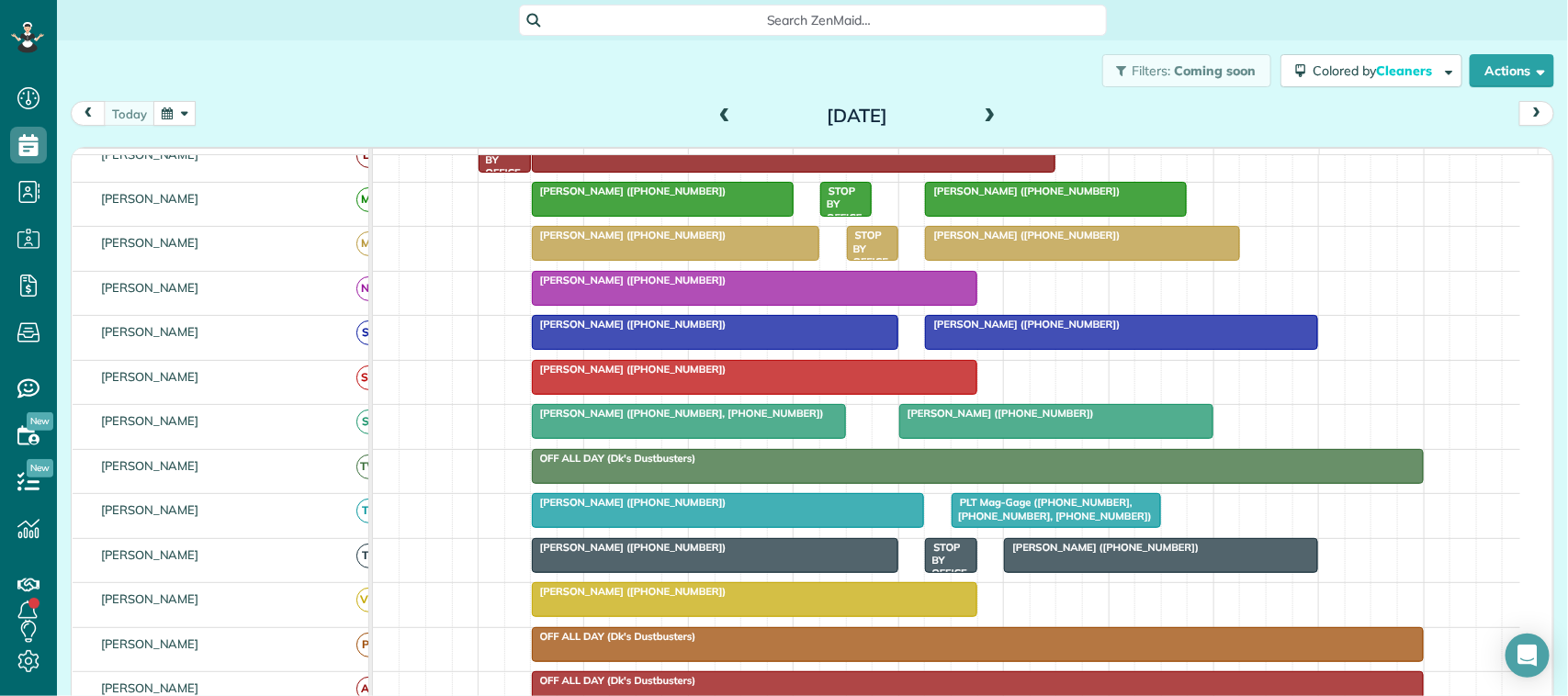
click at [233, 107] on div "[DATE] [DATE]" at bounding box center [812, 118] width 1484 height 34
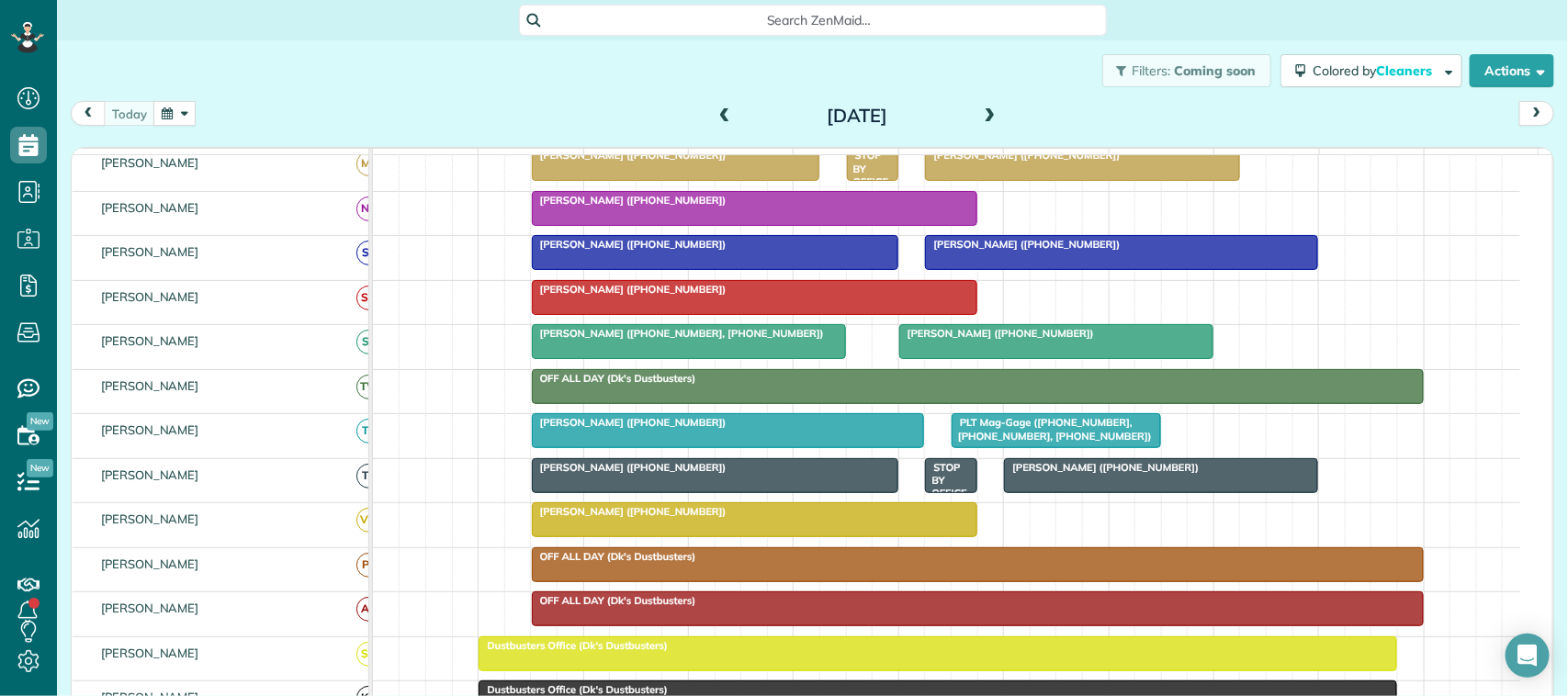
scroll to position [459, 0]
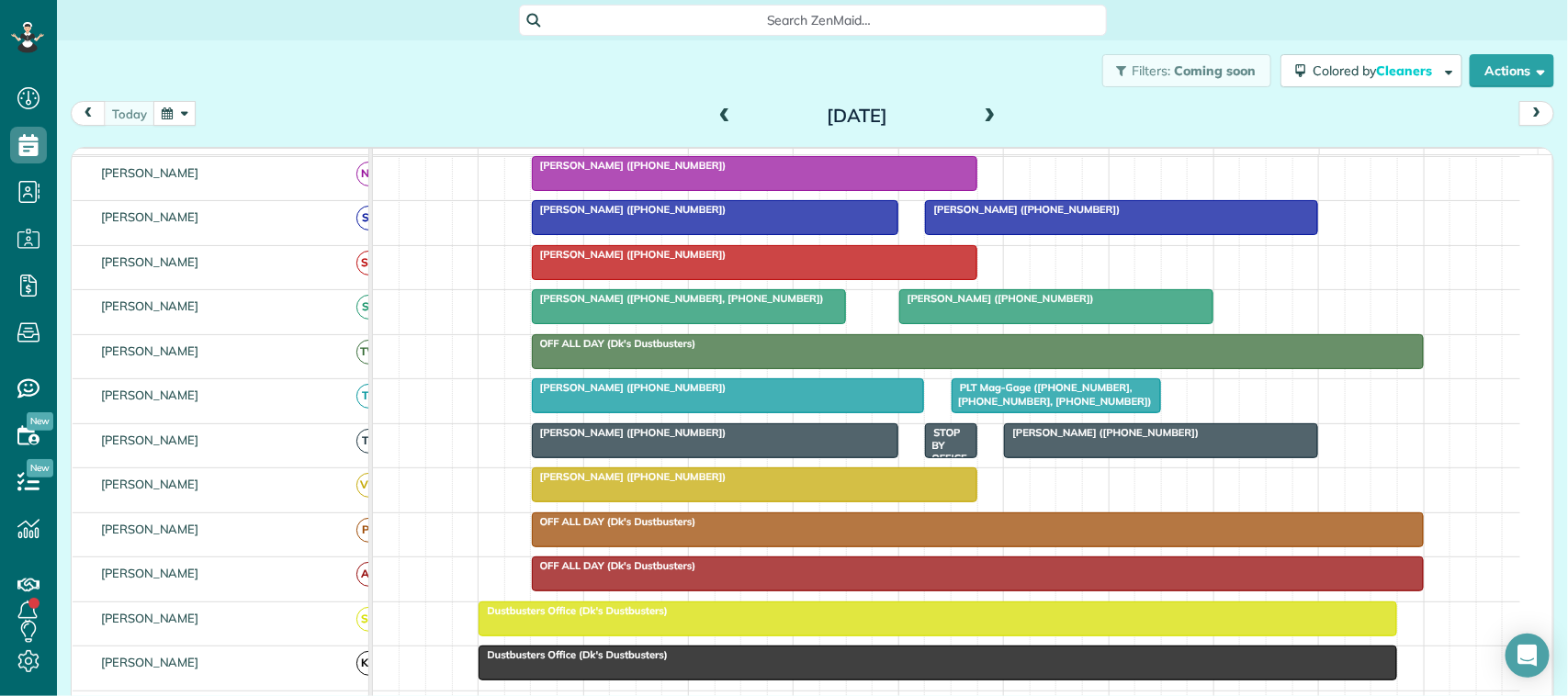
click at [654, 502] on div at bounding box center [755, 485] width 444 height 33
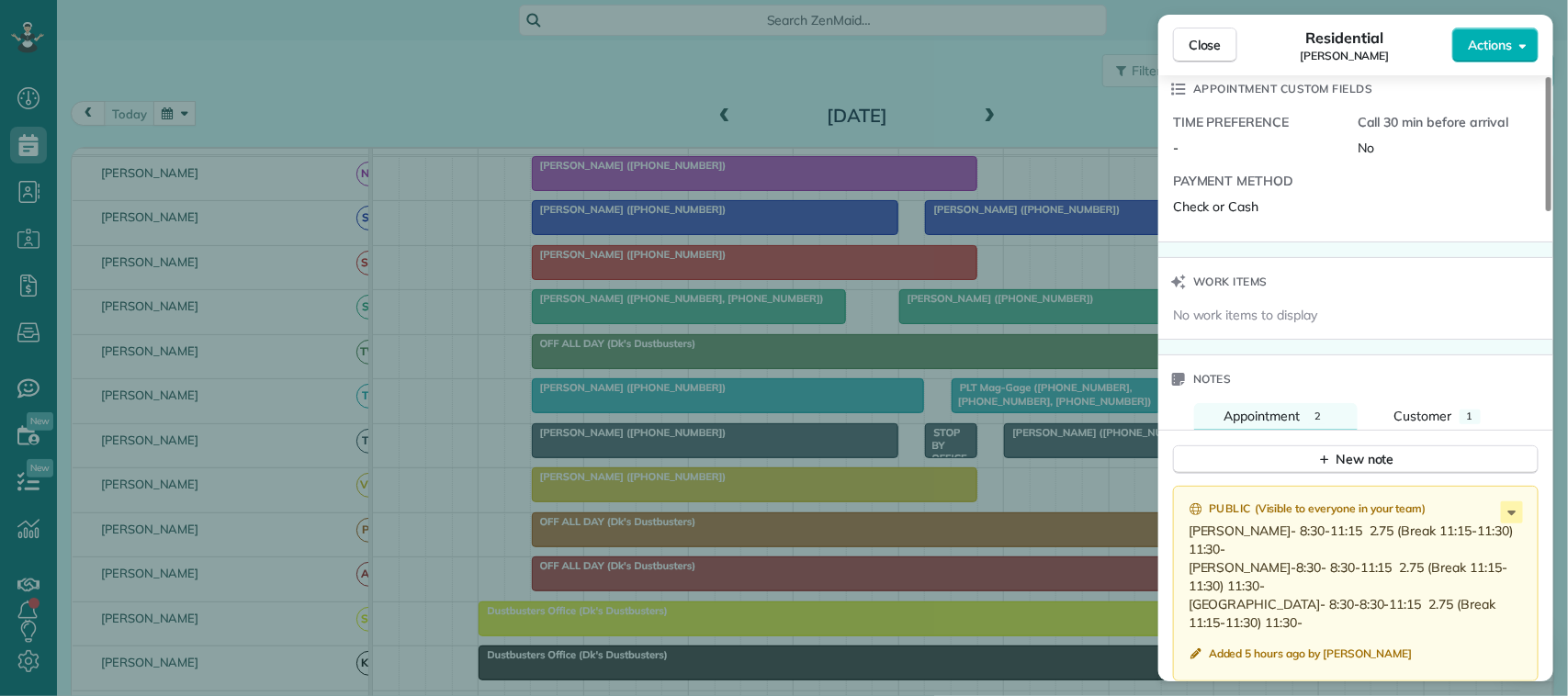
scroll to position [1494, 0]
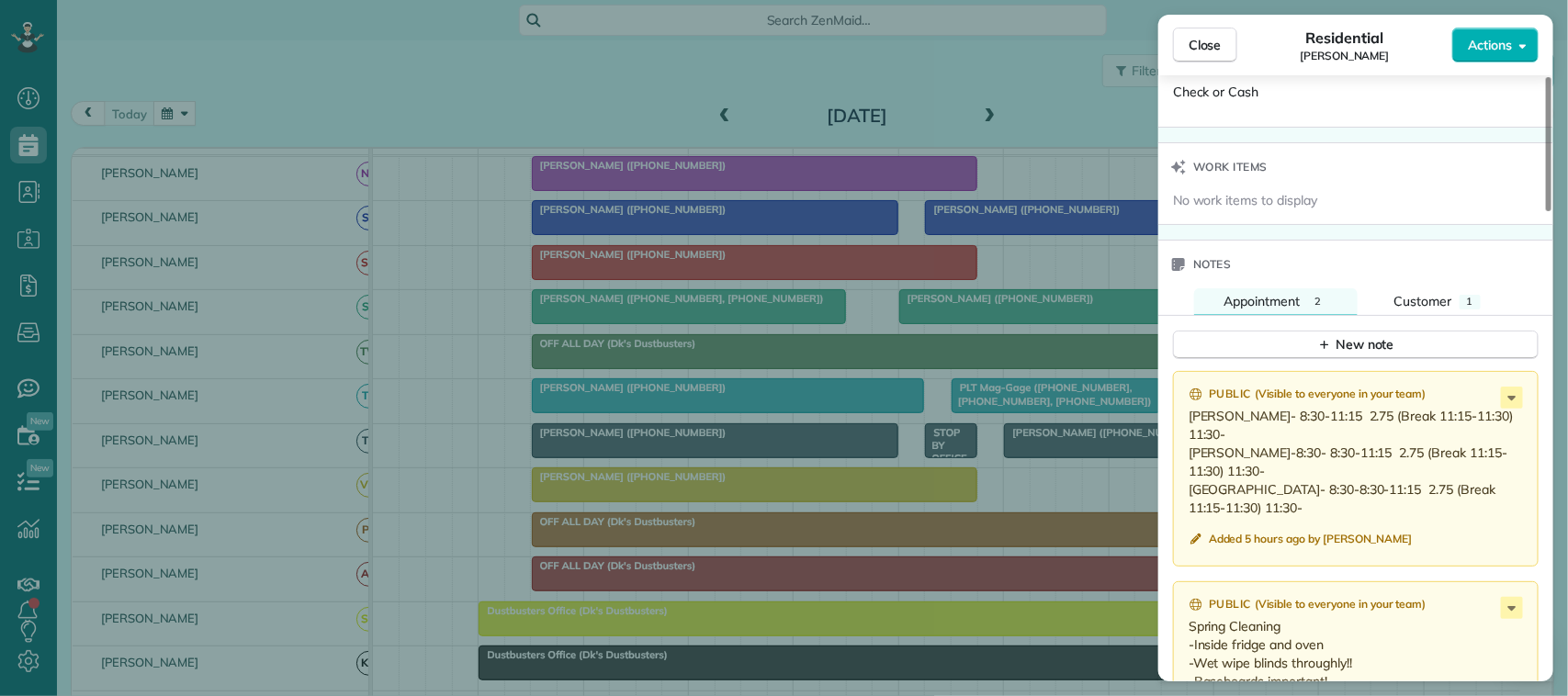
click at [1499, 403] on div "Public ( Visible to everyone in your team )" at bounding box center [1358, 395] width 338 height 17
click at [1511, 408] on icon at bounding box center [1512, 398] width 22 height 22
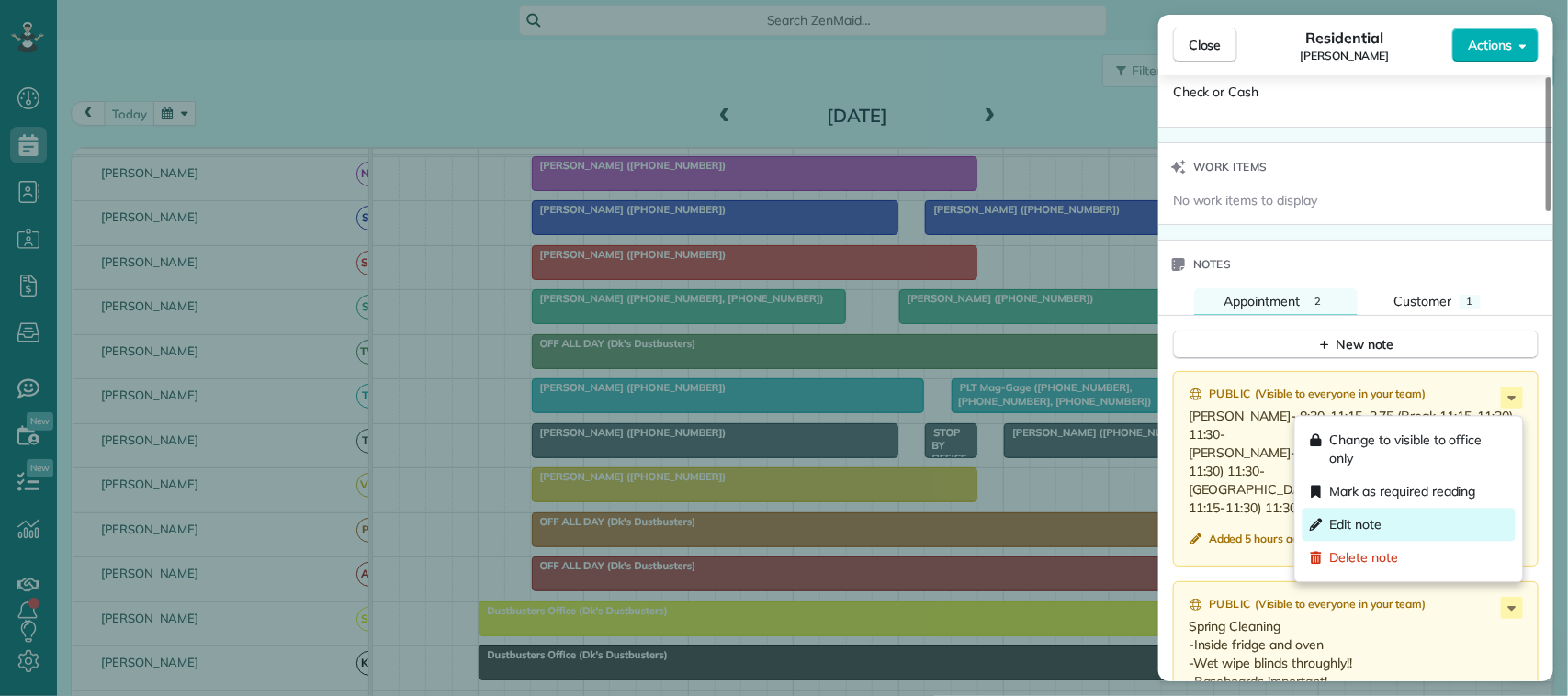
click at [1403, 514] on div "Edit note" at bounding box center [1409, 525] width 213 height 33
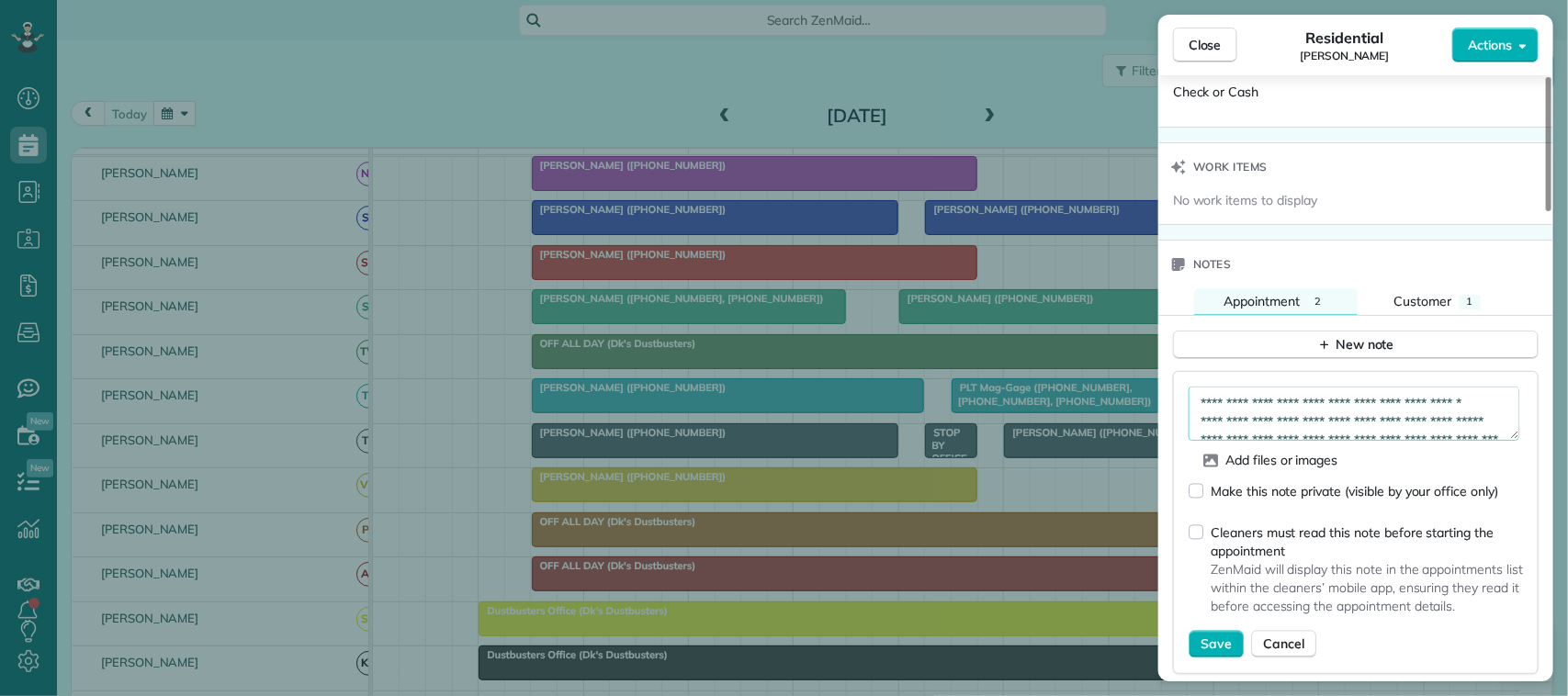
click at [1327, 424] on textarea "**********" at bounding box center [1354, 413] width 331 height 53
drag, startPoint x: 1375, startPoint y: 429, endPoint x: 1298, endPoint y: 411, distance: 79.1
click at [1298, 411] on textarea "**********" at bounding box center [1354, 413] width 331 height 53
click at [1388, 430] on textarea "**********" at bounding box center [1354, 413] width 331 height 53
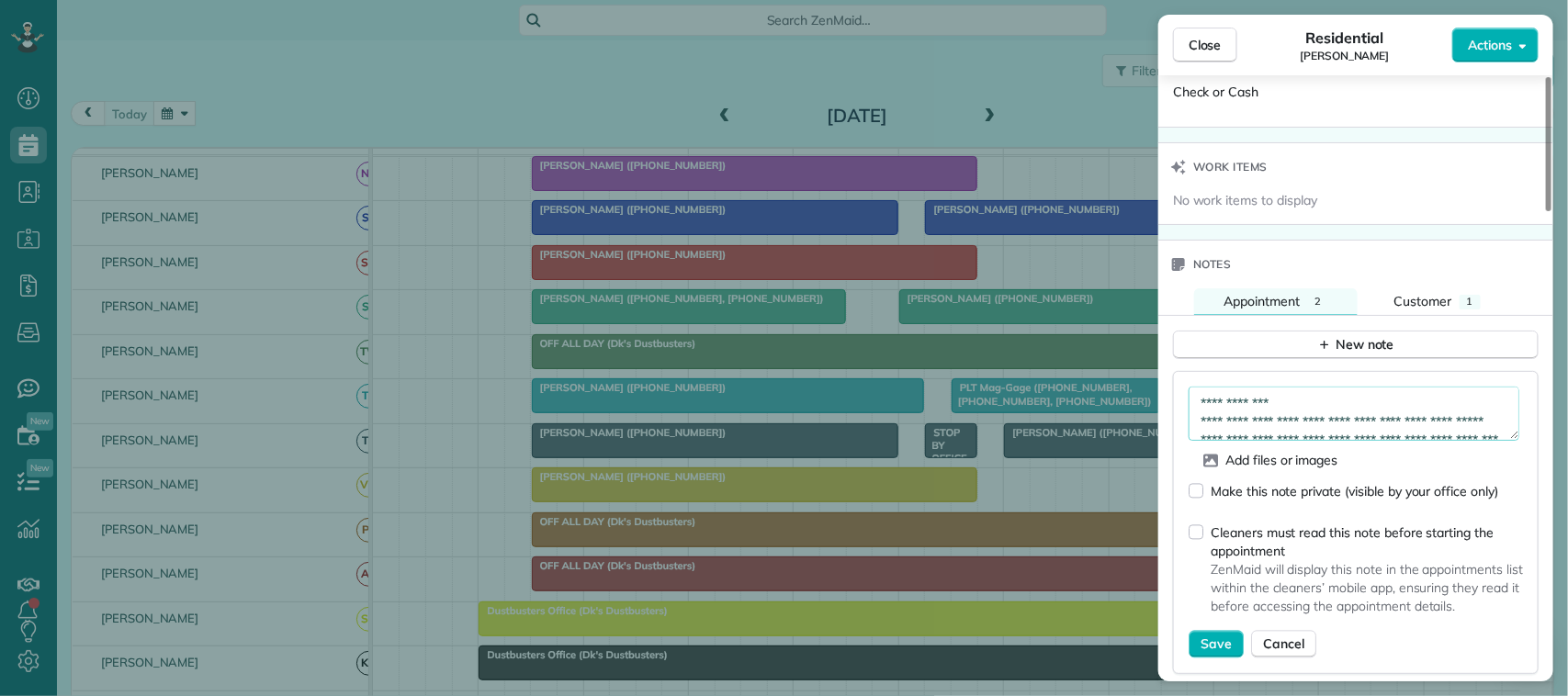
scroll to position [0, 0]
drag, startPoint x: 1379, startPoint y: 429, endPoint x: 1237, endPoint y: 422, distance: 142.2
click at [1237, 422] on textarea "**********" at bounding box center [1354, 413] width 331 height 53
click at [1337, 413] on textarea "**********" at bounding box center [1354, 413] width 331 height 53
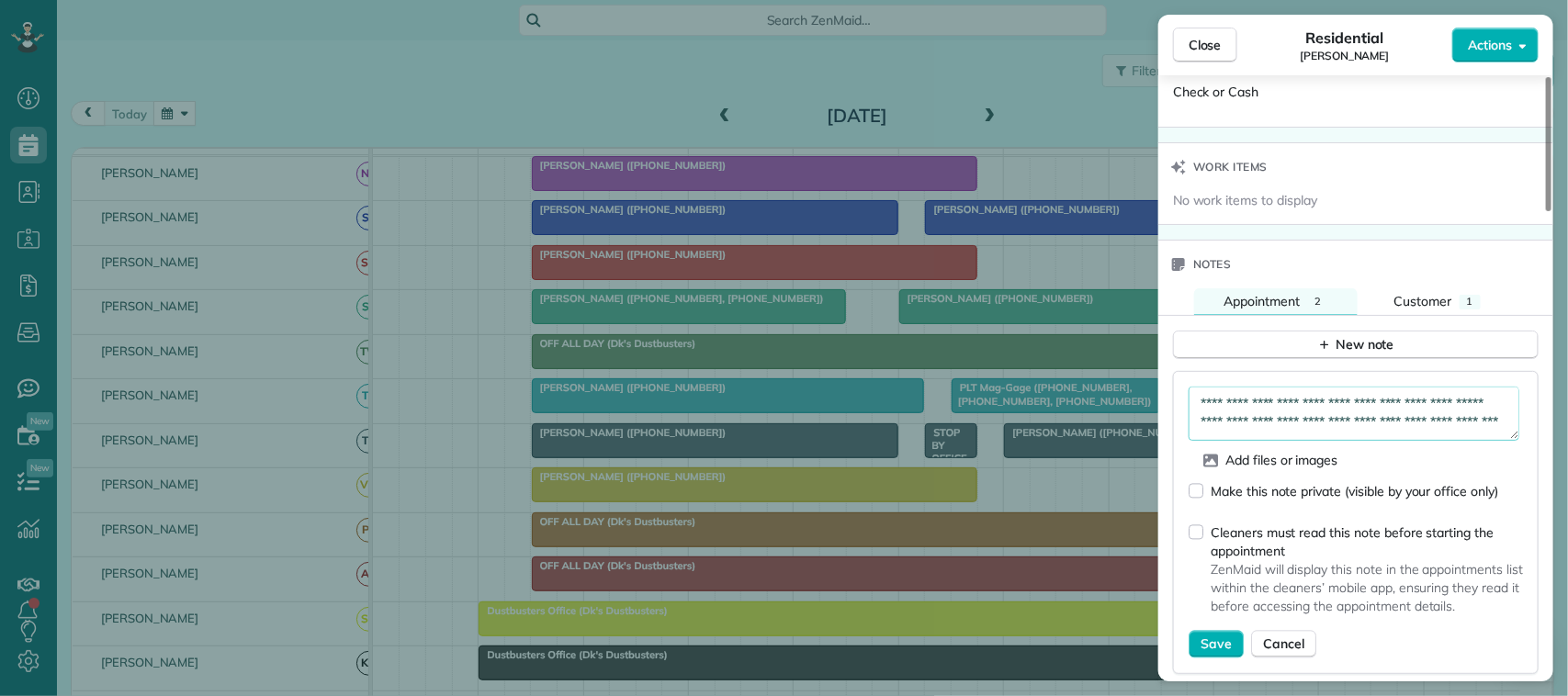
paste textarea "**********"
click at [1288, 422] on textarea "**********" at bounding box center [1354, 413] width 331 height 53
click at [1353, 425] on textarea "**********" at bounding box center [1354, 413] width 331 height 53
paste textarea "**********"
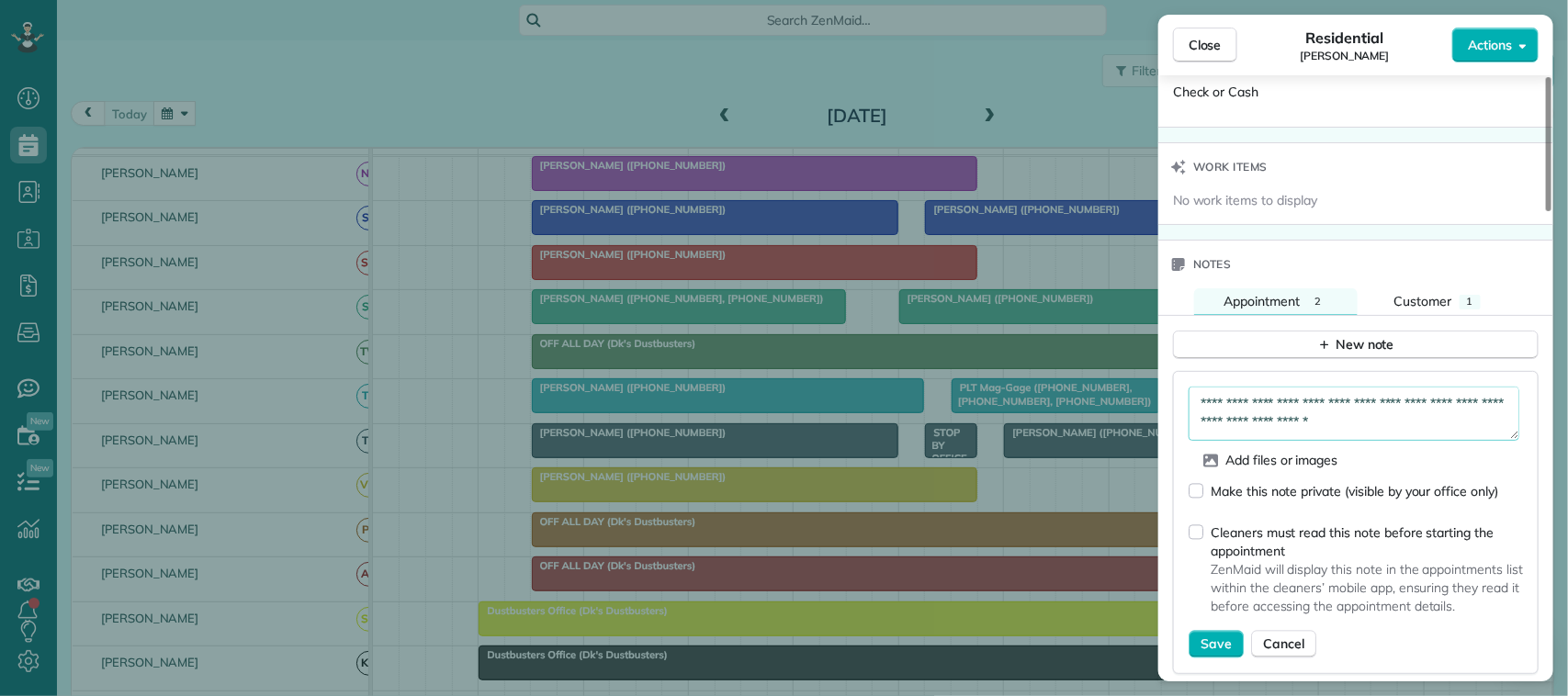
scroll to position [83, 0]
type textarea "**********"
click at [1207, 654] on span "Save" at bounding box center [1217, 645] width 31 height 19
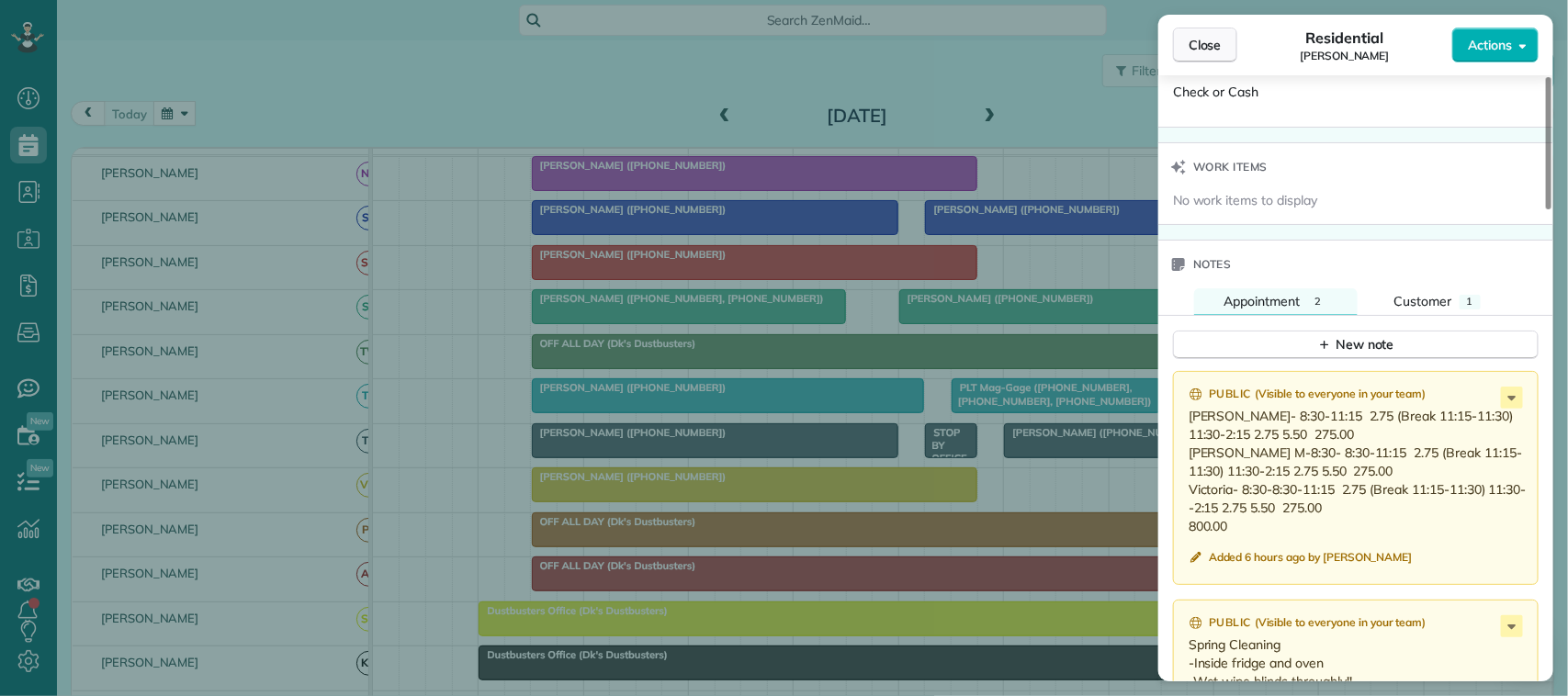
click at [1192, 52] on span "Close" at bounding box center [1206, 44] width 33 height 19
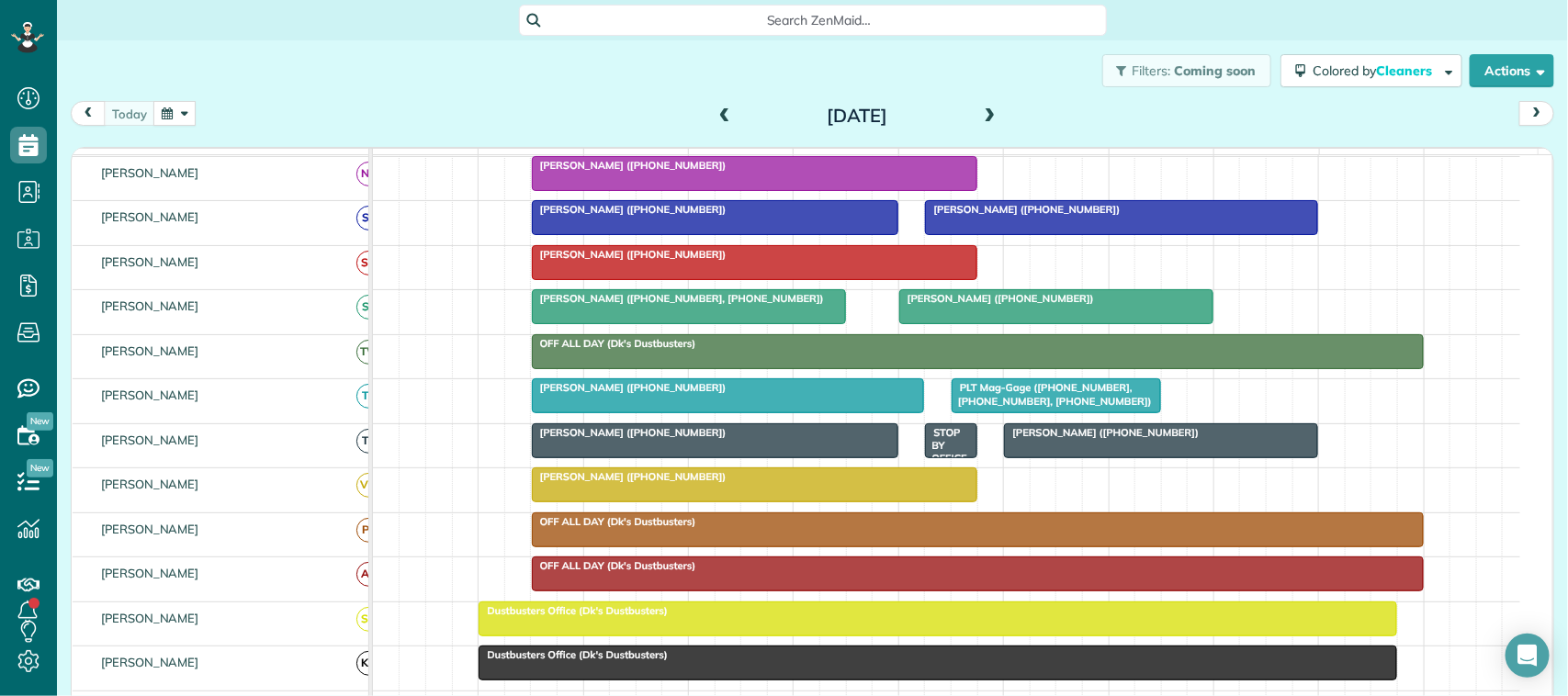
drag, startPoint x: 148, startPoint y: 130, endPoint x: 154, endPoint y: 111, distance: 19.9
click at [151, 130] on div "[DATE] [DATE]" at bounding box center [812, 118] width 1484 height 34
click at [161, 107] on button "button" at bounding box center [174, 113] width 42 height 25
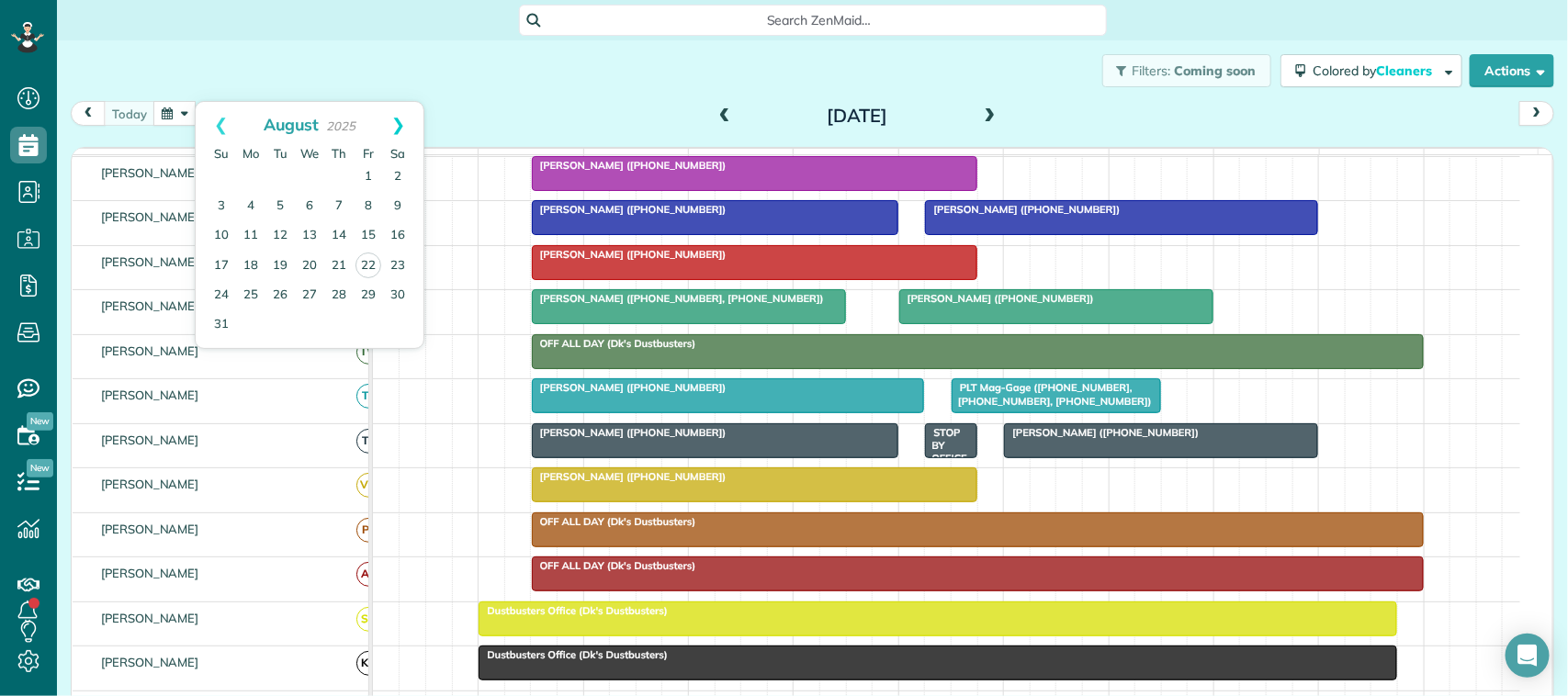
click at [406, 125] on link "Next" at bounding box center [398, 125] width 50 height 46
click at [253, 231] on link "15" at bounding box center [251, 237] width 29 height 29
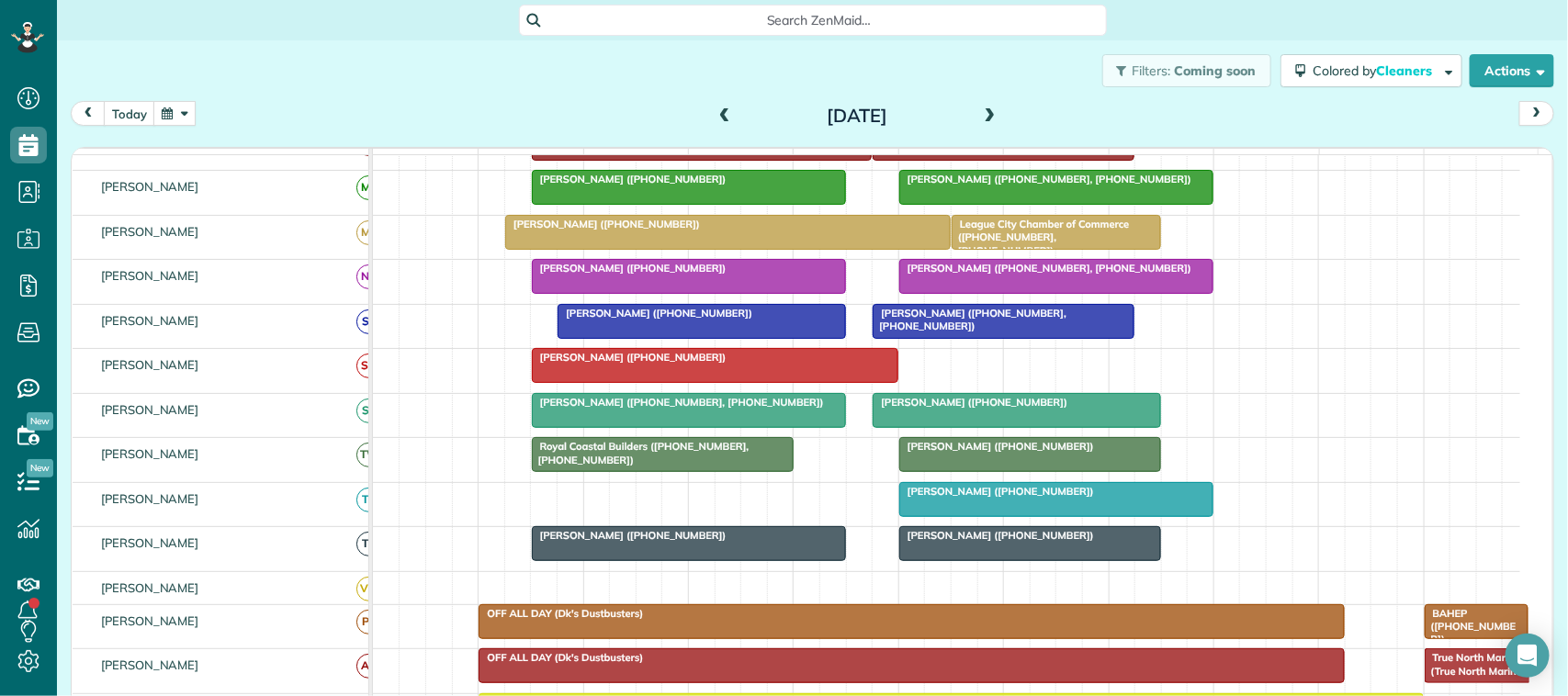
scroll to position [470, 0]
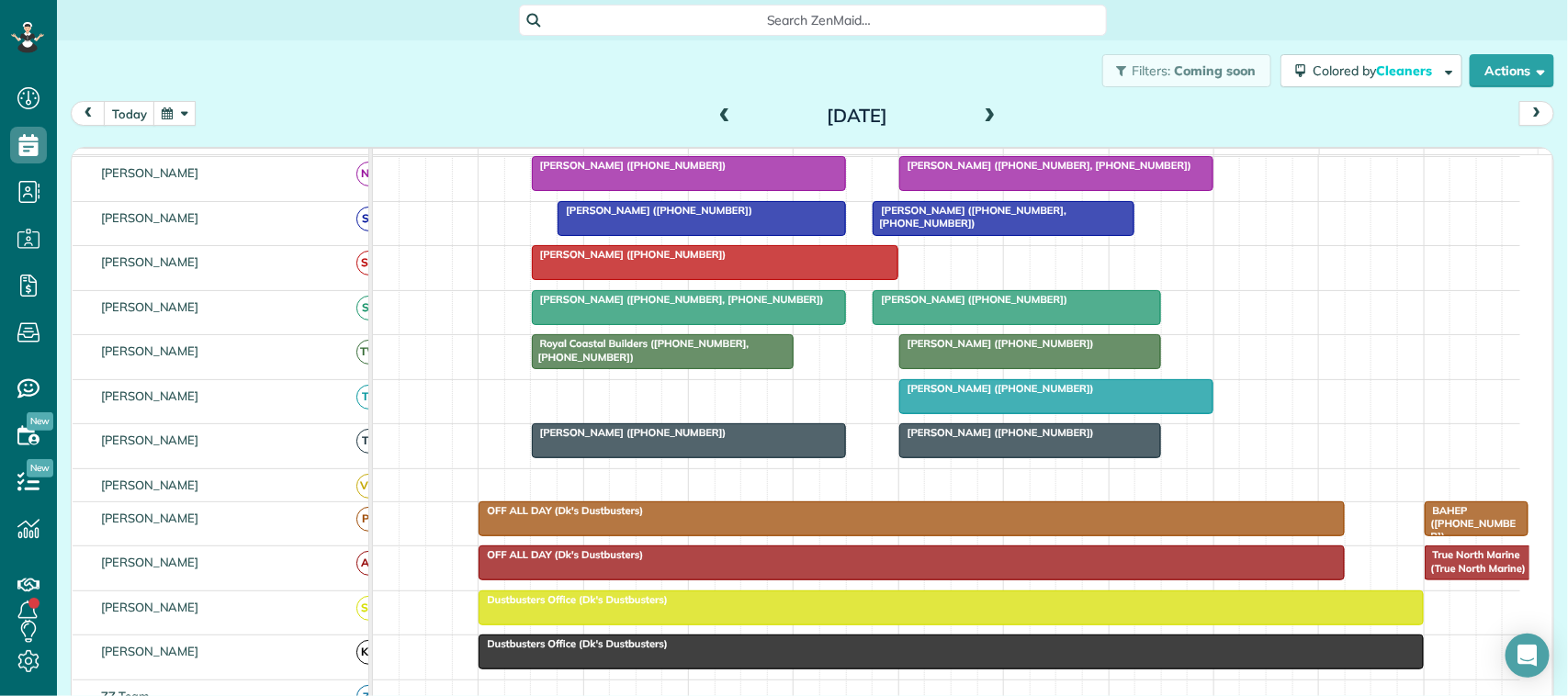
click at [981, 111] on span at bounding box center [991, 116] width 21 height 17
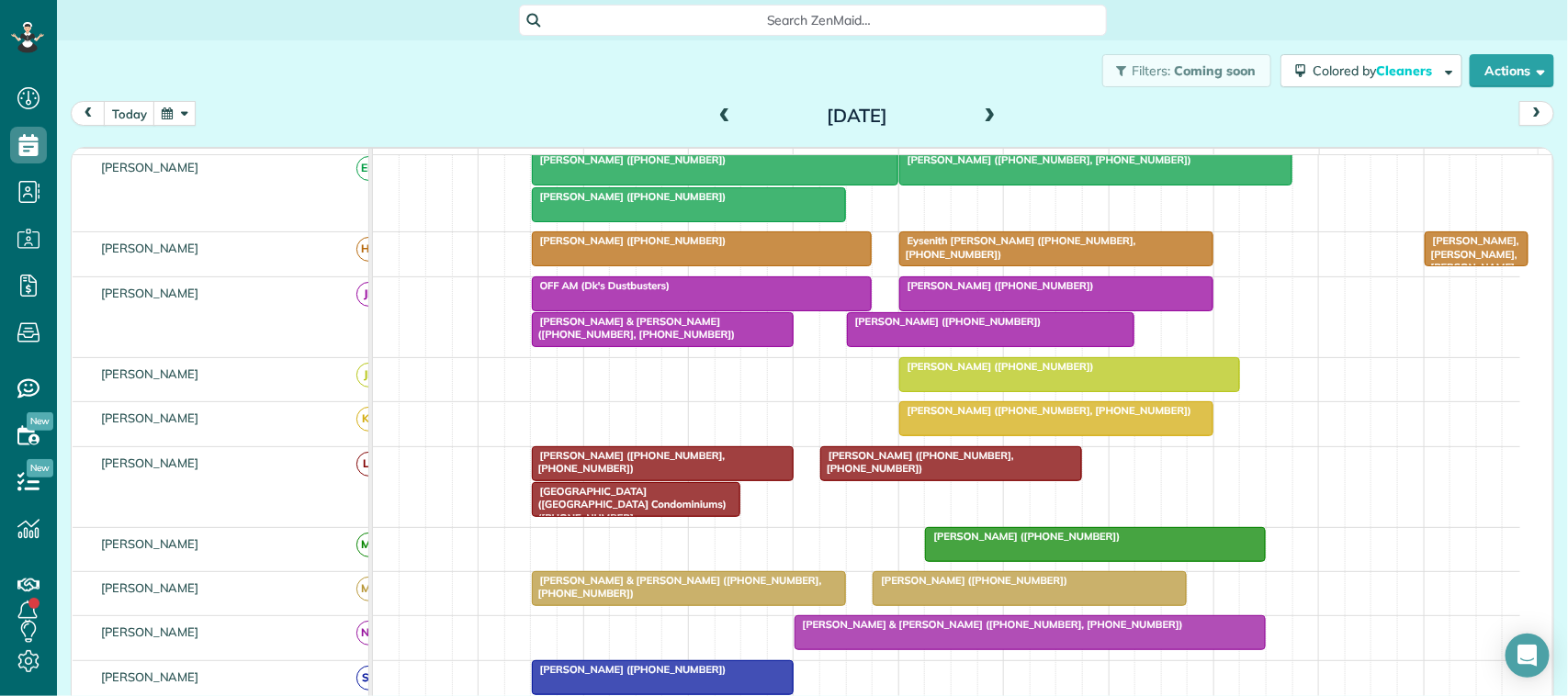
scroll to position [0, 0]
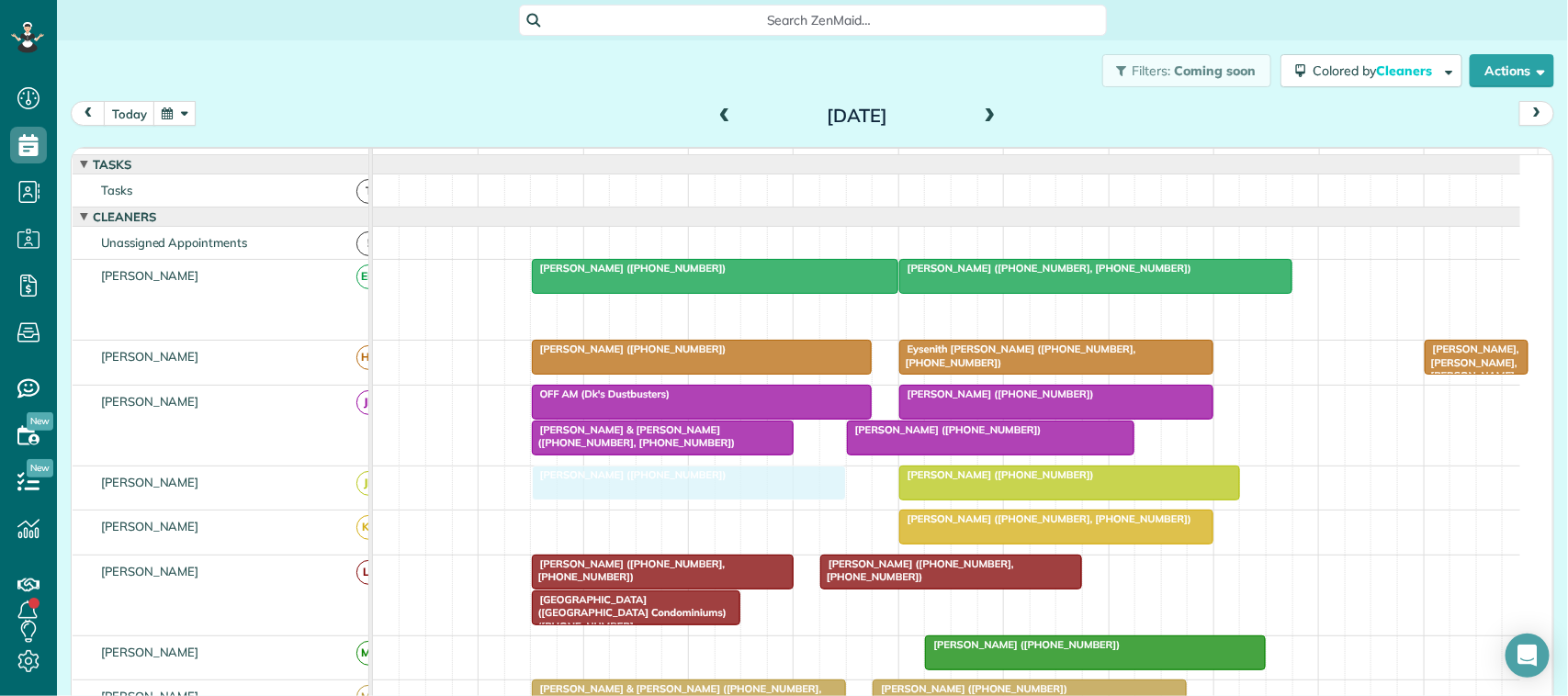
drag, startPoint x: 723, startPoint y: 333, endPoint x: 714, endPoint y: 514, distance: 181.2
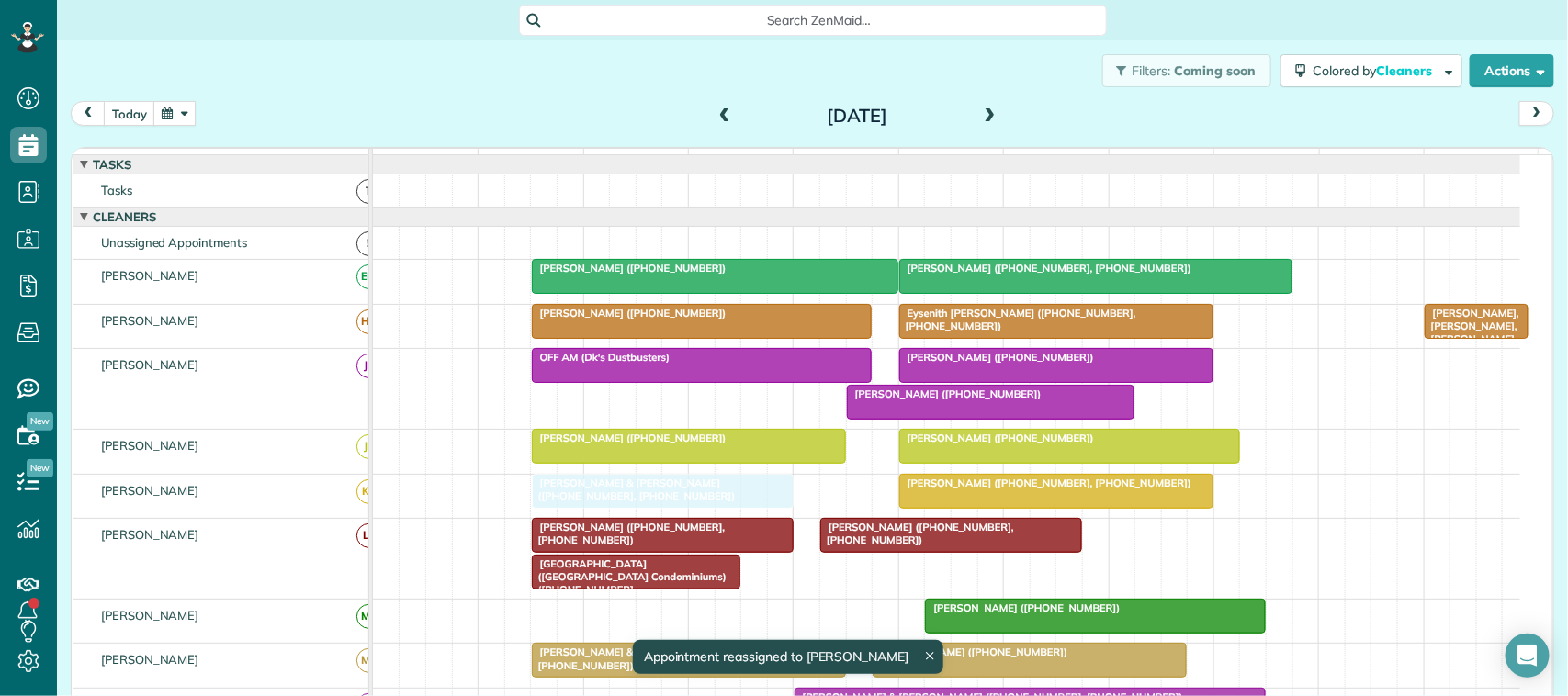
drag, startPoint x: 659, startPoint y: 420, endPoint x: 665, endPoint y: 504, distance: 84.2
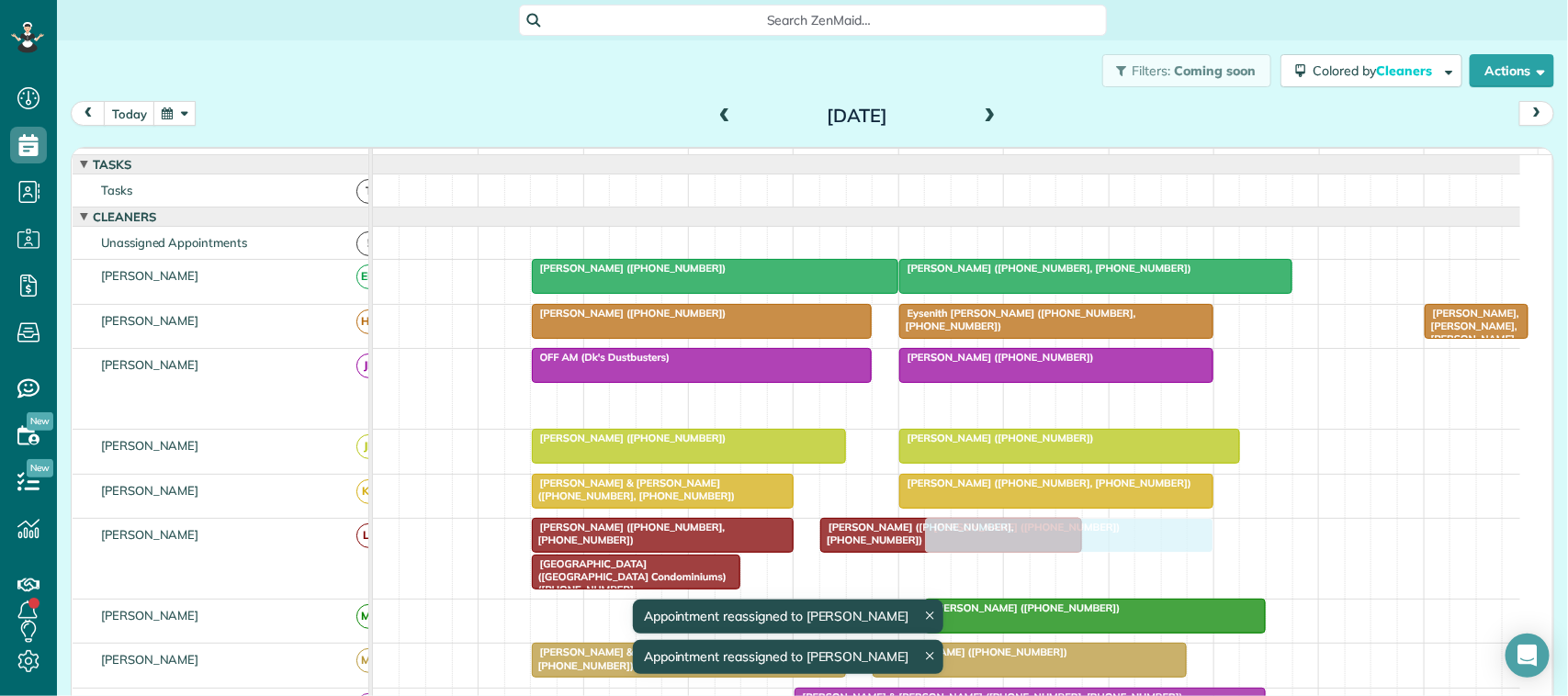
drag, startPoint x: 905, startPoint y: 423, endPoint x: 971, endPoint y: 594, distance: 183.3
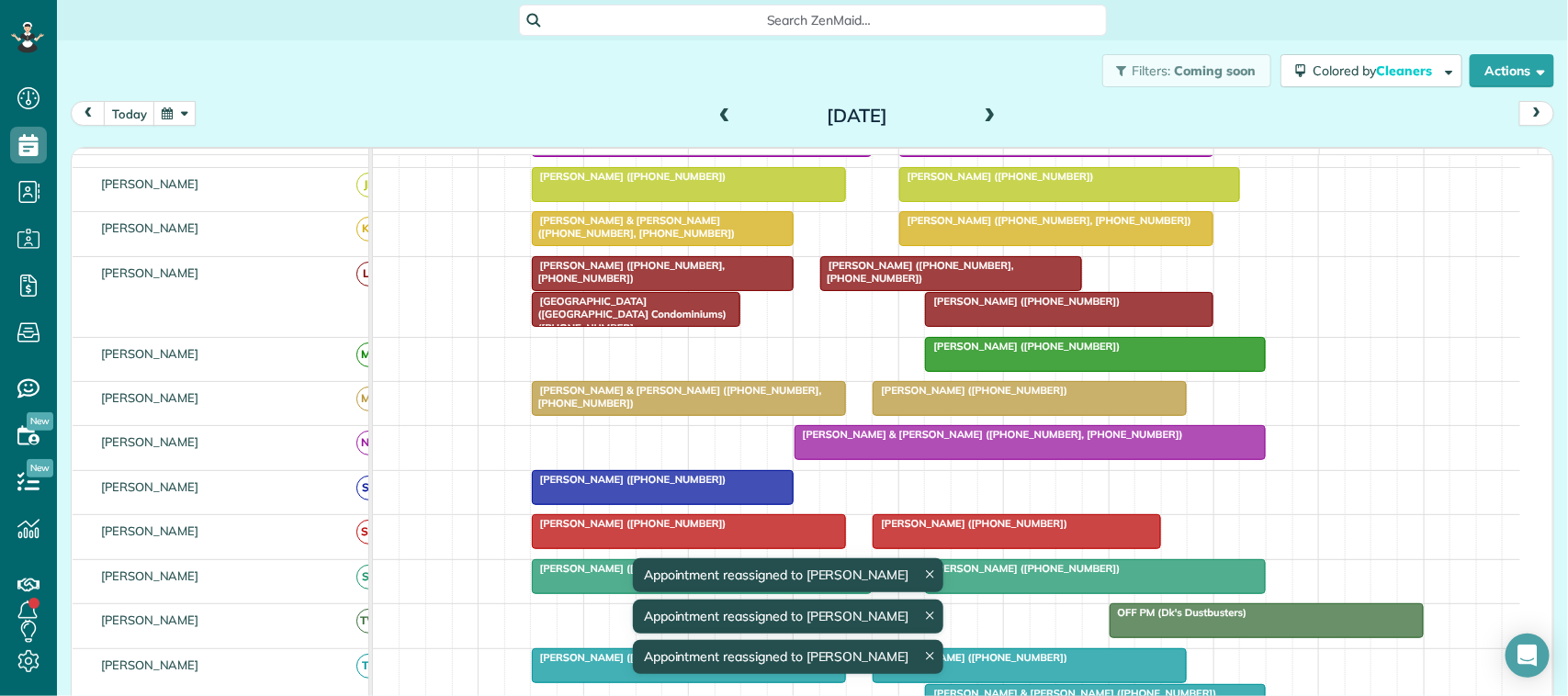
scroll to position [230, 0]
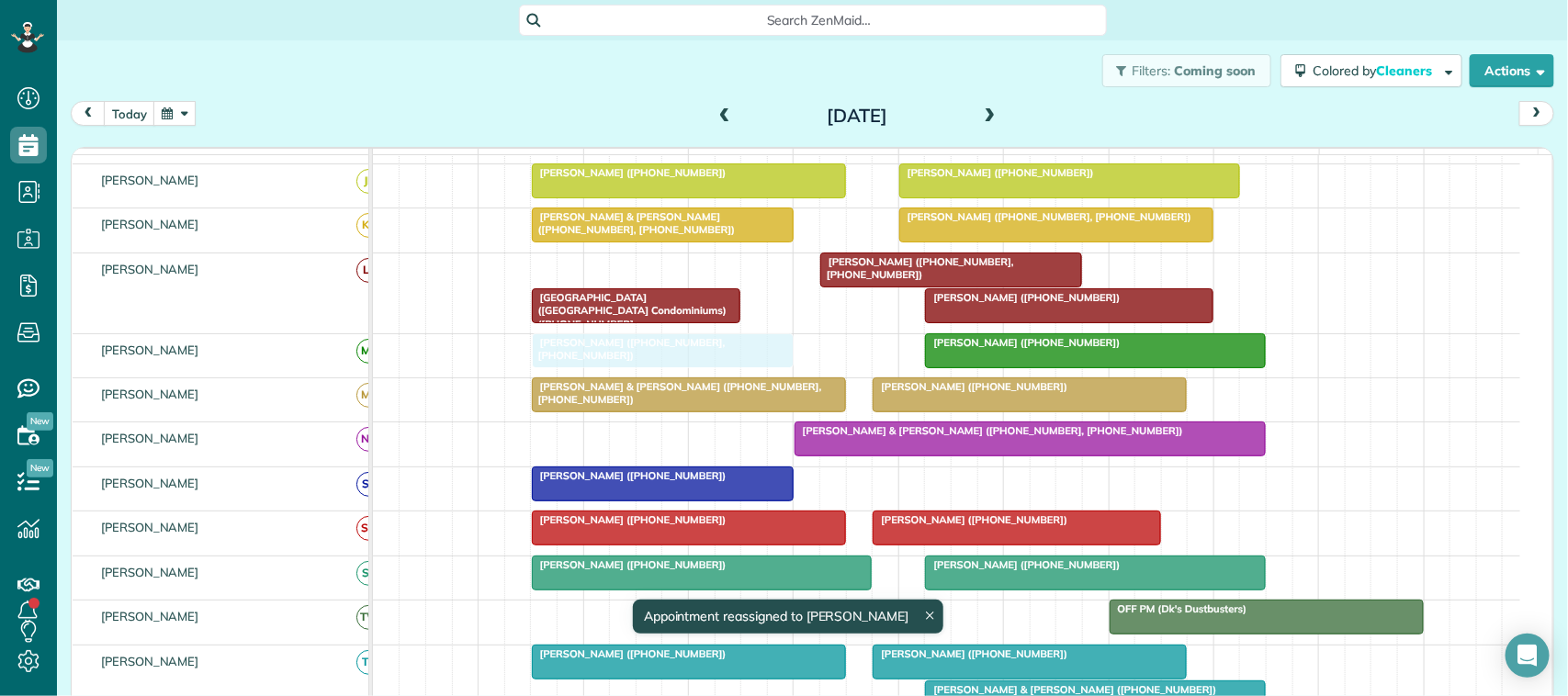
drag, startPoint x: 654, startPoint y: 293, endPoint x: 651, endPoint y: 382, distance: 89.1
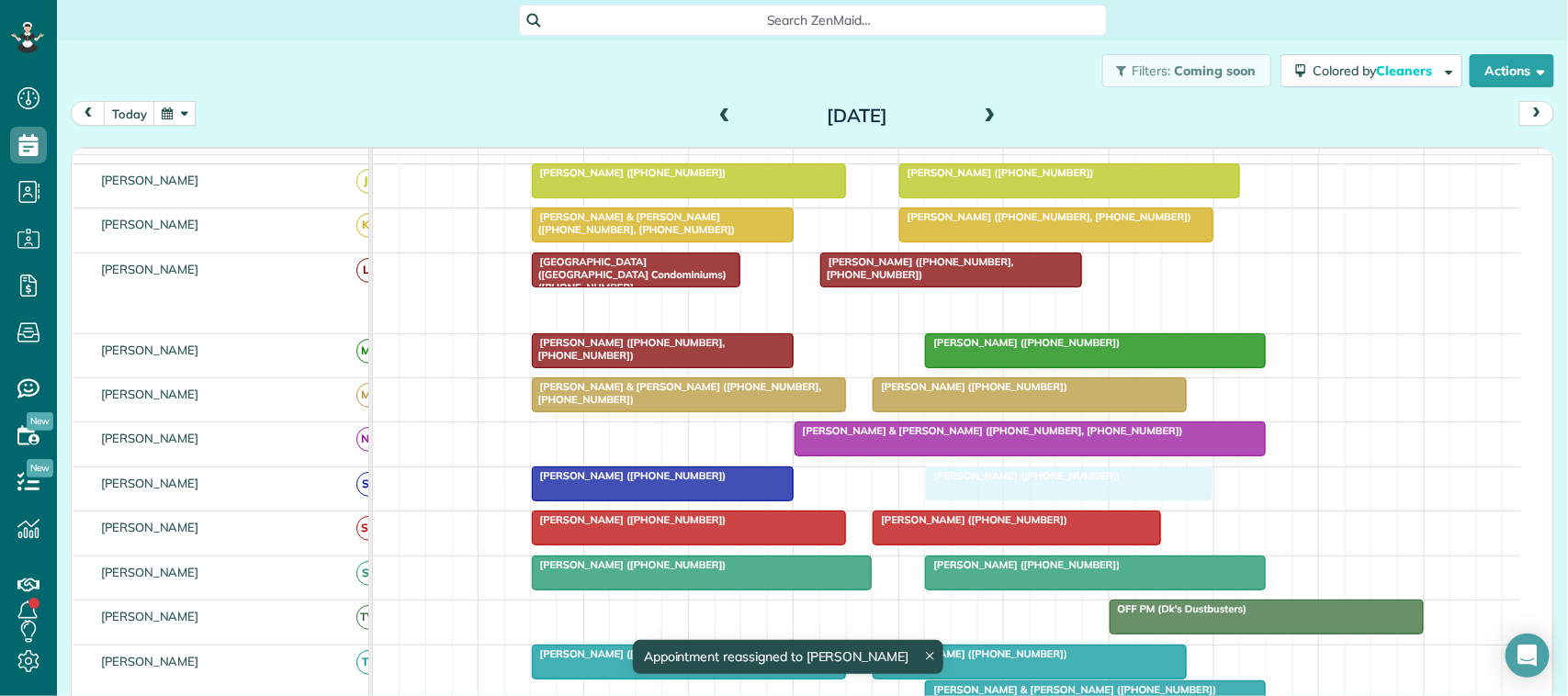
drag, startPoint x: 966, startPoint y: 326, endPoint x: 962, endPoint y: 516, distance: 190.0
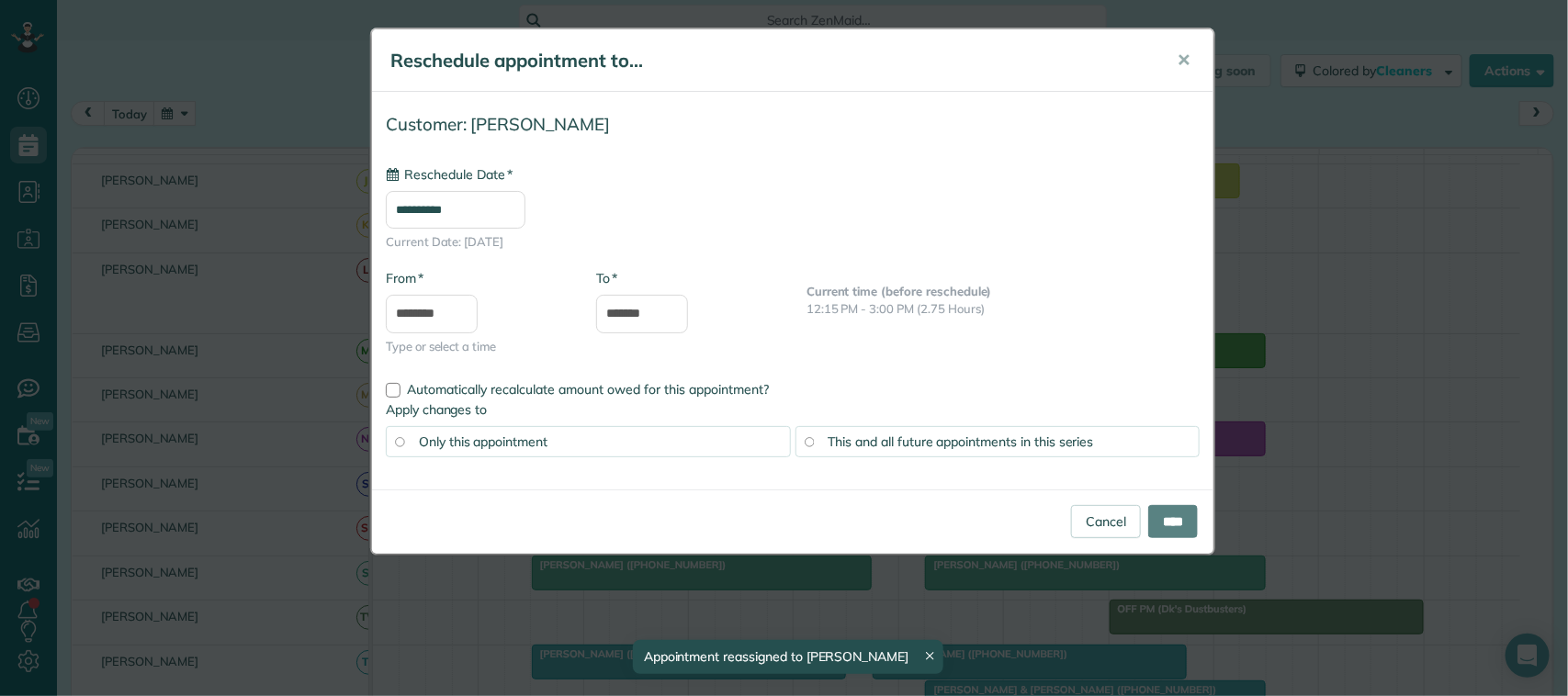
type input "**********"
drag, startPoint x: 1176, startPoint y: 516, endPoint x: 1178, endPoint y: 506, distance: 10.2
click at [1173, 516] on input "****" at bounding box center [1173, 522] width 50 height 33
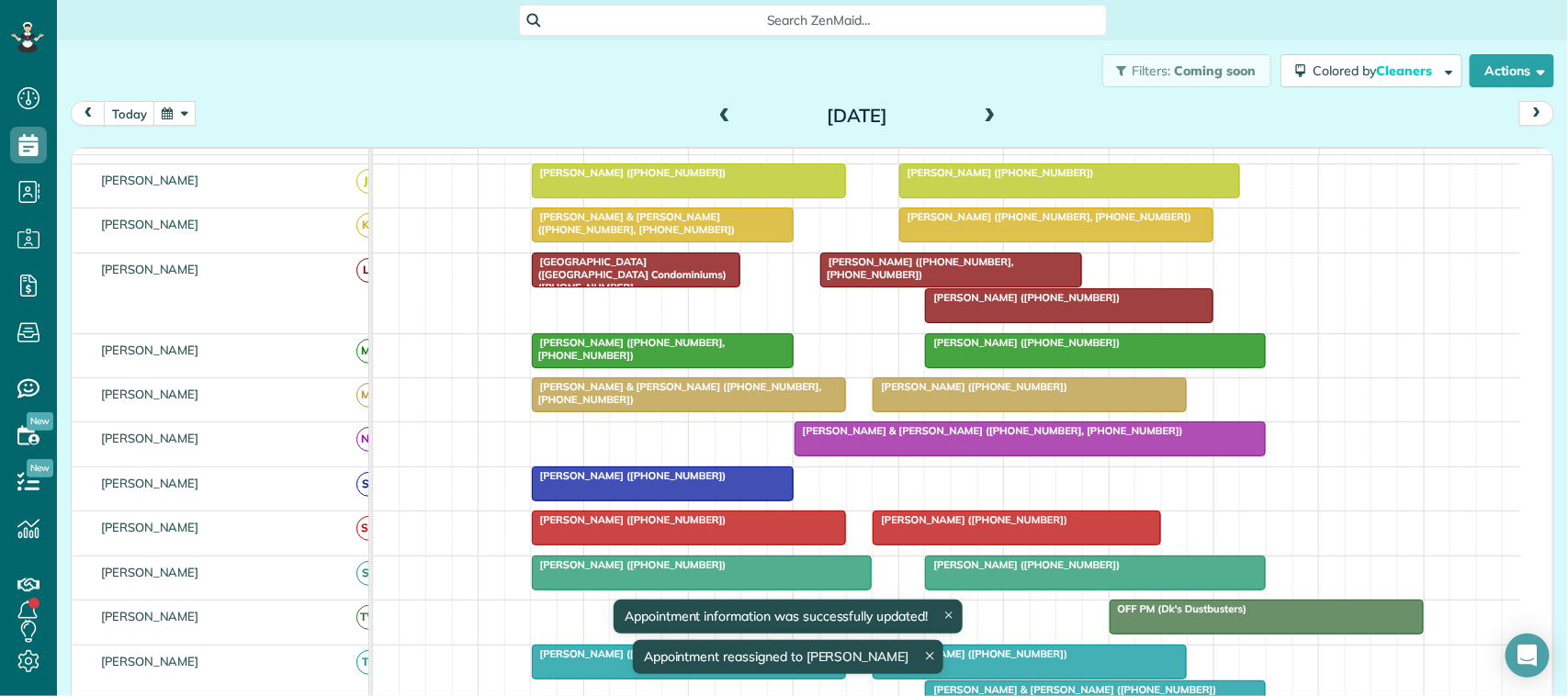
scroll to position [459, 0]
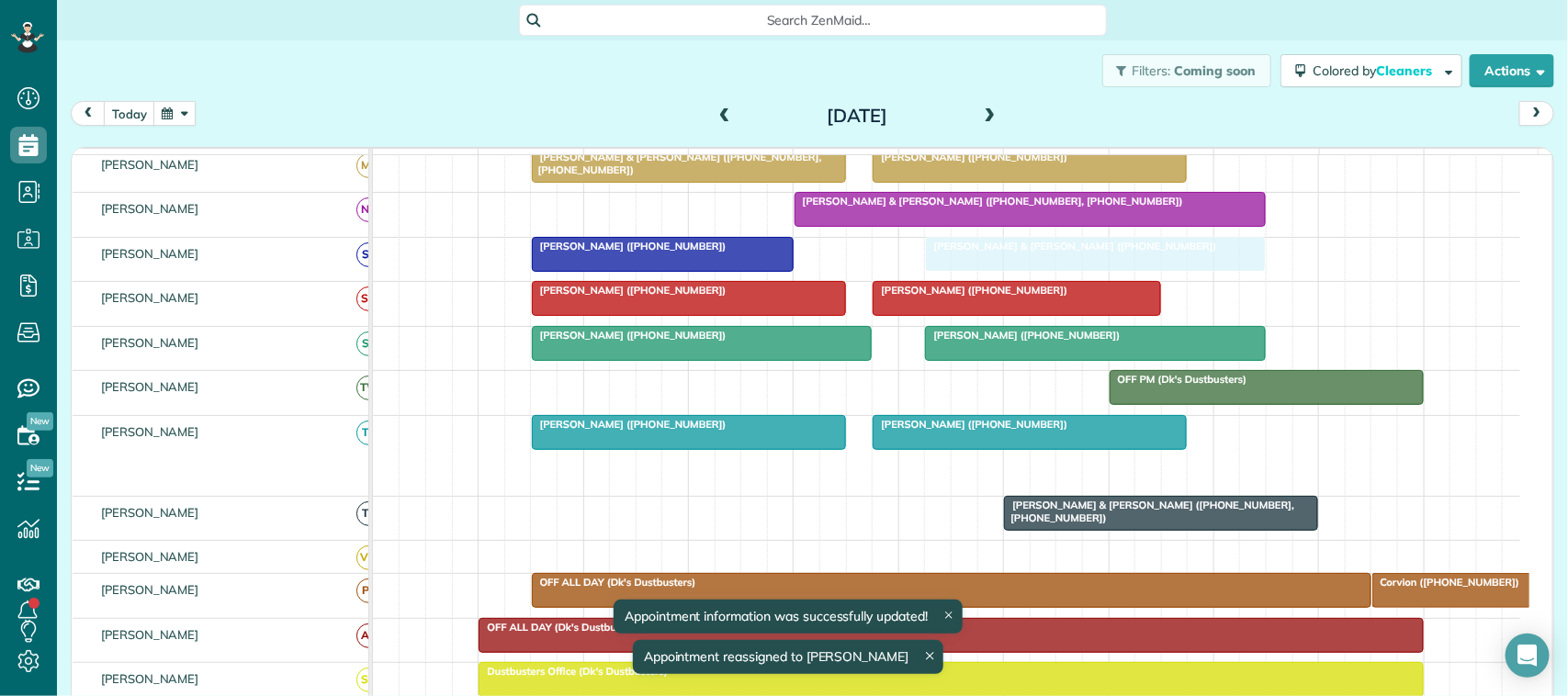
drag, startPoint x: 994, startPoint y: 476, endPoint x: 986, endPoint y: 285, distance: 191.2
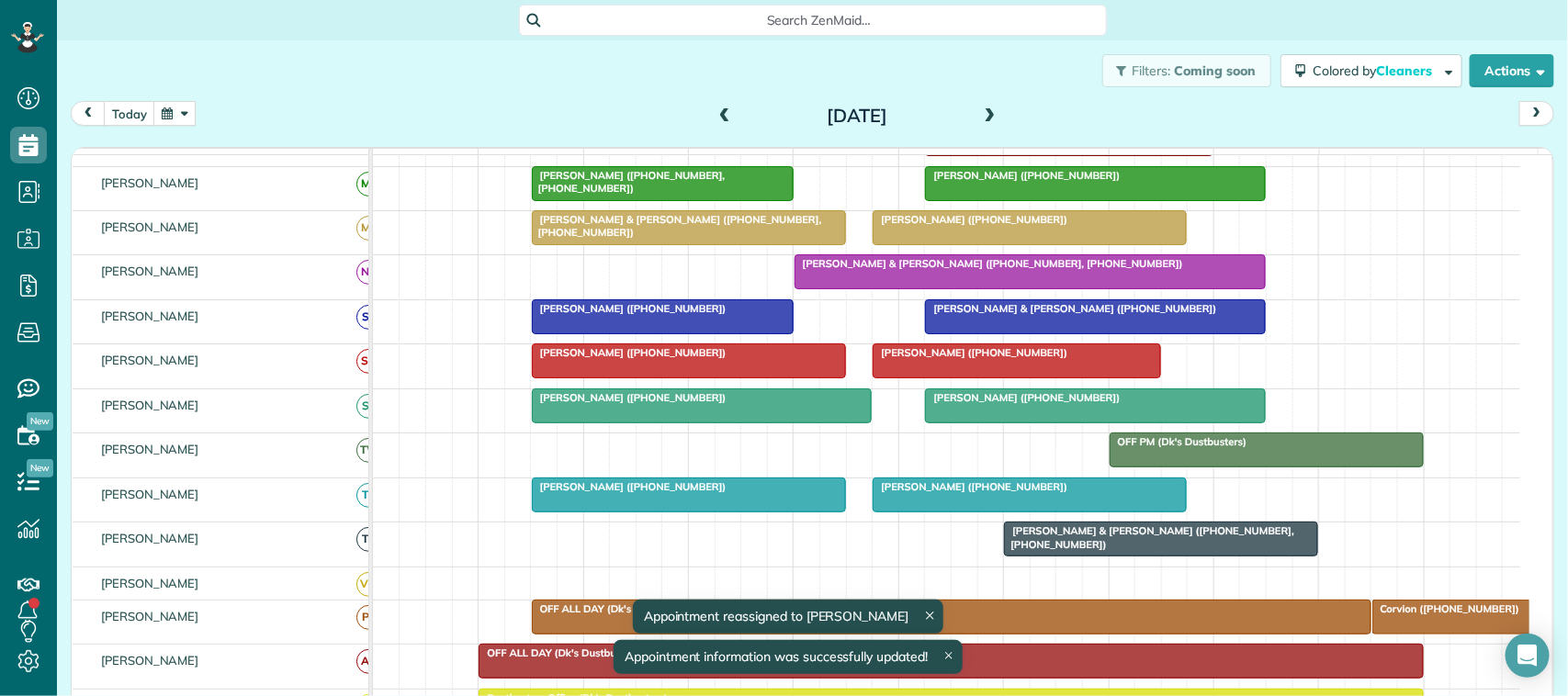
scroll to position [345, 0]
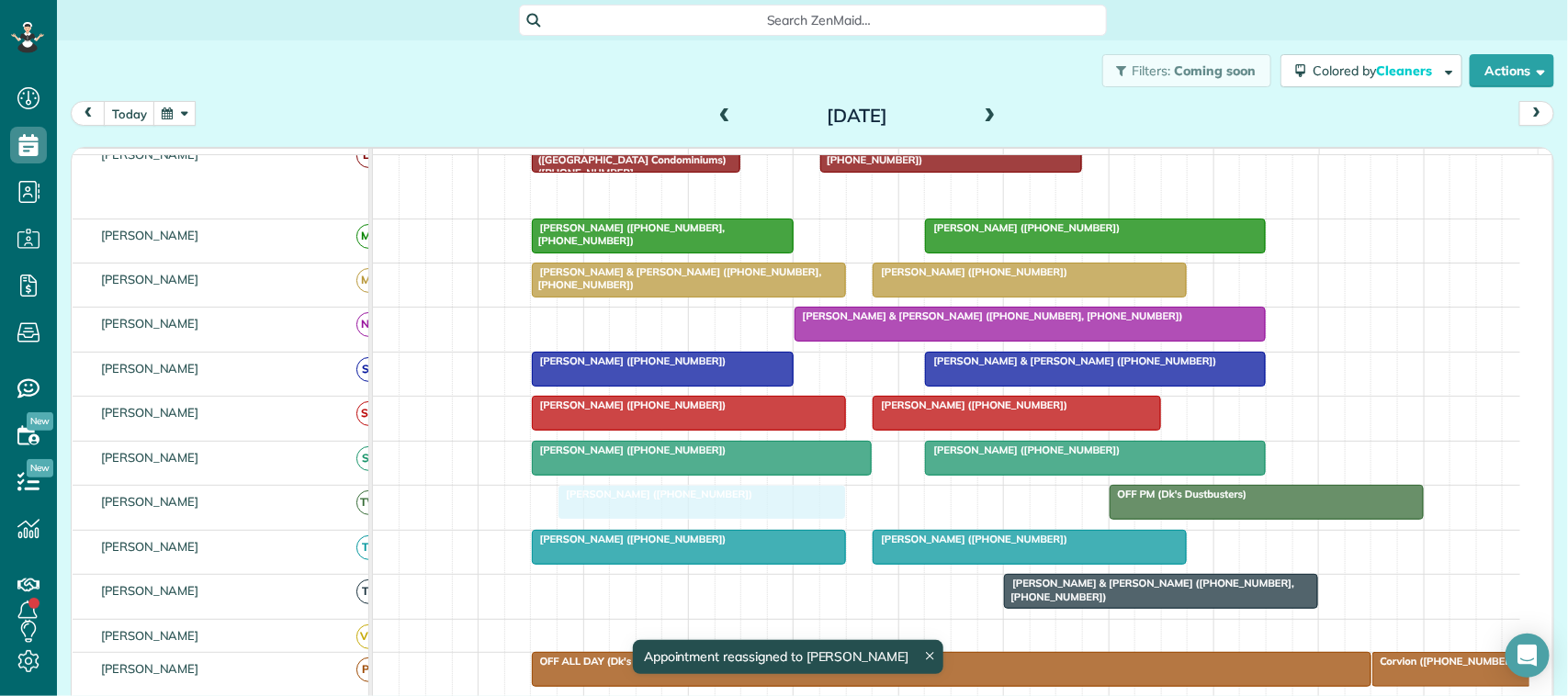
drag, startPoint x: 979, startPoint y: 218, endPoint x: 603, endPoint y: 517, distance: 480.4
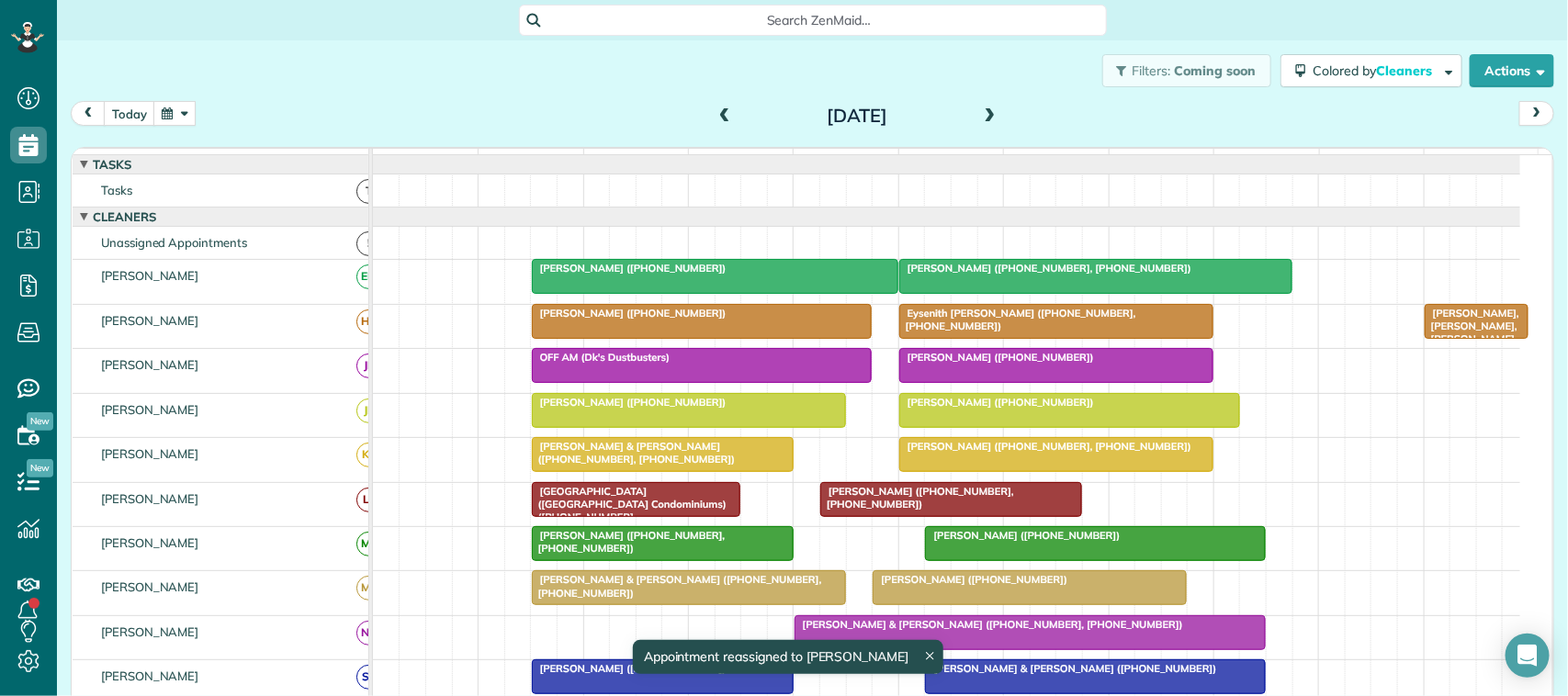
click at [989, 122] on span at bounding box center [991, 116] width 21 height 17
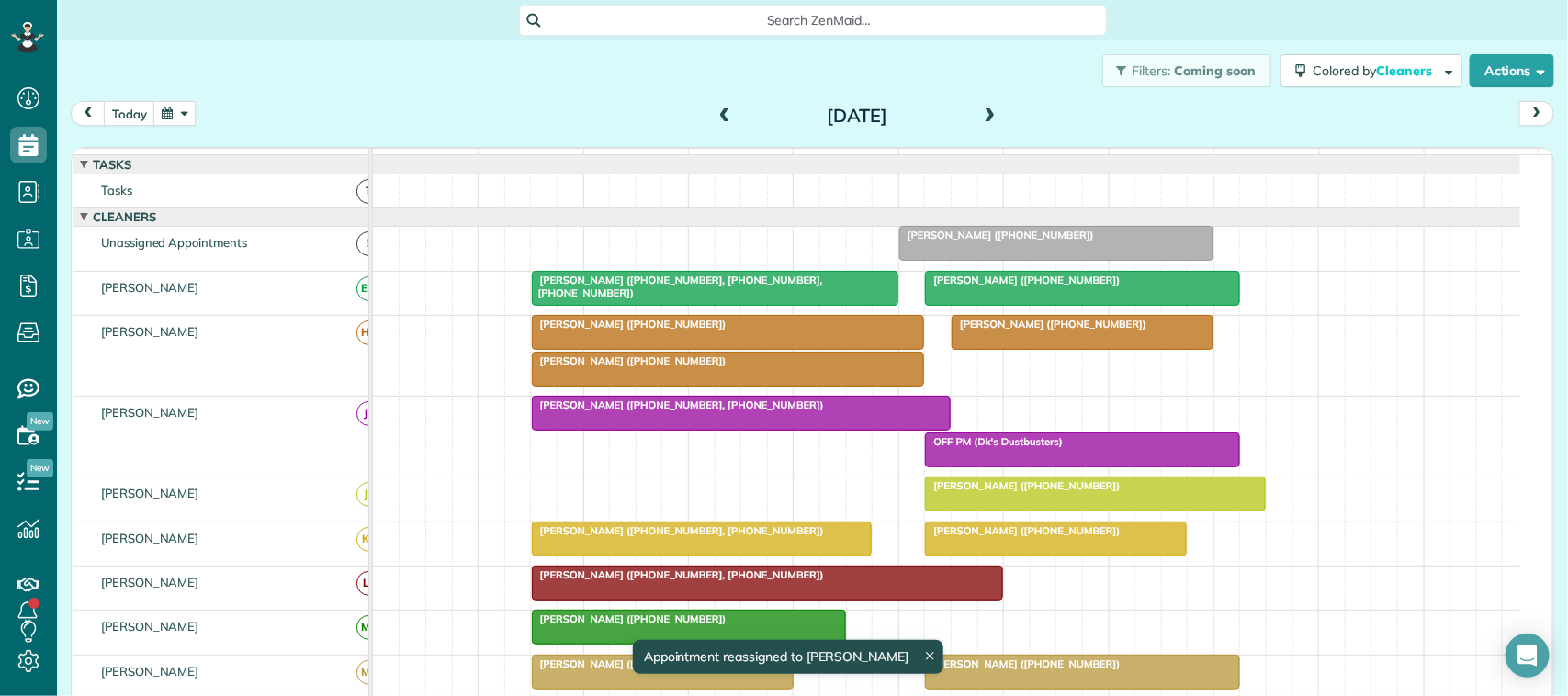
click at [981, 112] on span at bounding box center [991, 116] width 21 height 17
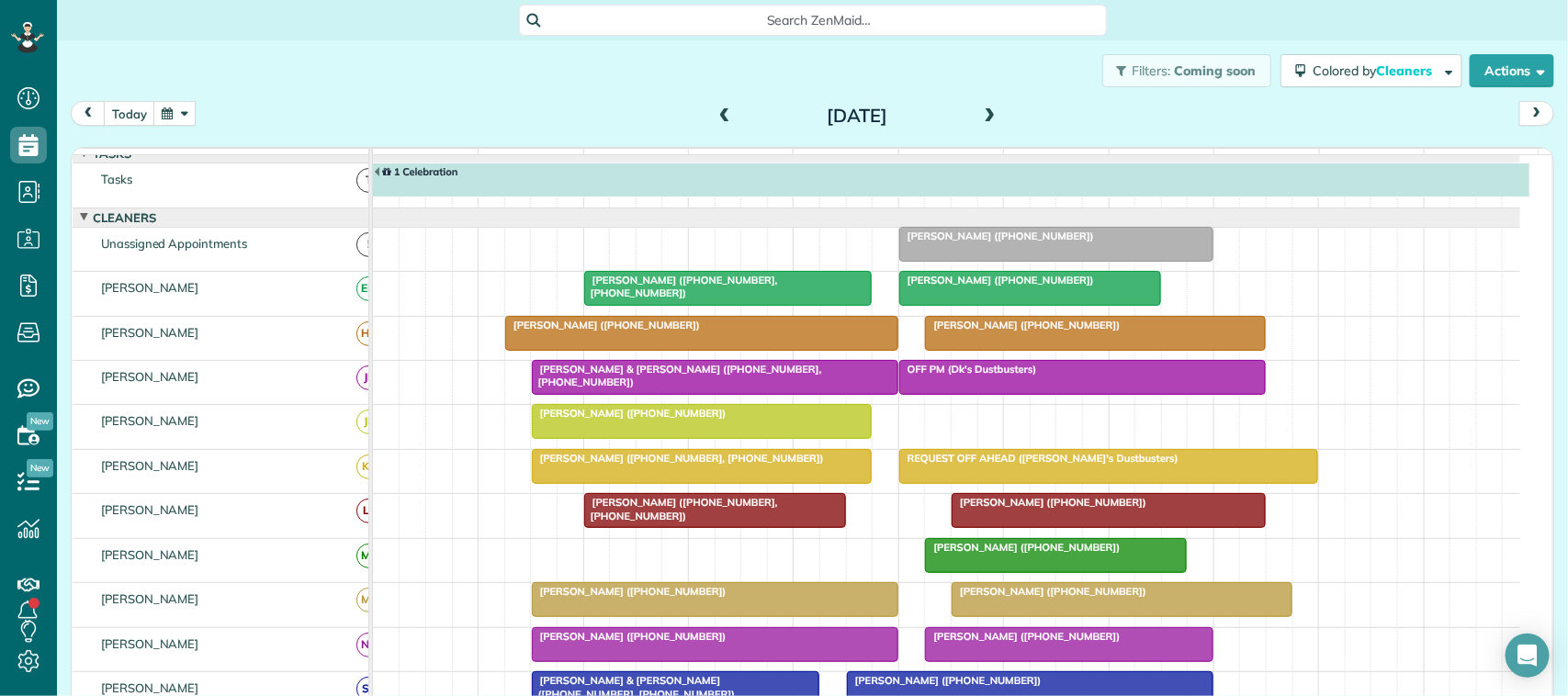
click at [981, 115] on span at bounding box center [991, 116] width 21 height 17
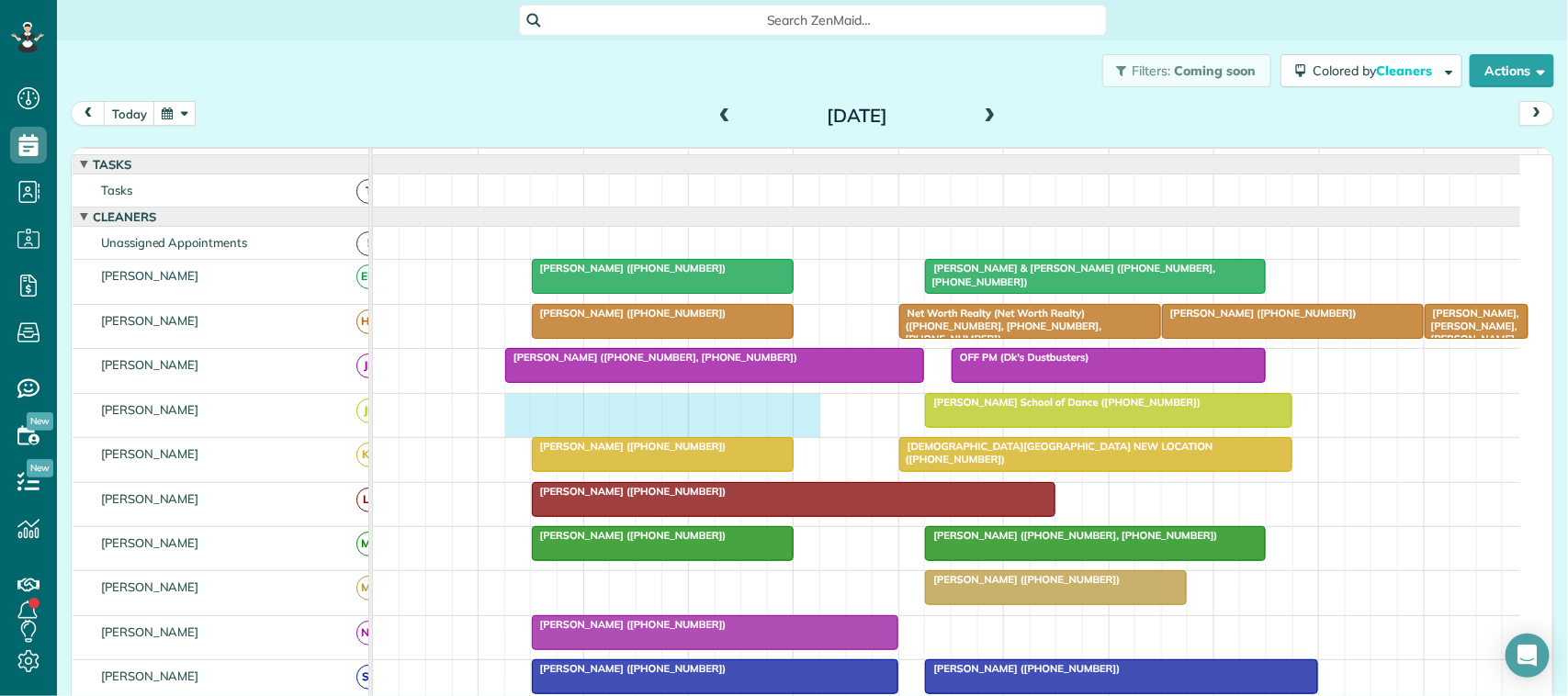
drag, startPoint x: 525, startPoint y: 425, endPoint x: 799, endPoint y: 438, distance: 274.3
click at [799, 437] on div "[PERSON_NAME] School of Dance ([PHONE_NUMBER])" at bounding box center [946, 415] width 1148 height 43
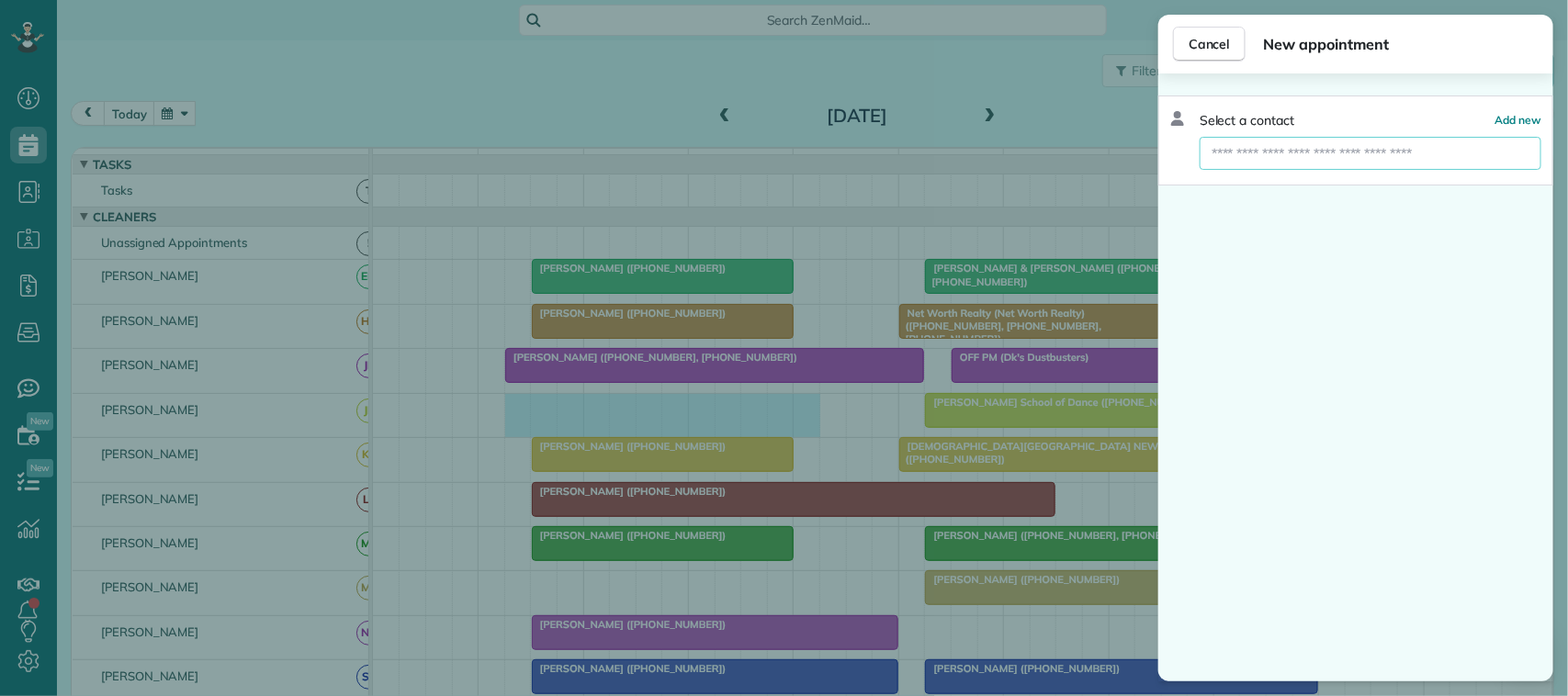
click at [1266, 153] on input "text" at bounding box center [1371, 153] width 342 height 33
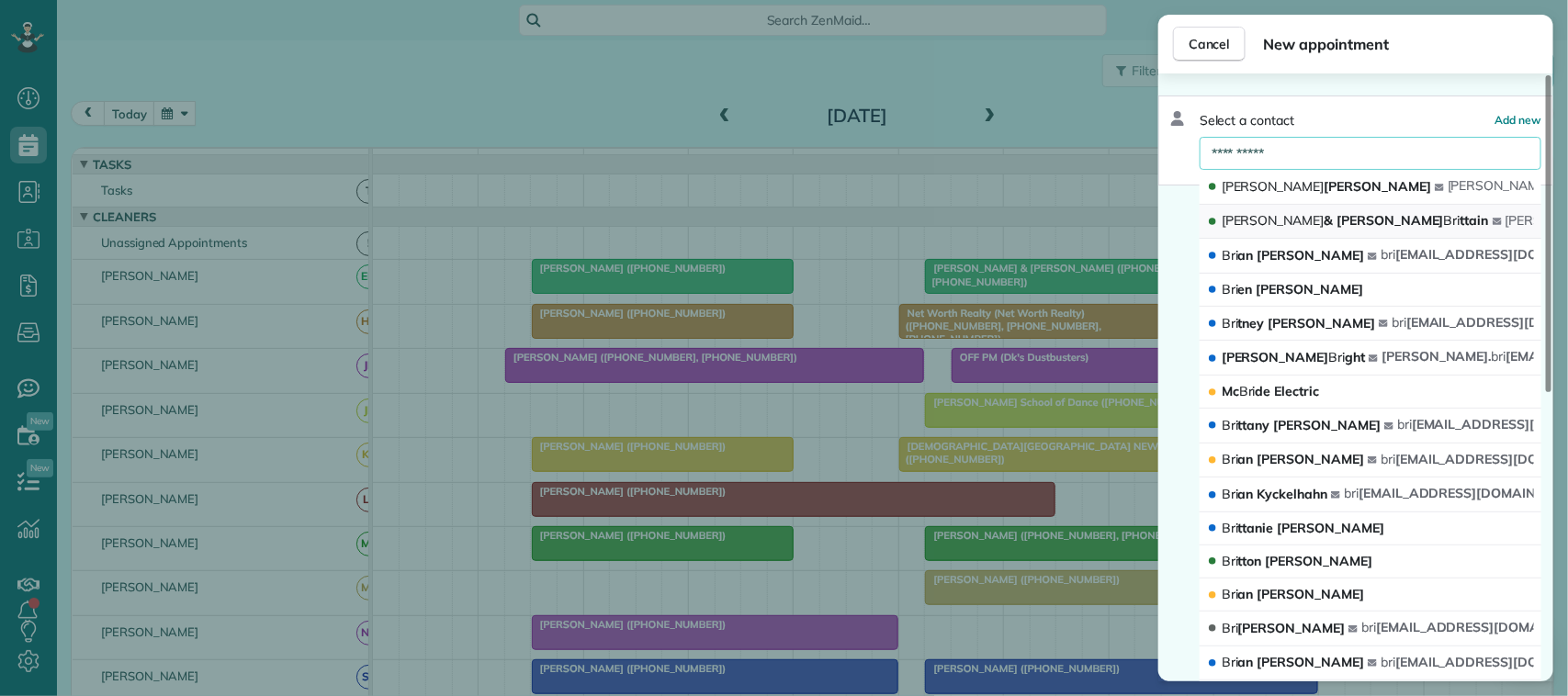
type input "**********"
click at [1300, 227] on span "[PERSON_NAME] & [PERSON_NAME] ttain" at bounding box center [1356, 220] width 267 height 17
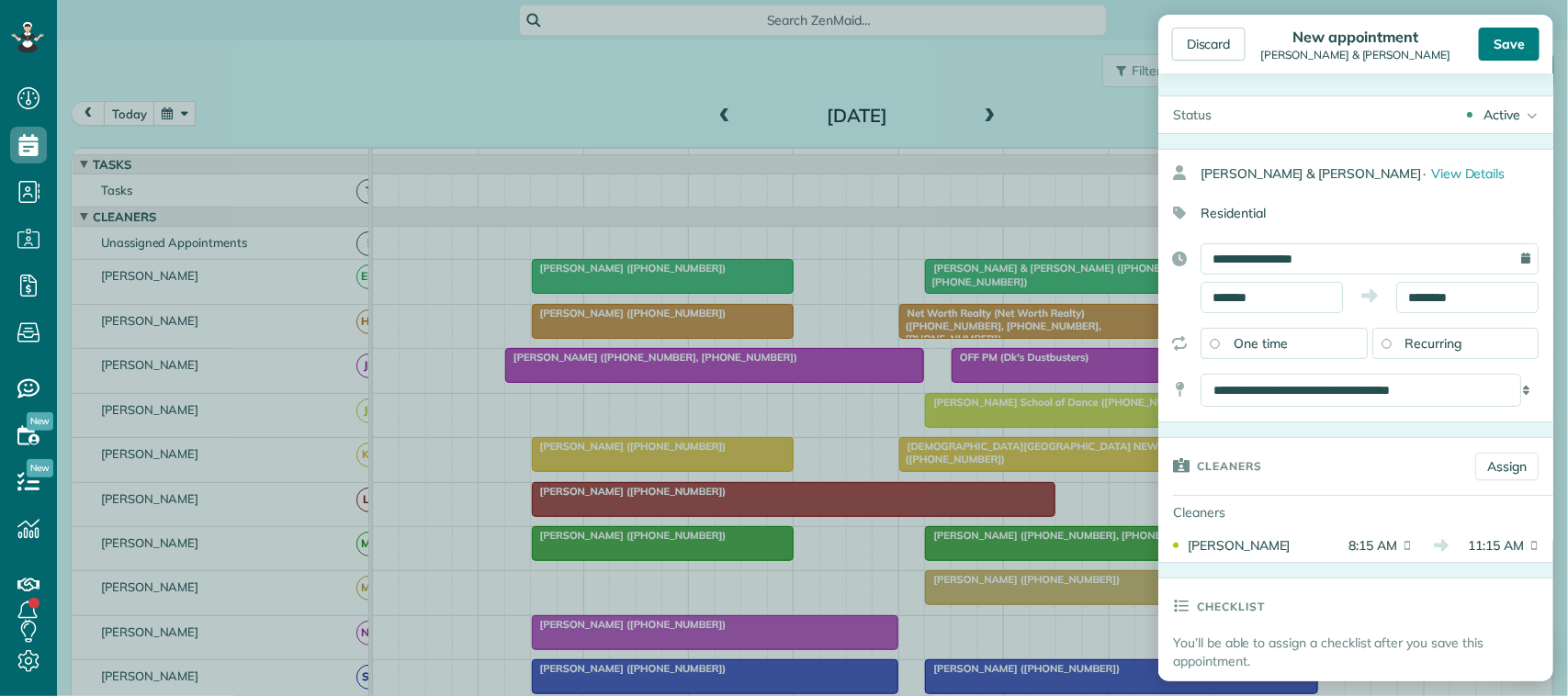
click at [1510, 49] on div "Save" at bounding box center [1510, 44] width 61 height 33
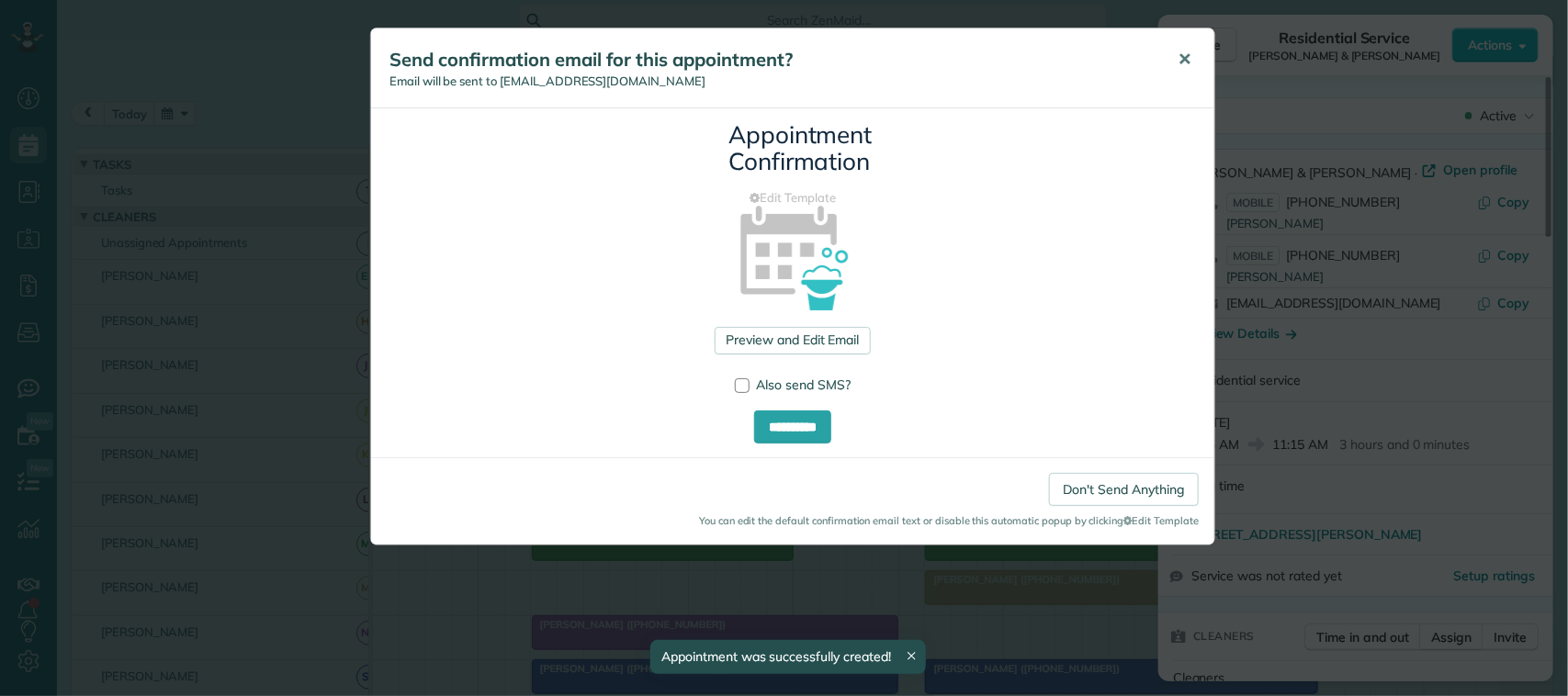
click at [1197, 66] on button "✕" at bounding box center [1185, 59] width 41 height 44
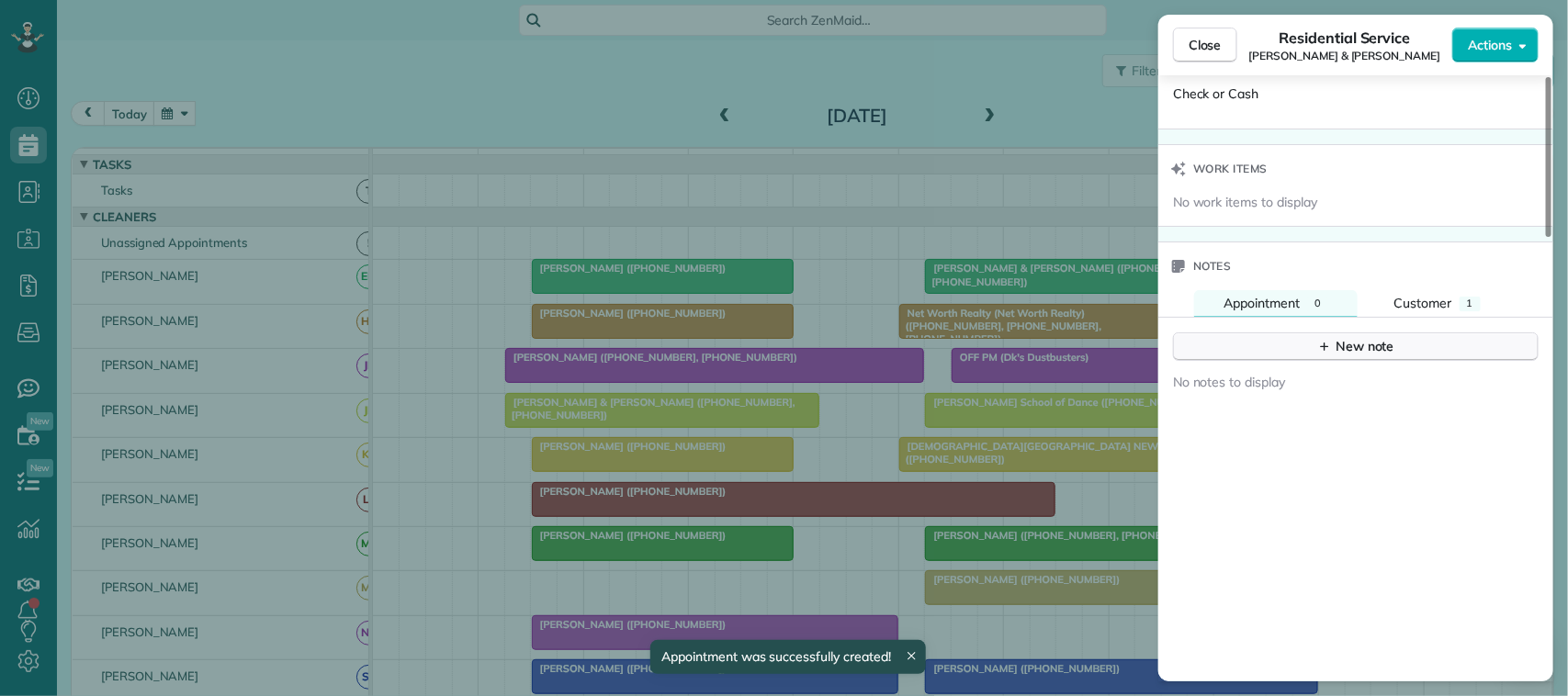
click at [1335, 356] on div "New note" at bounding box center [1356, 347] width 78 height 20
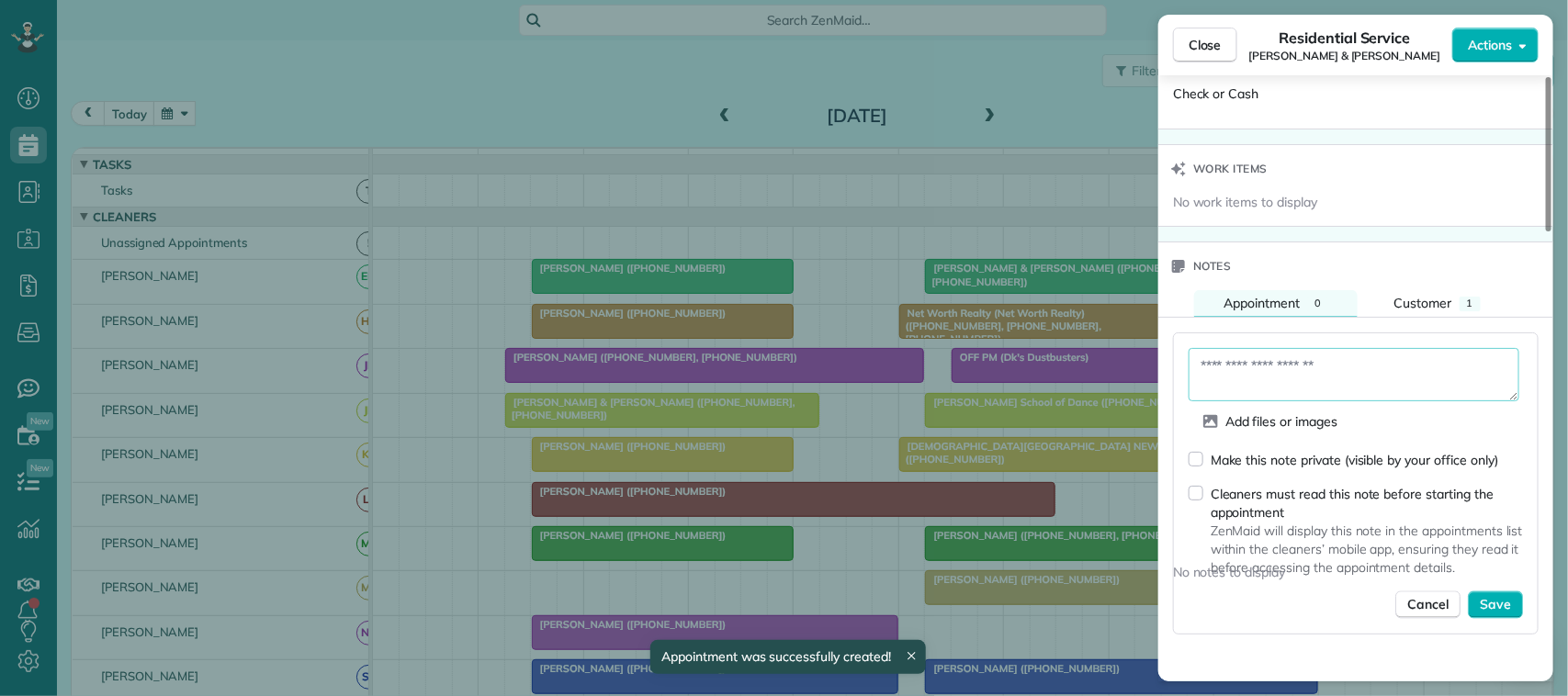
click at [1327, 392] on textarea at bounding box center [1354, 375] width 331 height 53
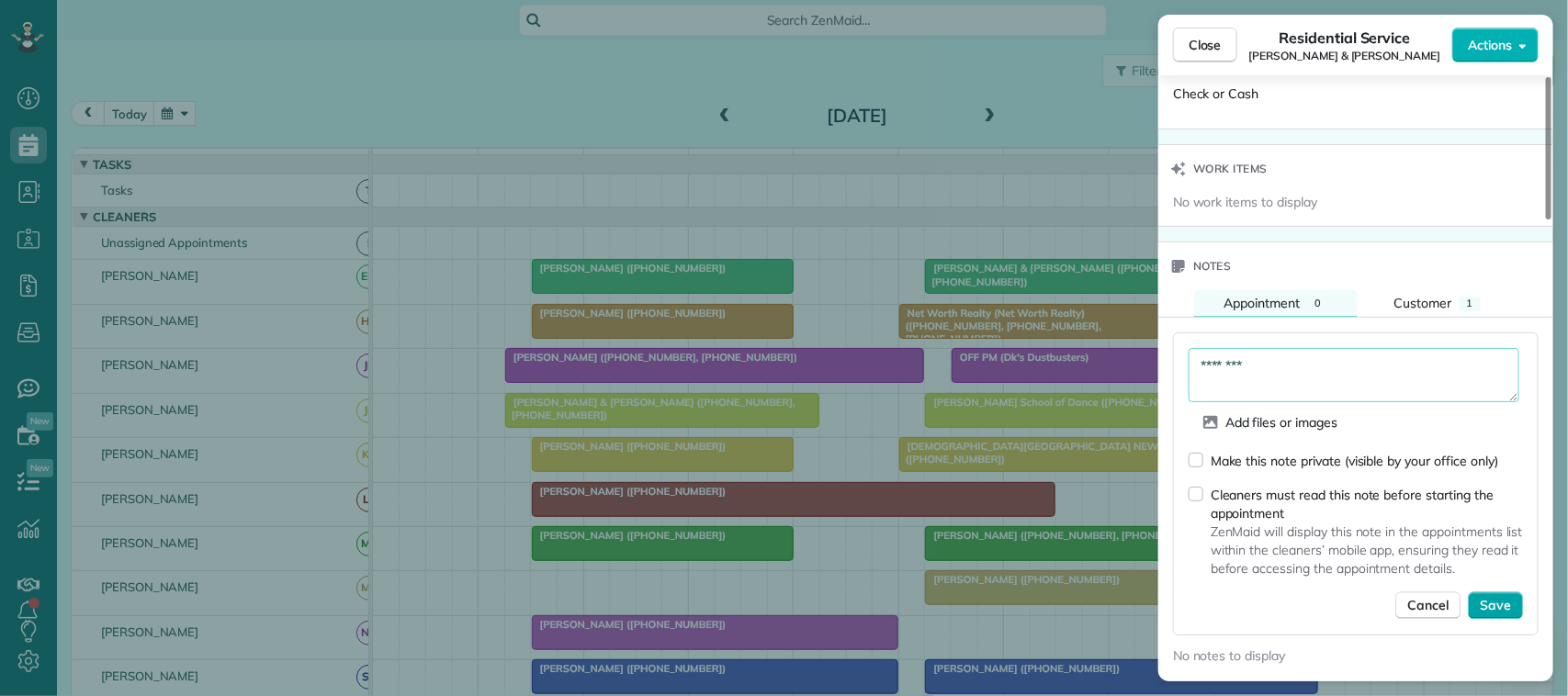
type textarea "********"
click at [1502, 616] on span "Save" at bounding box center [1496, 606] width 31 height 19
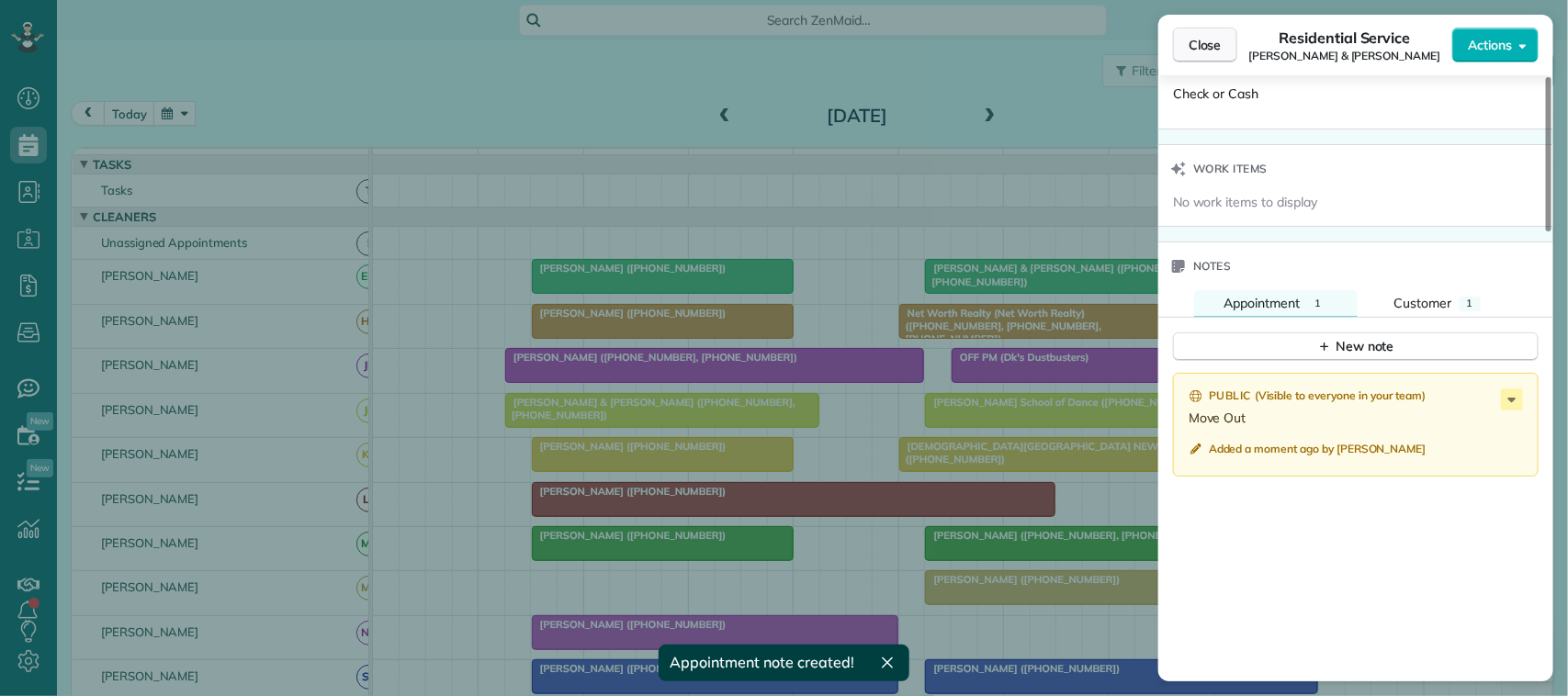
click at [1224, 48] on button "Close" at bounding box center [1206, 45] width 65 height 35
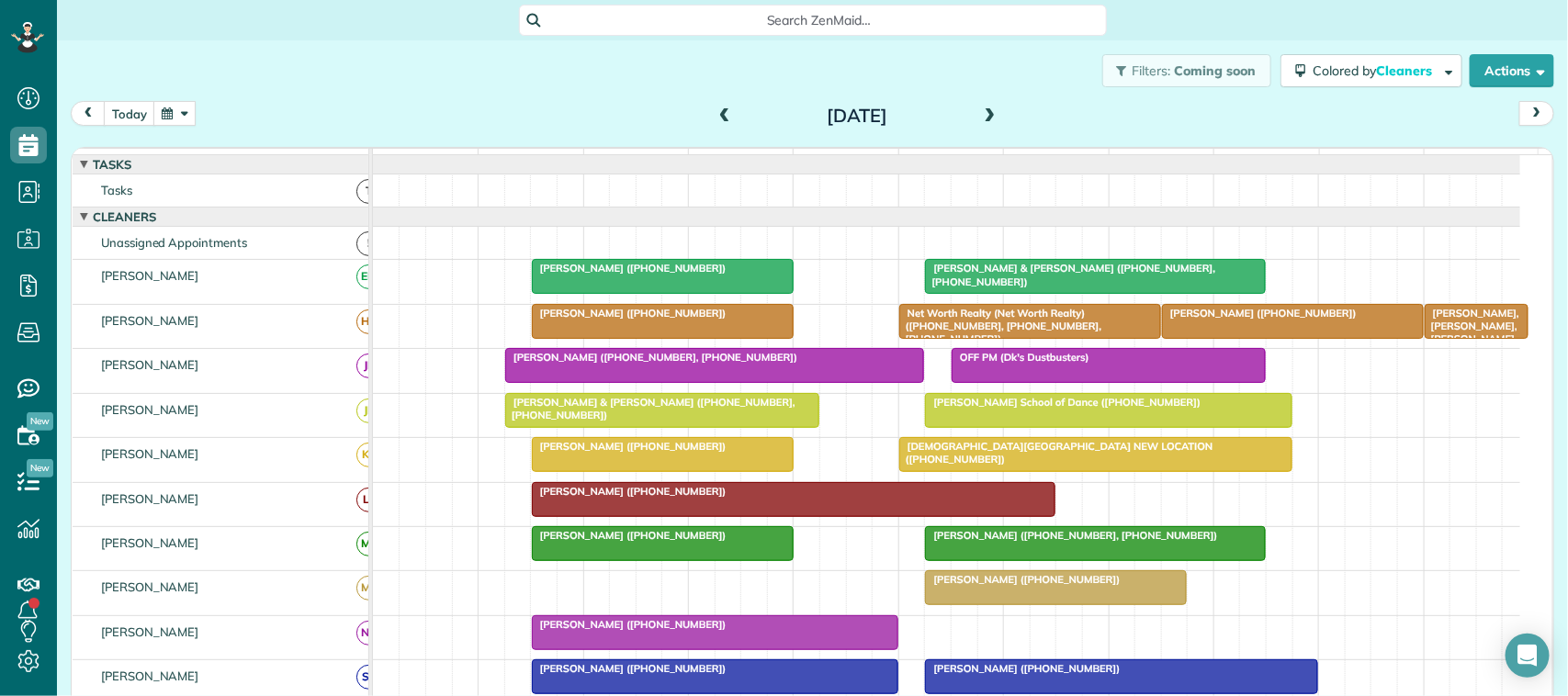
drag, startPoint x: 624, startPoint y: 432, endPoint x: 709, endPoint y: 437, distance: 85.1
click at [624, 427] on div at bounding box center [663, 410] width 312 height 33
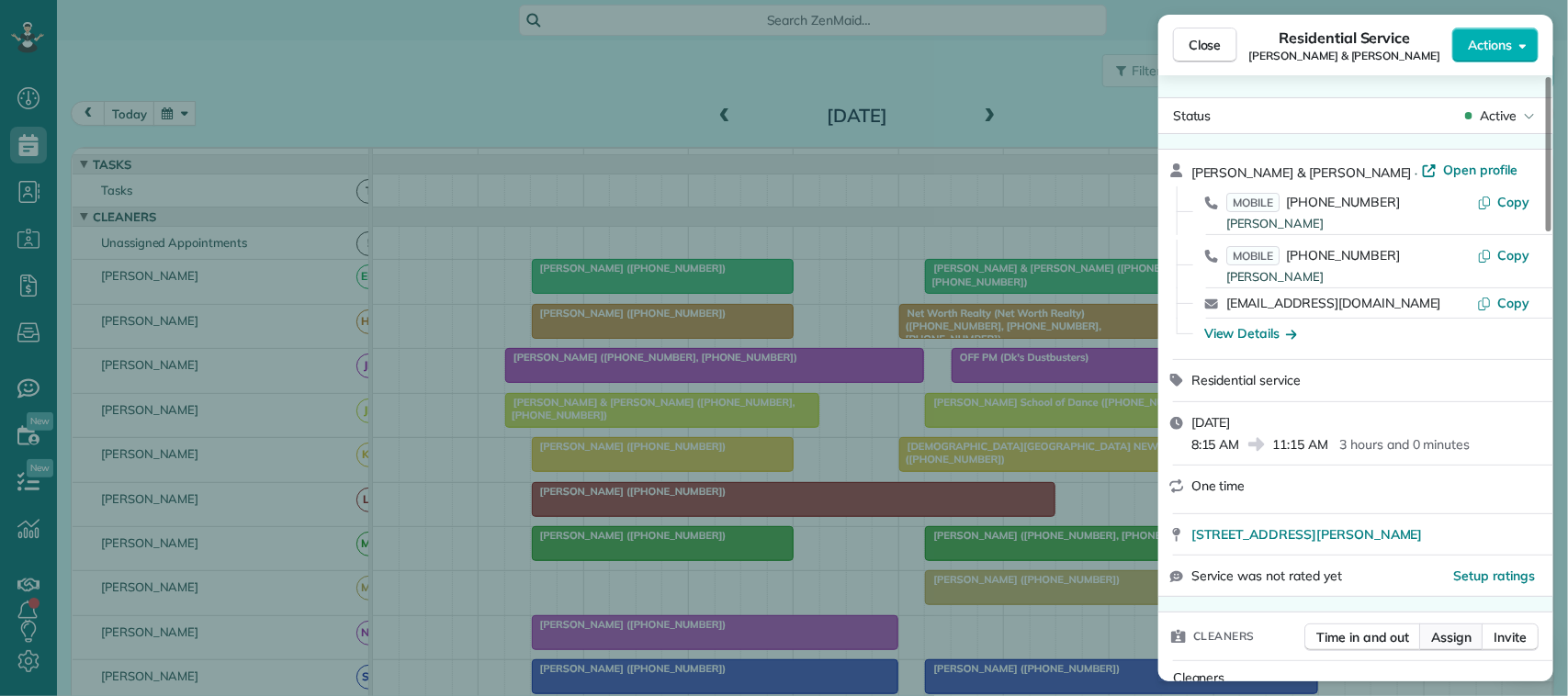
click at [1448, 637] on span "Assign" at bounding box center [1451, 637] width 40 height 19
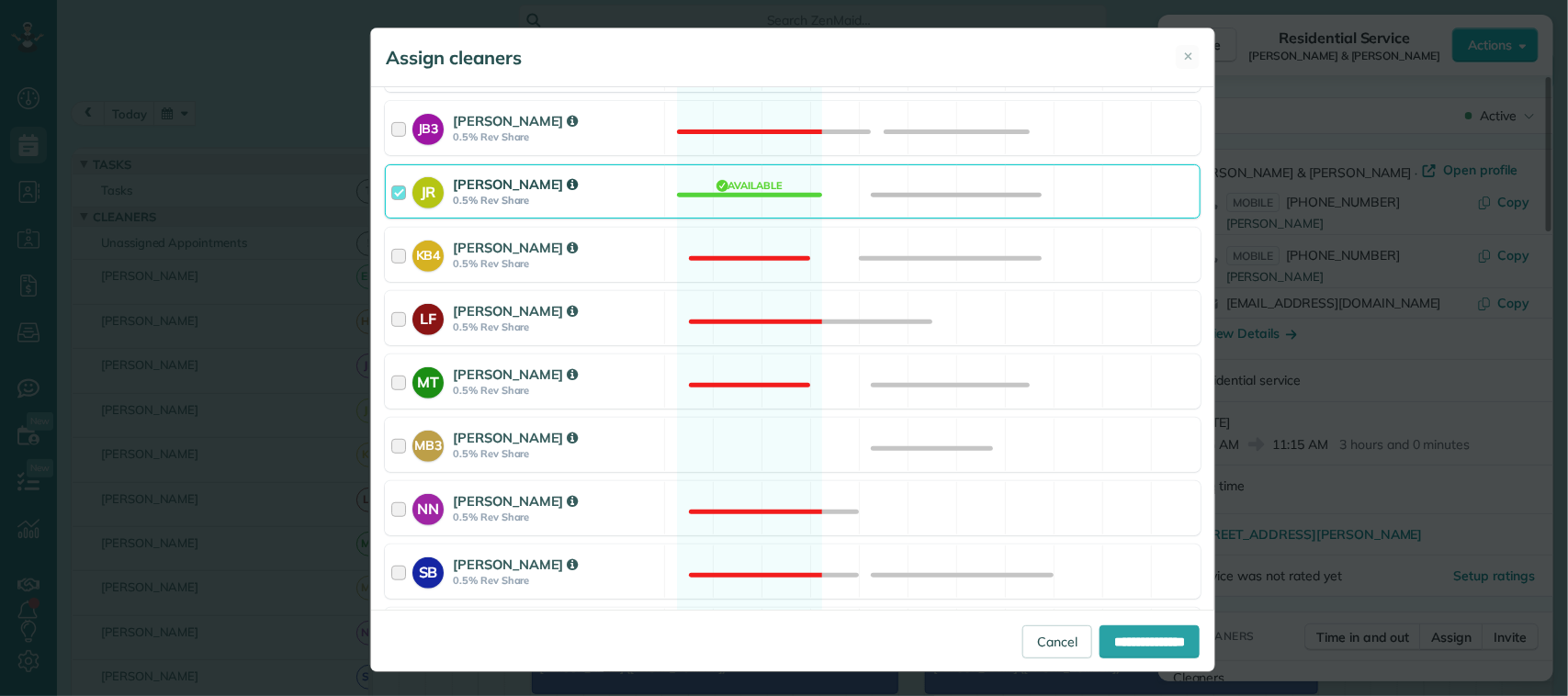
click at [736, 443] on div "MB3 [PERSON_NAME] 0.5% Rev Share Available" at bounding box center [792, 445] width 816 height 54
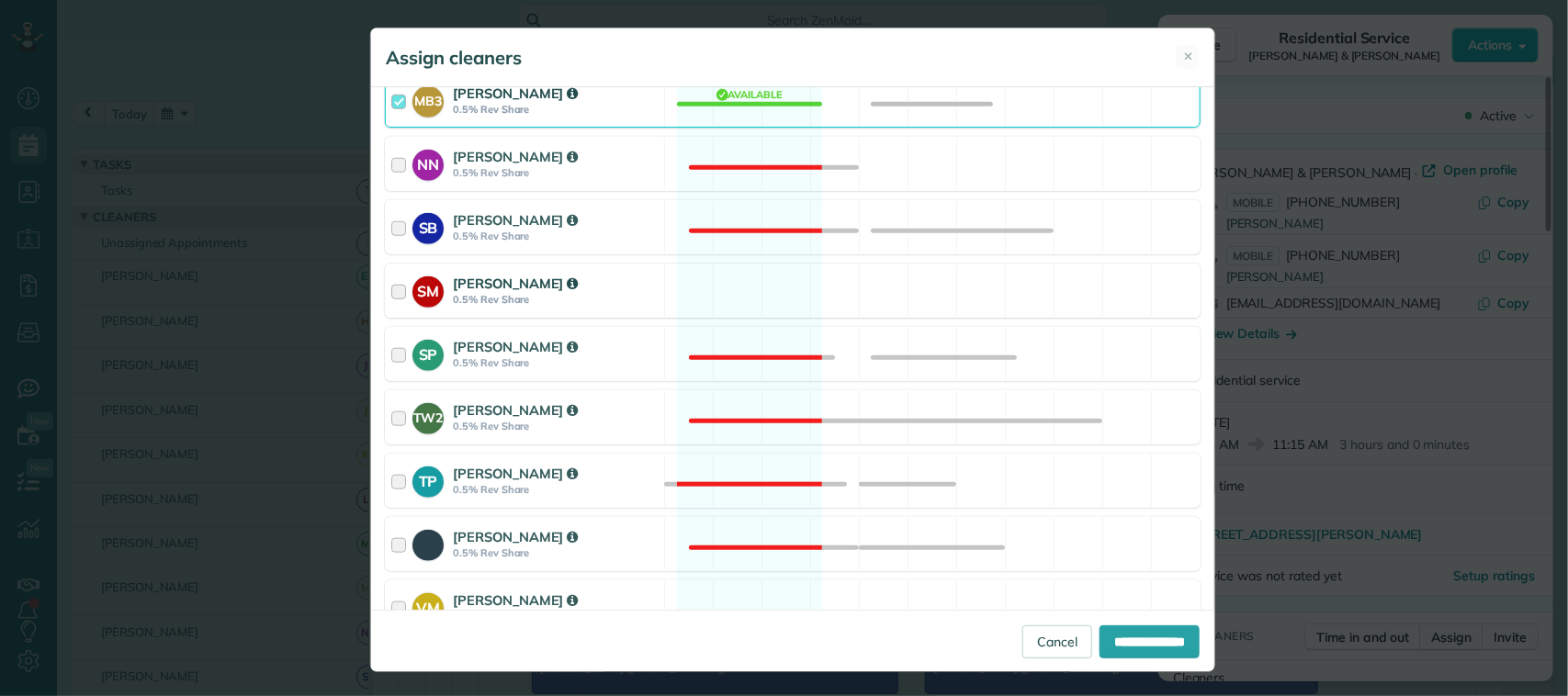
click at [720, 296] on div "SM [PERSON_NAME] 0.5% Rev Share Available" at bounding box center [792, 291] width 816 height 54
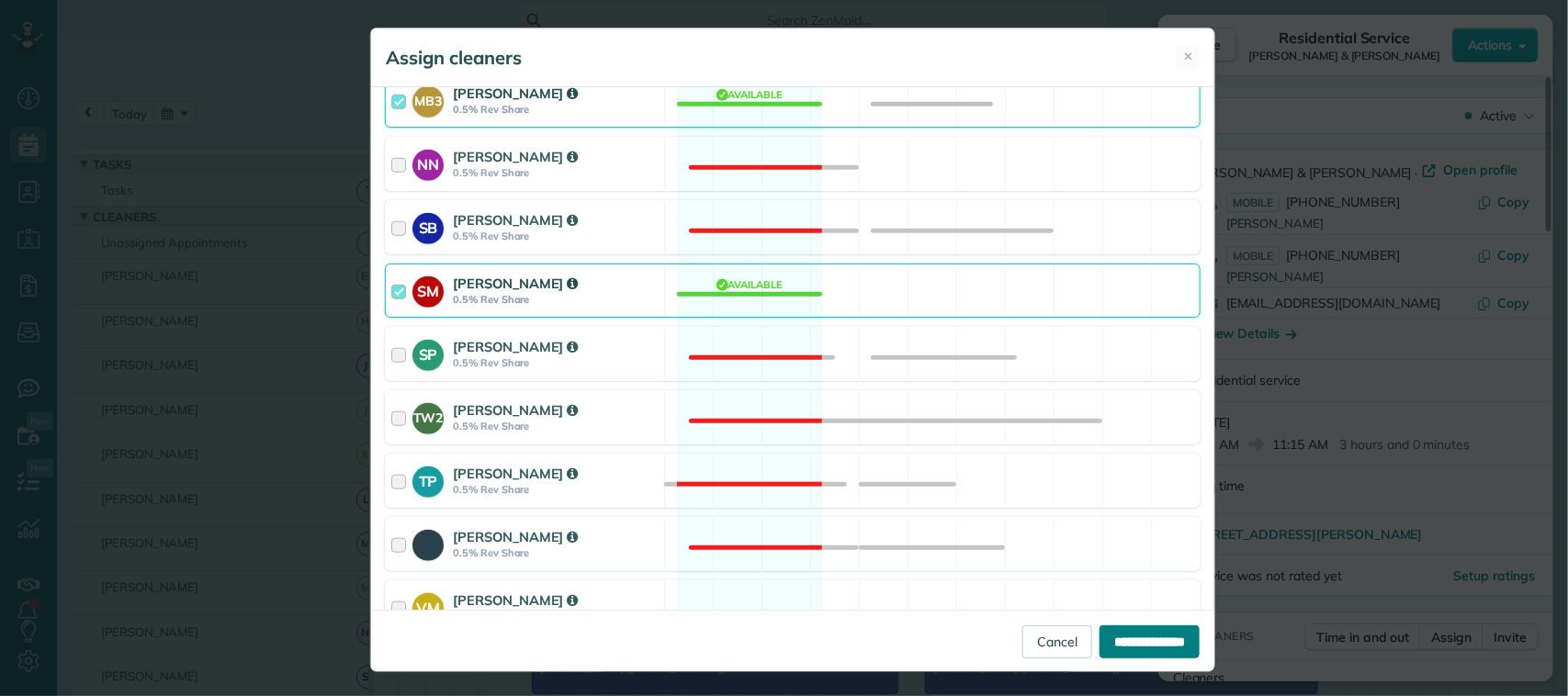
drag, startPoint x: 1085, startPoint y: 638, endPoint x: 1117, endPoint y: 562, distance: 82.5
click at [1100, 637] on input "**********" at bounding box center [1150, 642] width 100 height 33
type input "**********"
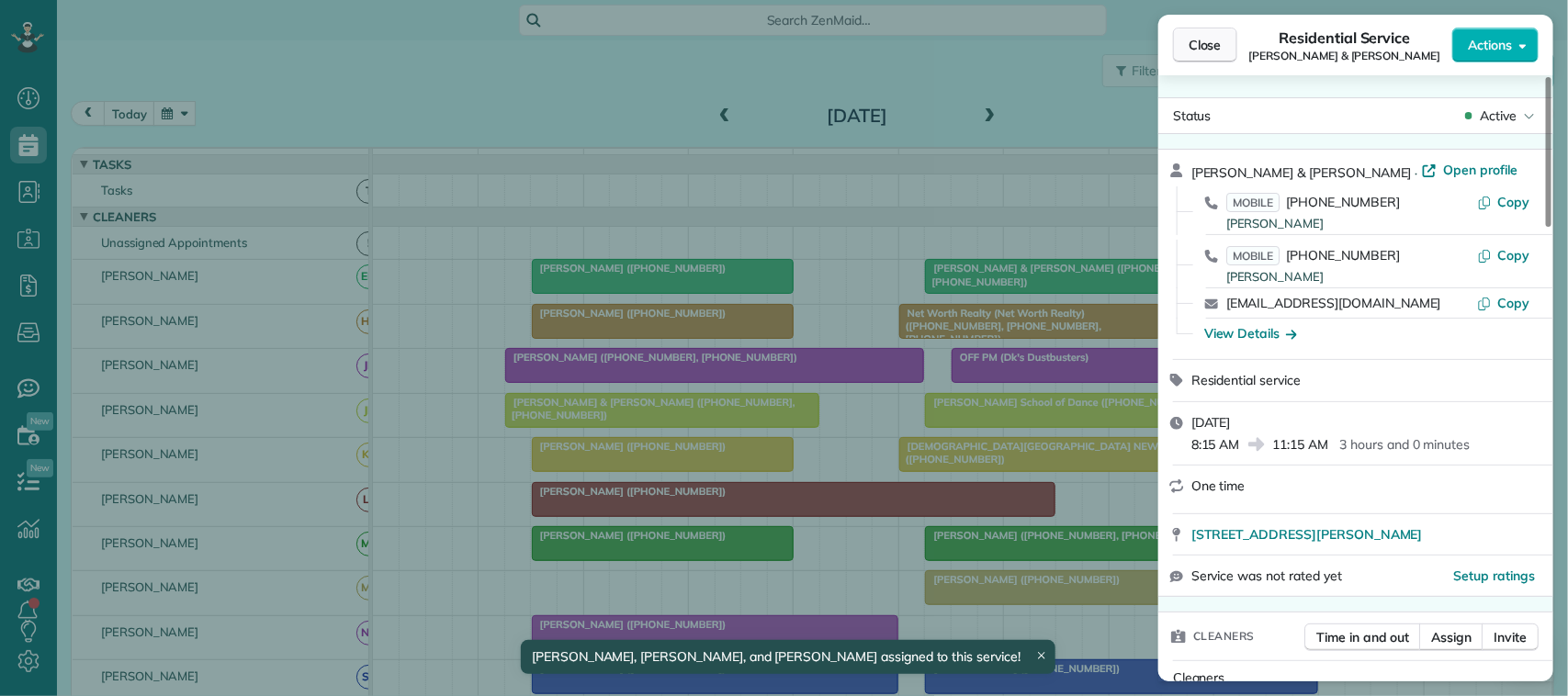
click at [1200, 34] on button "Close" at bounding box center [1206, 45] width 65 height 35
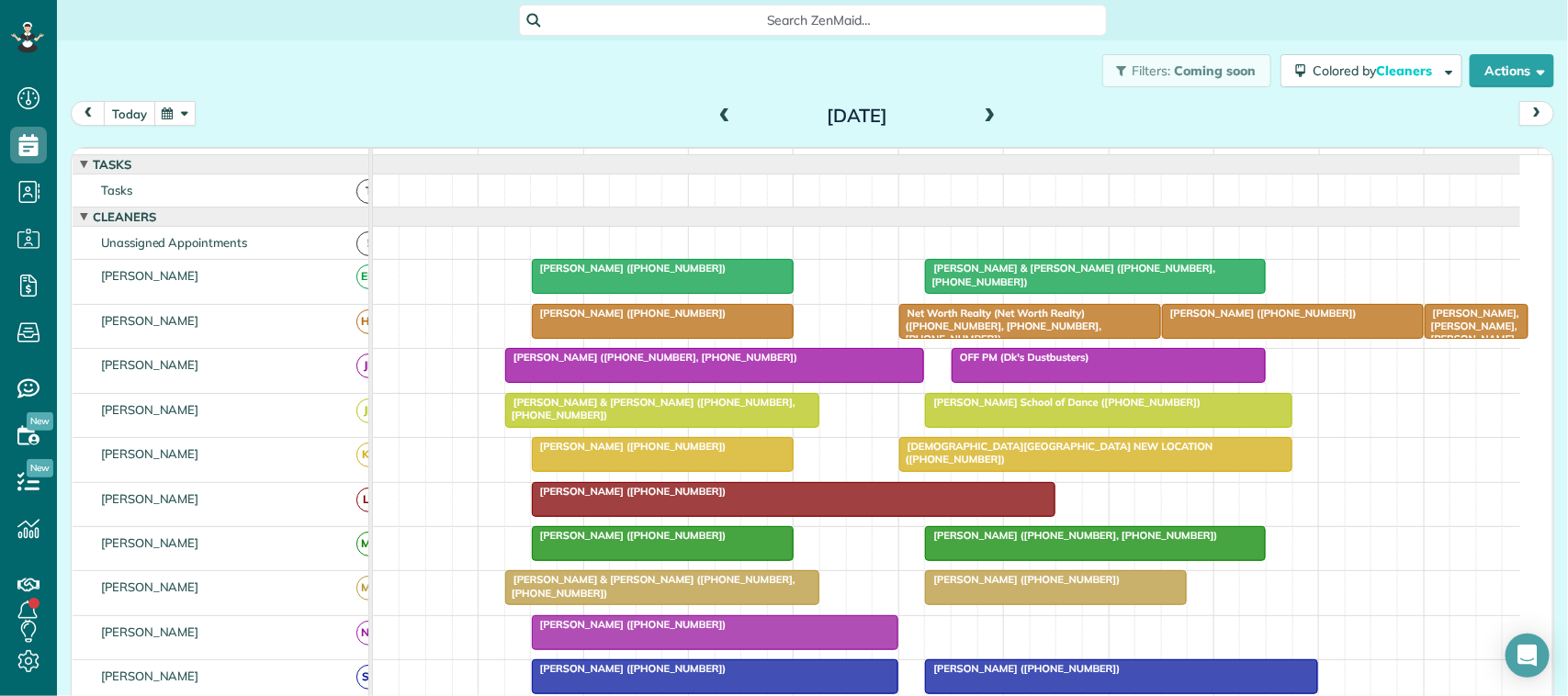
click at [129, 117] on button "today" at bounding box center [130, 113] width 51 height 25
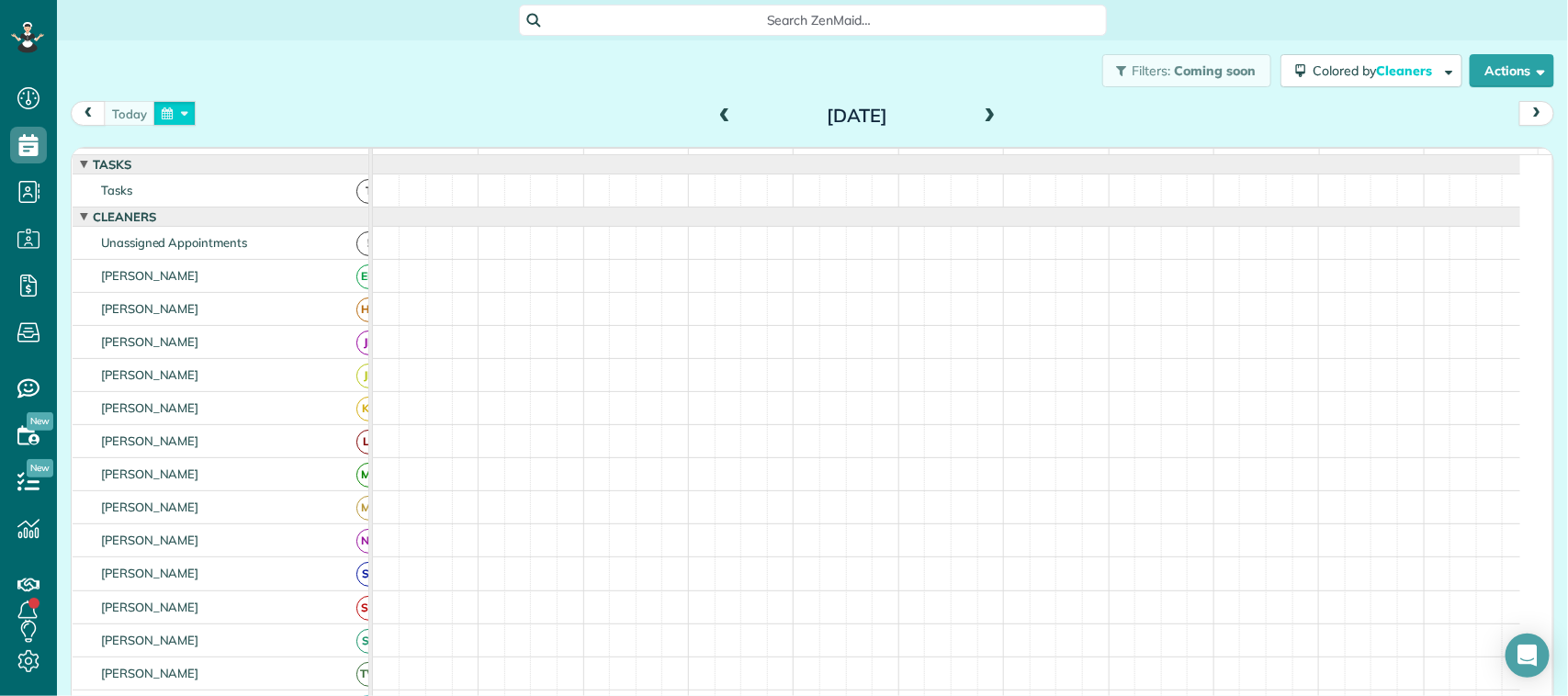
click at [193, 108] on button "button" at bounding box center [174, 113] width 42 height 25
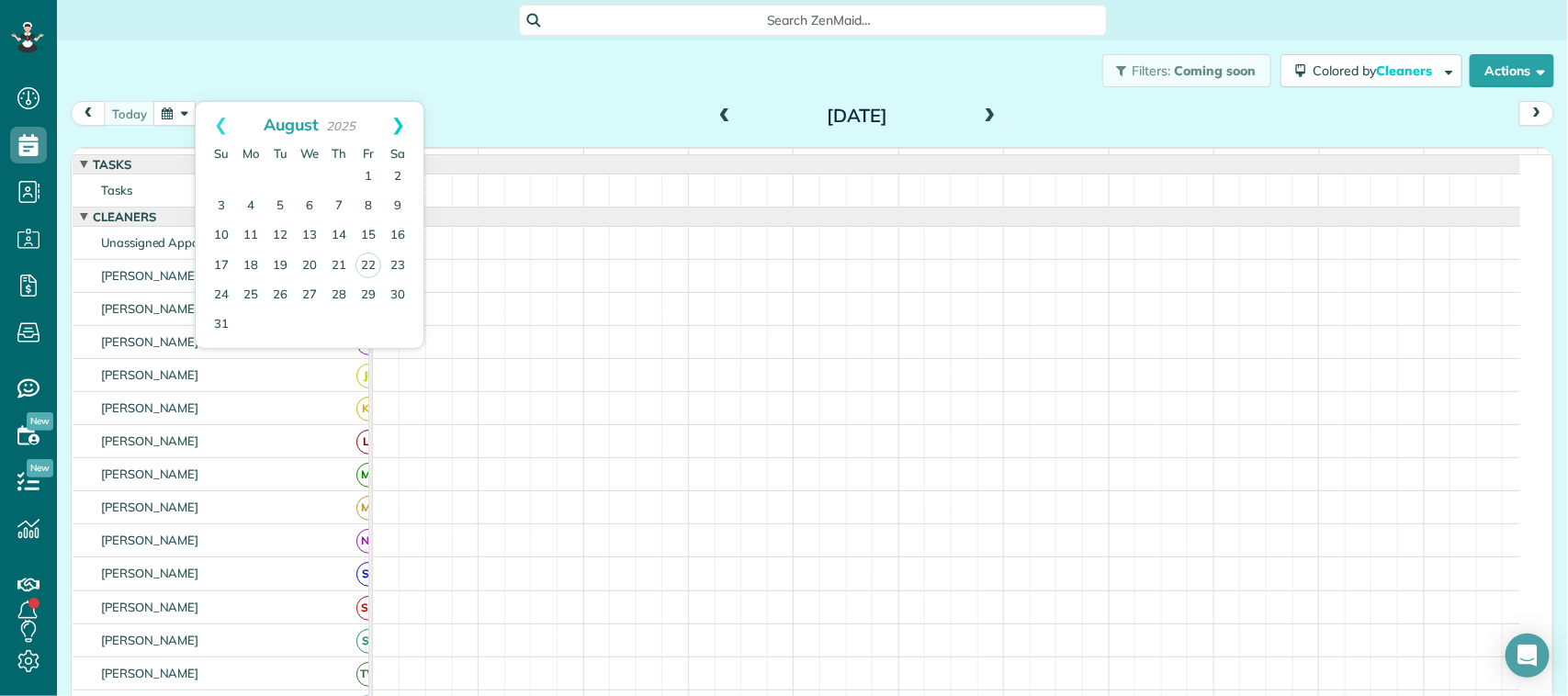
click at [398, 138] on link "Next" at bounding box center [398, 125] width 50 height 46
click at [253, 171] on link "1" at bounding box center [251, 178] width 29 height 29
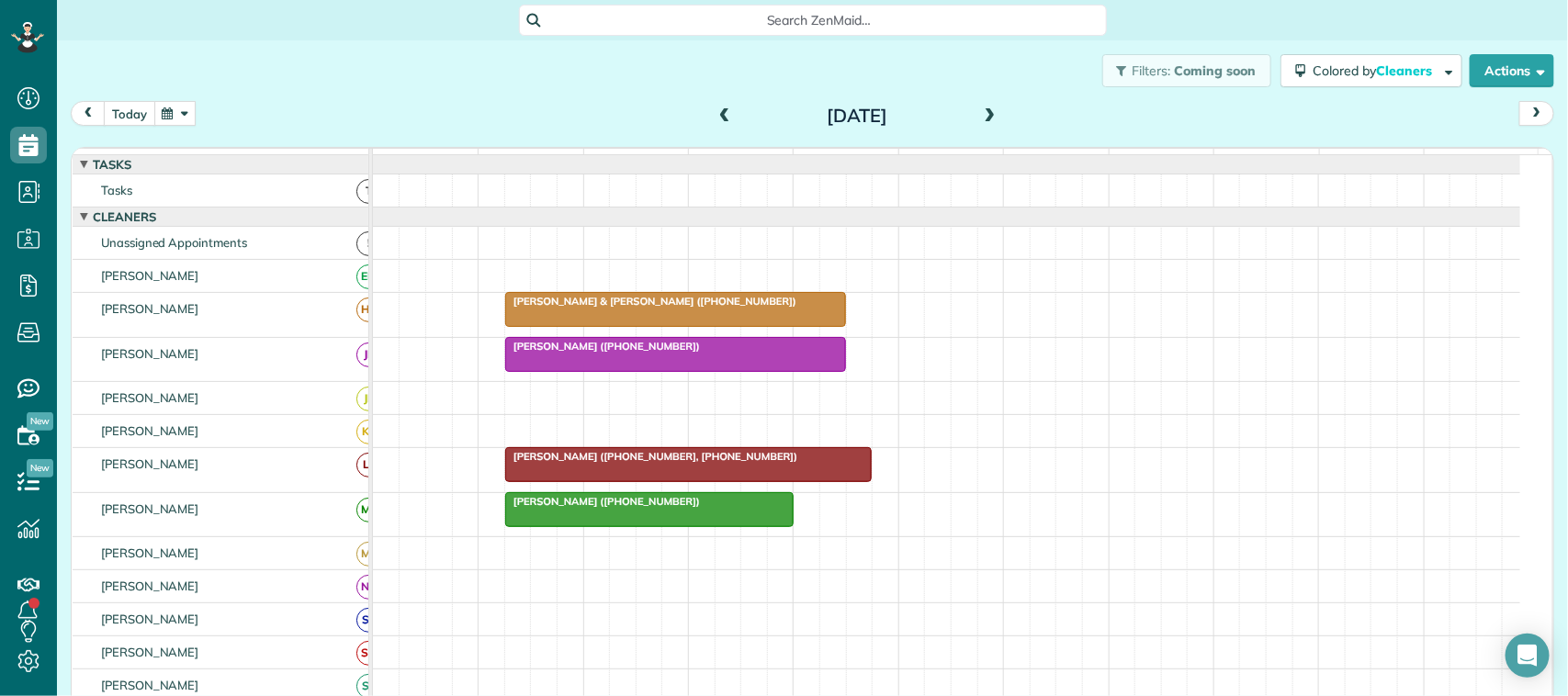
click at [135, 115] on button "today" at bounding box center [130, 113] width 51 height 25
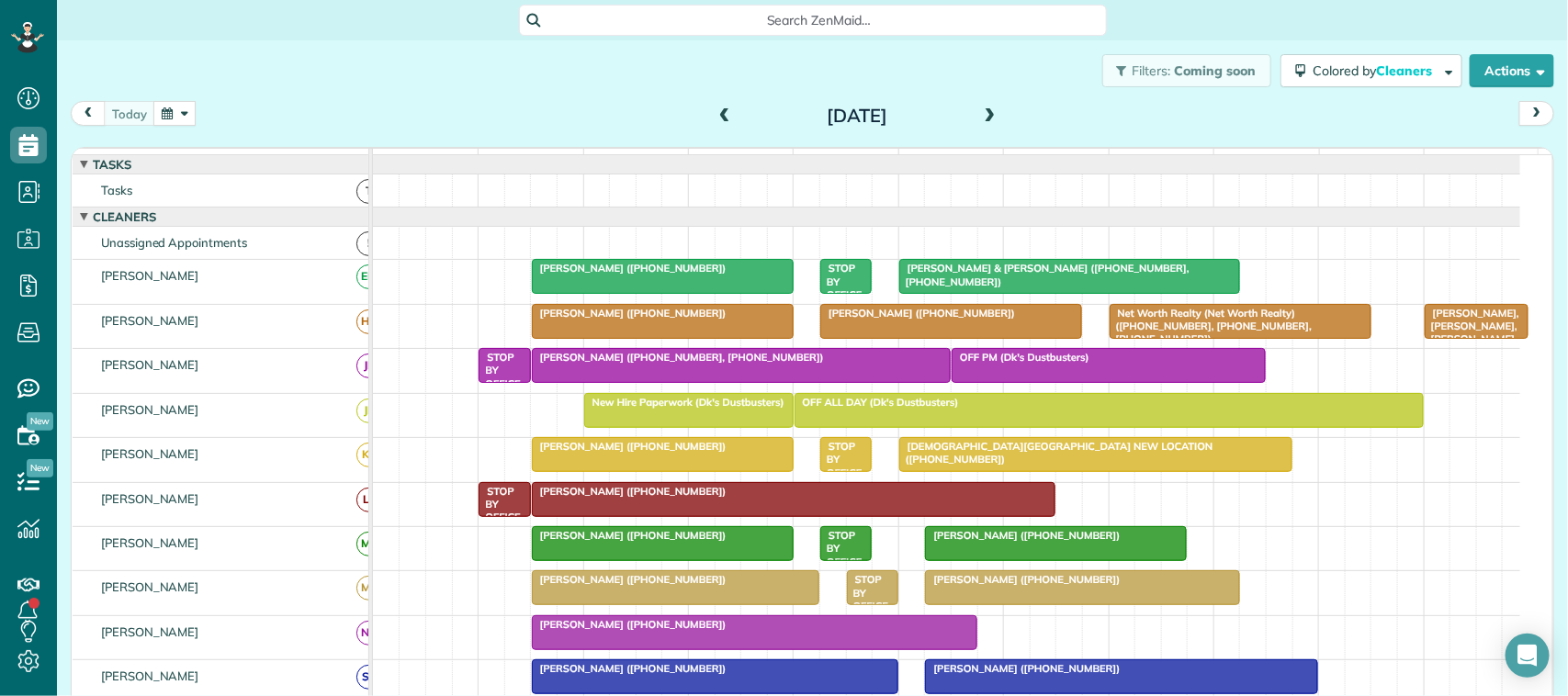
click at [129, 97] on div "Filters: Coming soon Colored by Cleaners Color by Cleaner Color by Team Color b…" at bounding box center [812, 71] width 1511 height 61
click at [437, 108] on div "[DATE] [DATE]" at bounding box center [812, 118] width 1484 height 34
click at [175, 107] on button "button" at bounding box center [174, 113] width 42 height 25
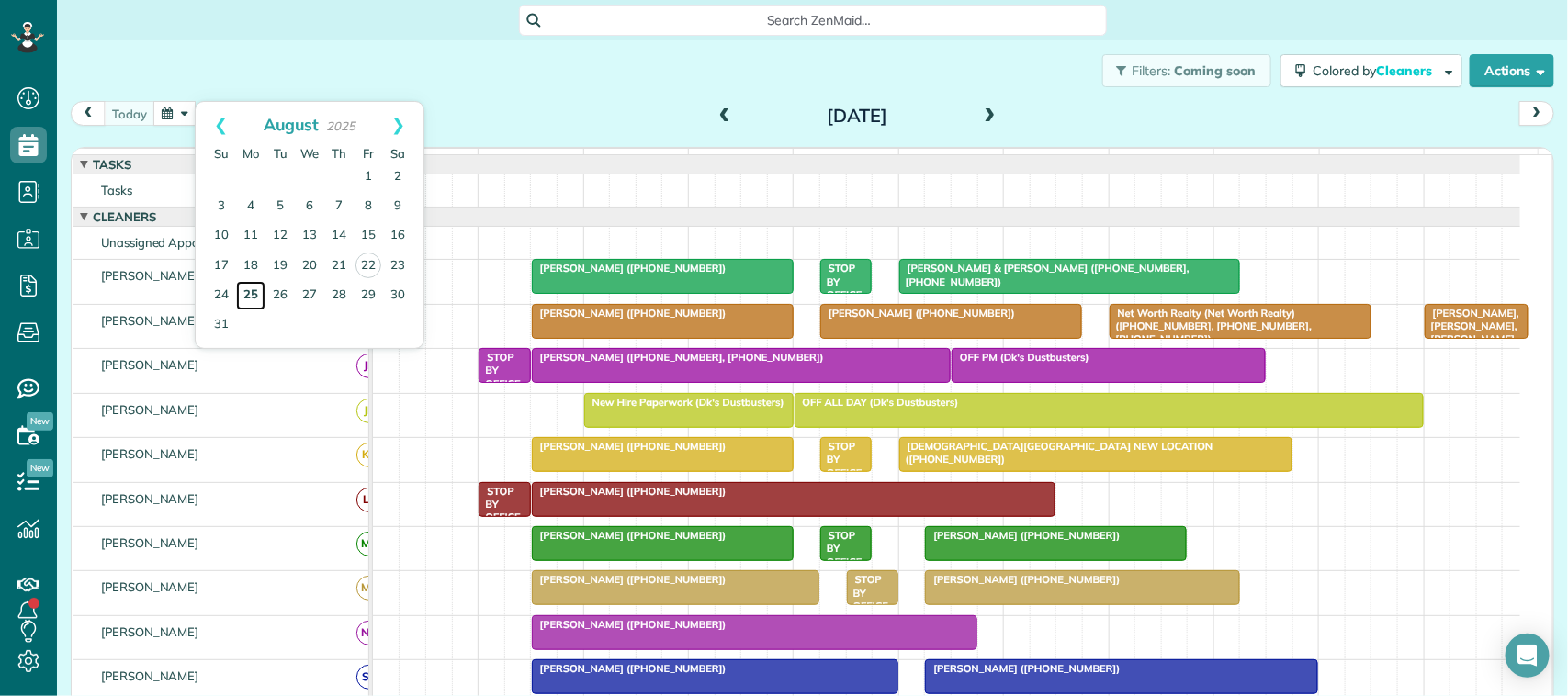
click at [254, 298] on link "25" at bounding box center [251, 295] width 29 height 29
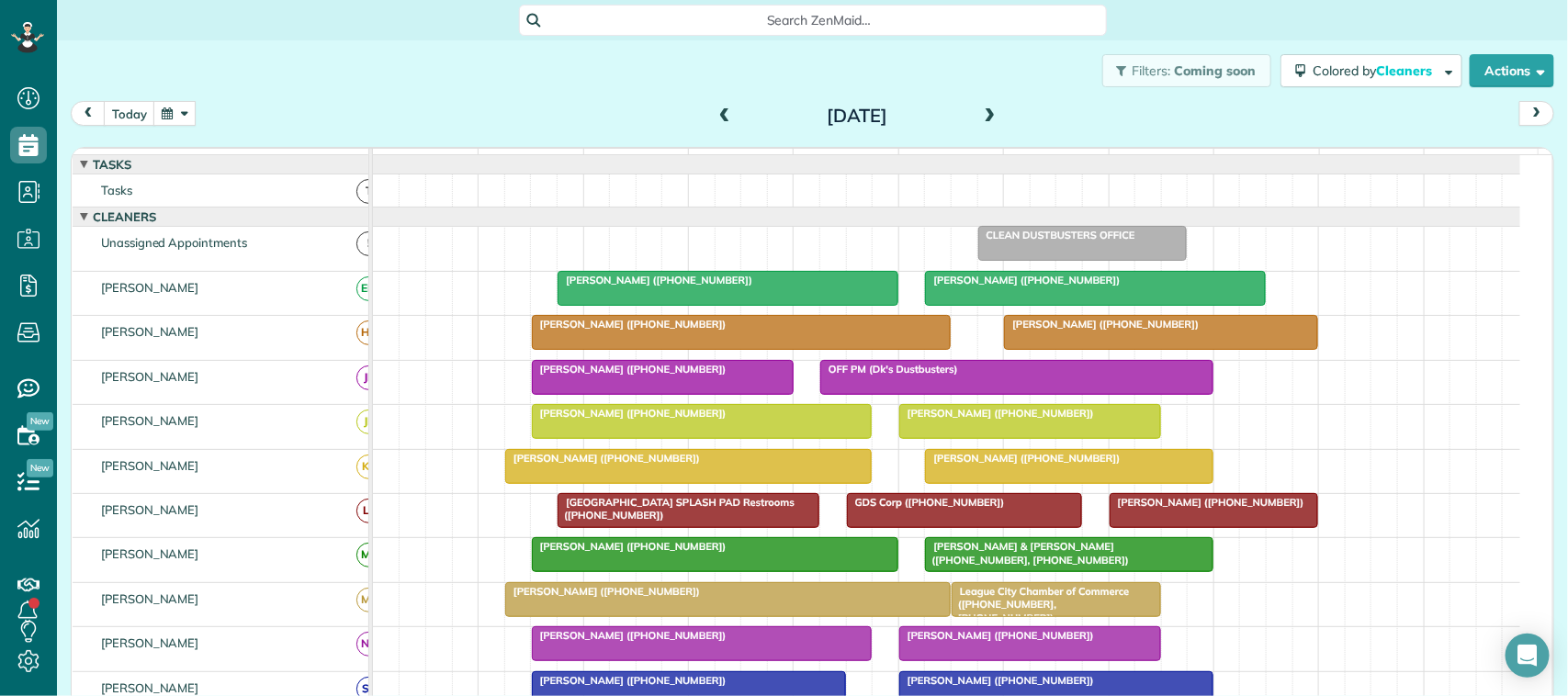
click at [184, 115] on button "button" at bounding box center [174, 113] width 42 height 25
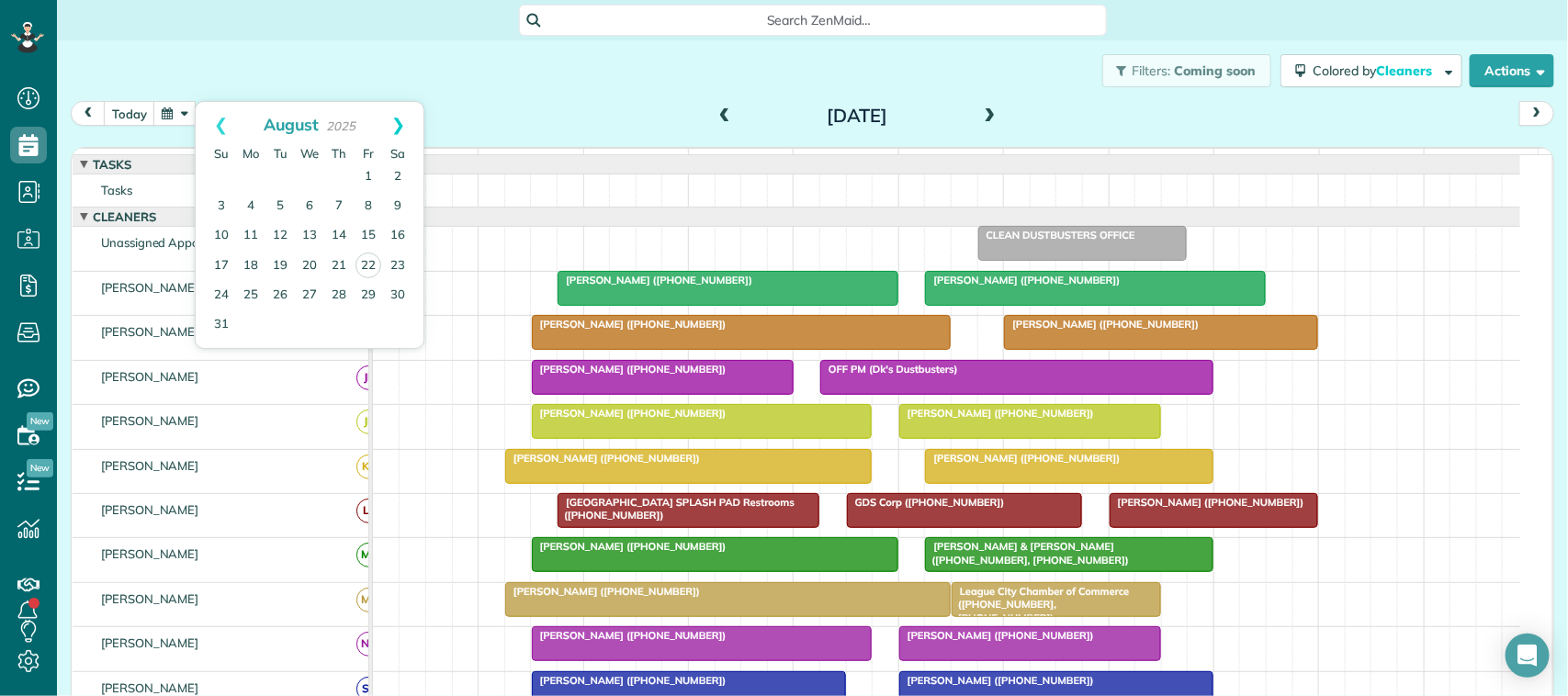
click at [413, 122] on link "Next" at bounding box center [398, 125] width 50 height 46
click at [245, 182] on link "1" at bounding box center [251, 178] width 29 height 29
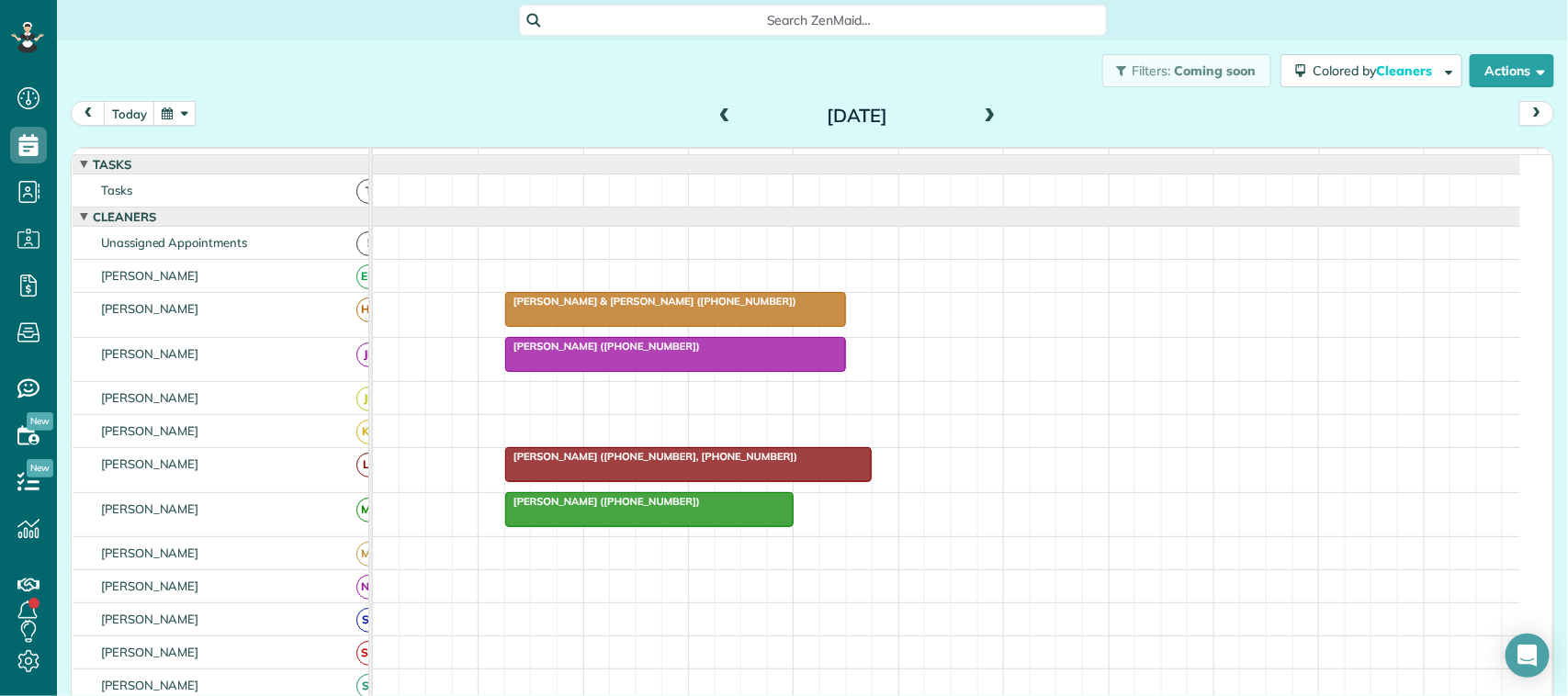
click at [984, 116] on span at bounding box center [991, 116] width 21 height 17
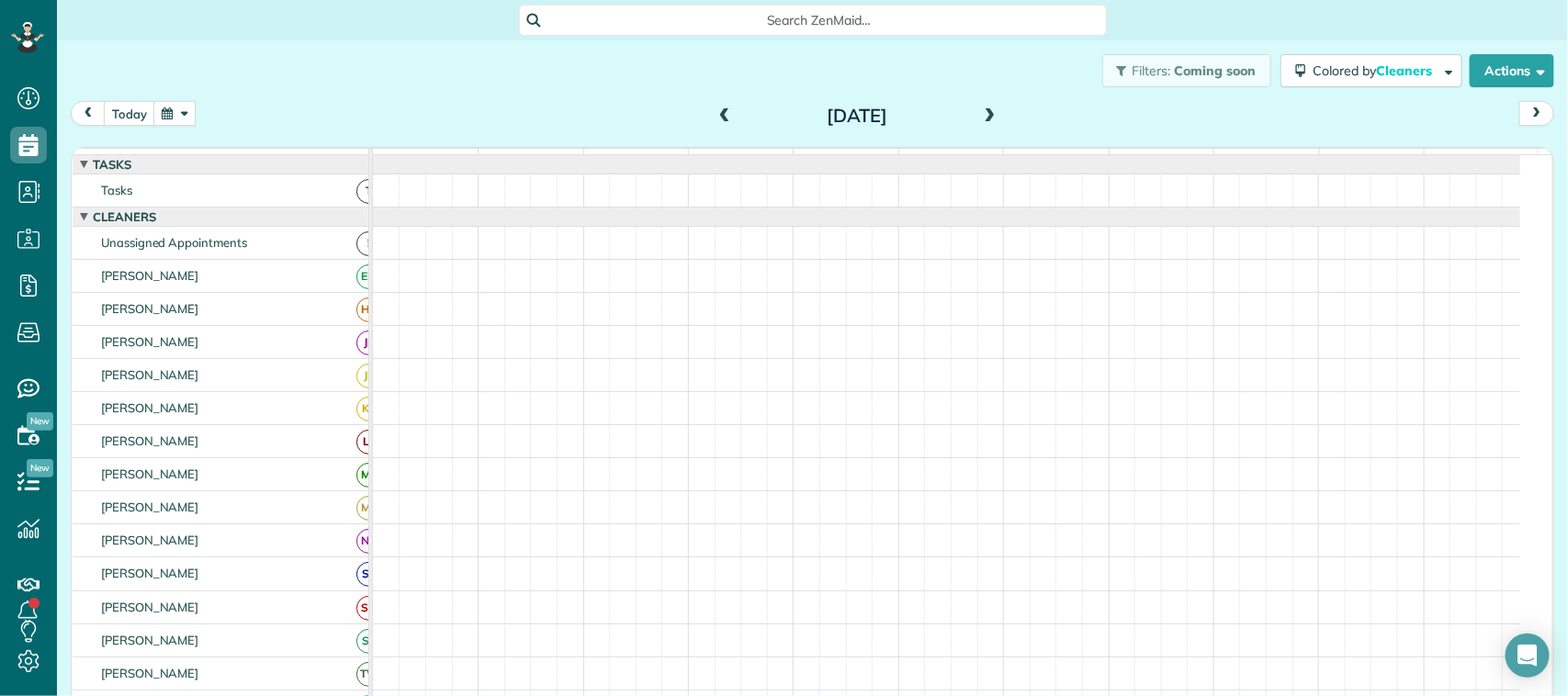
click at [190, 104] on button "button" at bounding box center [174, 113] width 42 height 25
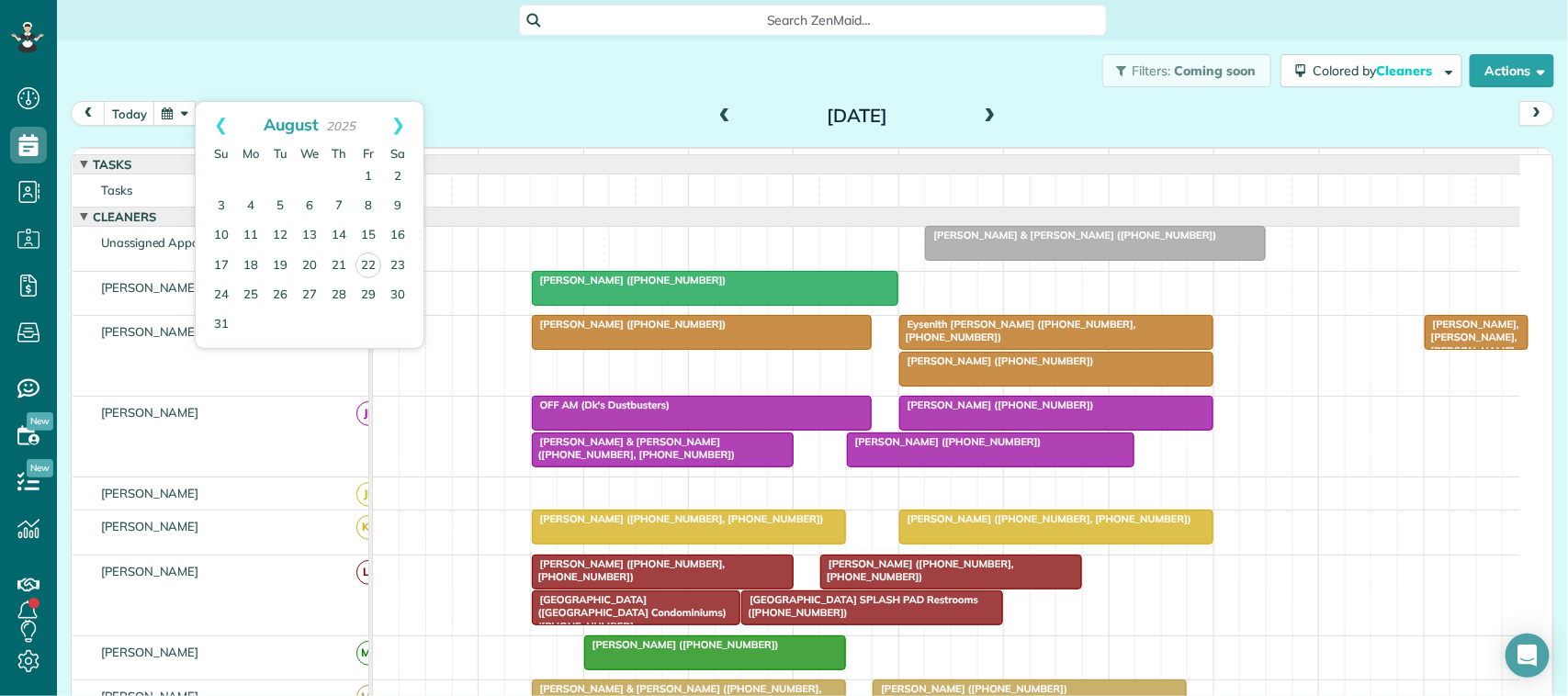
click at [374, 134] on div "[DATE]" at bounding box center [310, 125] width 206 height 24
click at [400, 129] on link "Next" at bounding box center [398, 125] width 50 height 46
click at [252, 237] on link "15" at bounding box center [251, 237] width 29 height 29
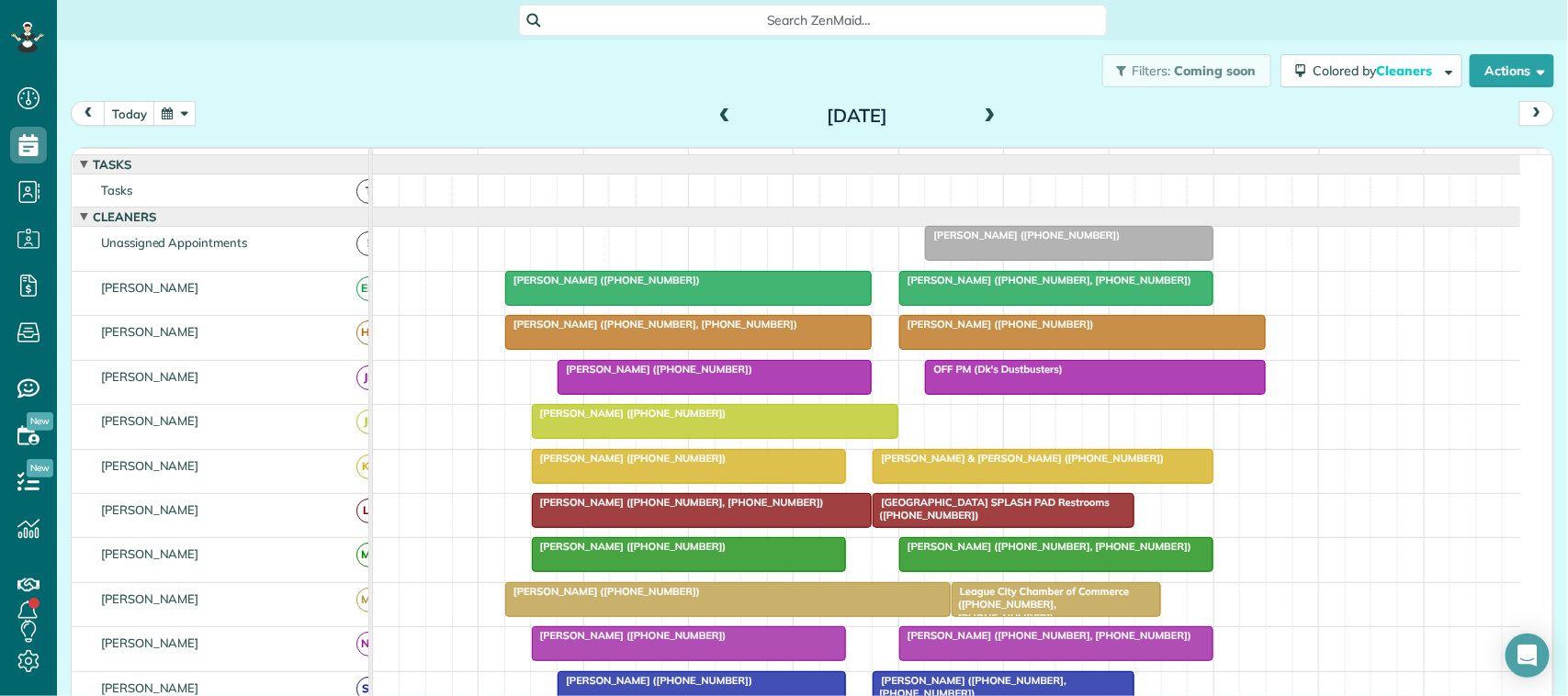
click at [575, 483] on div at bounding box center [689, 467] width 312 height 33
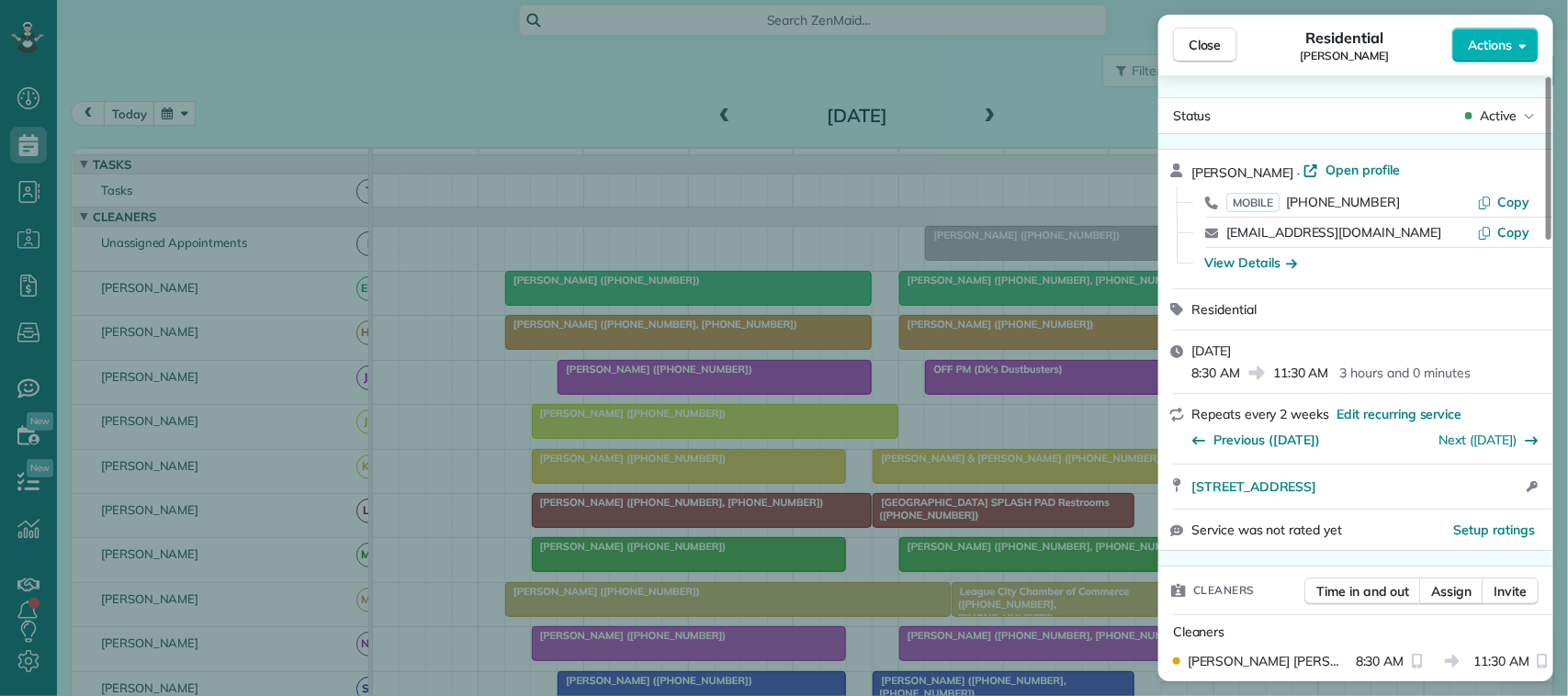
drag, startPoint x: 1403, startPoint y: 230, endPoint x: 1224, endPoint y: 232, distance: 179.0
click at [1224, 232] on div "[EMAIL_ADDRESS][DOMAIN_NAME] Copy" at bounding box center [1367, 233] width 351 height 29
click at [1246, 44] on div "Residential [PERSON_NAME]" at bounding box center [1345, 44] width 215 height 36
click at [1226, 42] on button "Close" at bounding box center [1206, 45] width 65 height 35
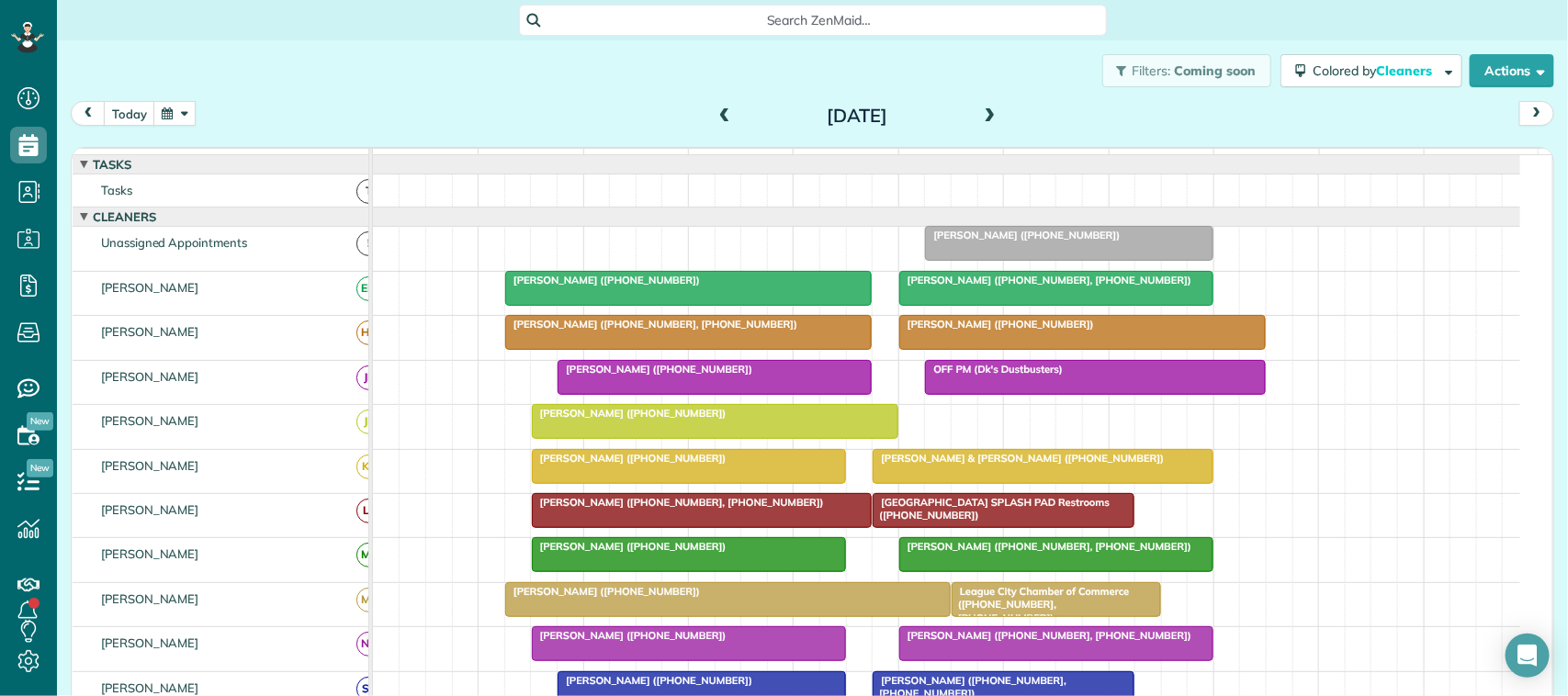
click at [187, 111] on button "button" at bounding box center [174, 113] width 42 height 25
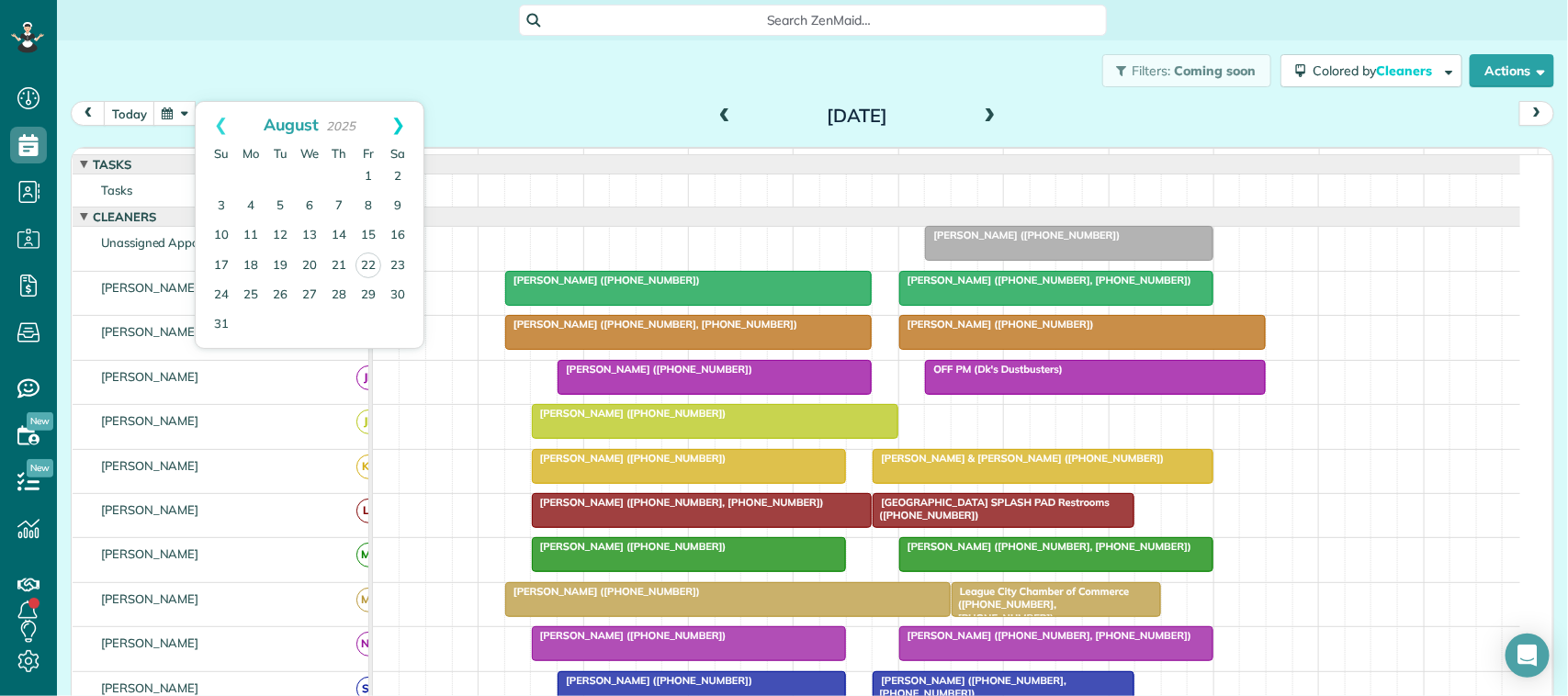
click at [396, 121] on link "Next" at bounding box center [398, 125] width 50 height 46
click at [246, 306] on link "27" at bounding box center [251, 294] width 29 height 29
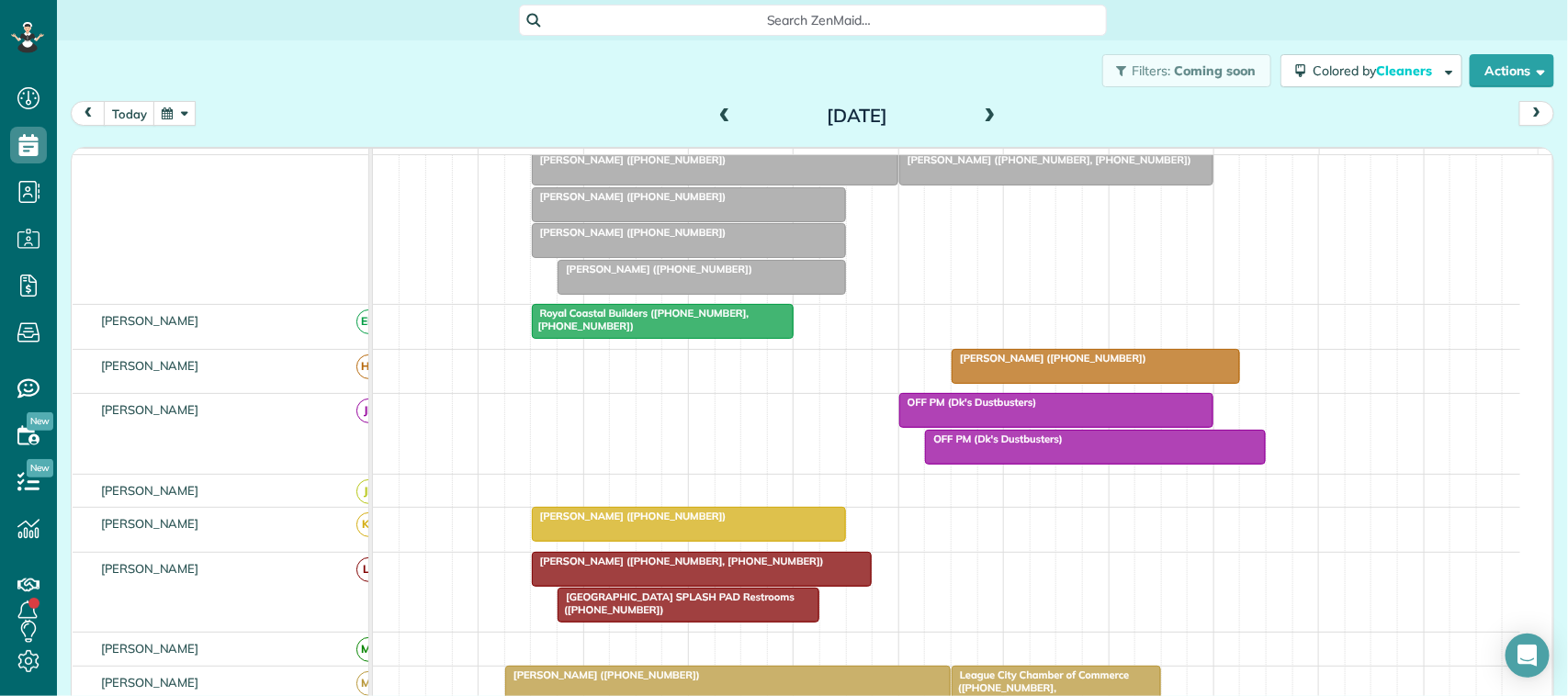
scroll to position [33, 0]
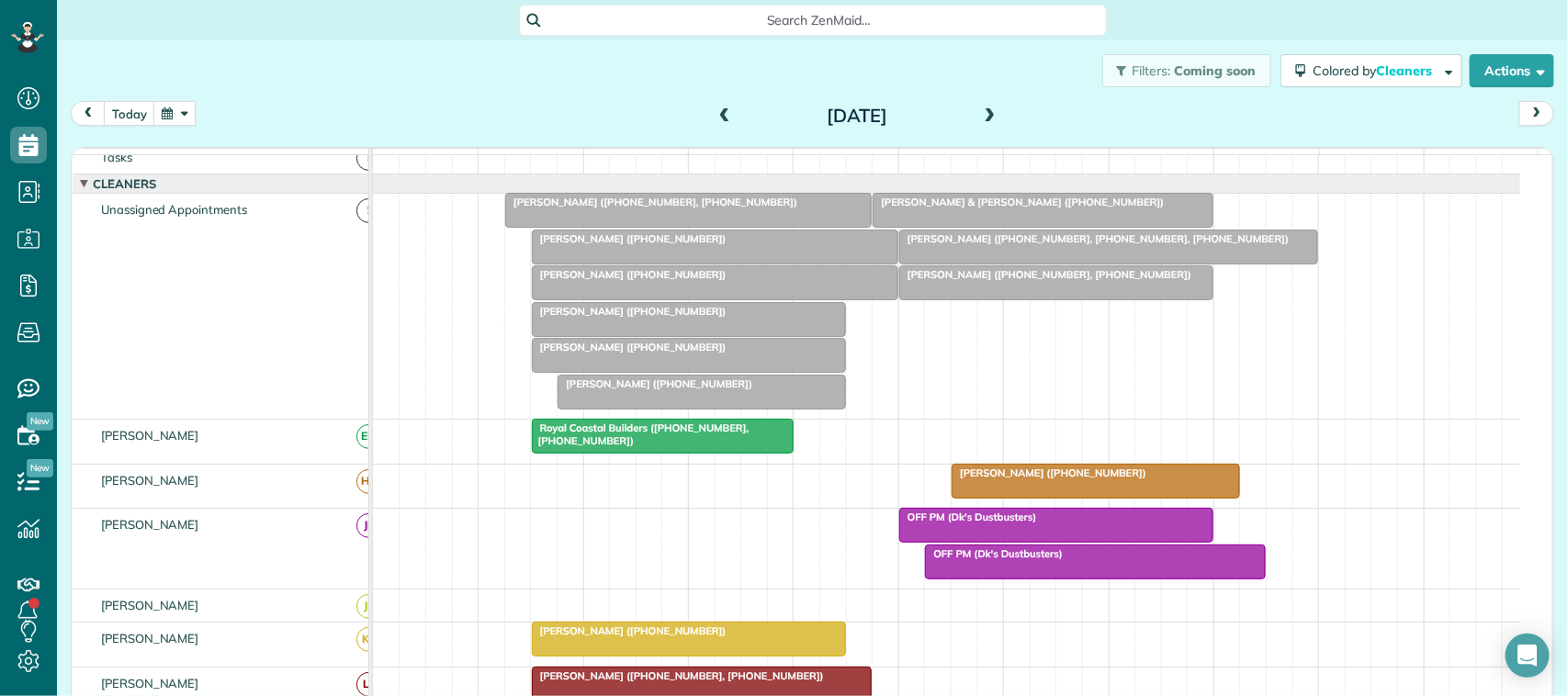
click at [609, 281] on span "[PERSON_NAME] ([PHONE_NUMBER])" at bounding box center [629, 274] width 196 height 13
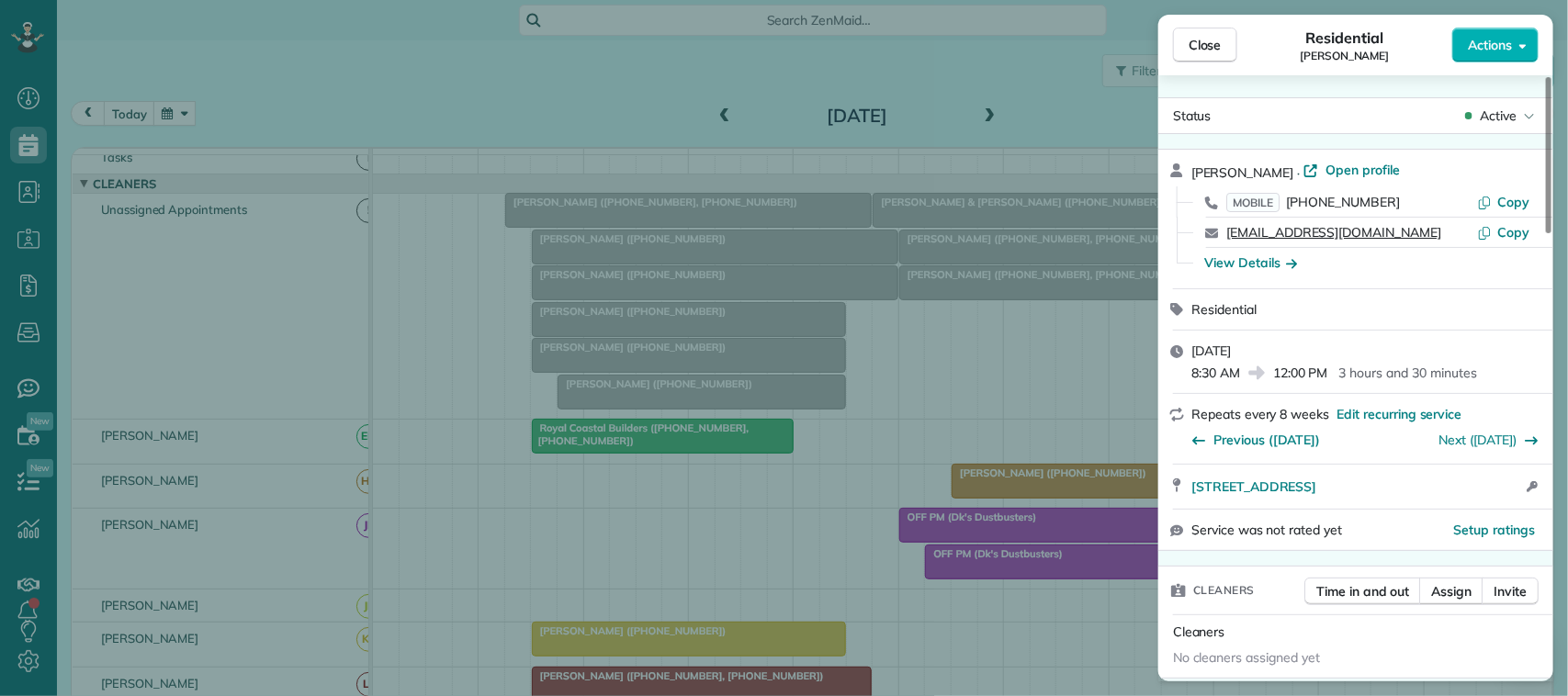
drag, startPoint x: 1374, startPoint y: 233, endPoint x: 1227, endPoint y: 226, distance: 147.2
click at [1227, 226] on div "[EMAIL_ADDRESS][DOMAIN_NAME]" at bounding box center [1351, 232] width 250 height 19
click at [1200, 33] on button "Close" at bounding box center [1206, 45] width 65 height 35
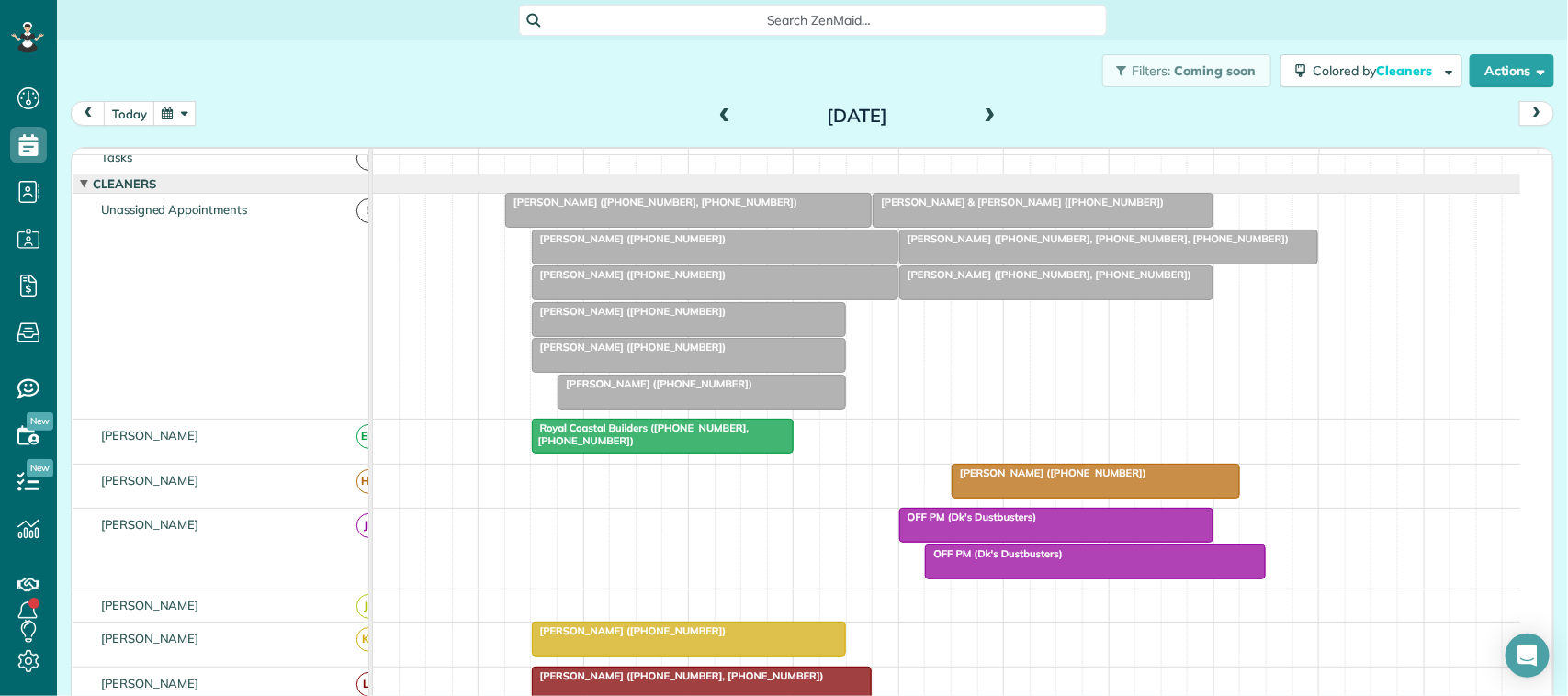
click at [186, 127] on div "[DATE] [DATE]" at bounding box center [812, 118] width 1484 height 34
click at [190, 108] on button "button" at bounding box center [174, 113] width 42 height 25
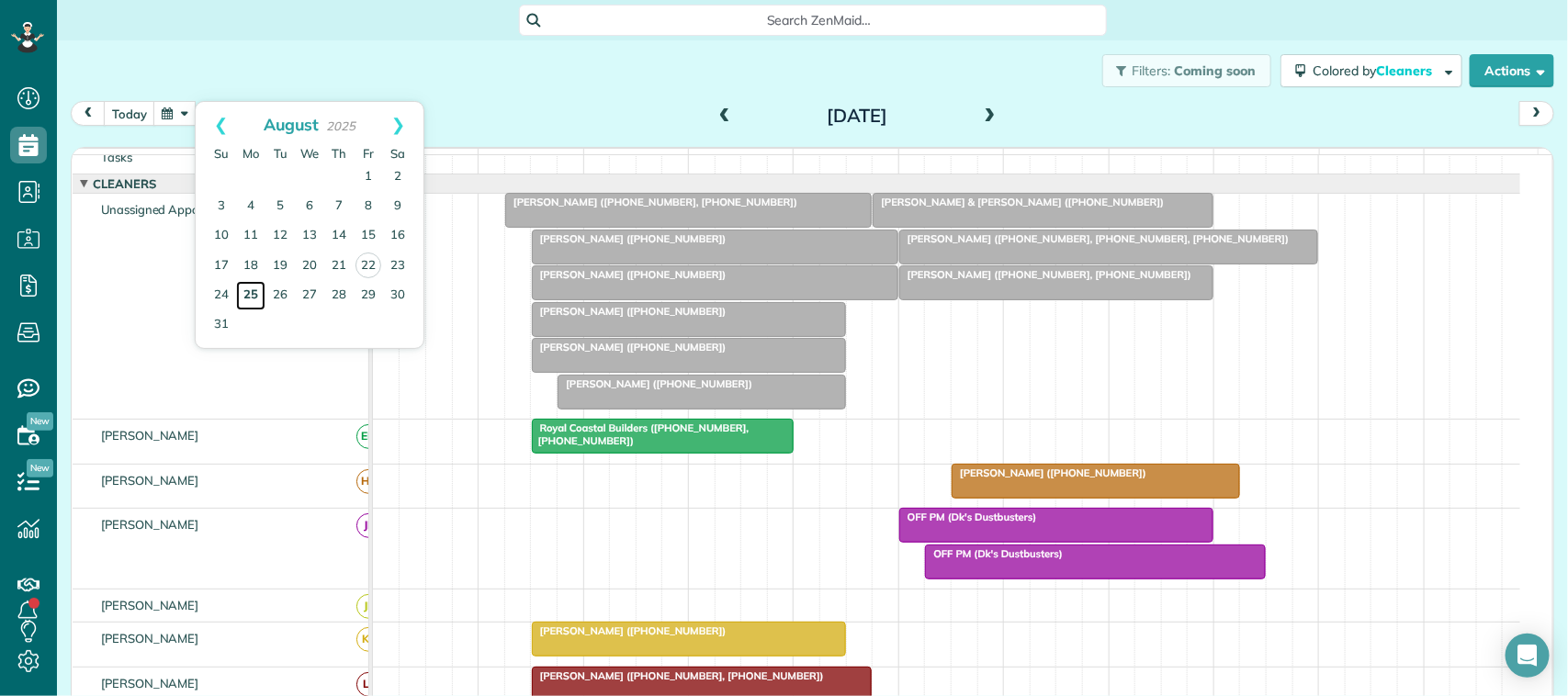
click at [252, 301] on link "25" at bounding box center [251, 295] width 29 height 29
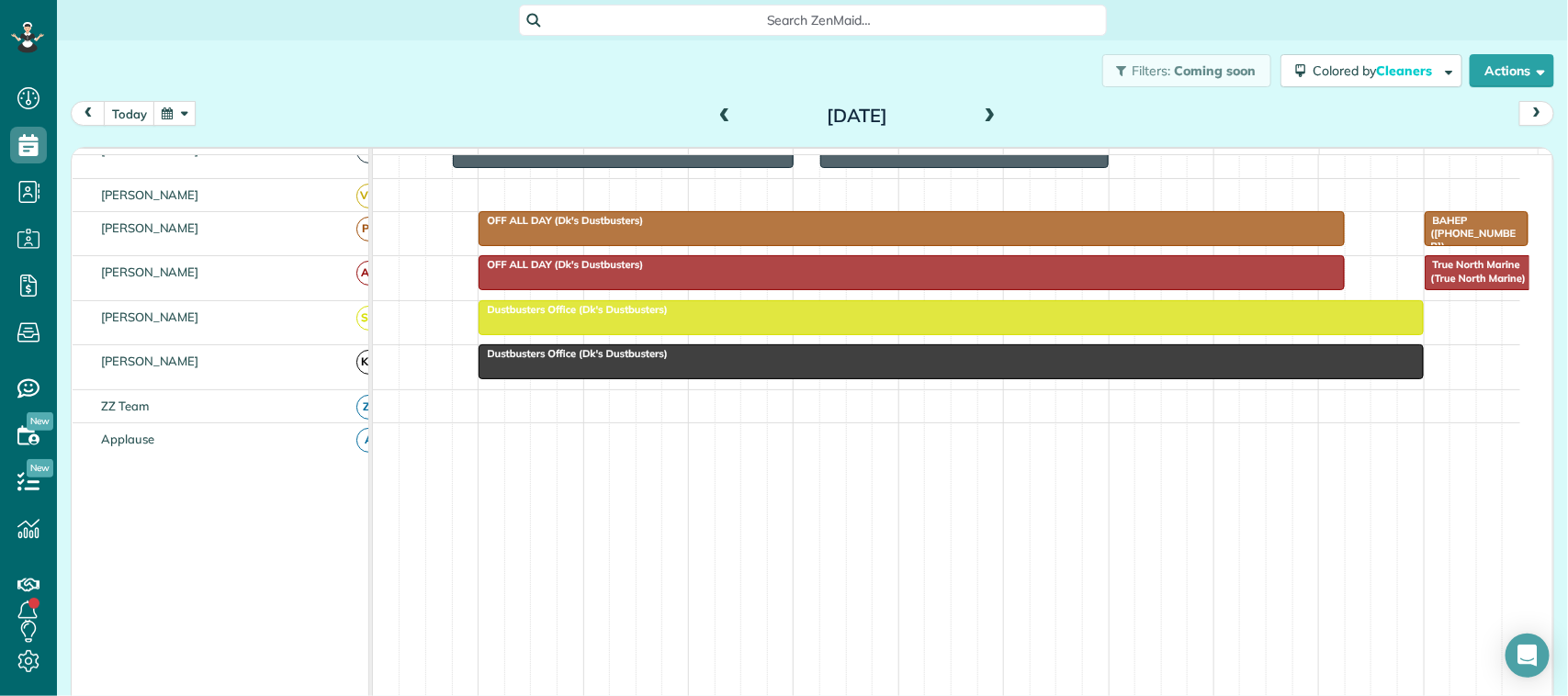
scroll to position [799, 0]
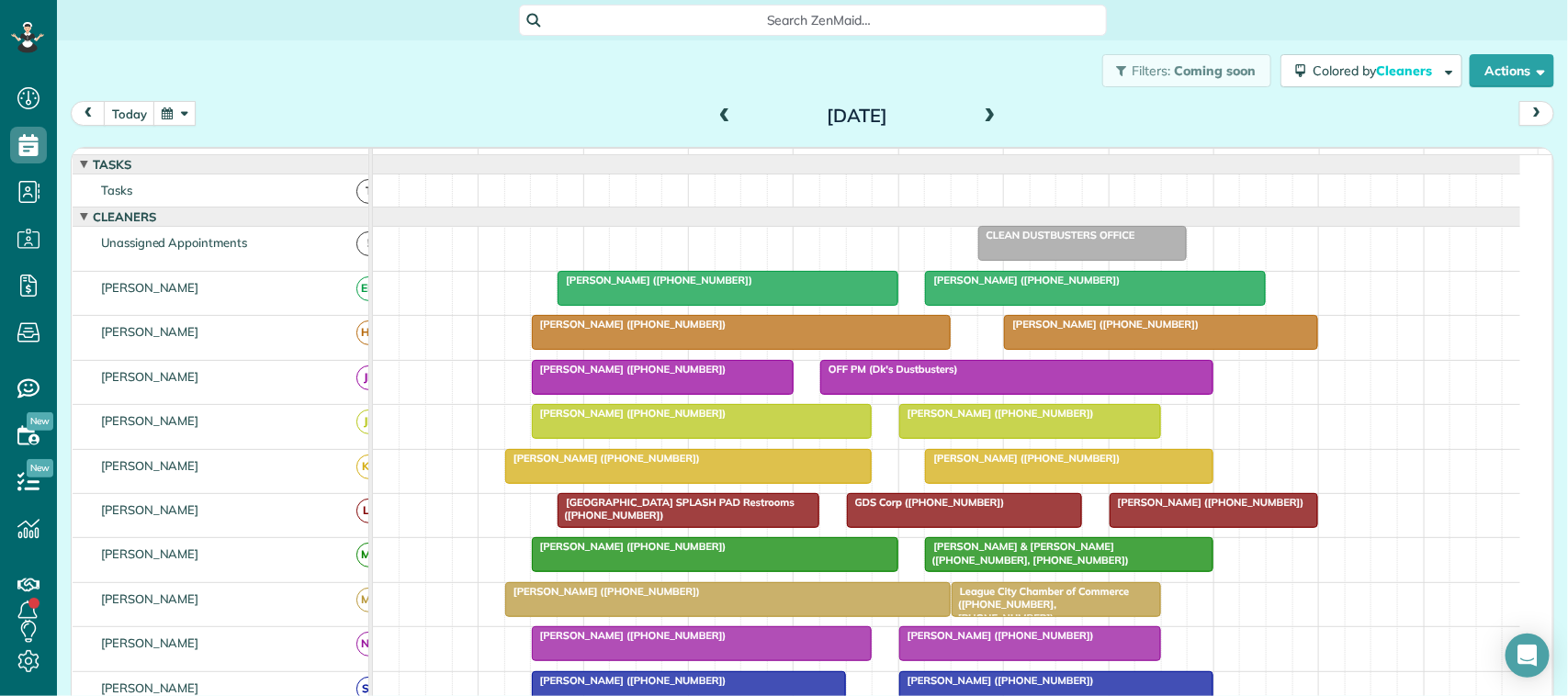
click at [180, 104] on button "button" at bounding box center [174, 113] width 42 height 25
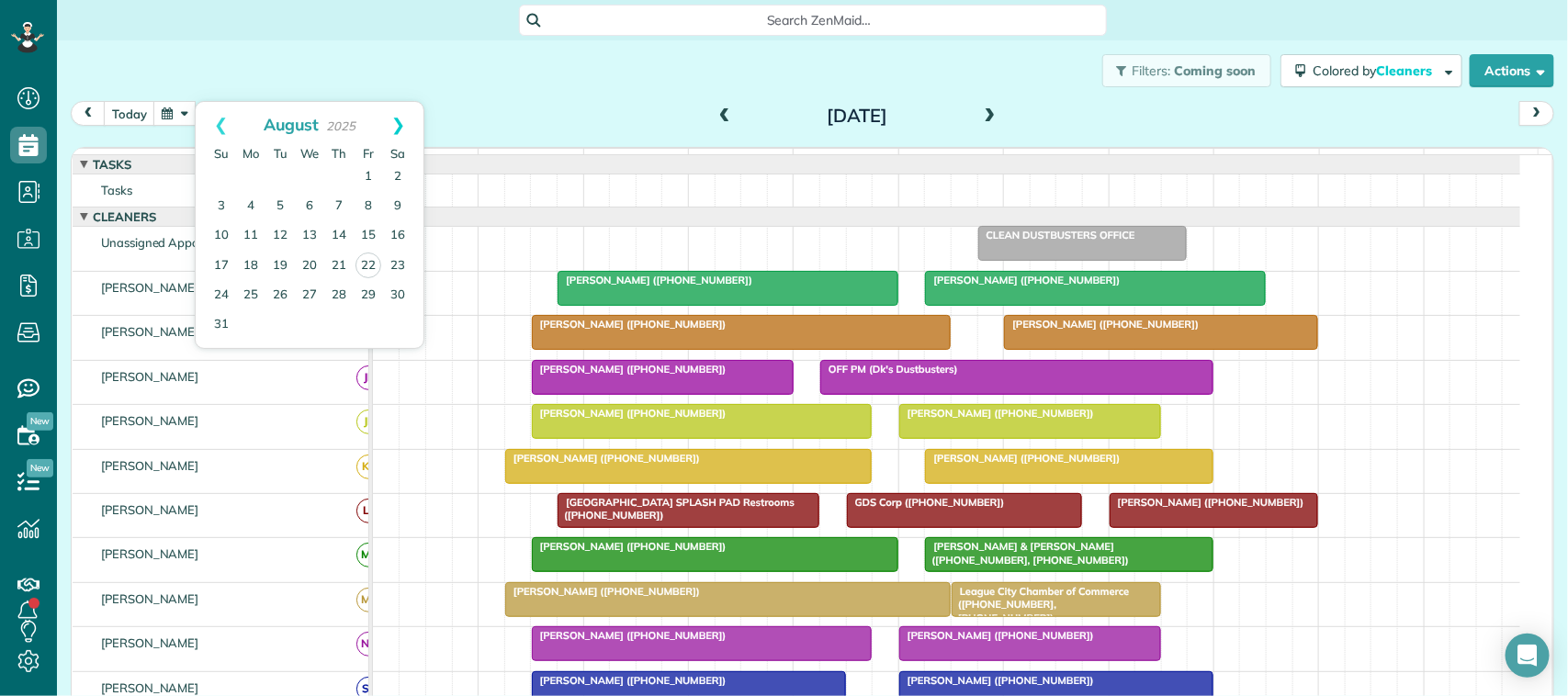
click at [400, 130] on link "Next" at bounding box center [398, 125] width 50 height 46
click at [386, 121] on link "Next" at bounding box center [398, 125] width 50 height 46
click at [282, 208] on link "7" at bounding box center [280, 207] width 29 height 29
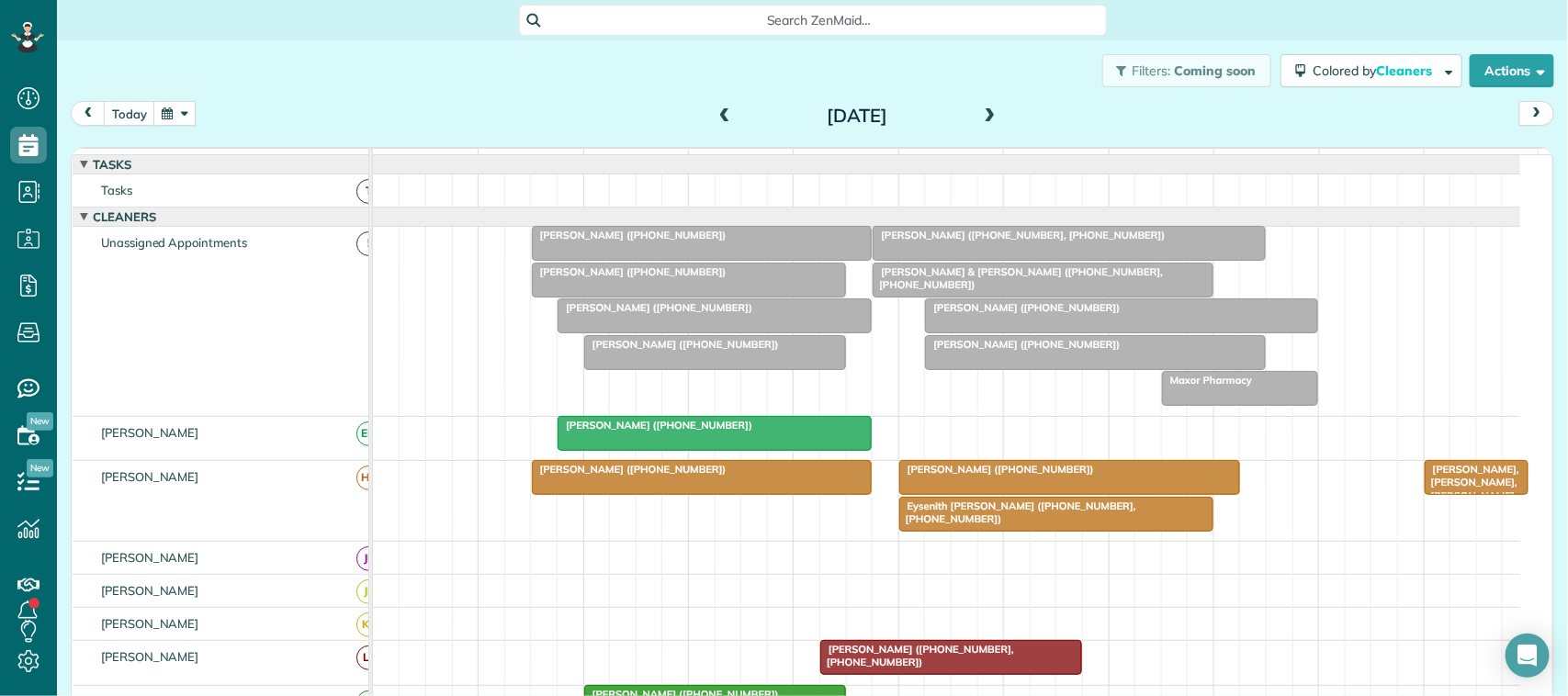
click at [590, 314] on span "[PERSON_NAME] ([PHONE_NUMBER])" at bounding box center [655, 307] width 196 height 13
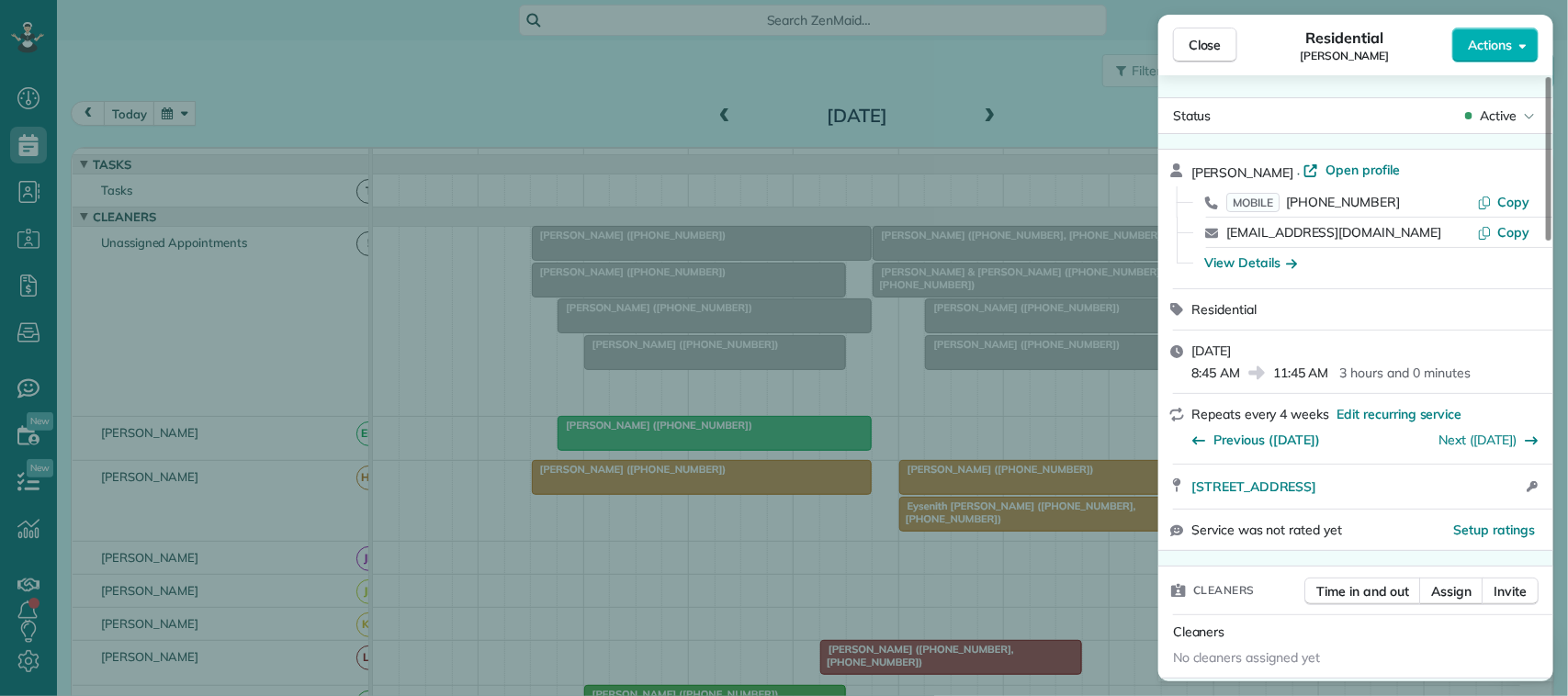
drag, startPoint x: 1341, startPoint y: 230, endPoint x: 1224, endPoint y: 235, distance: 117.1
click at [1224, 235] on div "[EMAIL_ADDRESS][DOMAIN_NAME] Copy" at bounding box center [1367, 233] width 351 height 29
click at [1190, 43] on span "Close" at bounding box center [1206, 44] width 33 height 19
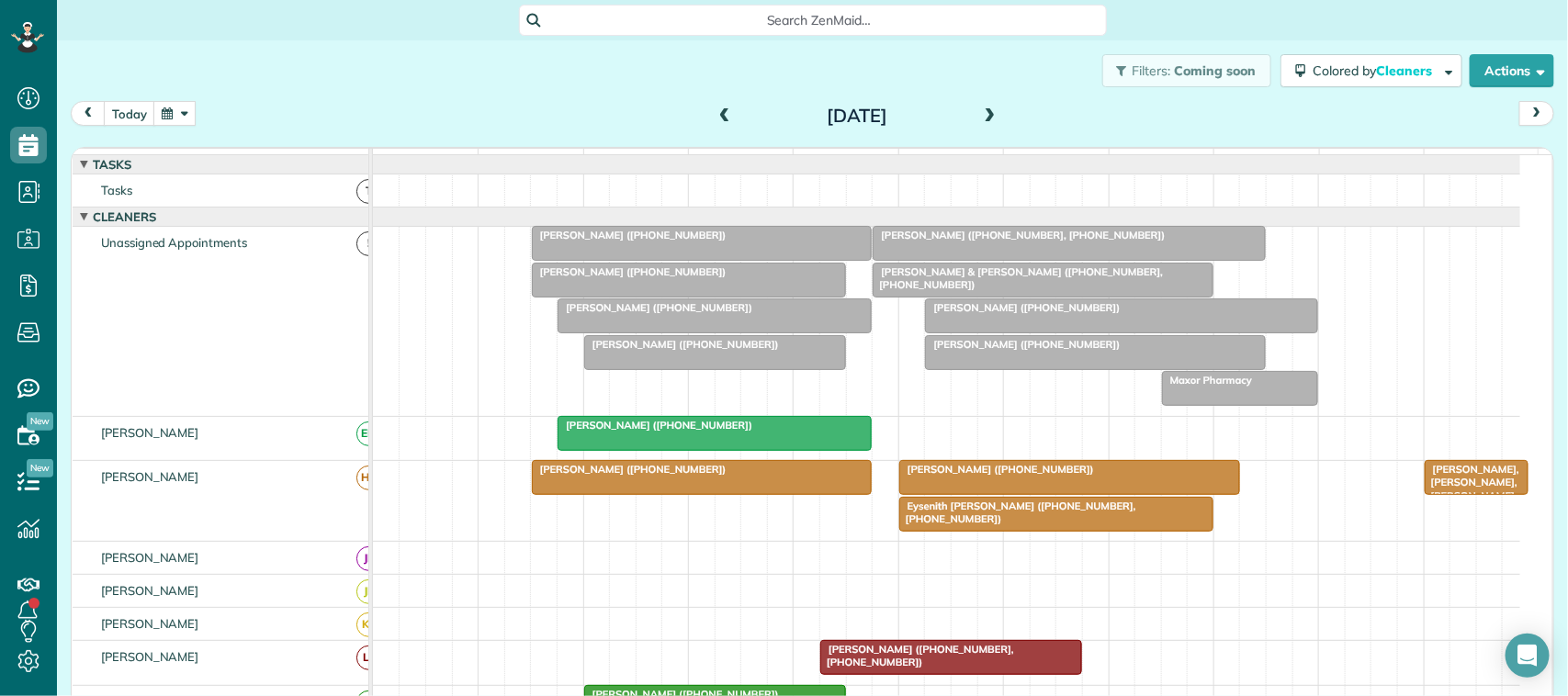
click at [1041, 314] on span "[PERSON_NAME] ([PHONE_NUMBER])" at bounding box center [1022, 307] width 196 height 13
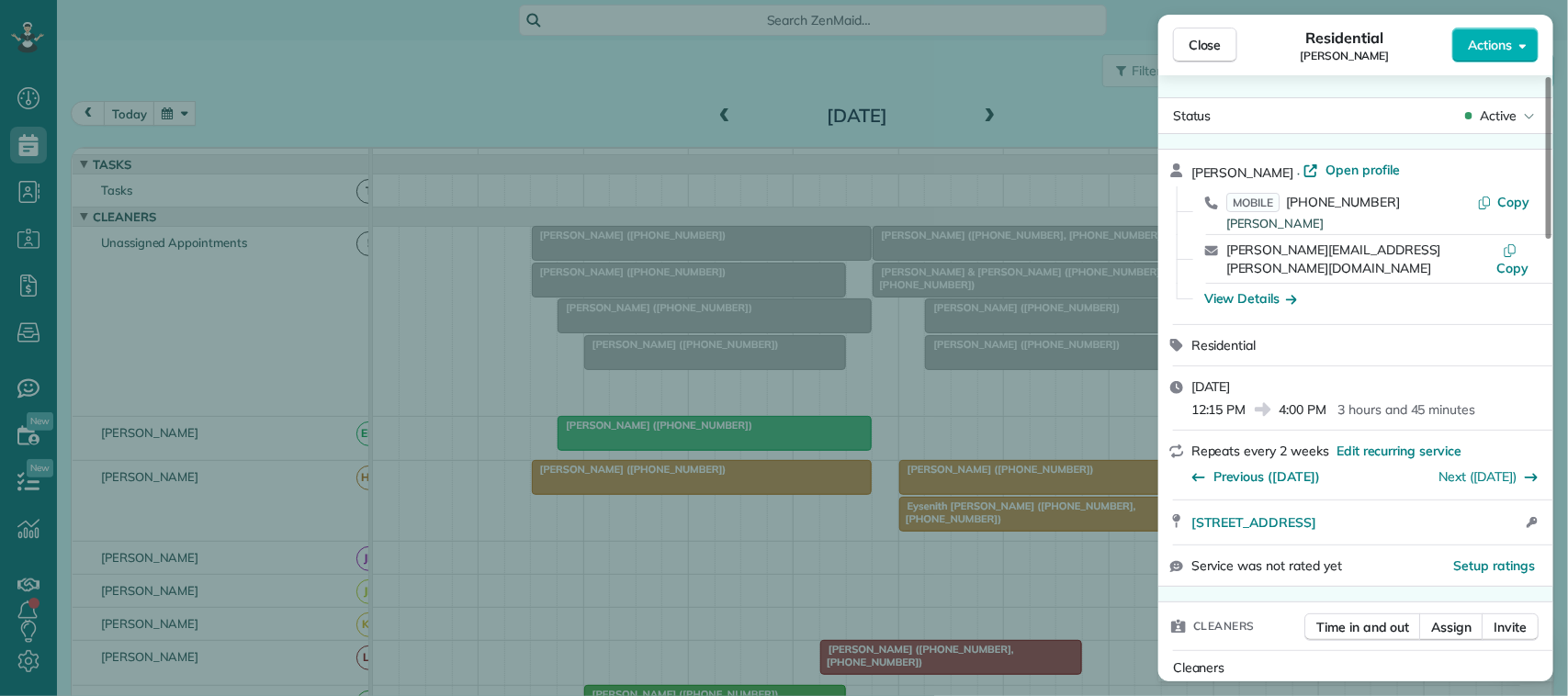
drag, startPoint x: 1423, startPoint y: 250, endPoint x: 1224, endPoint y: 245, distance: 199.1
click at [1224, 245] on div "[PERSON_NAME][EMAIL_ADDRESS][PERSON_NAME][DOMAIN_NAME] Copy" at bounding box center [1367, 259] width 351 height 48
drag, startPoint x: 767, startPoint y: 692, endPoint x: 1004, endPoint y: 167, distance: 576.0
click at [1004, 167] on div "Close Residential [PERSON_NAME] Actions Status Active [PERSON_NAME] · Open prof…" at bounding box center [784, 348] width 1568 height 696
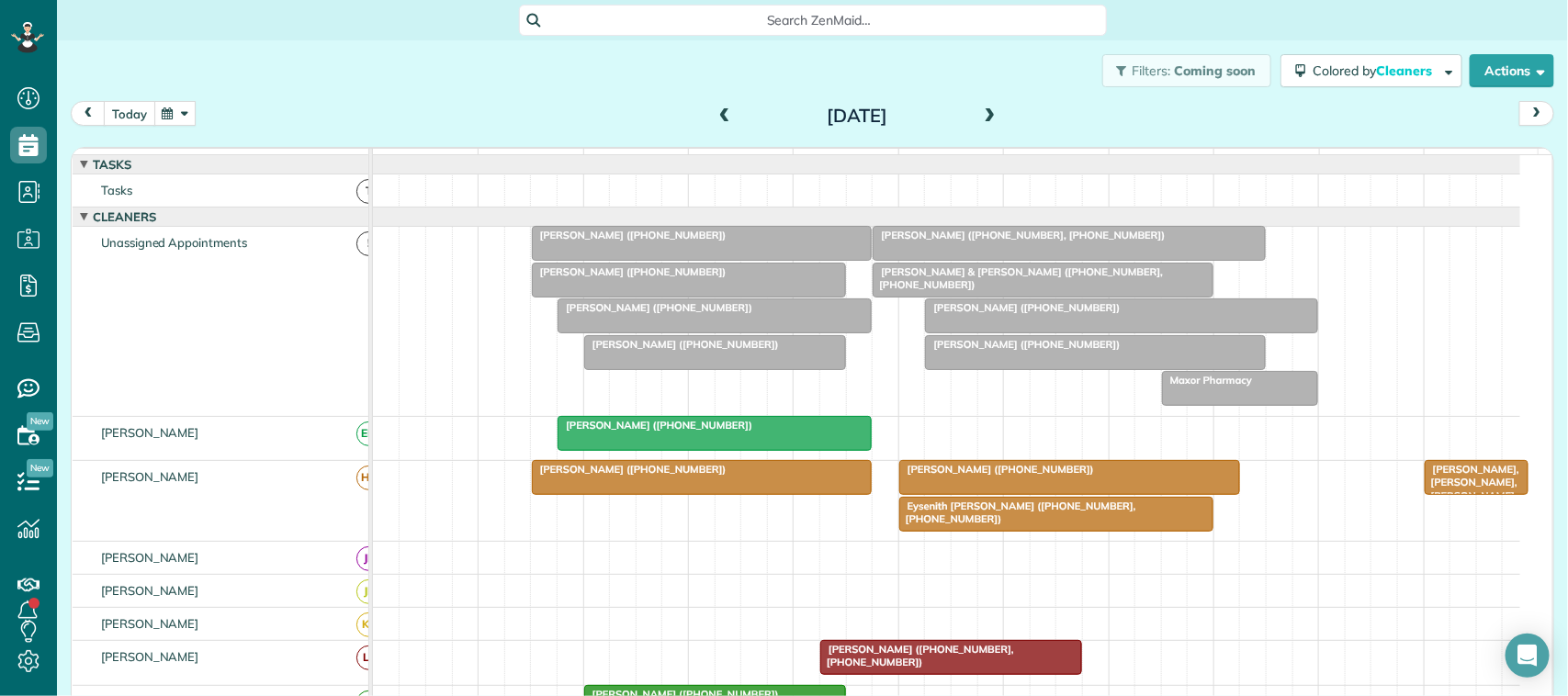
click at [125, 113] on button "today" at bounding box center [130, 113] width 51 height 25
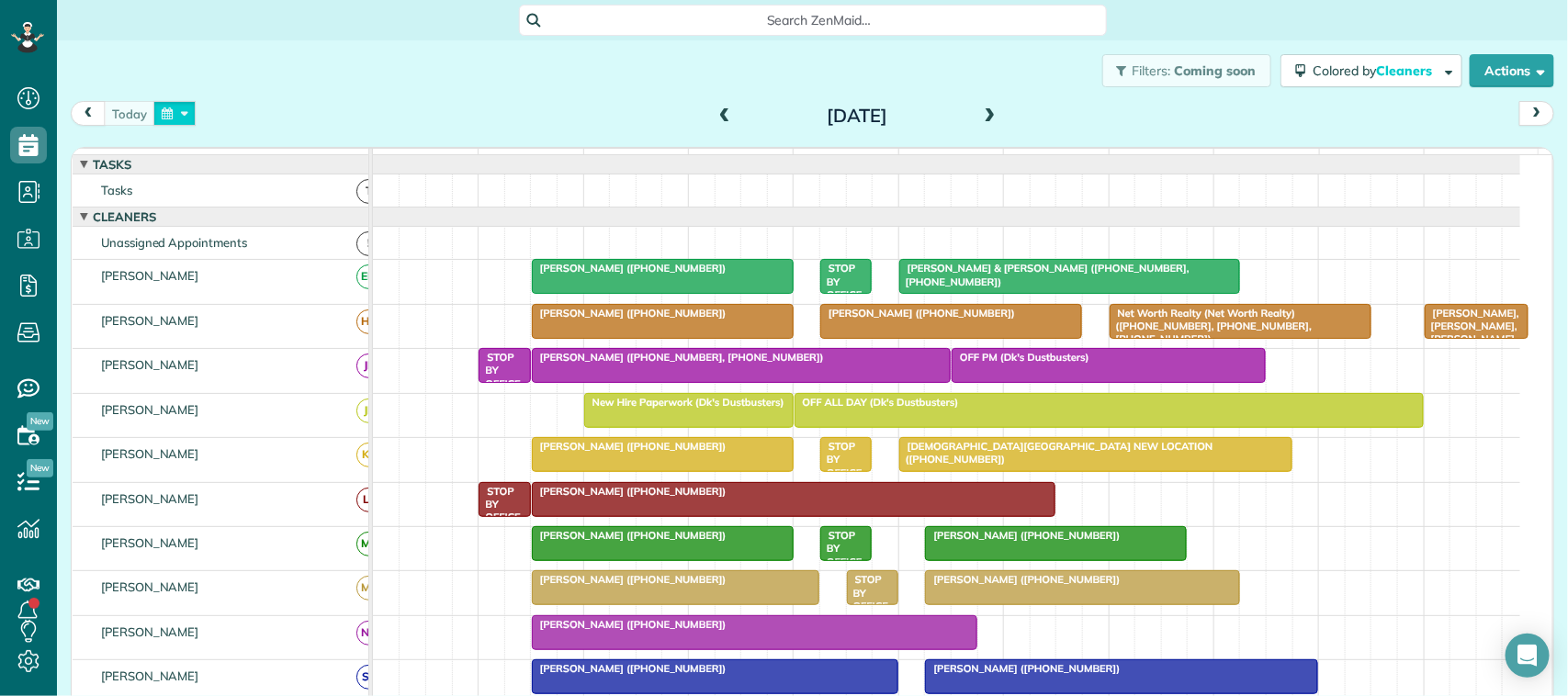
click at [184, 113] on button "button" at bounding box center [174, 113] width 42 height 25
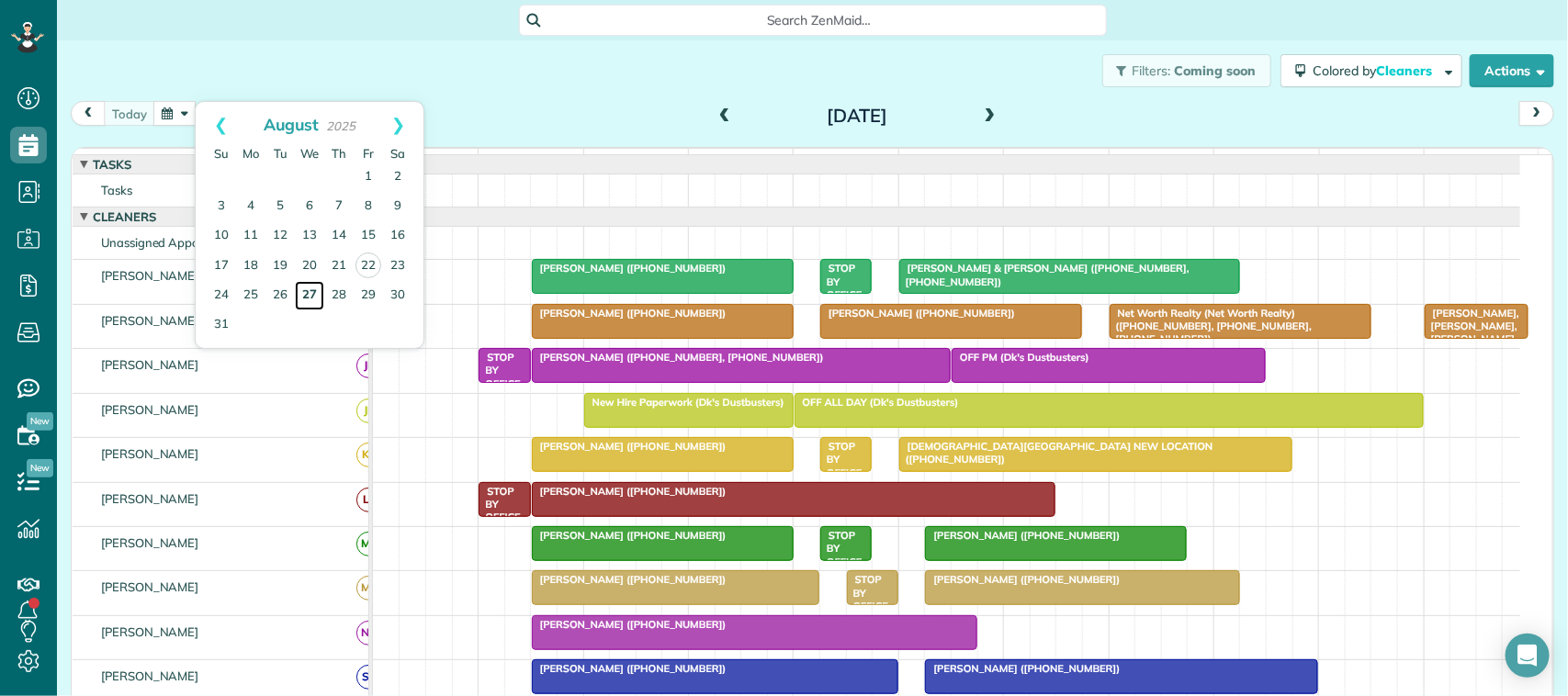
click at [310, 292] on link "27" at bounding box center [309, 295] width 29 height 29
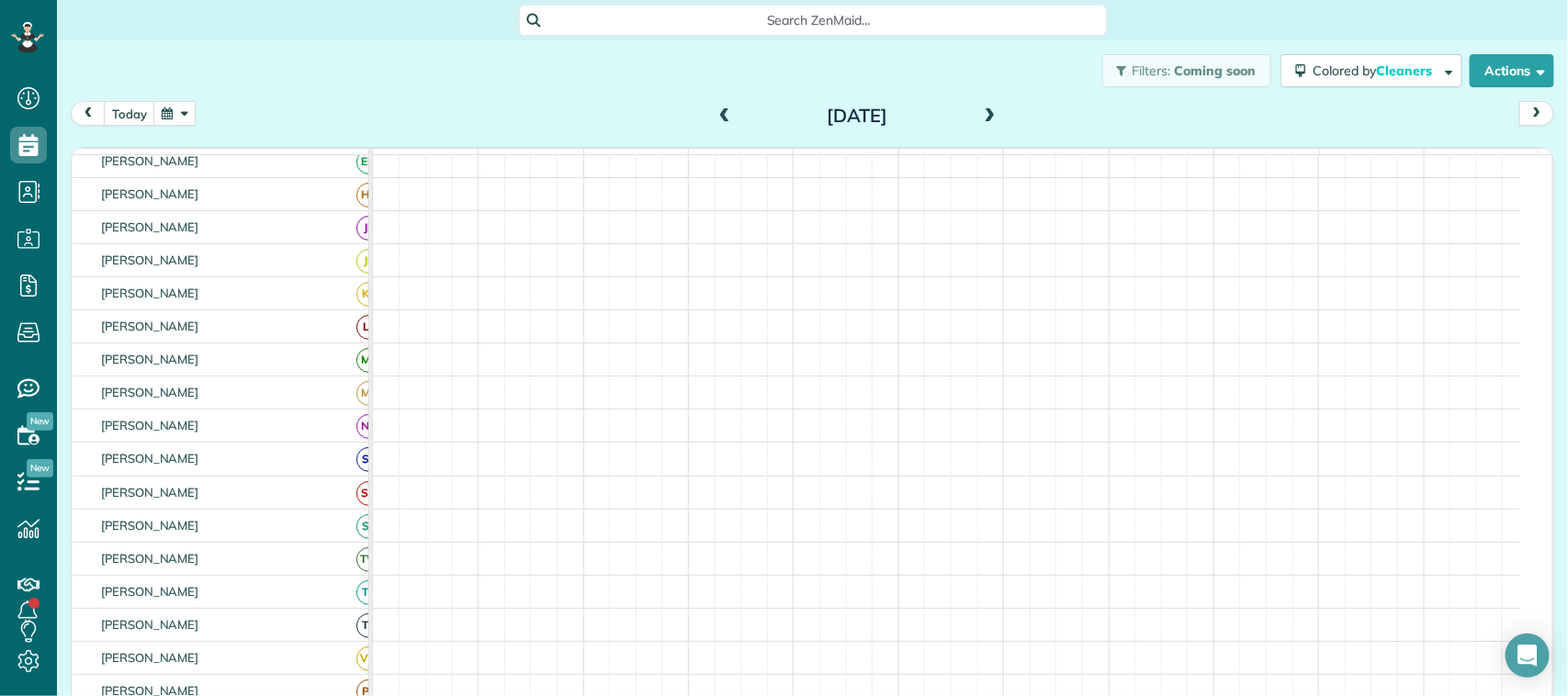
scroll to position [137, 0]
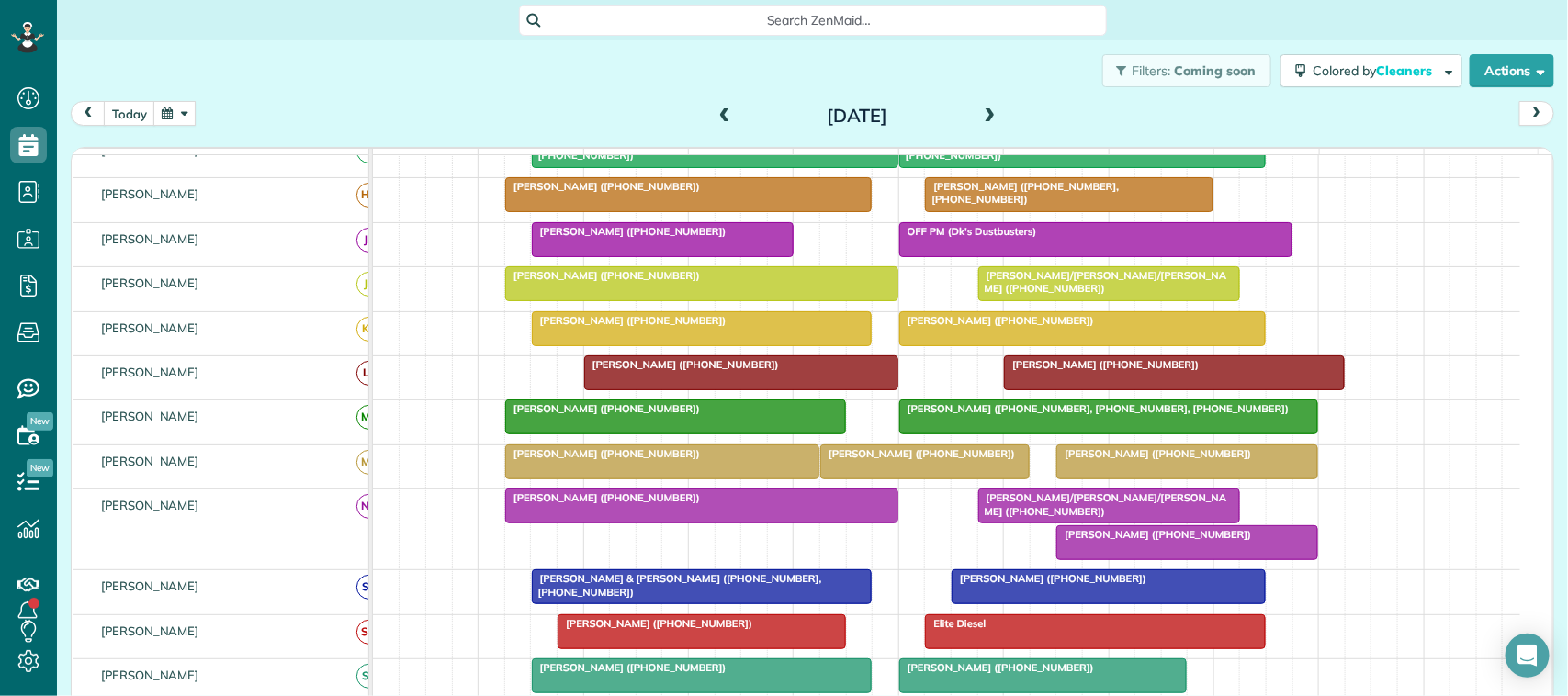
drag, startPoint x: 584, startPoint y: 347, endPoint x: 676, endPoint y: 351, distance: 92.1
click at [584, 347] on link "[PERSON_NAME] ([PHONE_NUMBER])" at bounding box center [702, 329] width 341 height 35
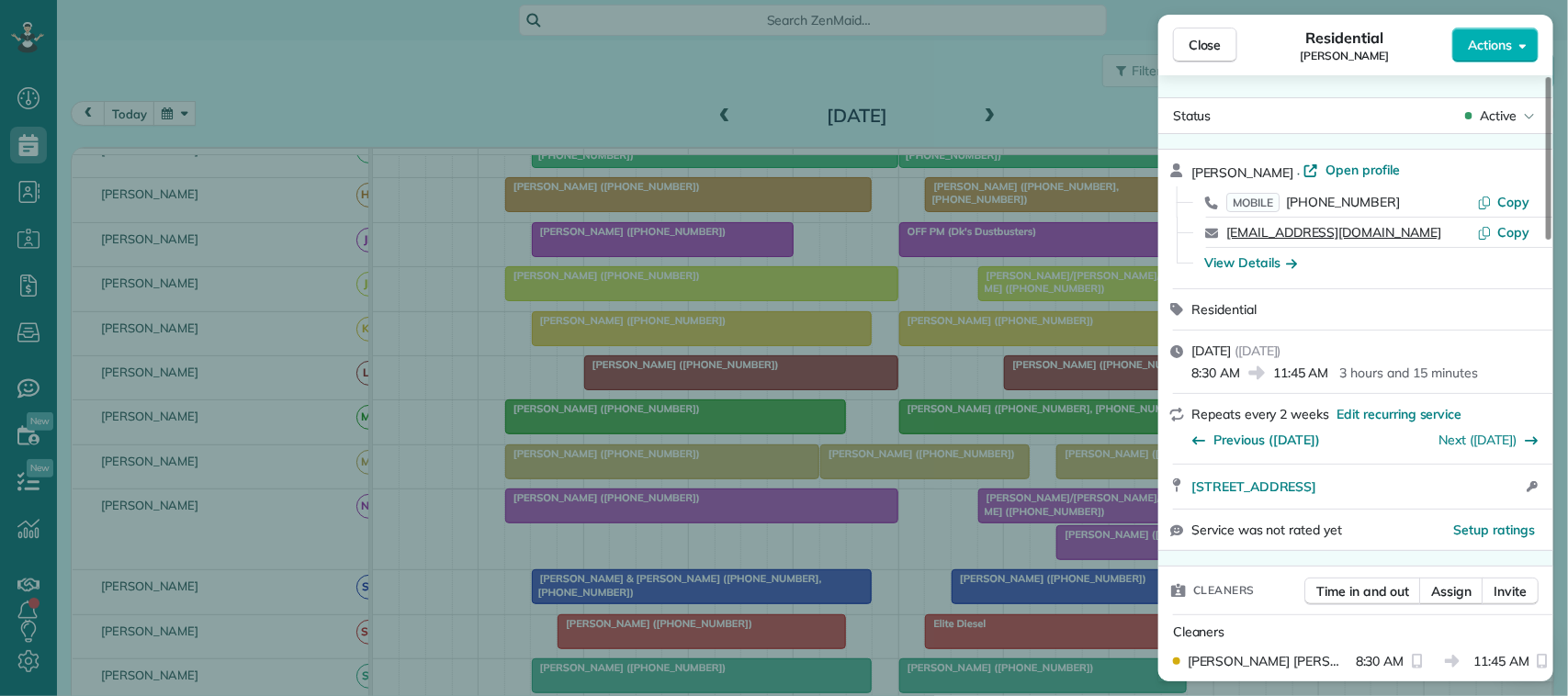
drag, startPoint x: 1355, startPoint y: 231, endPoint x: 1226, endPoint y: 230, distance: 129.0
click at [1226, 230] on div "[EMAIL_ADDRESS][DOMAIN_NAME]" at bounding box center [1351, 232] width 250 height 19
click at [152, 102] on div "Close Residential [PERSON_NAME] Actions Status Active [PERSON_NAME] · Open prof…" at bounding box center [784, 348] width 1568 height 696
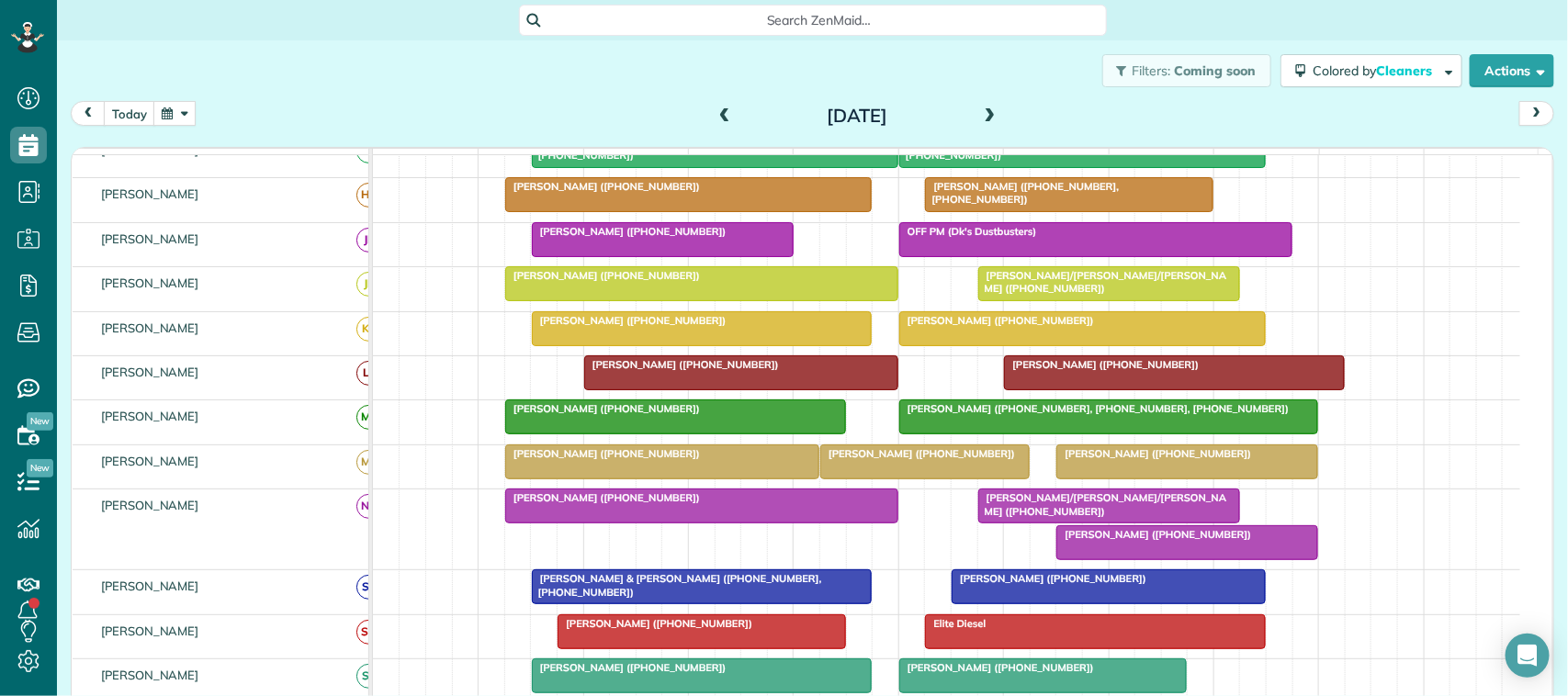
click at [205, 106] on body "Dashboard Scheduling Calendar View List View Dispatch View - Weekly scheduling …" at bounding box center [784, 348] width 1568 height 696
click at [187, 110] on button "button" at bounding box center [174, 113] width 42 height 25
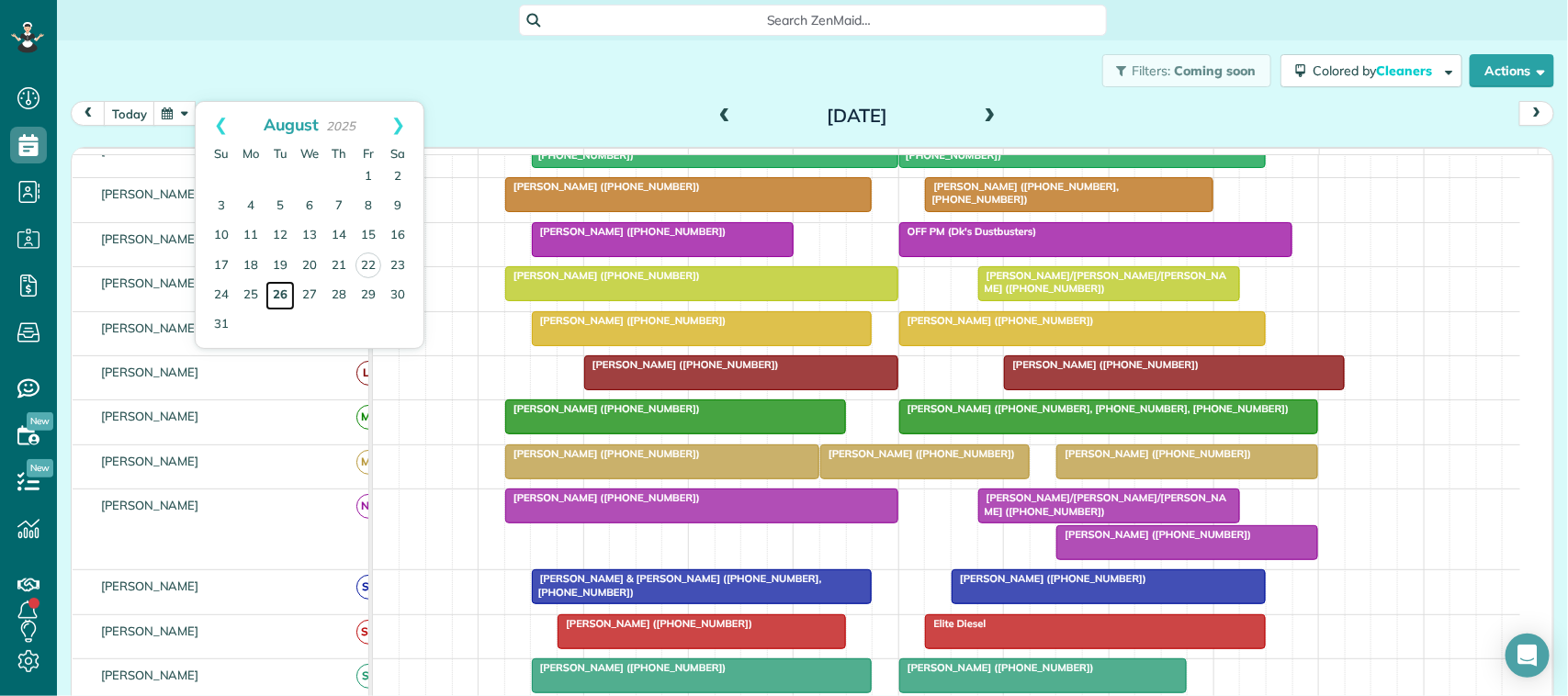
click at [277, 294] on link "26" at bounding box center [280, 295] width 29 height 29
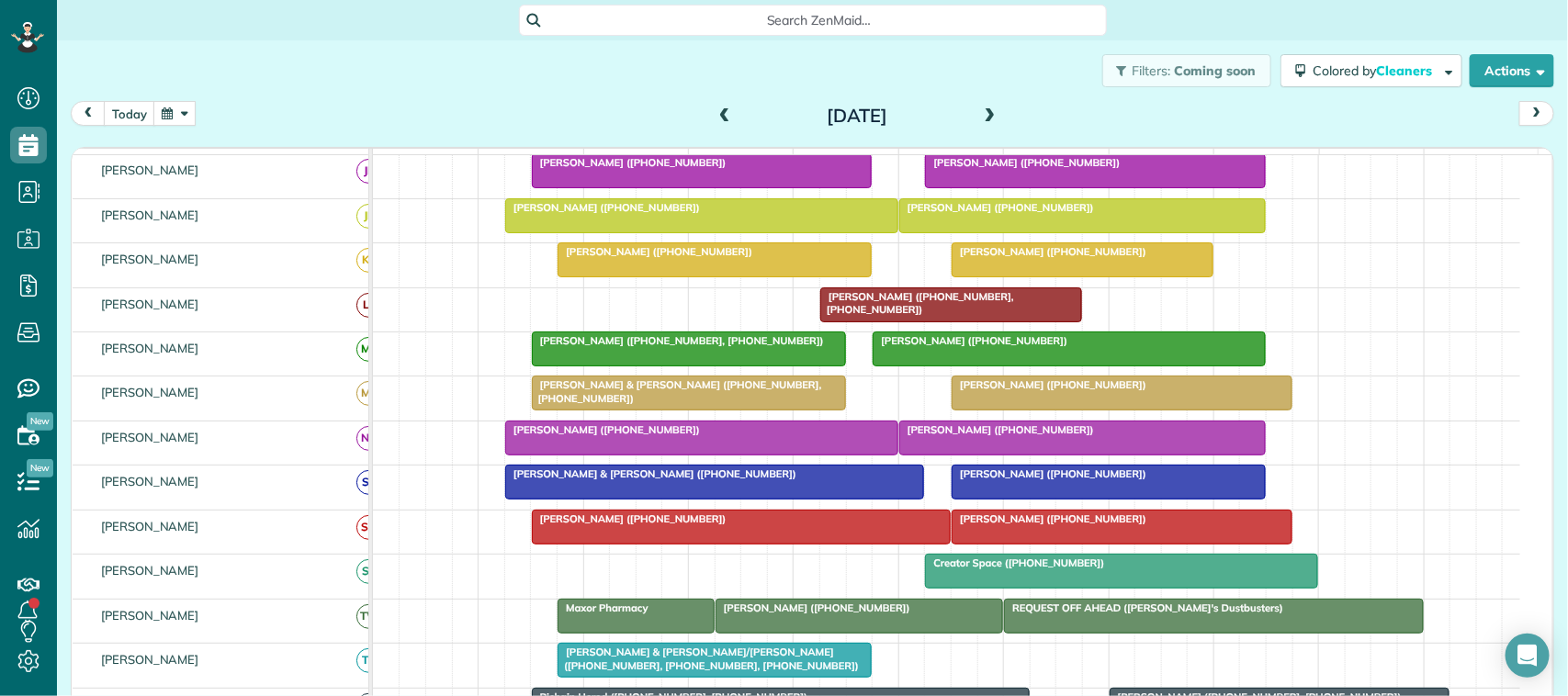
scroll to position [241, 0]
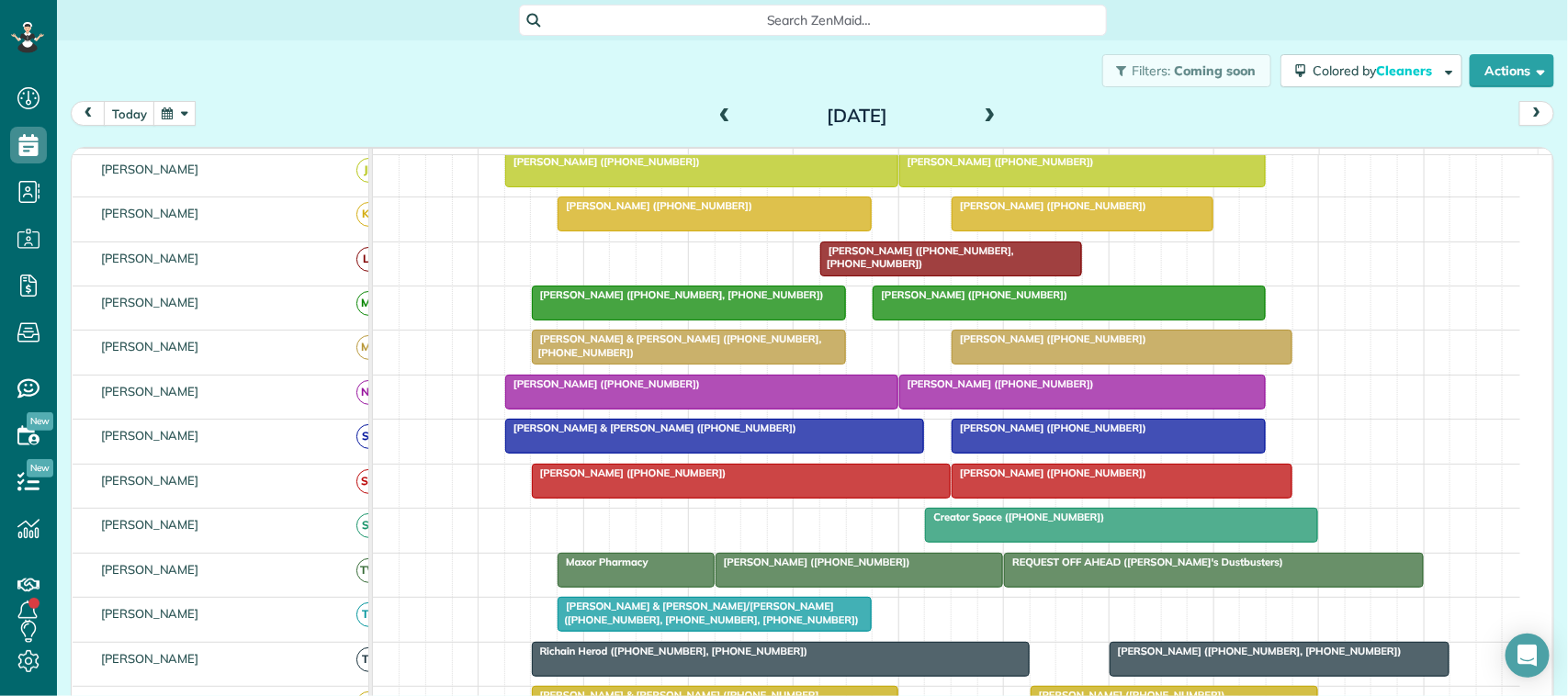
click at [785, 587] on div at bounding box center [860, 570] width 287 height 33
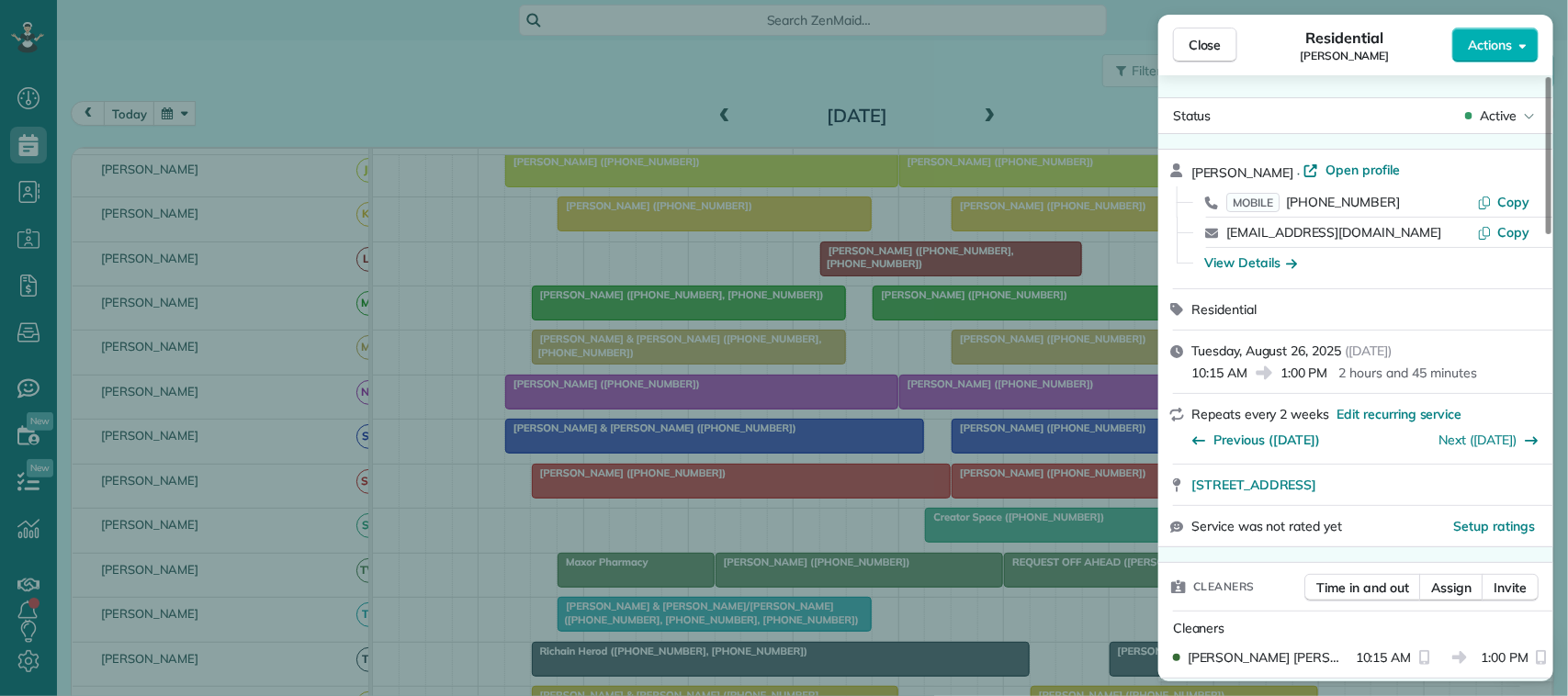
drag, startPoint x: 1420, startPoint y: 231, endPoint x: 1224, endPoint y: 230, distance: 196.0
click at [1224, 230] on div "[EMAIL_ADDRESS][DOMAIN_NAME] Copy" at bounding box center [1367, 233] width 351 height 29
click at [193, 108] on div "Close Residential [PERSON_NAME] Actions Status Active [PERSON_NAME] · Open prof…" at bounding box center [784, 348] width 1568 height 696
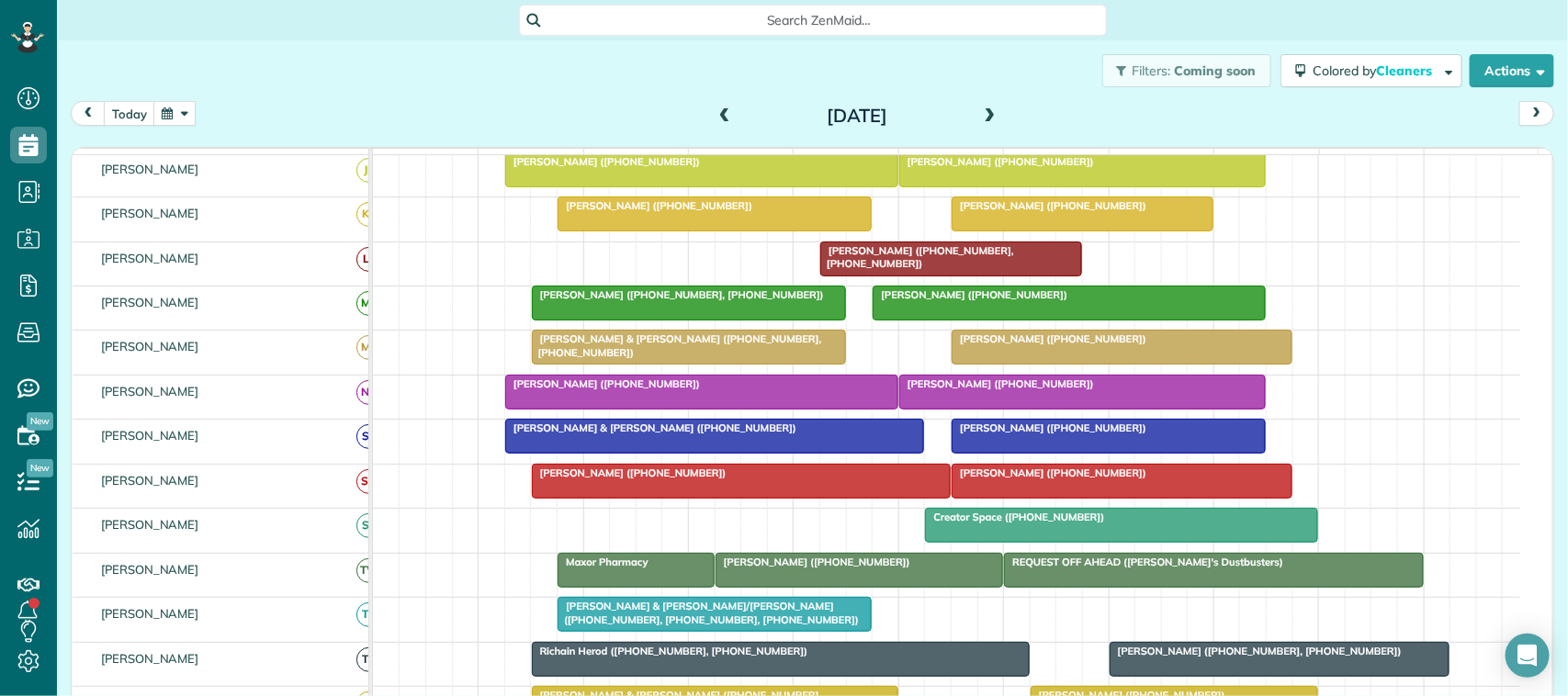
click at [177, 120] on button "button" at bounding box center [174, 113] width 42 height 25
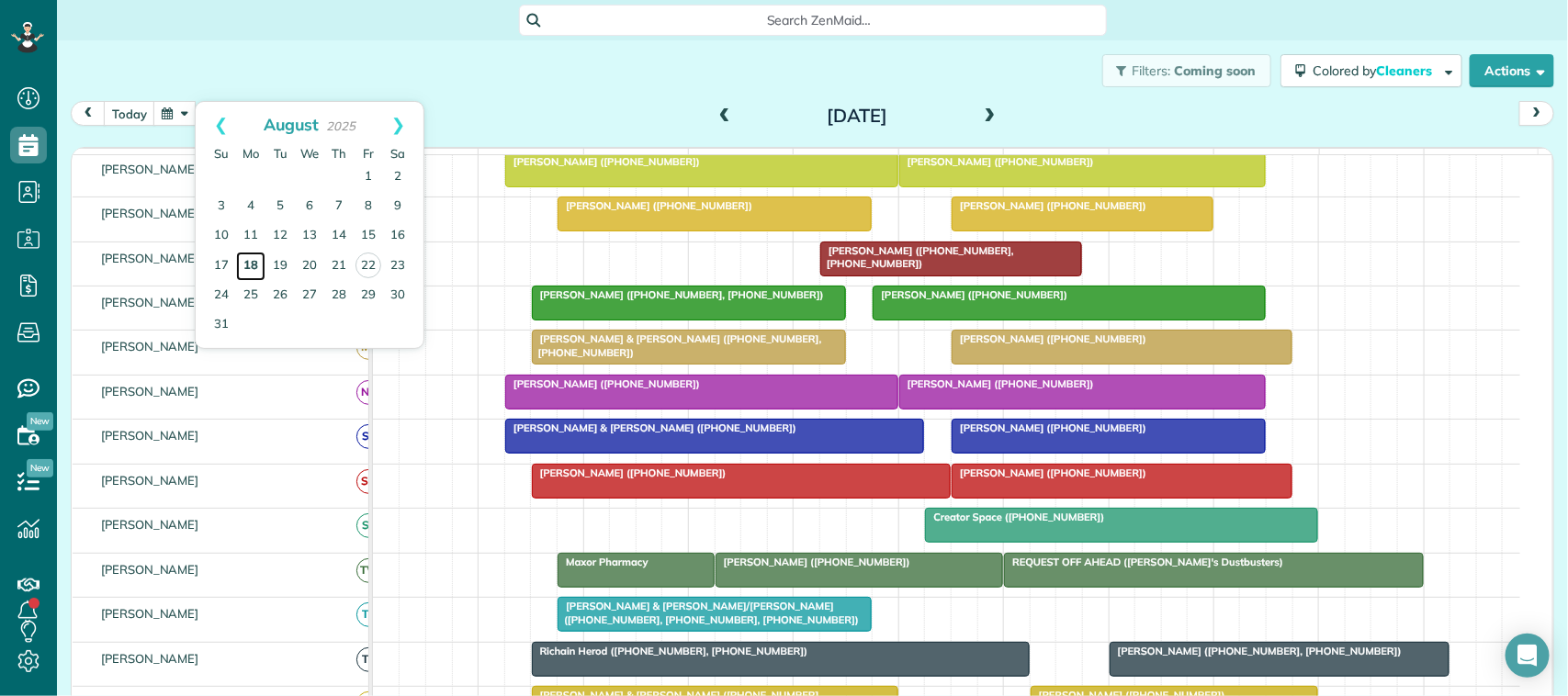
click at [257, 259] on link "18" at bounding box center [251, 266] width 29 height 29
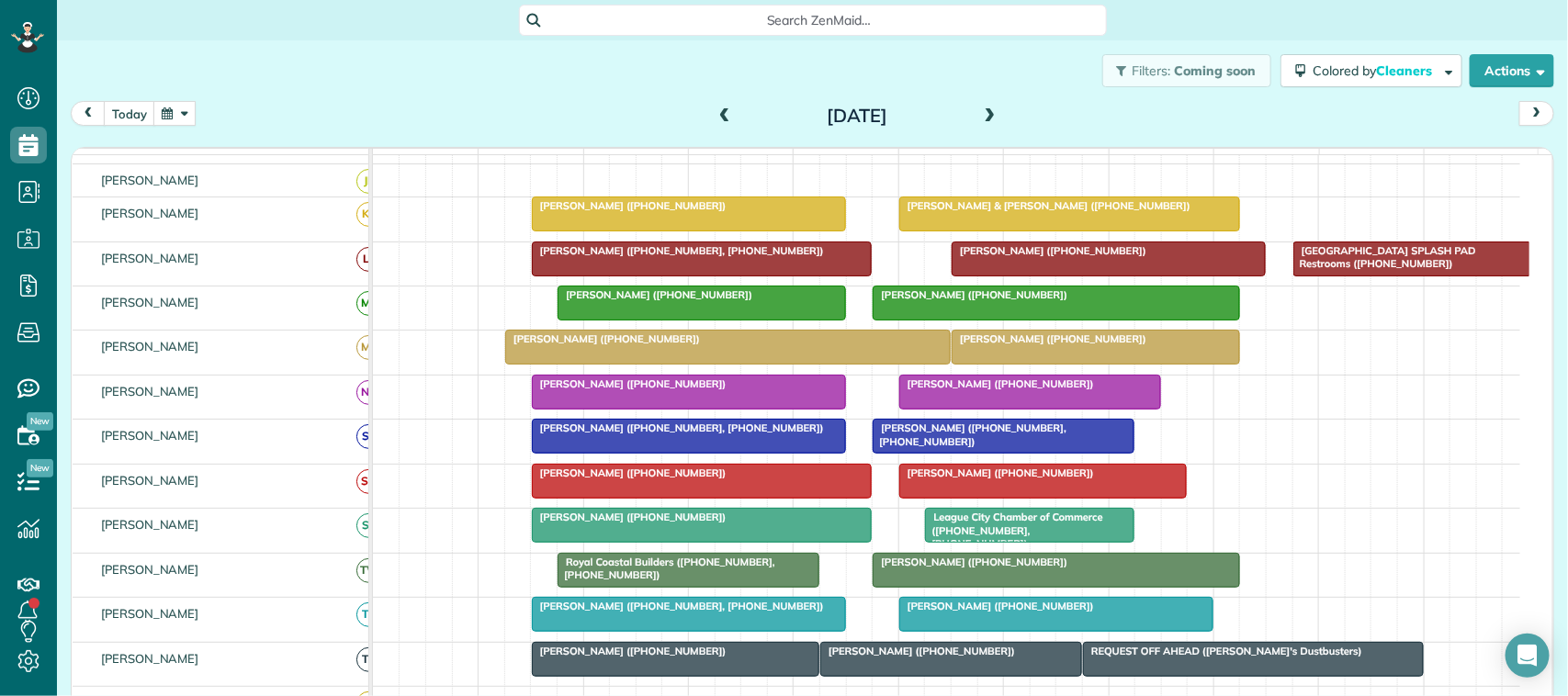
scroll to position [355, 0]
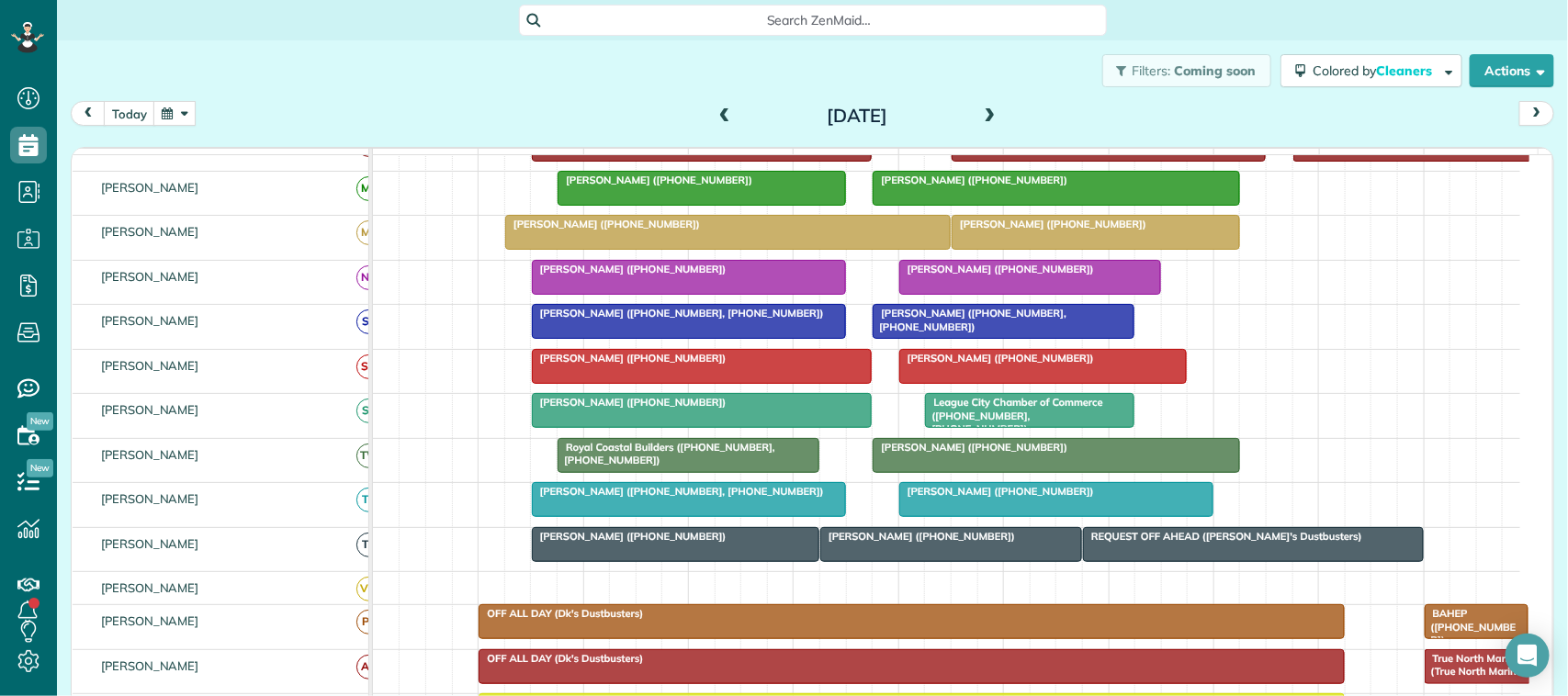
click at [949, 329] on span "[PERSON_NAME] ([PHONE_NUMBER], [PHONE_NUMBER])" at bounding box center [969, 320] width 194 height 26
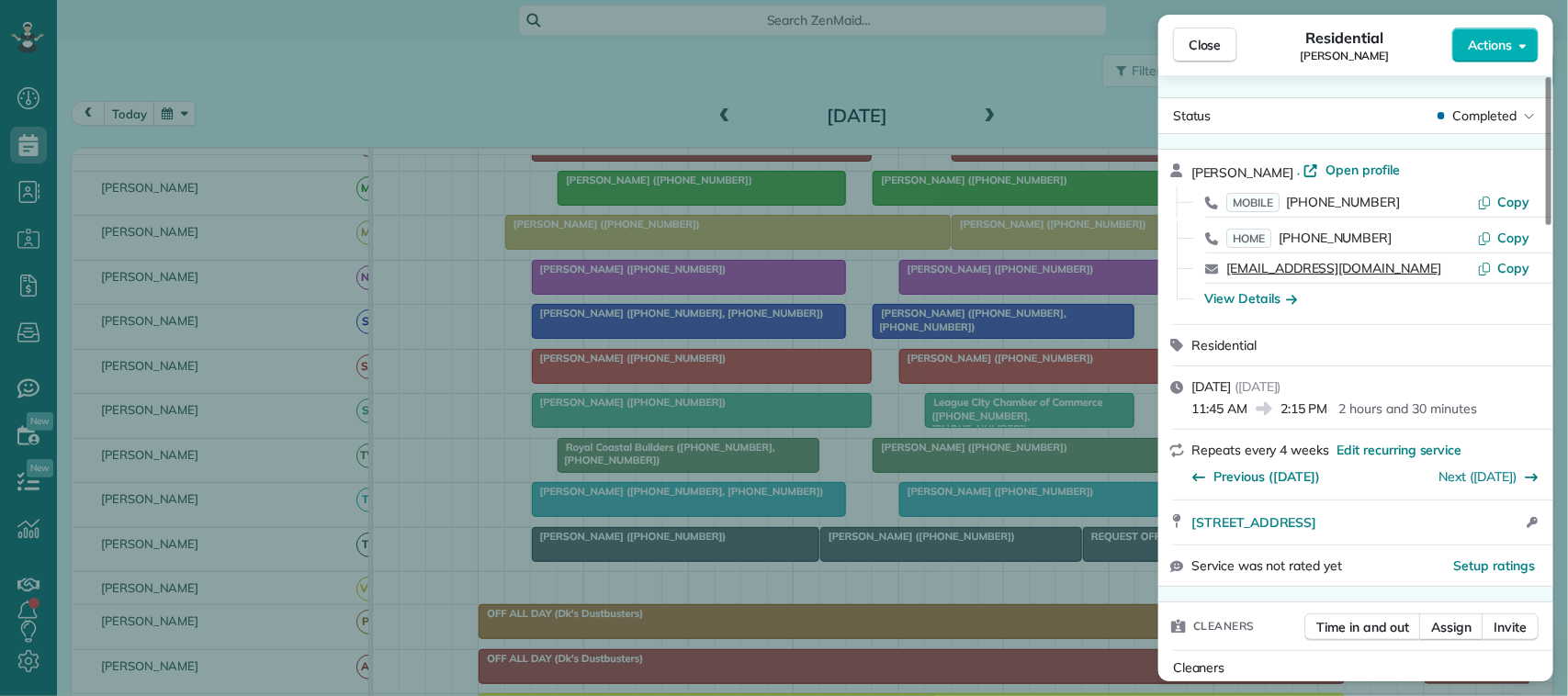
drag, startPoint x: 1383, startPoint y: 267, endPoint x: 1226, endPoint y: 265, distance: 157.0
click at [1226, 265] on div "[EMAIL_ADDRESS][DOMAIN_NAME]" at bounding box center [1351, 268] width 250 height 19
click at [165, 106] on div "Close Residential [PERSON_NAME] Actions Status Completed [PERSON_NAME] · Open p…" at bounding box center [784, 348] width 1568 height 696
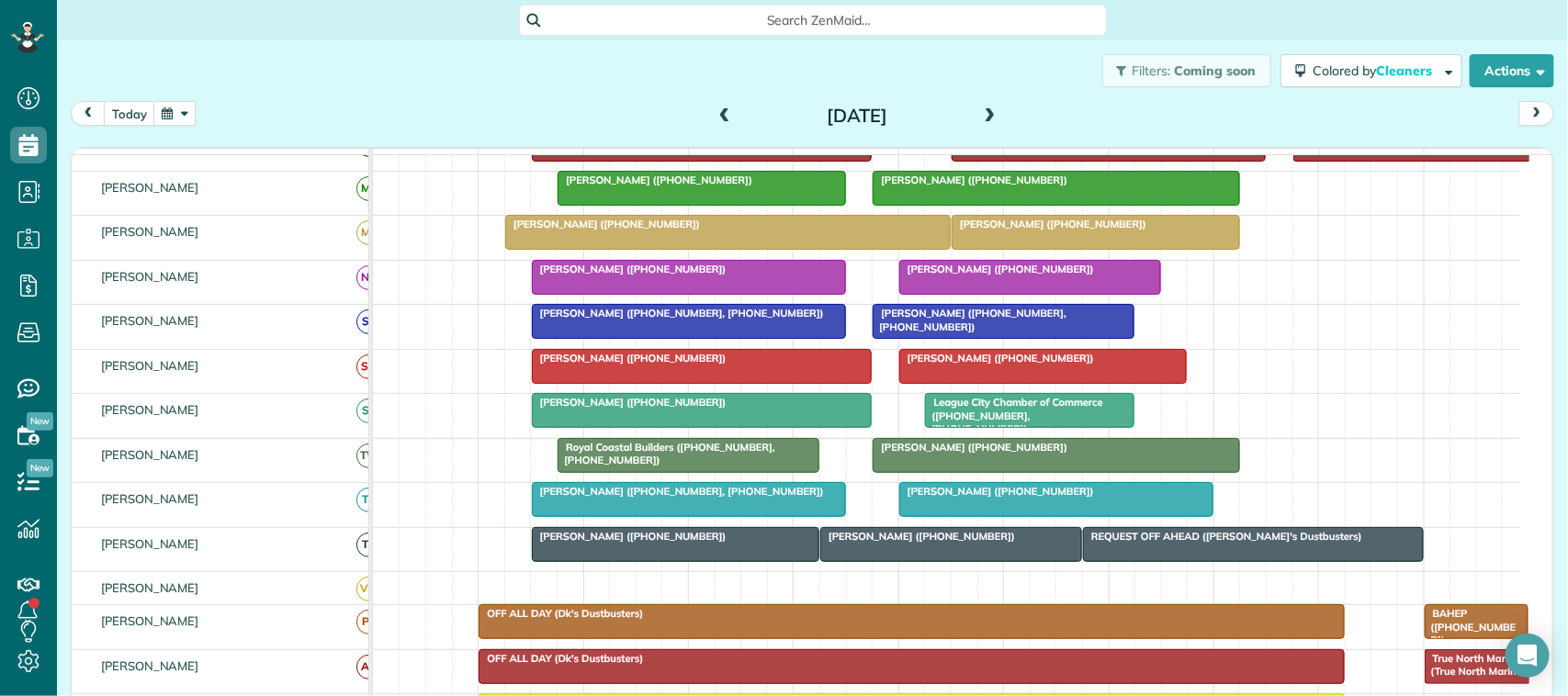
click at [176, 115] on button "button" at bounding box center [174, 113] width 42 height 25
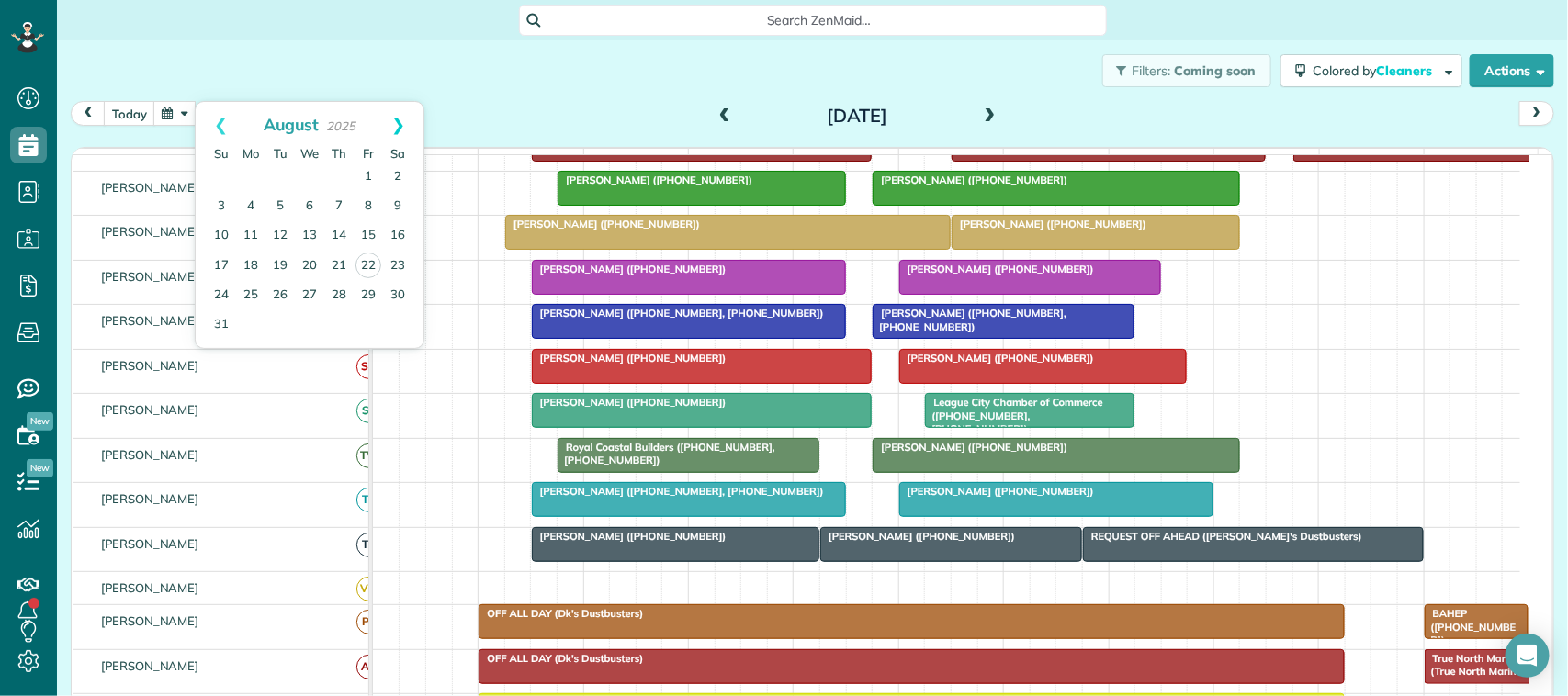
click at [401, 130] on link "Next" at bounding box center [398, 125] width 50 height 46
click at [372, 173] on link "5" at bounding box center [368, 178] width 29 height 29
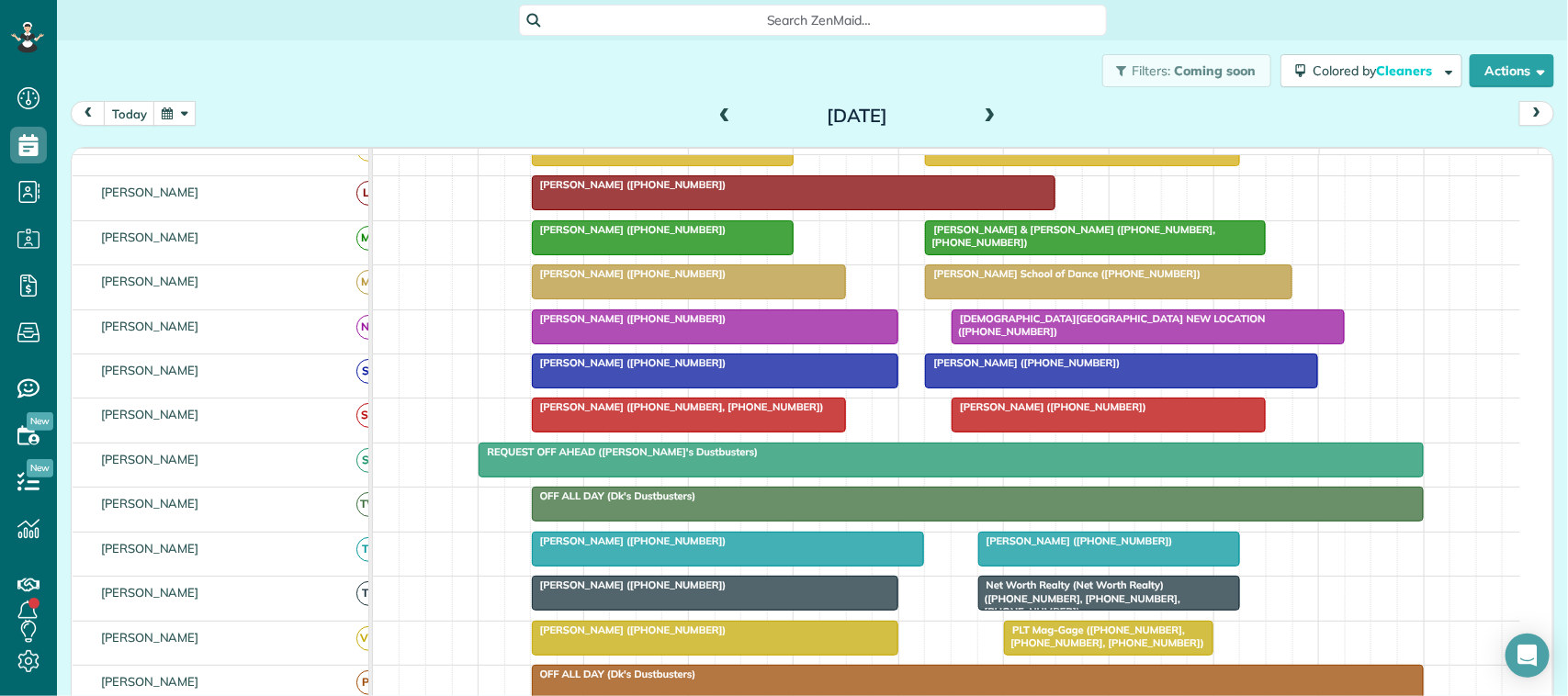
scroll to position [345, 0]
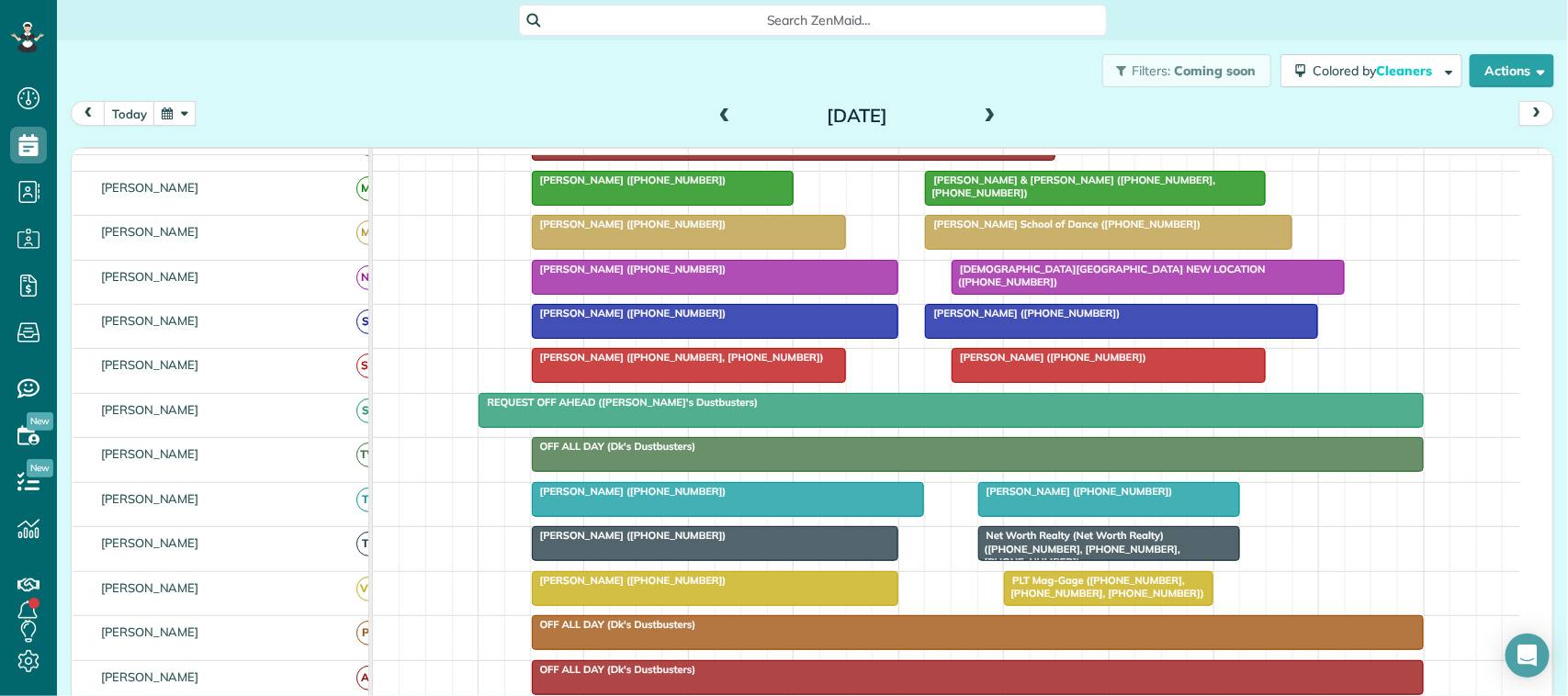
click at [636, 338] on div at bounding box center [716, 322] width 365 height 33
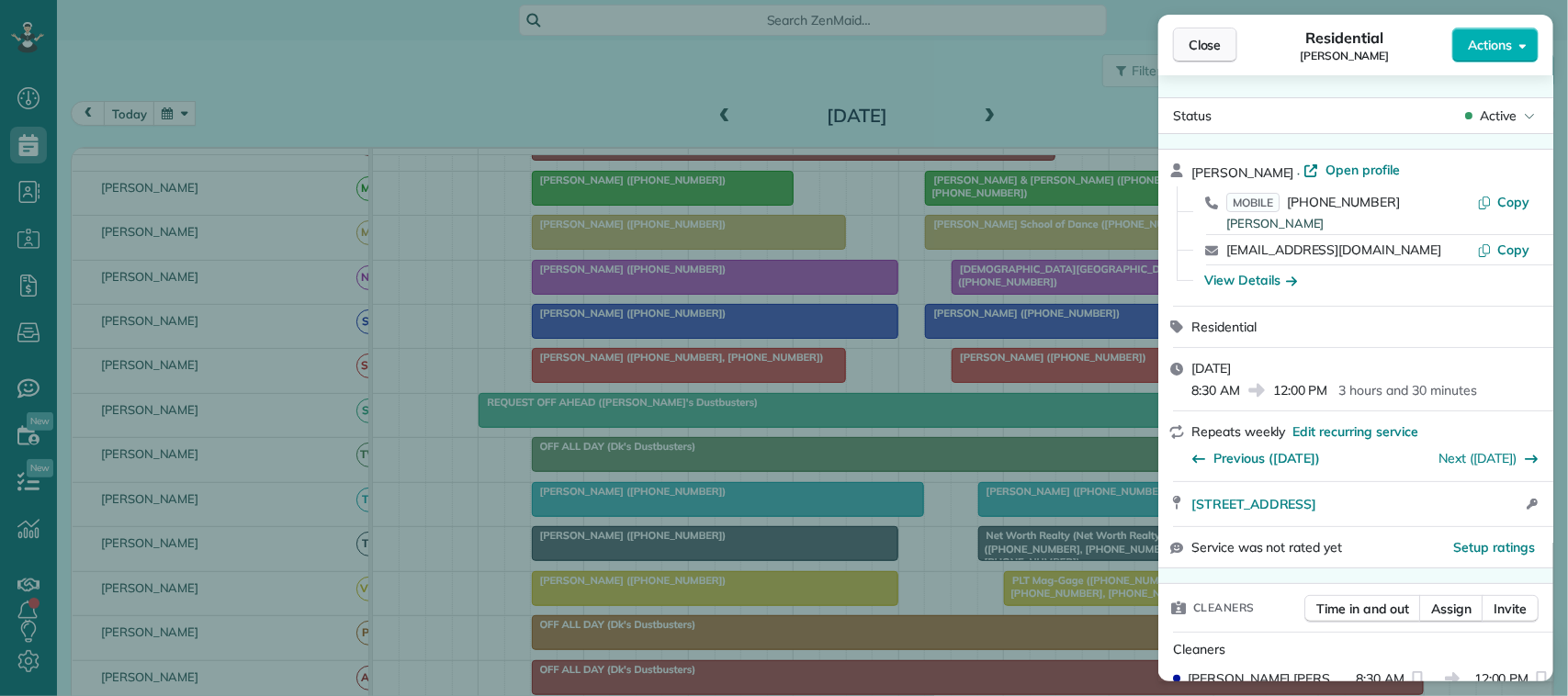
click at [1191, 44] on span "Close" at bounding box center [1206, 44] width 33 height 19
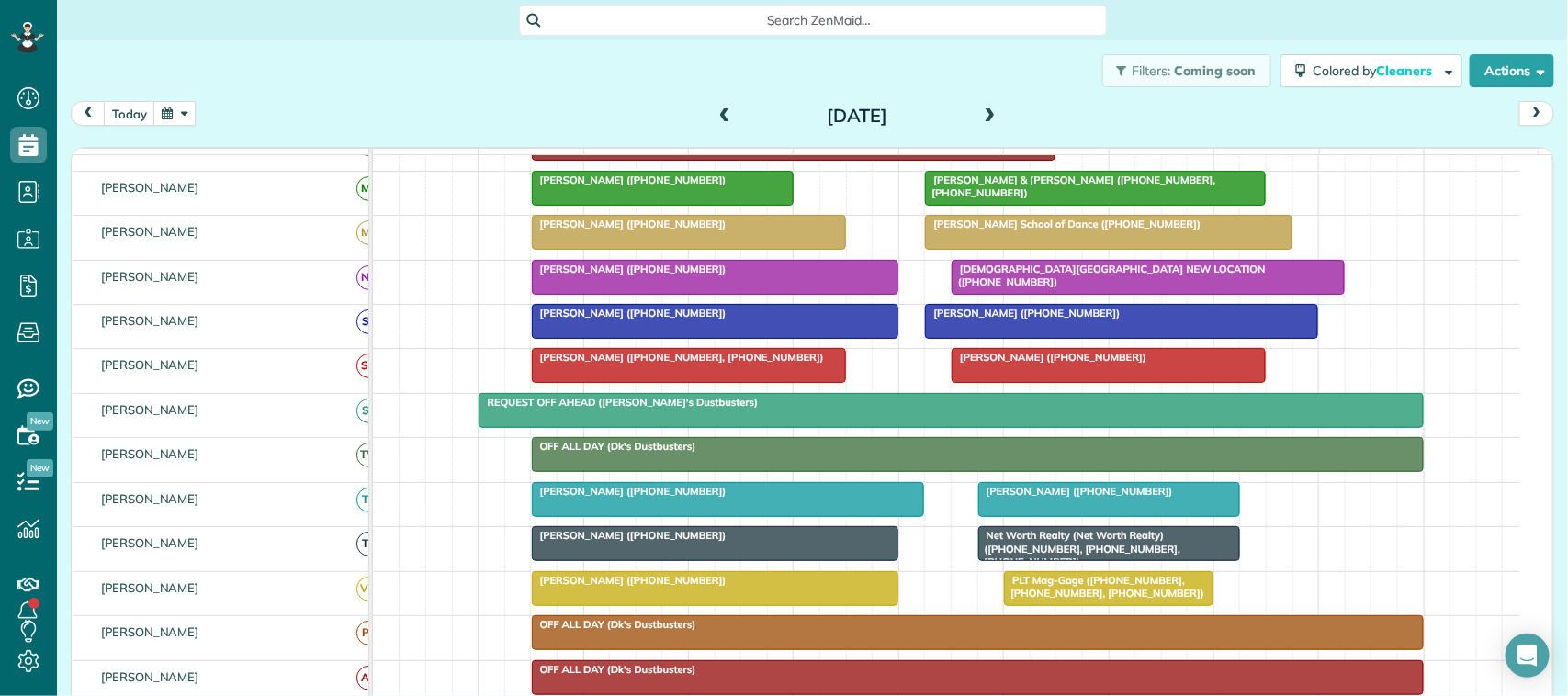
click at [631, 249] on div at bounding box center [689, 233] width 312 height 33
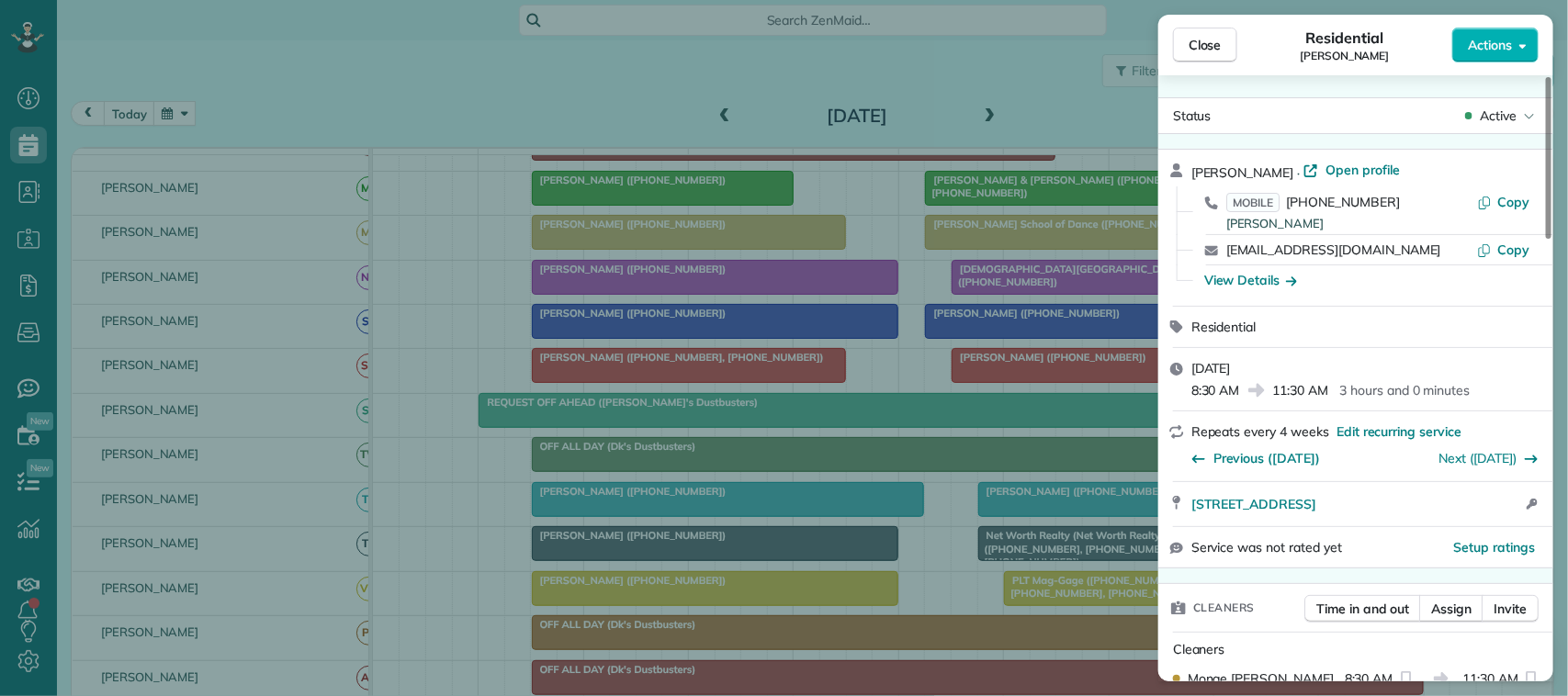
drag, startPoint x: 1380, startPoint y: 252, endPoint x: 1223, endPoint y: 243, distance: 157.3
click at [1223, 243] on div "[EMAIL_ADDRESS][DOMAIN_NAME] Copy" at bounding box center [1367, 250] width 351 height 29
click at [161, 120] on div "Close Residential [PERSON_NAME] Actions Status Active [PERSON_NAME] · Open prof…" at bounding box center [784, 348] width 1568 height 696
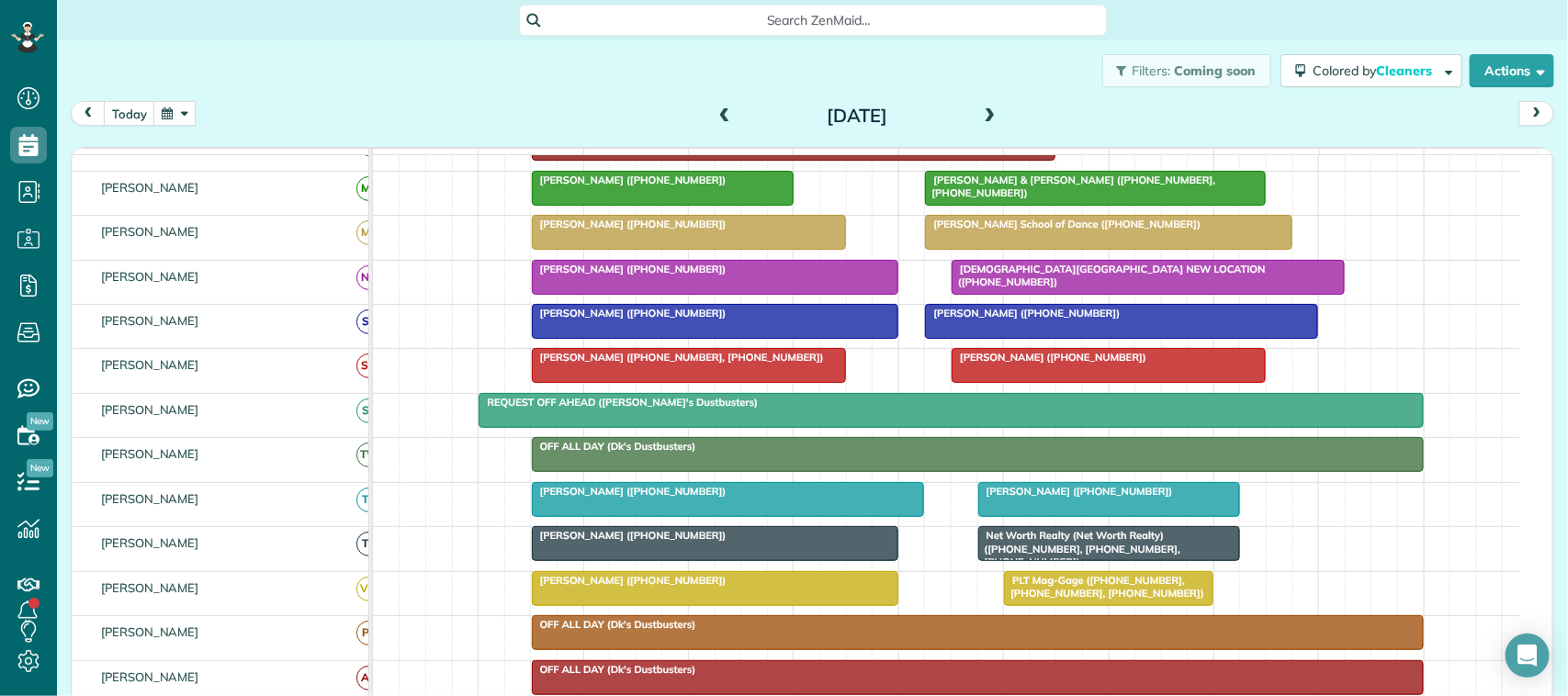
click at [163, 108] on button "button" at bounding box center [174, 113] width 42 height 25
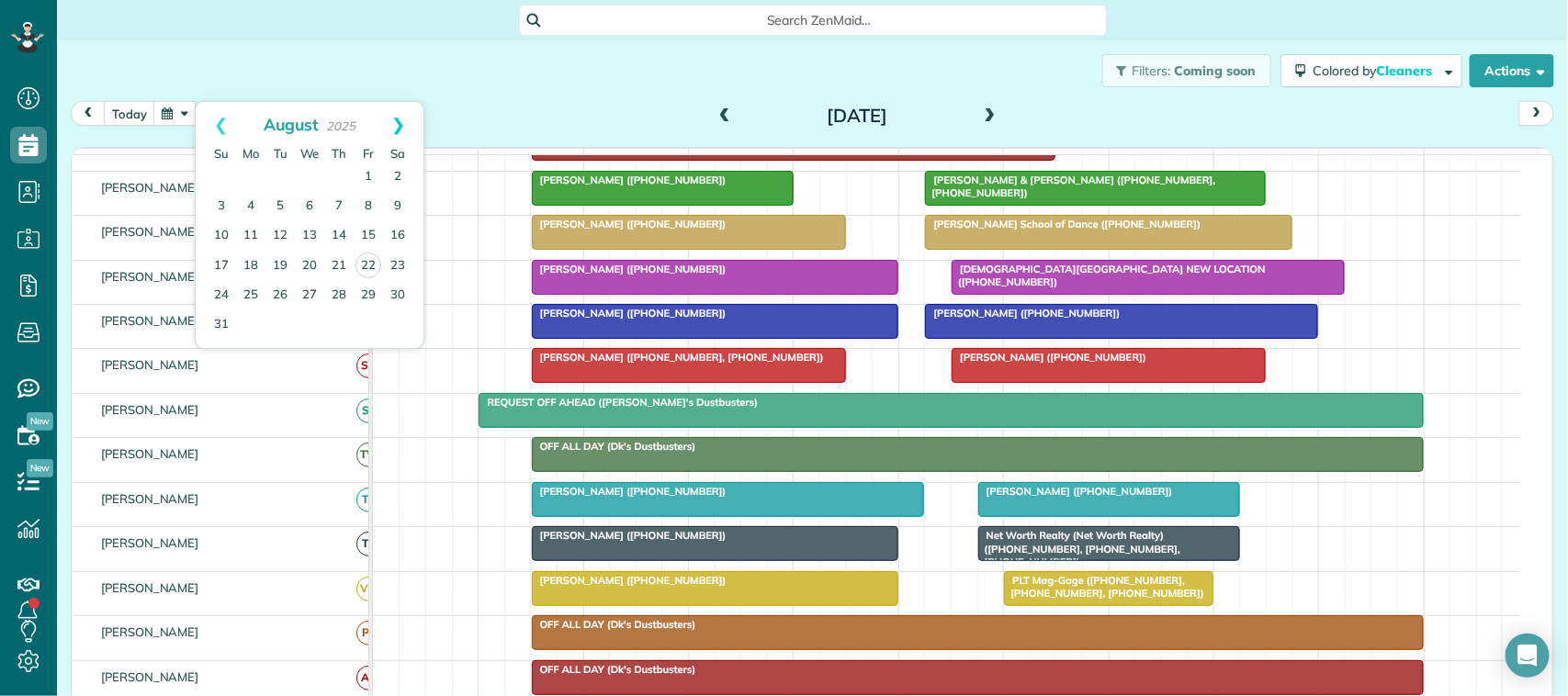
click at [394, 127] on link "Next" at bounding box center [398, 125] width 50 height 46
click at [255, 202] on link "8" at bounding box center [251, 207] width 29 height 29
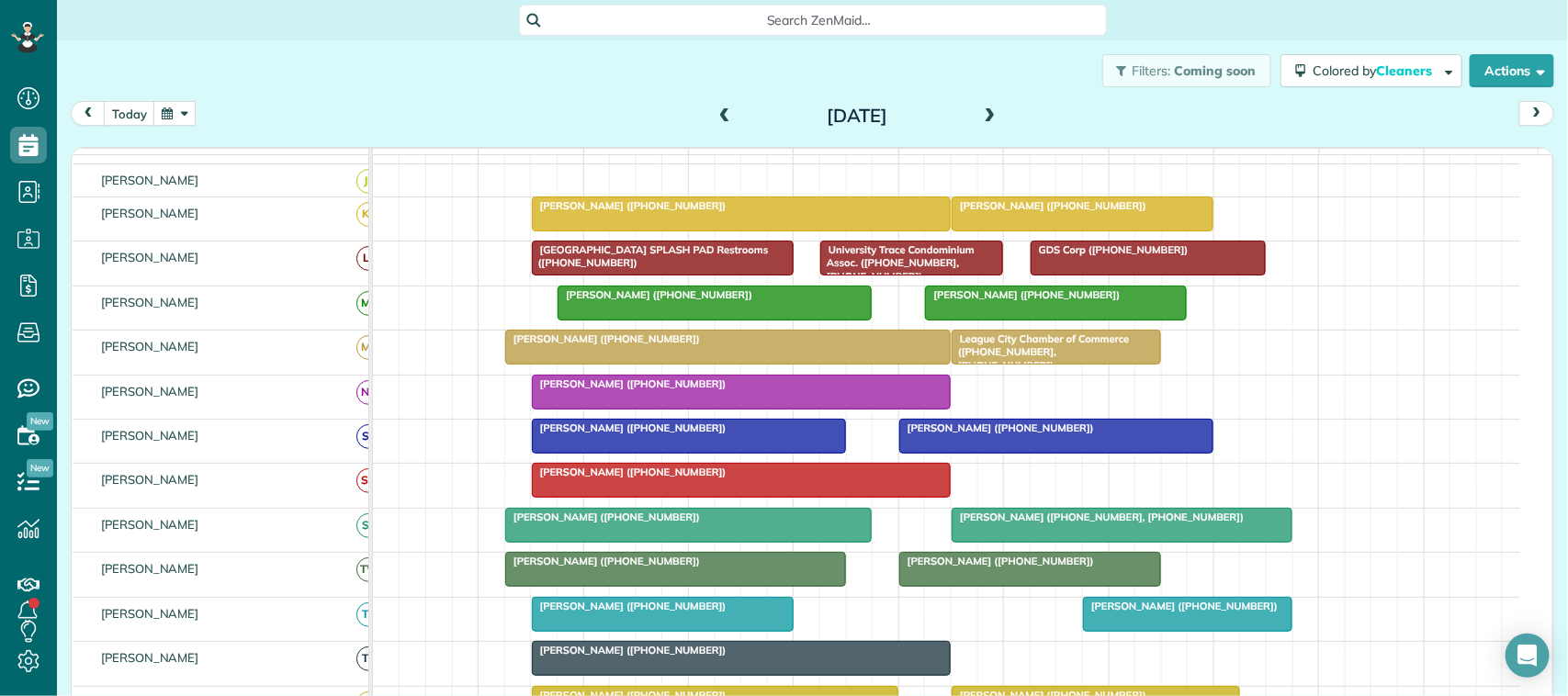
scroll to position [345, 0]
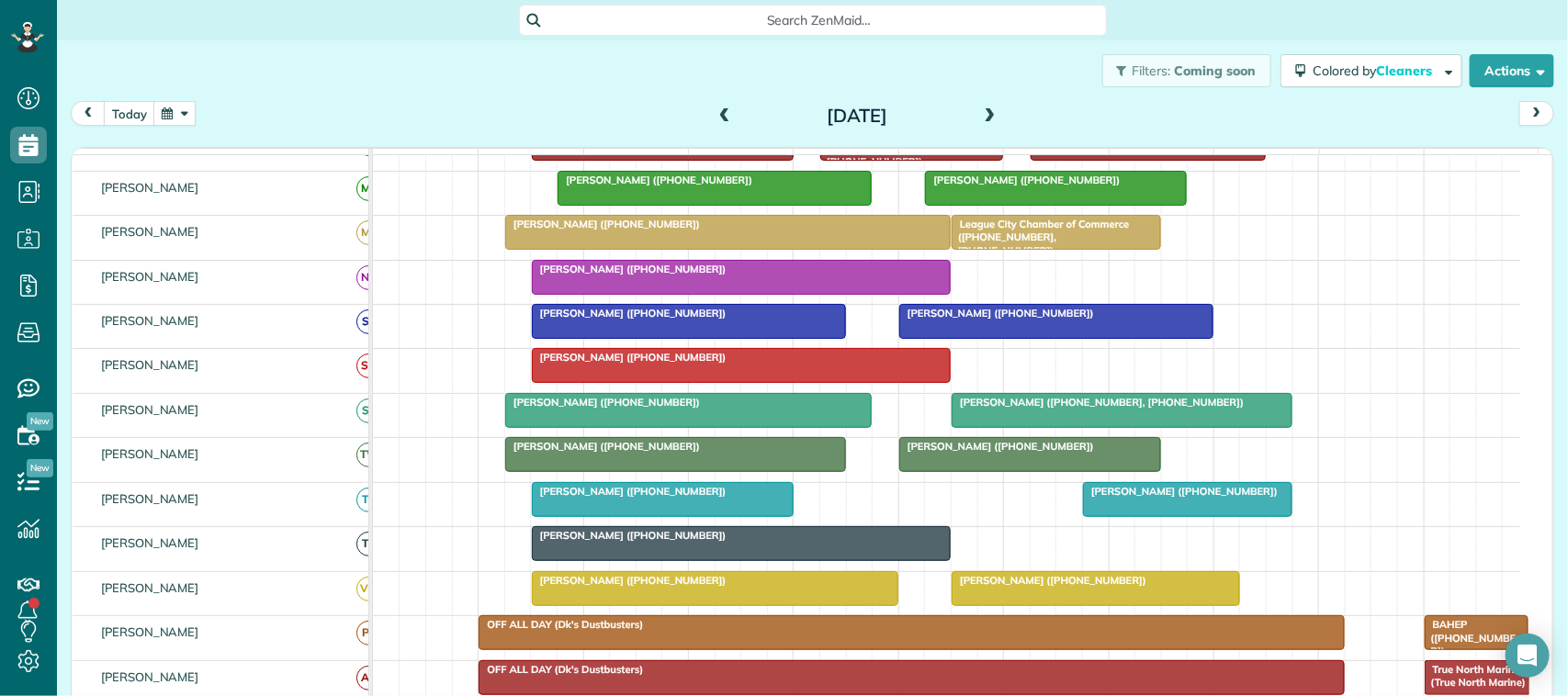
click at [1219, 498] on span "[PERSON_NAME] ([PHONE_NUMBER])" at bounding box center [1180, 491] width 196 height 13
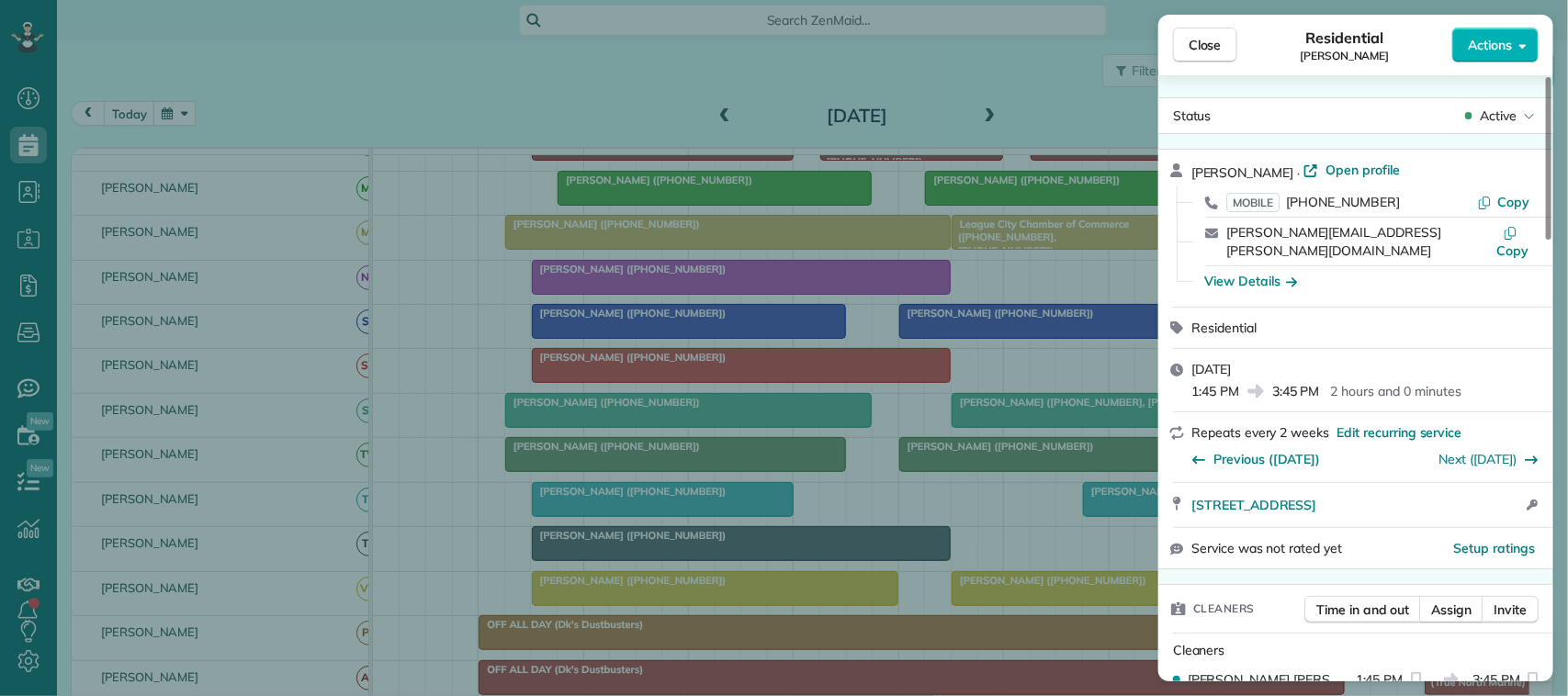
drag, startPoint x: 1377, startPoint y: 233, endPoint x: 1216, endPoint y: 231, distance: 161.0
click at [1216, 231] on div "[PERSON_NAME][EMAIL_ADDRESS][PERSON_NAME][DOMAIN_NAME] Copy" at bounding box center [1367, 241] width 351 height 48
click at [1226, 44] on button "Close" at bounding box center [1206, 45] width 65 height 35
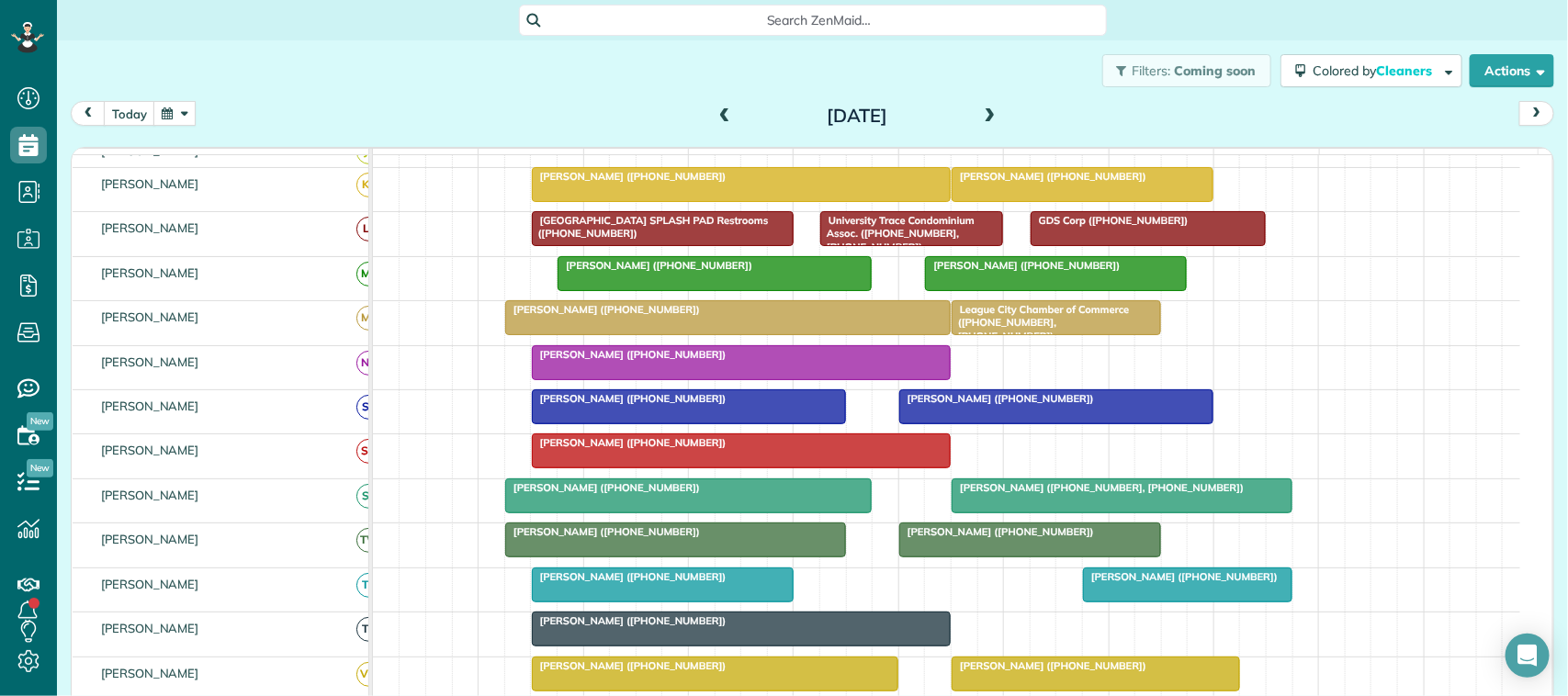
scroll to position [230, 0]
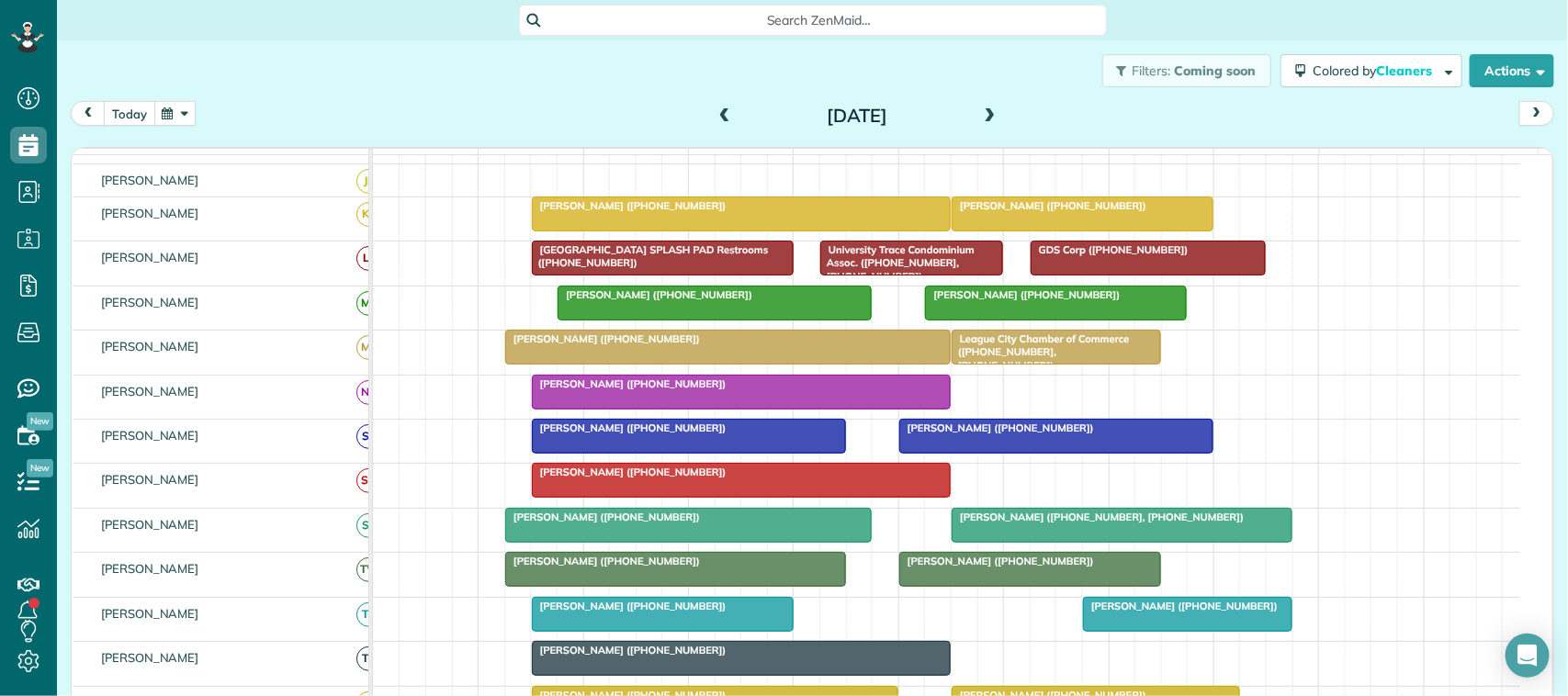
click at [138, 122] on button "today" at bounding box center [130, 113] width 51 height 25
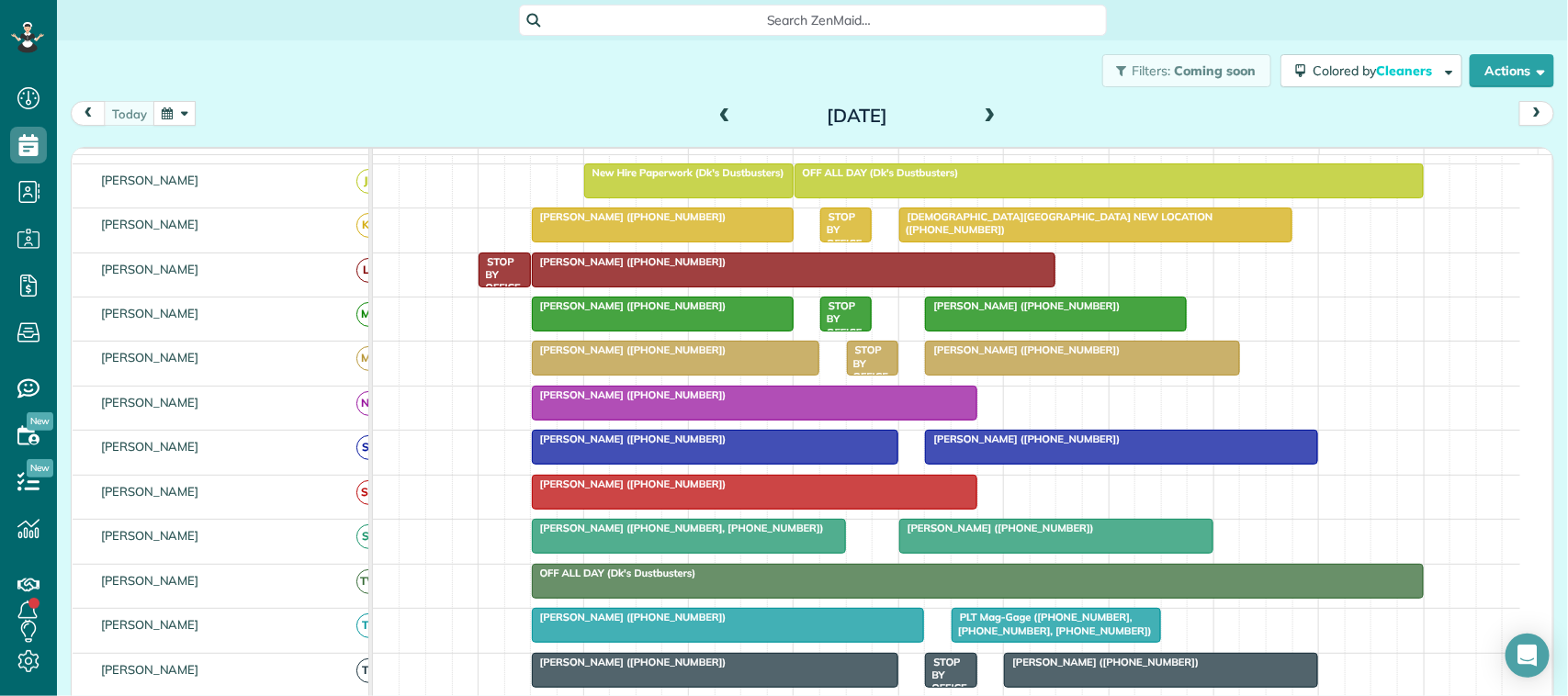
click at [622, 420] on div at bounding box center [755, 403] width 444 height 33
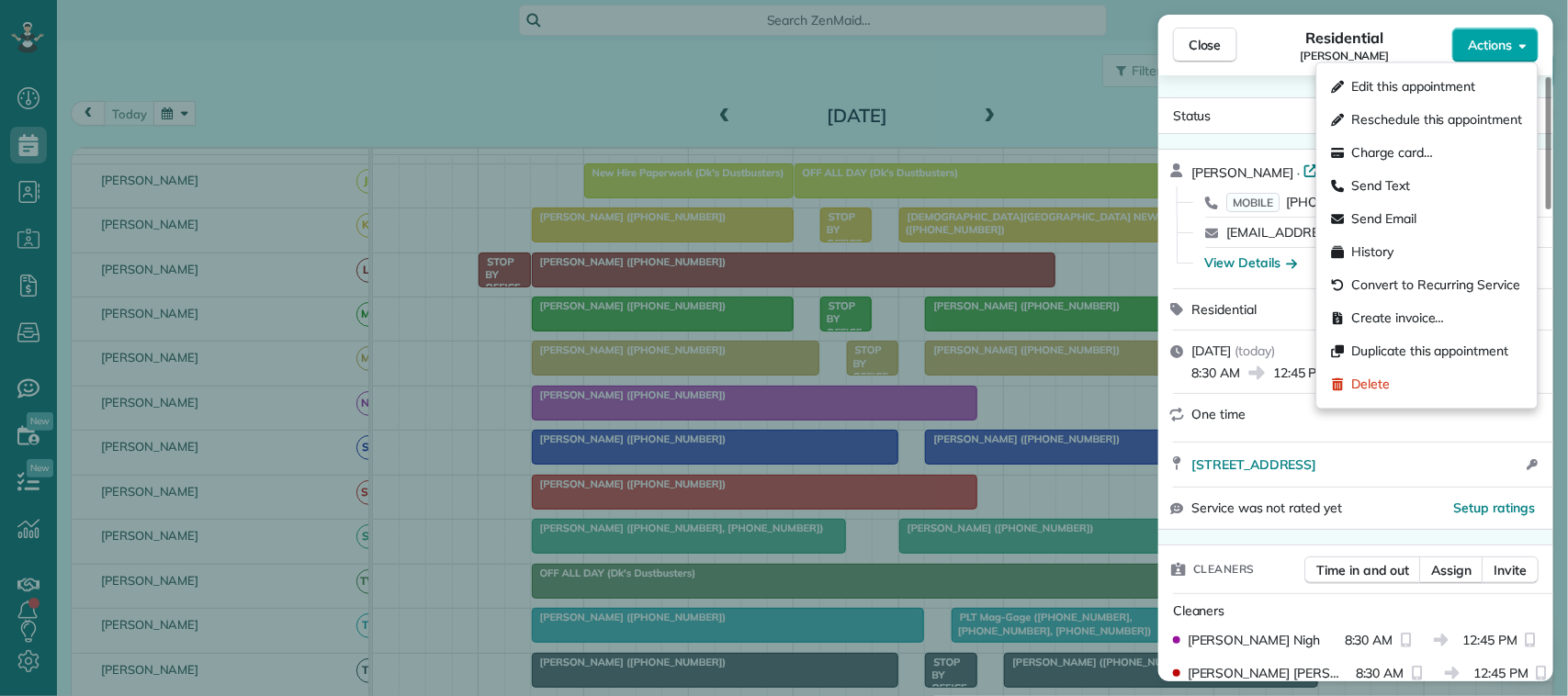
click at [1475, 51] on span "Actions" at bounding box center [1489, 44] width 44 height 19
click at [1442, 150] on div "Charge card…" at bounding box center [1428, 153] width 206 height 33
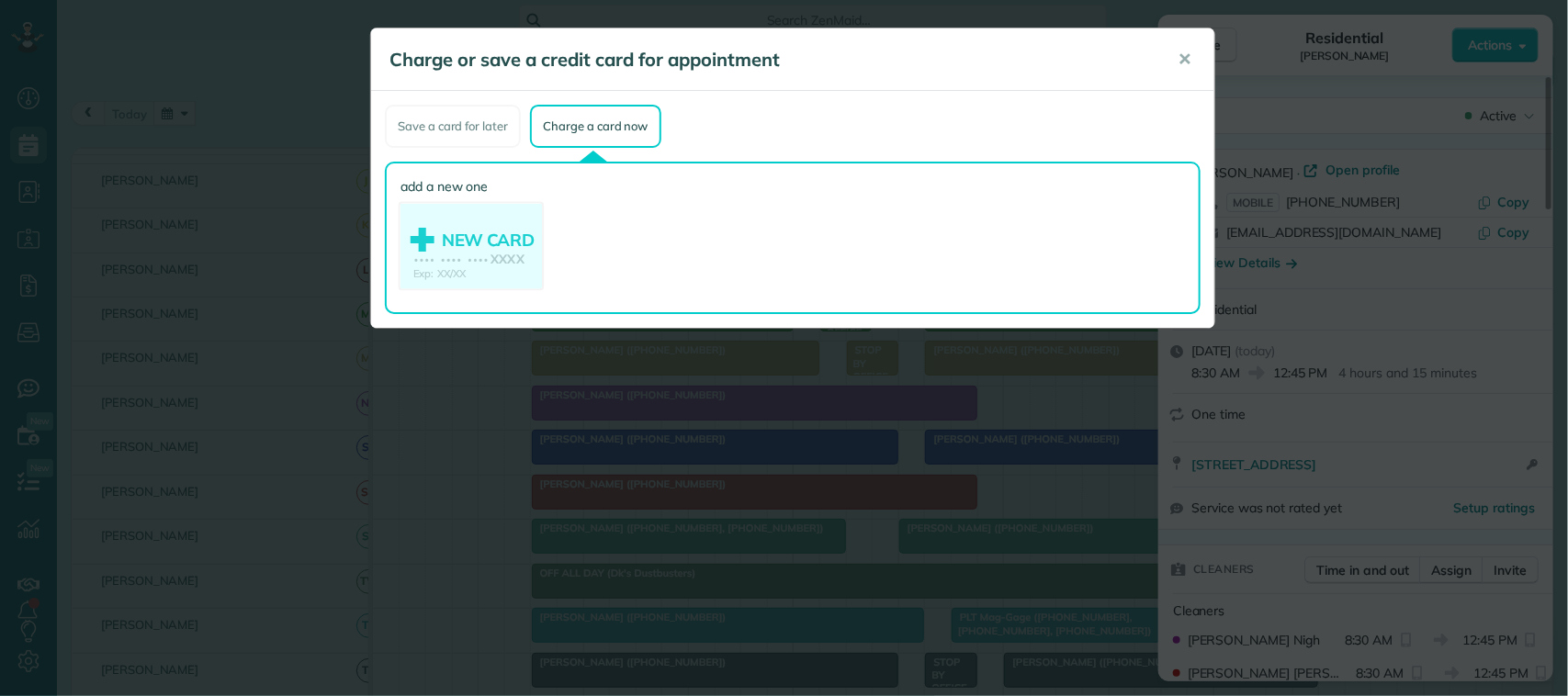
click at [466, 231] on use at bounding box center [471, 248] width 141 height 89
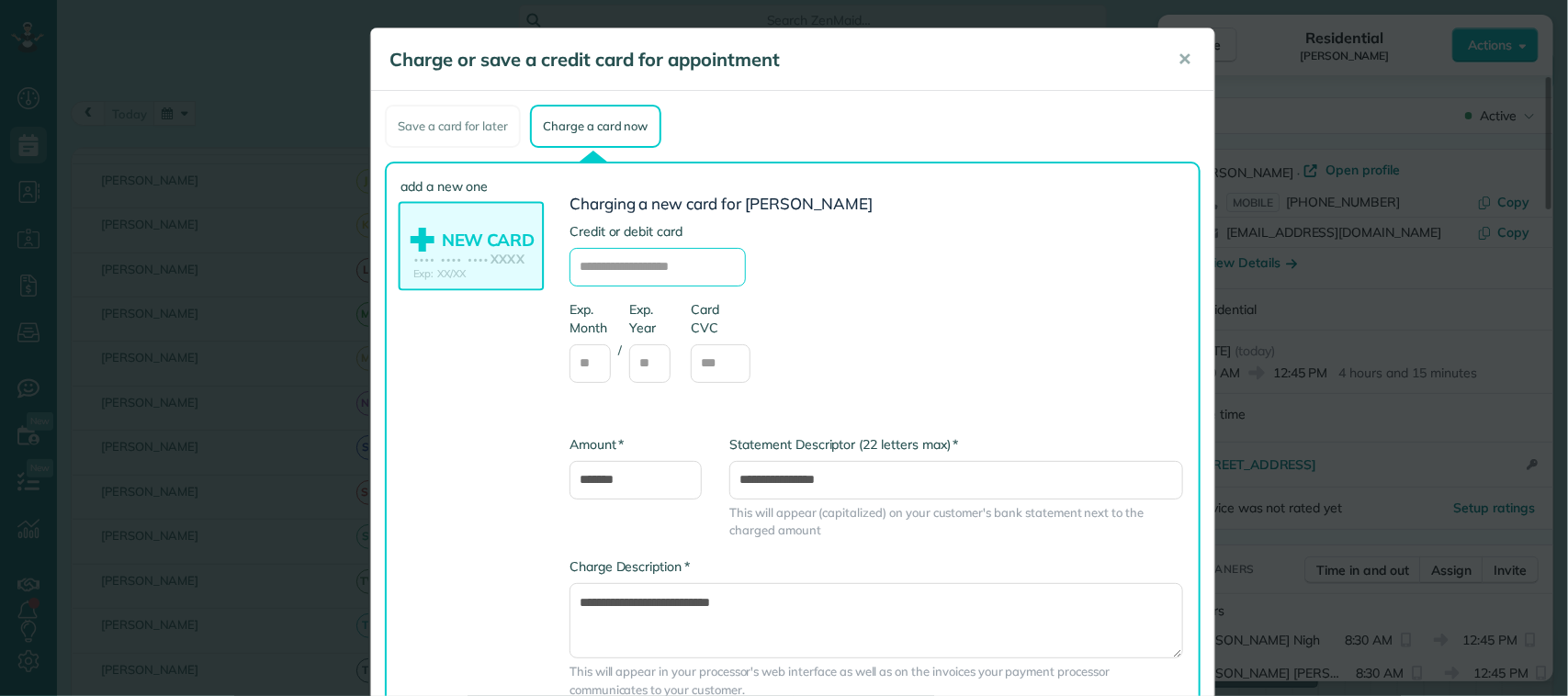
click at [648, 257] on input "text" at bounding box center [658, 267] width 177 height 38
type input "**********"
type input "**"
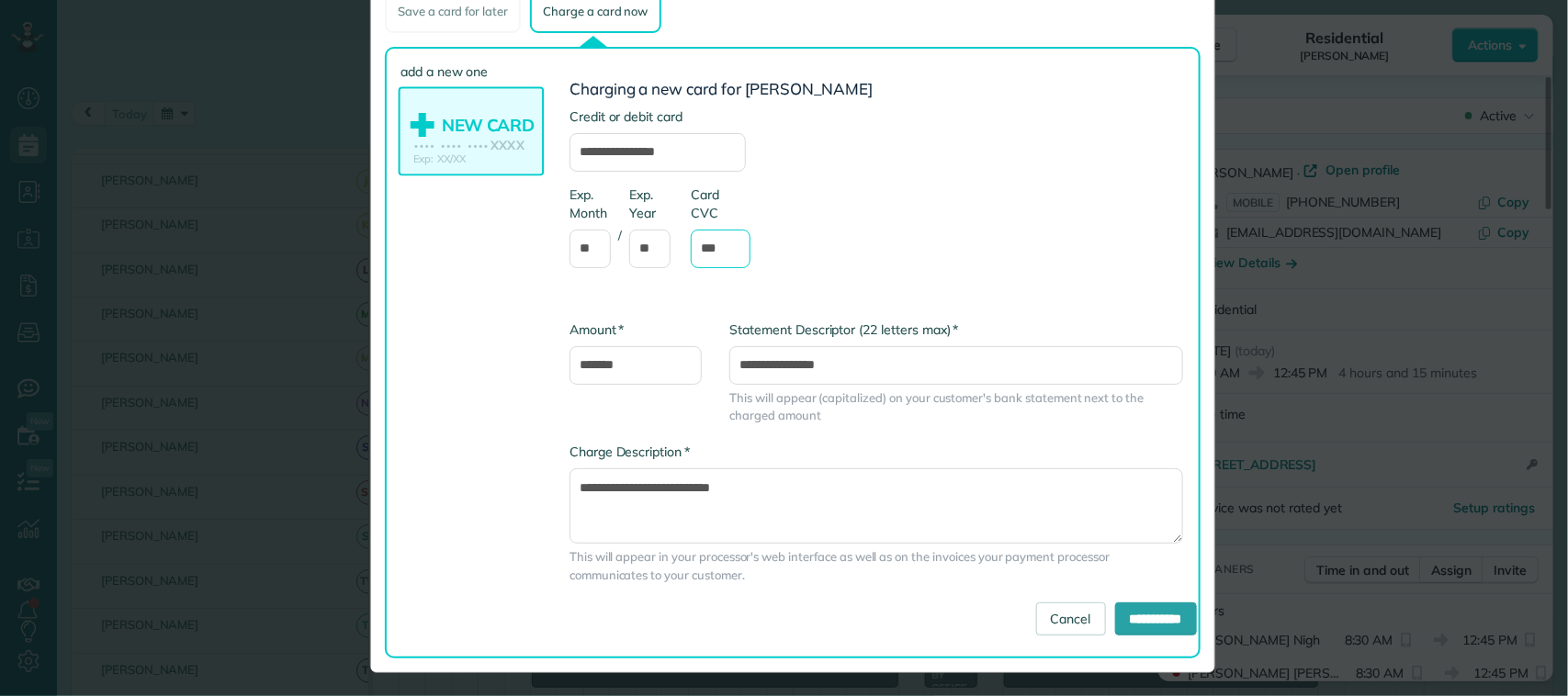
scroll to position [116, 0]
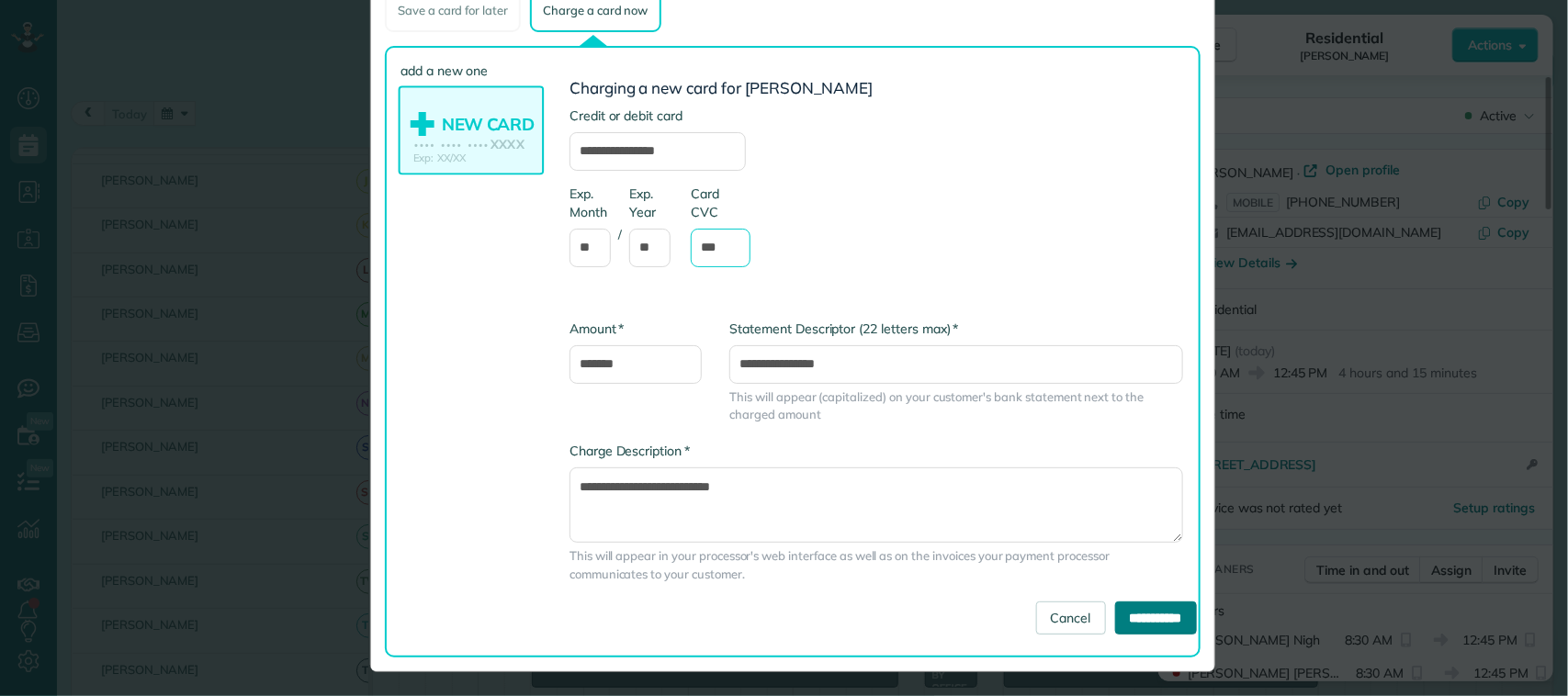
type input "***"
click at [1115, 617] on input "**********" at bounding box center [1156, 618] width 81 height 33
type input "**********"
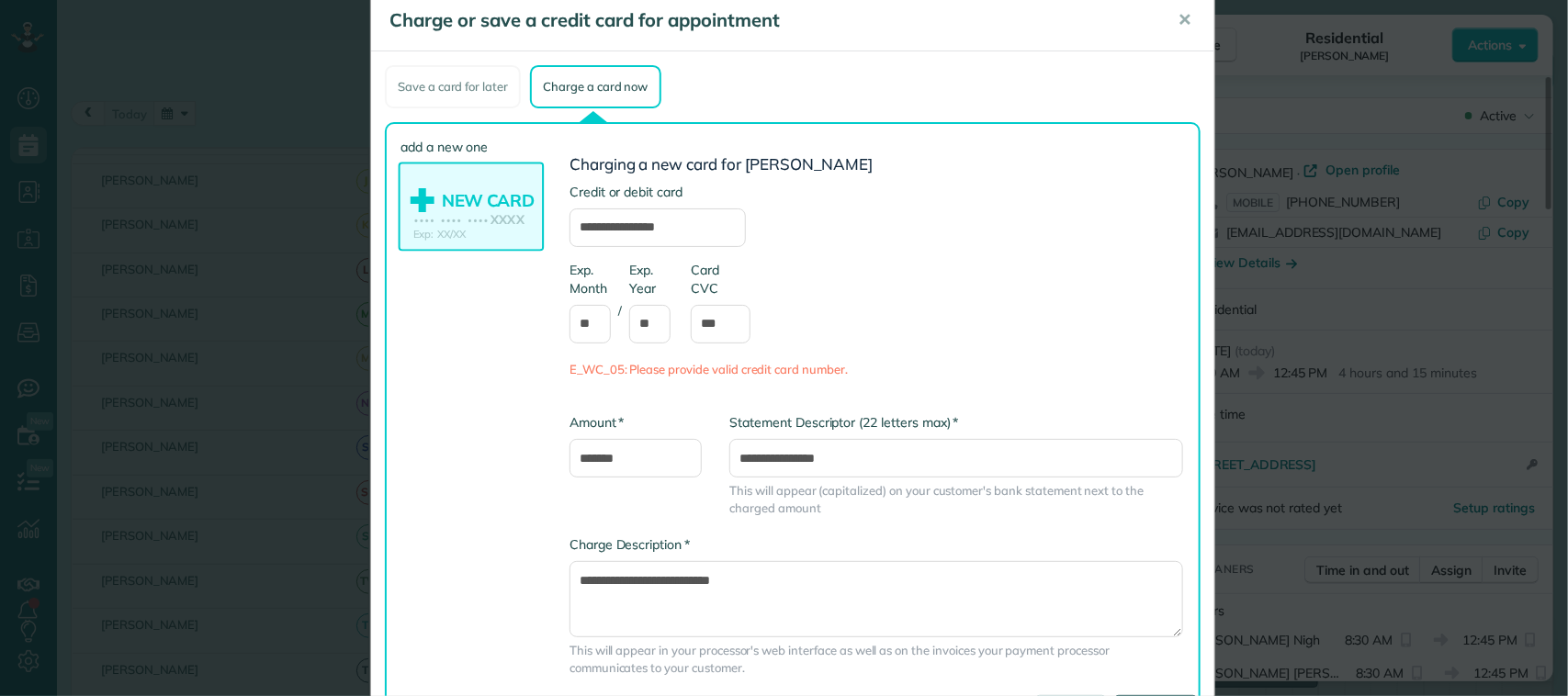
scroll to position [0, 0]
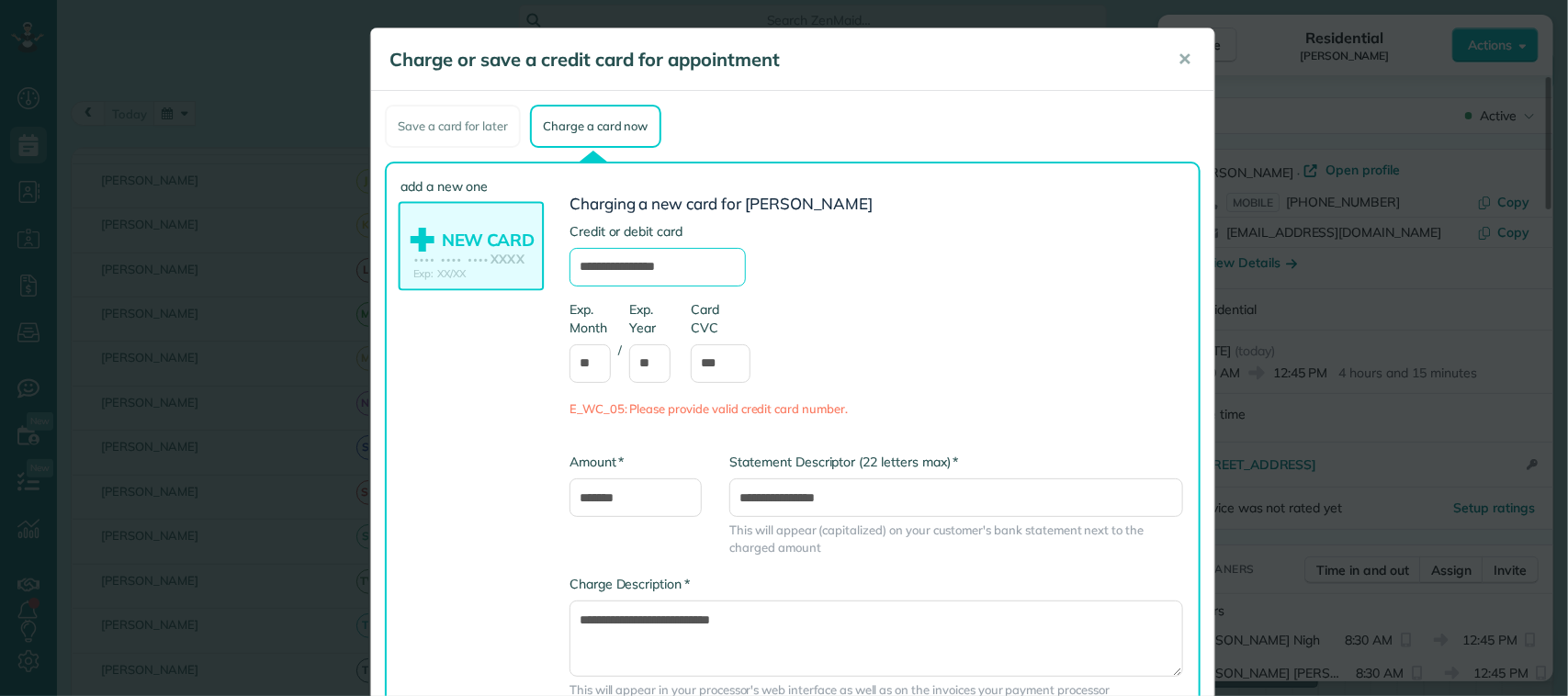
click at [712, 258] on input "**********" at bounding box center [658, 267] width 177 height 38
drag, startPoint x: 712, startPoint y: 258, endPoint x: 549, endPoint y: 250, distance: 163.2
click at [549, 250] on div "**********" at bounding box center [869, 476] width 655 height 598
type input "**********"
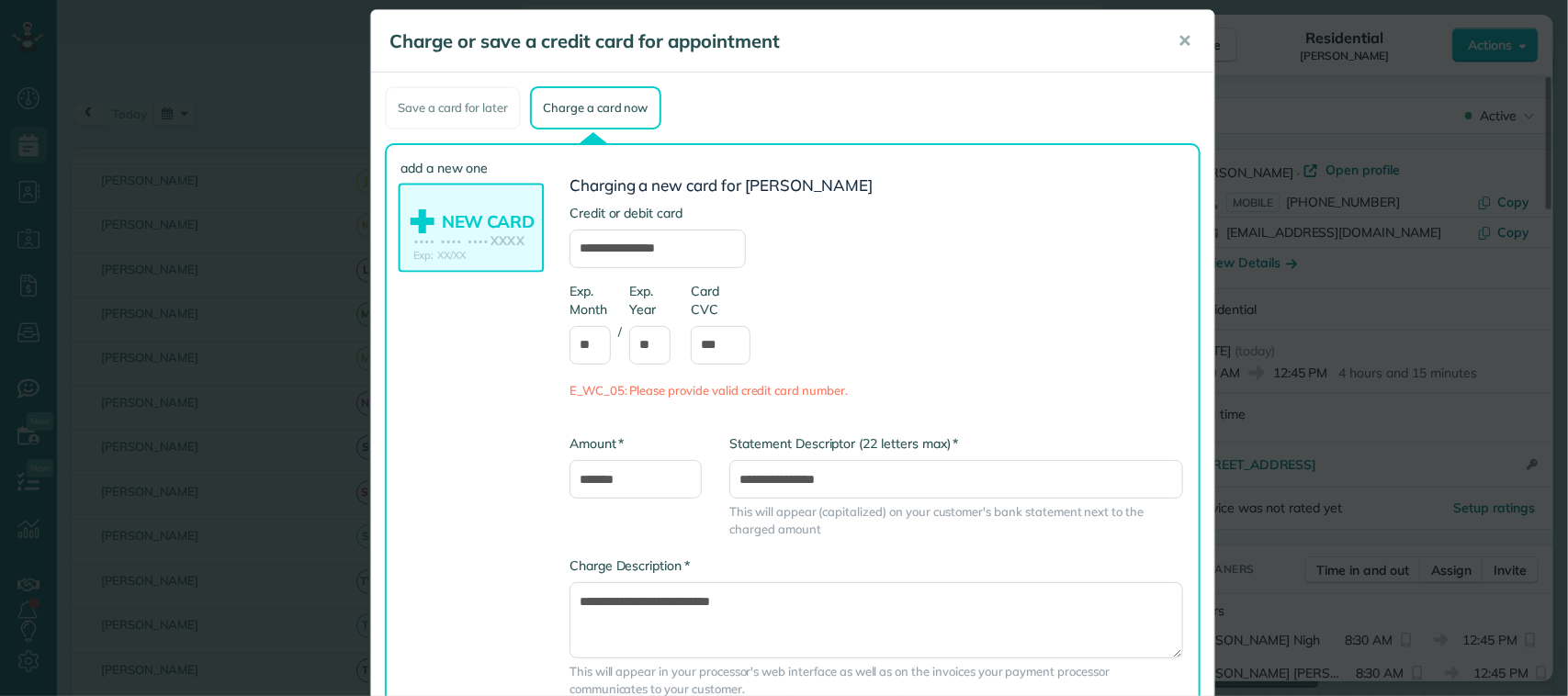
scroll to position [134, 0]
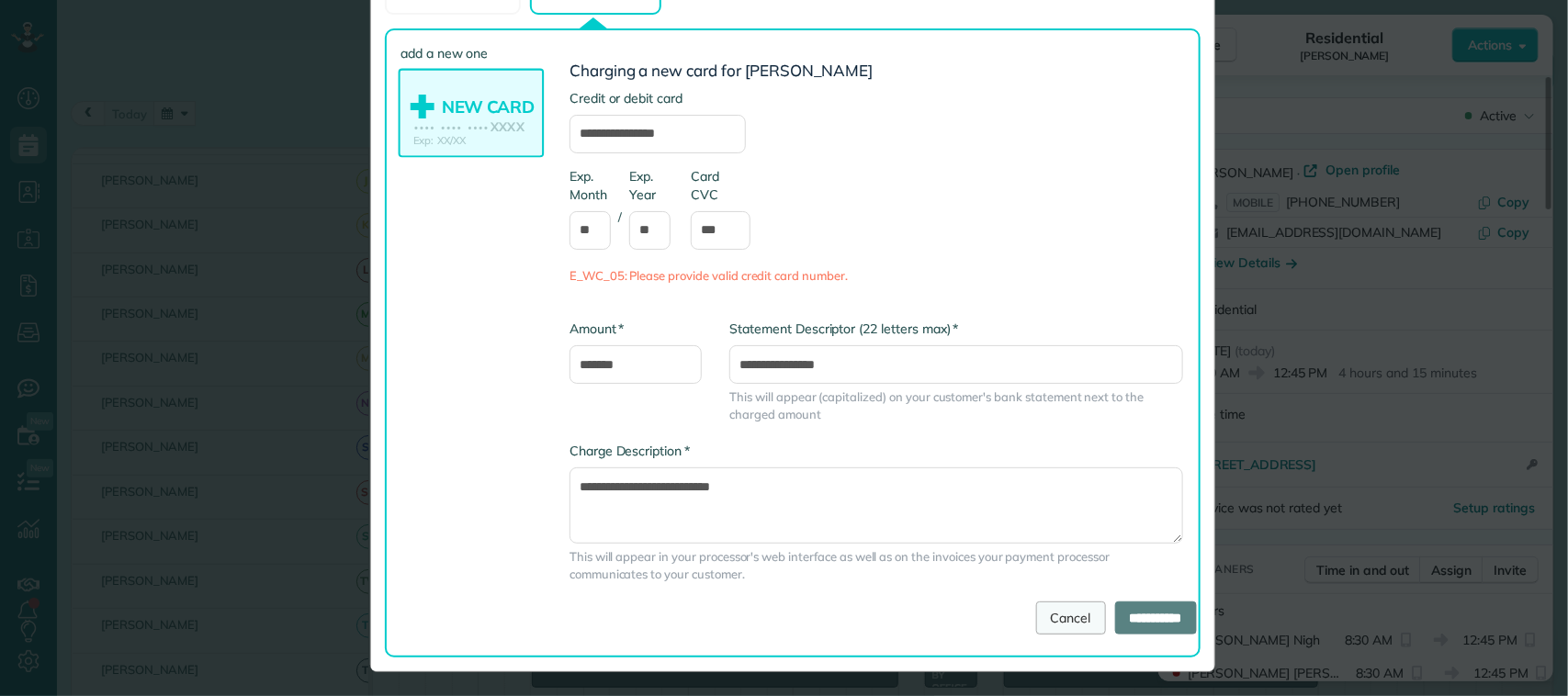
click at [1051, 607] on link "Cancel" at bounding box center [1071, 618] width 70 height 33
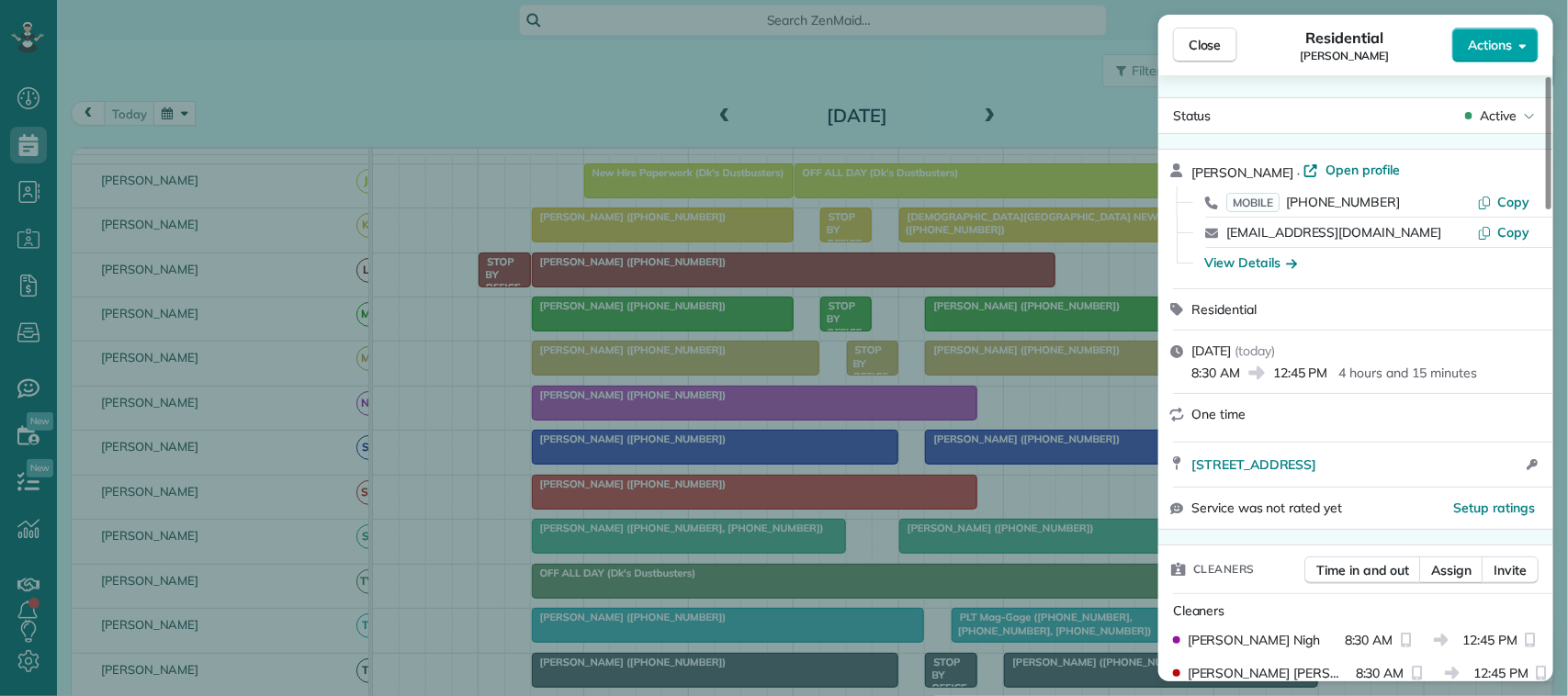
click at [1495, 37] on span "Actions" at bounding box center [1489, 44] width 44 height 19
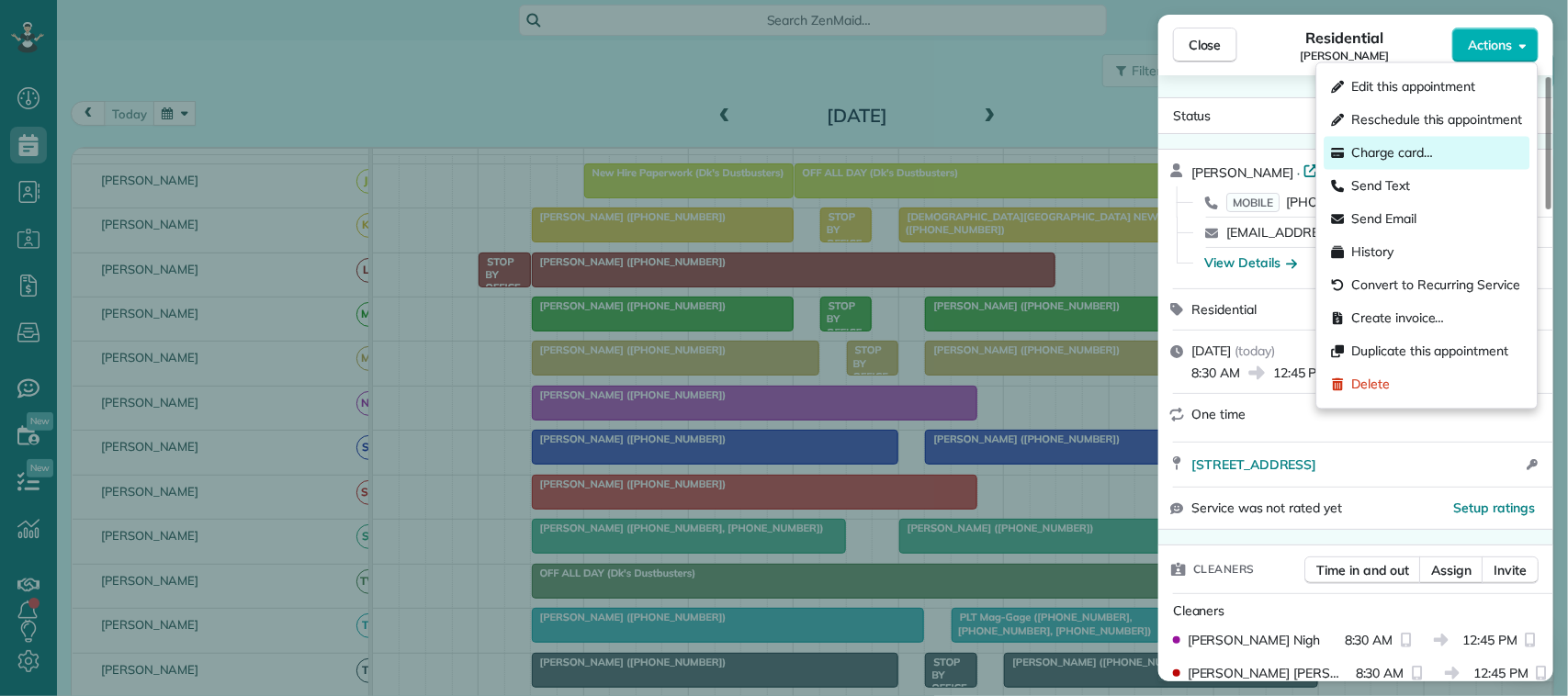
click at [1429, 151] on span "Charge card…" at bounding box center [1393, 153] width 81 height 19
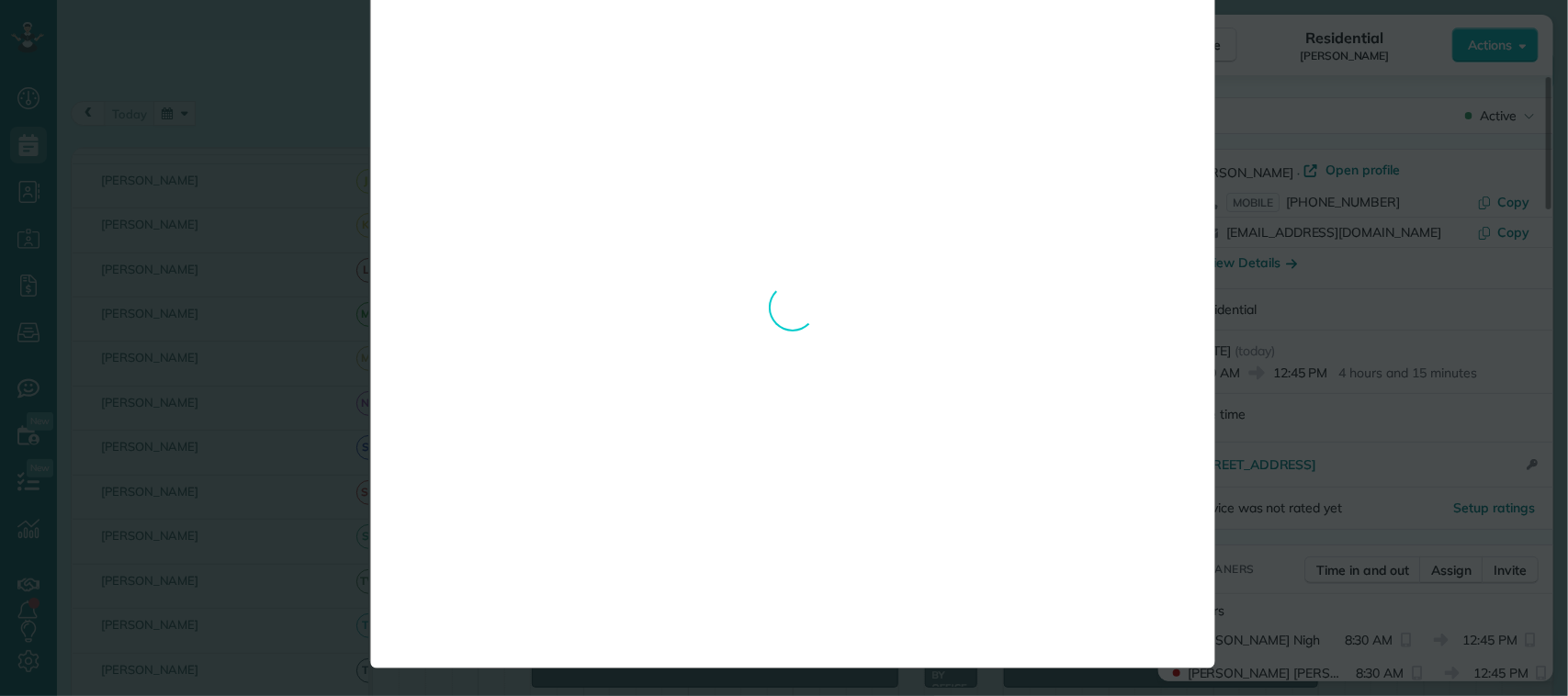
scroll to position [0, 0]
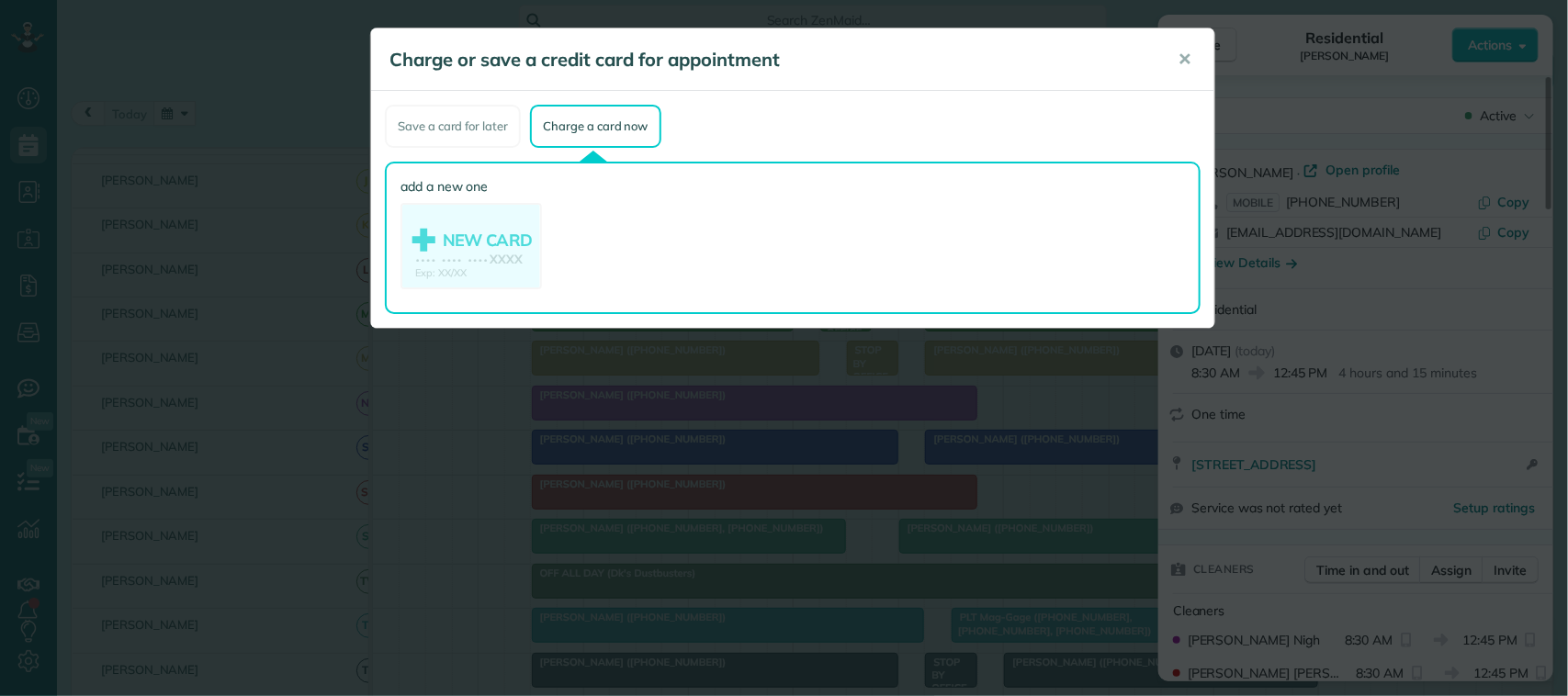
click at [435, 233] on use at bounding box center [471, 248] width 137 height 86
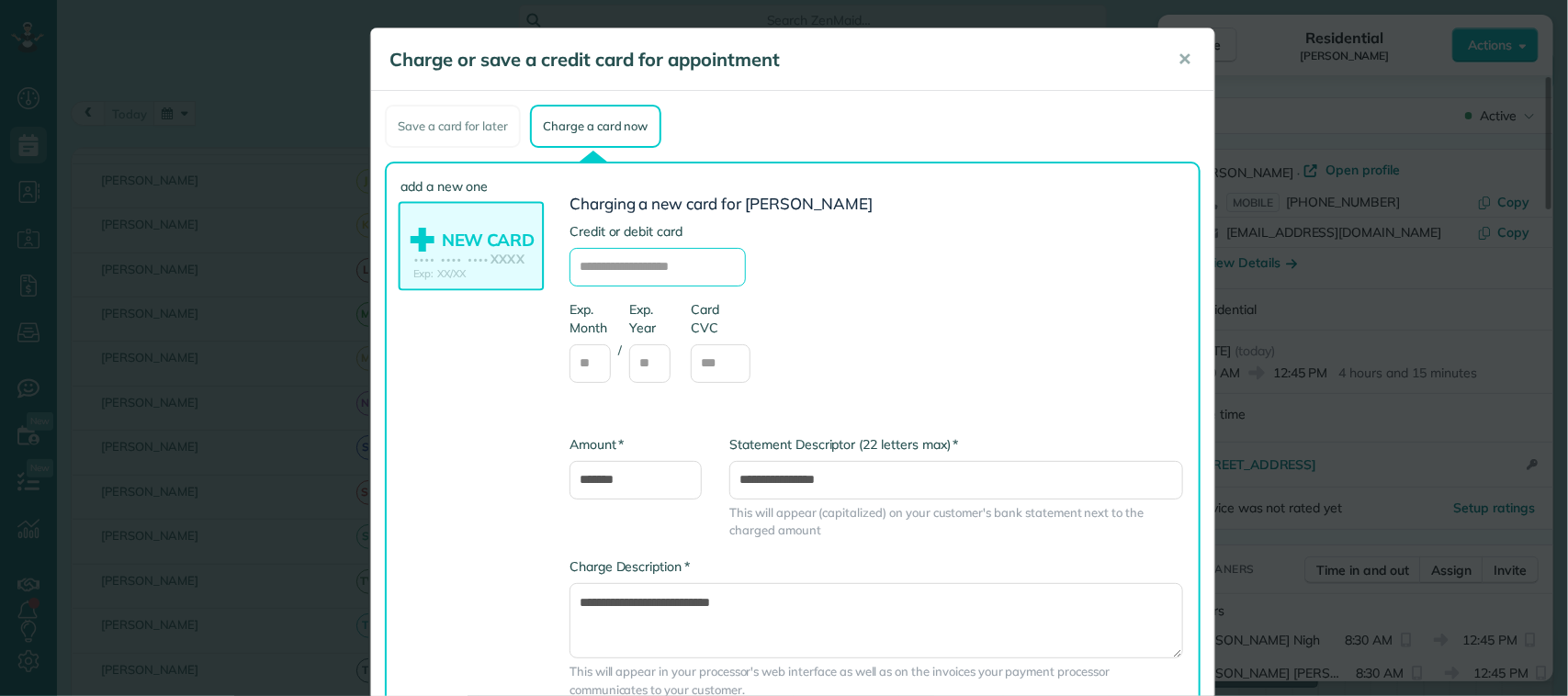
drag, startPoint x: 630, startPoint y: 248, endPoint x: 636, endPoint y: 262, distance: 15.2
click at [636, 262] on input "text" at bounding box center [658, 267] width 177 height 38
type input "**********"
type input "**"
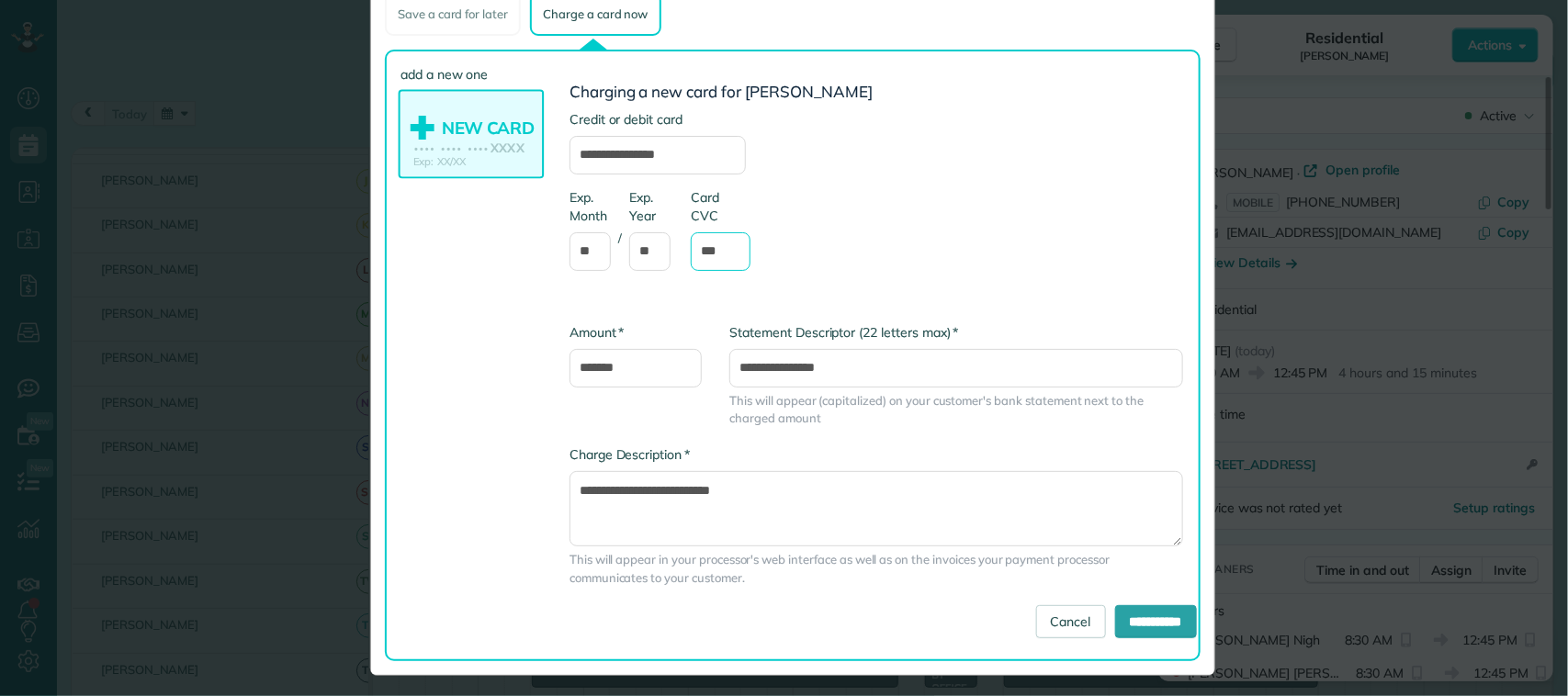
scroll to position [116, 0]
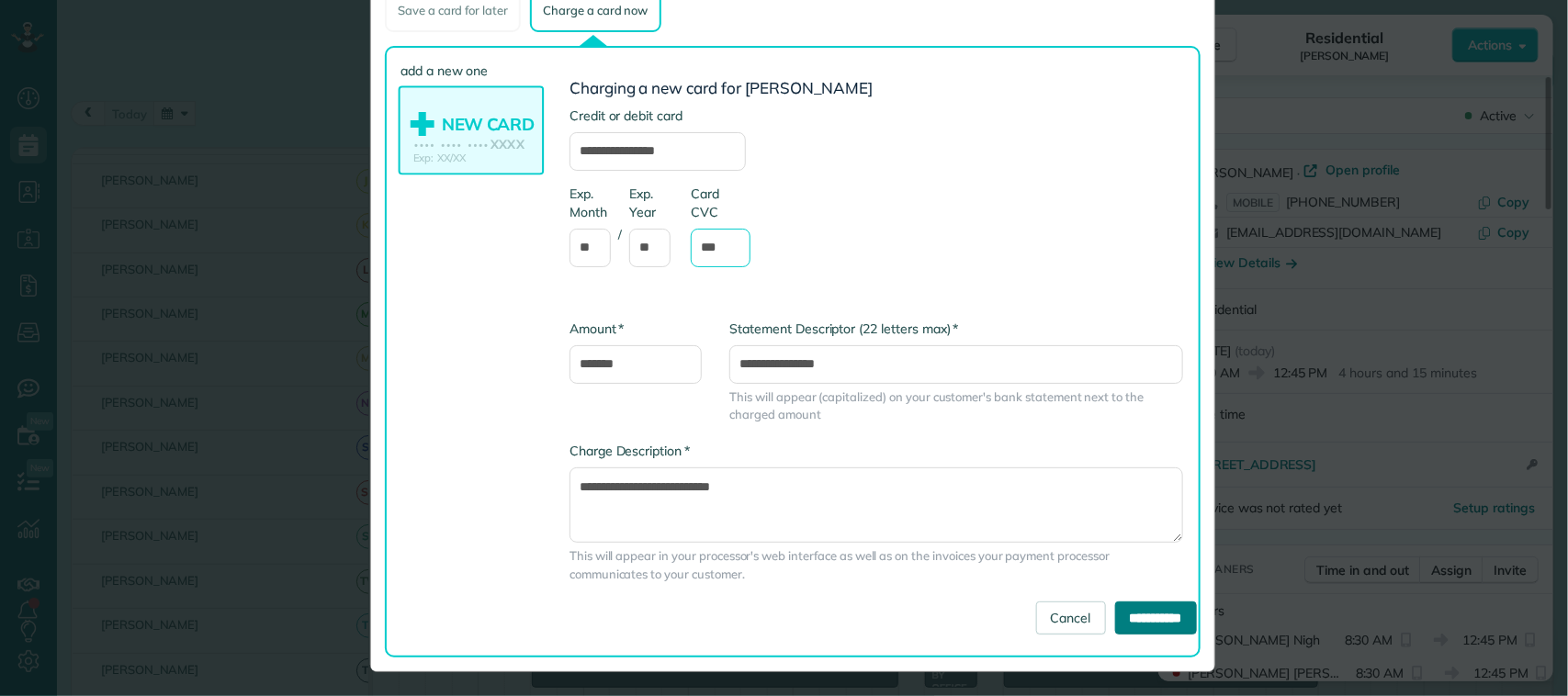
type input "***"
click at [1133, 611] on input "**********" at bounding box center [1156, 618] width 81 height 33
type input "**********"
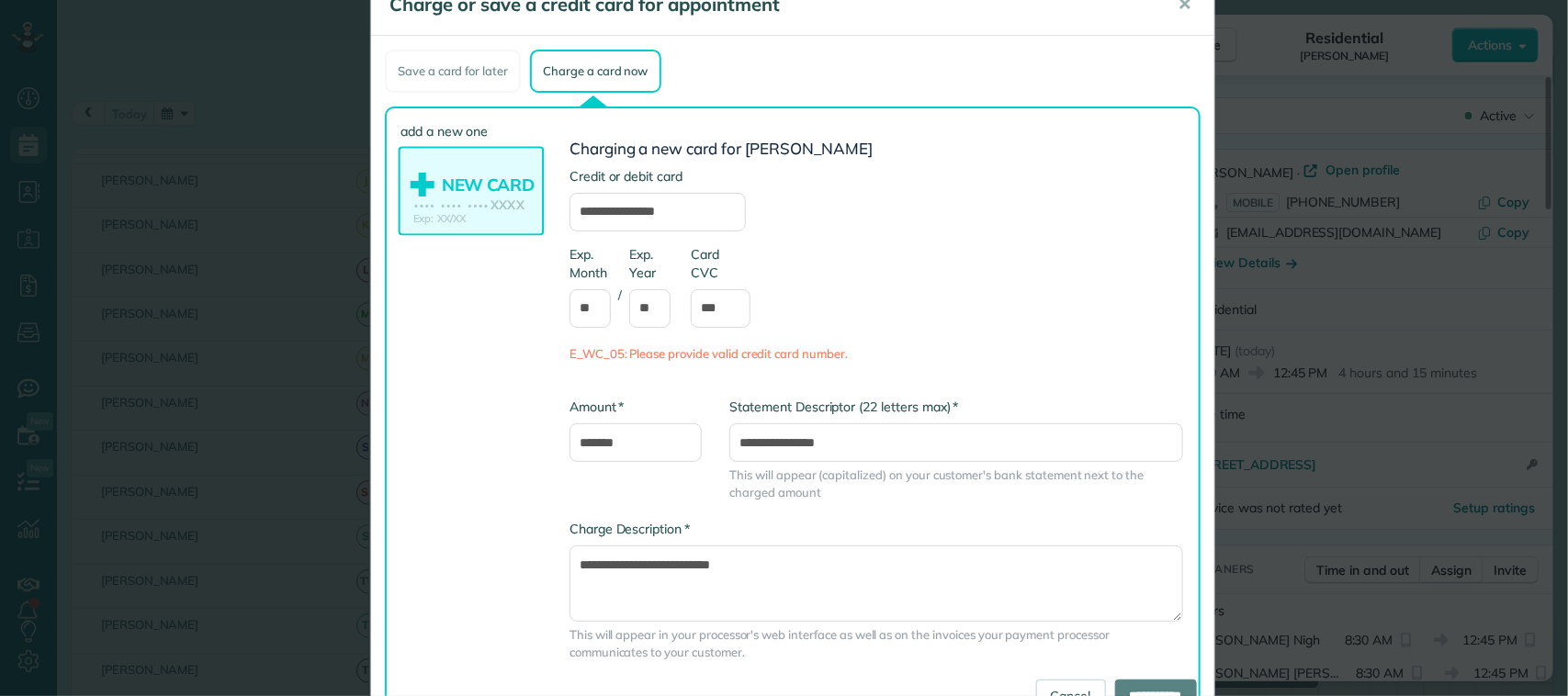
scroll to position [0, 0]
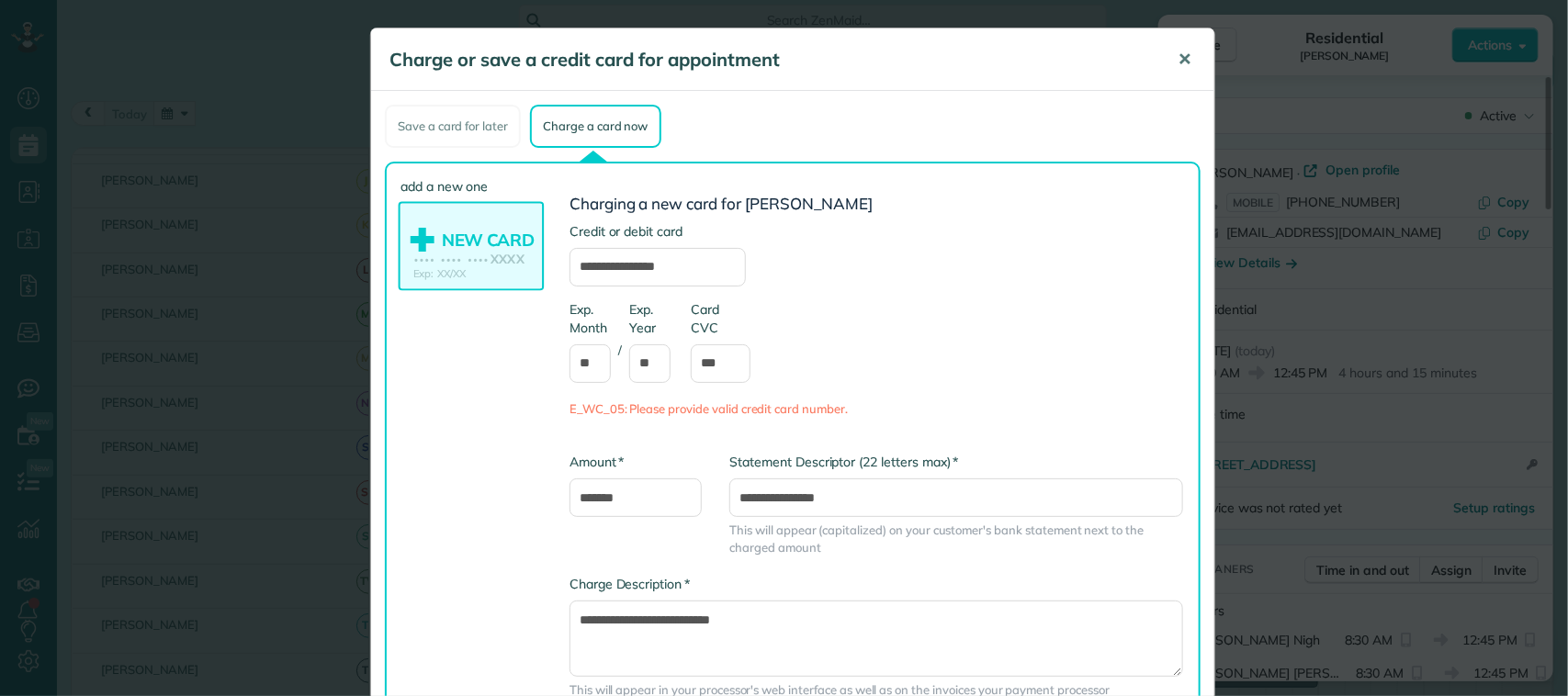
click at [1166, 61] on button "✕" at bounding box center [1185, 59] width 41 height 44
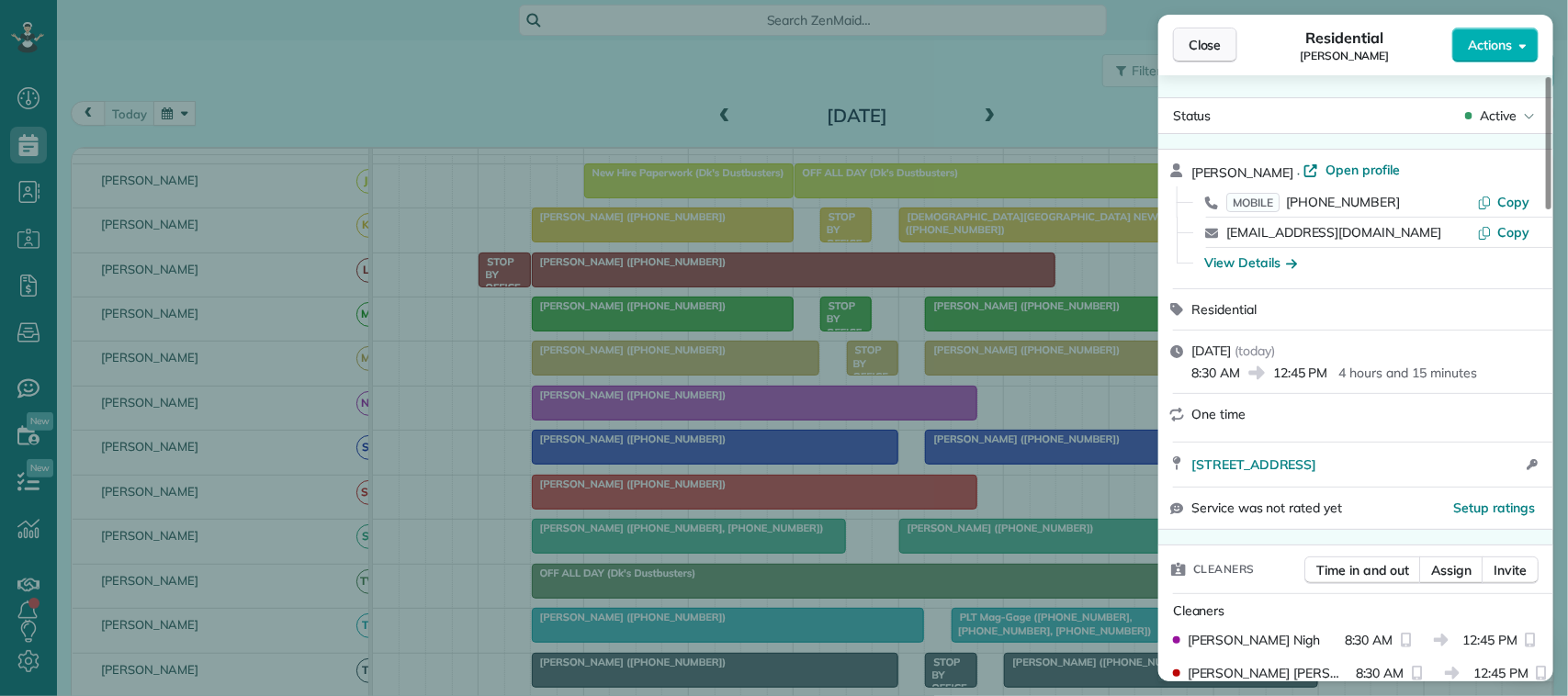
click at [1209, 44] on span "Close" at bounding box center [1206, 44] width 33 height 19
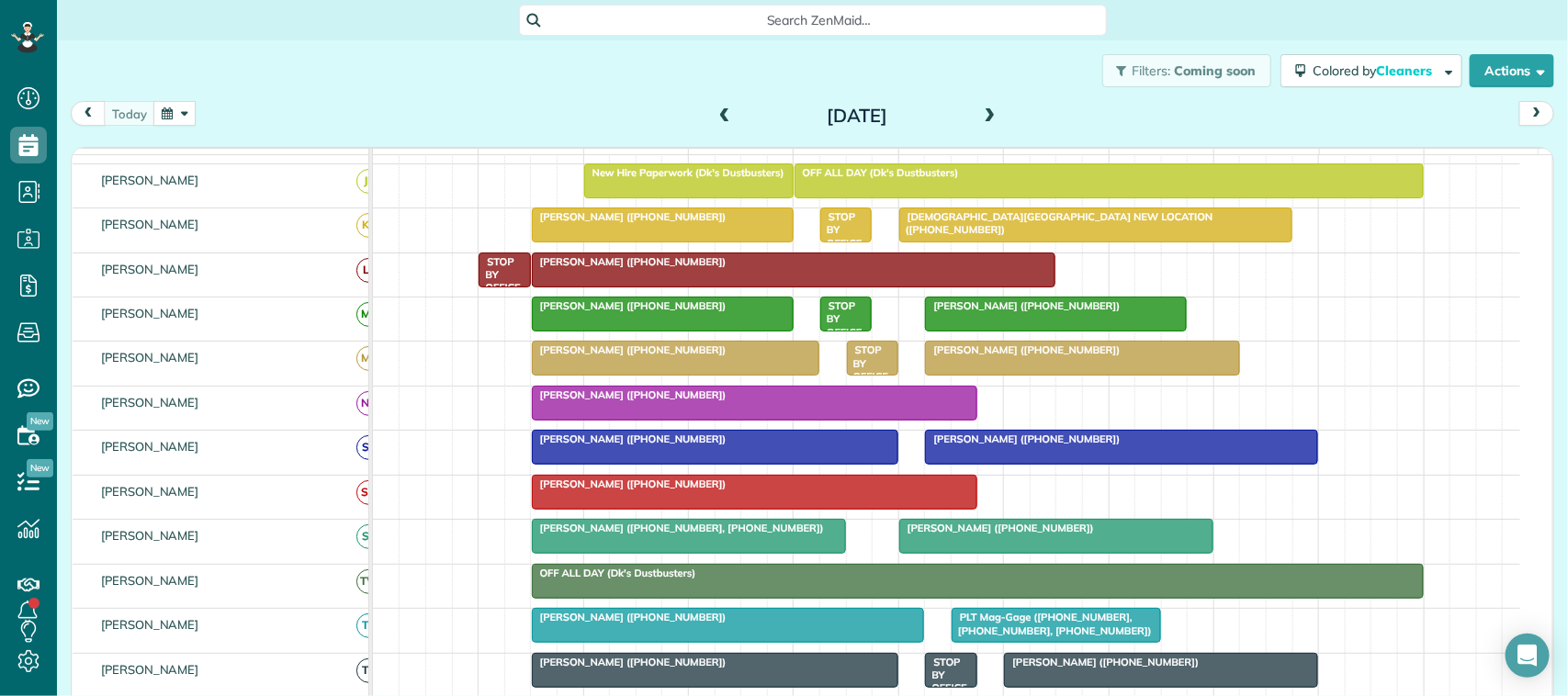
click at [163, 107] on button "button" at bounding box center [174, 113] width 42 height 25
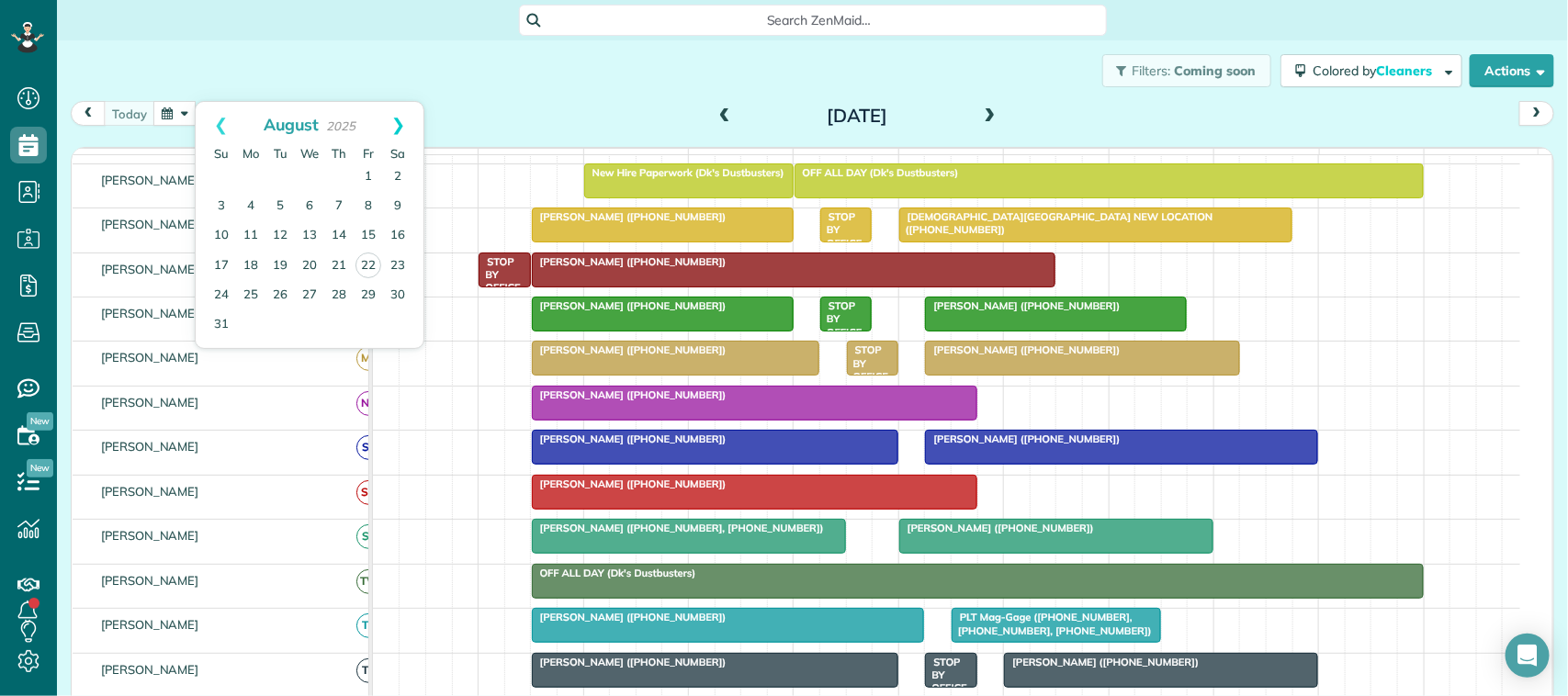
click at [419, 122] on link "Next" at bounding box center [398, 125] width 50 height 46
click at [312, 172] on link "1" at bounding box center [309, 178] width 29 height 29
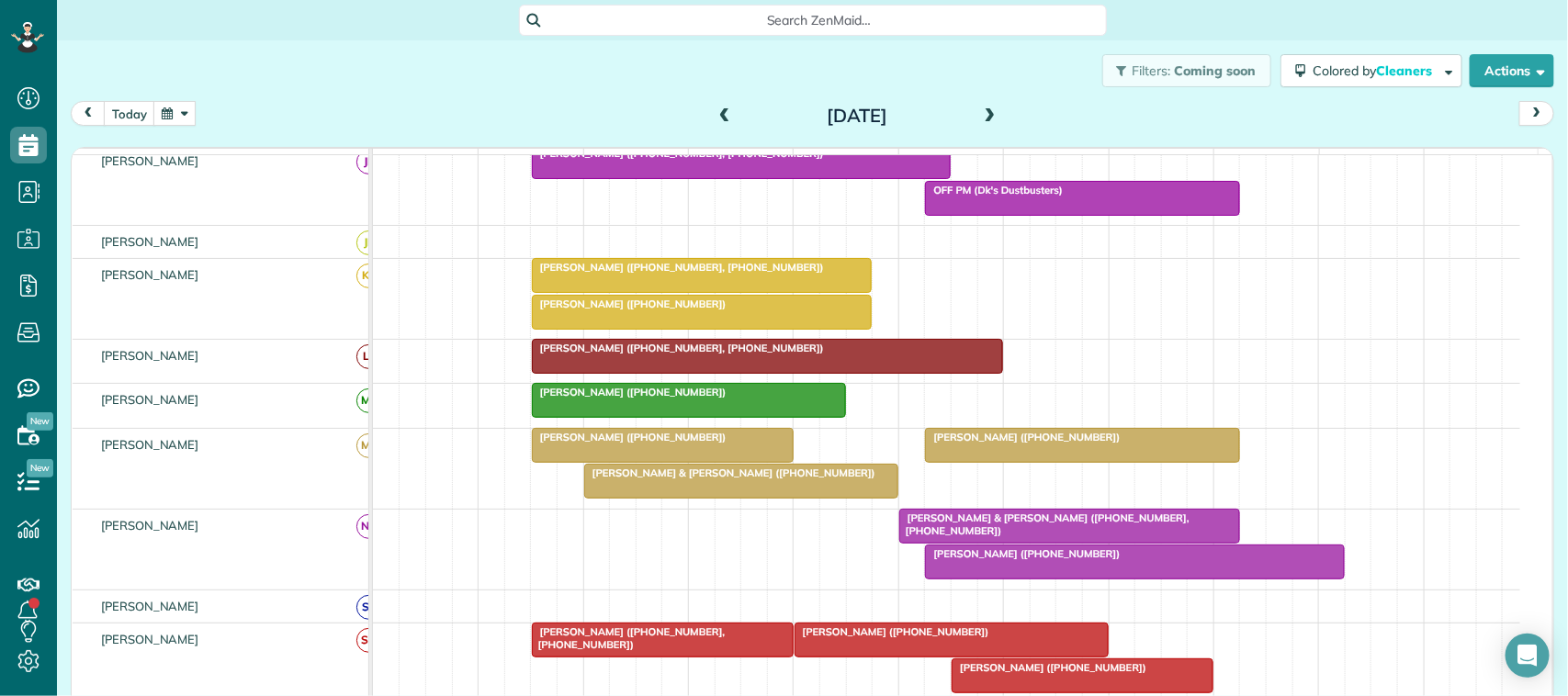
scroll to position [459, 0]
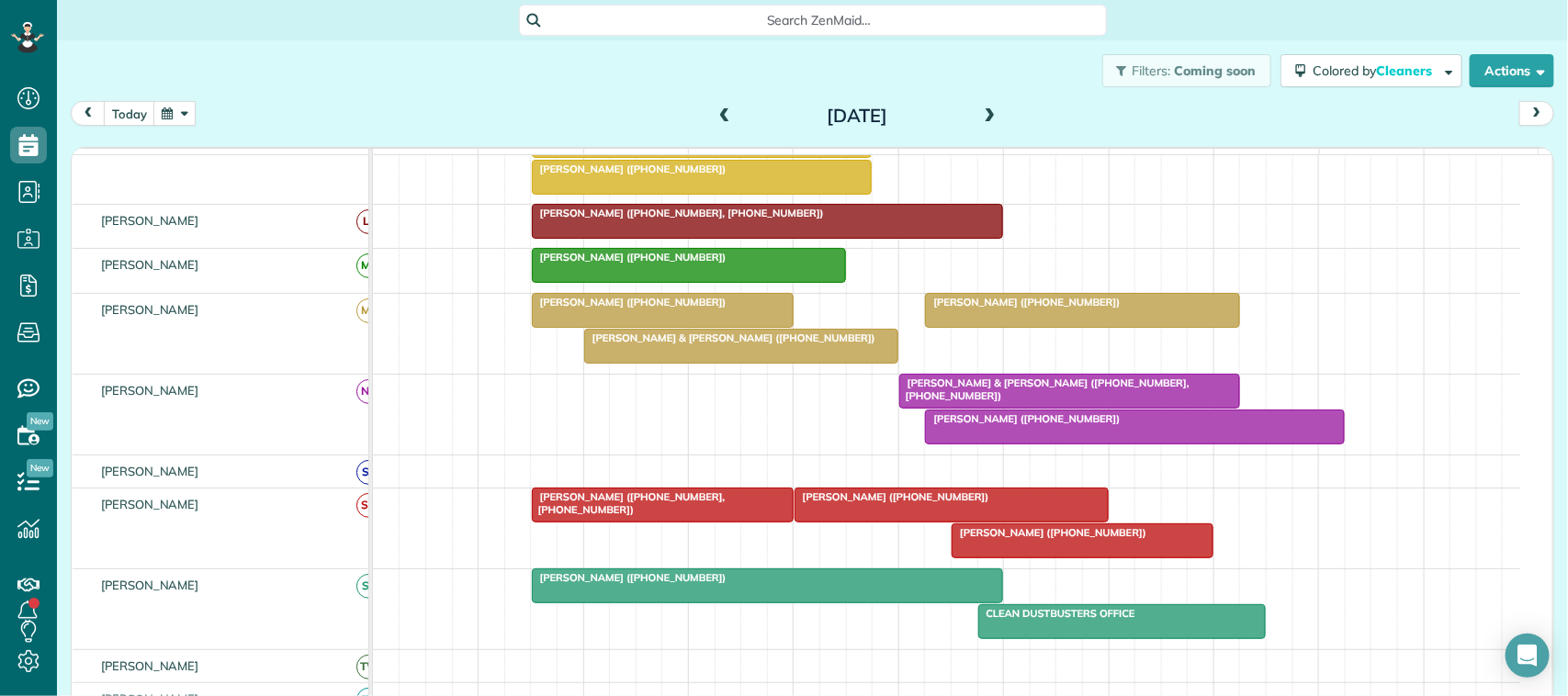
click at [1037, 408] on div at bounding box center [1069, 392] width 339 height 33
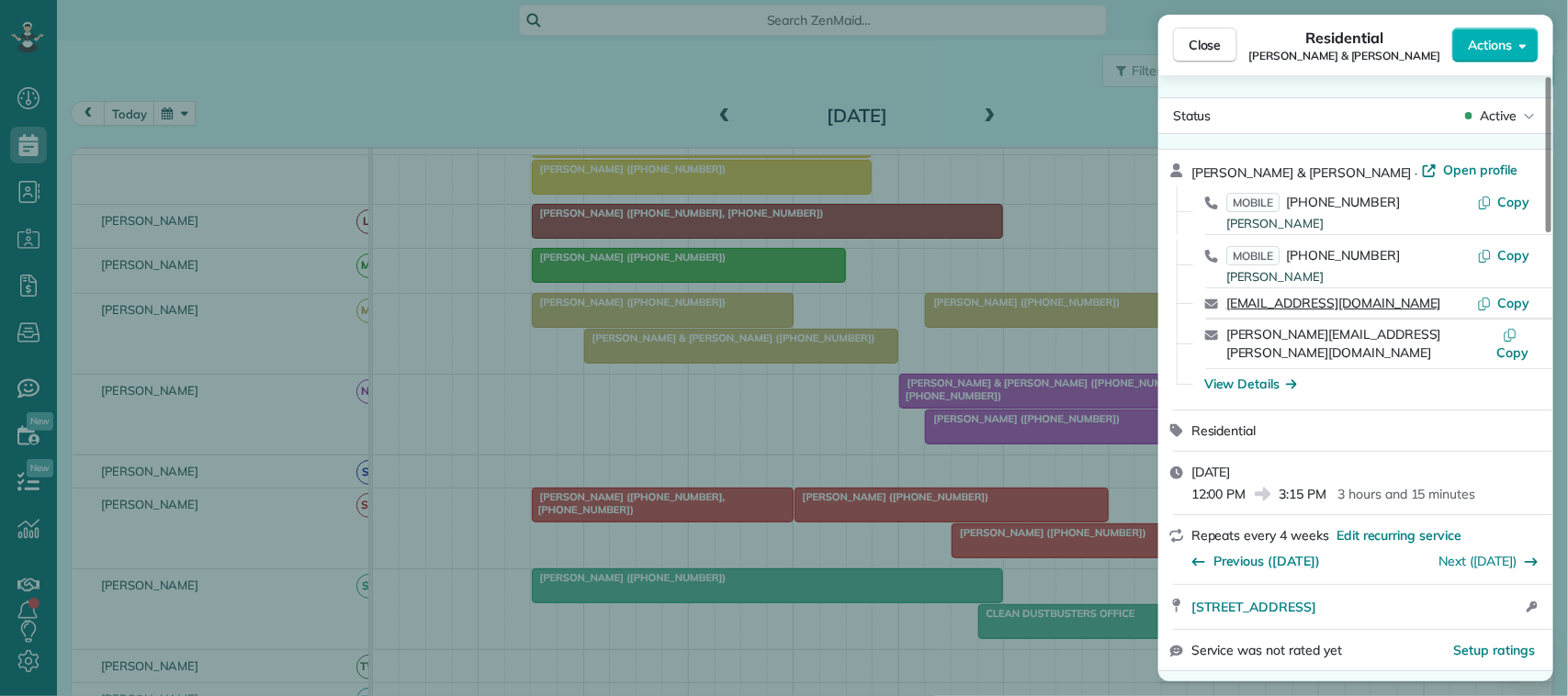
drag, startPoint x: 1388, startPoint y: 307, endPoint x: 1226, endPoint y: 305, distance: 162.0
click at [1226, 305] on div "[EMAIL_ADDRESS][DOMAIN_NAME]" at bounding box center [1351, 302] width 250 height 19
drag, startPoint x: 1401, startPoint y: 337, endPoint x: 1224, endPoint y: 333, distance: 177.0
click at [1224, 333] on div "[PERSON_NAME][EMAIL_ADDRESS][PERSON_NAME][DOMAIN_NAME] Copy" at bounding box center [1367, 344] width 351 height 48
click at [1210, 57] on button "Close" at bounding box center [1206, 45] width 65 height 35
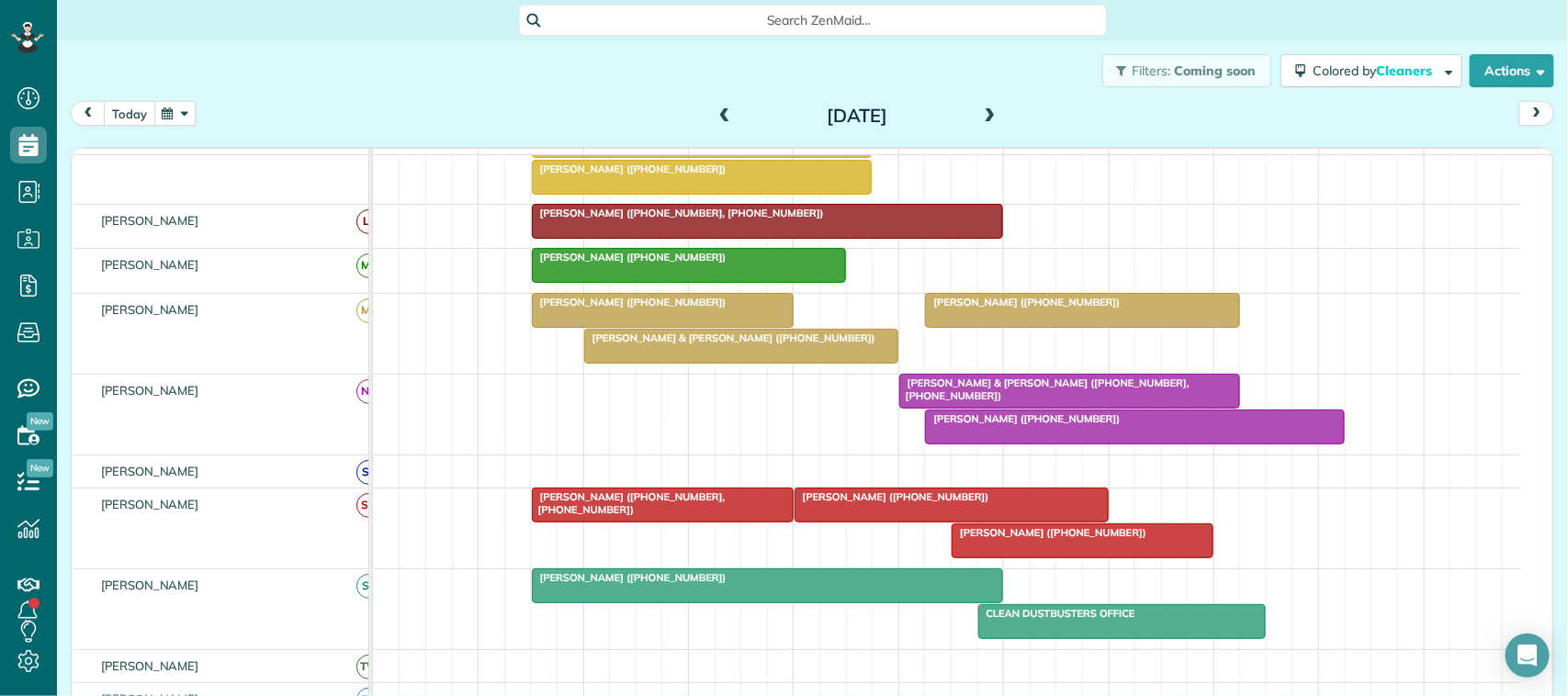
click at [138, 111] on button "today" at bounding box center [130, 113] width 51 height 25
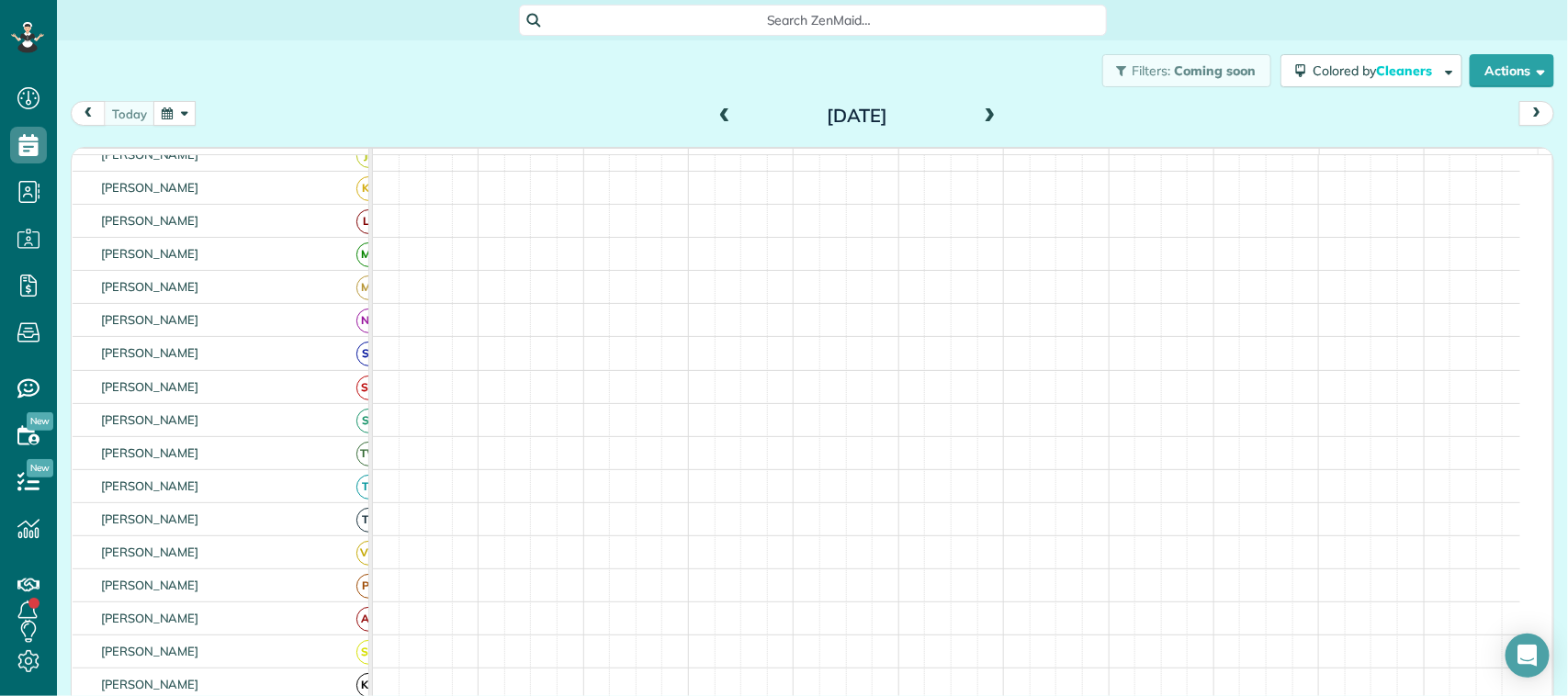
scroll to position [266, 0]
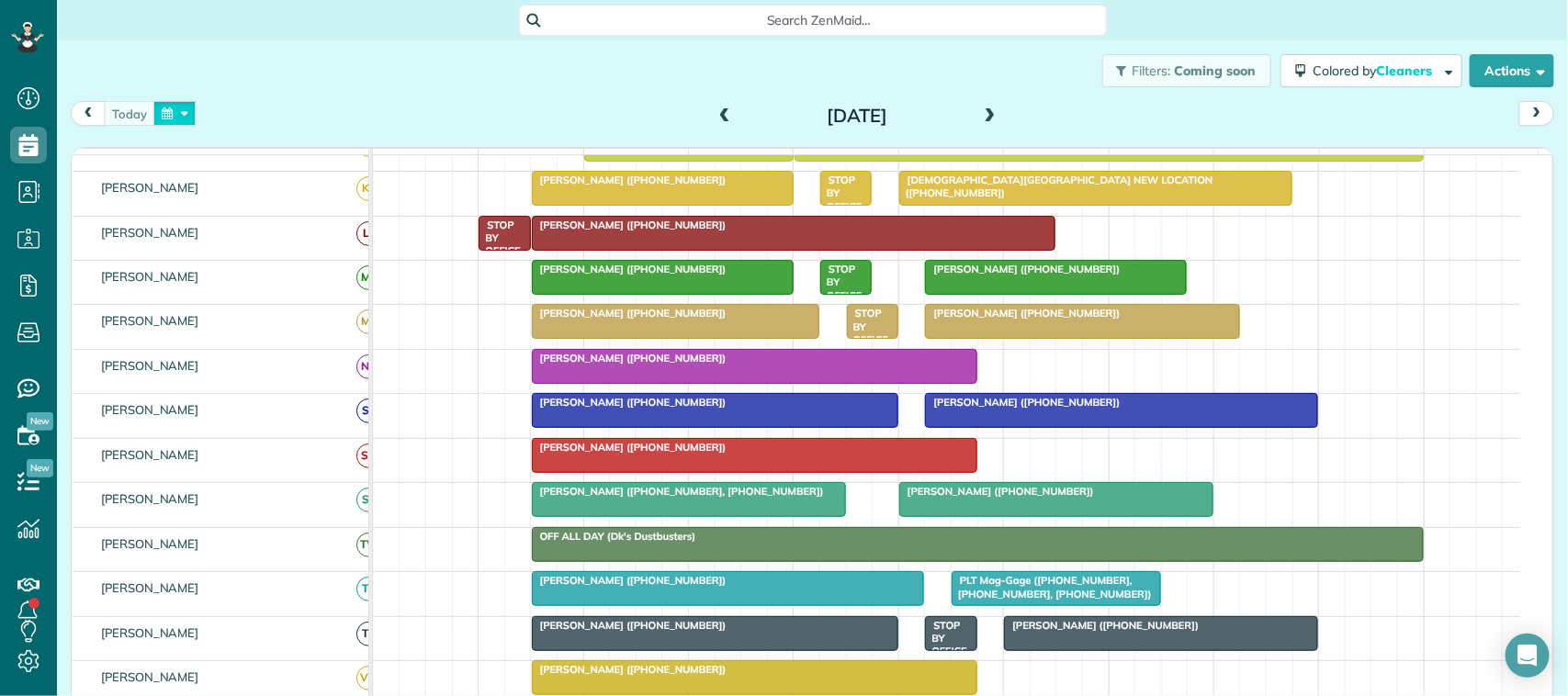
click at [181, 116] on button "button" at bounding box center [174, 113] width 42 height 25
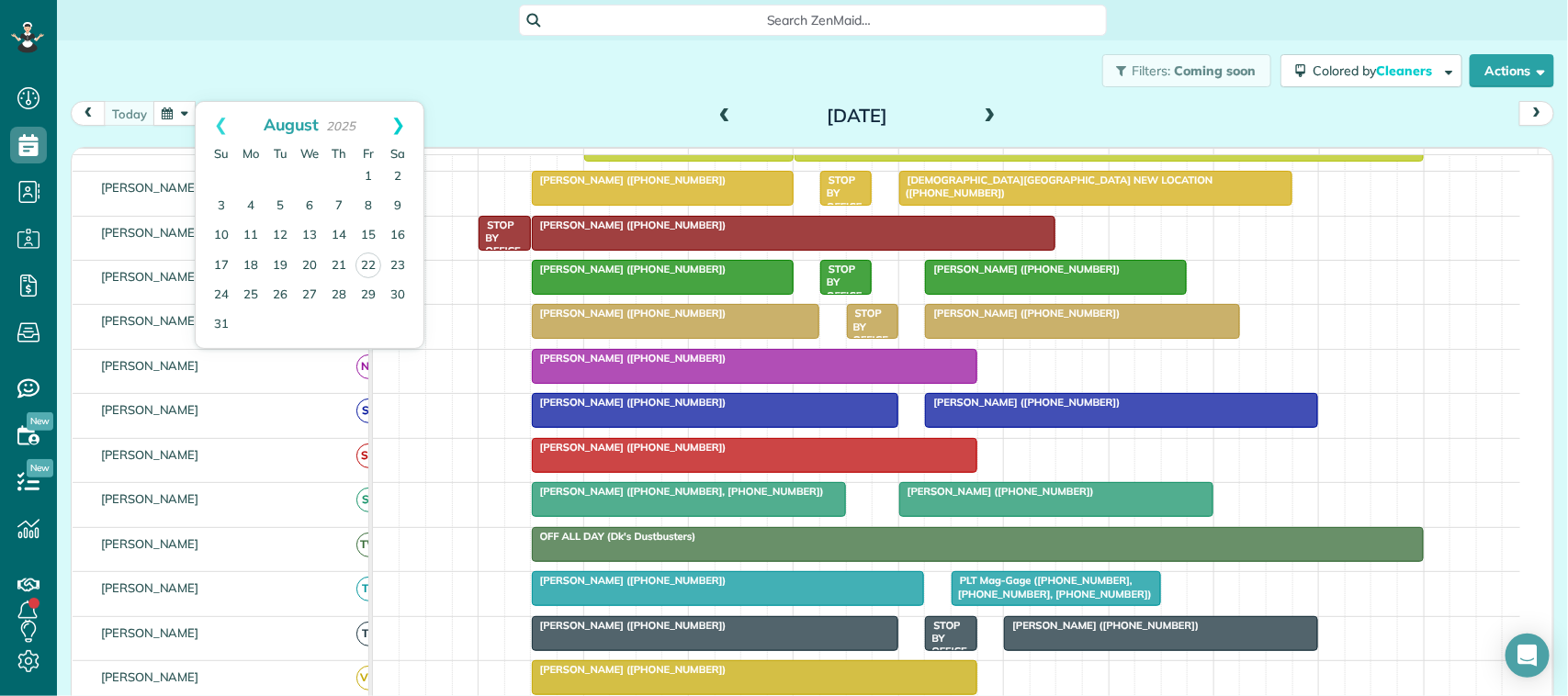
click at [398, 125] on link "Next" at bounding box center [398, 125] width 50 height 46
click at [279, 237] on link "16" at bounding box center [280, 237] width 29 height 29
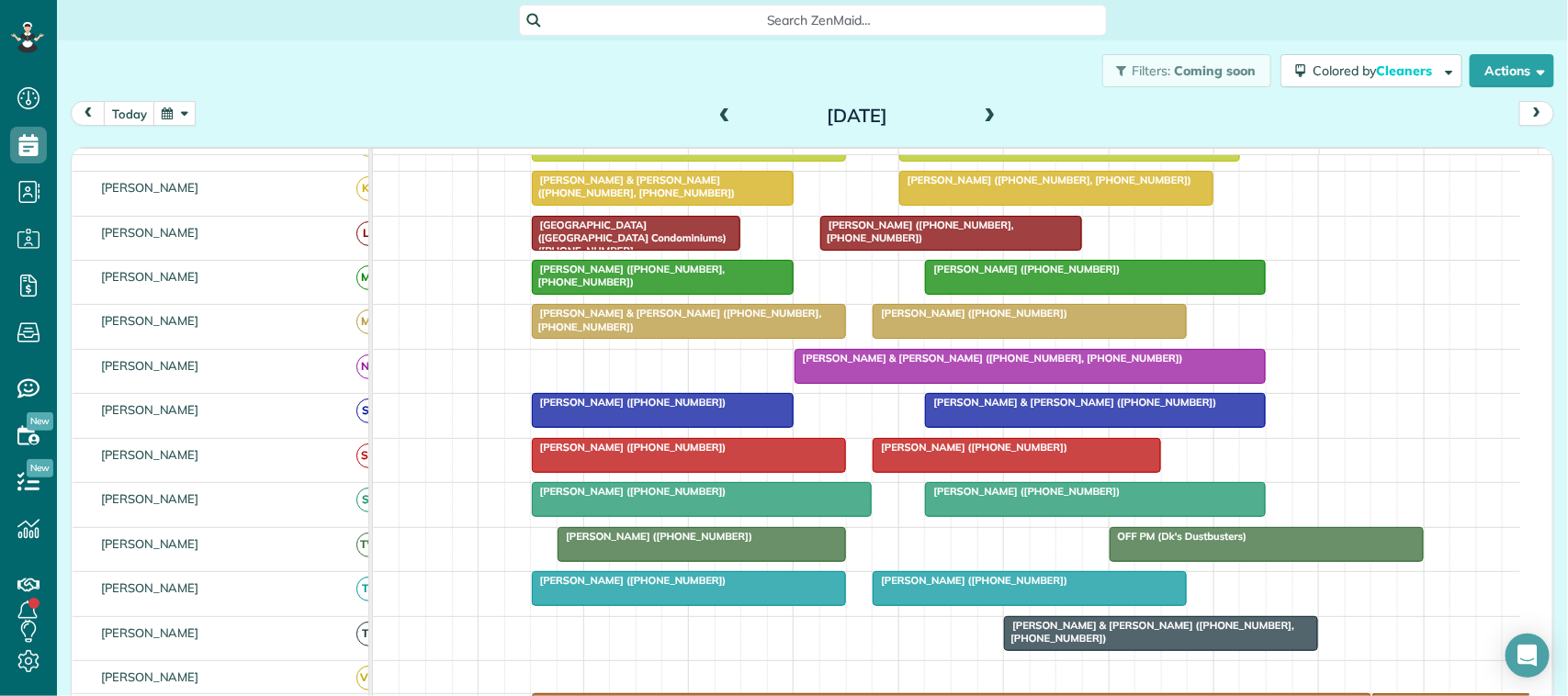
click at [636, 472] on div at bounding box center [689, 455] width 312 height 33
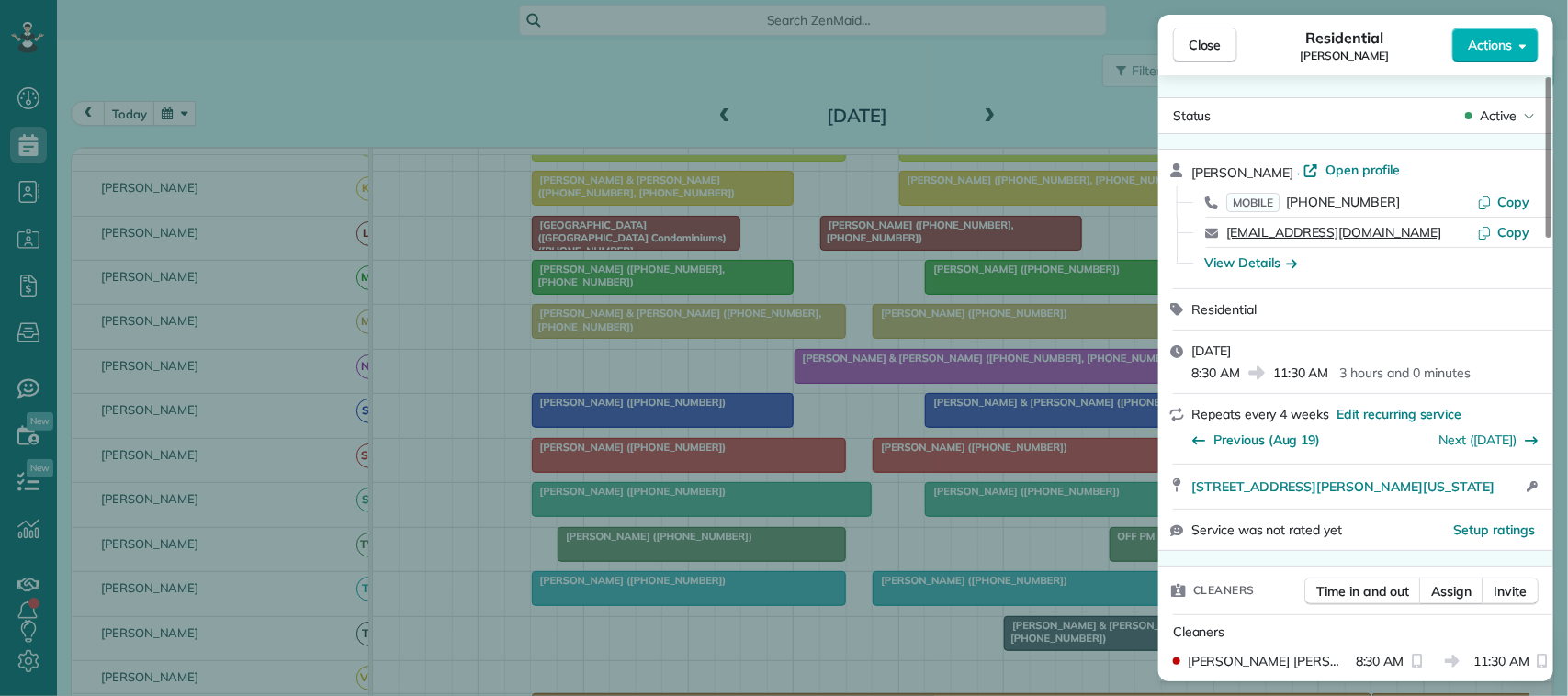
drag, startPoint x: 1399, startPoint y: 227, endPoint x: 1227, endPoint y: 228, distance: 172.0
click at [1227, 228] on div "[EMAIL_ADDRESS][DOMAIN_NAME]" at bounding box center [1351, 232] width 250 height 19
click at [1217, 58] on button "Close" at bounding box center [1206, 45] width 65 height 35
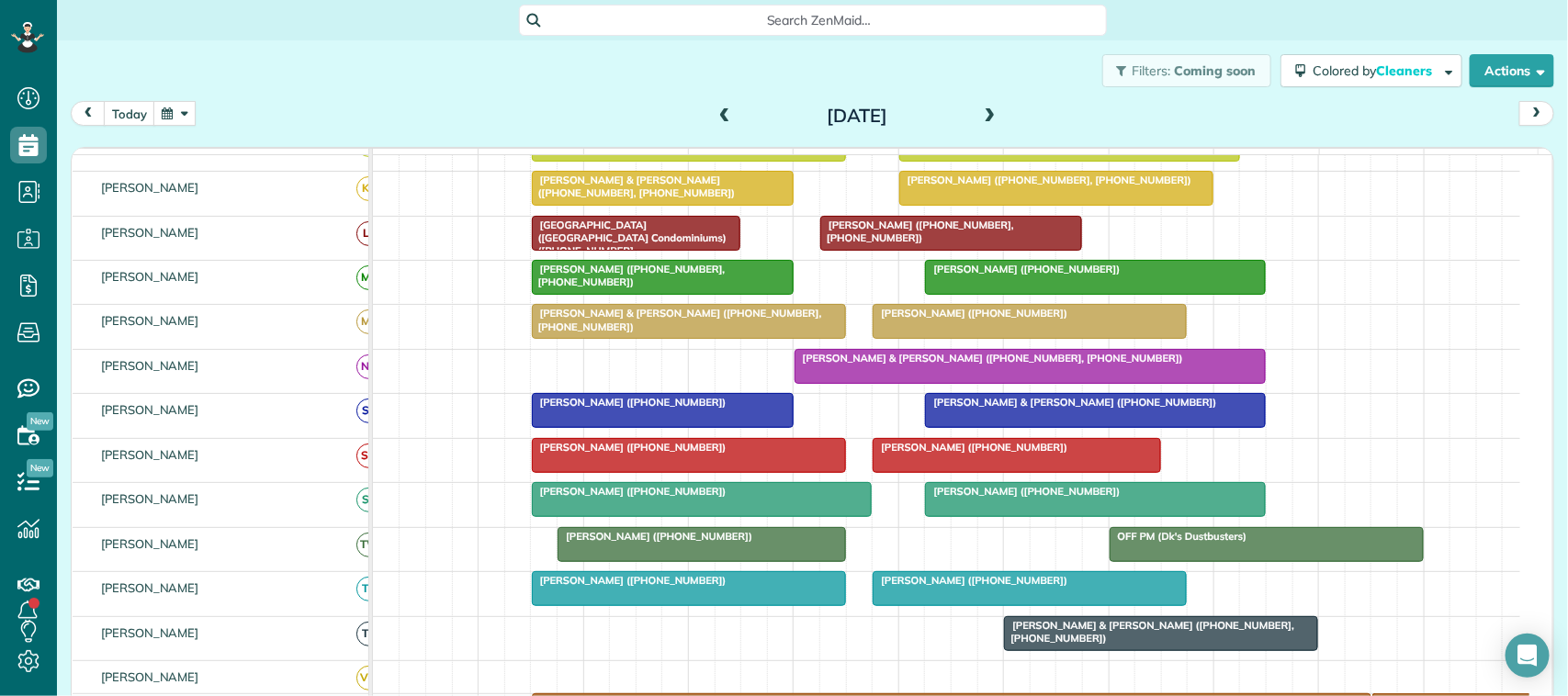
click at [182, 106] on button "button" at bounding box center [174, 113] width 42 height 25
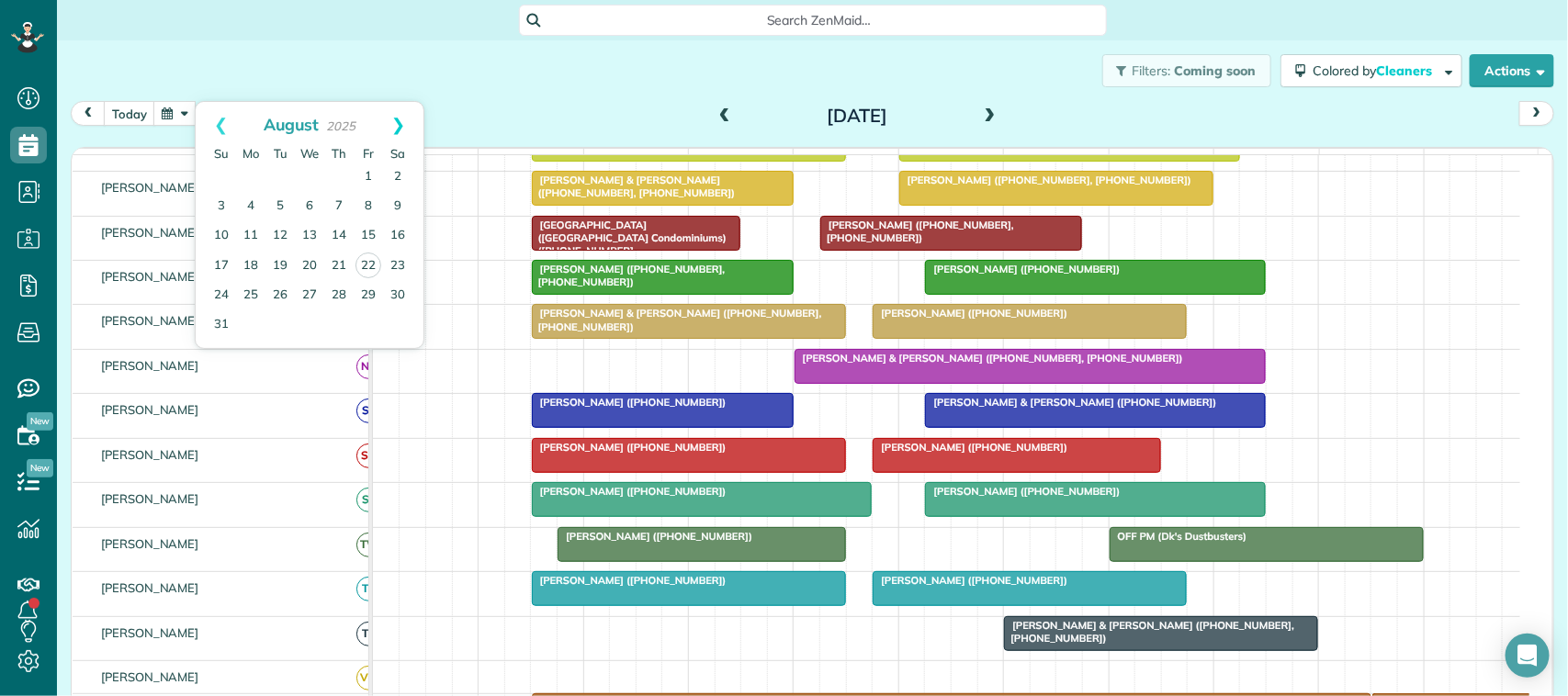
click at [397, 132] on link "Next" at bounding box center [398, 125] width 50 height 46
click at [279, 204] on link "9" at bounding box center [280, 207] width 29 height 29
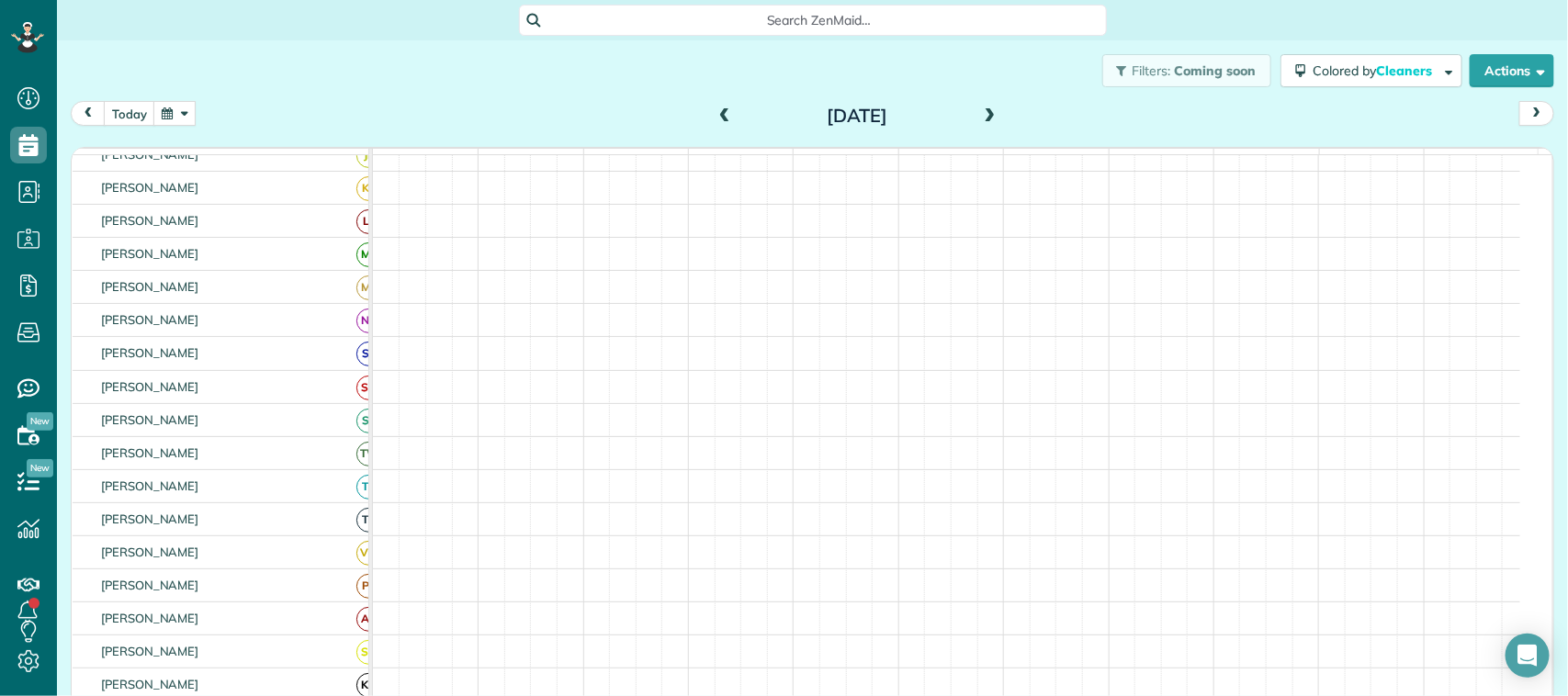
scroll to position [301, 0]
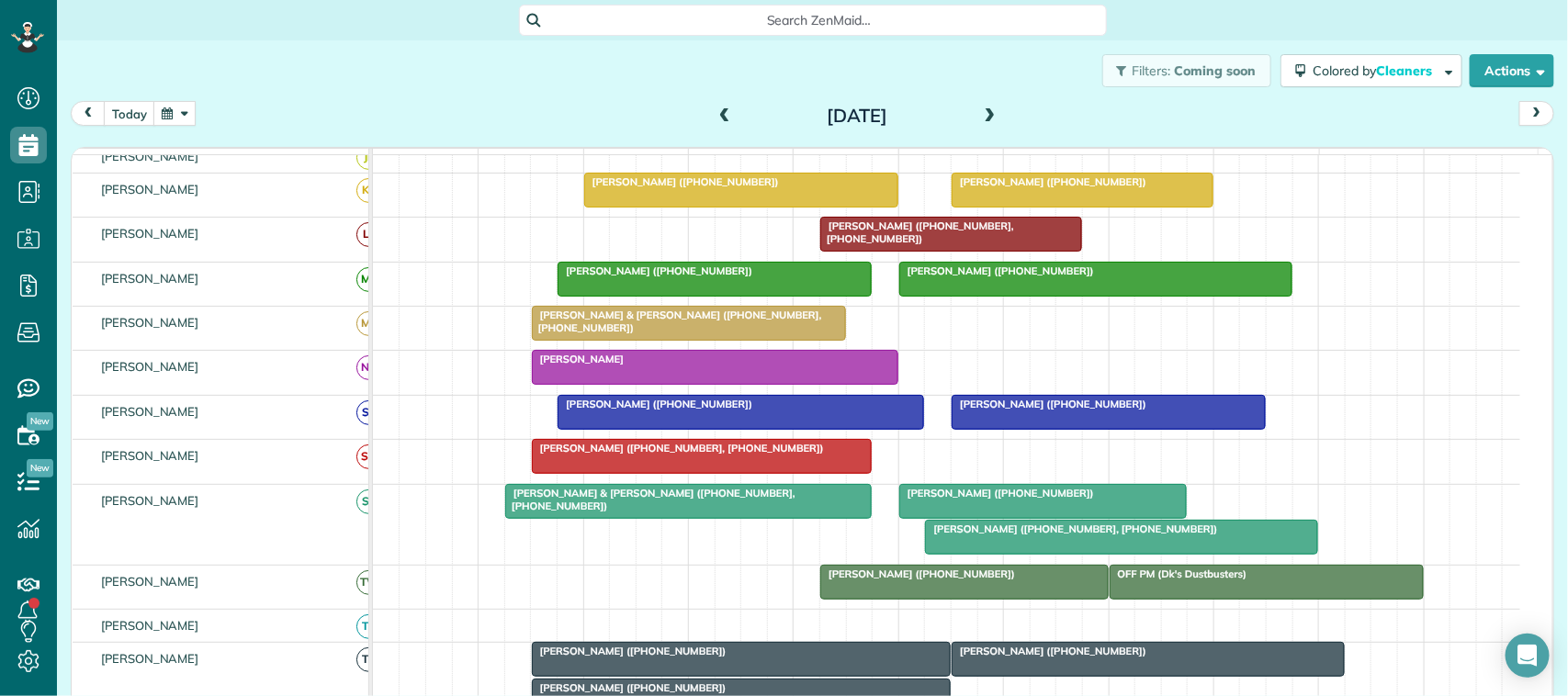
click at [604, 429] on div at bounding box center [741, 412] width 365 height 33
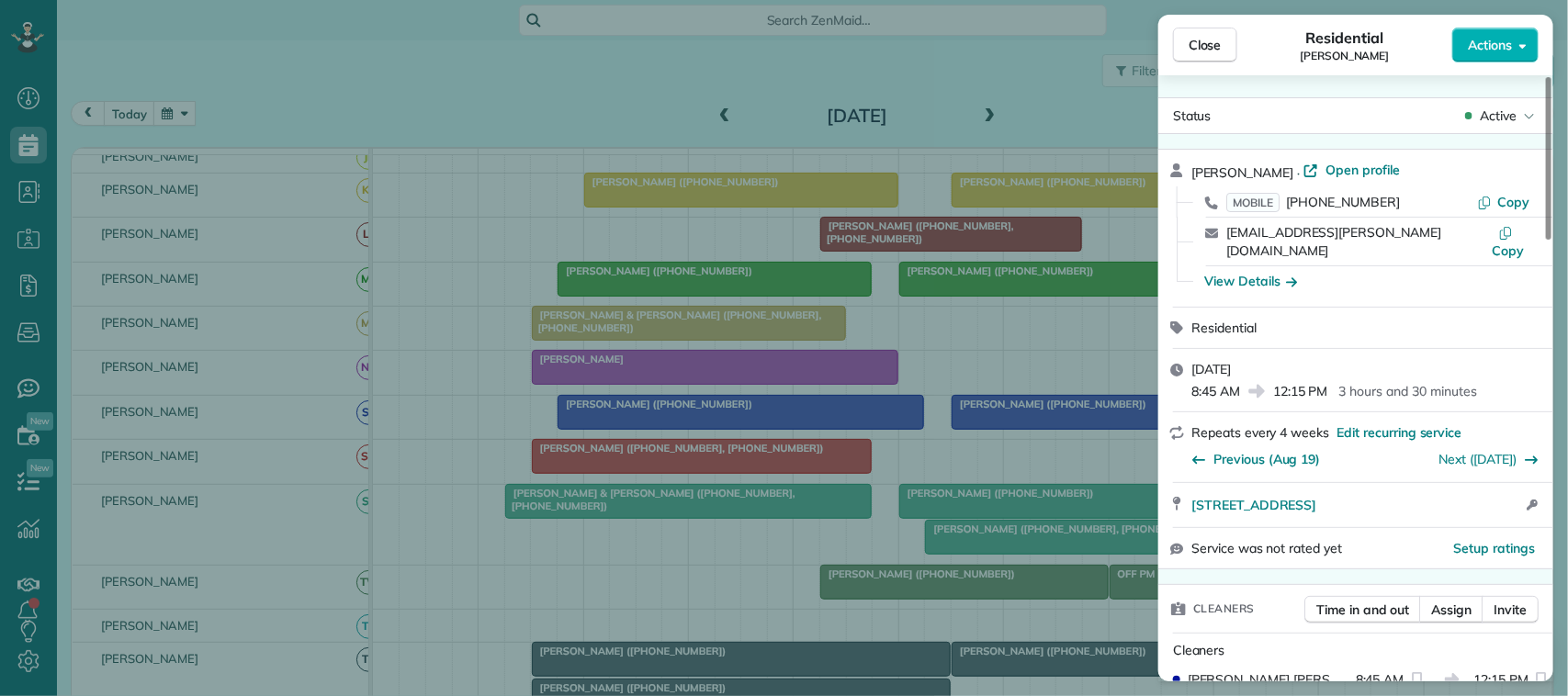
drag, startPoint x: 1387, startPoint y: 236, endPoint x: 1224, endPoint y: 230, distance: 163.1
click at [1224, 230] on div "[EMAIL_ADDRESS][PERSON_NAME][DOMAIN_NAME] Copy" at bounding box center [1367, 241] width 351 height 48
drag, startPoint x: 226, startPoint y: 130, endPoint x: 186, endPoint y: 112, distance: 43.9
click at [223, 130] on div "Close Residential [PERSON_NAME] Actions Status Active [PERSON_NAME] · Open prof…" at bounding box center [784, 348] width 1568 height 696
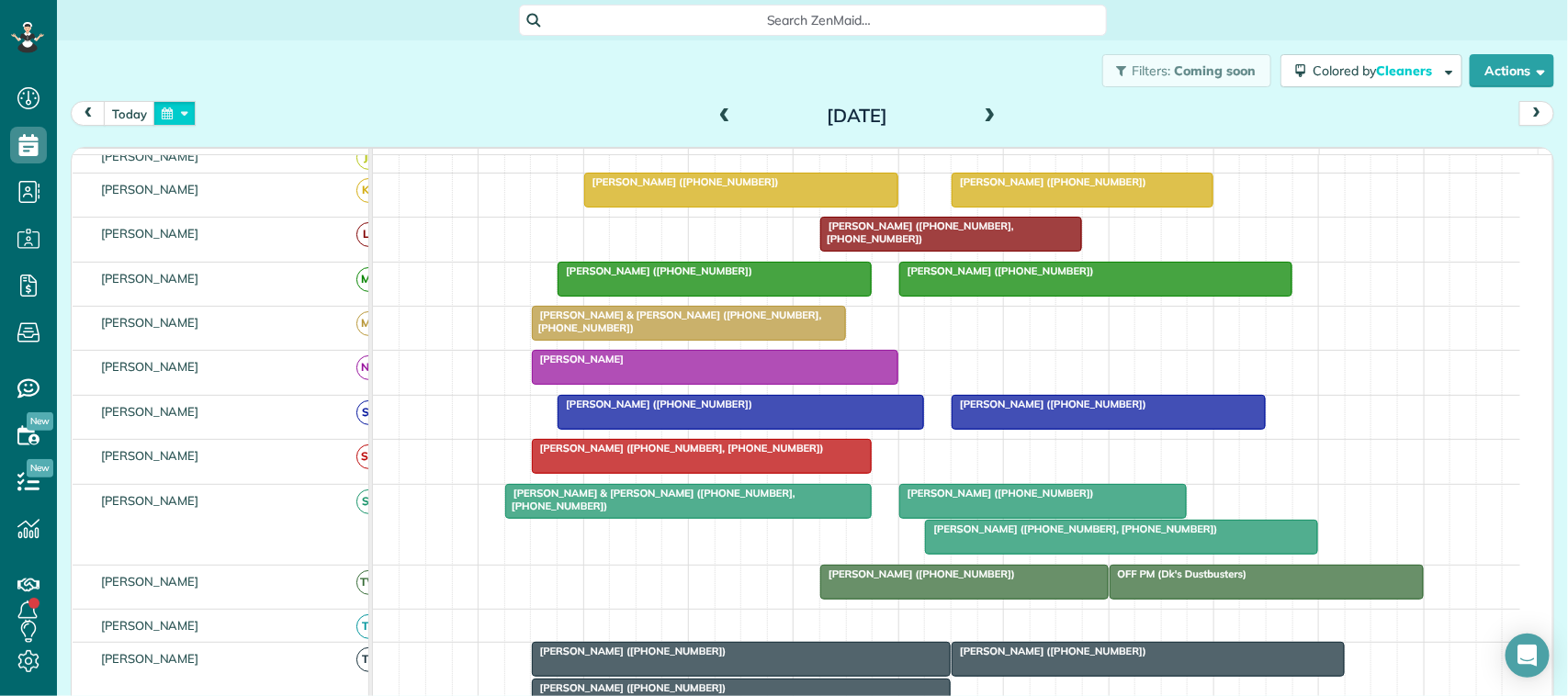
click at [182, 113] on button "button" at bounding box center [174, 113] width 42 height 25
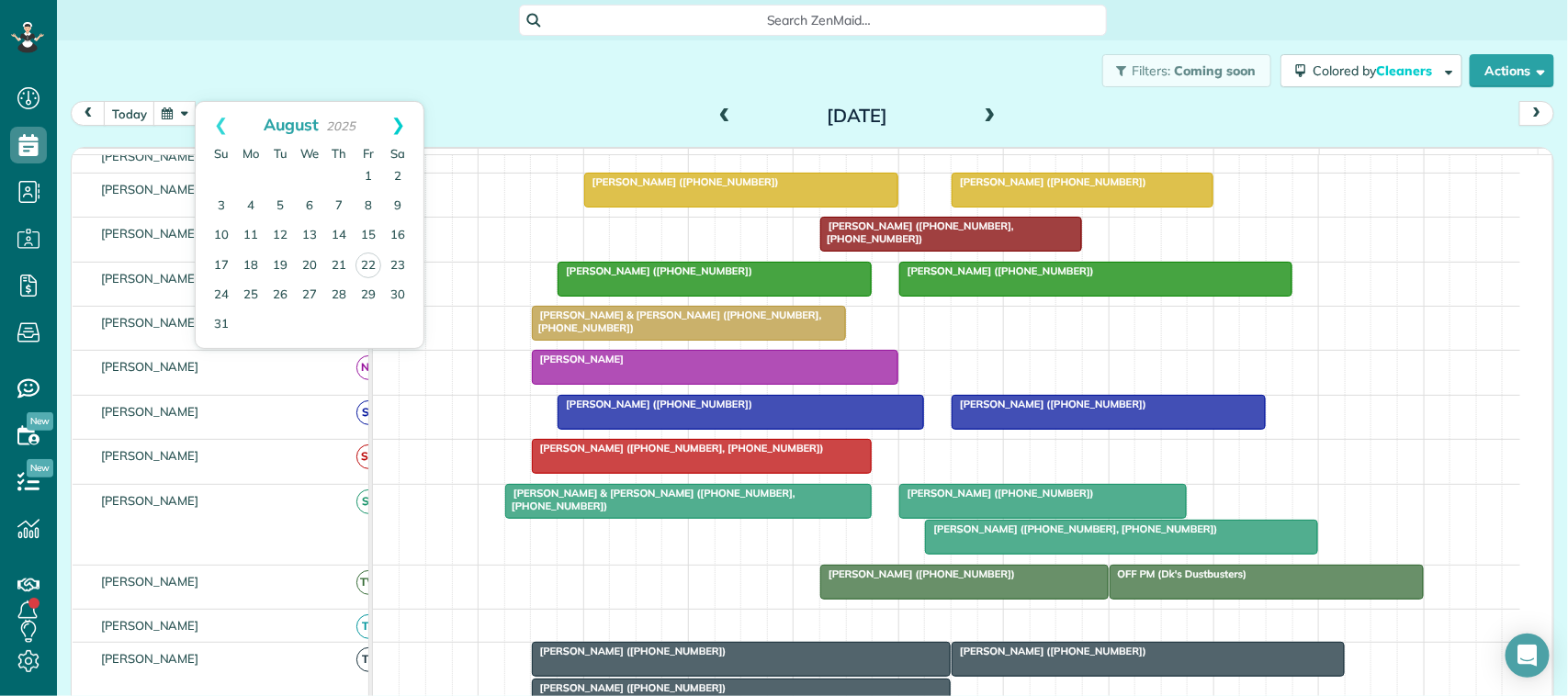
click at [397, 136] on link "Next" at bounding box center [398, 125] width 50 height 46
click at [307, 240] on link "17" at bounding box center [309, 237] width 29 height 29
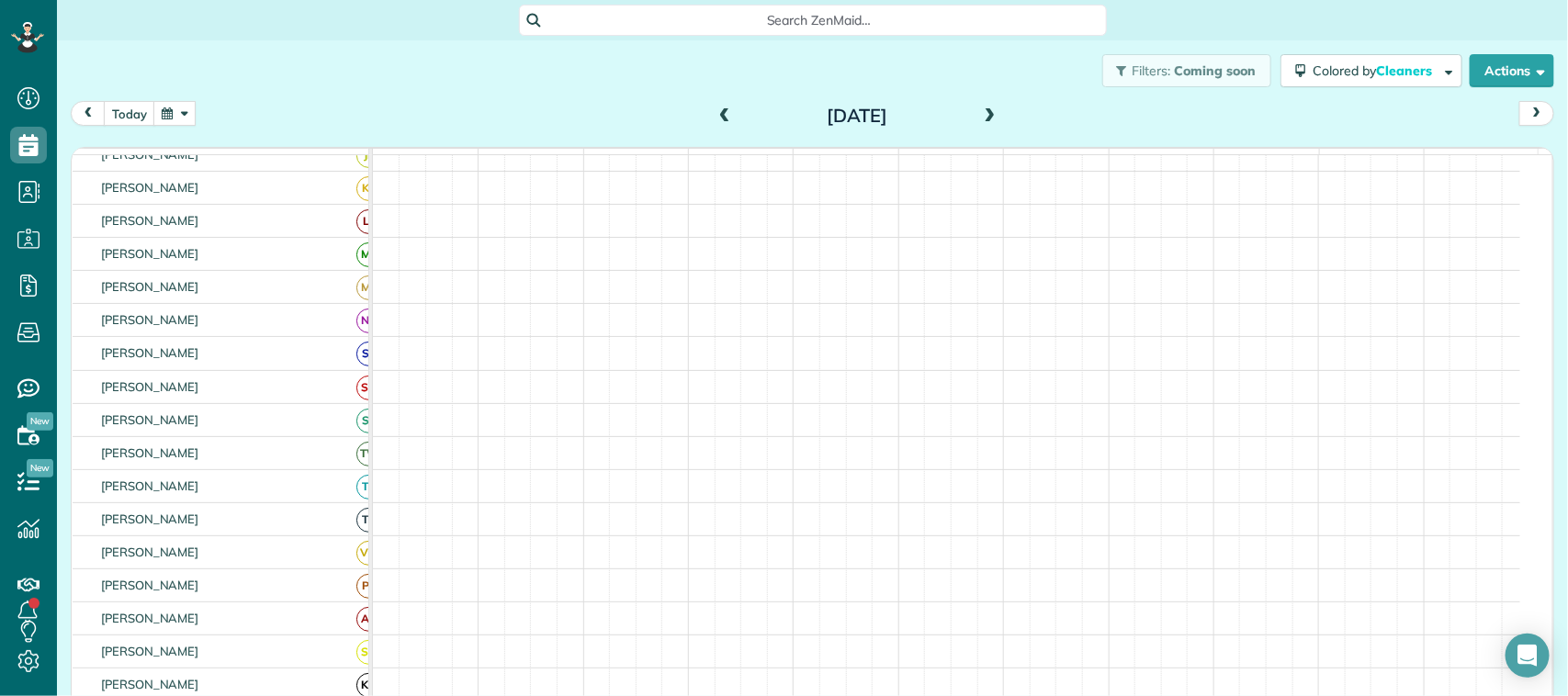
scroll to position [350, 0]
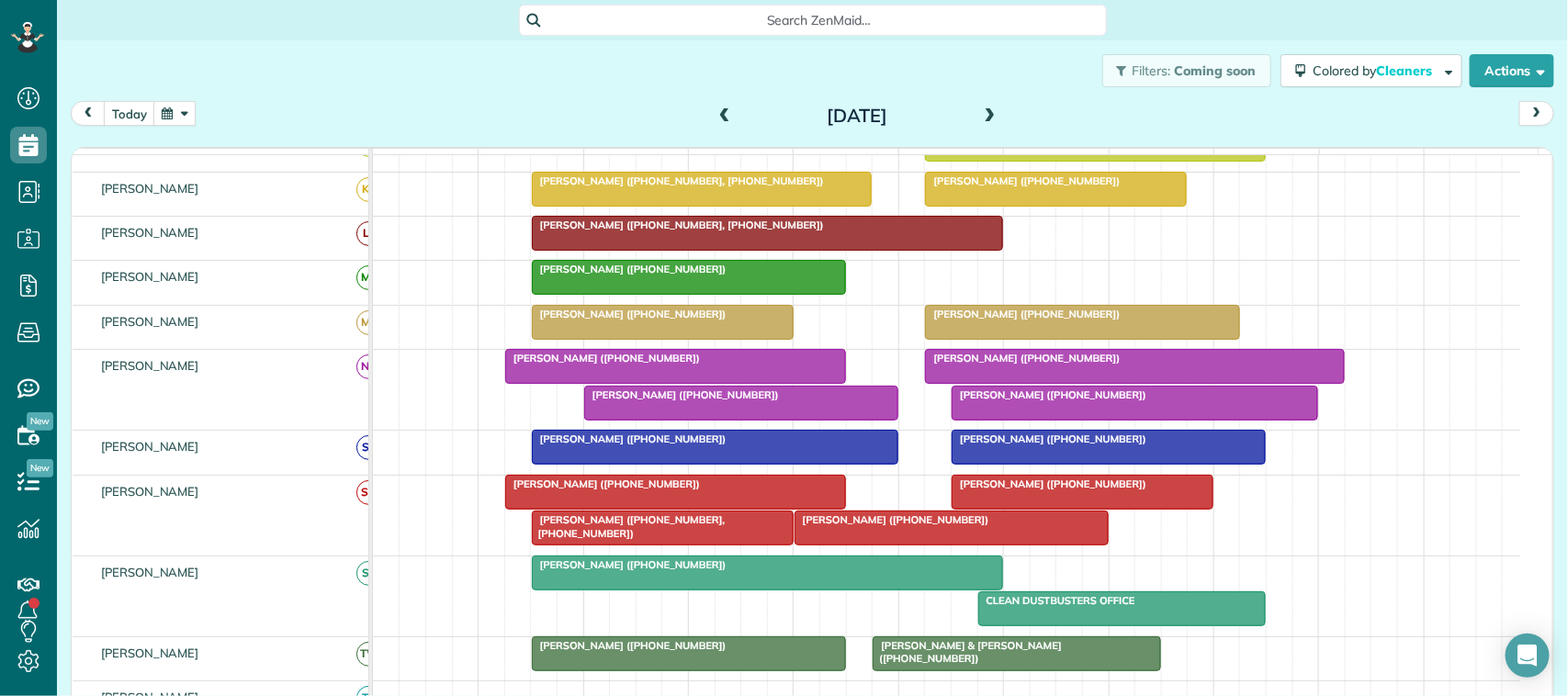
click at [598, 446] on span "[PERSON_NAME] ([PHONE_NUMBER])" at bounding box center [629, 439] width 196 height 13
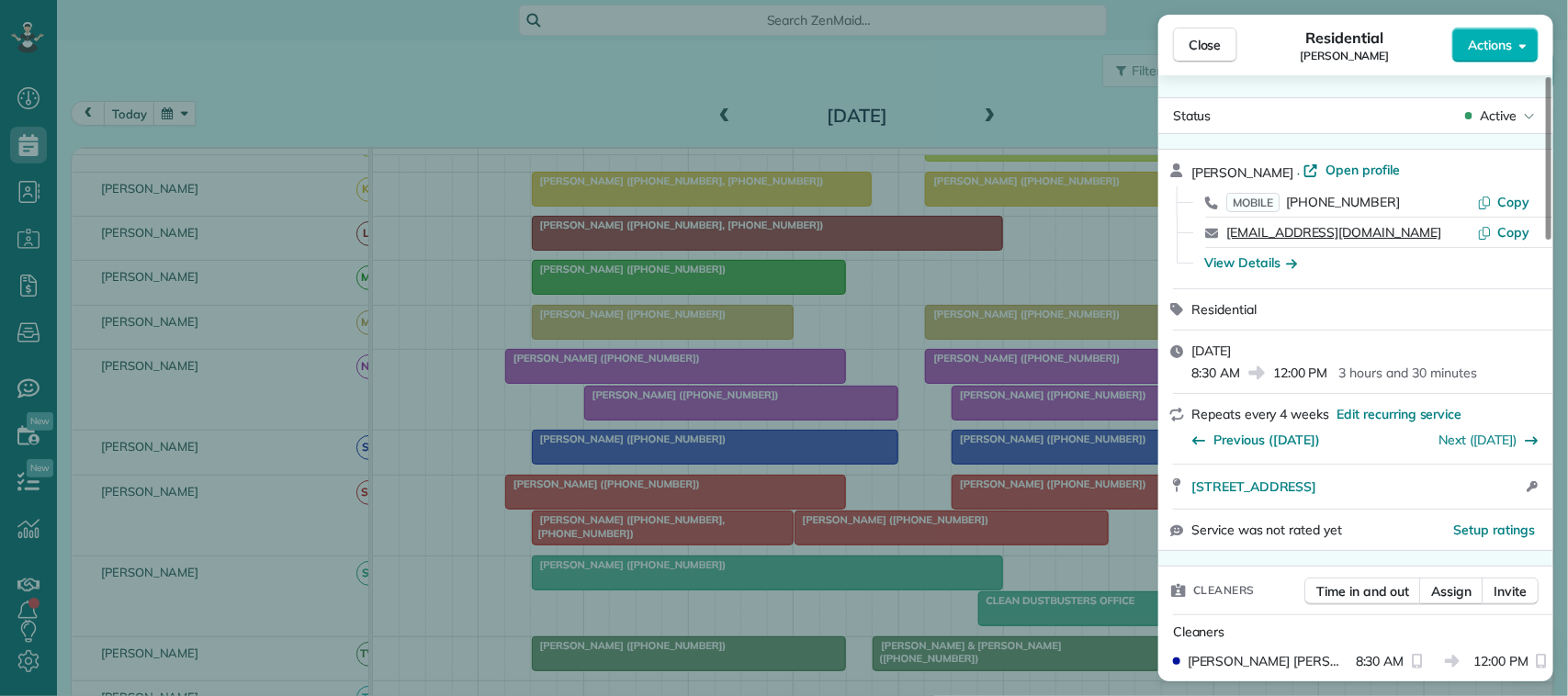
drag, startPoint x: 1362, startPoint y: 237, endPoint x: 1228, endPoint y: 236, distance: 134.0
click at [1228, 236] on div "[EMAIL_ADDRESS][DOMAIN_NAME]" at bounding box center [1351, 232] width 250 height 19
click at [186, 130] on div "Close Residential [PERSON_NAME] Actions Status Active [PERSON_NAME] · Open prof…" at bounding box center [784, 348] width 1568 height 696
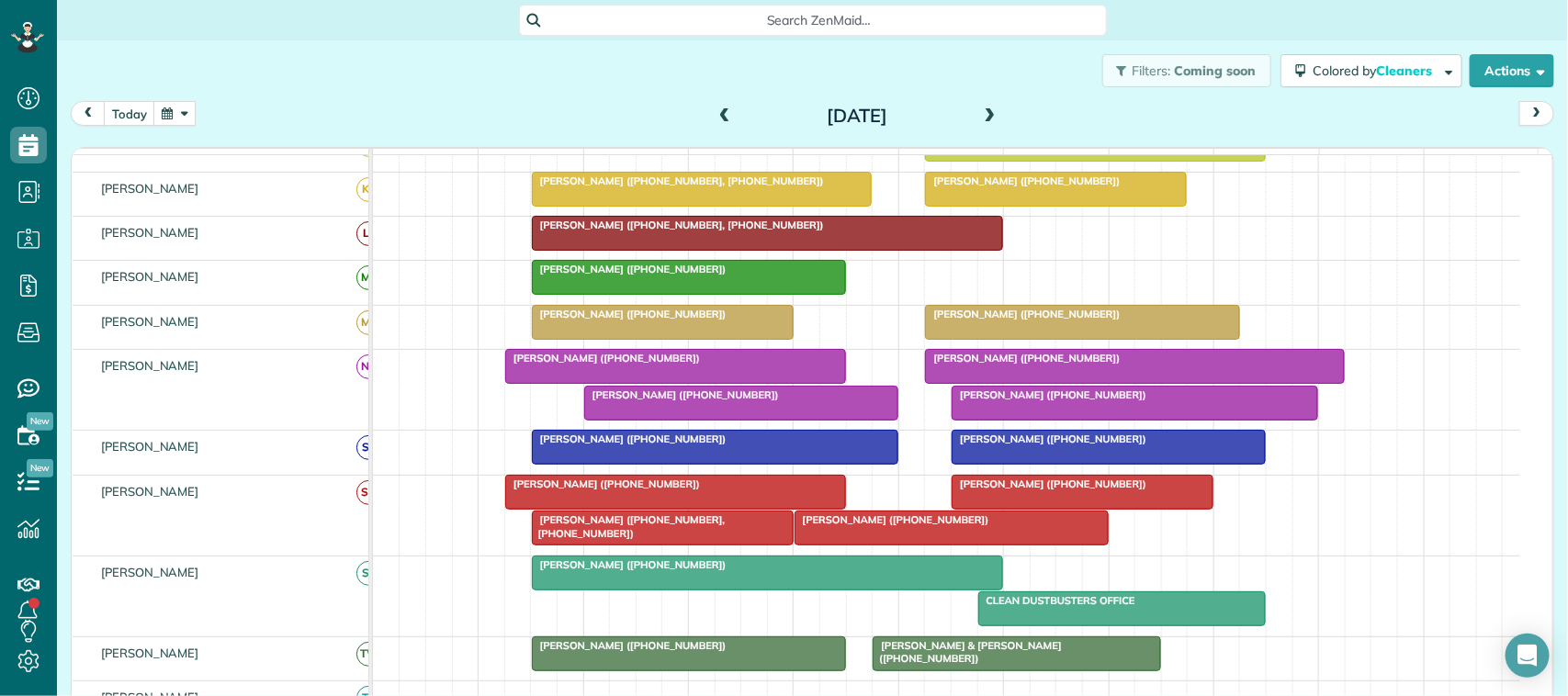
click at [175, 83] on div "Close Residential [PERSON_NAME] Actions Status Active [PERSON_NAME] · Open prof…" at bounding box center [784, 348] width 1568 height 696
click at [176, 113] on button "button" at bounding box center [174, 113] width 42 height 25
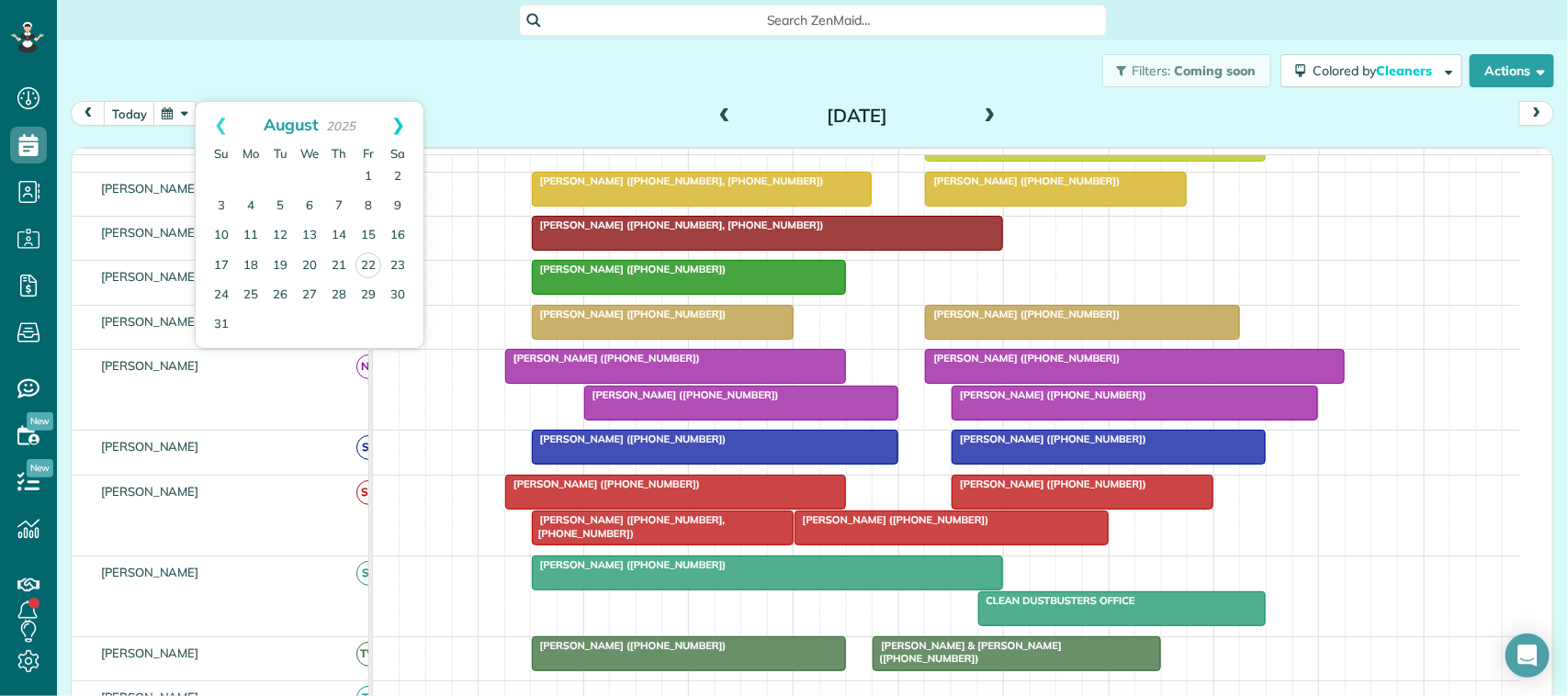
click at [401, 122] on link "Next" at bounding box center [398, 125] width 50 height 46
click at [260, 241] on link "15" at bounding box center [251, 237] width 29 height 29
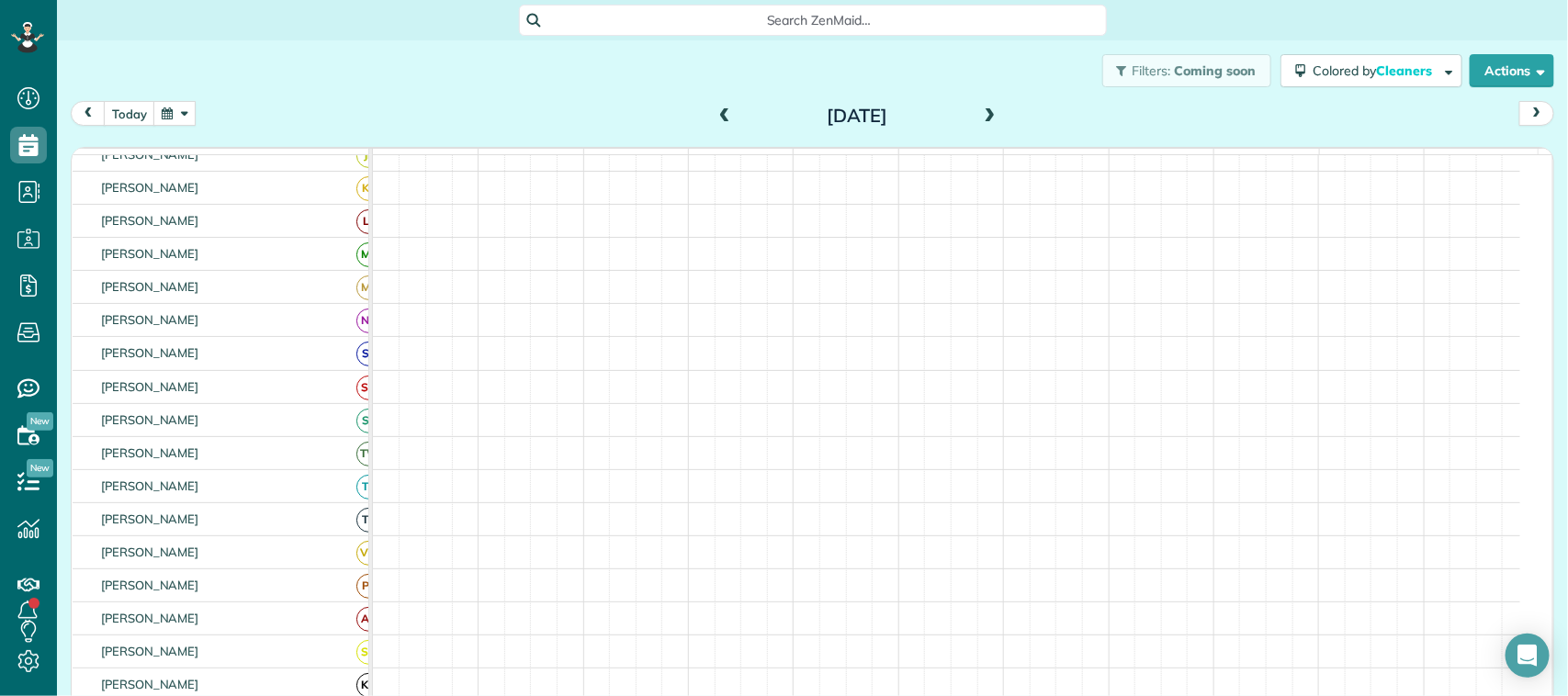
scroll to position [278, 0]
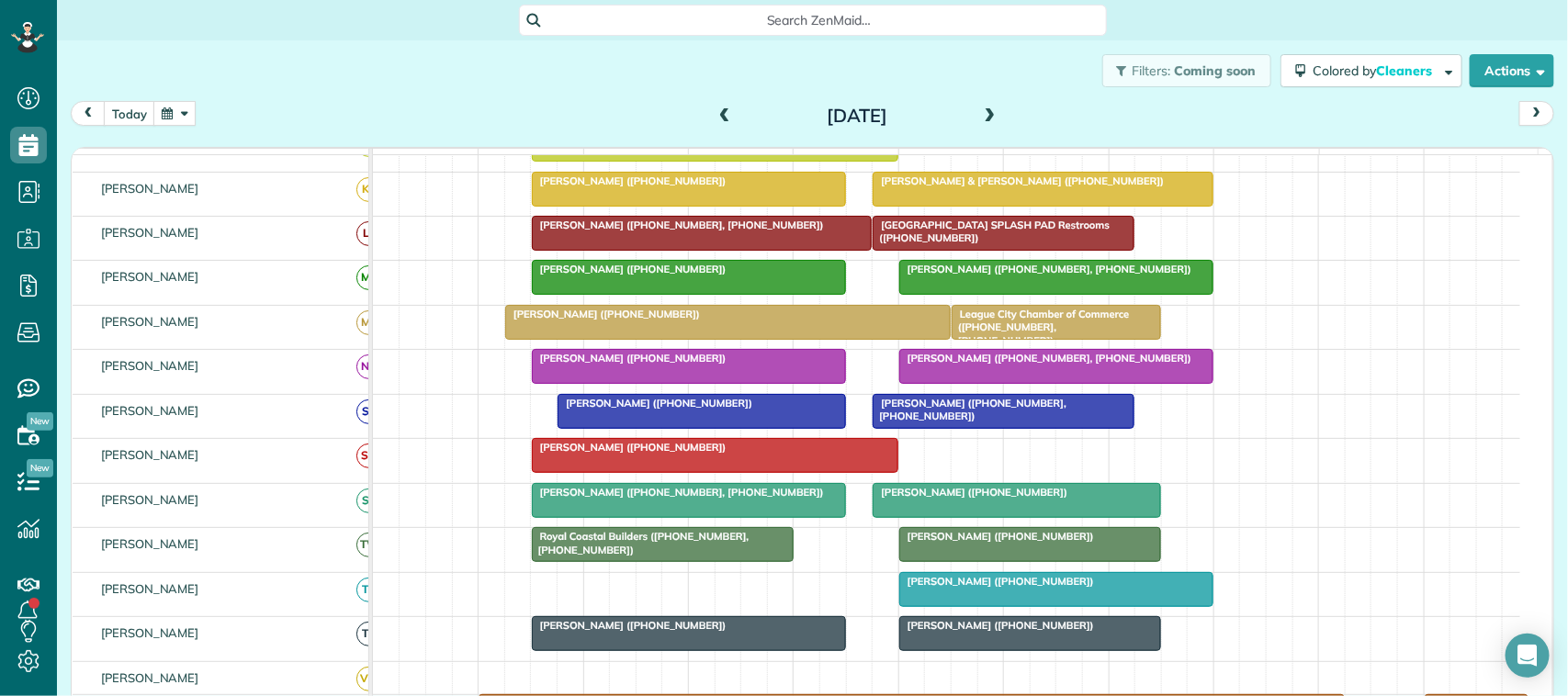
click at [650, 409] on span "[PERSON_NAME] ([PHONE_NUMBER])" at bounding box center [655, 402] width 196 height 13
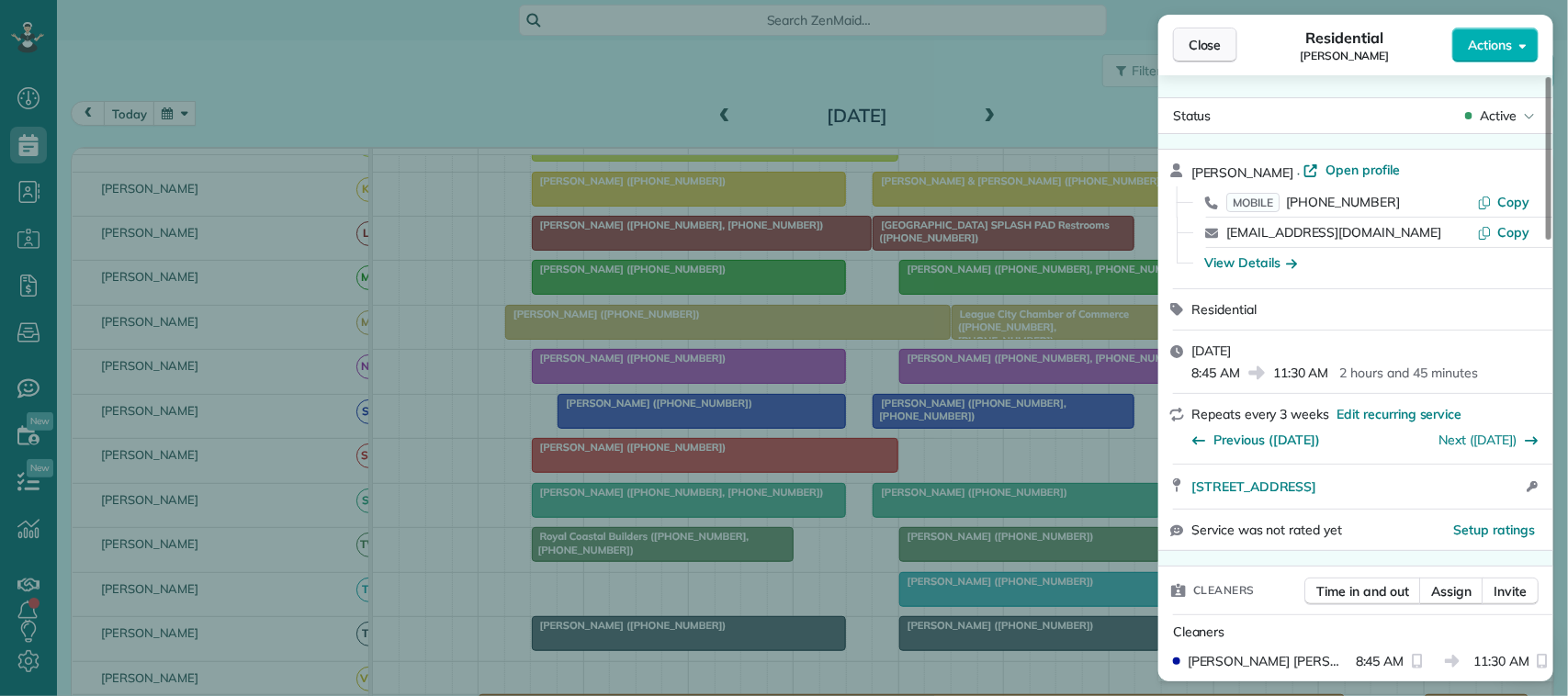
click at [1202, 38] on span "Close" at bounding box center [1206, 44] width 33 height 19
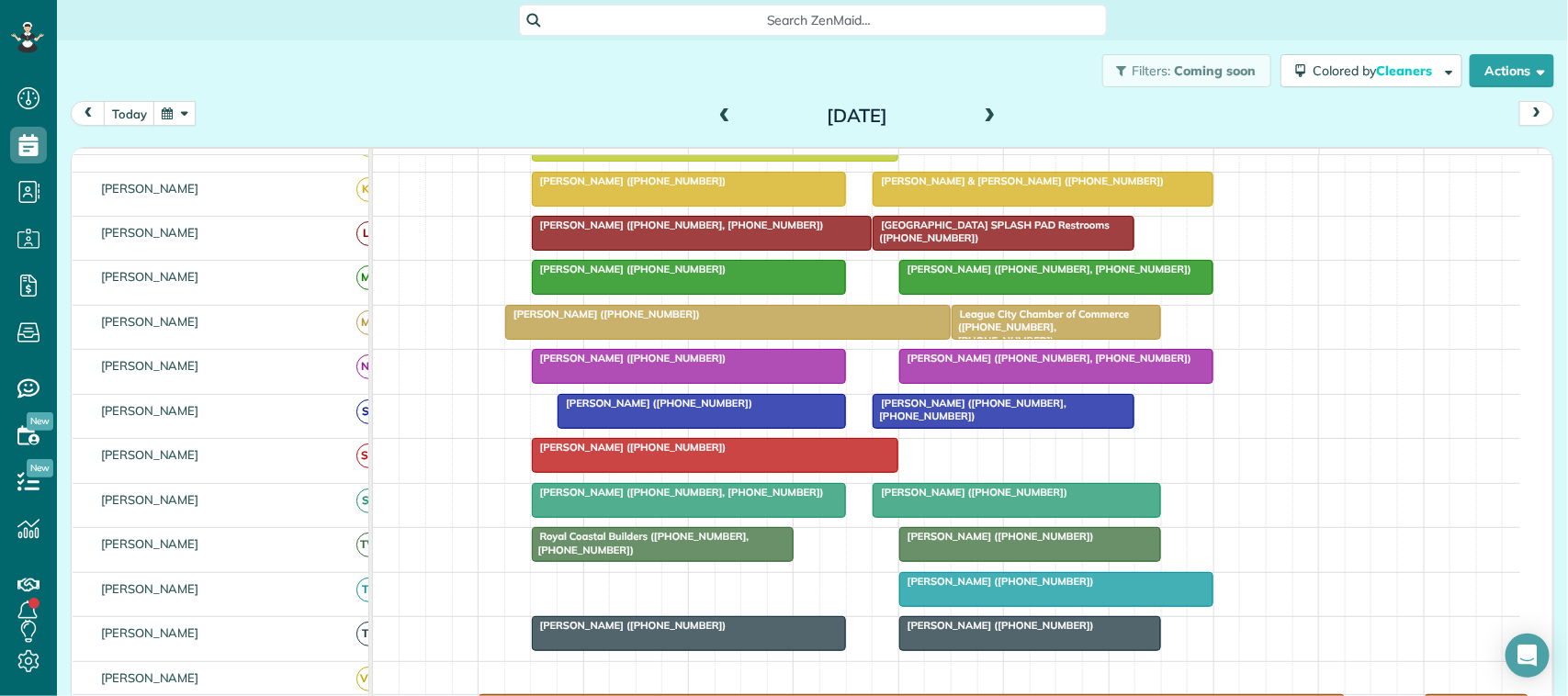
click at [1025, 428] on div at bounding box center [1003, 411] width 260 height 33
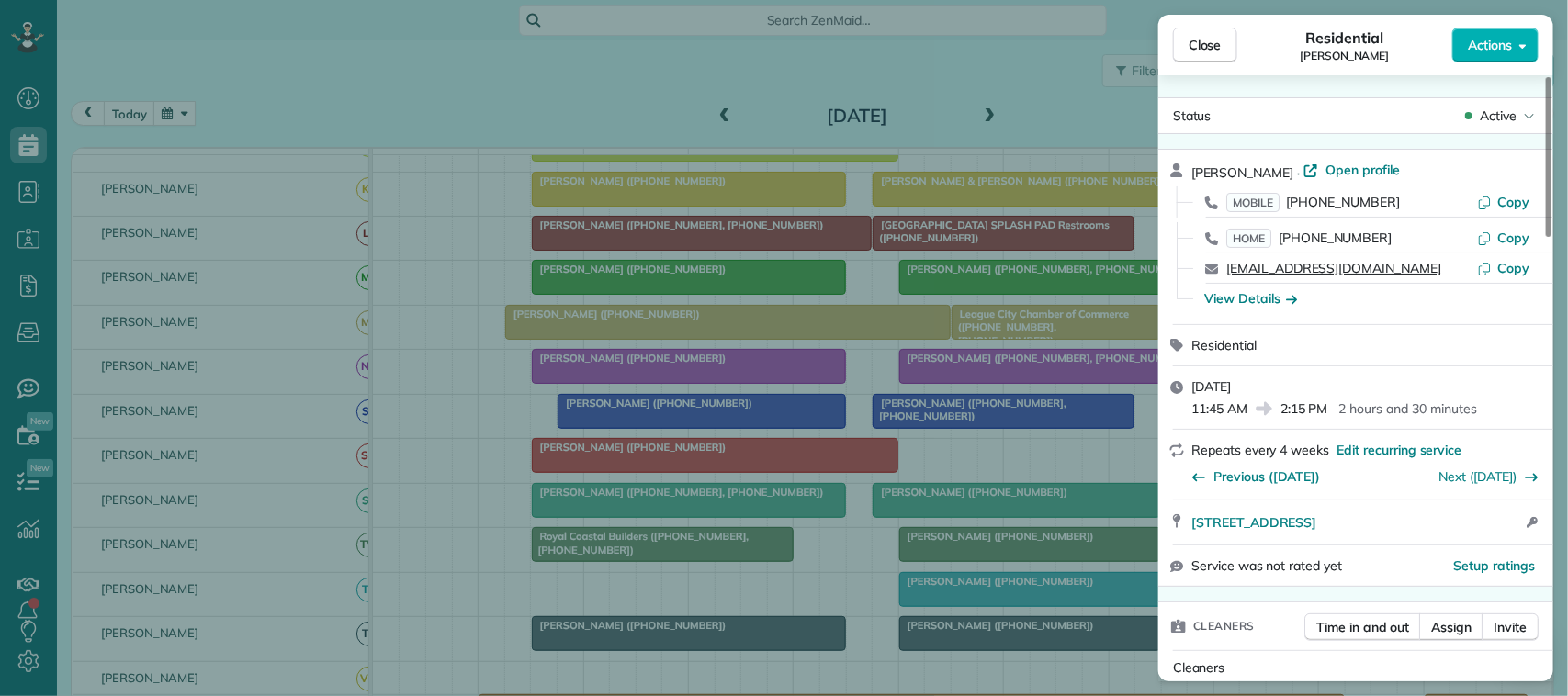
drag, startPoint x: 1371, startPoint y: 269, endPoint x: 1233, endPoint y: 269, distance: 138.0
click at [1229, 271] on div "[EMAIL_ADDRESS][DOMAIN_NAME]" at bounding box center [1351, 268] width 250 height 19
